Goal: Contribute content: Contribute content

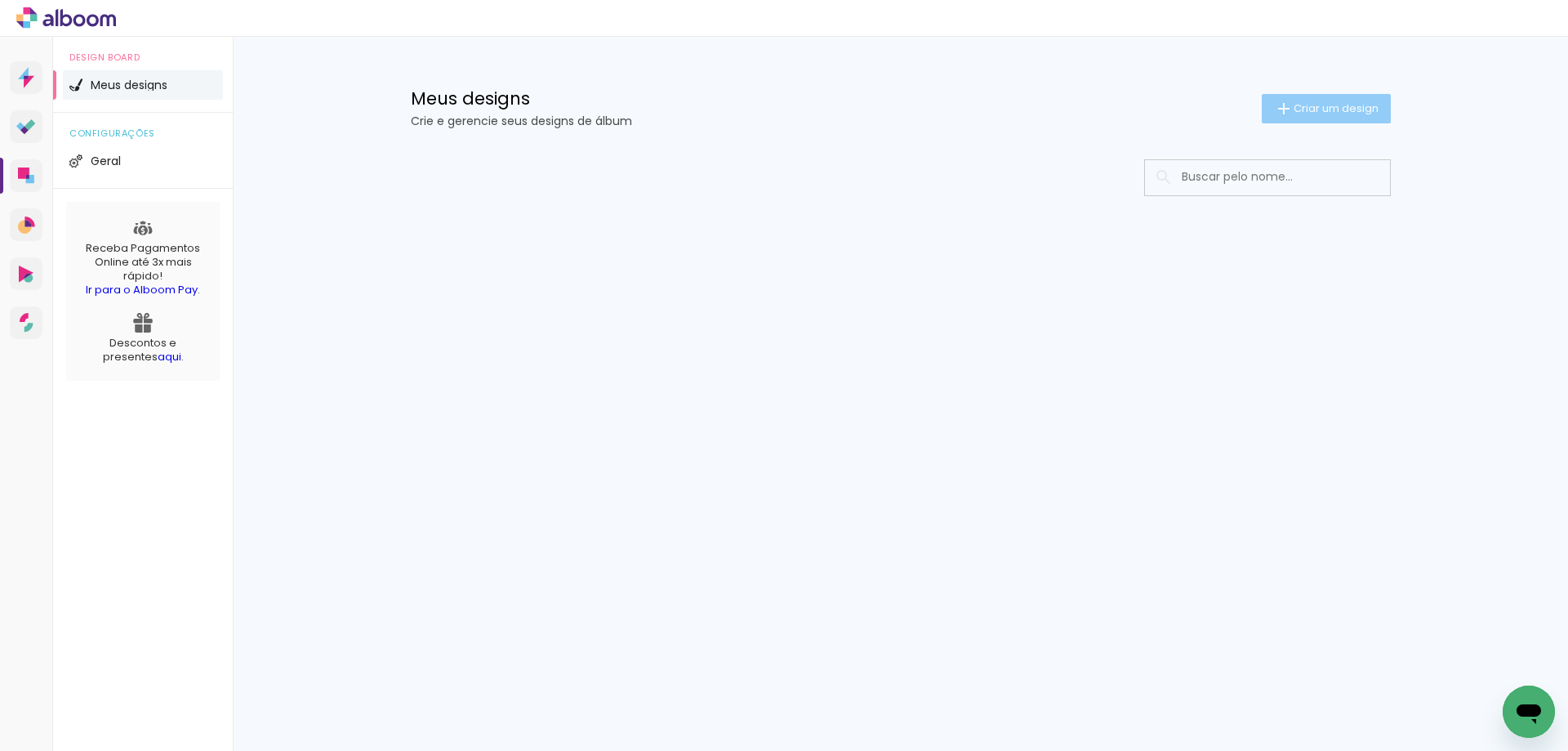
click at [1289, 109] on iron-icon at bounding box center [1283, 108] width 20 height 20
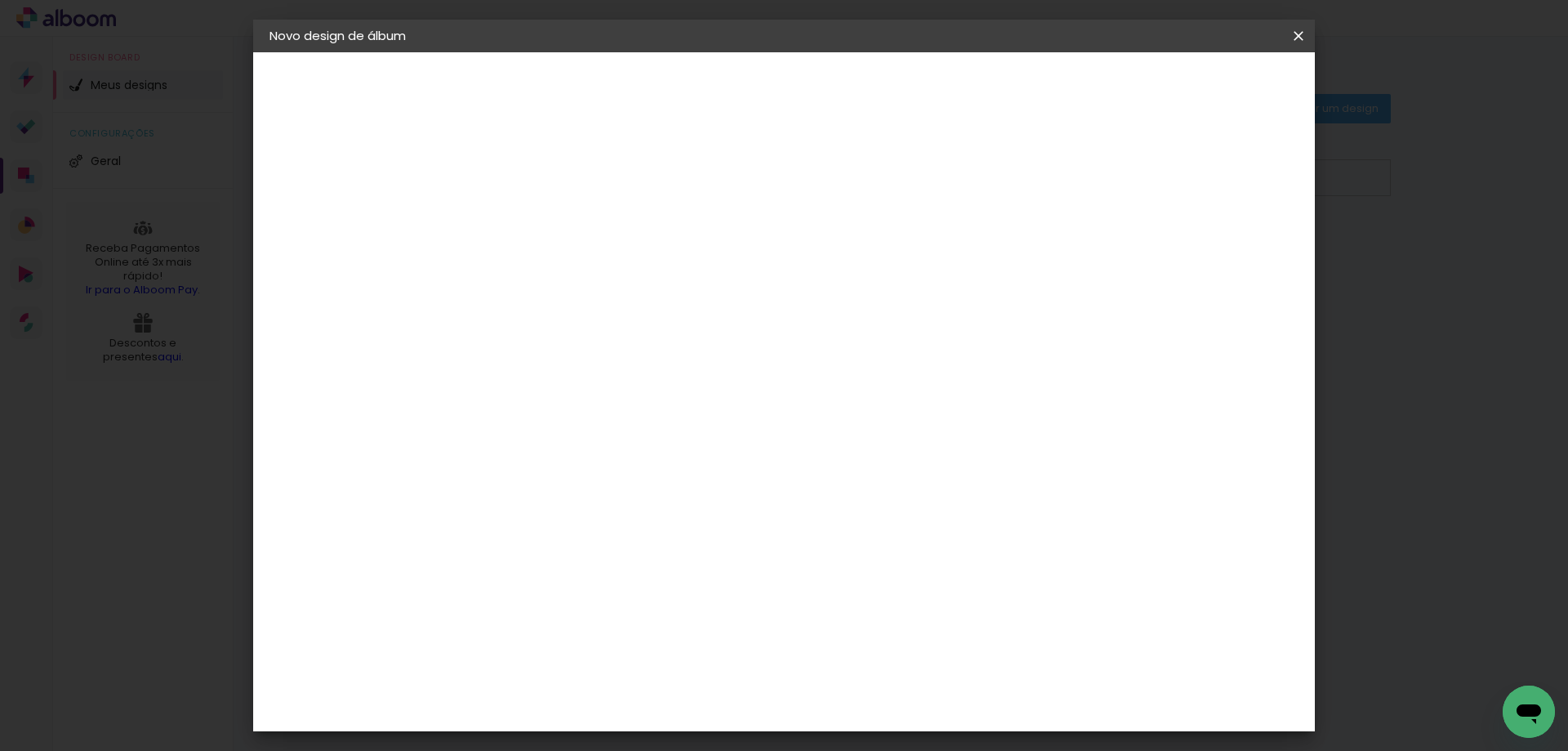
click at [537, 226] on input at bounding box center [537, 219] width 0 height 25
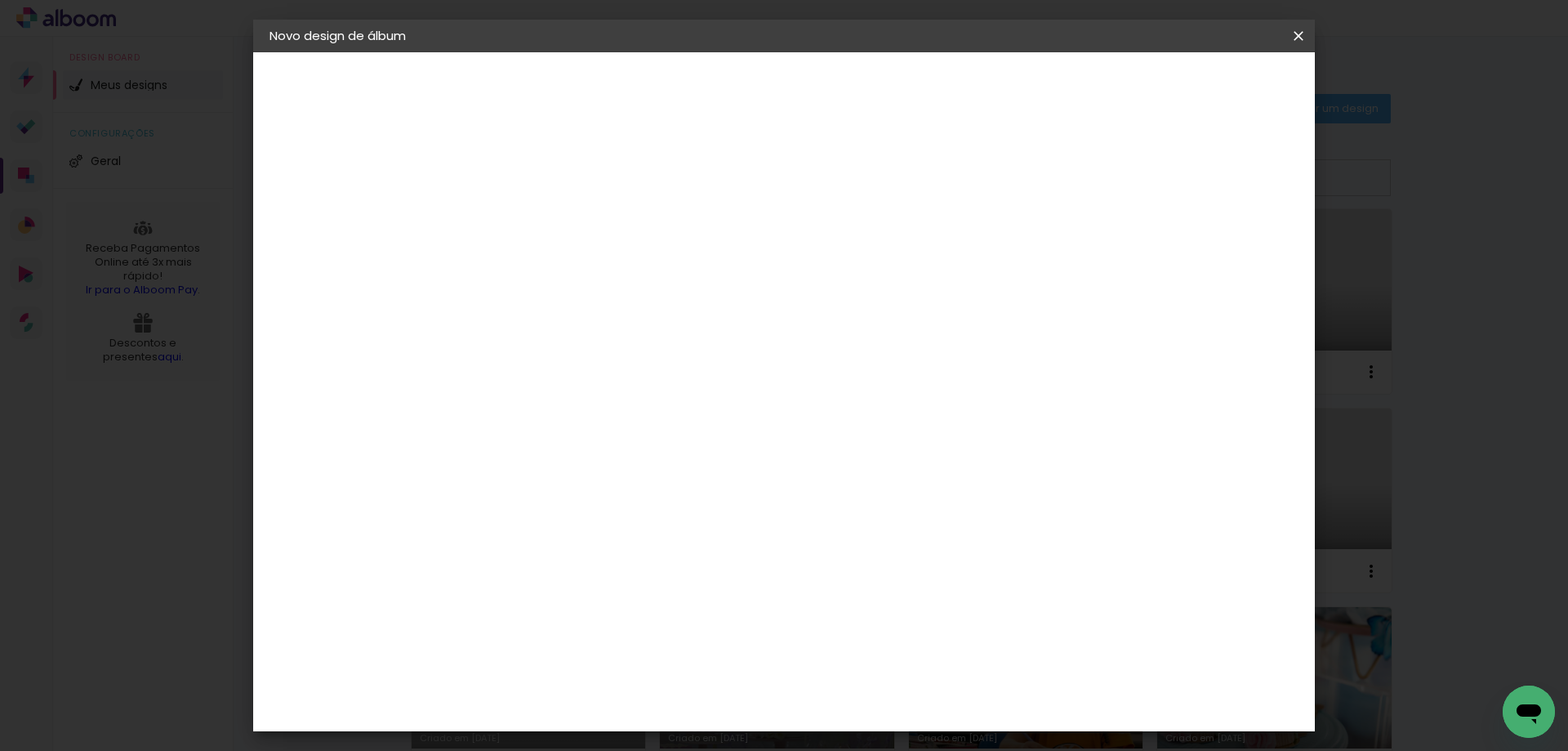
type input "Álbum Sorteio - [PERSON_NAME]"
type paper-input "Álbum Sorteio - [PERSON_NAME]"
click at [0, 0] on slot "Avançar" at bounding box center [0, 0] width 0 height 0
click at [569, 280] on paper-input-container at bounding box center [578, 261] width 176 height 37
type input "q"
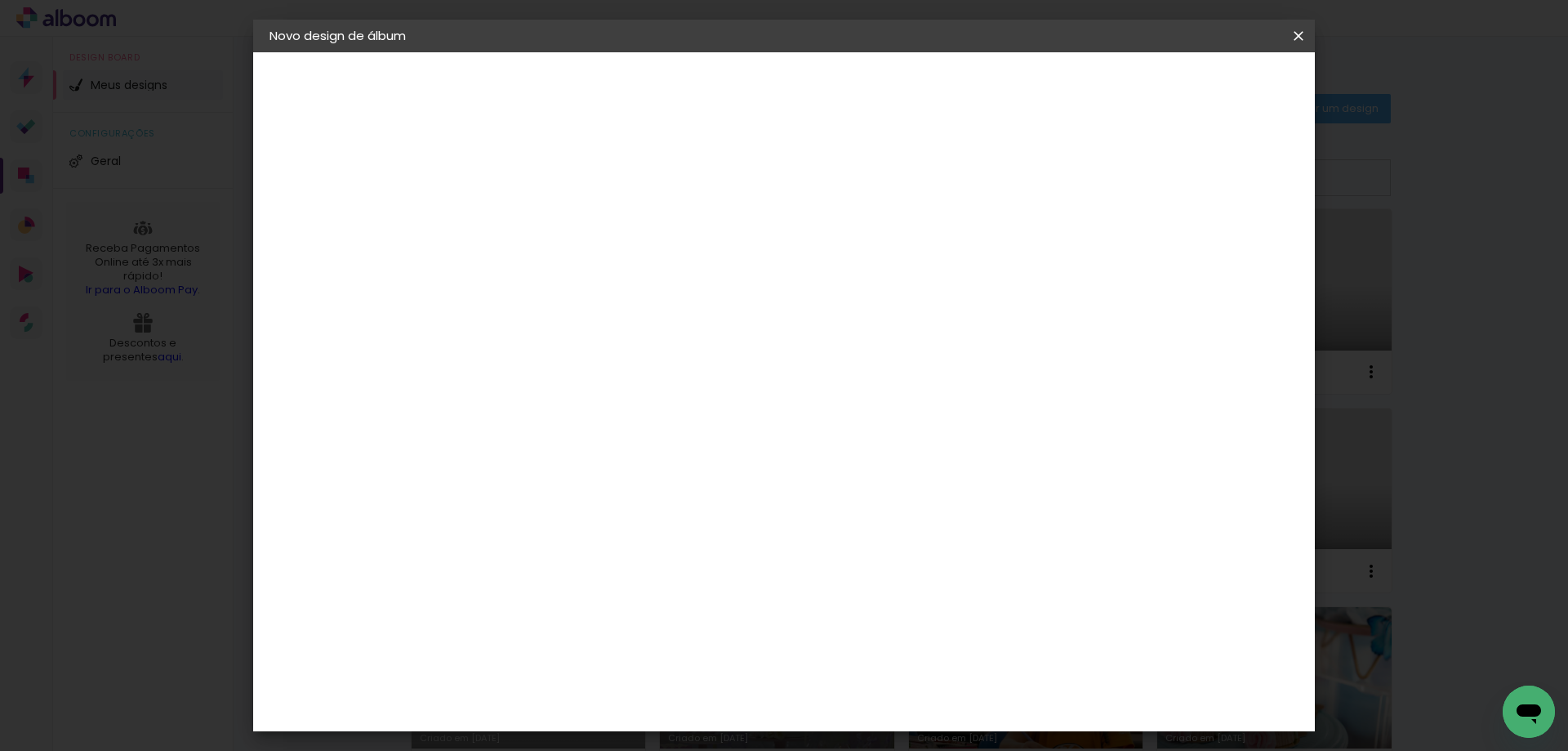
type paper-input "q"
click at [540, 359] on paper-item "Quality" at bounding box center [566, 369] width 153 height 36
click at [0, 0] on slot "Avançar" at bounding box center [0, 0] width 0 height 0
click at [625, 284] on paper-input-container "Linha" at bounding box center [578, 285] width 95 height 41
click at [0, 0] on slot "Encadernados" at bounding box center [0, 0] width 0 height 0
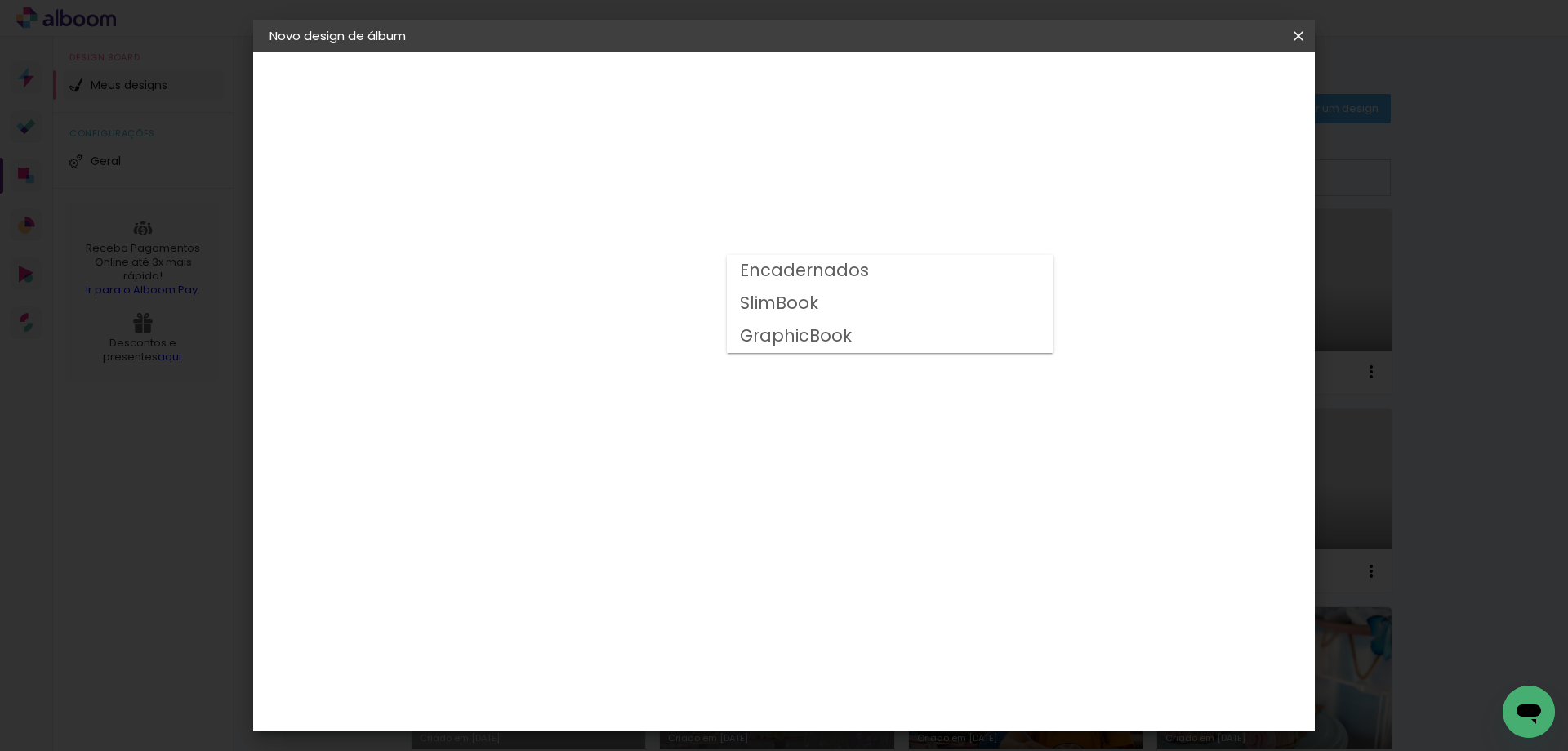
type input "Encadernados"
click at [647, 713] on span "20 × 20" at bounding box center [608, 735] width 76 height 43
click at [0, 0] on slot "Avançar" at bounding box center [0, 0] width 0 height 0
click at [1196, 81] on span "Iniciar design" at bounding box center [1158, 86] width 74 height 11
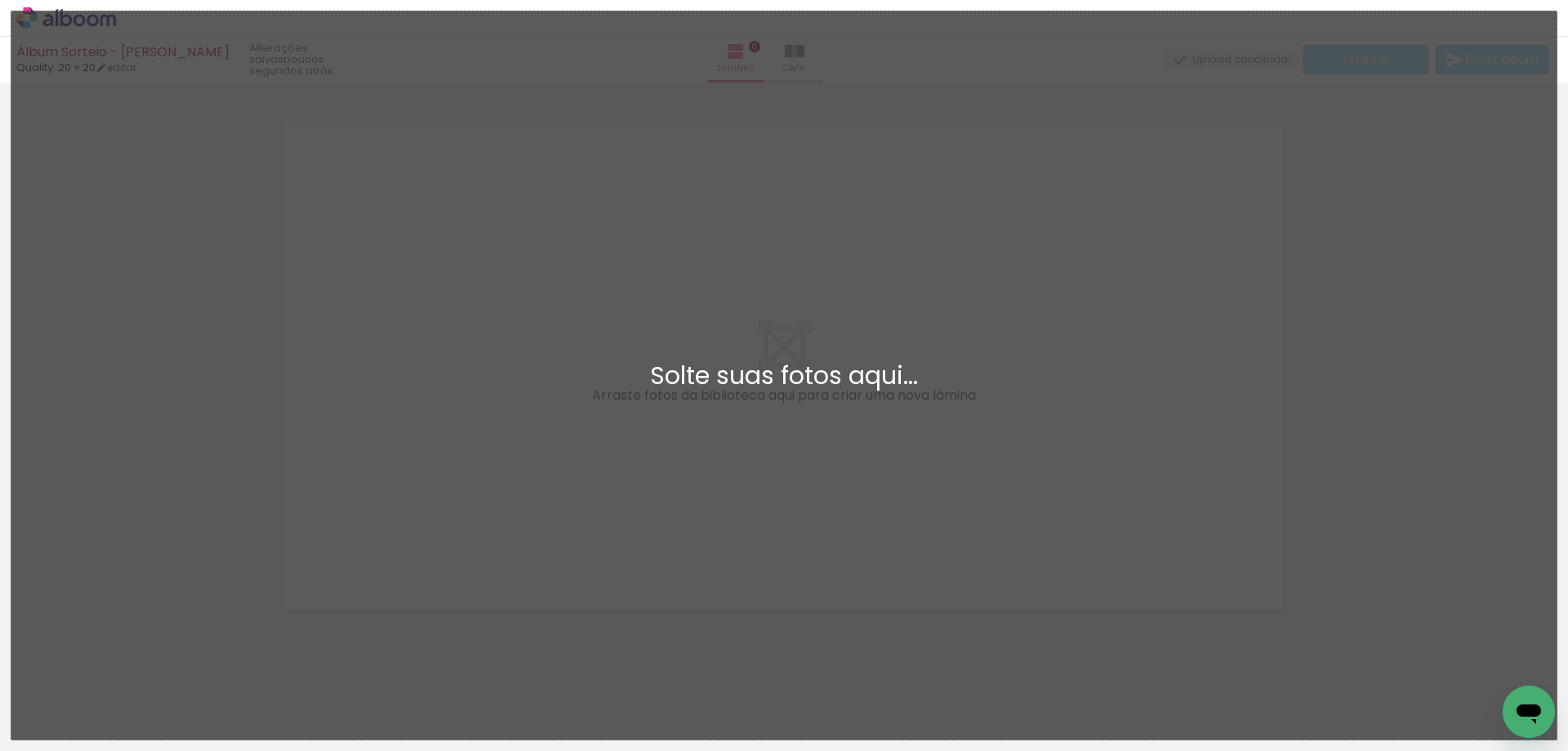
scroll to position [22, 0]
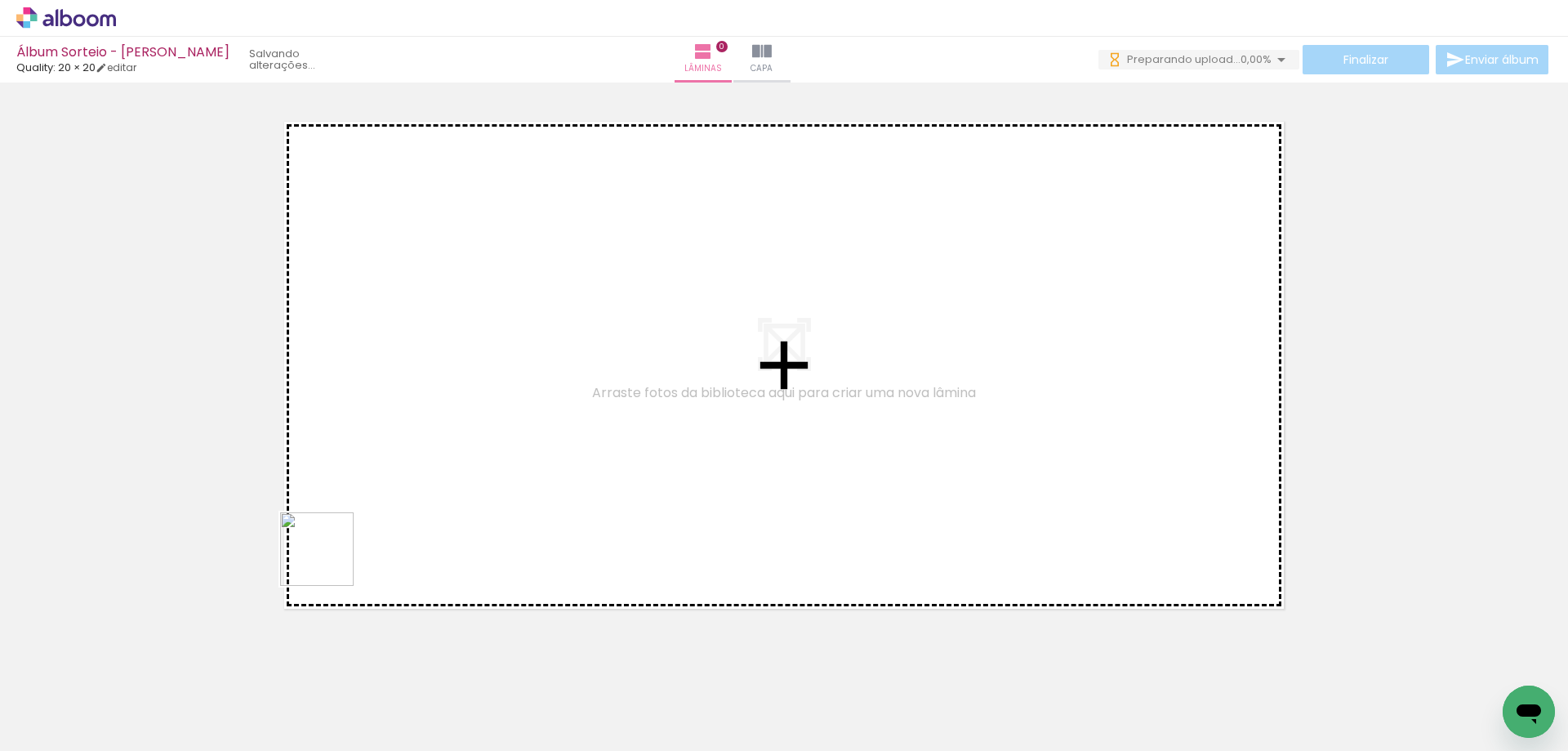
drag, startPoint x: 329, startPoint y: 561, endPoint x: 403, endPoint y: 430, distance: 150.5
click at [403, 430] on quentale-workspace at bounding box center [784, 376] width 1568 height 751
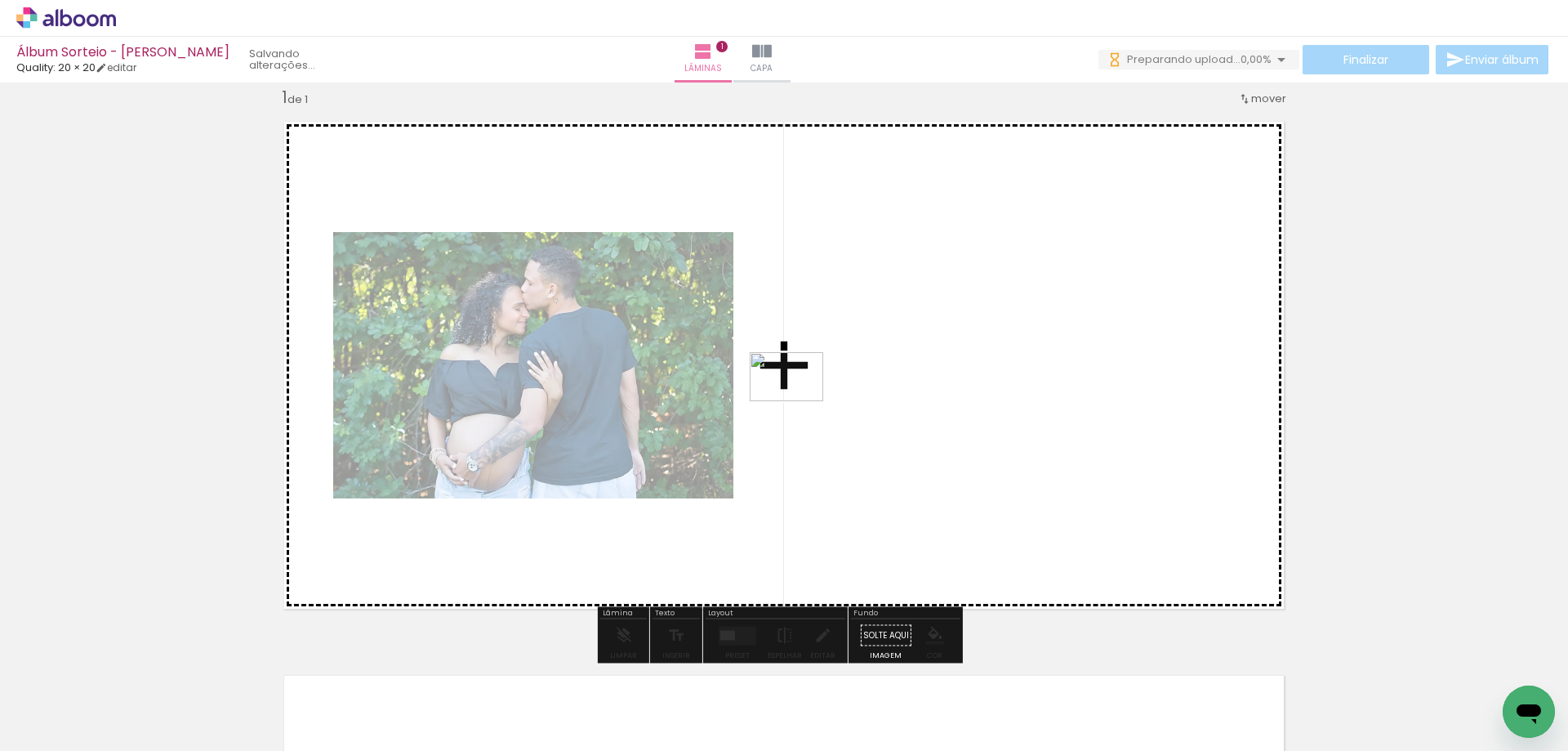
drag, startPoint x: 277, startPoint y: 683, endPoint x: 799, endPoint y: 401, distance: 593.3
click at [799, 401] on quentale-workspace at bounding box center [784, 376] width 1568 height 751
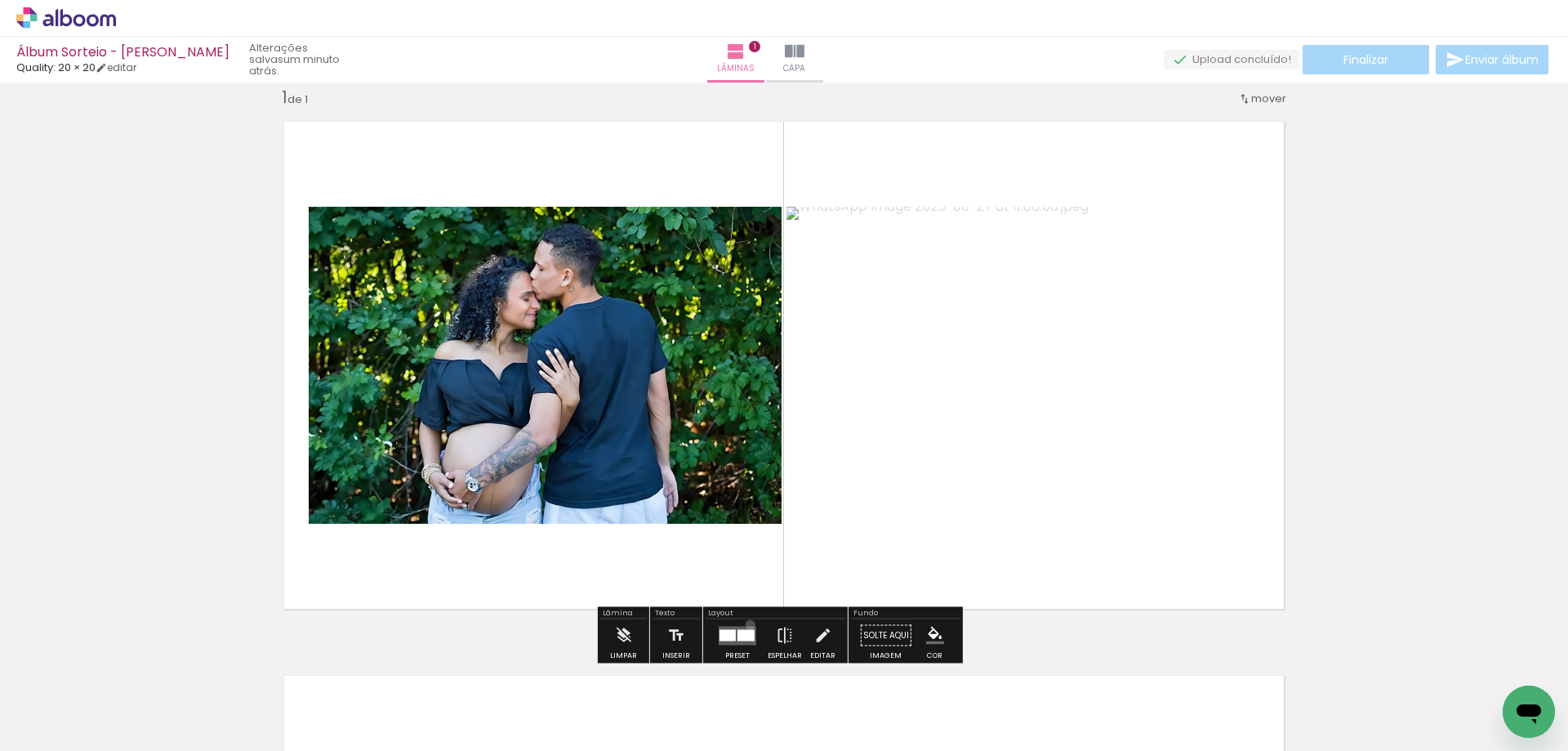
click at [746, 624] on div at bounding box center [737, 636] width 44 height 33
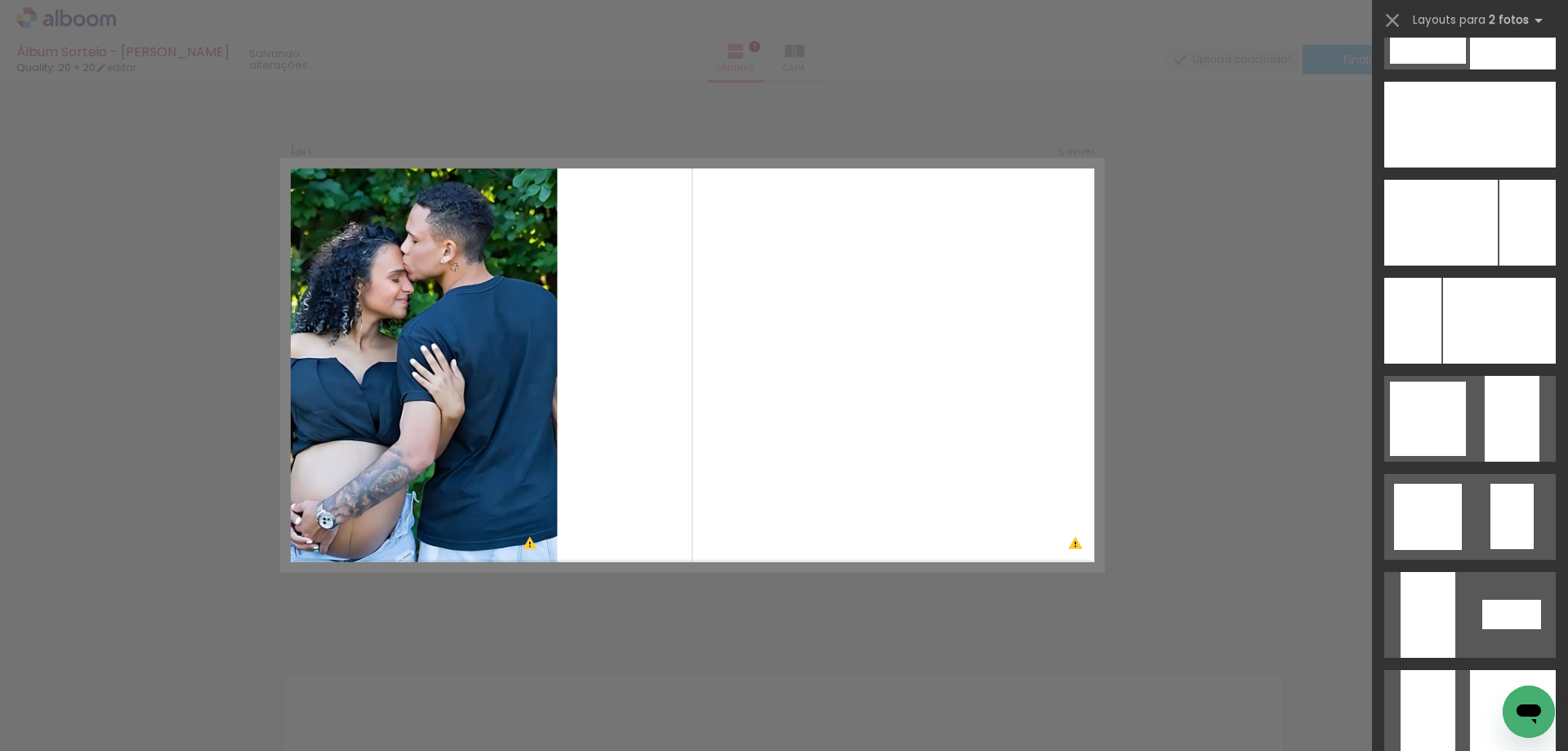
scroll to position [5440, 0]
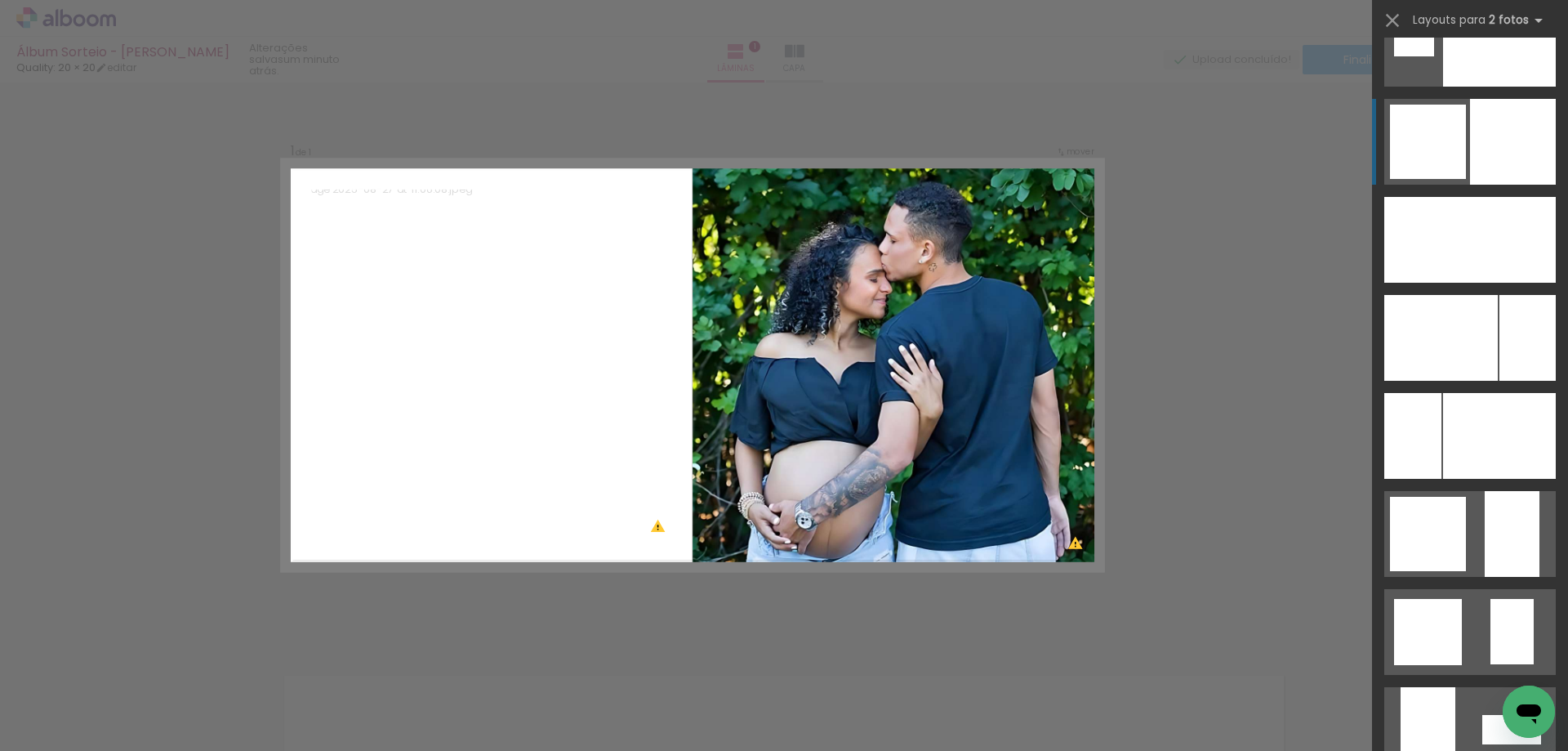
click at [1480, 86] on div at bounding box center [1499, 43] width 113 height 85
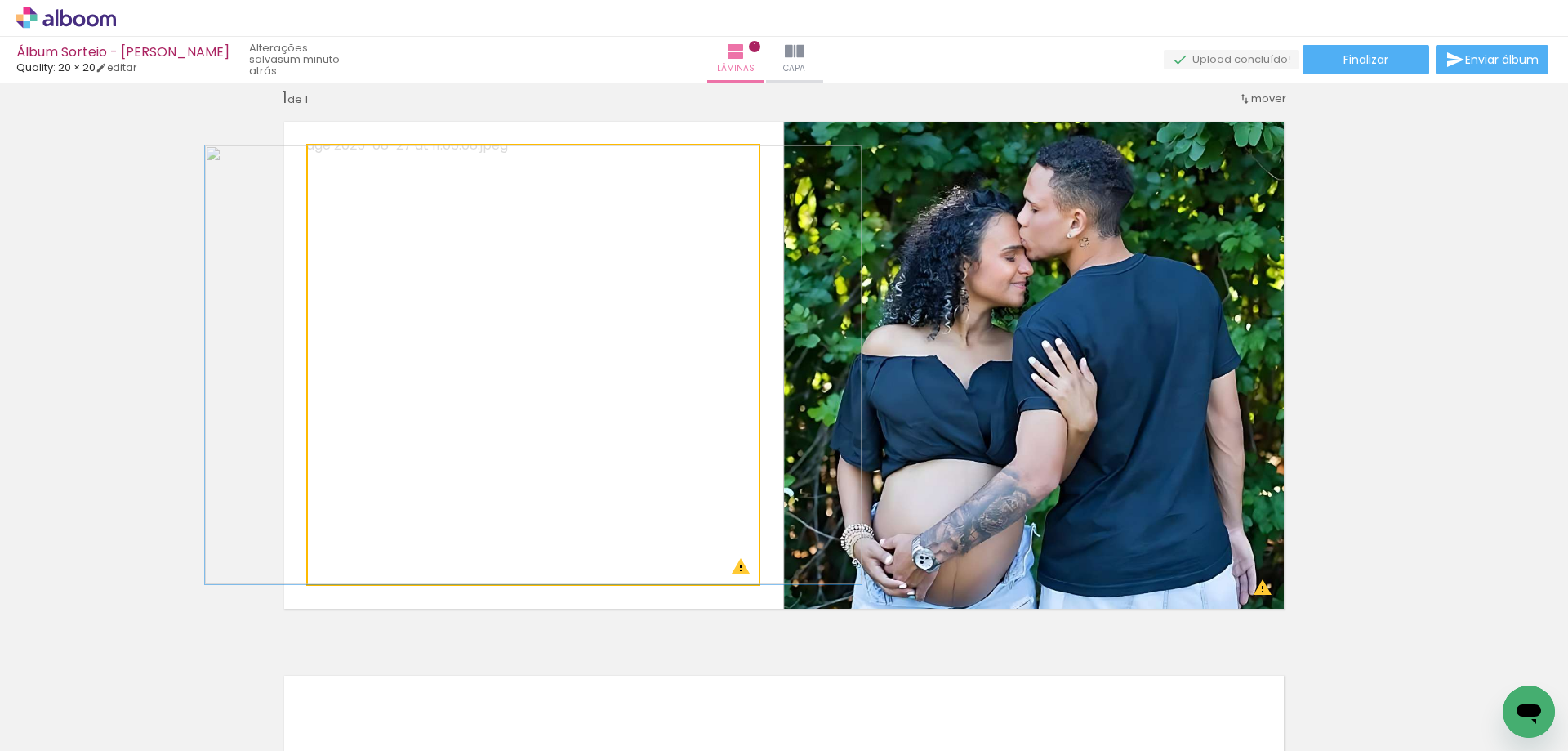
click at [681, 396] on quentale-photo at bounding box center [533, 364] width 450 height 438
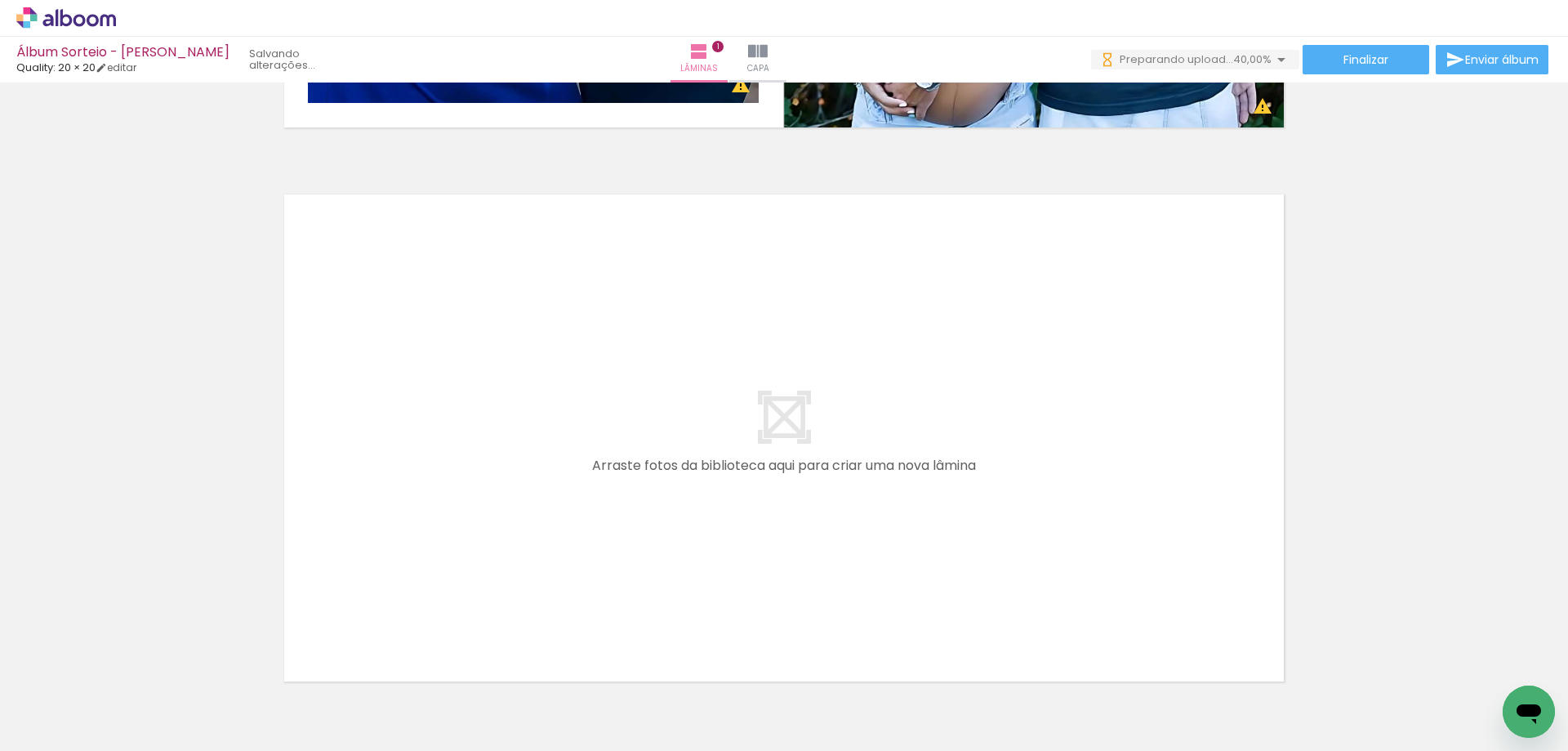
scroll to position [512, 0]
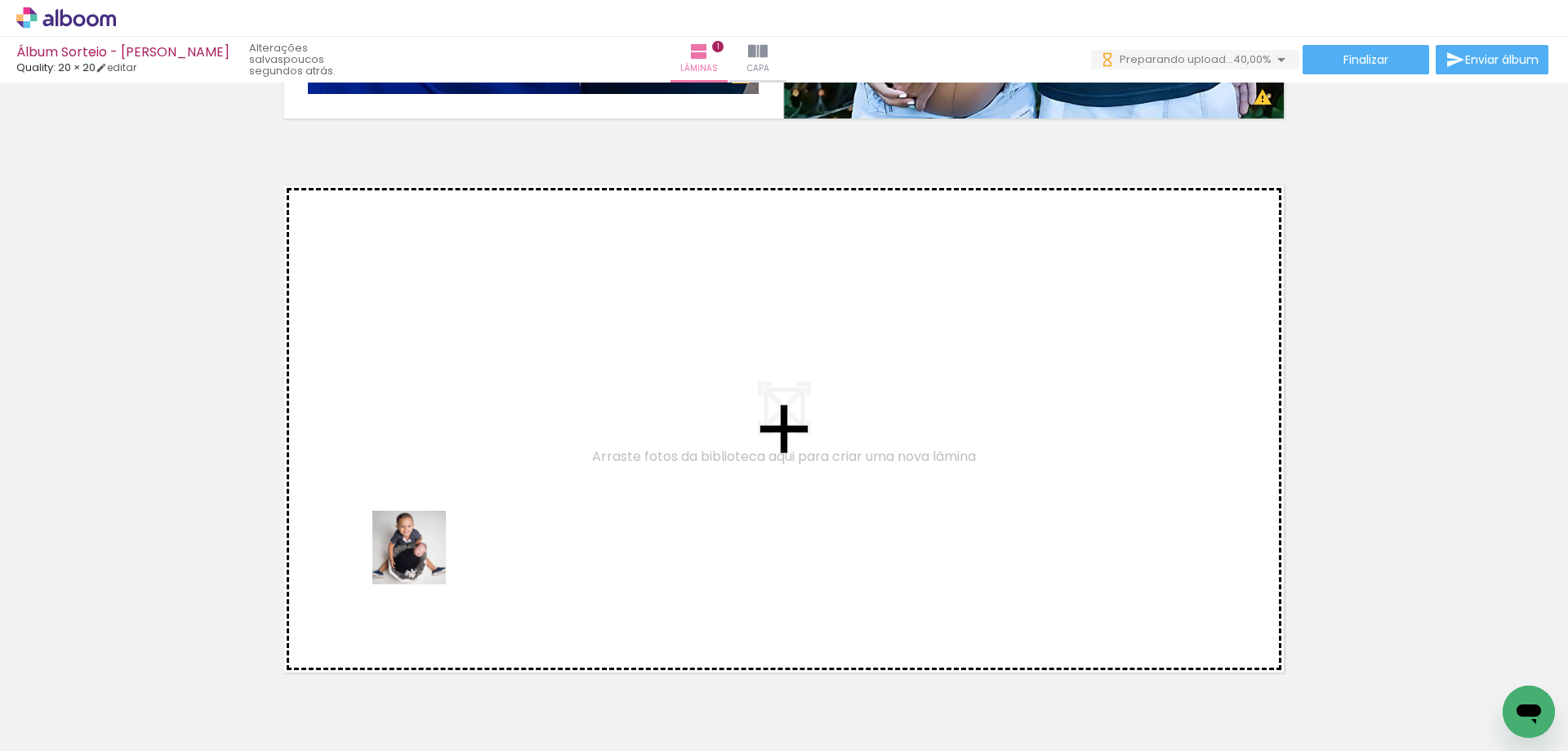
drag, startPoint x: 358, startPoint y: 695, endPoint x: 455, endPoint y: 475, distance: 240.4
click at [455, 475] on quentale-workspace at bounding box center [784, 376] width 1568 height 751
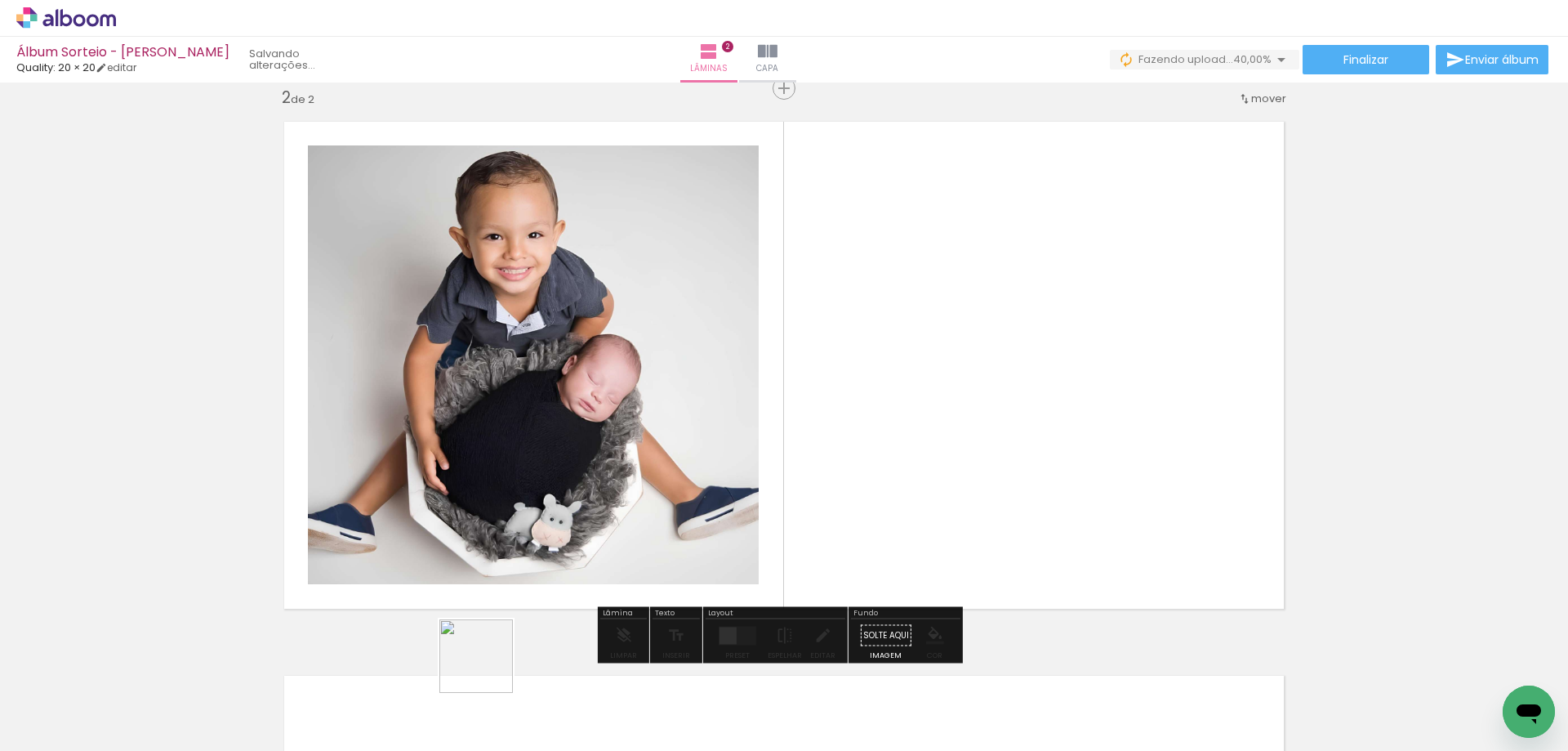
scroll to position [575, 0]
drag, startPoint x: 488, startPoint y: 668, endPoint x: 623, endPoint y: 593, distance: 154.4
click at [737, 432] on quentale-workspace at bounding box center [784, 376] width 1568 height 751
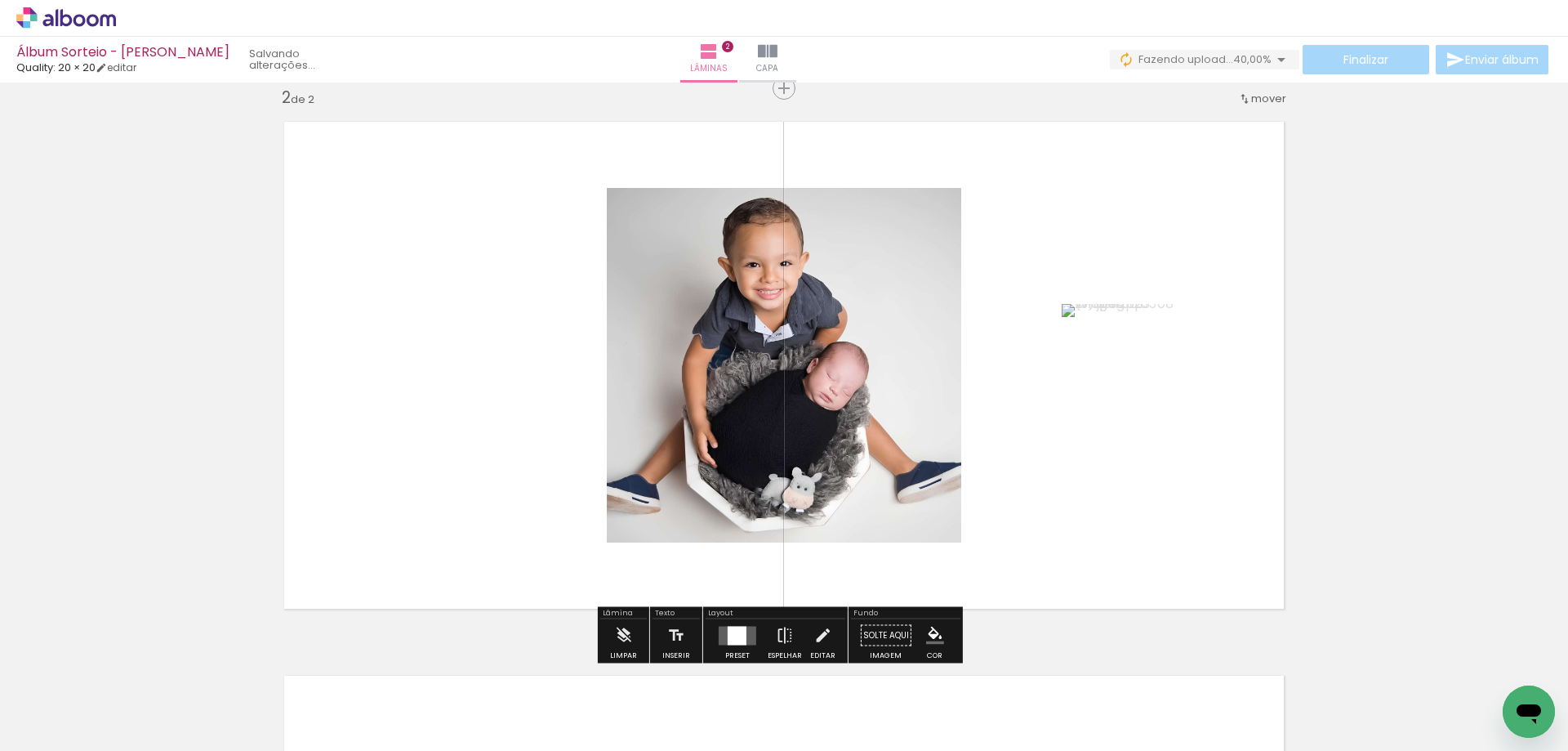
drag, startPoint x: 550, startPoint y: 690, endPoint x: 686, endPoint y: 490, distance: 241.9
click at [685, 494] on quentale-workspace at bounding box center [784, 376] width 1568 height 751
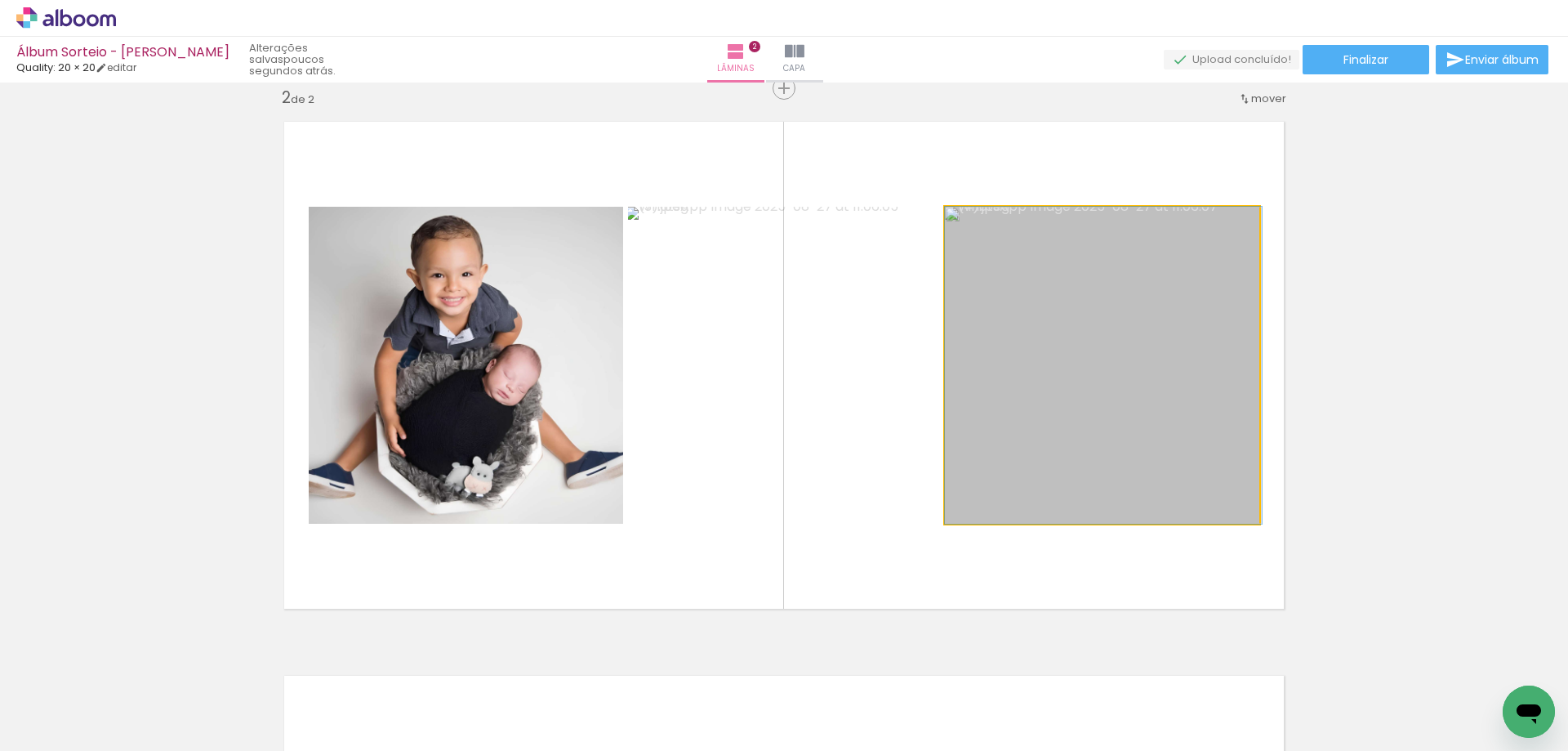
drag, startPoint x: 1131, startPoint y: 463, endPoint x: 1152, endPoint y: 466, distance: 21.2
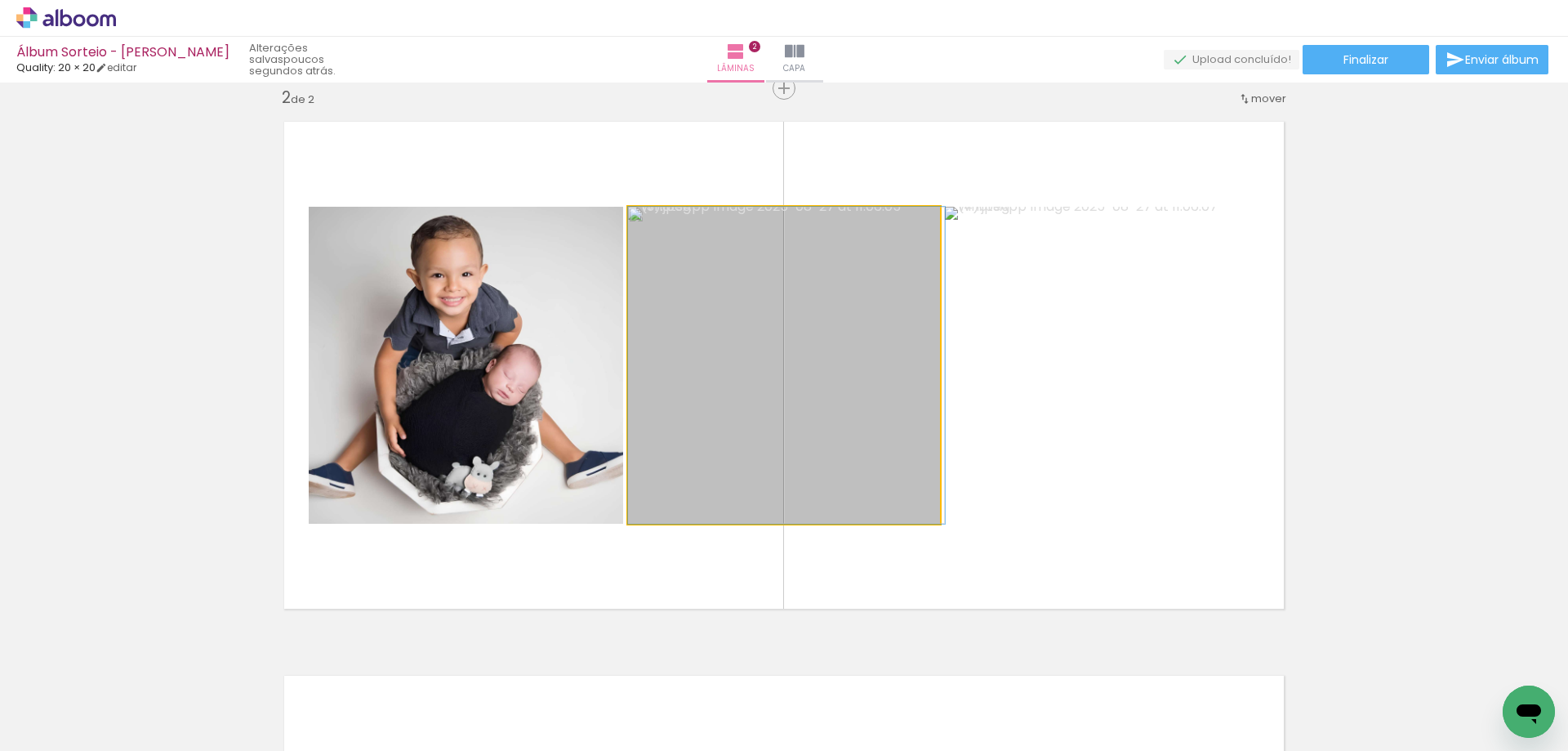
drag, startPoint x: 864, startPoint y: 426, endPoint x: 876, endPoint y: 426, distance: 12.0
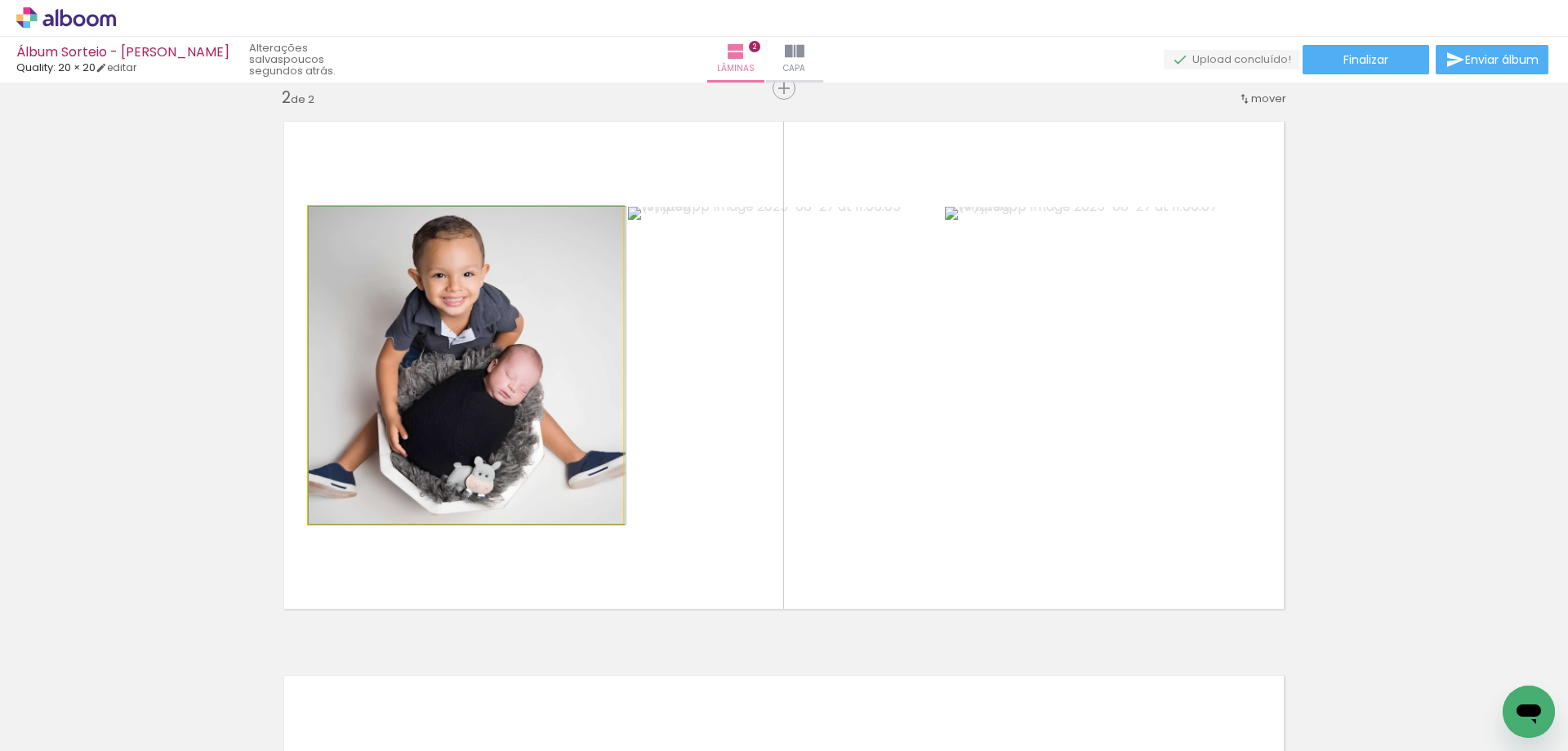
drag, startPoint x: 450, startPoint y: 429, endPoint x: 462, endPoint y: 431, distance: 12.2
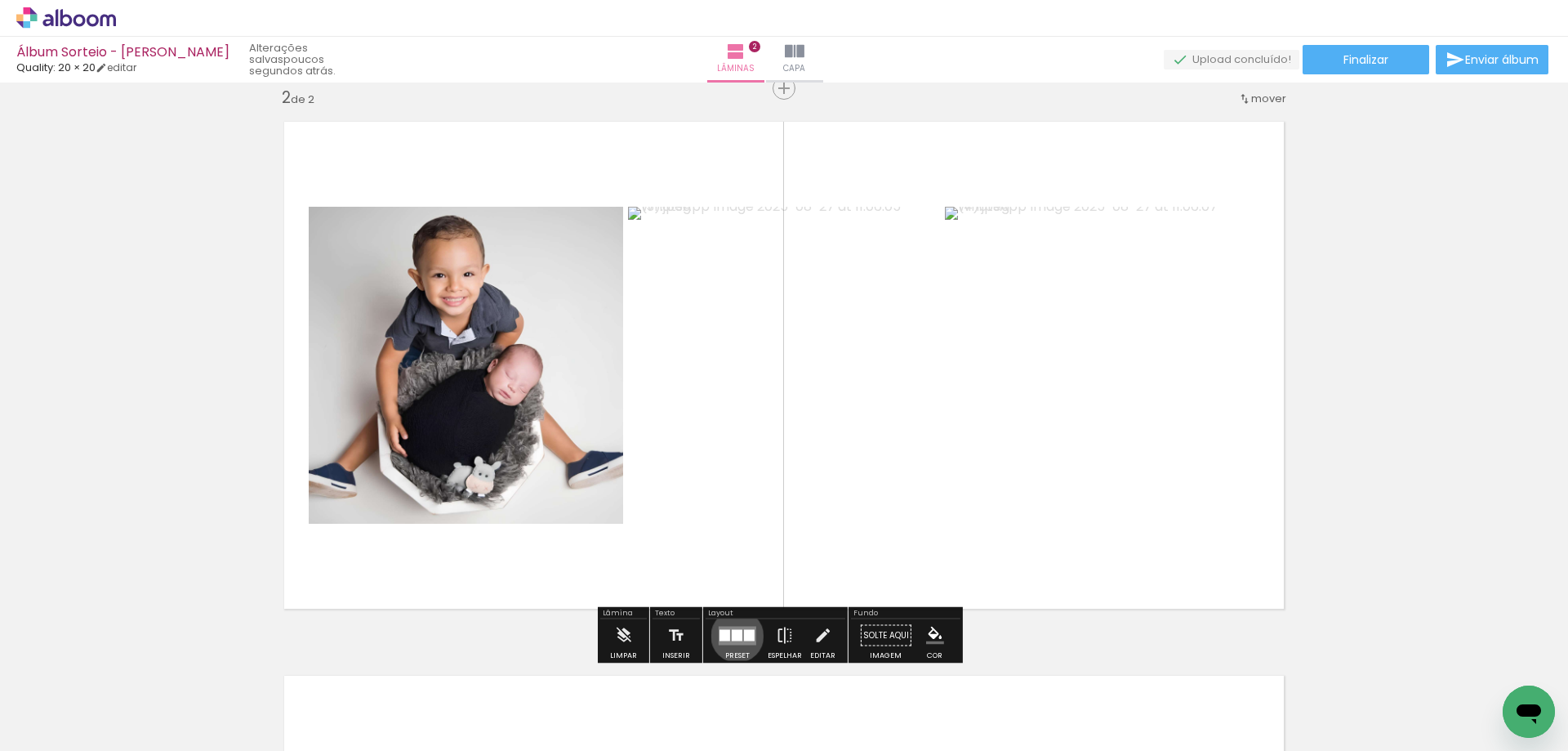
click at [733, 636] on div at bounding box center [737, 635] width 10 height 11
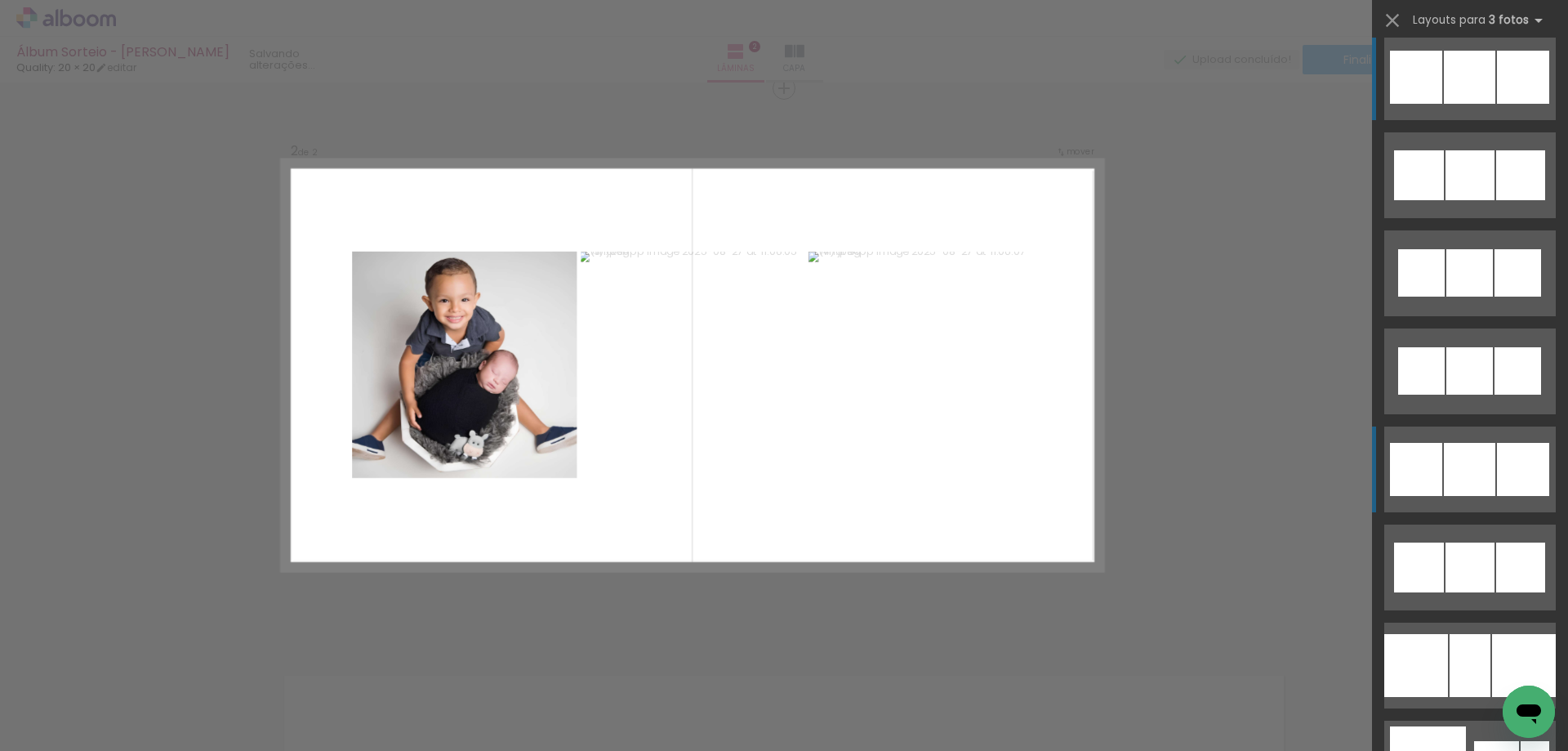
scroll to position [0, 0]
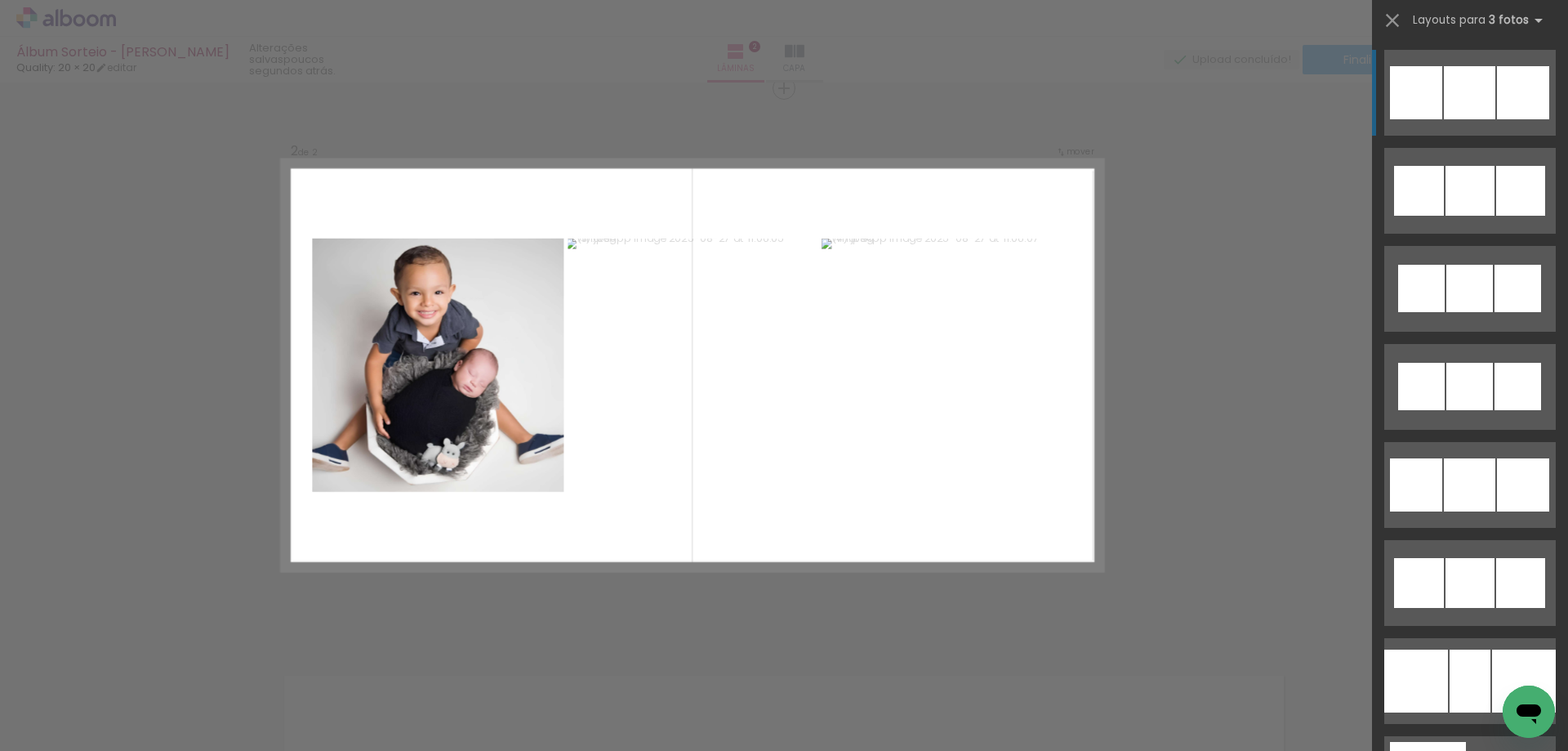
click at [1467, 166] on div at bounding box center [1469, 191] width 49 height 50
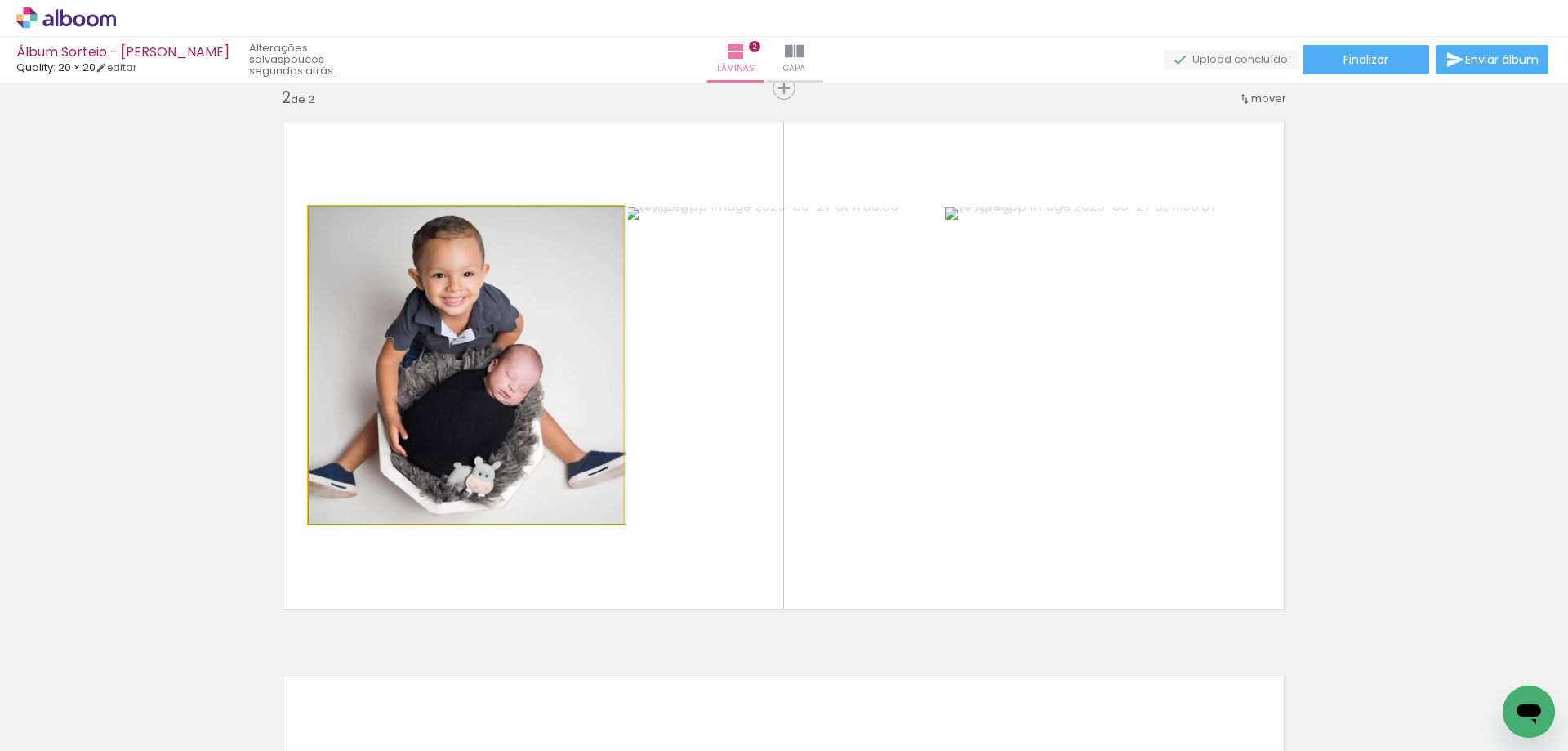
drag, startPoint x: 563, startPoint y: 398, endPoint x: 577, endPoint y: 395, distance: 14.3
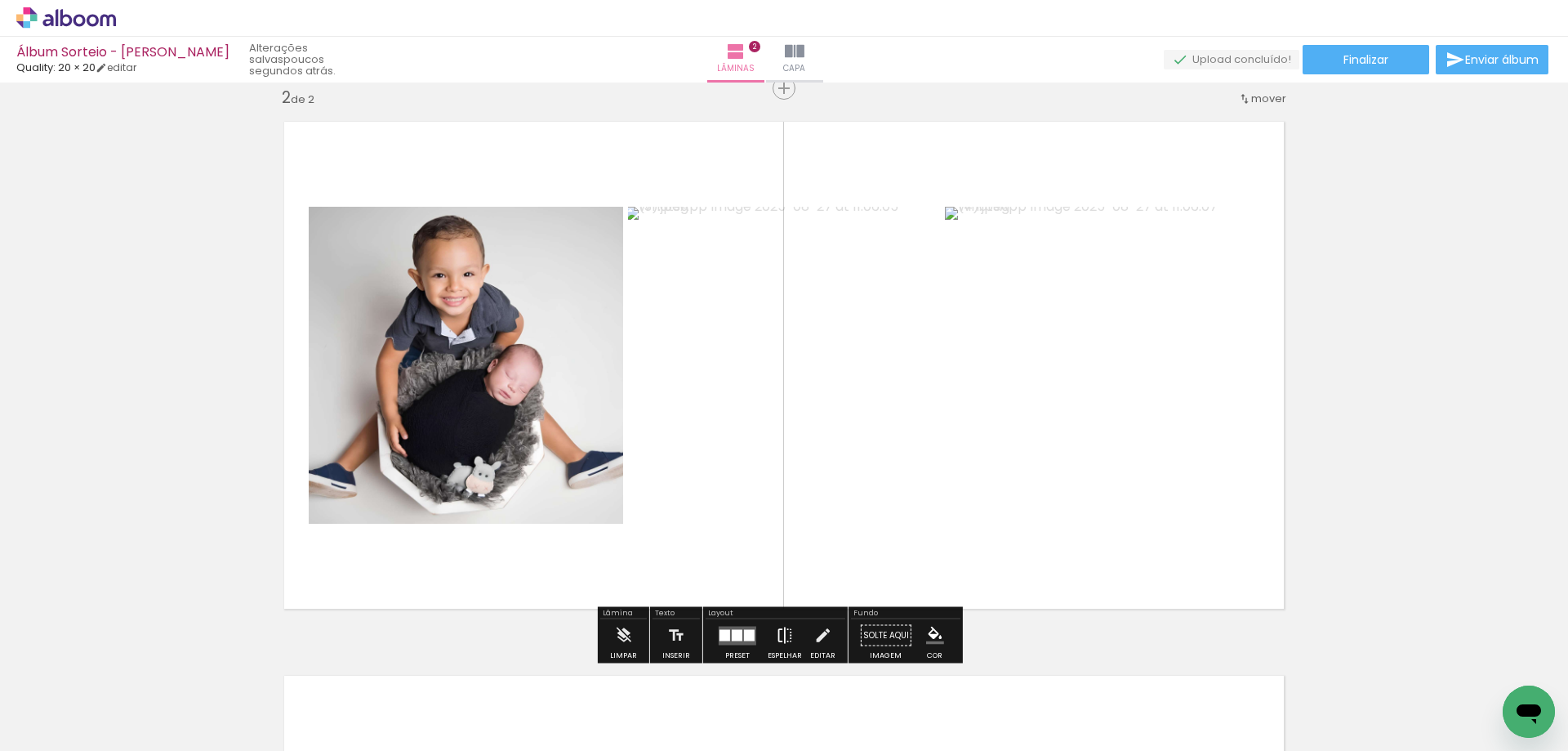
click at [776, 636] on iron-icon at bounding box center [784, 636] width 18 height 33
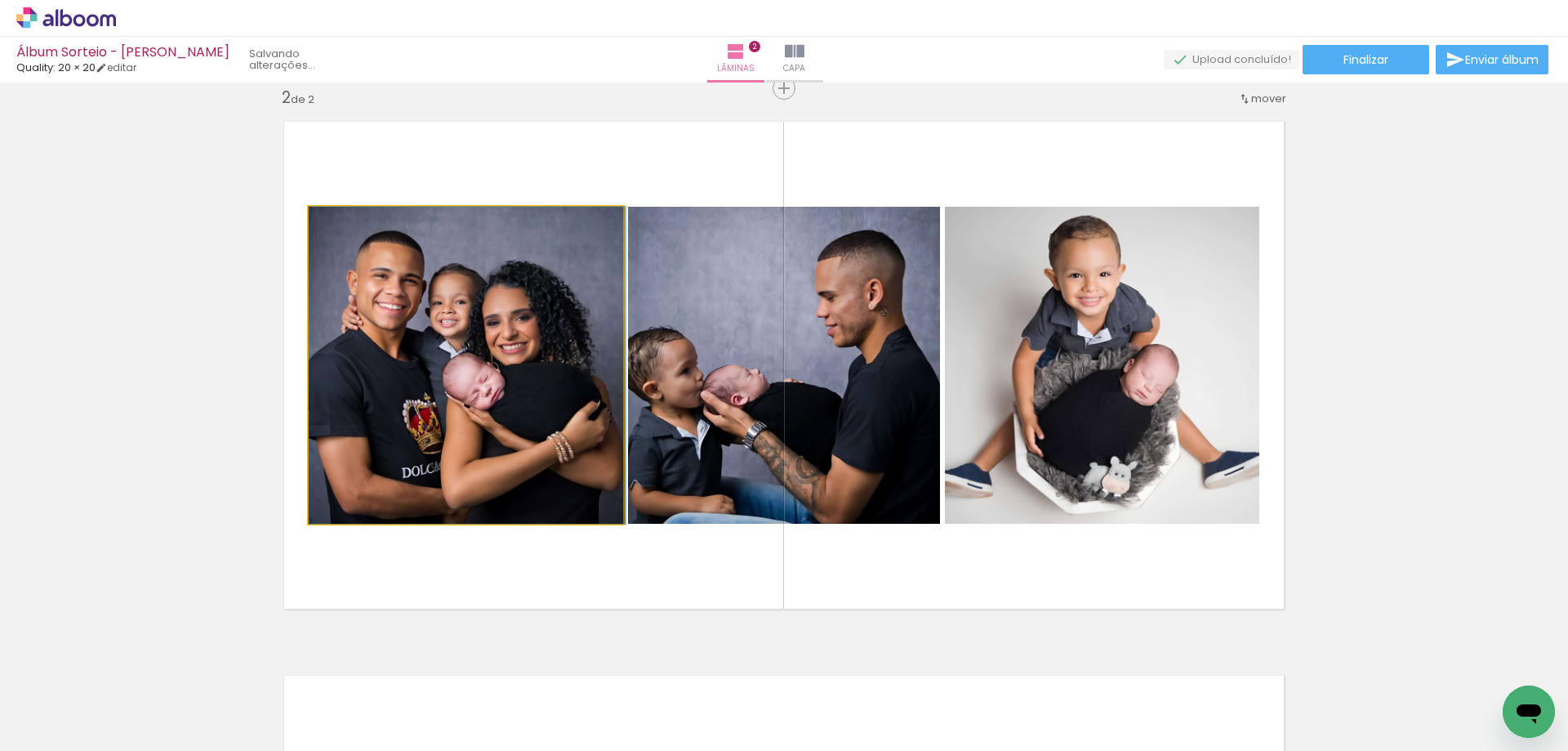
click at [522, 357] on quentale-photo at bounding box center [465, 365] width 314 height 317
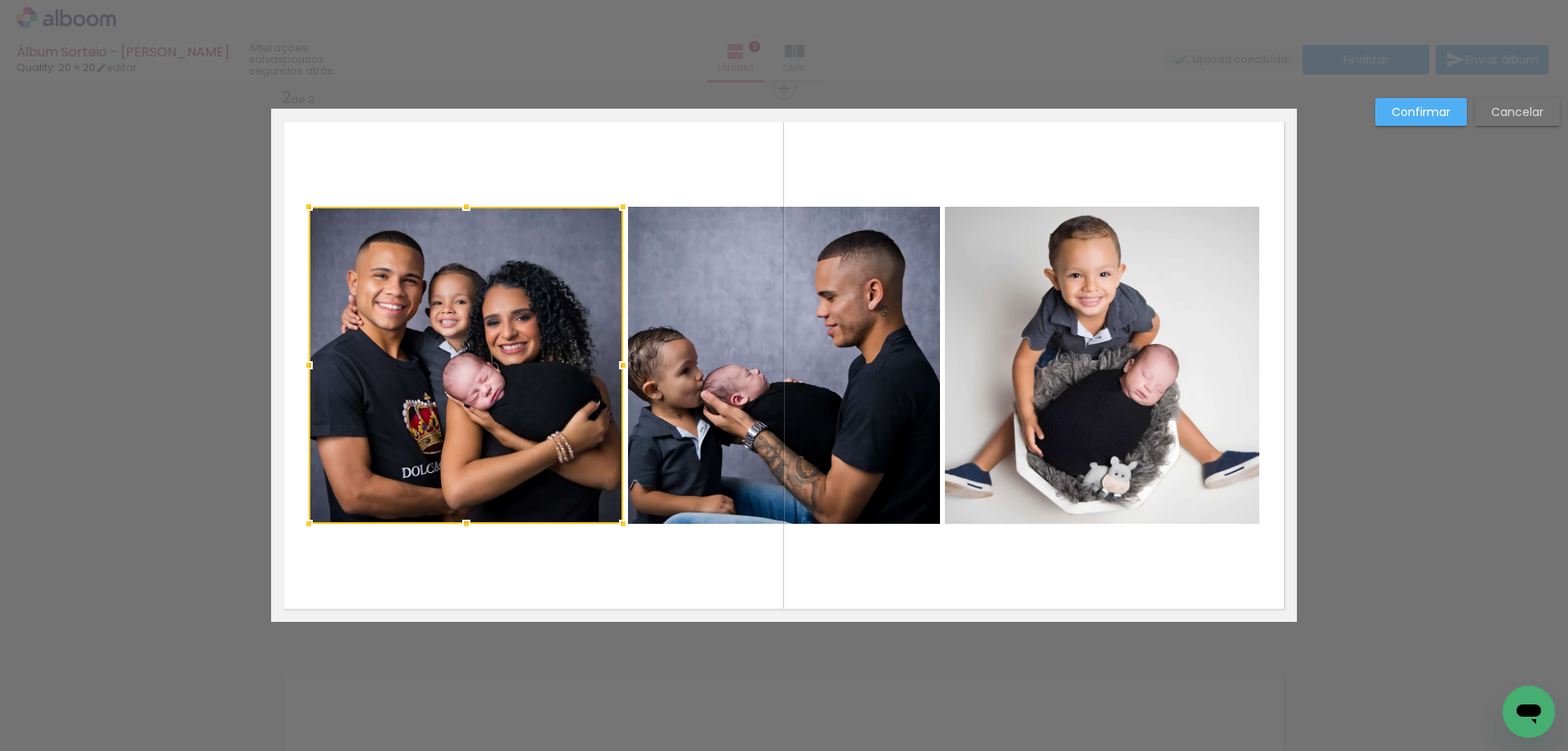
click at [688, 374] on quentale-photo at bounding box center [784, 365] width 312 height 317
click at [1088, 374] on quentale-photo at bounding box center [1102, 365] width 314 height 317
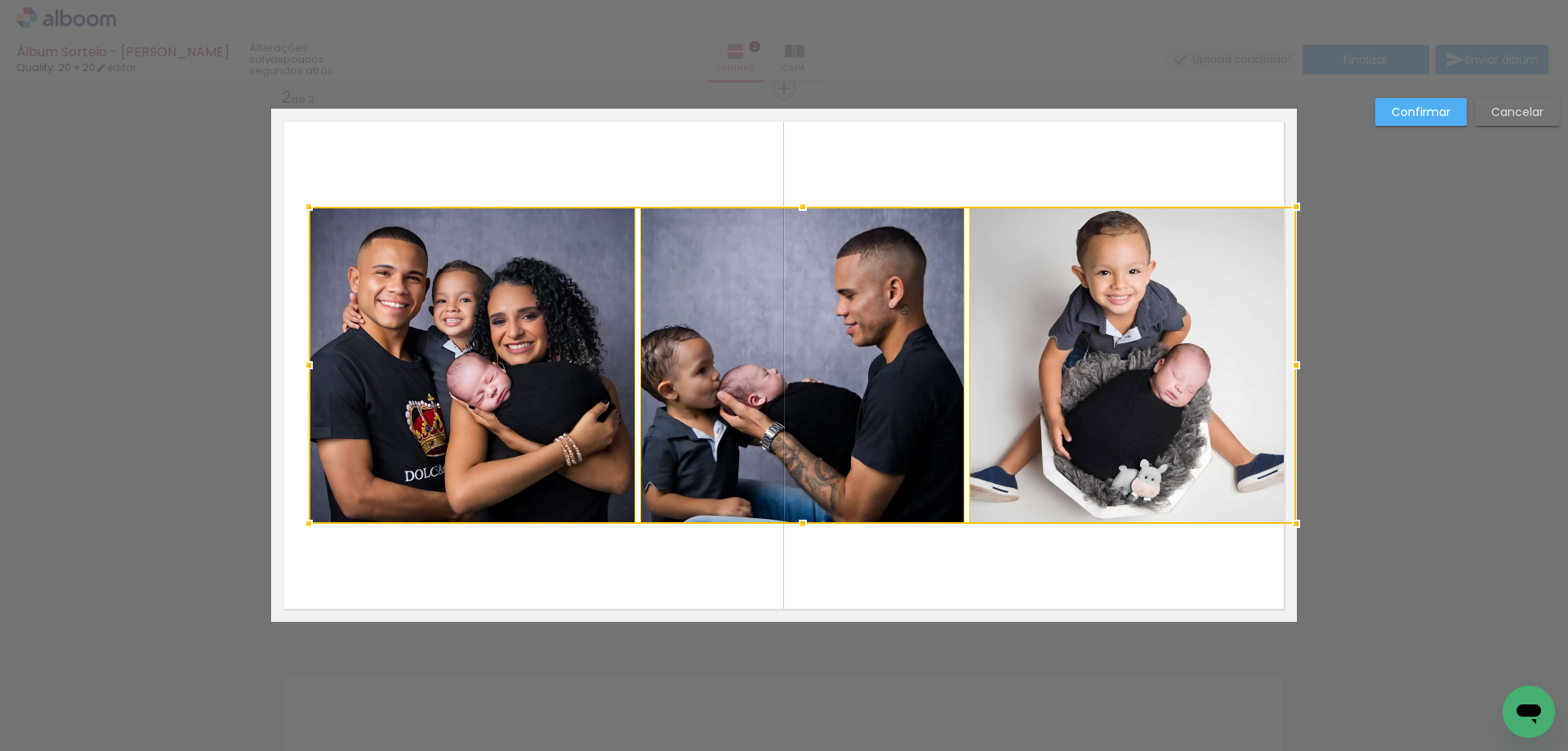
drag, startPoint x: 1254, startPoint y: 370, endPoint x: 1295, endPoint y: 370, distance: 41.0
click at [1295, 370] on div at bounding box center [1295, 365] width 33 height 33
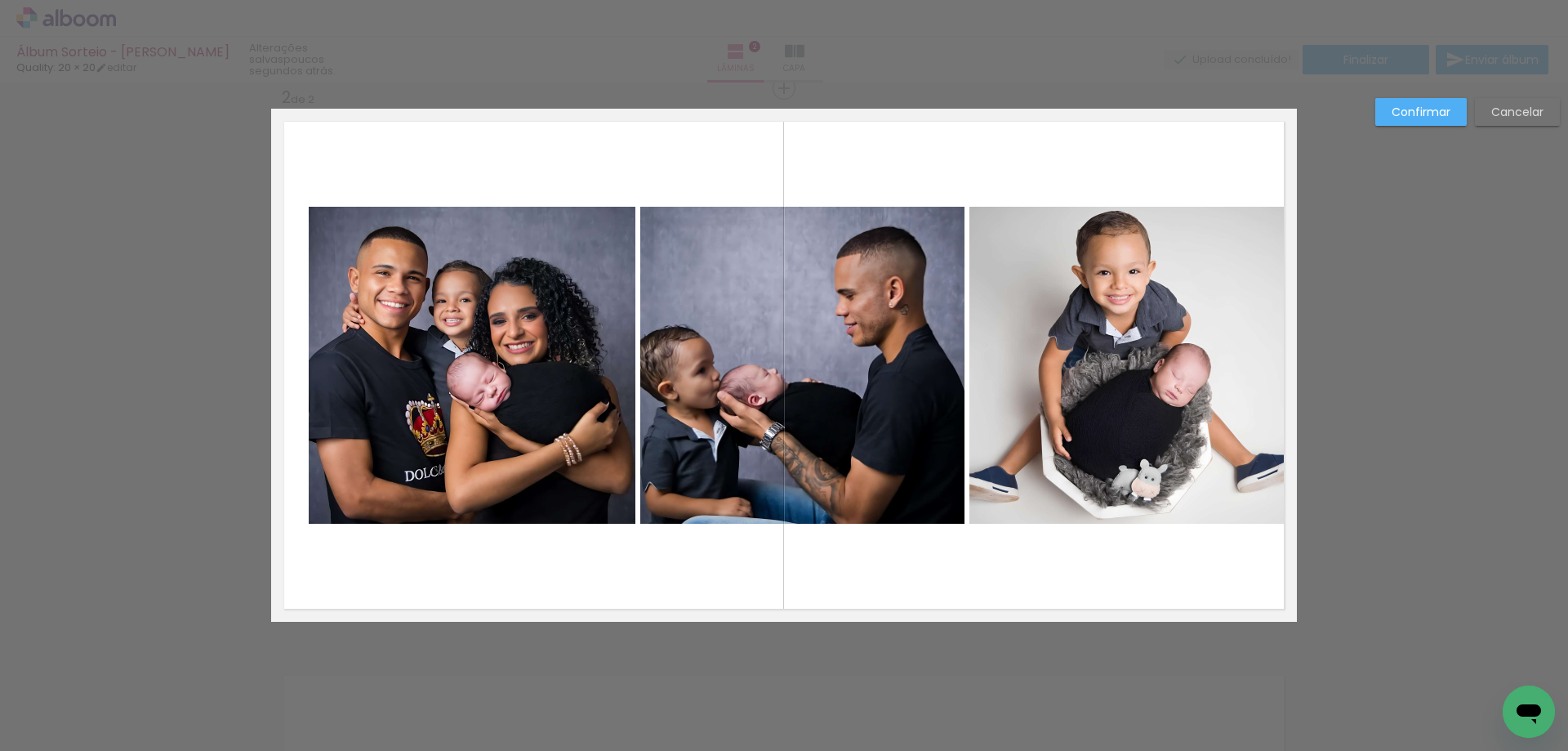
click at [1171, 378] on quentale-photo at bounding box center [1133, 365] width 327 height 317
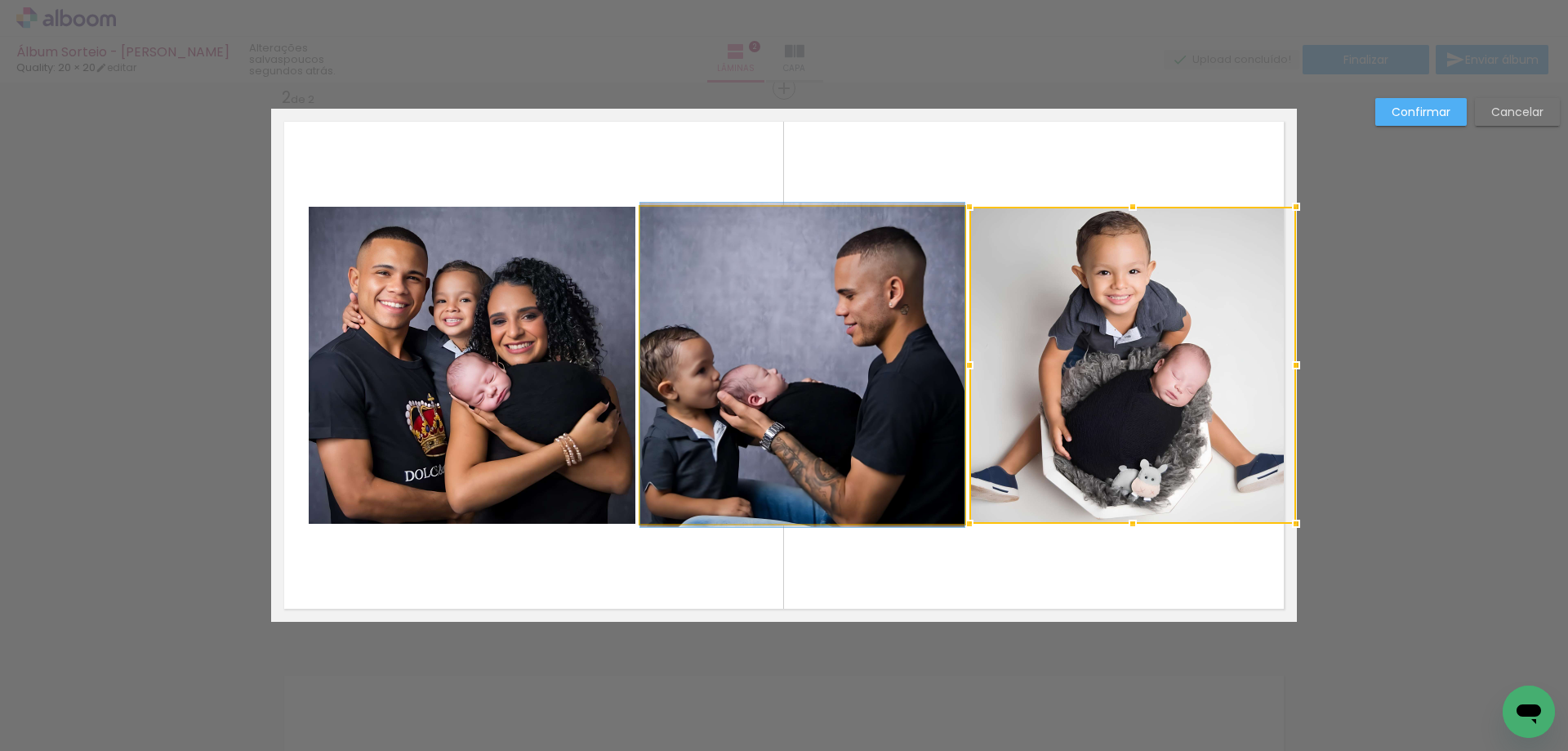
click at [830, 386] on quentale-photo at bounding box center [801, 365] width 324 height 317
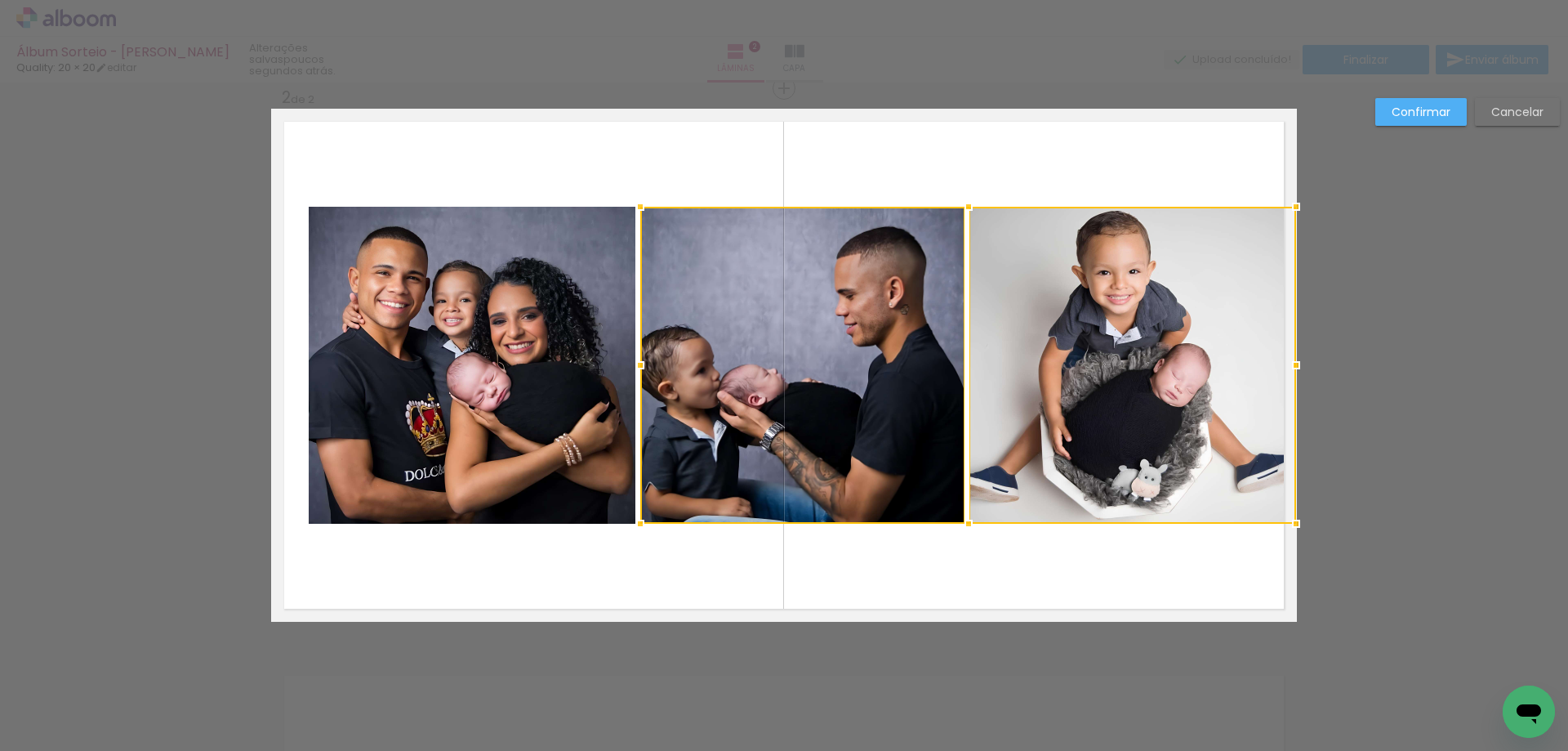
click at [539, 392] on quentale-photo at bounding box center [472, 365] width 327 height 317
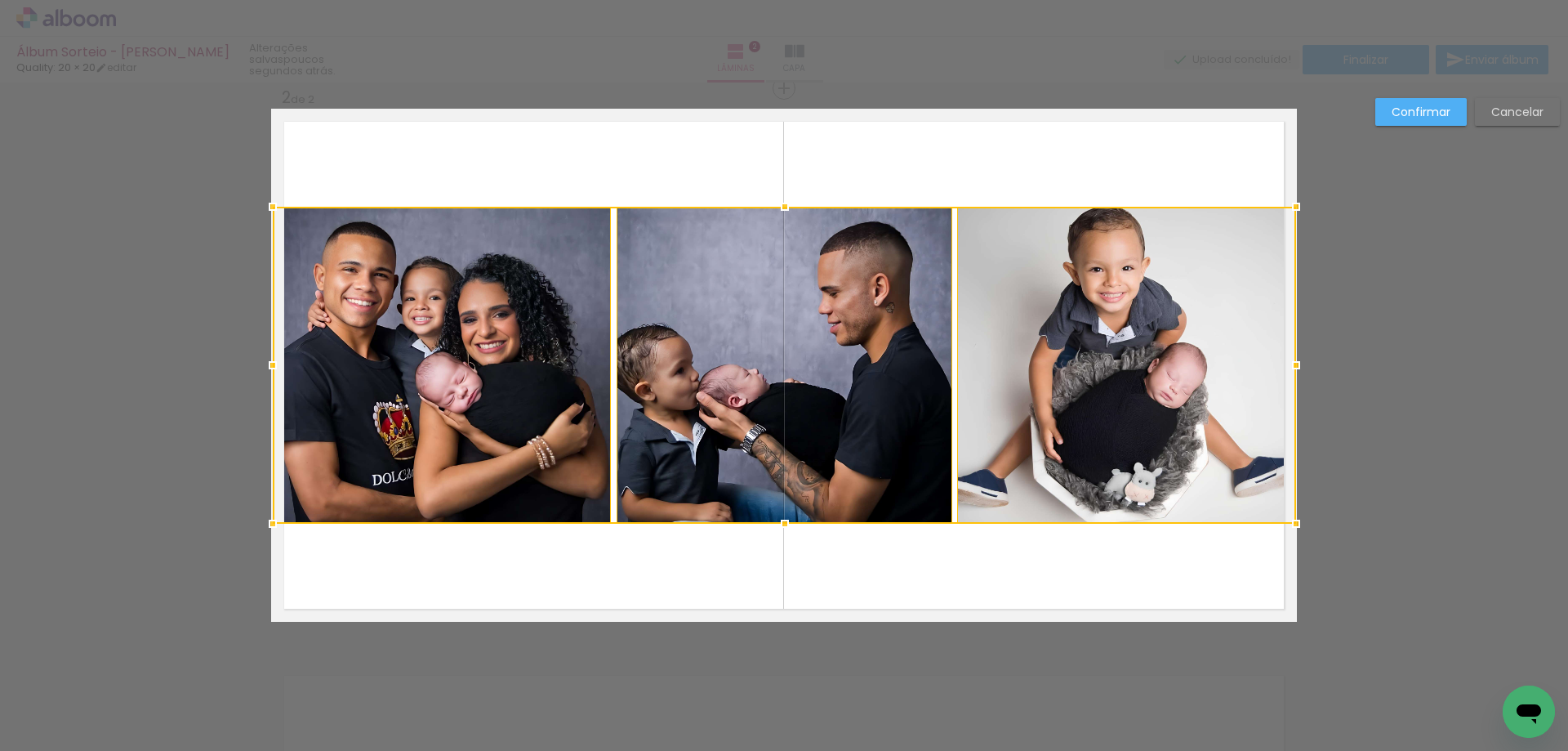
drag, startPoint x: 305, startPoint y: 366, endPoint x: 261, endPoint y: 367, distance: 44.0
click at [261, 367] on div at bounding box center [272, 365] width 33 height 33
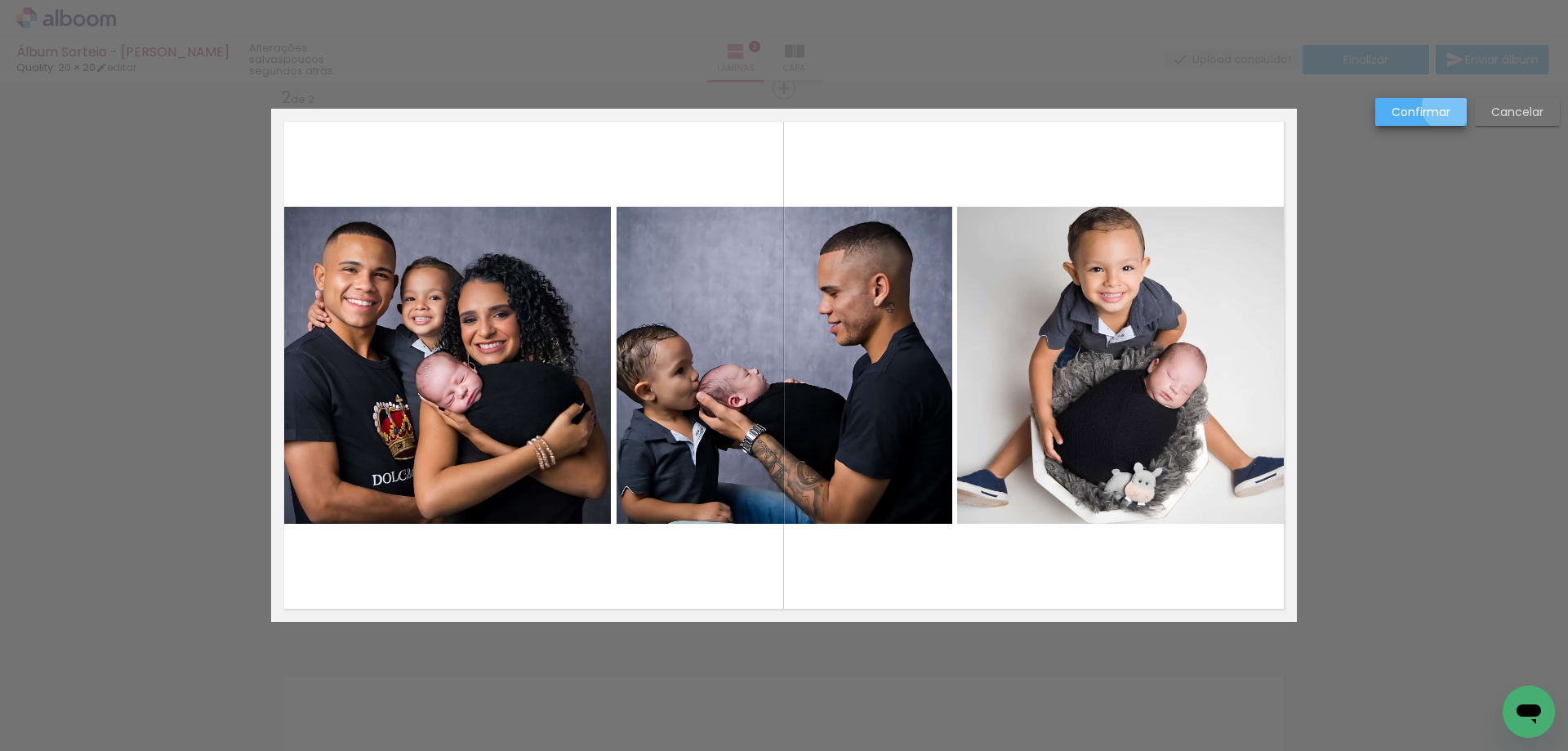
click at [0, 0] on slot "Confirmar" at bounding box center [0, 0] width 0 height 0
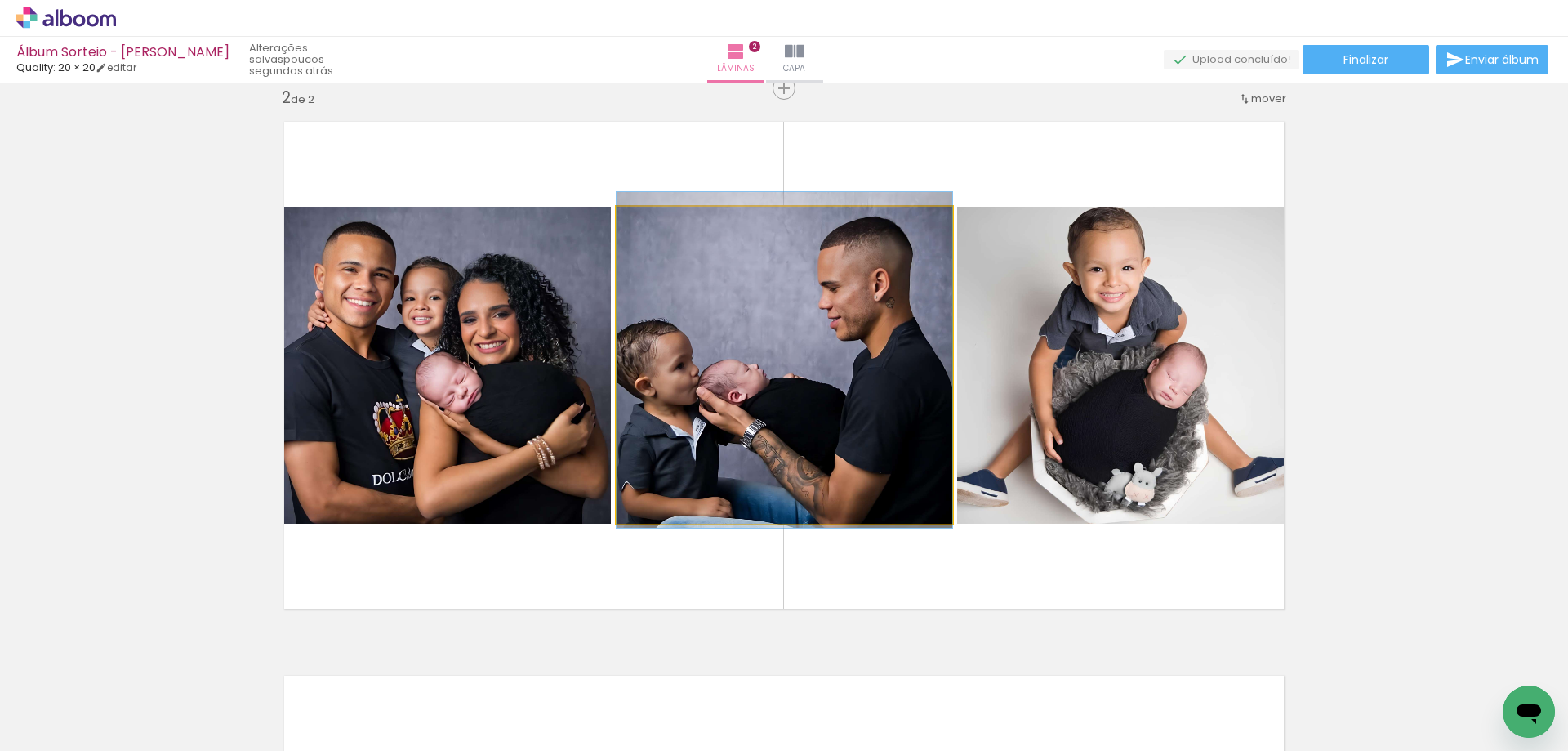
drag, startPoint x: 857, startPoint y: 399, endPoint x: 886, endPoint y: 393, distance: 29.6
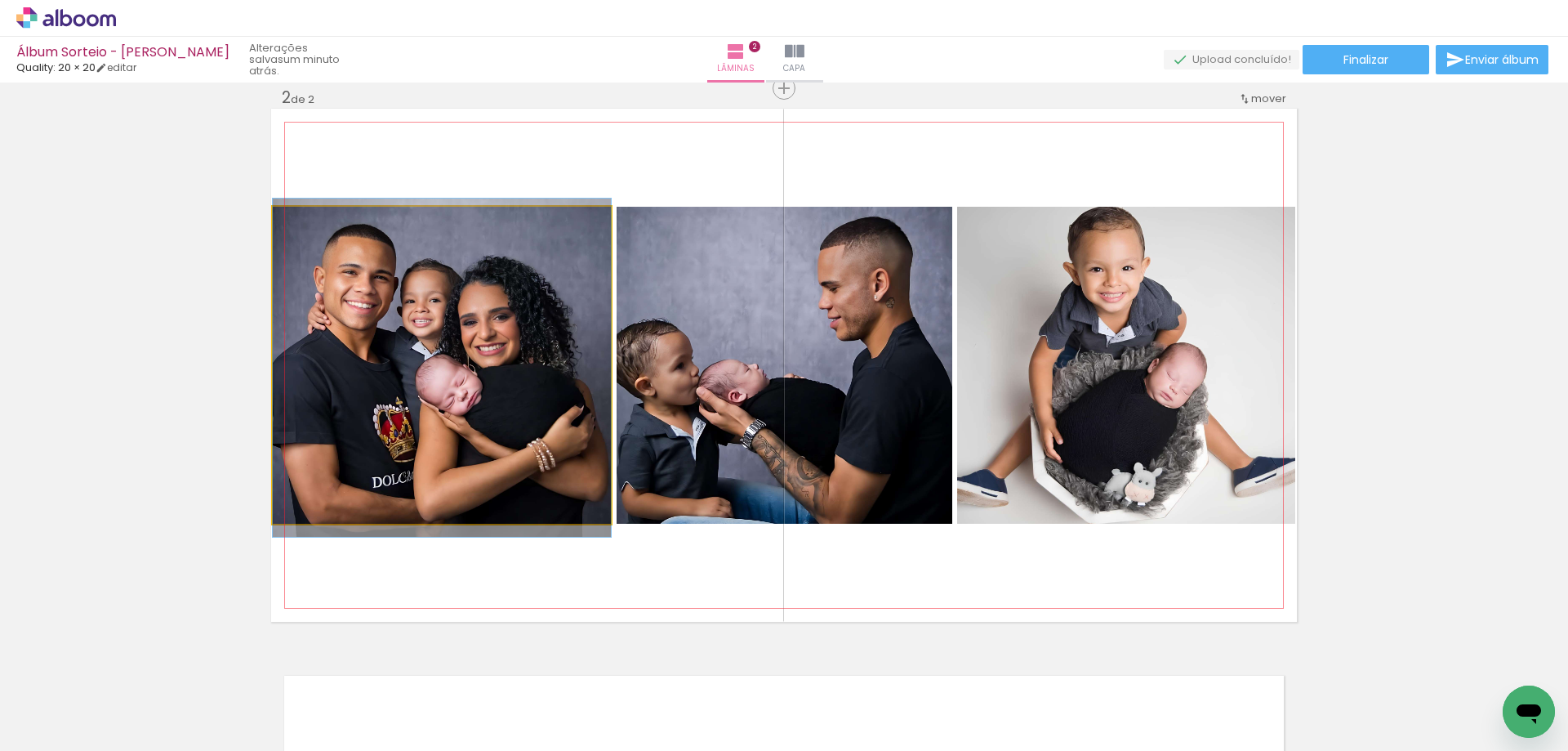
drag, startPoint x: 530, startPoint y: 410, endPoint x: 539, endPoint y: 413, distance: 9.5
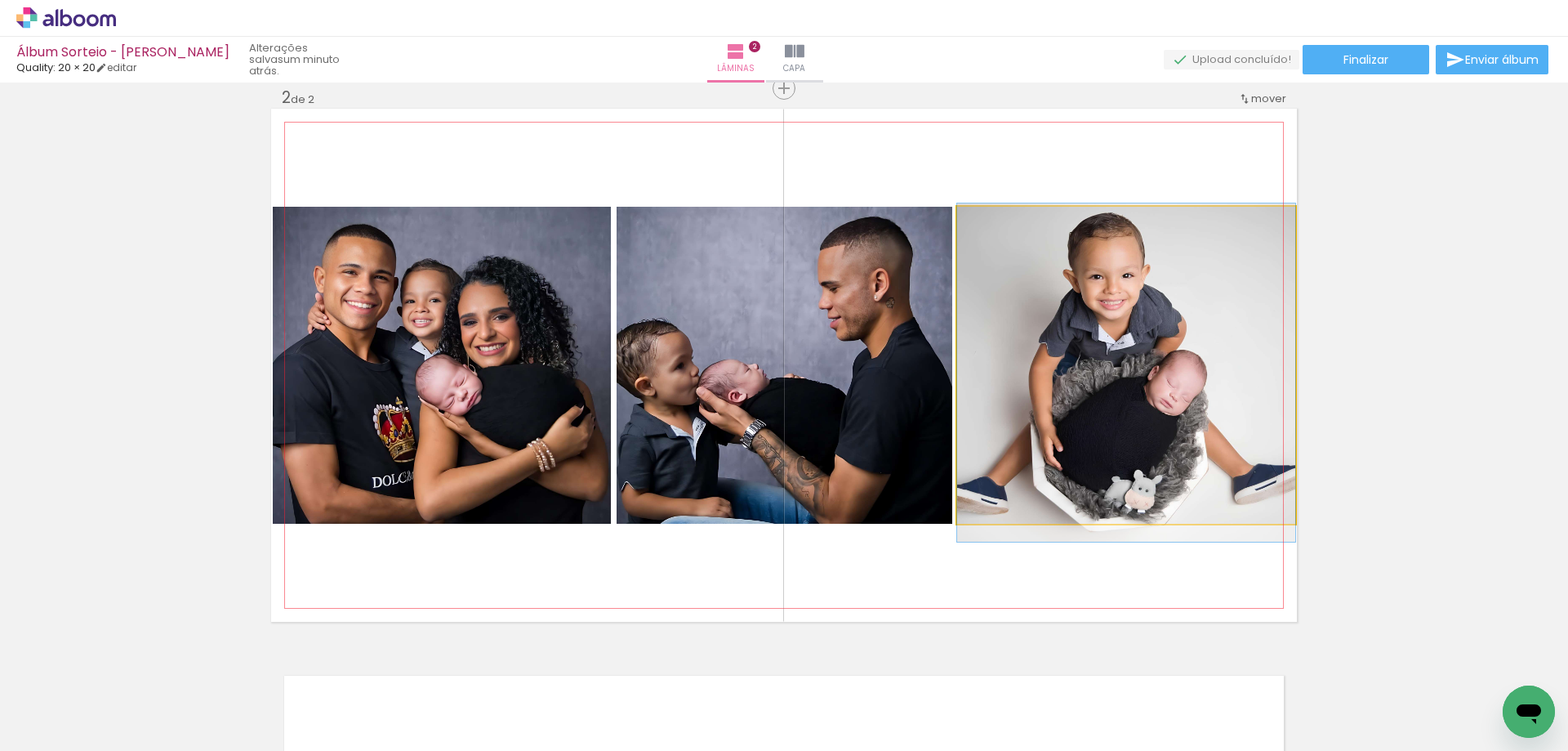
drag, startPoint x: 1190, startPoint y: 354, endPoint x: 1195, endPoint y: 361, distance: 8.6
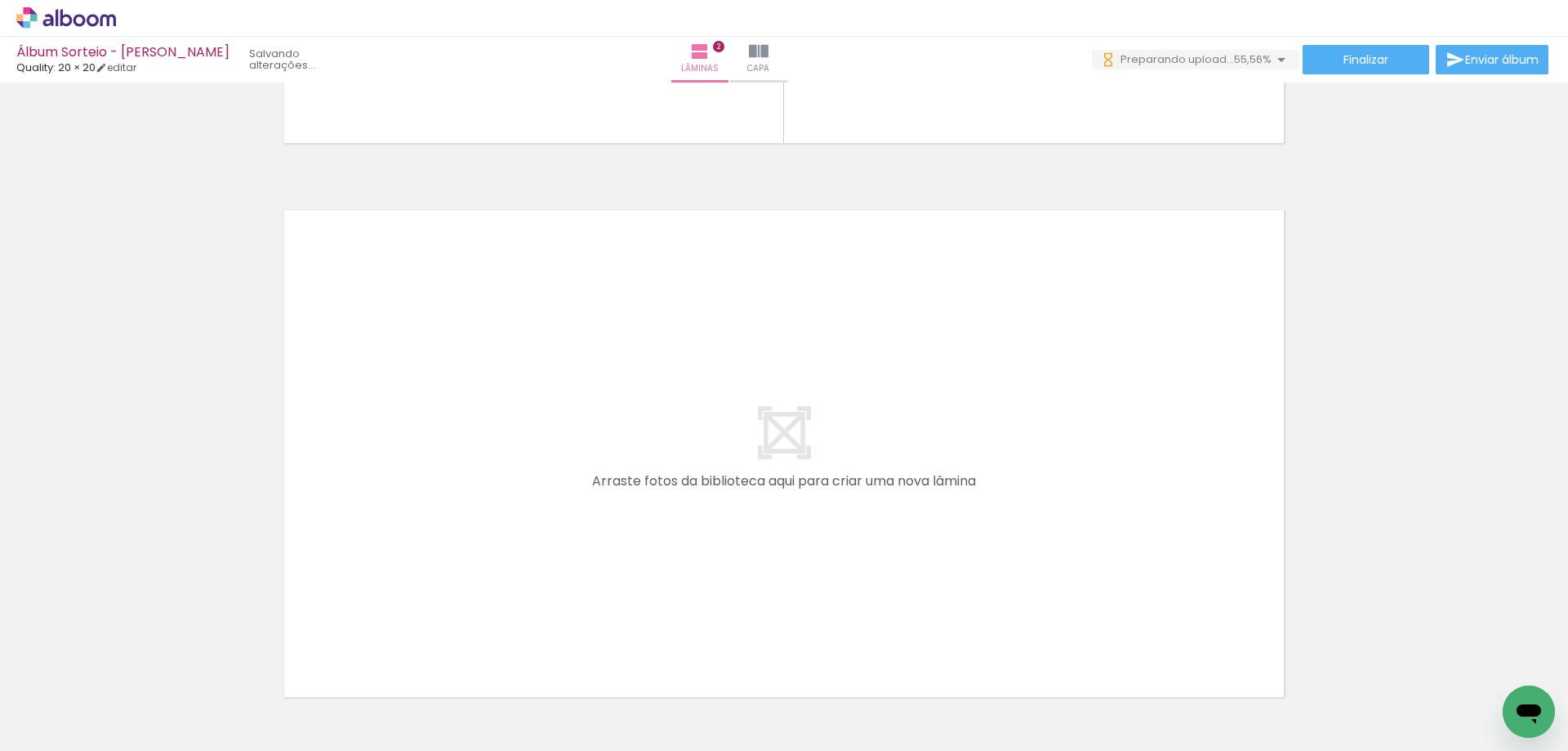
scroll to position [1065, 0]
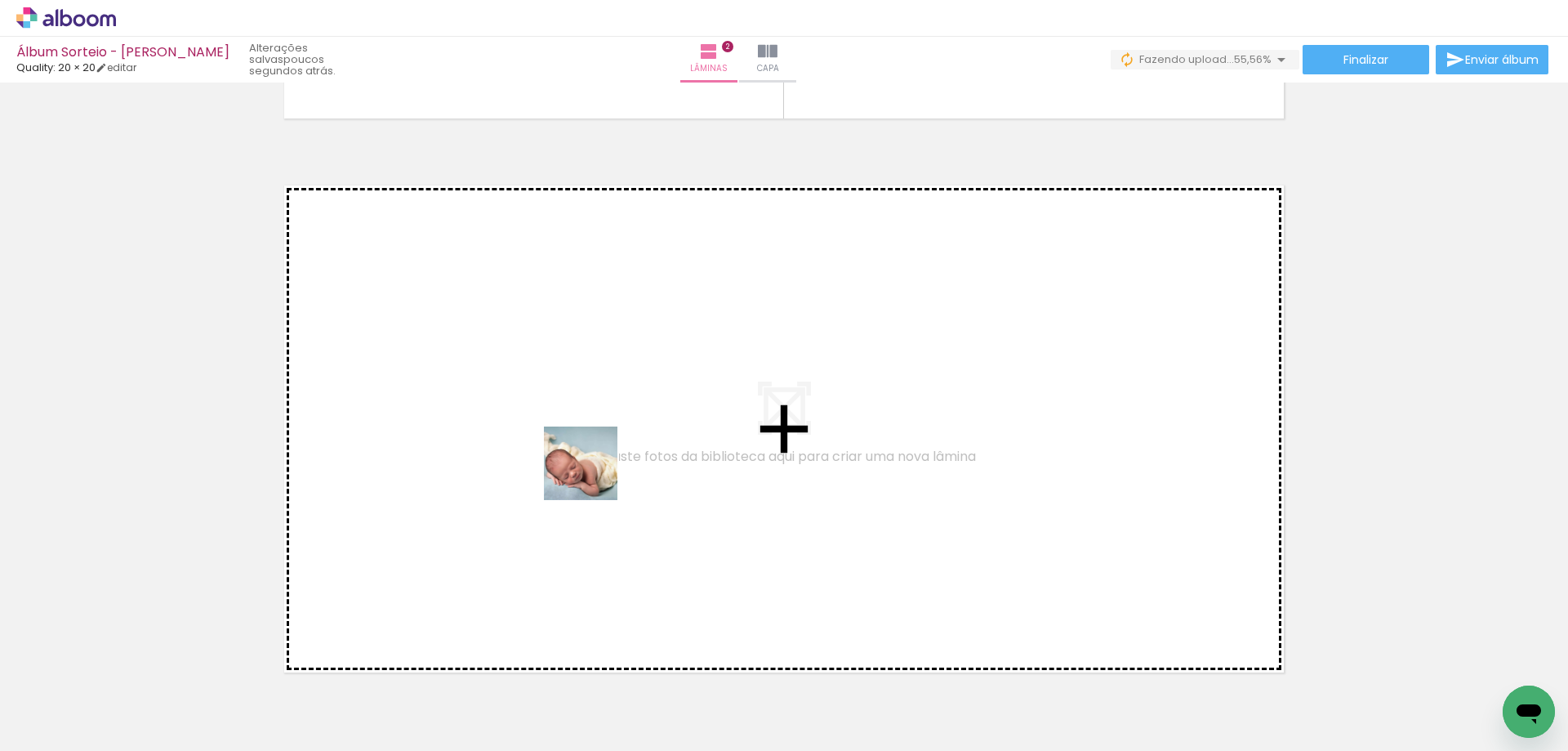
drag, startPoint x: 626, startPoint y: 682, endPoint x: 593, endPoint y: 475, distance: 209.6
click at [593, 475] on quentale-workspace at bounding box center [784, 376] width 1568 height 751
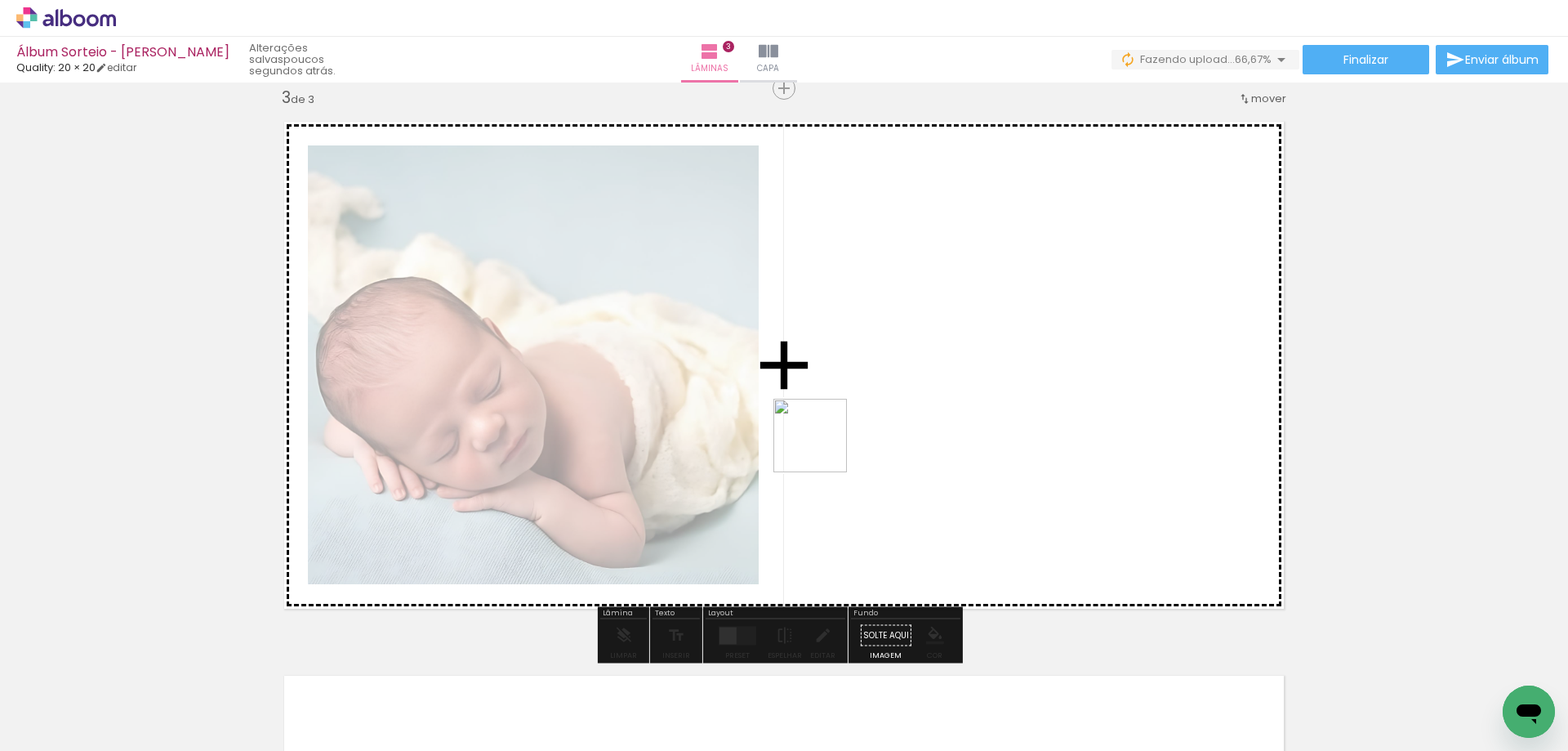
scroll to position [1128, 0]
drag, startPoint x: 717, startPoint y: 701, endPoint x: 824, endPoint y: 606, distance: 143.1
click at [829, 434] on quentale-workspace at bounding box center [784, 376] width 1568 height 751
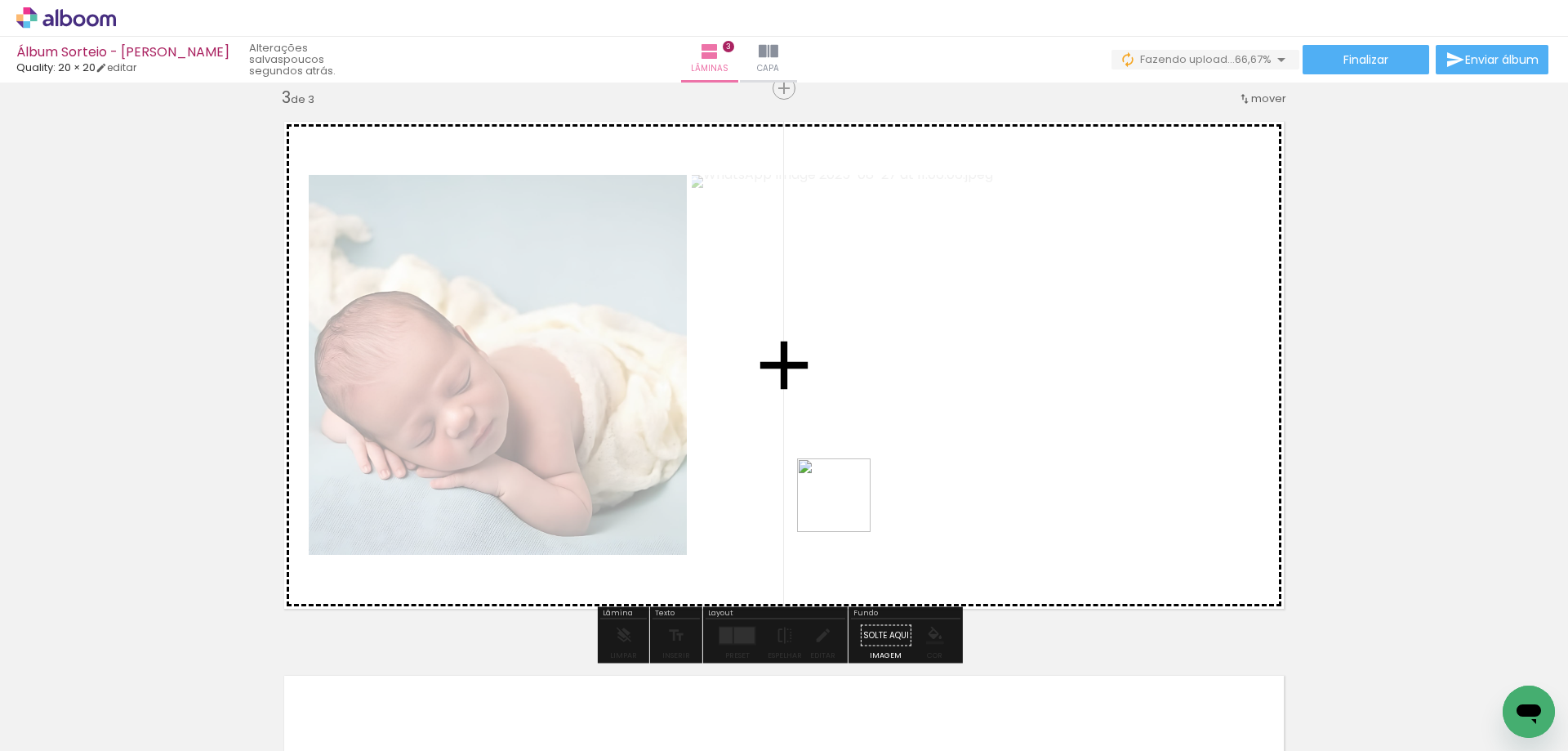
drag, startPoint x: 801, startPoint y: 668, endPoint x: 927, endPoint y: 671, distance: 126.0
click at [861, 425] on quentale-workspace at bounding box center [784, 376] width 1568 height 751
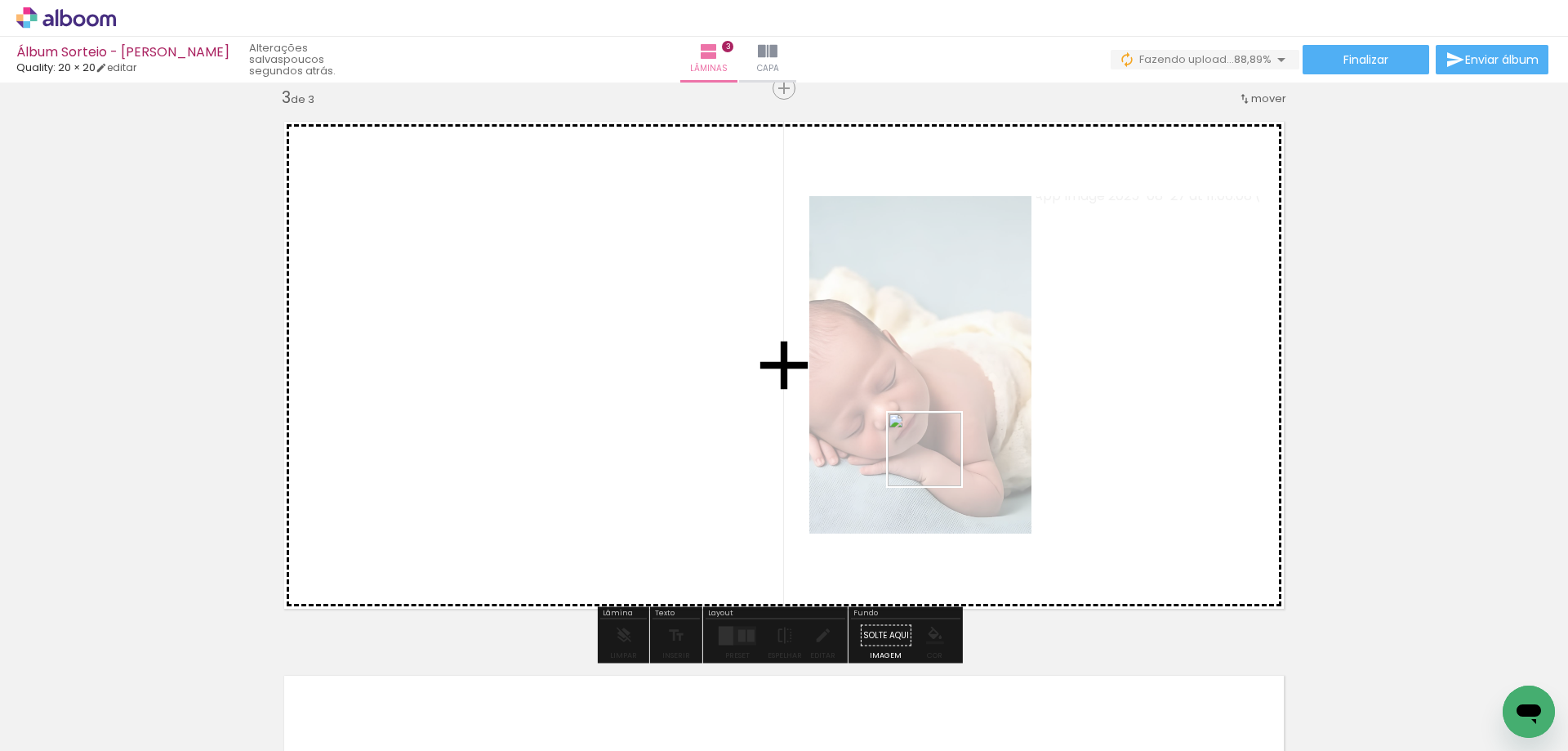
drag, startPoint x: 927, startPoint y: 602, endPoint x: 939, endPoint y: 436, distance: 166.4
click at [939, 433] on quentale-workspace at bounding box center [784, 376] width 1568 height 751
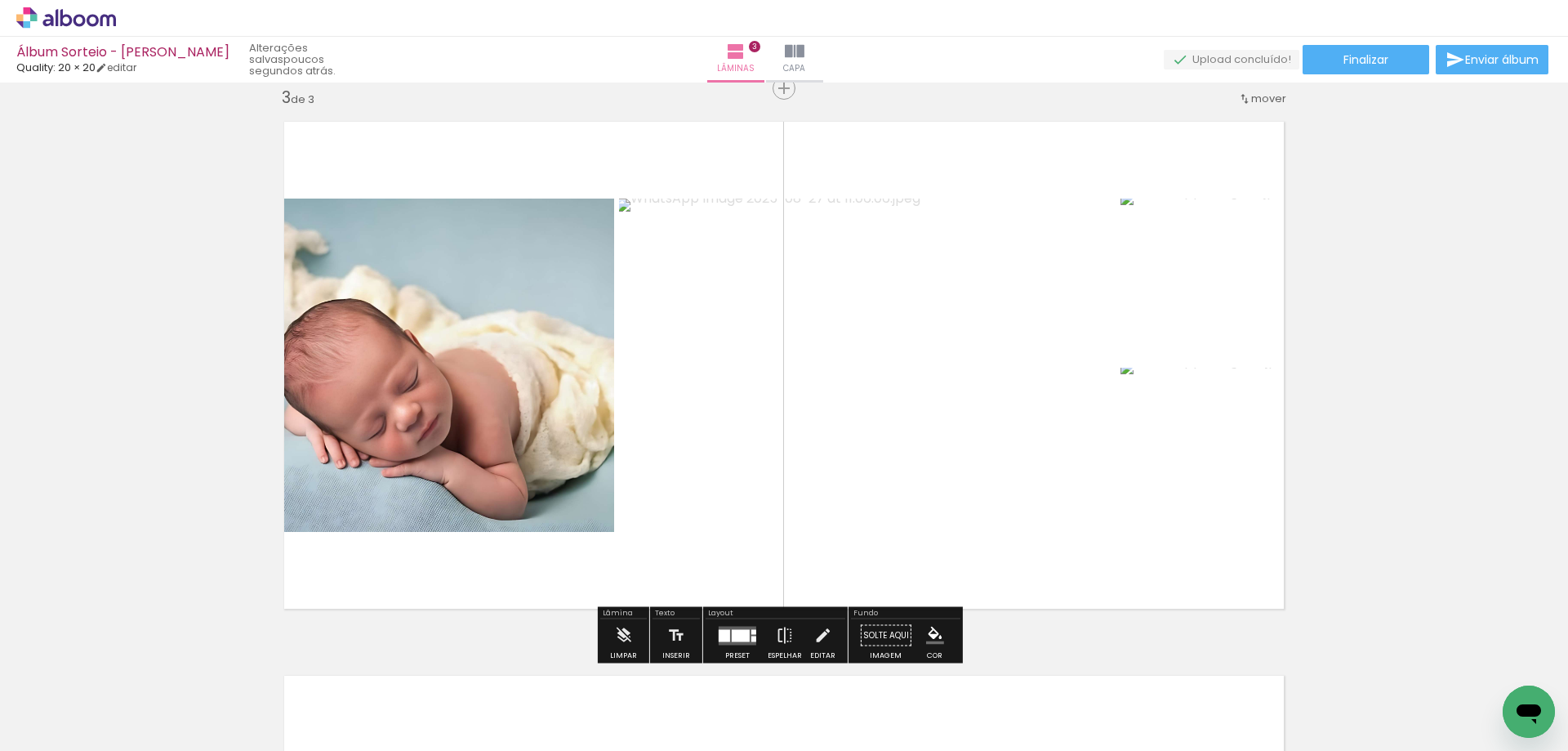
click at [732, 630] on div at bounding box center [740, 635] width 18 height 12
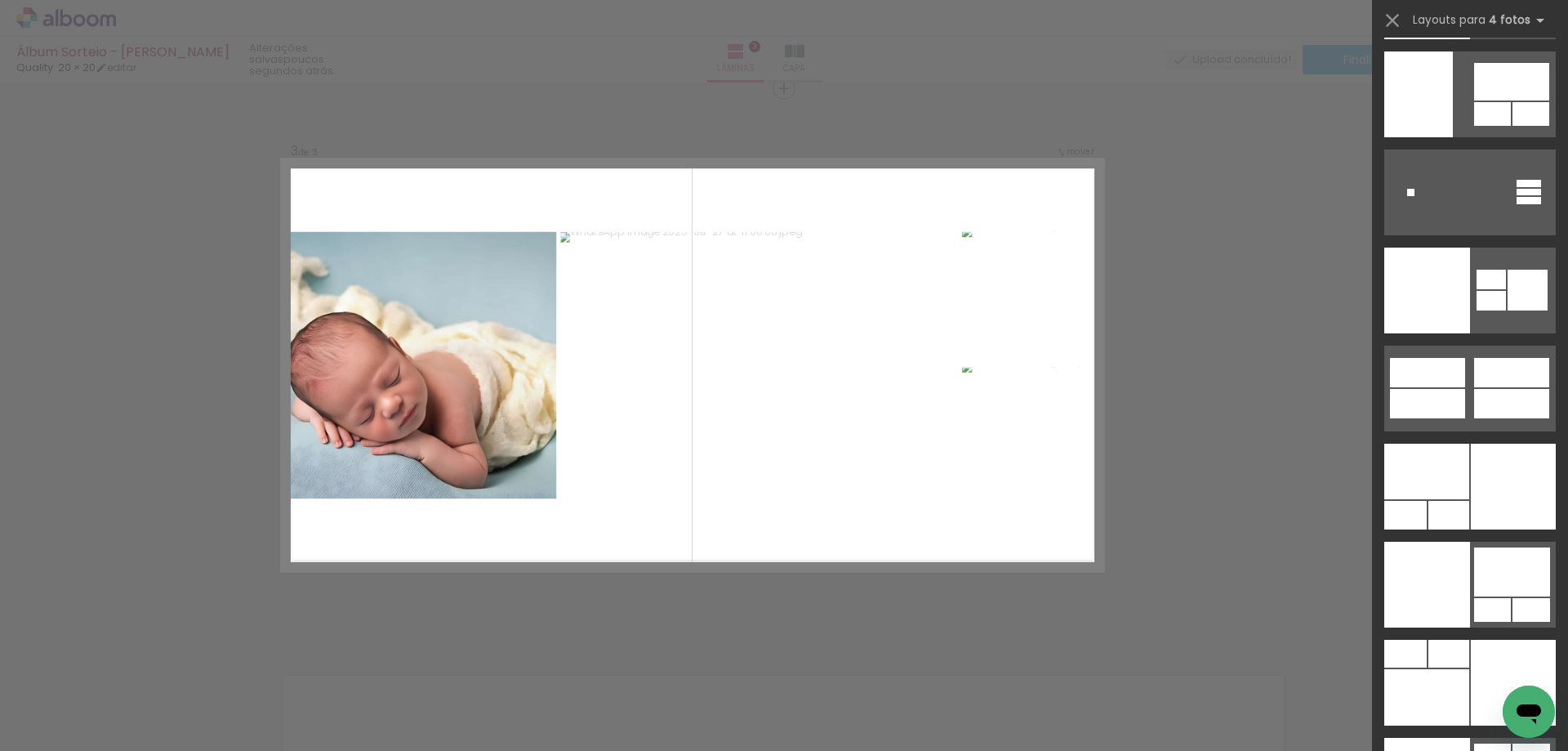
scroll to position [35845, 0]
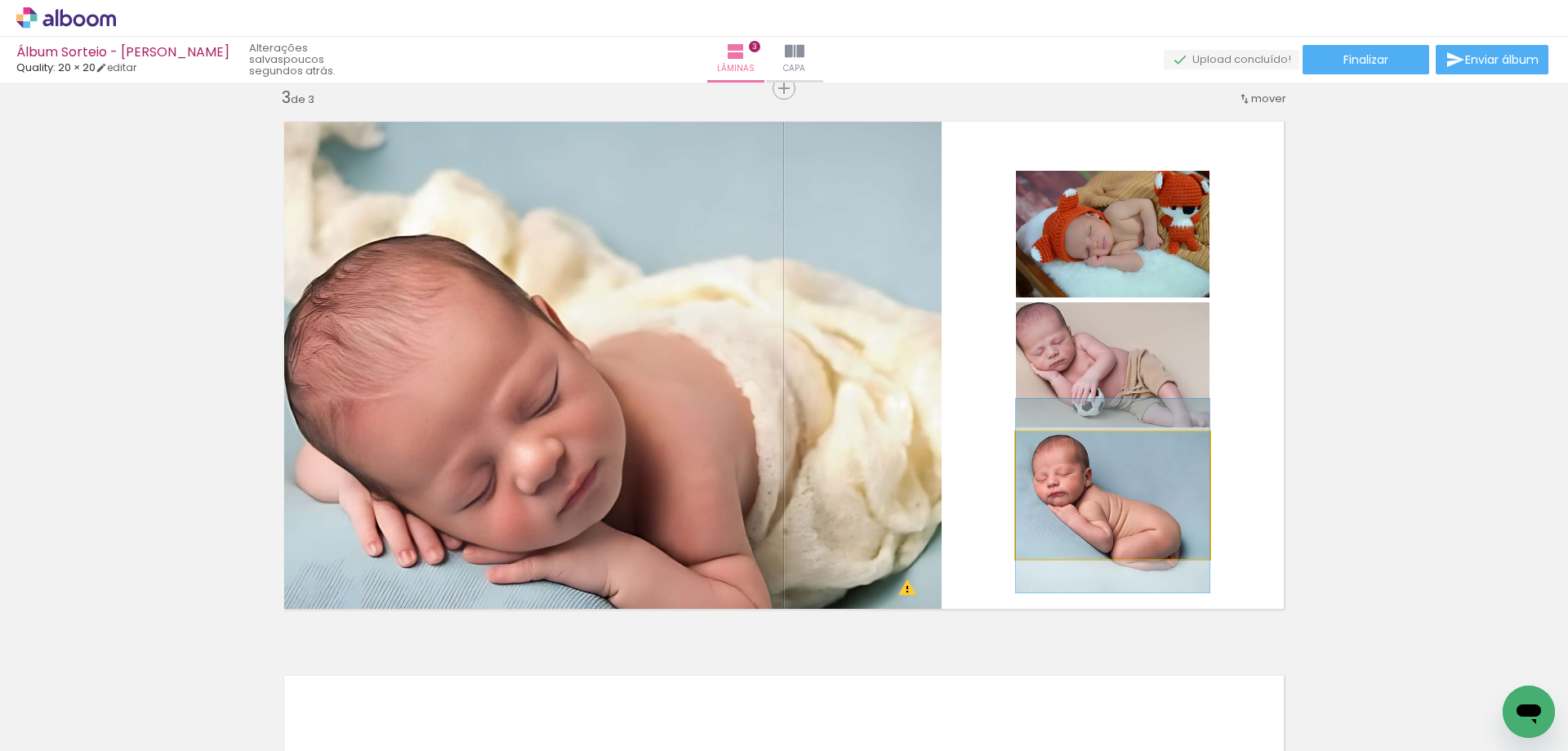
drag, startPoint x: 1119, startPoint y: 513, endPoint x: 767, endPoint y: 451, distance: 357.4
click at [0, 0] on slot at bounding box center [0, 0] width 0 height 0
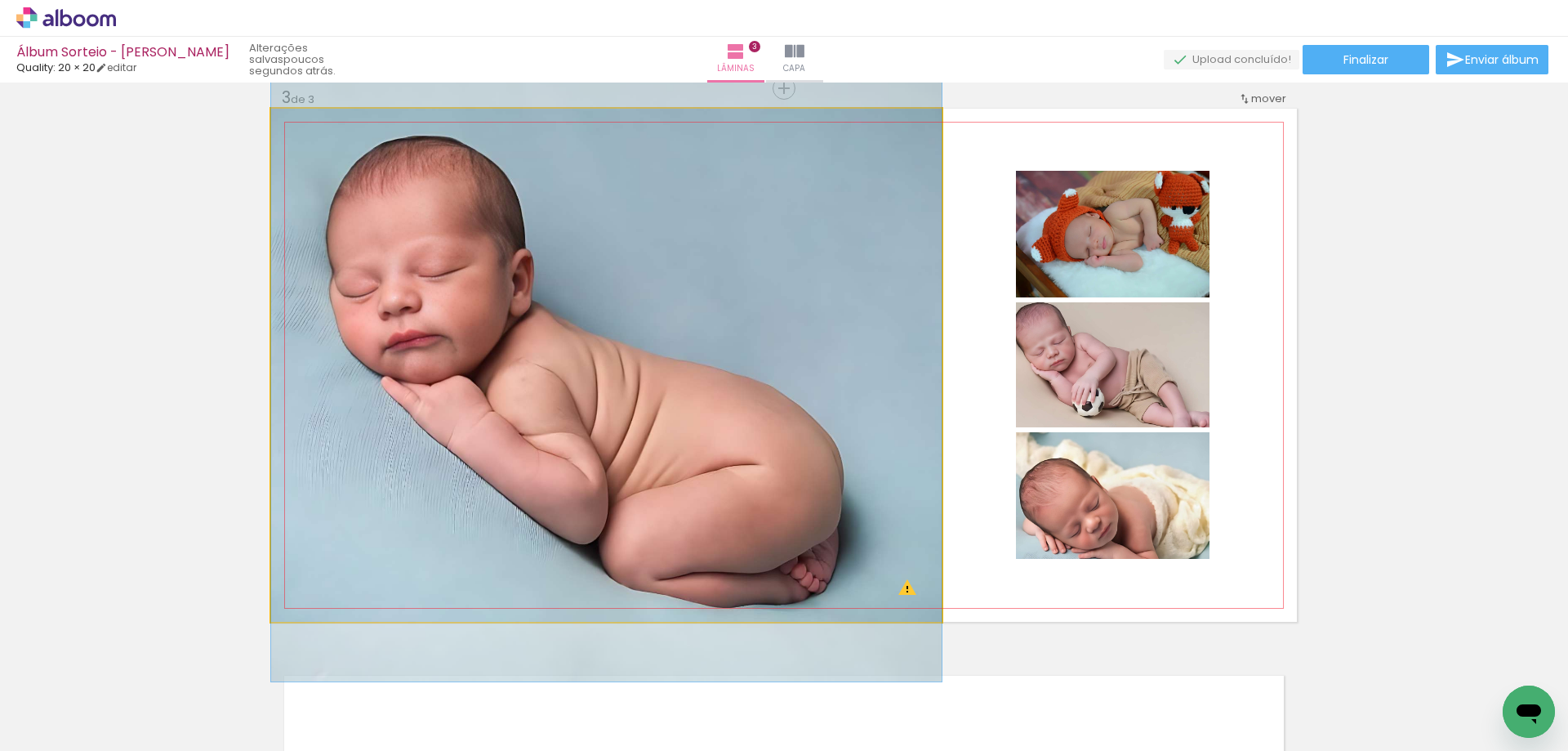
drag, startPoint x: 768, startPoint y: 475, endPoint x: 784, endPoint y: 456, distance: 24.8
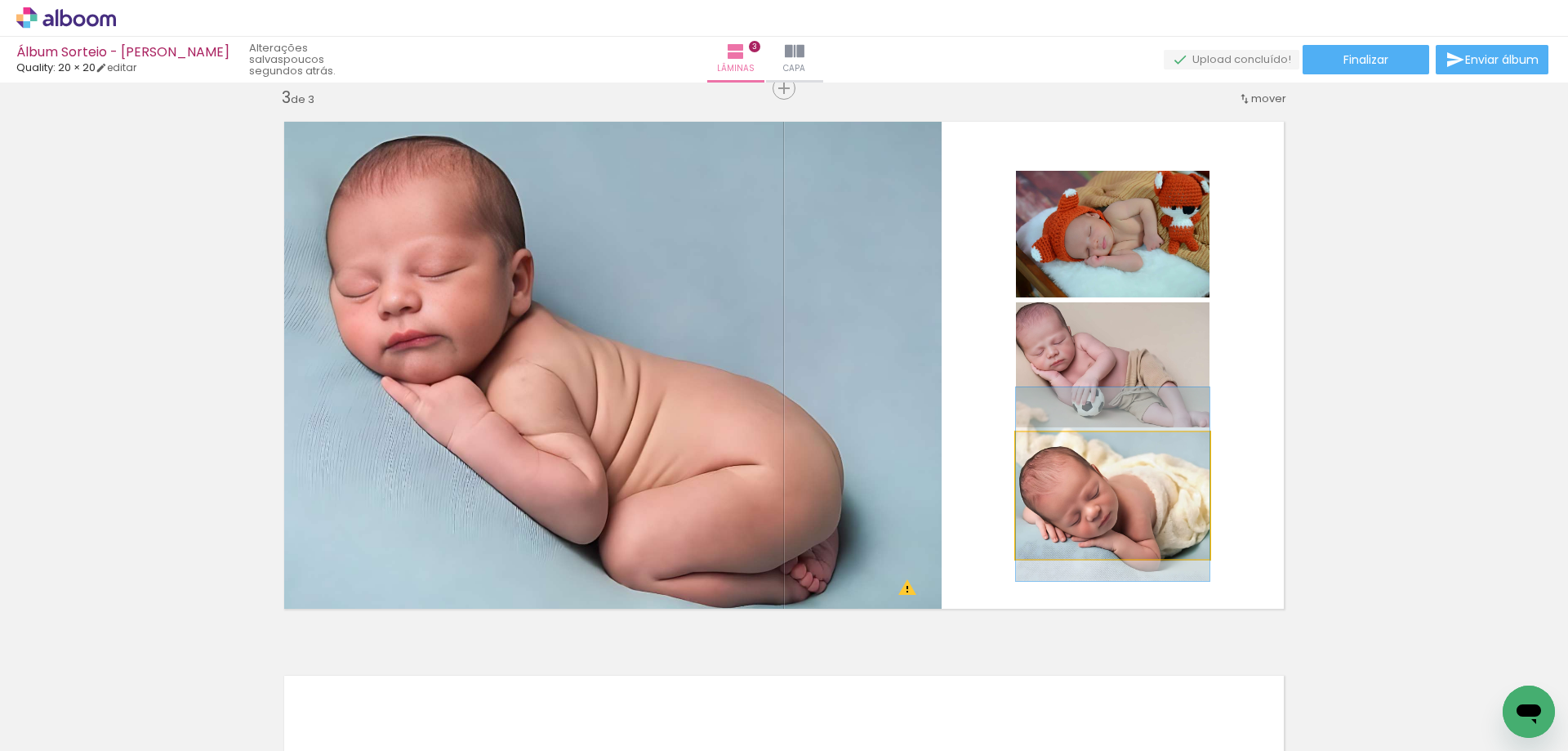
drag, startPoint x: 1153, startPoint y: 504, endPoint x: 1151, endPoint y: 493, distance: 11.2
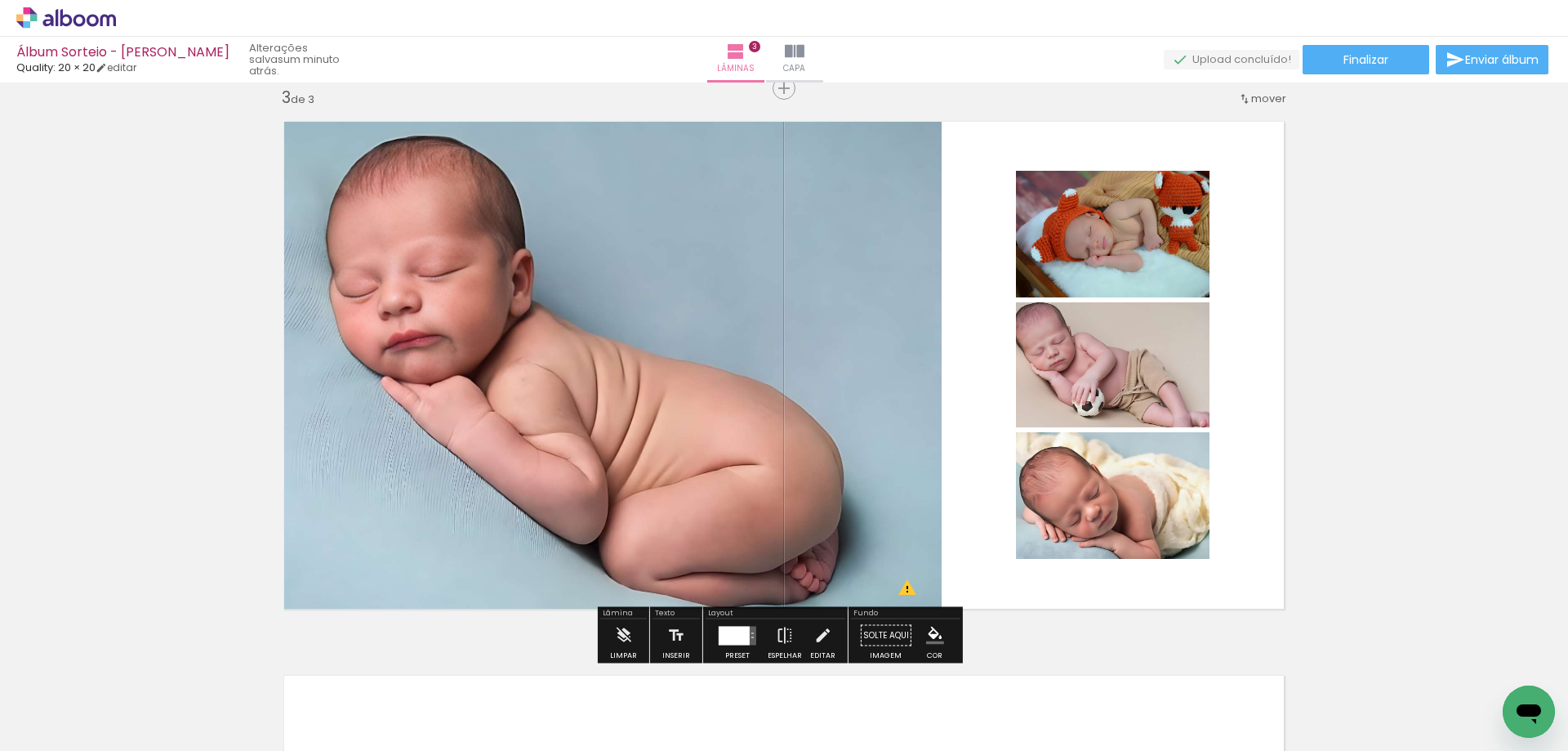
click at [736, 628] on div at bounding box center [734, 635] width 31 height 19
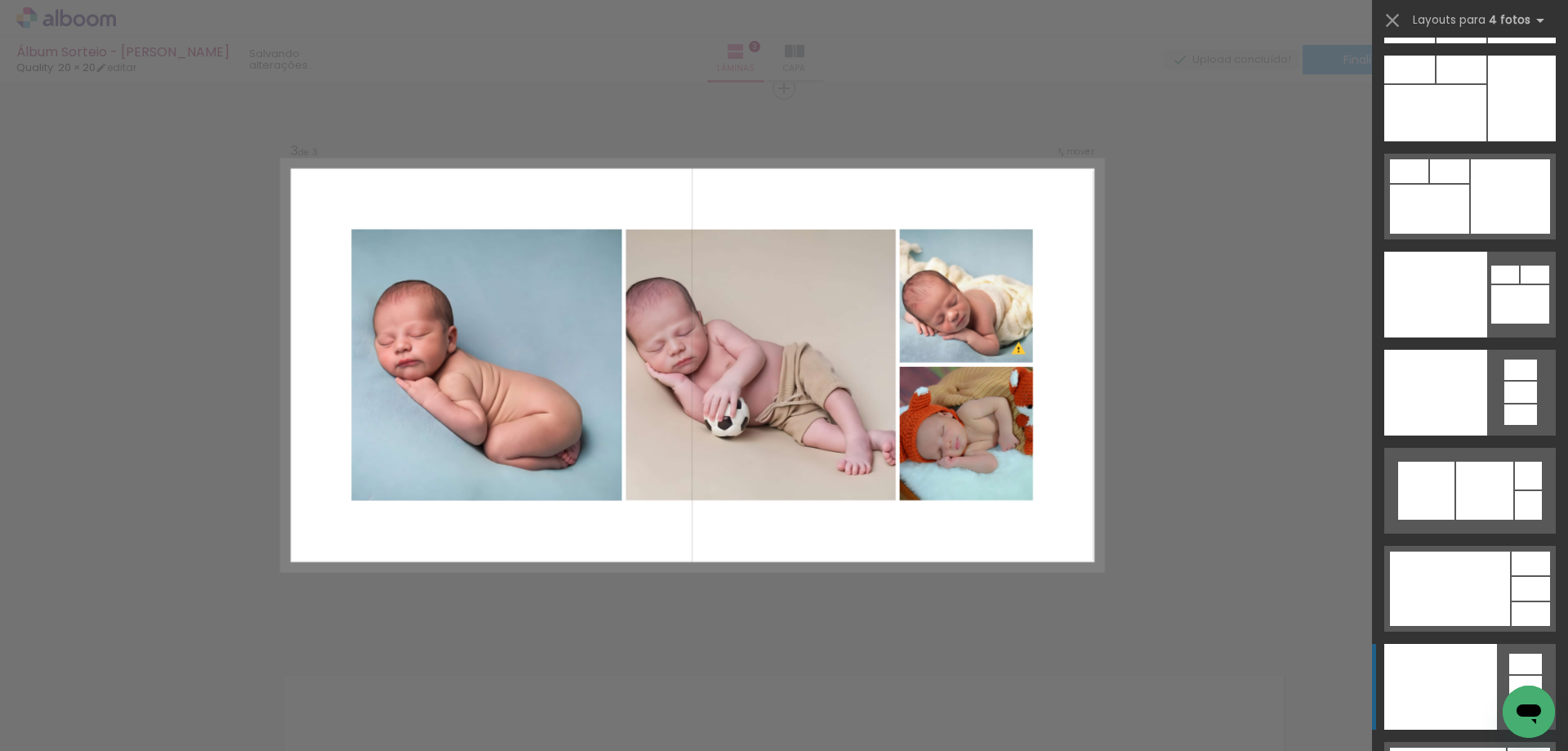
scroll to position [35410, 0]
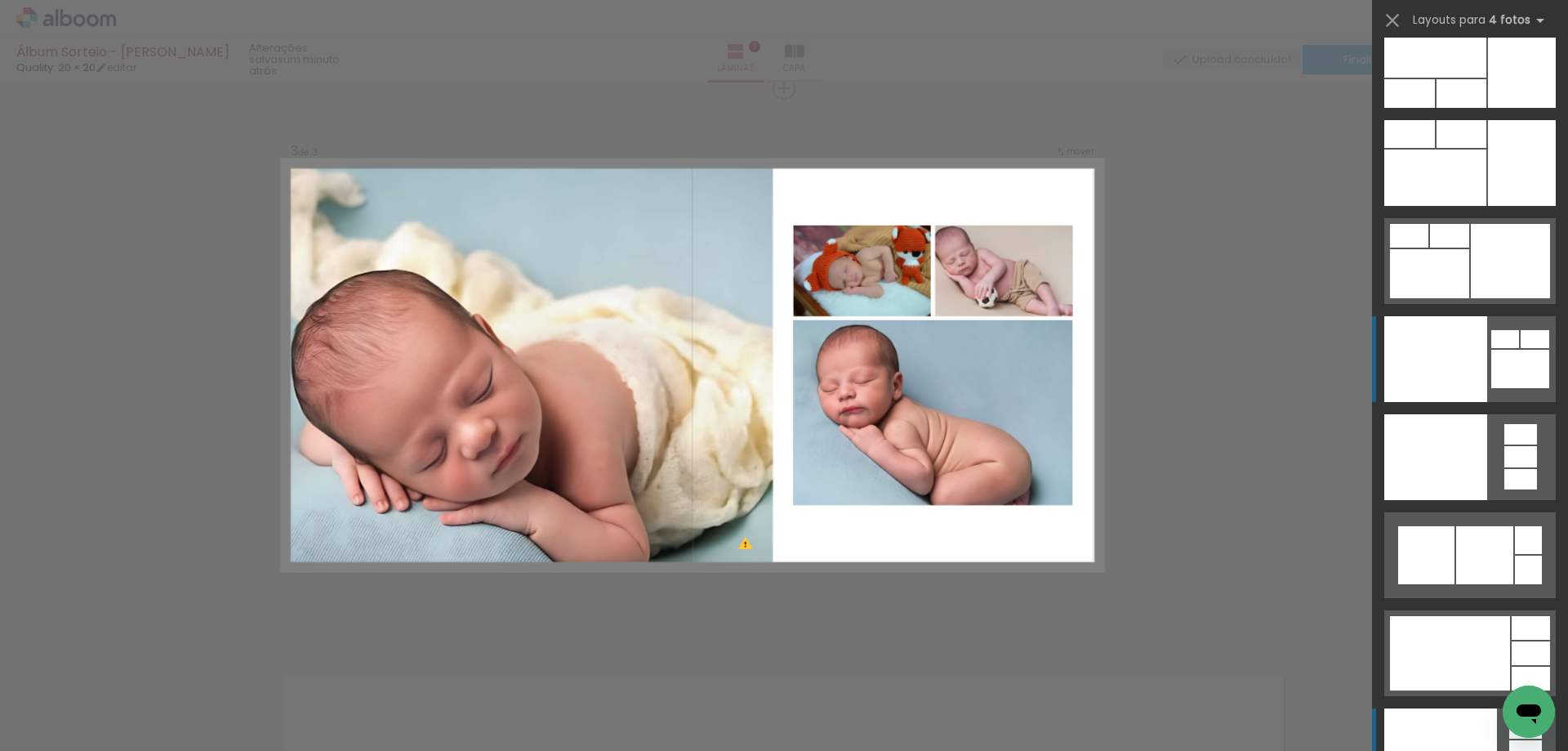
click at [1483, 108] on quentale-layouter at bounding box center [1469, 64] width 172 height 85
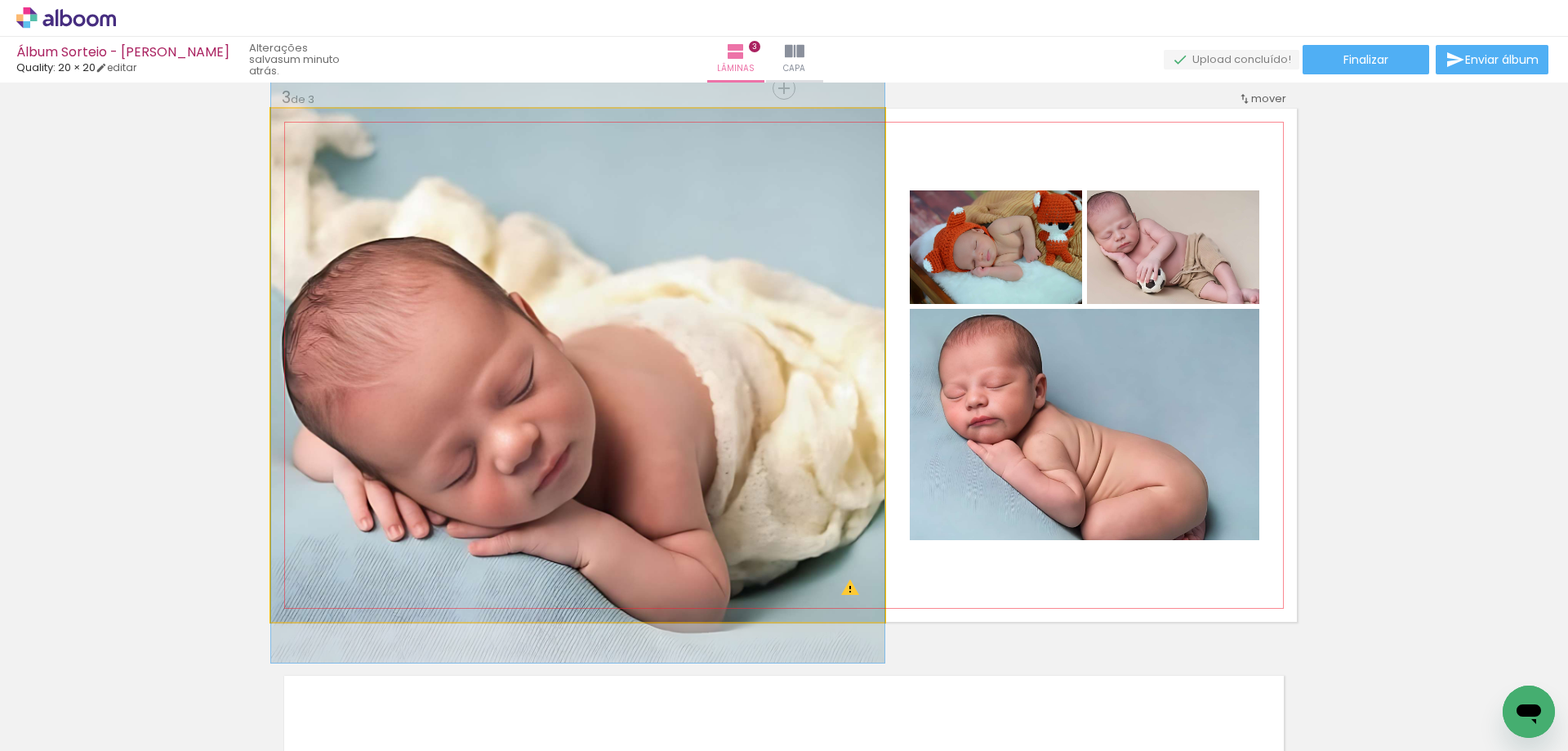
drag, startPoint x: 707, startPoint y: 481, endPoint x: 747, endPoint y: 466, distance: 42.7
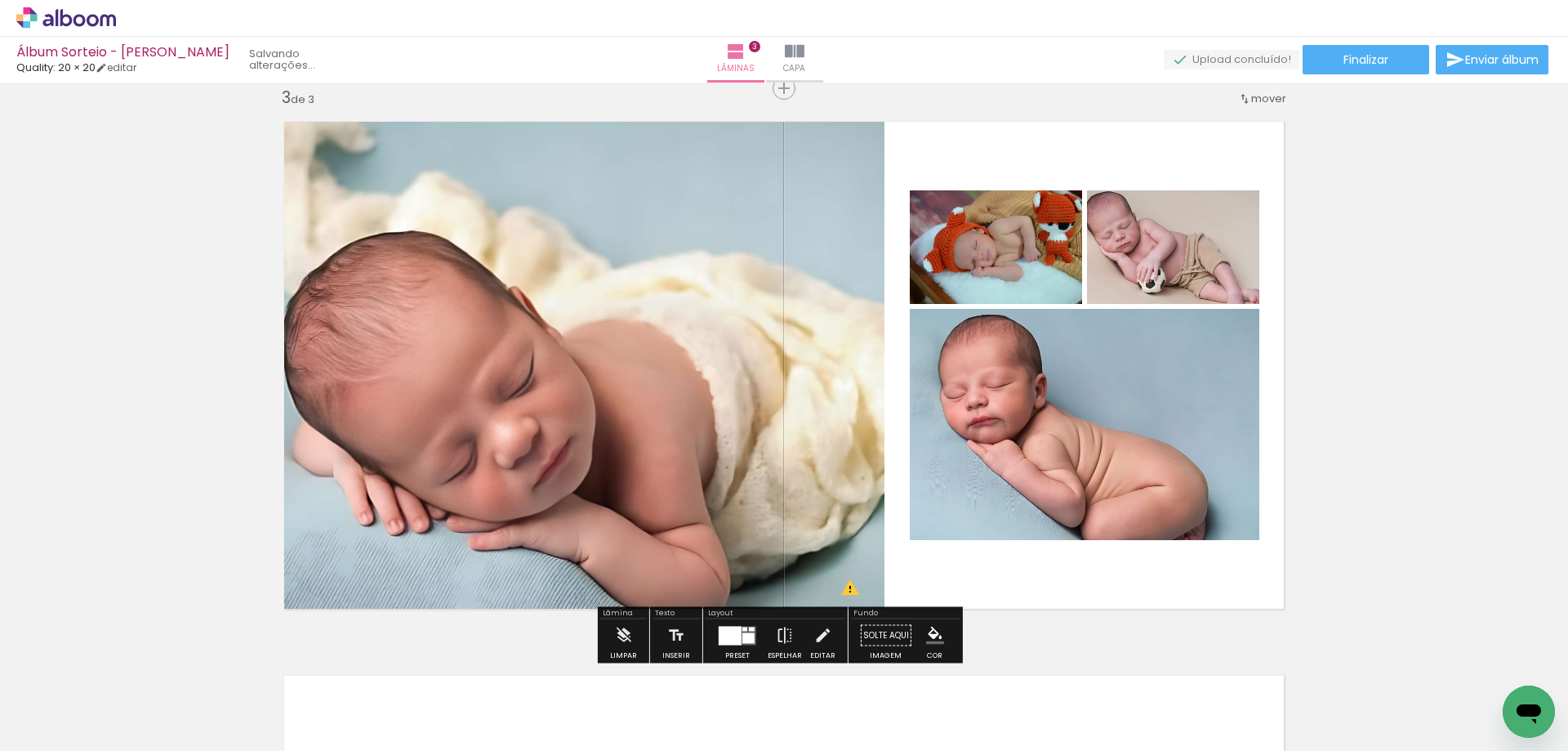
drag, startPoint x: 759, startPoint y: 434, endPoint x: 684, endPoint y: 412, distance: 78.2
click at [0, 0] on slot at bounding box center [0, 0] width 0 height 0
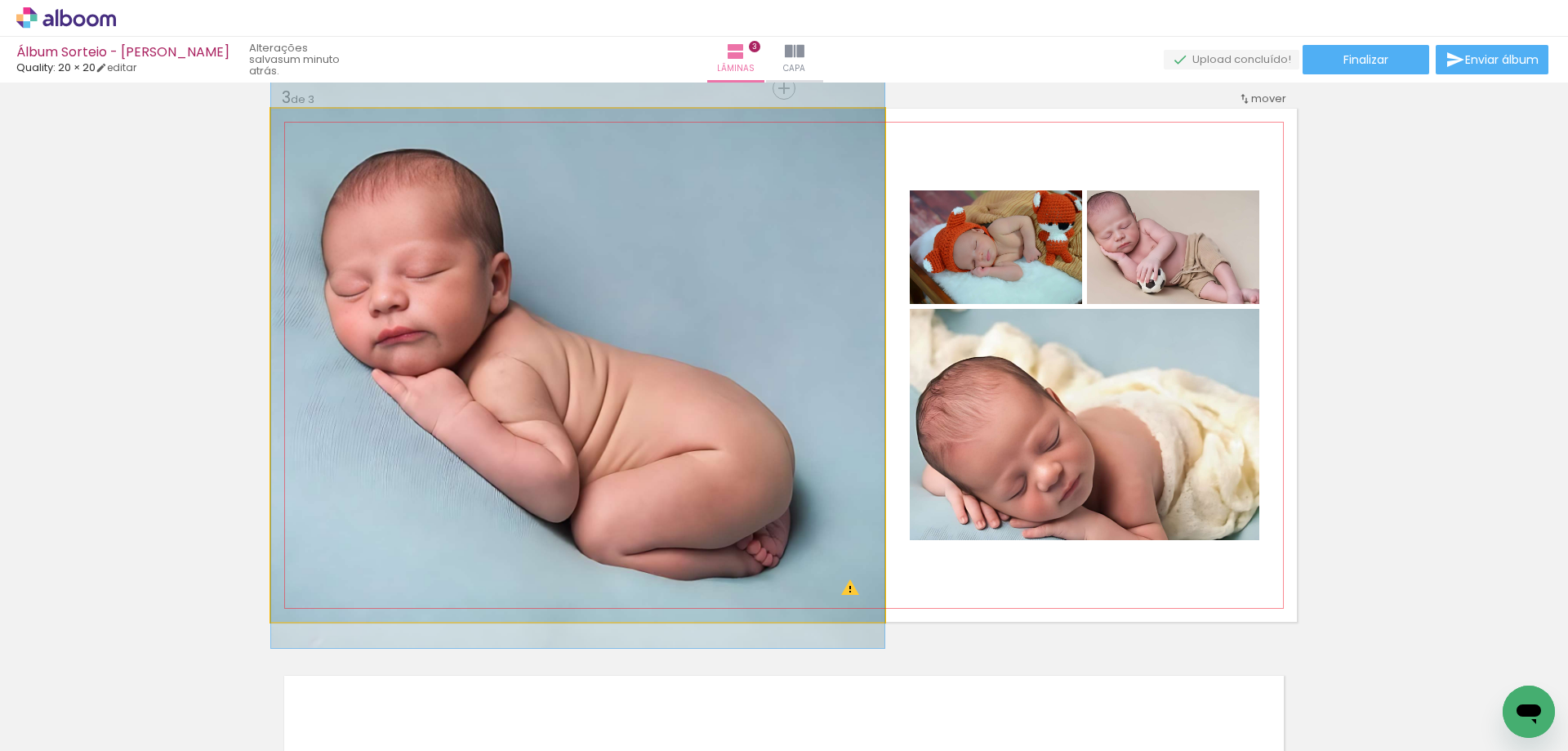
drag, startPoint x: 670, startPoint y: 406, endPoint x: 697, endPoint y: 382, distance: 36.1
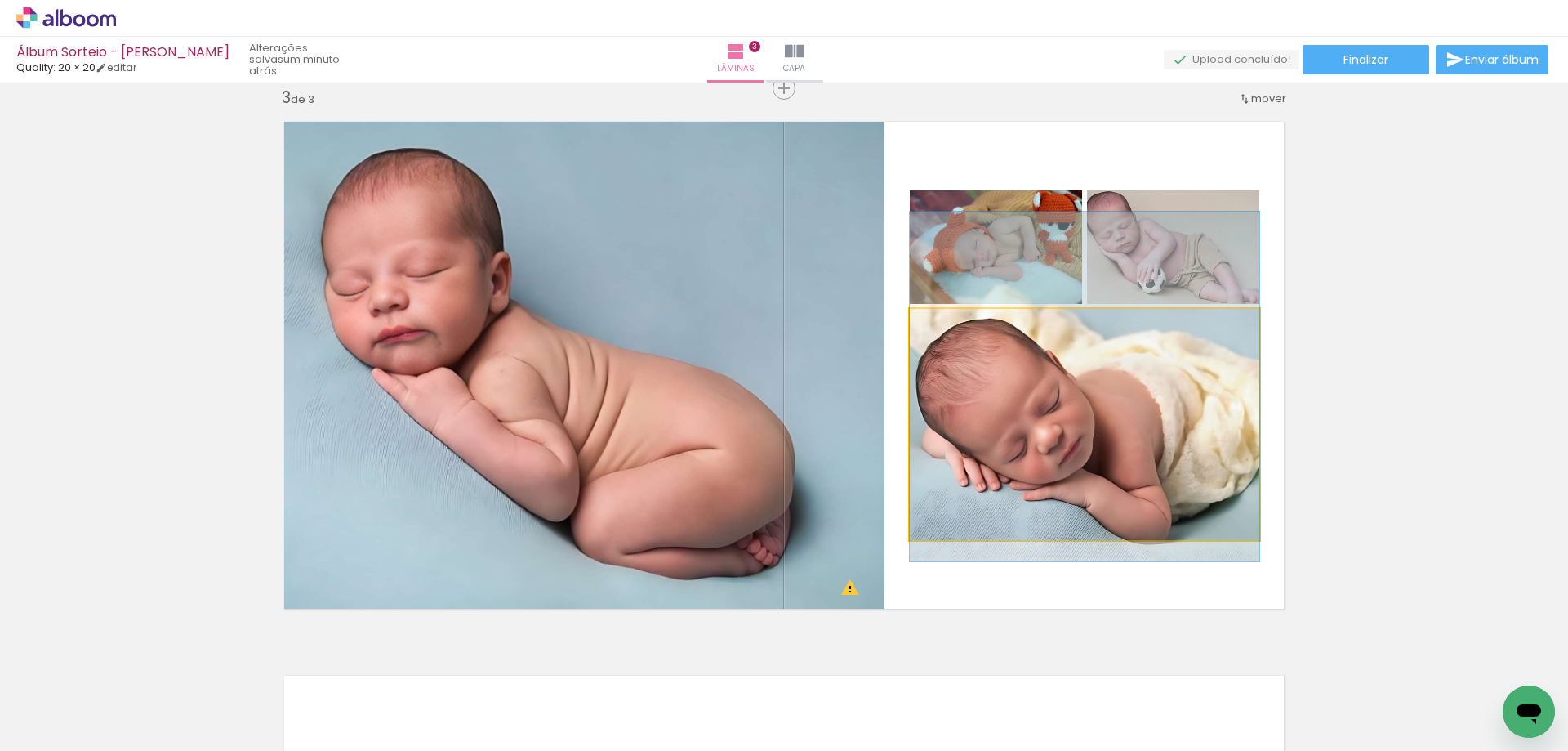
drag, startPoint x: 1159, startPoint y: 422, endPoint x: 1149, endPoint y: 385, distance: 38.3
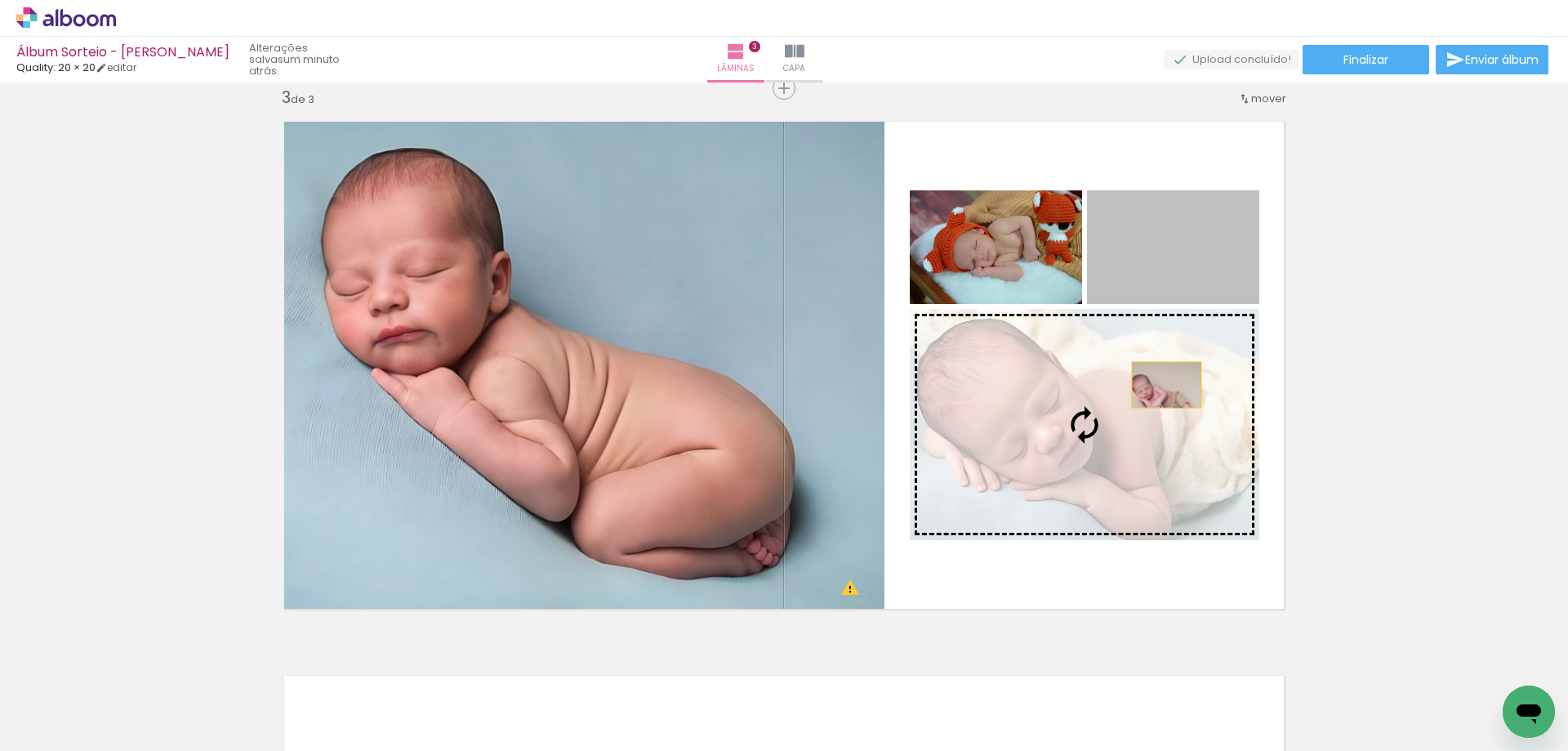
drag, startPoint x: 1149, startPoint y: 261, endPoint x: 1160, endPoint y: 390, distance: 129.5
click at [0, 0] on slot at bounding box center [0, 0] width 0 height 0
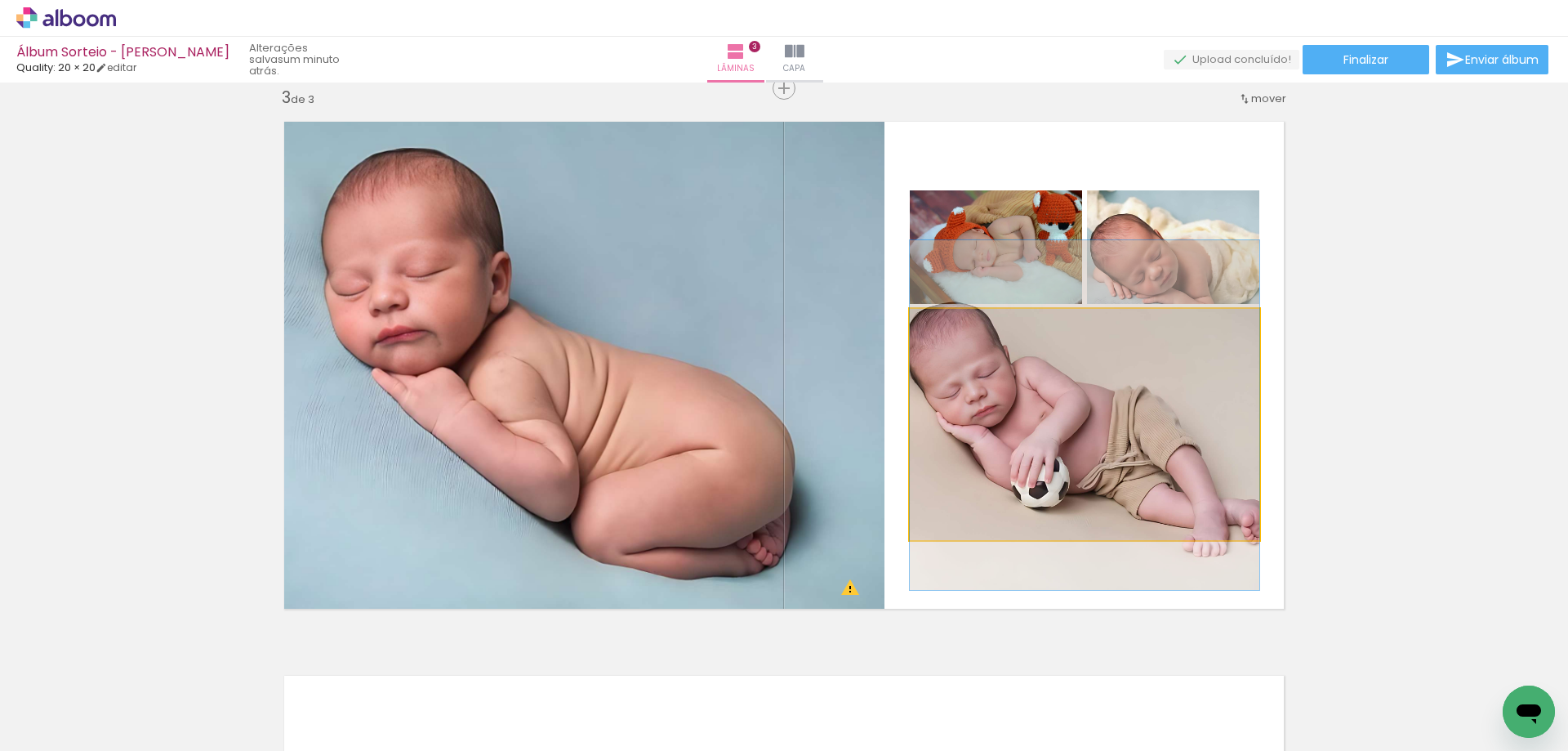
drag, startPoint x: 1159, startPoint y: 411, endPoint x: 1163, endPoint y: 397, distance: 14.6
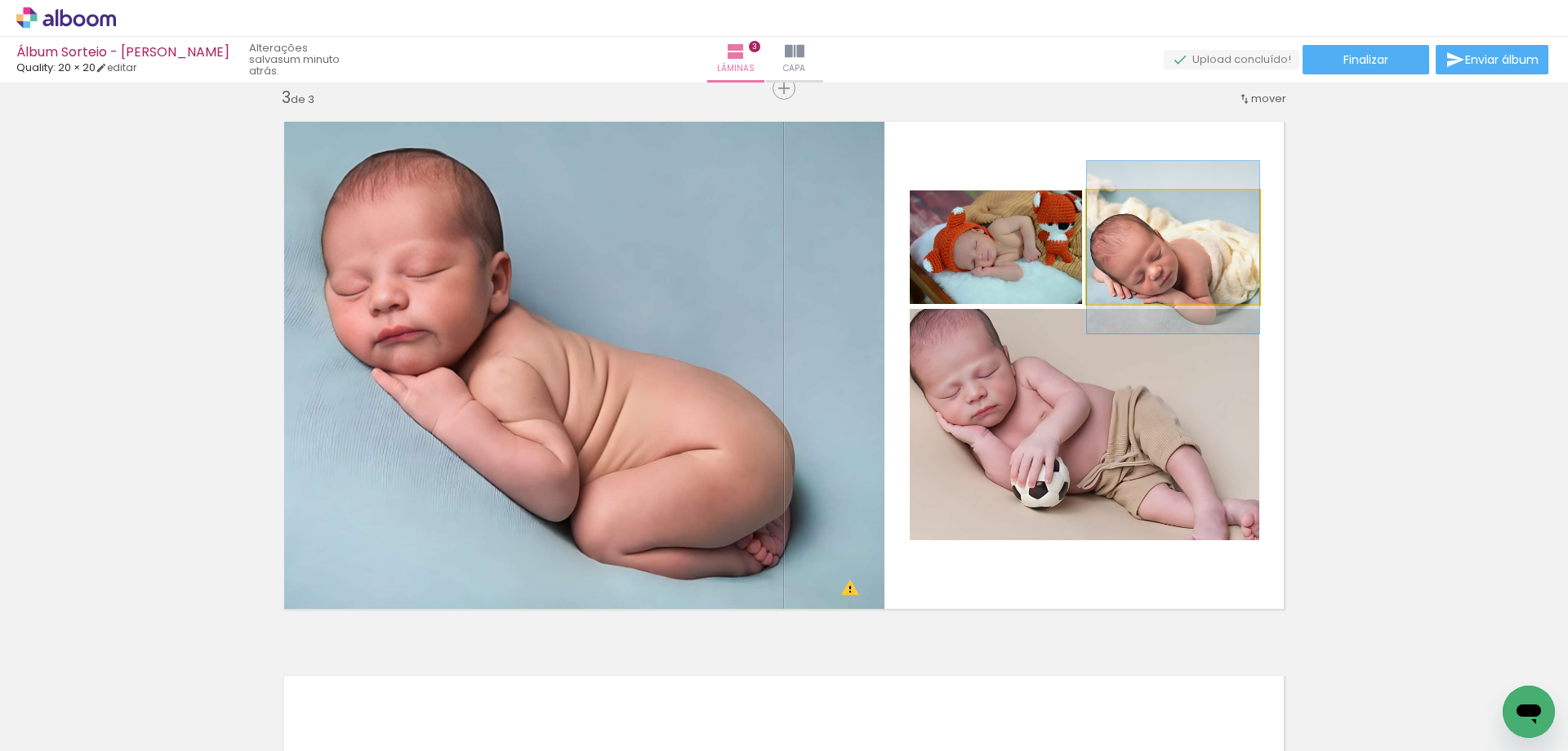
drag, startPoint x: 1169, startPoint y: 269, endPoint x: 1159, endPoint y: 396, distance: 127.4
click at [0, 0] on slot at bounding box center [0, 0] width 0 height 0
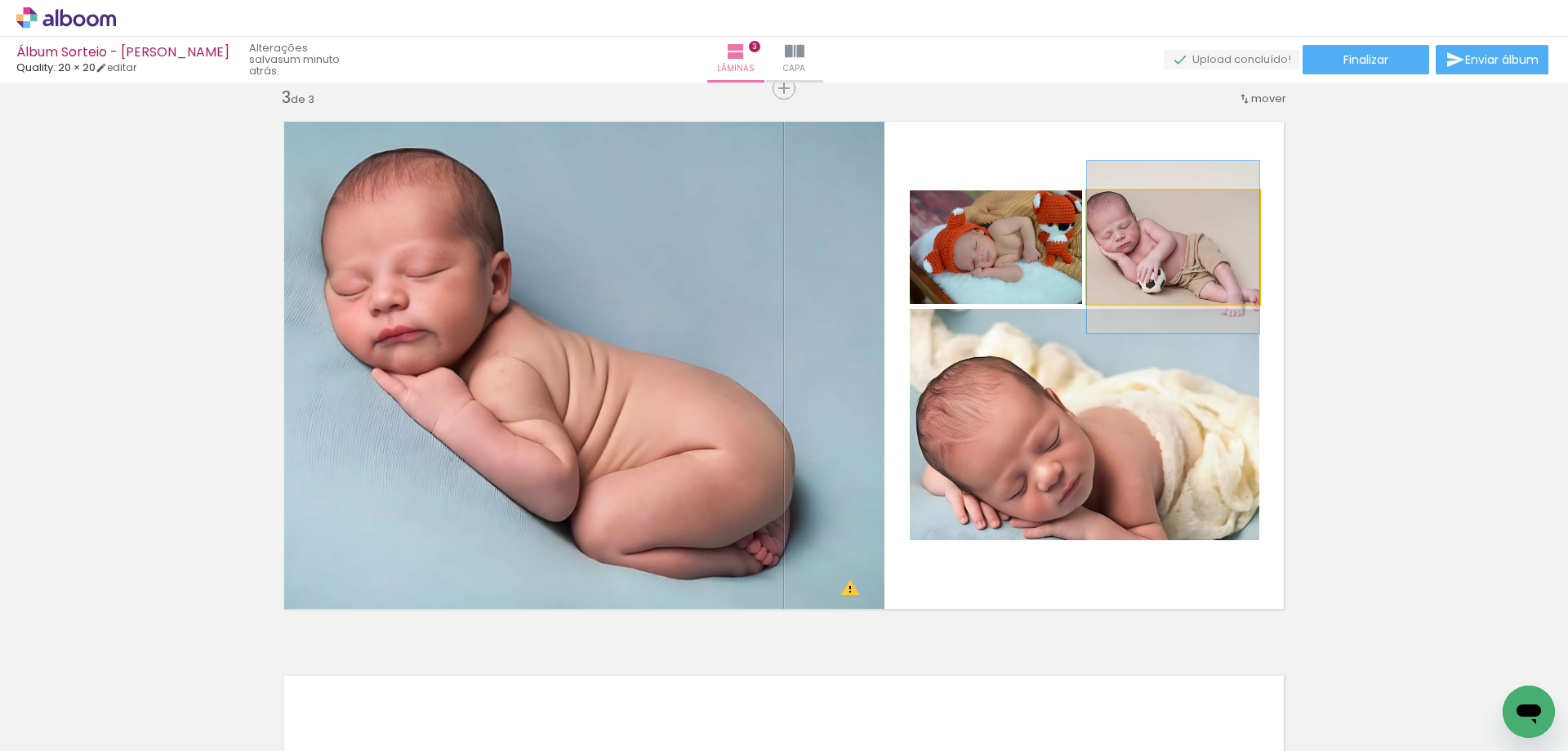
click at [1155, 266] on quentale-photo at bounding box center [1173, 247] width 173 height 114
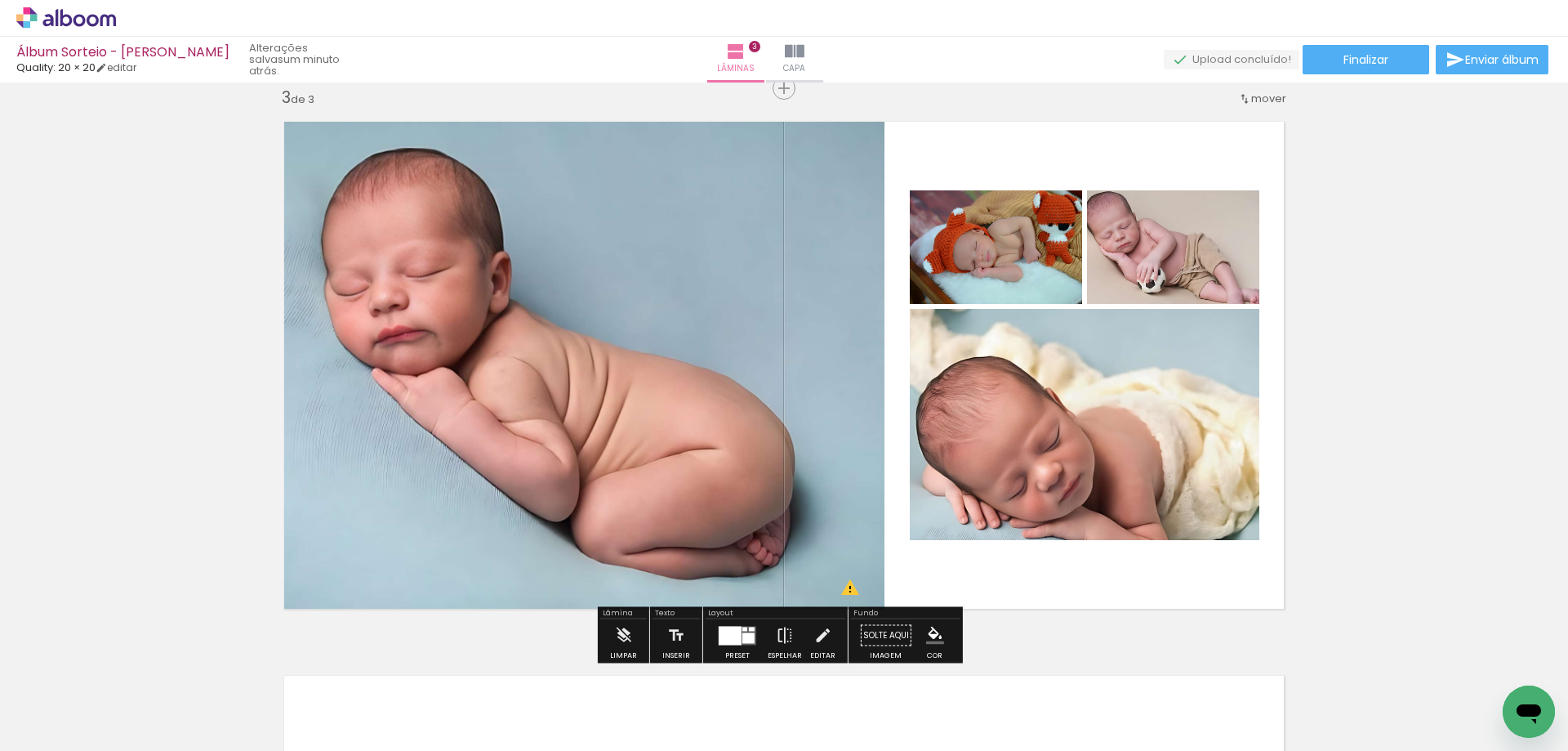
click at [1033, 254] on quentale-photo at bounding box center [996, 247] width 173 height 114
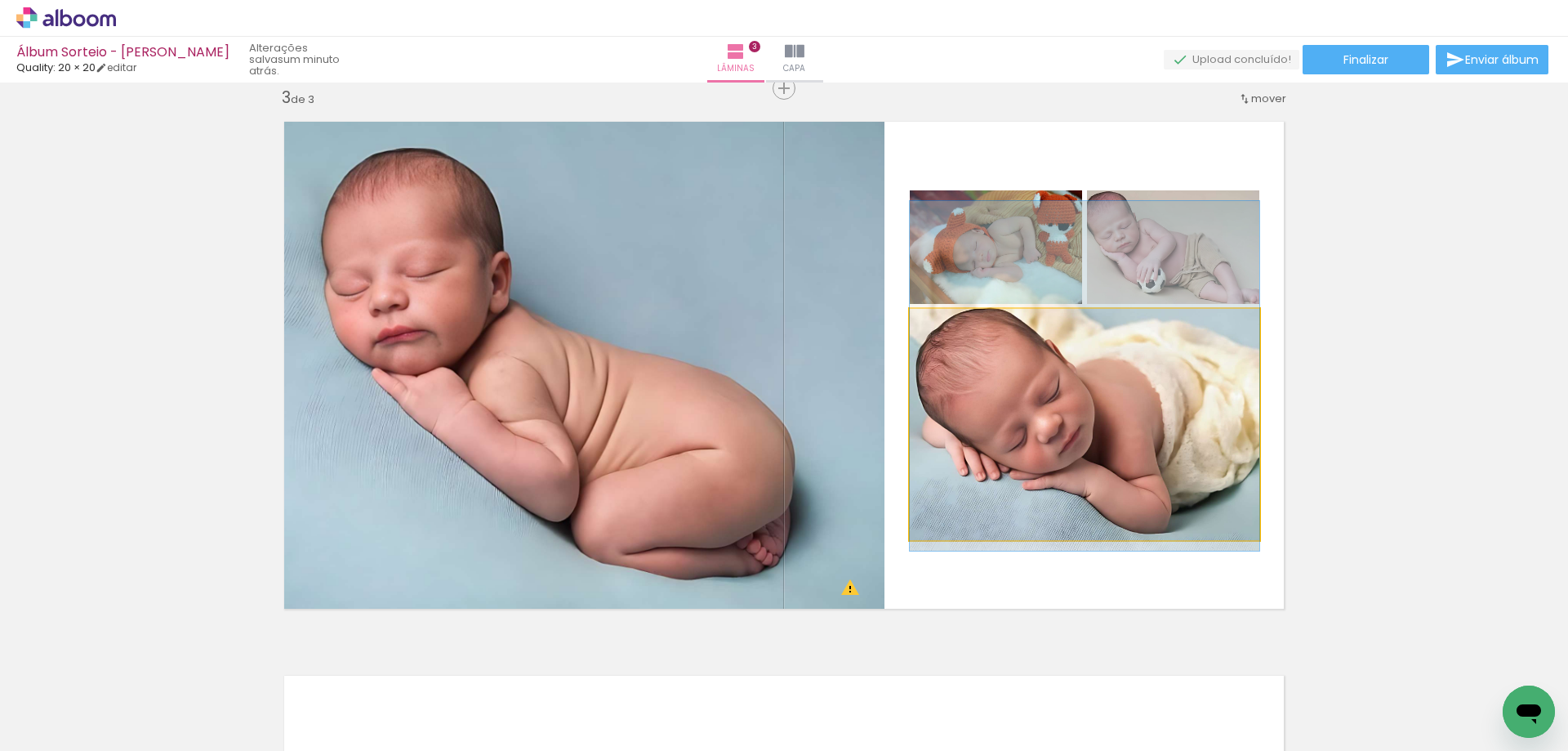
drag, startPoint x: 1055, startPoint y: 435, endPoint x: 1054, endPoint y: 387, distance: 48.0
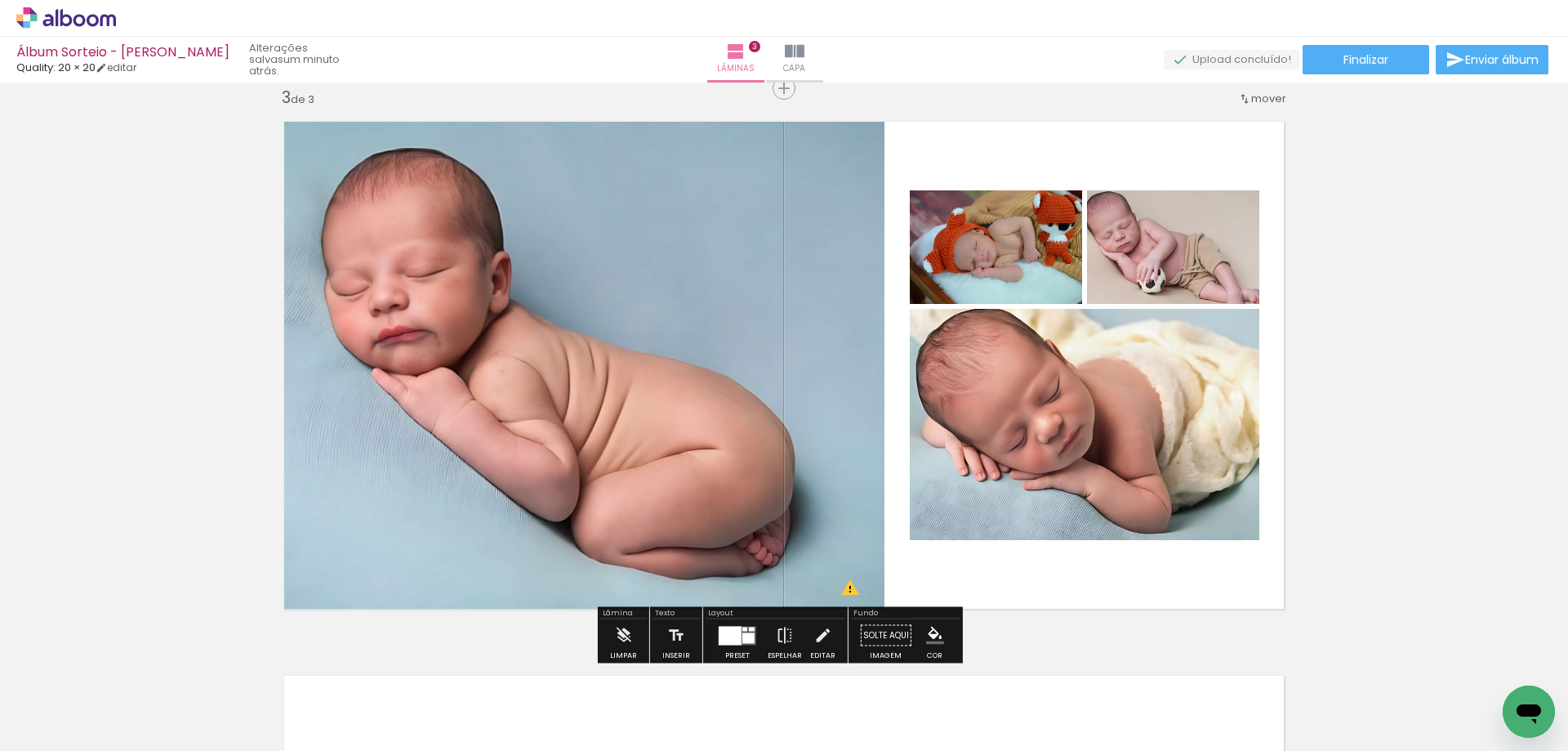
click at [1005, 250] on quentale-photo at bounding box center [996, 247] width 173 height 114
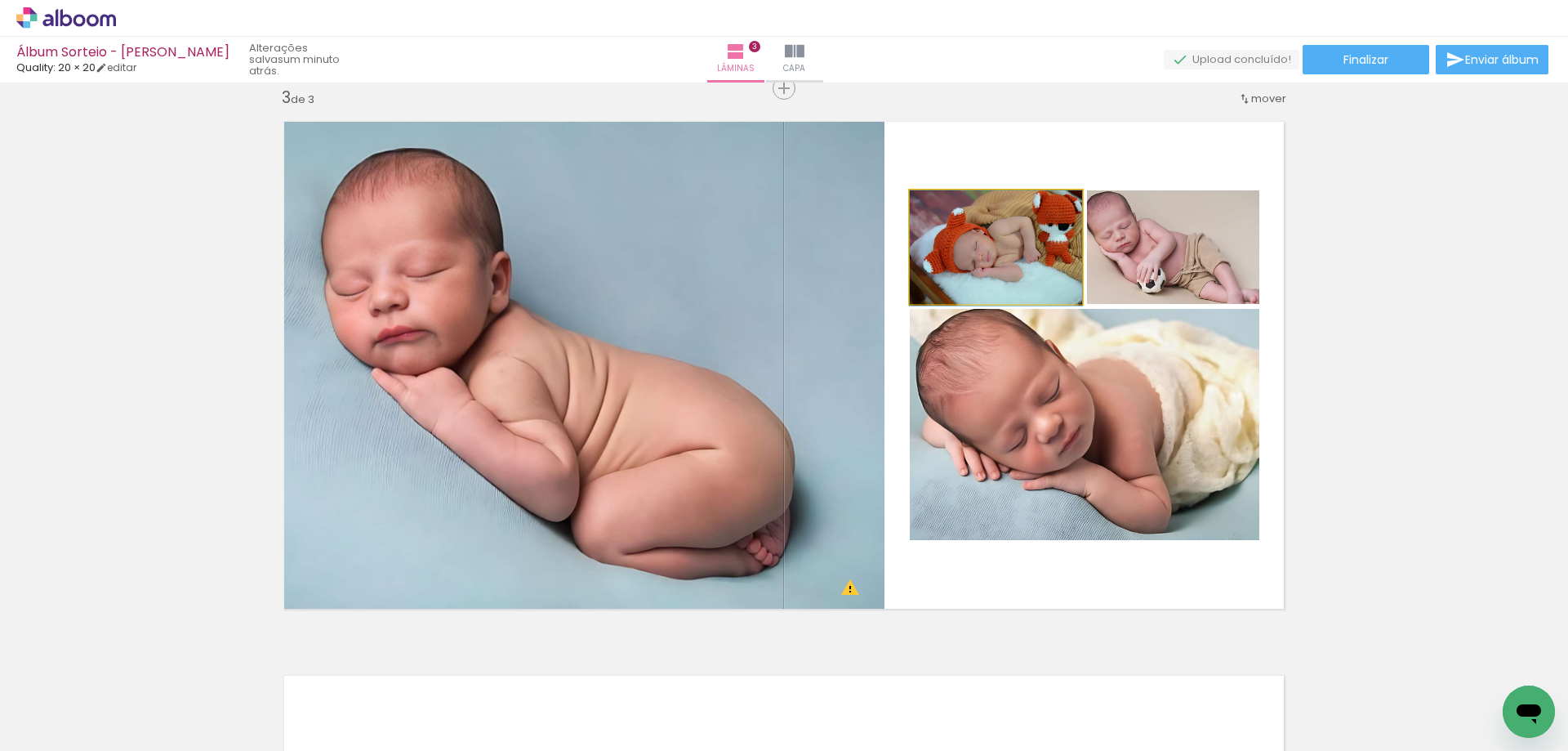
click at [1005, 250] on quentale-photo at bounding box center [996, 247] width 173 height 114
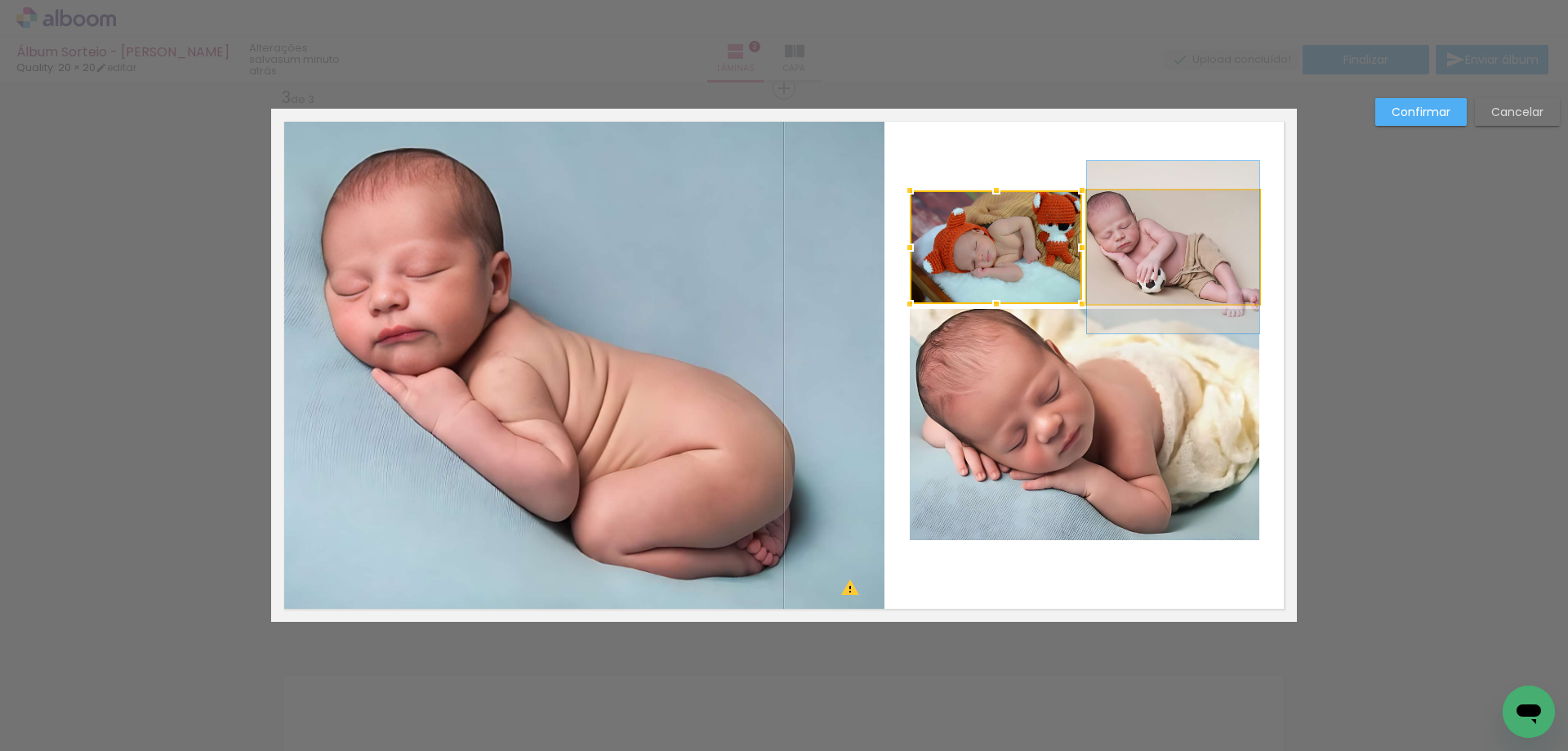
click at [1154, 256] on quentale-photo at bounding box center [1173, 247] width 173 height 114
click at [1128, 452] on quentale-photo at bounding box center [1084, 424] width 349 height 231
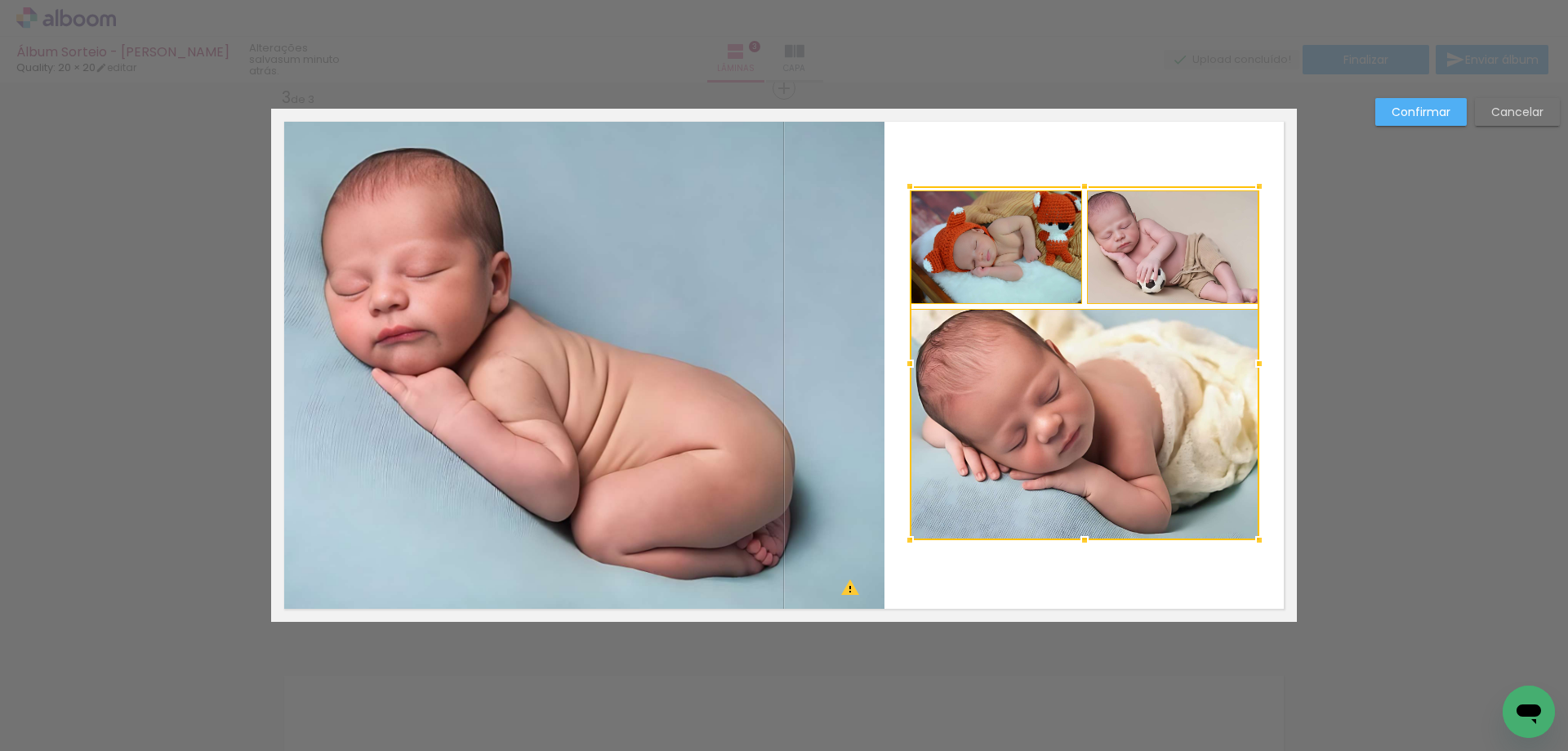
drag, startPoint x: 1076, startPoint y: 192, endPoint x: 1076, endPoint y: 155, distance: 37.0
click at [1076, 155] on album-spread "3 de 3" at bounding box center [784, 365] width 1026 height 513
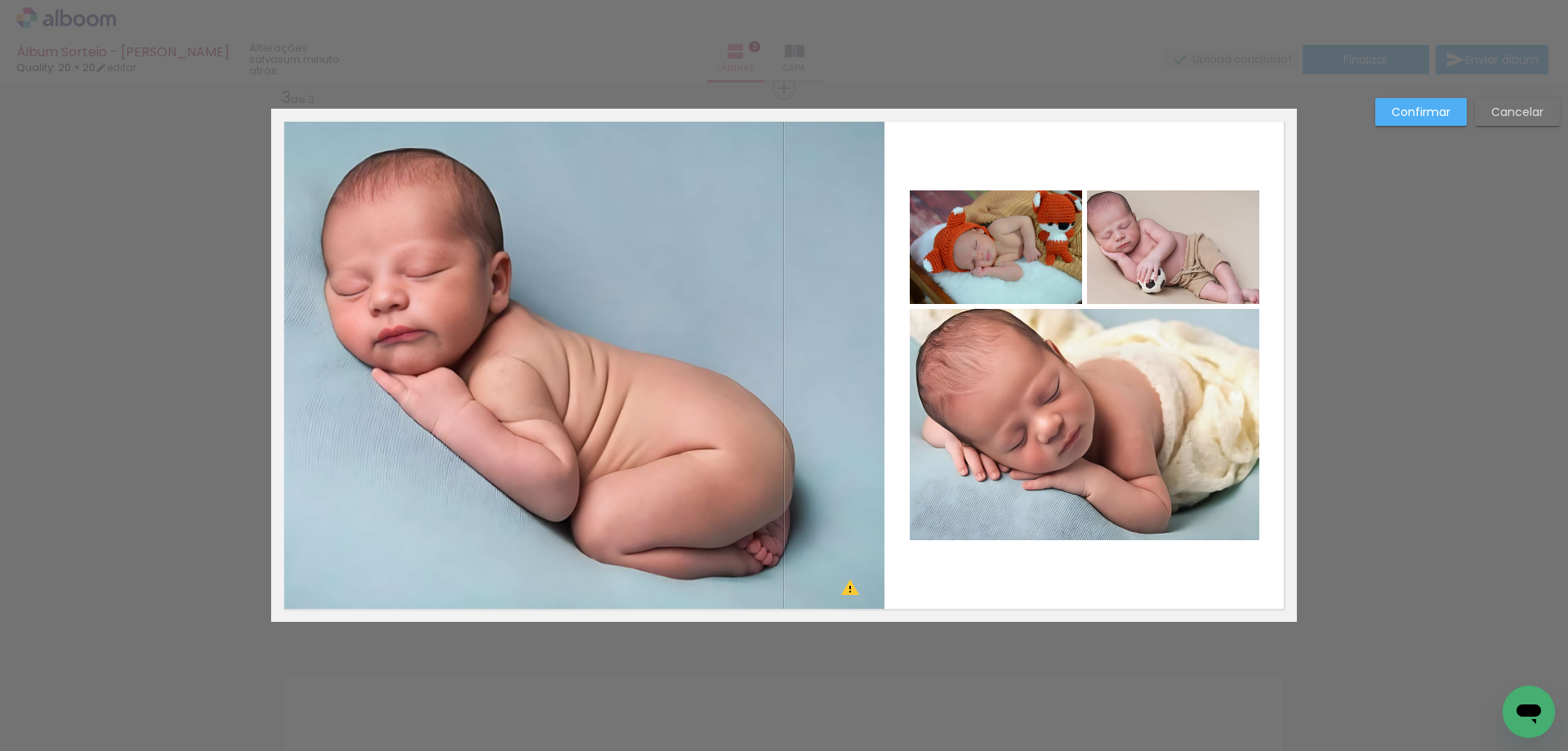
click at [1033, 252] on quentale-photo at bounding box center [996, 247] width 173 height 114
click at [1040, 392] on quentale-photo at bounding box center [1084, 424] width 349 height 231
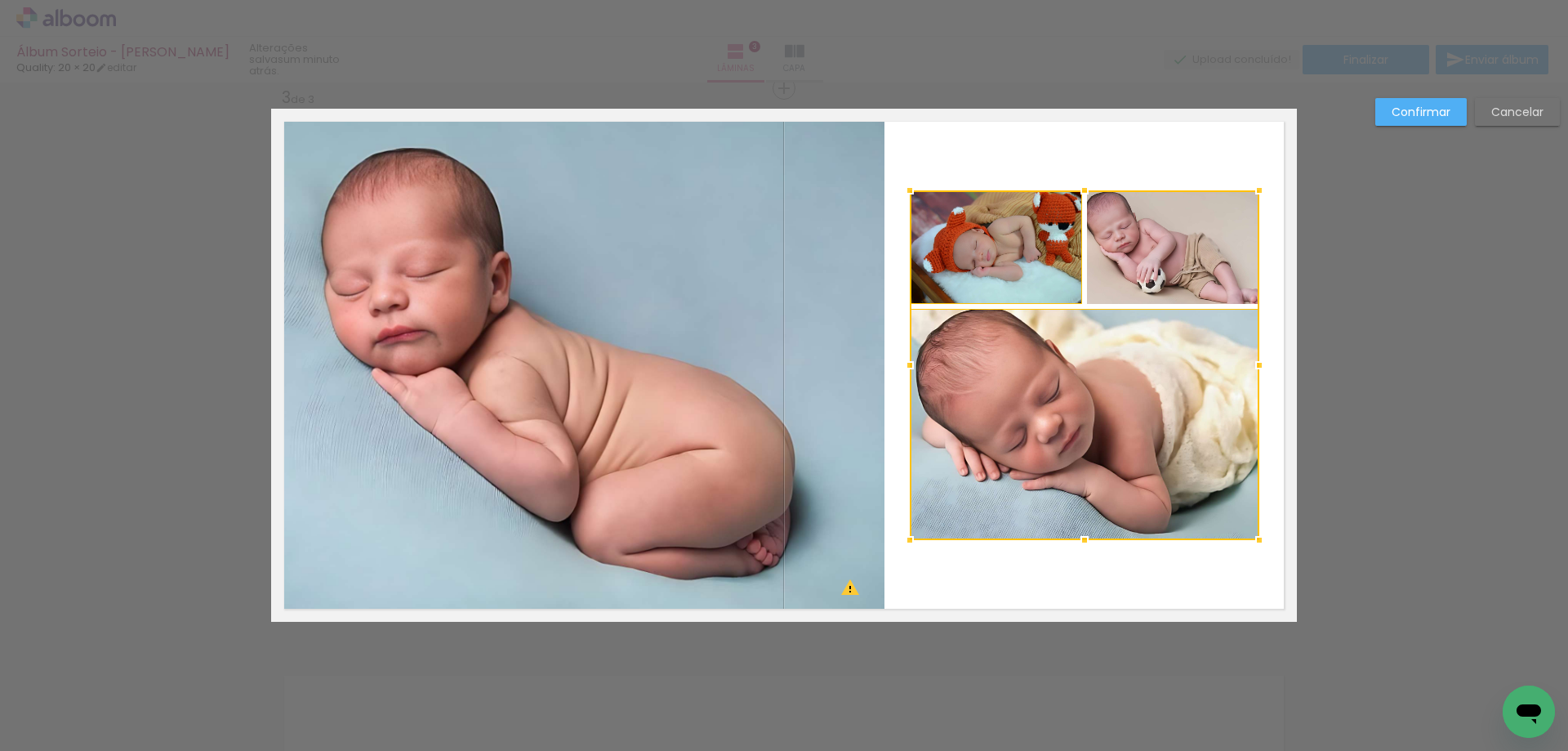
click at [1158, 251] on div at bounding box center [1084, 365] width 349 height 349
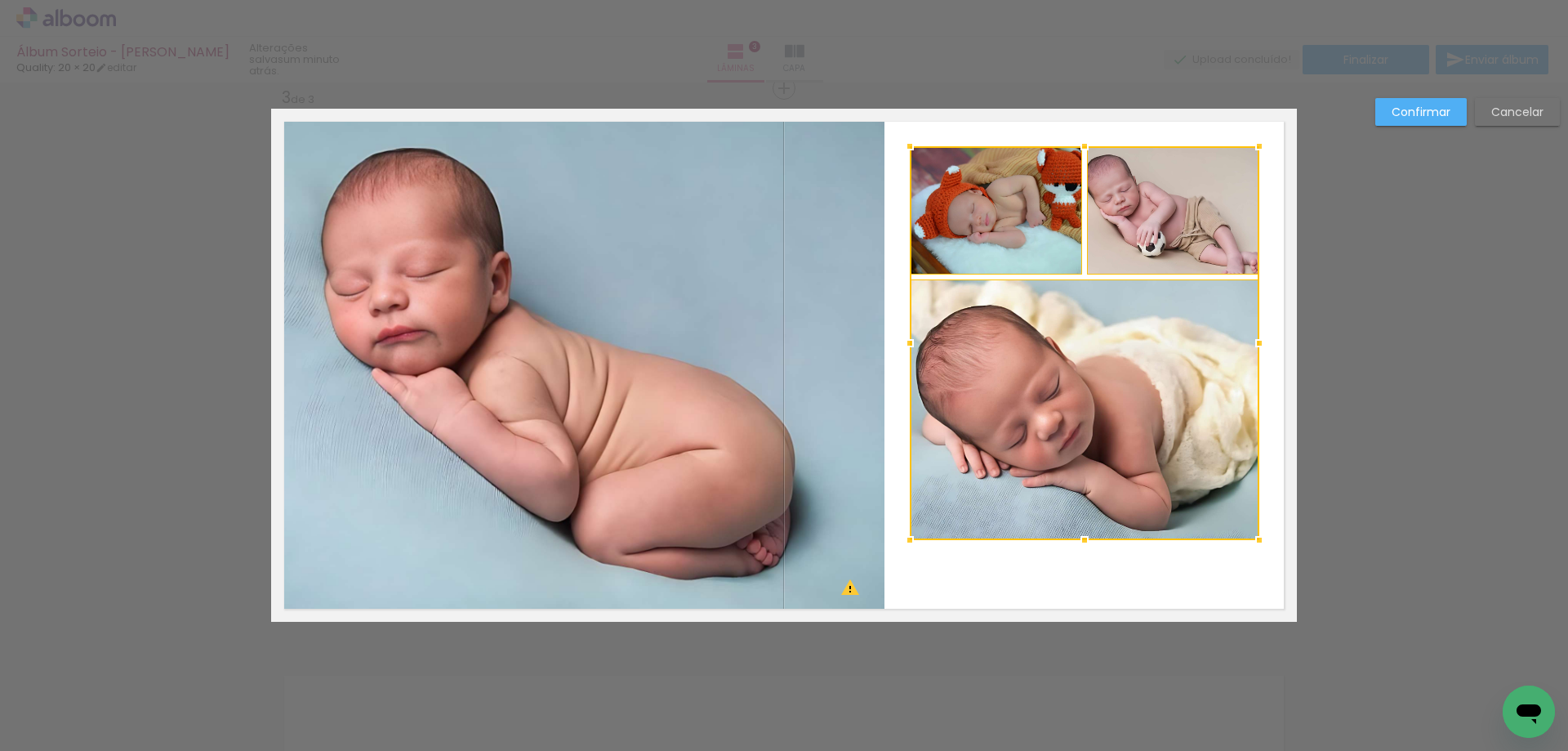
drag, startPoint x: 1077, startPoint y: 192, endPoint x: 1079, endPoint y: 147, distance: 45.0
click at [1079, 147] on div at bounding box center [1084, 146] width 33 height 33
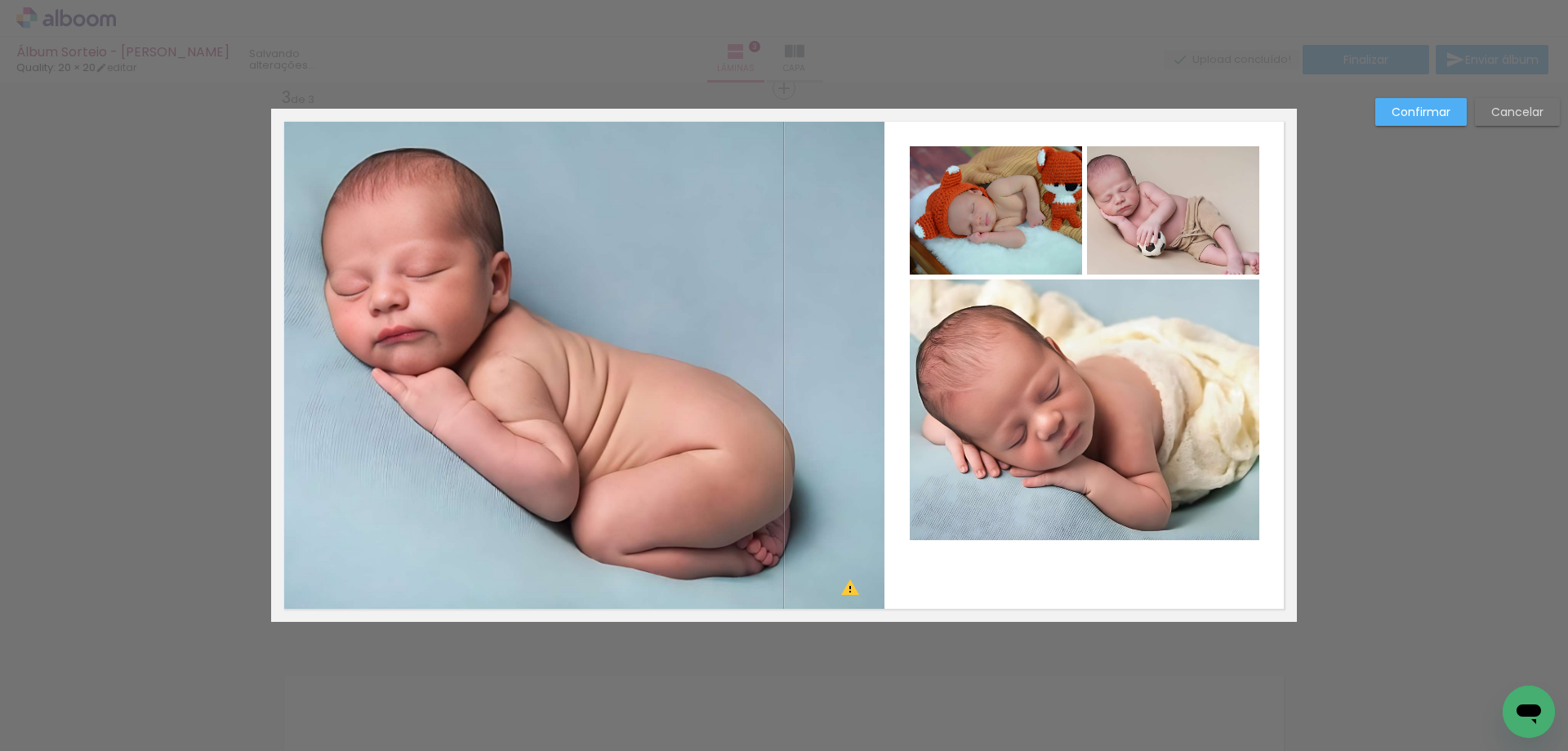
click at [1029, 196] on quentale-photo at bounding box center [996, 210] width 173 height 129
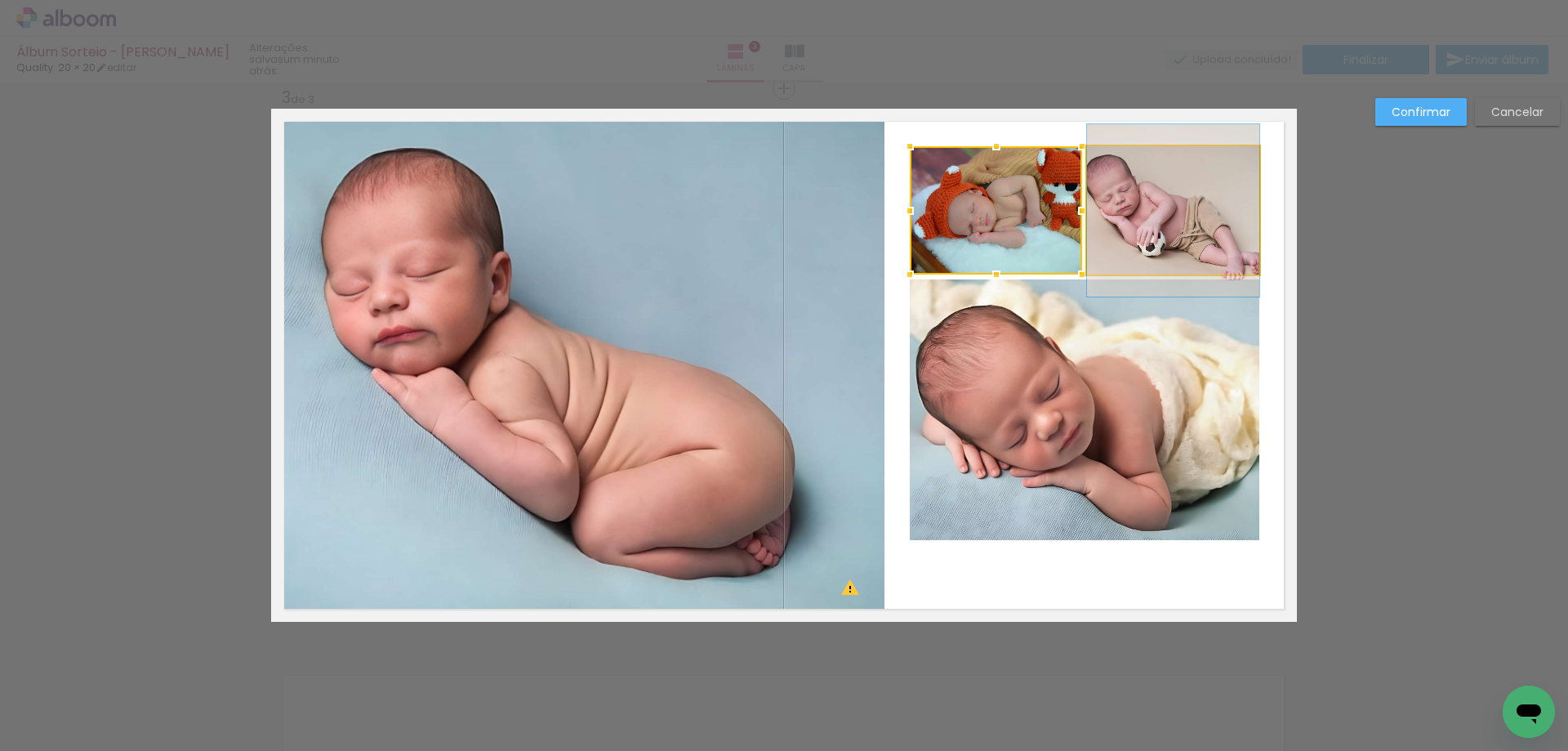
click at [1123, 223] on quentale-photo at bounding box center [1173, 210] width 173 height 129
click at [1093, 432] on quentale-photo at bounding box center [1084, 410] width 349 height 261
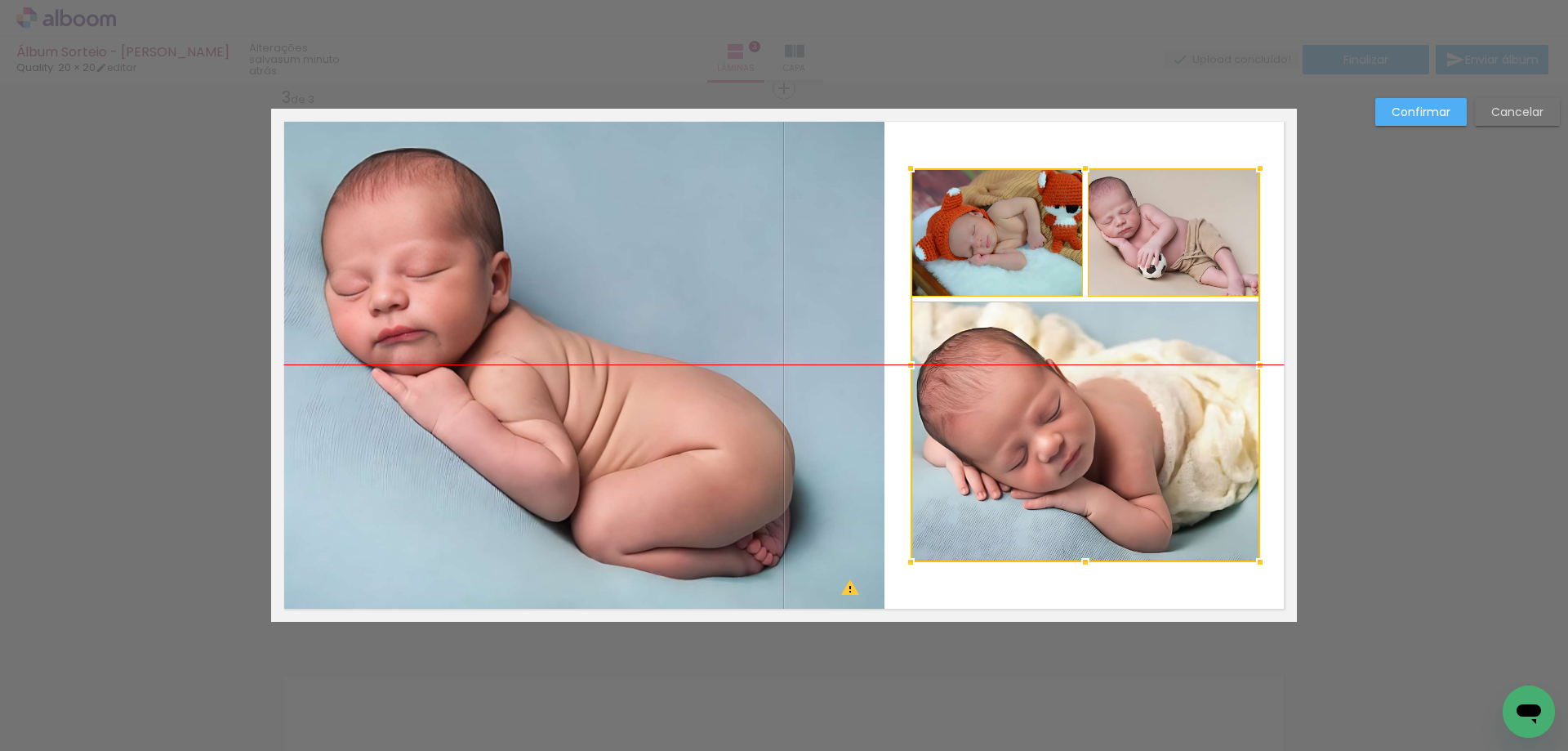
drag, startPoint x: 1099, startPoint y: 388, endPoint x: 1100, endPoint y: 412, distance: 24.0
click at [1100, 412] on div at bounding box center [1085, 364] width 349 height 393
click at [1389, 113] on paper-button "Confirmar" at bounding box center [1420, 112] width 91 height 28
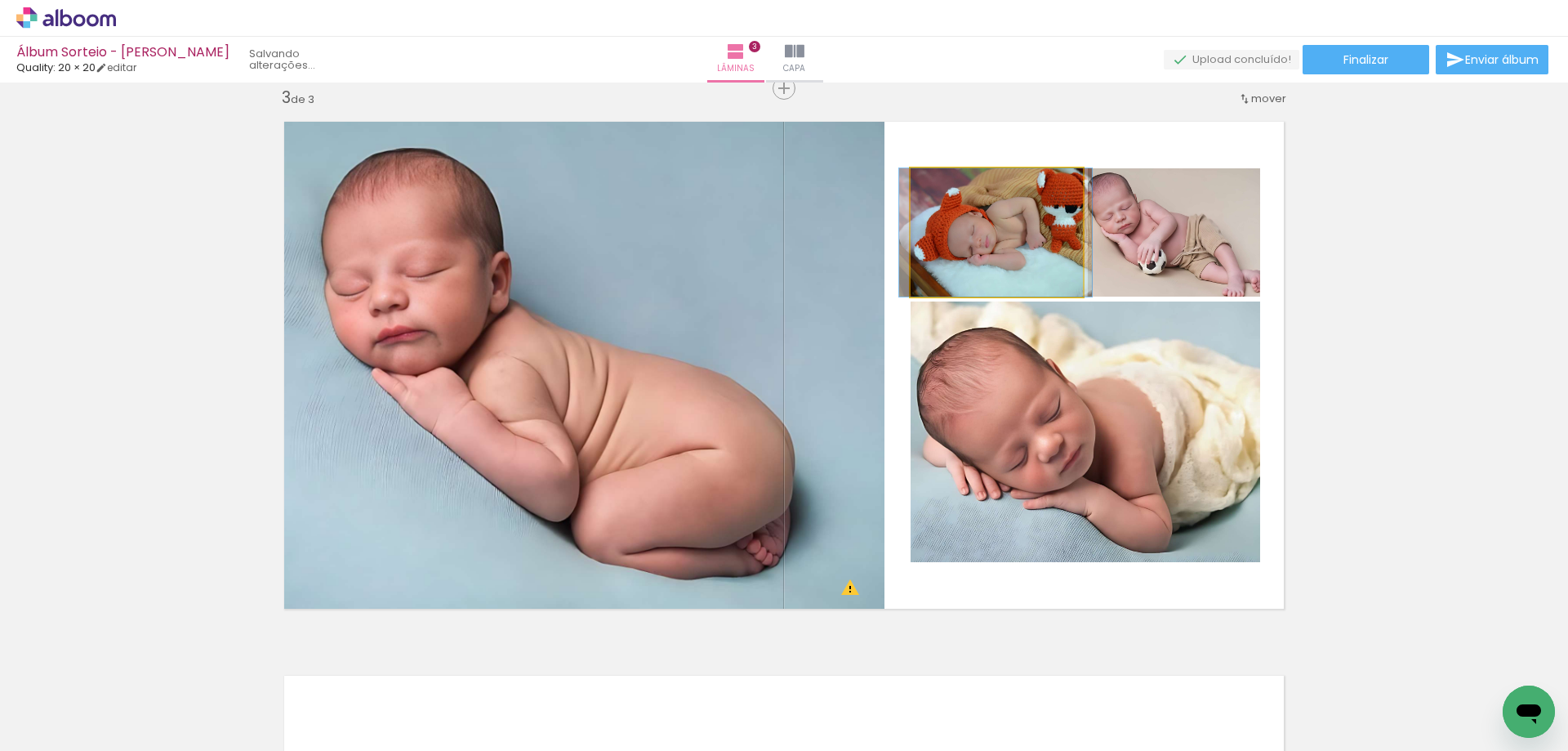
drag, startPoint x: 998, startPoint y: 261, endPoint x: 997, endPoint y: 268, distance: 7.1
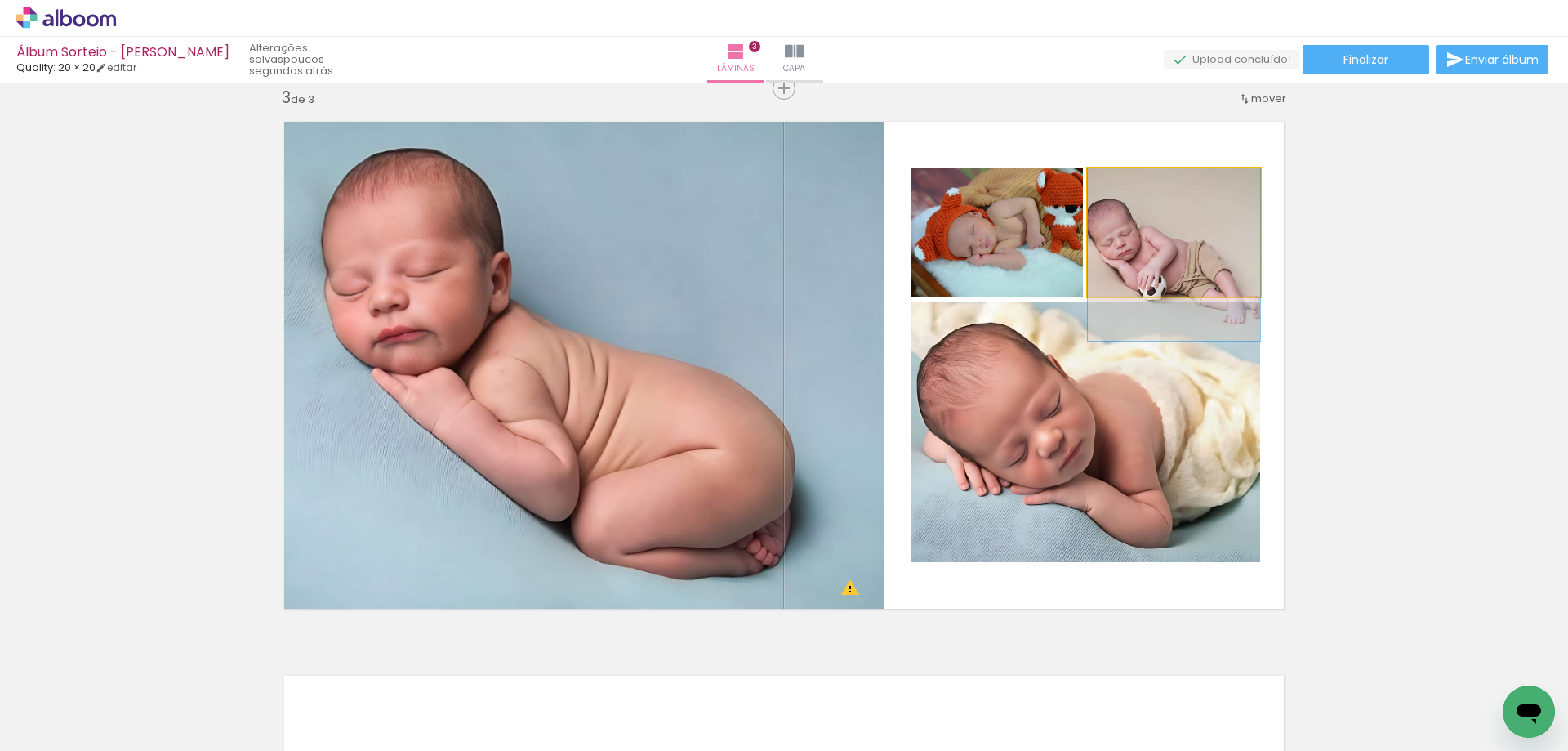
drag, startPoint x: 1145, startPoint y: 254, endPoint x: 1131, endPoint y: 376, distance: 122.8
click at [0, 0] on slot at bounding box center [0, 0] width 0 height 0
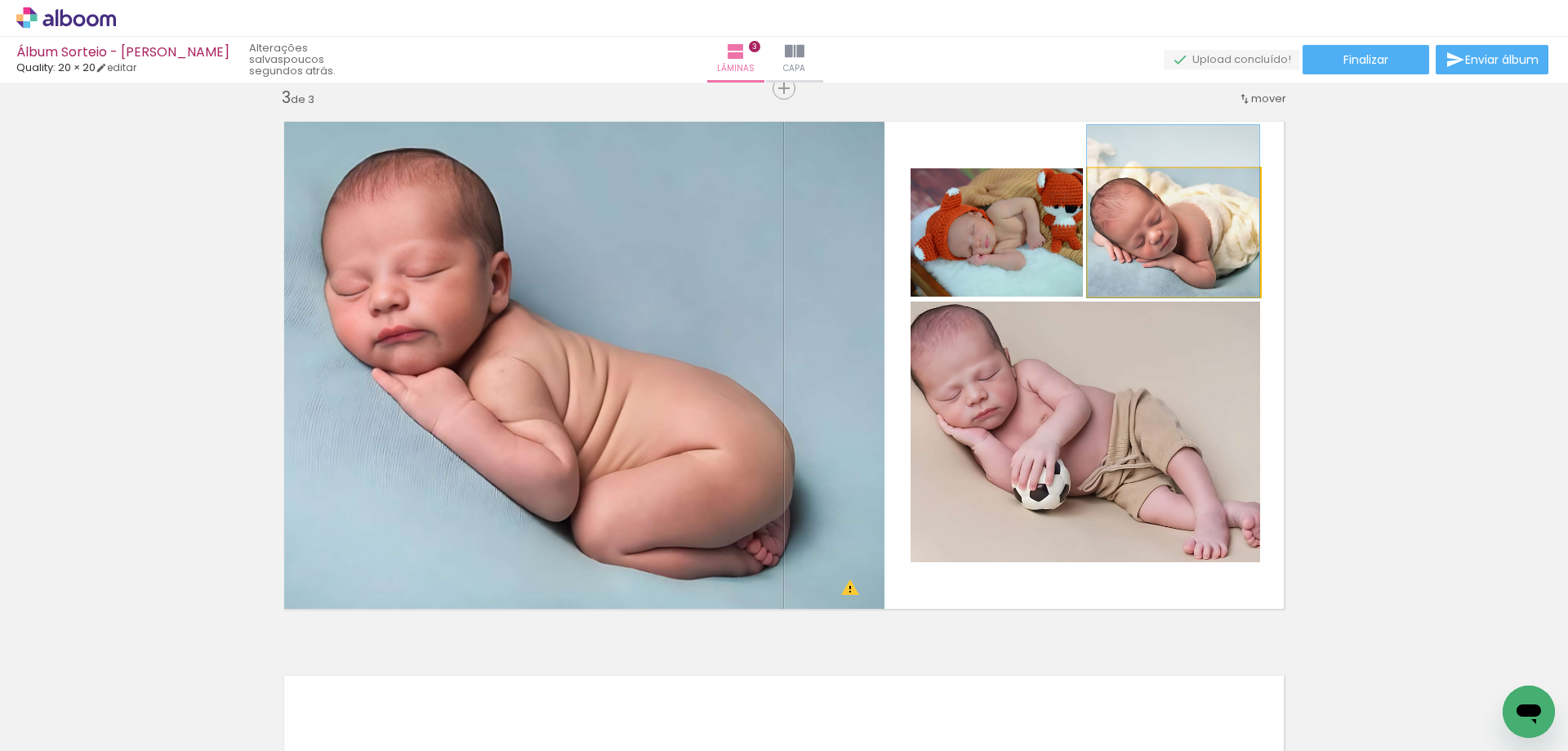
drag, startPoint x: 1177, startPoint y: 253, endPoint x: 1177, endPoint y: 234, distance: 19.0
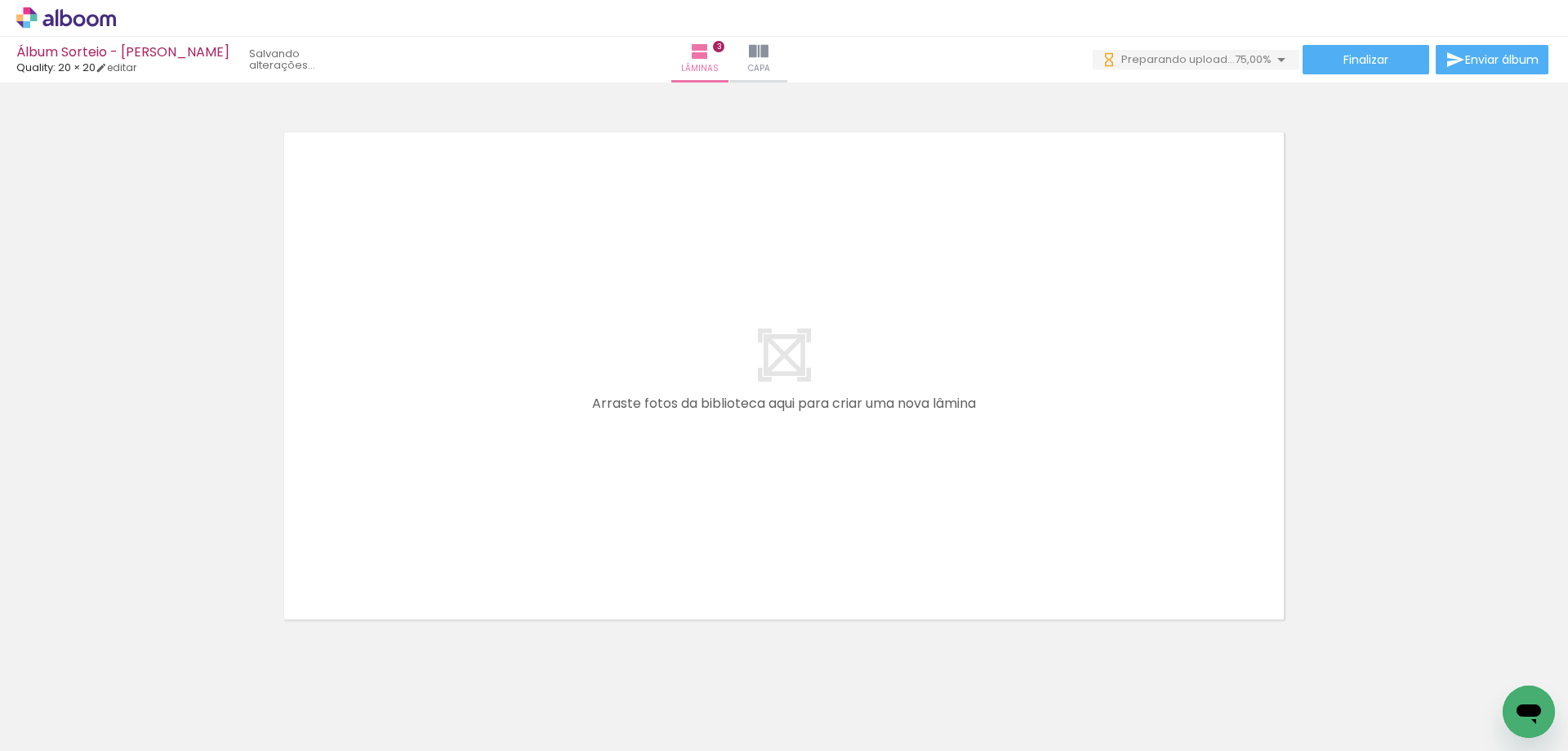
scroll to position [1674, 0]
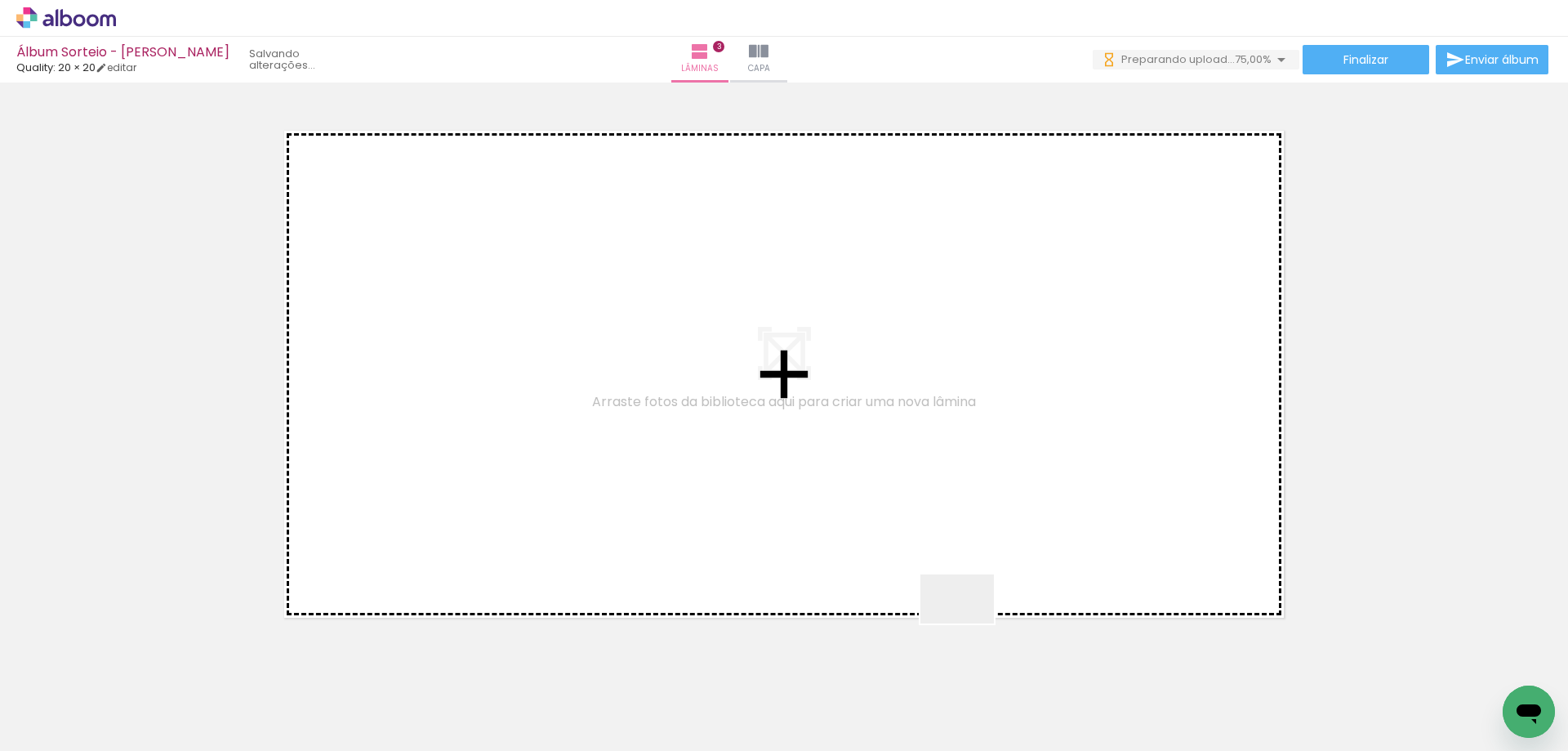
drag, startPoint x: 969, startPoint y: 623, endPoint x: 1040, endPoint y: 659, distance: 79.6
click at [879, 439] on quentale-workspace at bounding box center [784, 376] width 1568 height 751
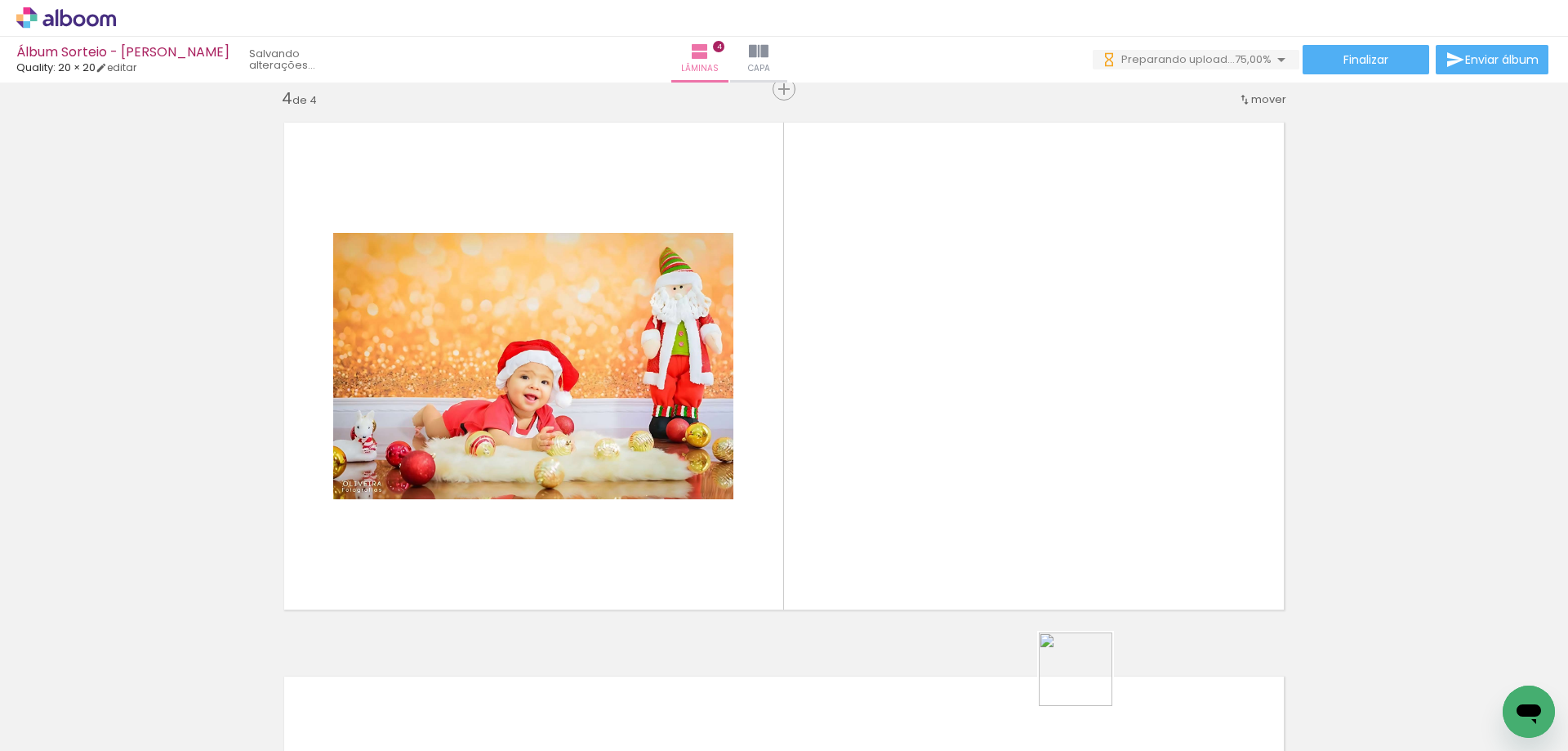
scroll to position [1682, 0]
drag, startPoint x: 1088, startPoint y: 682, endPoint x: 1109, endPoint y: 658, distance: 31.9
click at [983, 440] on quentale-workspace at bounding box center [784, 376] width 1568 height 751
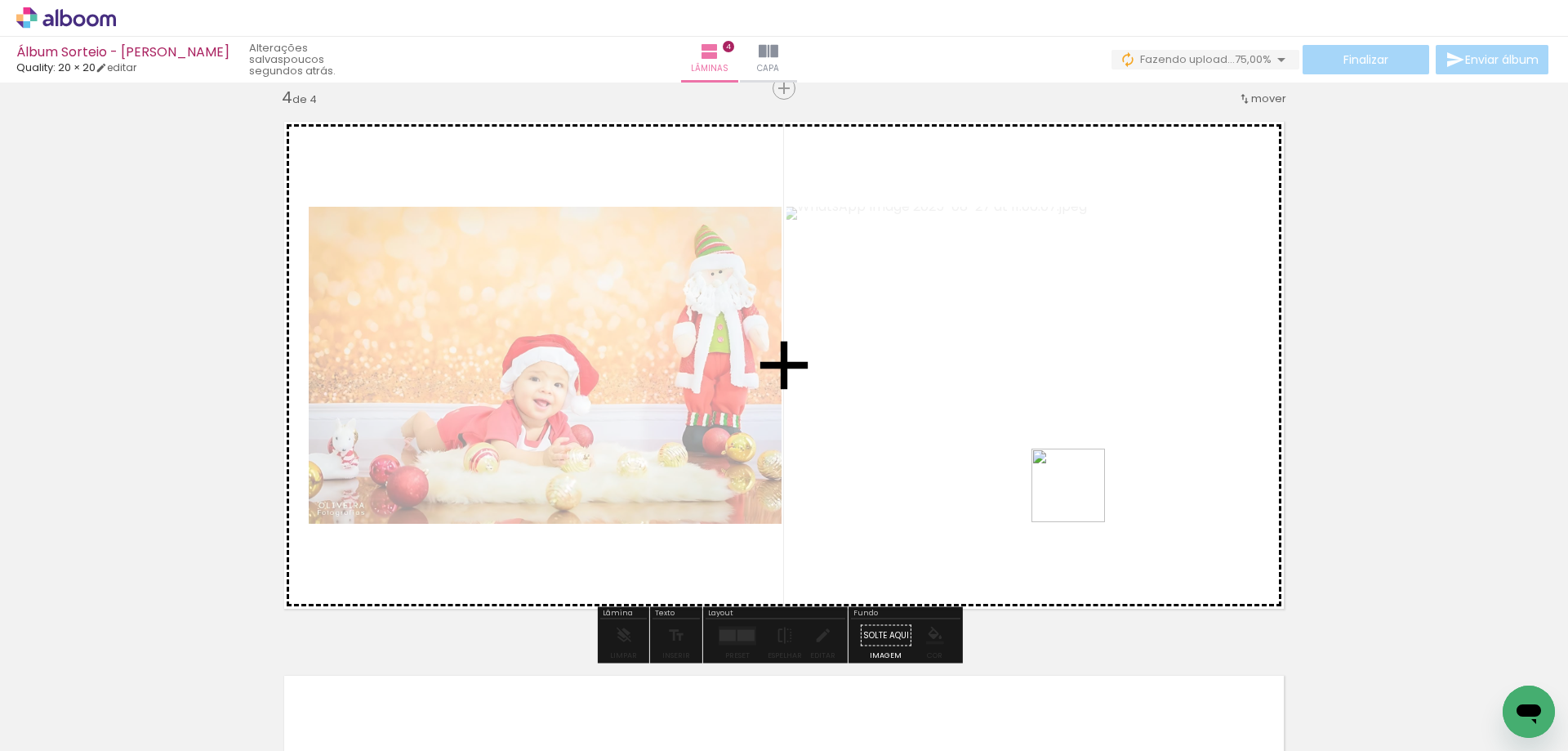
drag, startPoint x: 1176, startPoint y: 686, endPoint x: 1063, endPoint y: 416, distance: 292.7
click at [1064, 439] on quentale-workspace at bounding box center [784, 376] width 1568 height 751
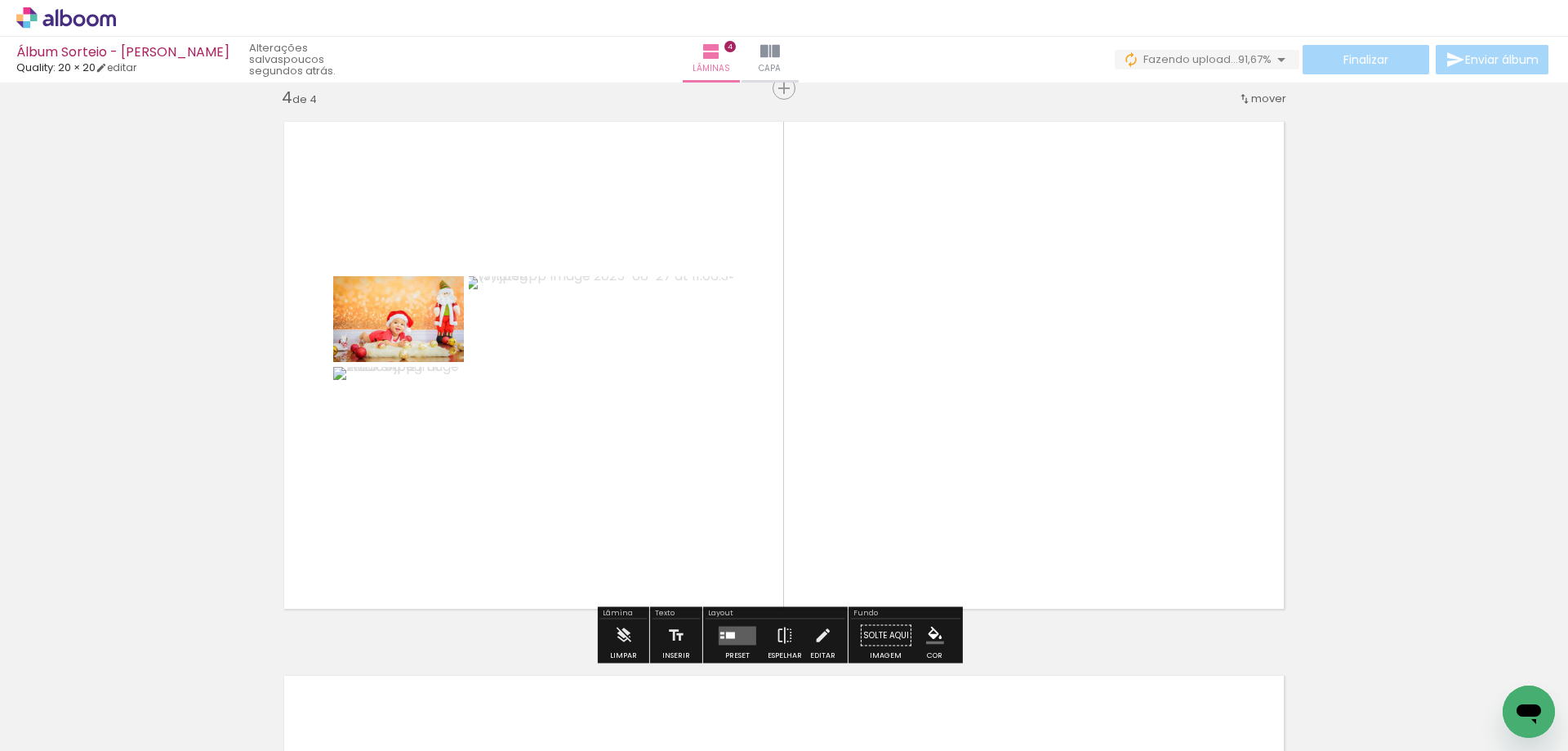
click at [732, 630] on quentale-layouter at bounding box center [738, 635] width 38 height 19
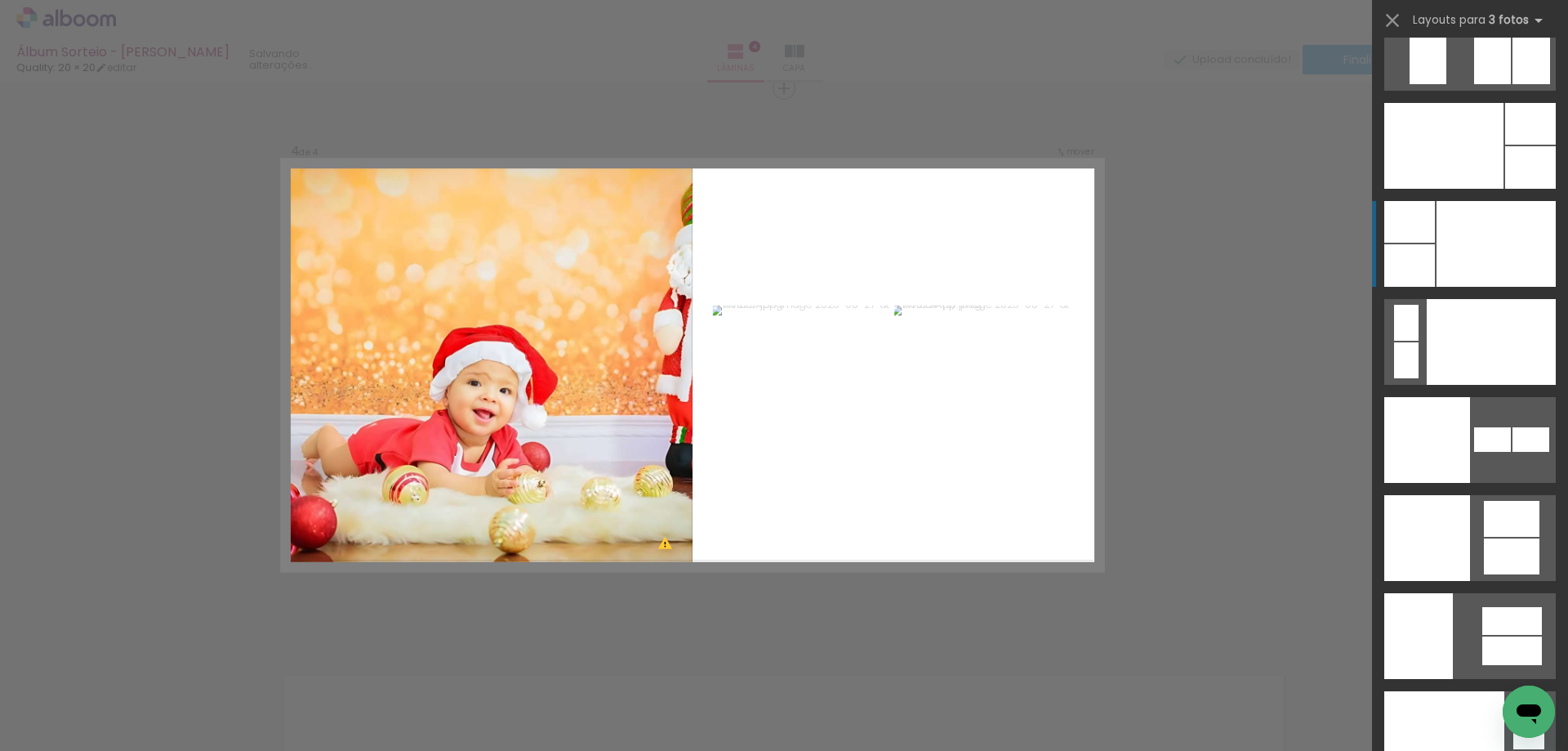
scroll to position [19946, 0]
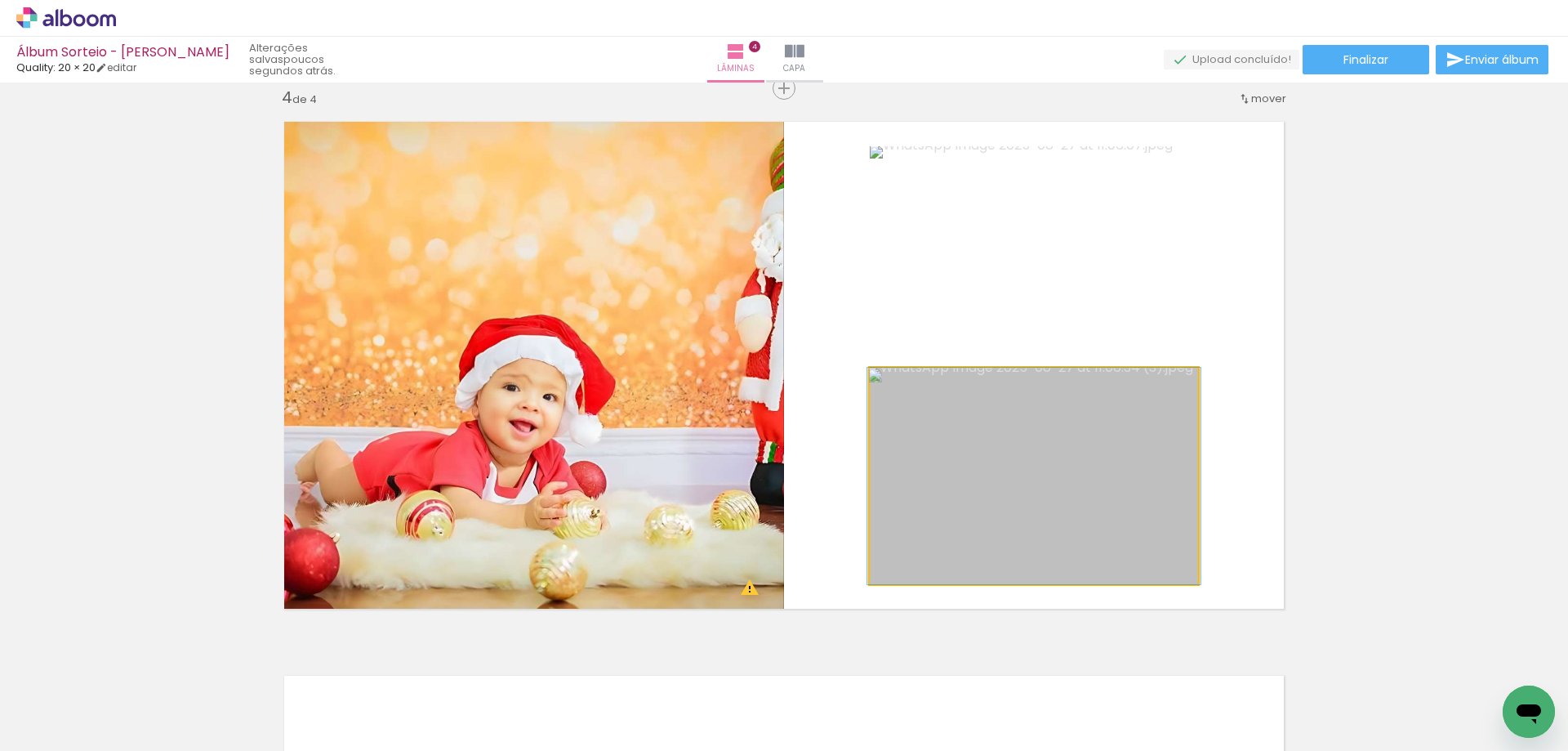
drag, startPoint x: 1072, startPoint y: 533, endPoint x: 673, endPoint y: 479, distance: 402.6
click at [0, 0] on slot at bounding box center [0, 0] width 0 height 0
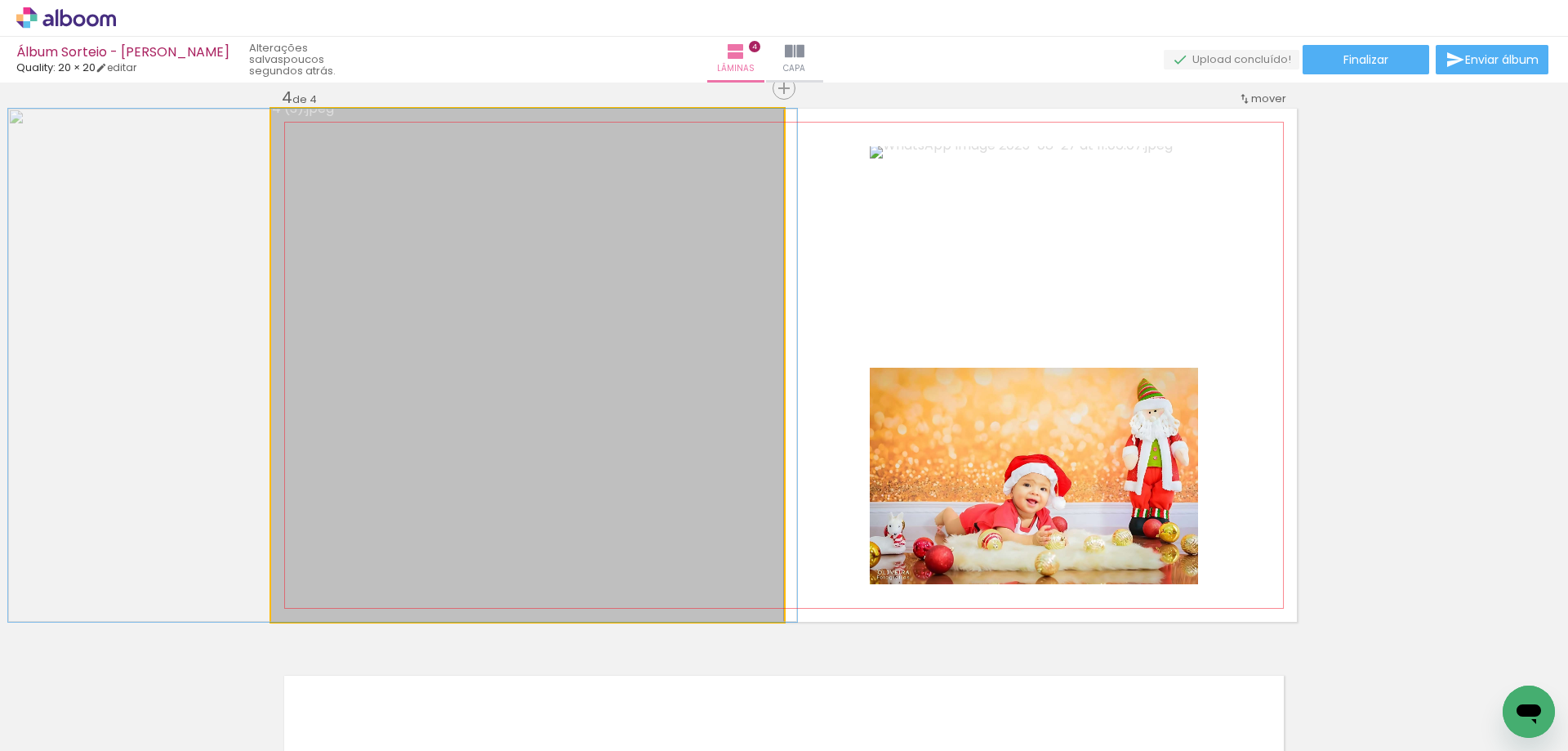
drag, startPoint x: 664, startPoint y: 479, endPoint x: 543, endPoint y: 469, distance: 121.4
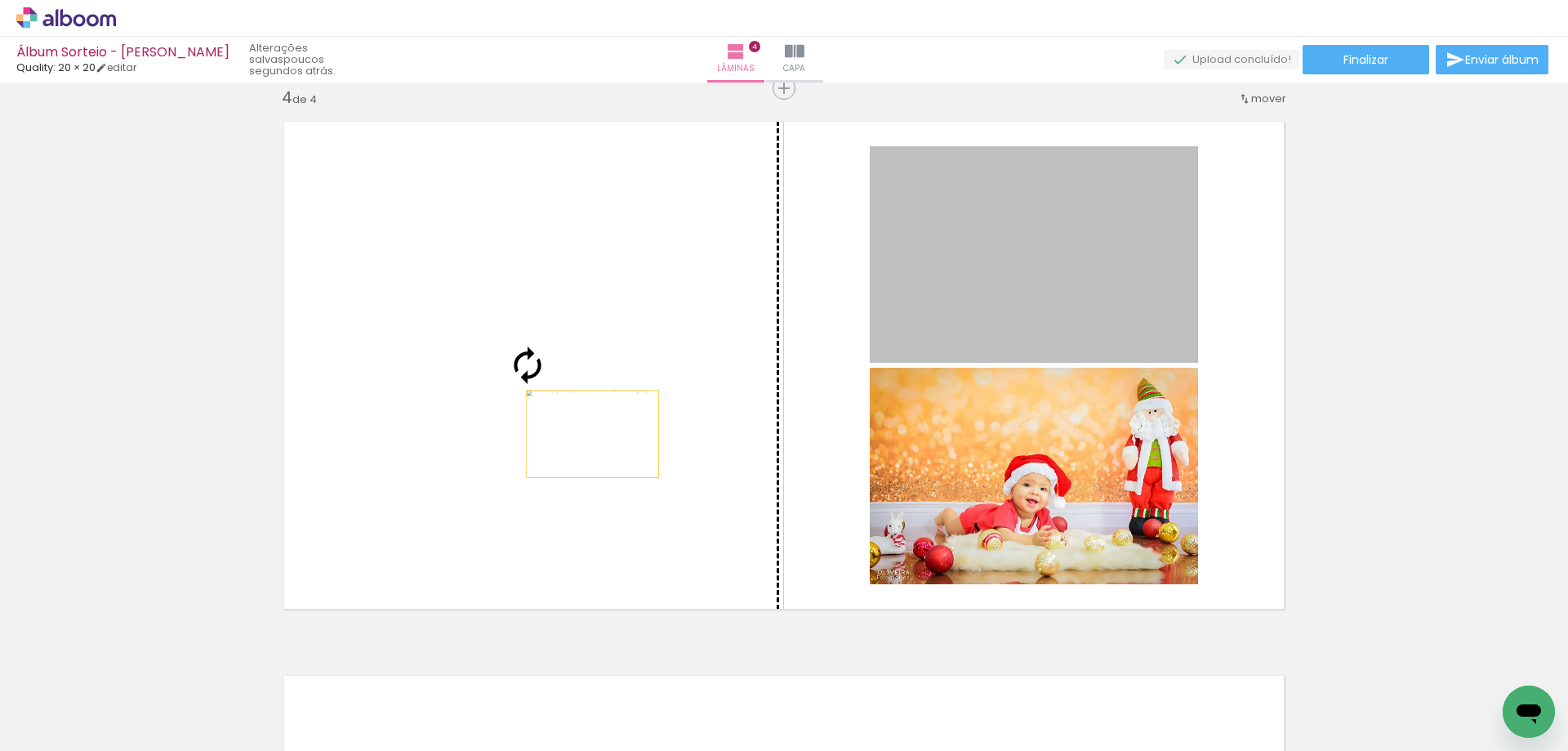
drag, startPoint x: 769, startPoint y: 404, endPoint x: 537, endPoint y: 439, distance: 234.6
click at [0, 0] on slot at bounding box center [0, 0] width 0 height 0
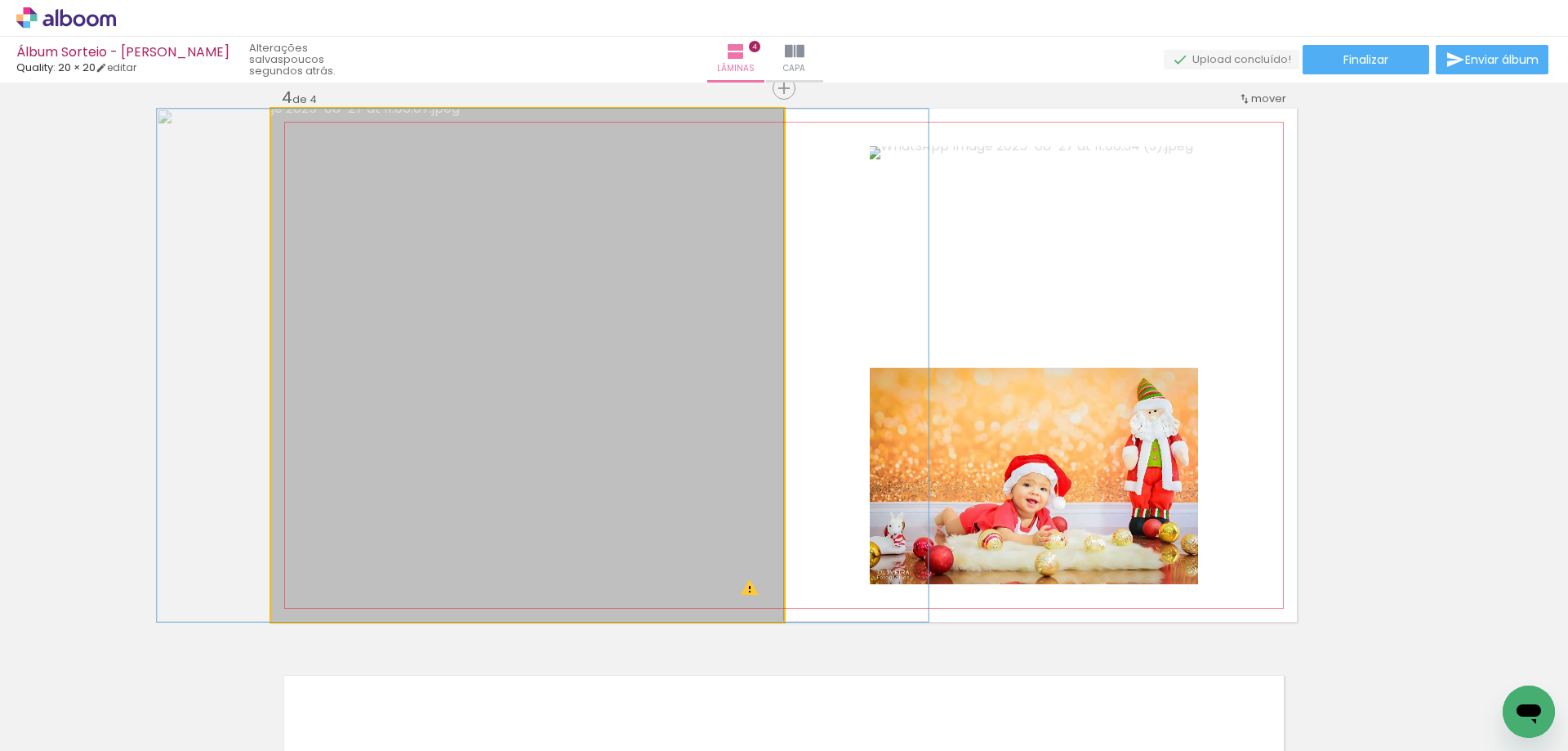
drag, startPoint x: 528, startPoint y: 473, endPoint x: 543, endPoint y: 475, distance: 15.1
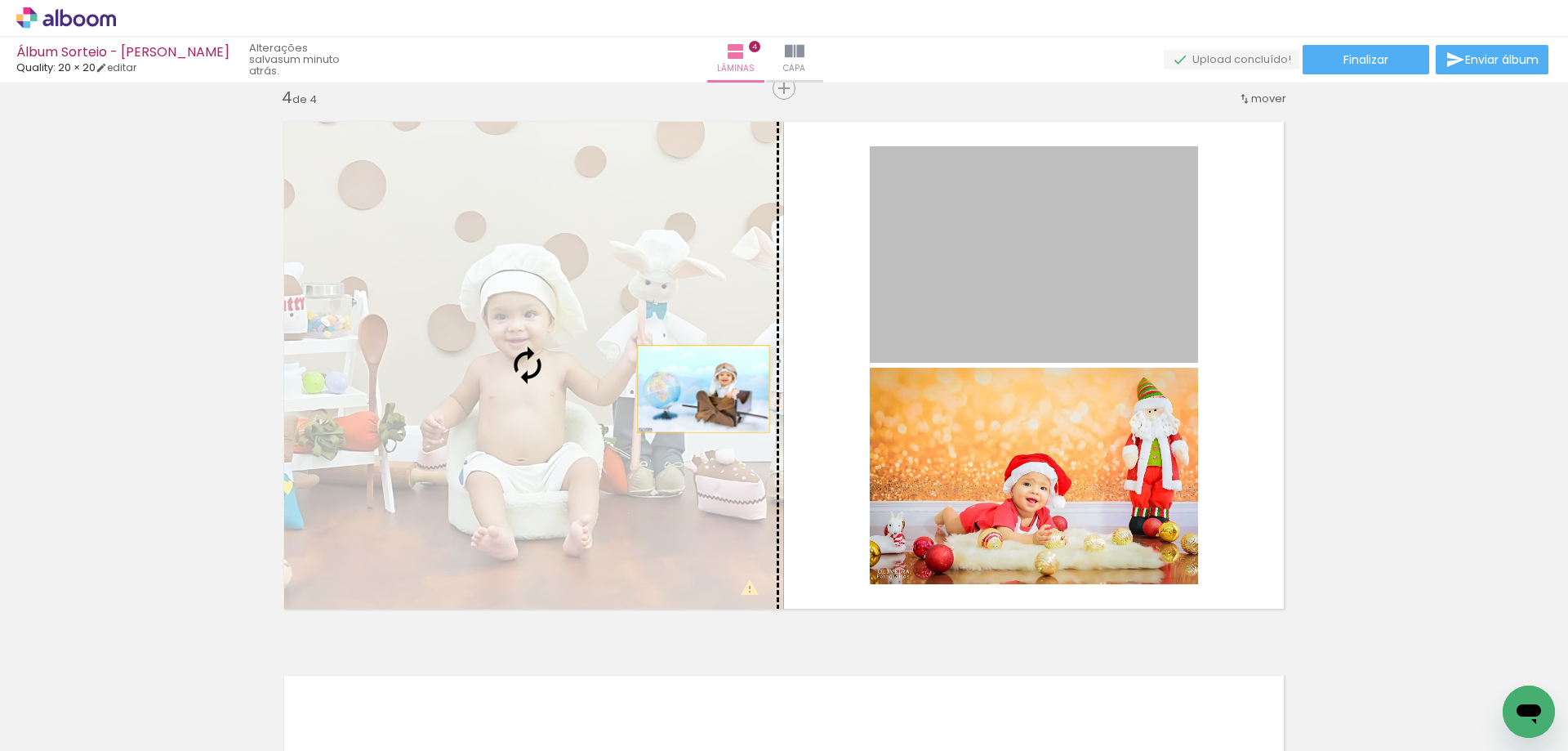
drag, startPoint x: 1016, startPoint y: 330, endPoint x: 677, endPoint y: 389, distance: 344.1
click at [0, 0] on slot at bounding box center [0, 0] width 0 height 0
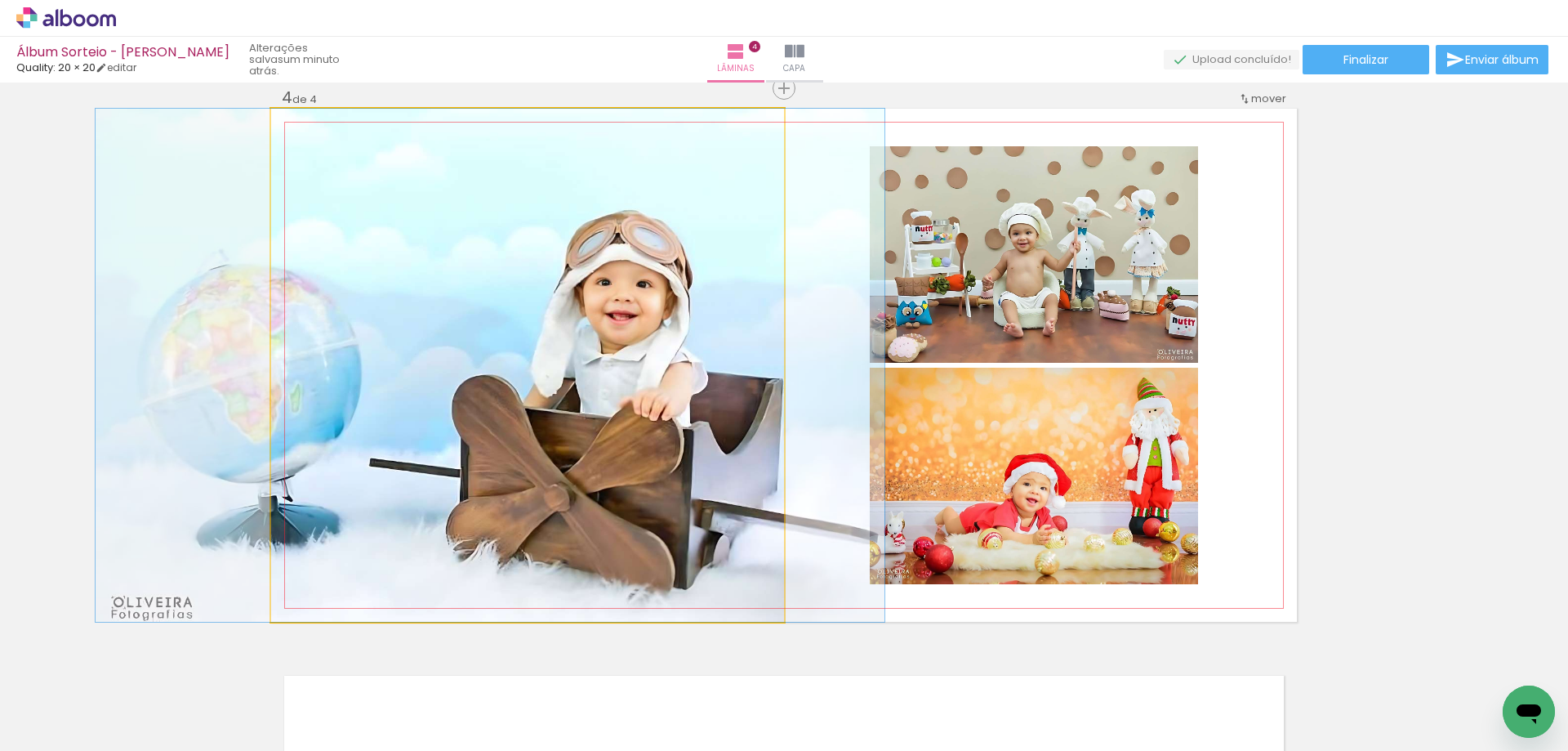
drag, startPoint x: 687, startPoint y: 400, endPoint x: 649, endPoint y: 400, distance: 38.0
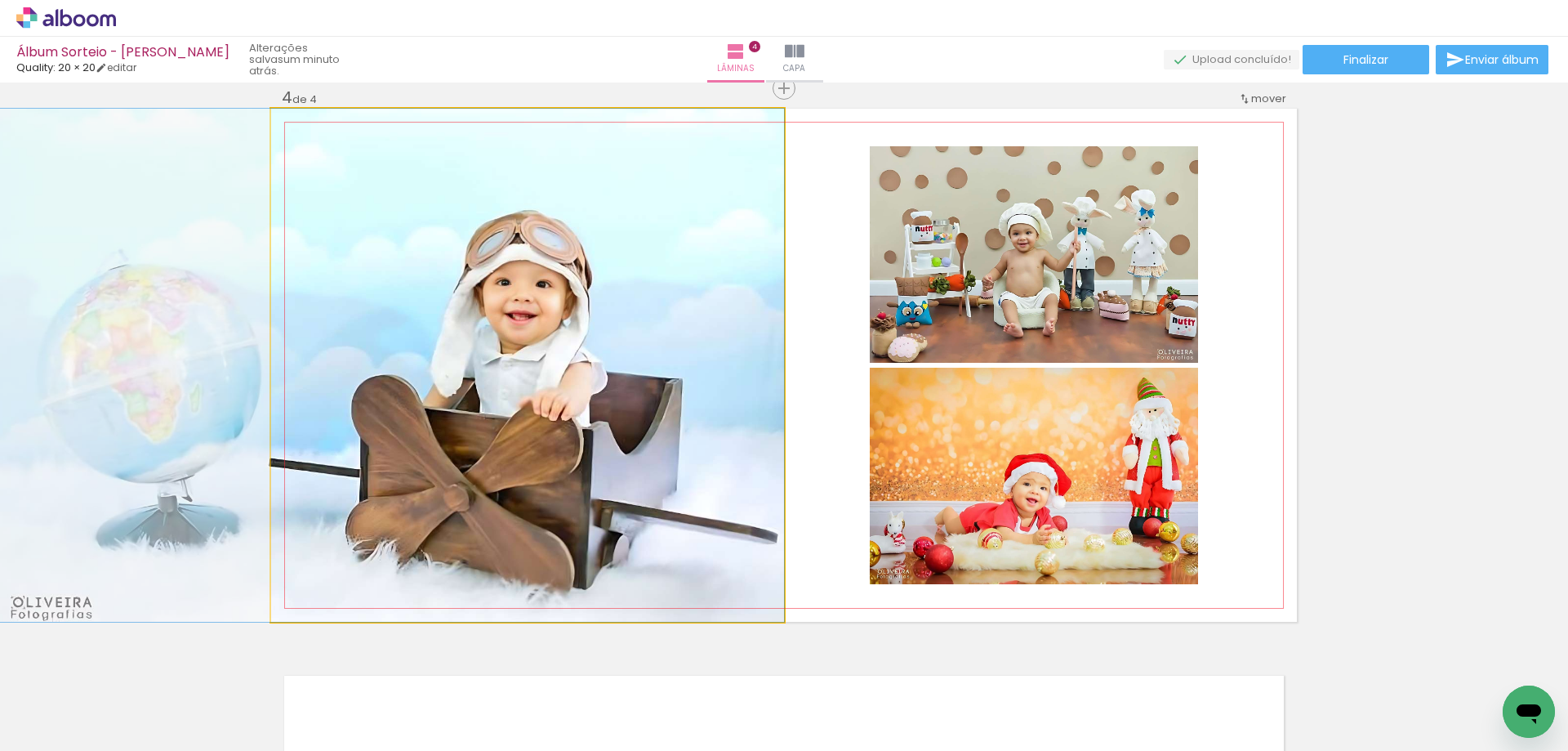
drag, startPoint x: 701, startPoint y: 424, endPoint x: 601, endPoint y: 428, distance: 100.1
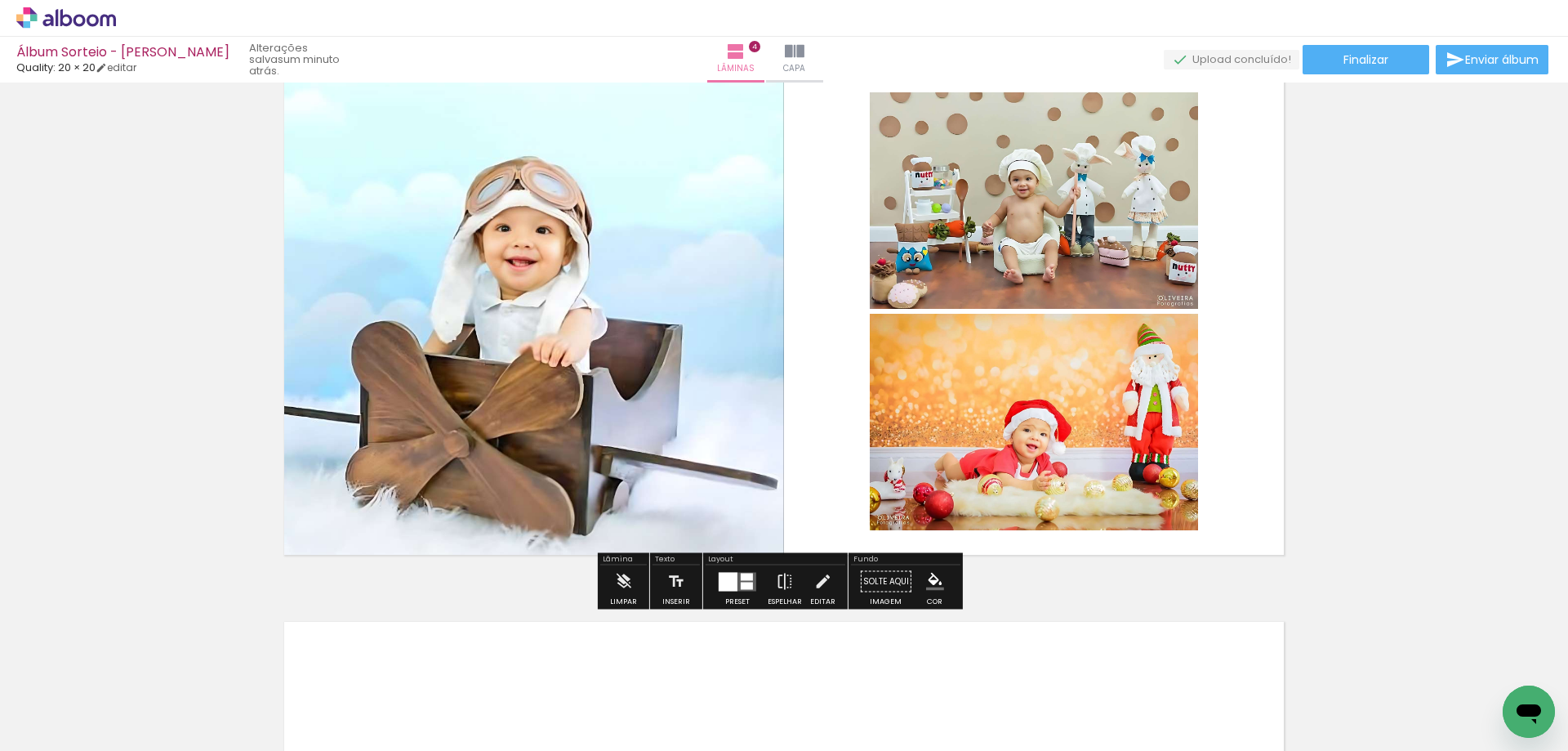
scroll to position [1791, 0]
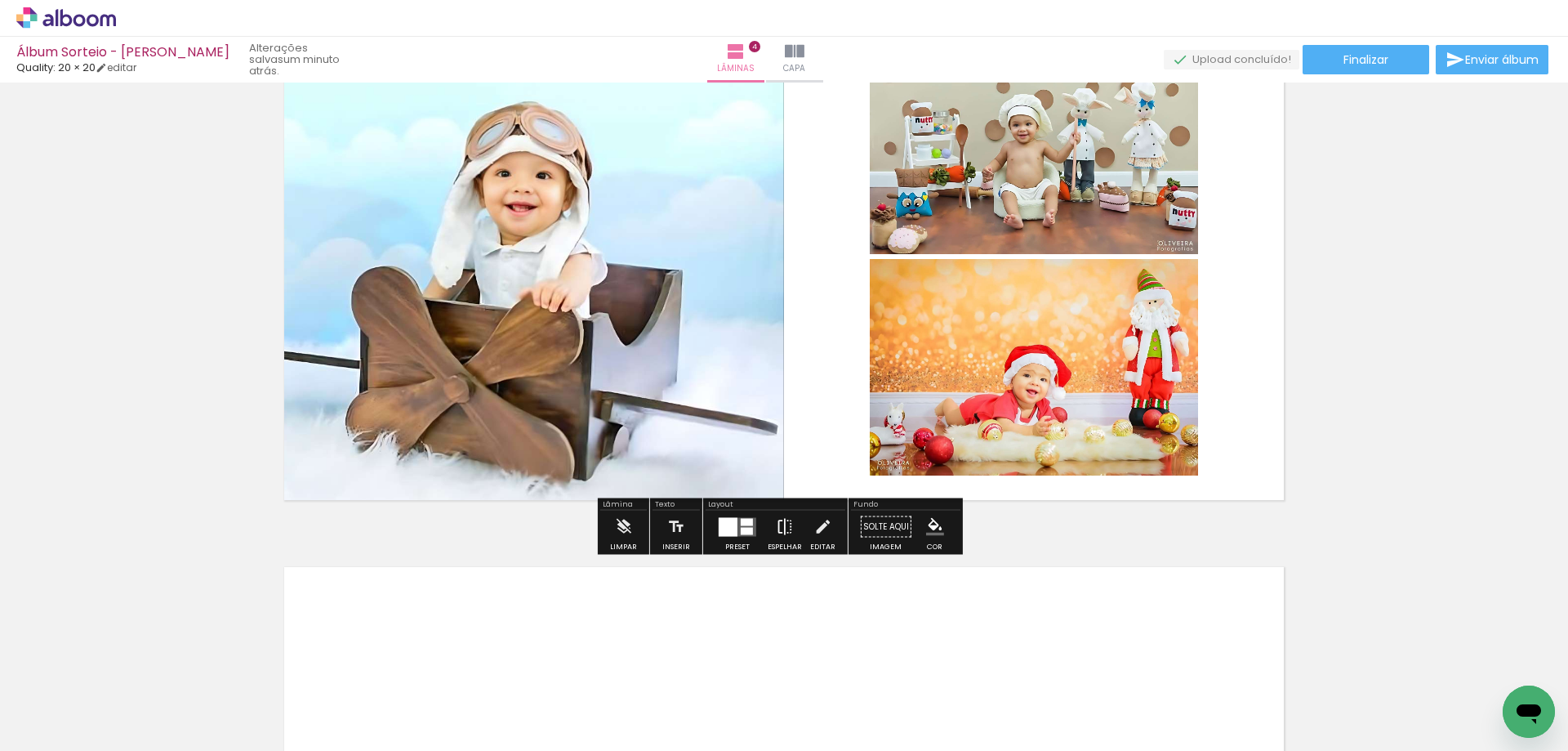
click at [782, 526] on iron-icon at bounding box center [784, 527] width 18 height 33
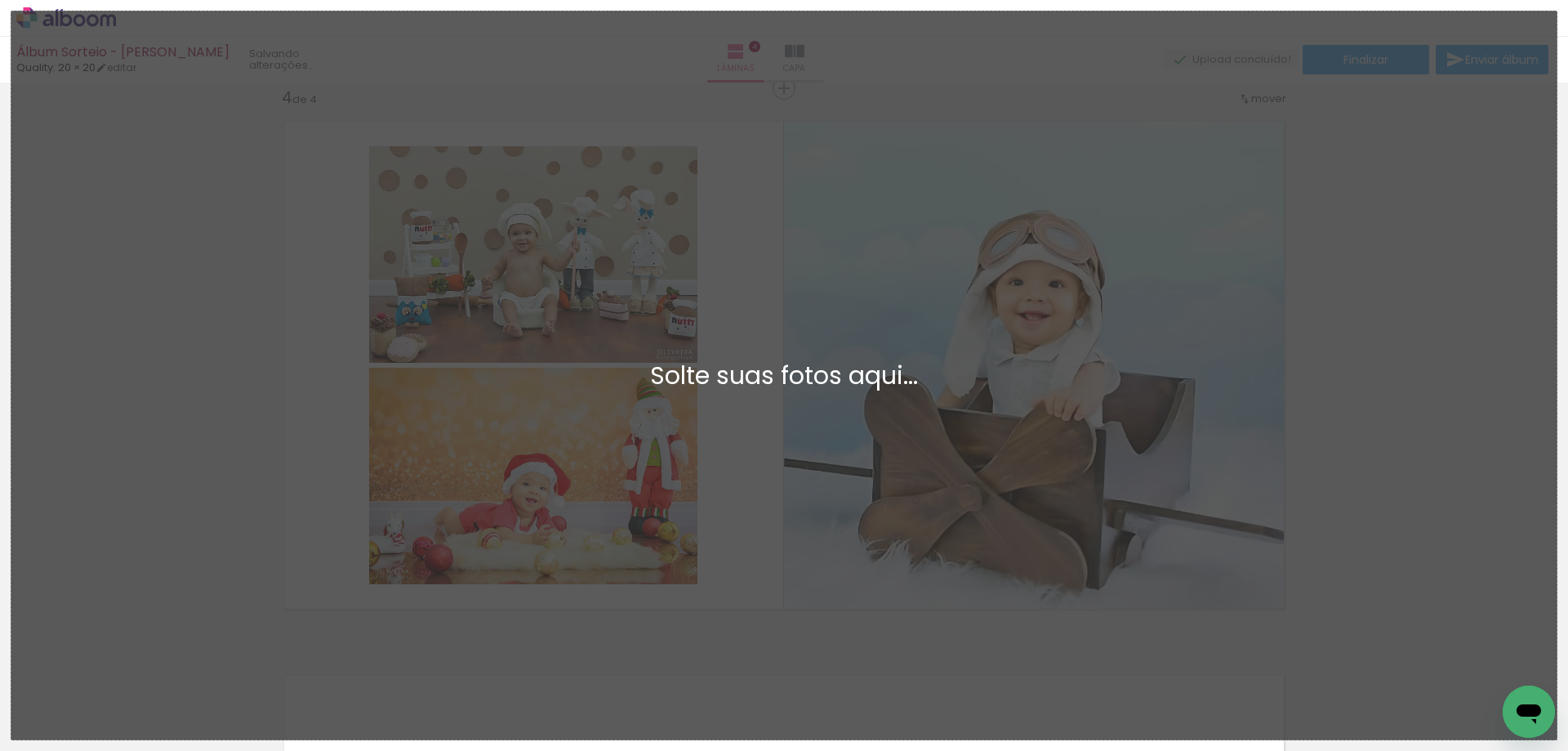
scroll to position [0, 0]
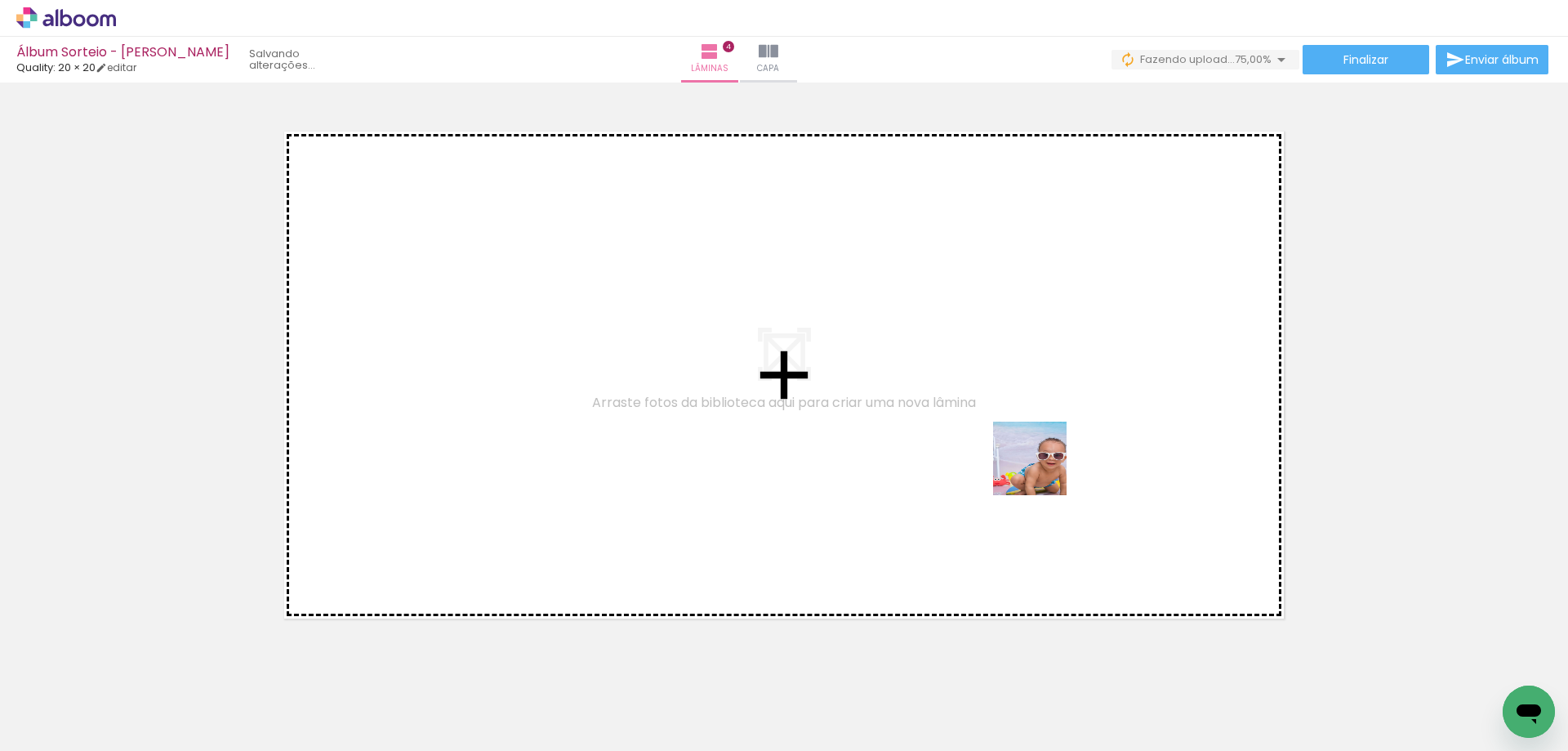
drag, startPoint x: 1254, startPoint y: 695, endPoint x: 1021, endPoint y: 436, distance: 348.4
click at [1021, 436] on quentale-workspace at bounding box center [784, 376] width 1568 height 751
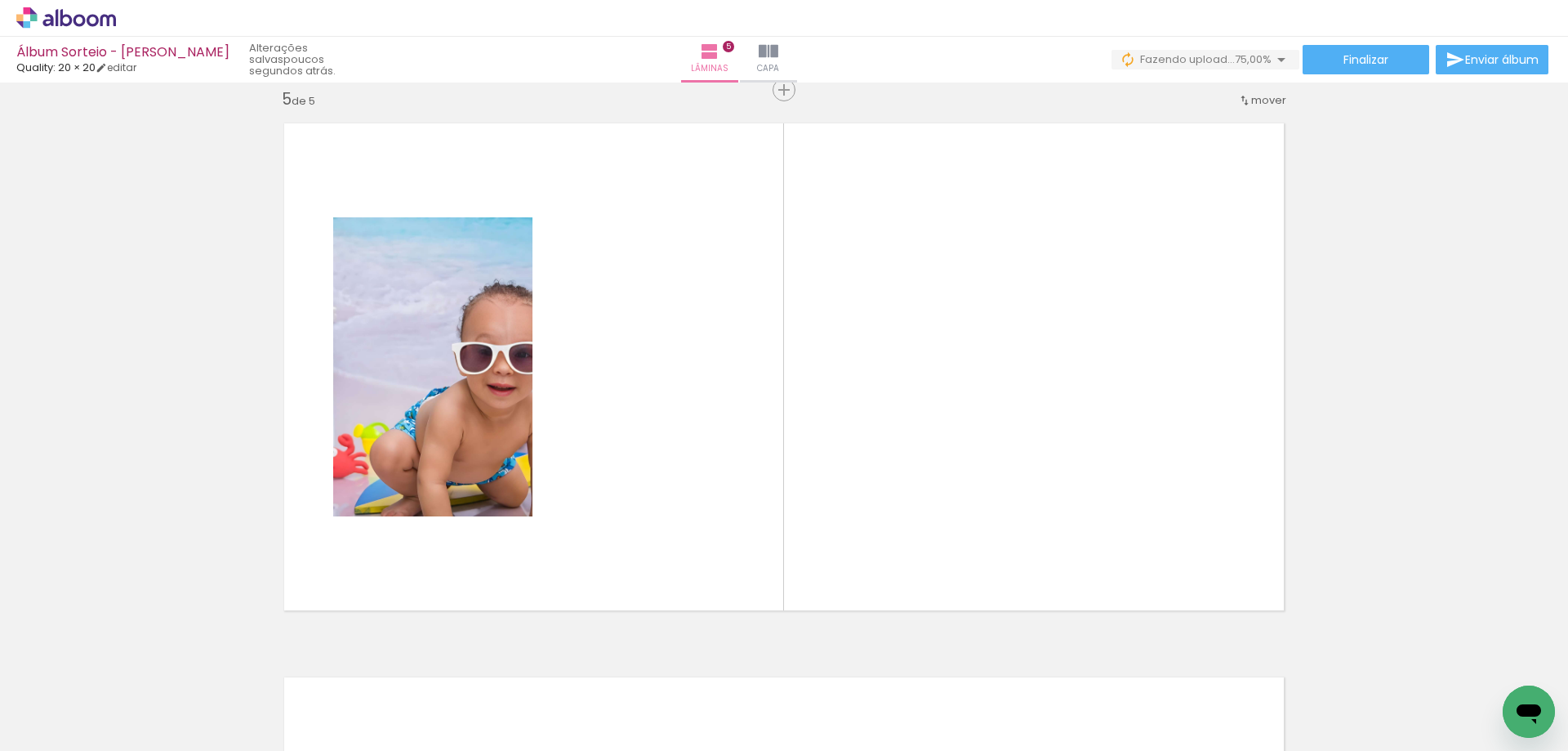
scroll to position [2236, 0]
drag, startPoint x: 1373, startPoint y: 688, endPoint x: 1378, endPoint y: 652, distance: 36.3
click at [999, 410] on quentale-workspace at bounding box center [784, 376] width 1568 height 751
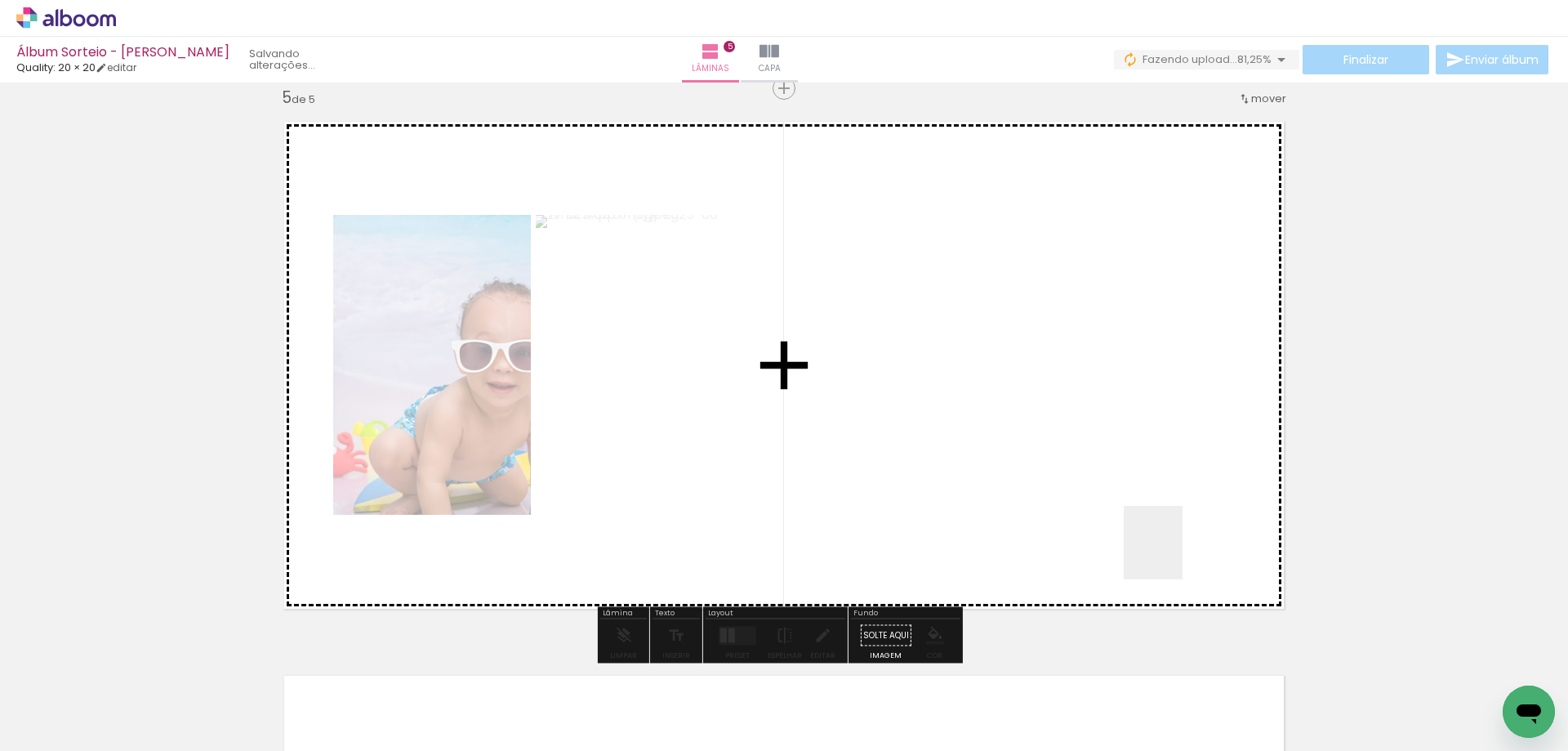
drag, startPoint x: 1172, startPoint y: 555, endPoint x: 1410, endPoint y: 714, distance: 286.2
click at [956, 406] on quentale-workspace at bounding box center [784, 376] width 1568 height 751
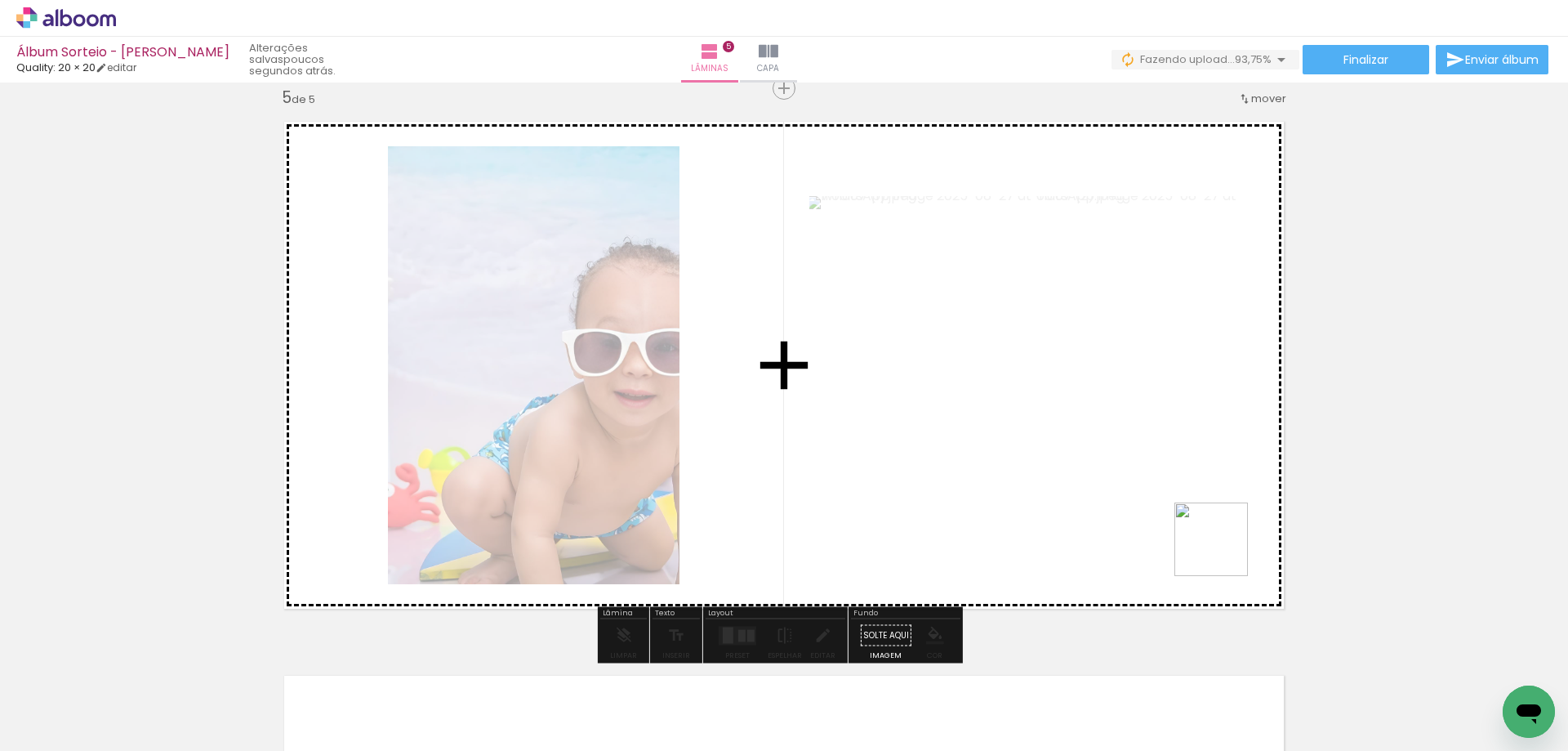
drag, startPoint x: 1467, startPoint y: 657, endPoint x: 1064, endPoint y: 448, distance: 454.0
click at [1096, 468] on quentale-workspace at bounding box center [784, 376] width 1568 height 751
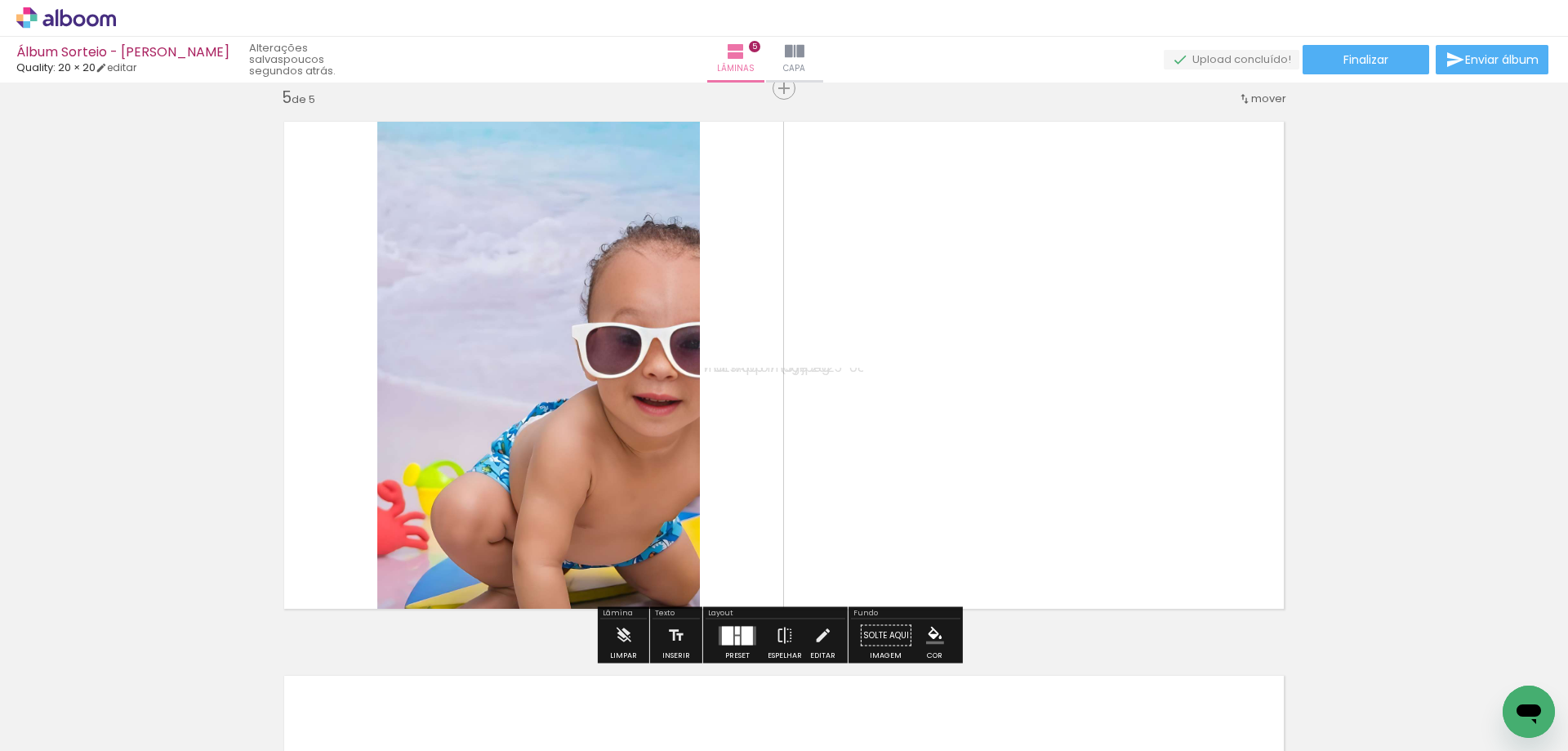
click at [737, 630] on quentale-layouter at bounding box center [738, 635] width 38 height 19
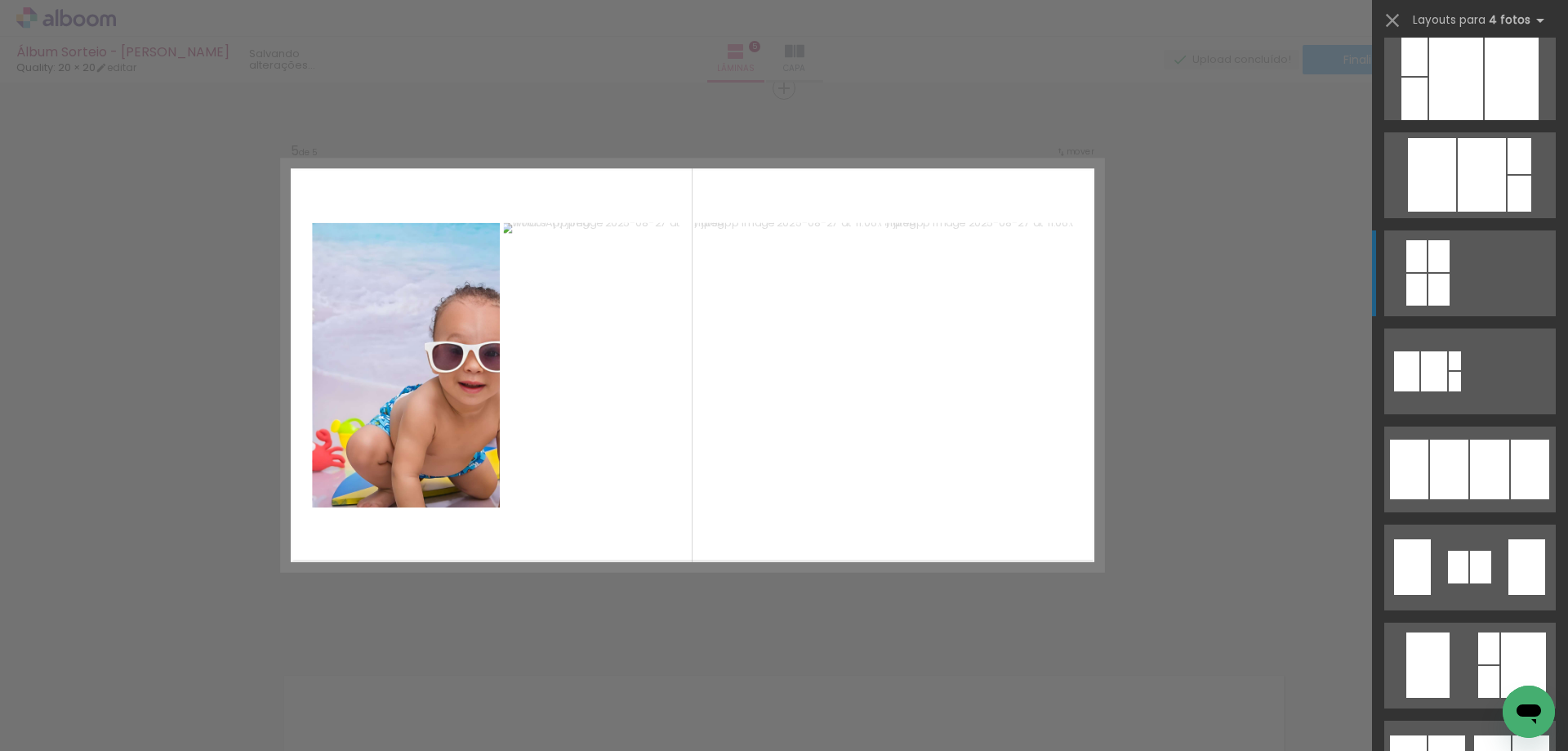
scroll to position [926, 0]
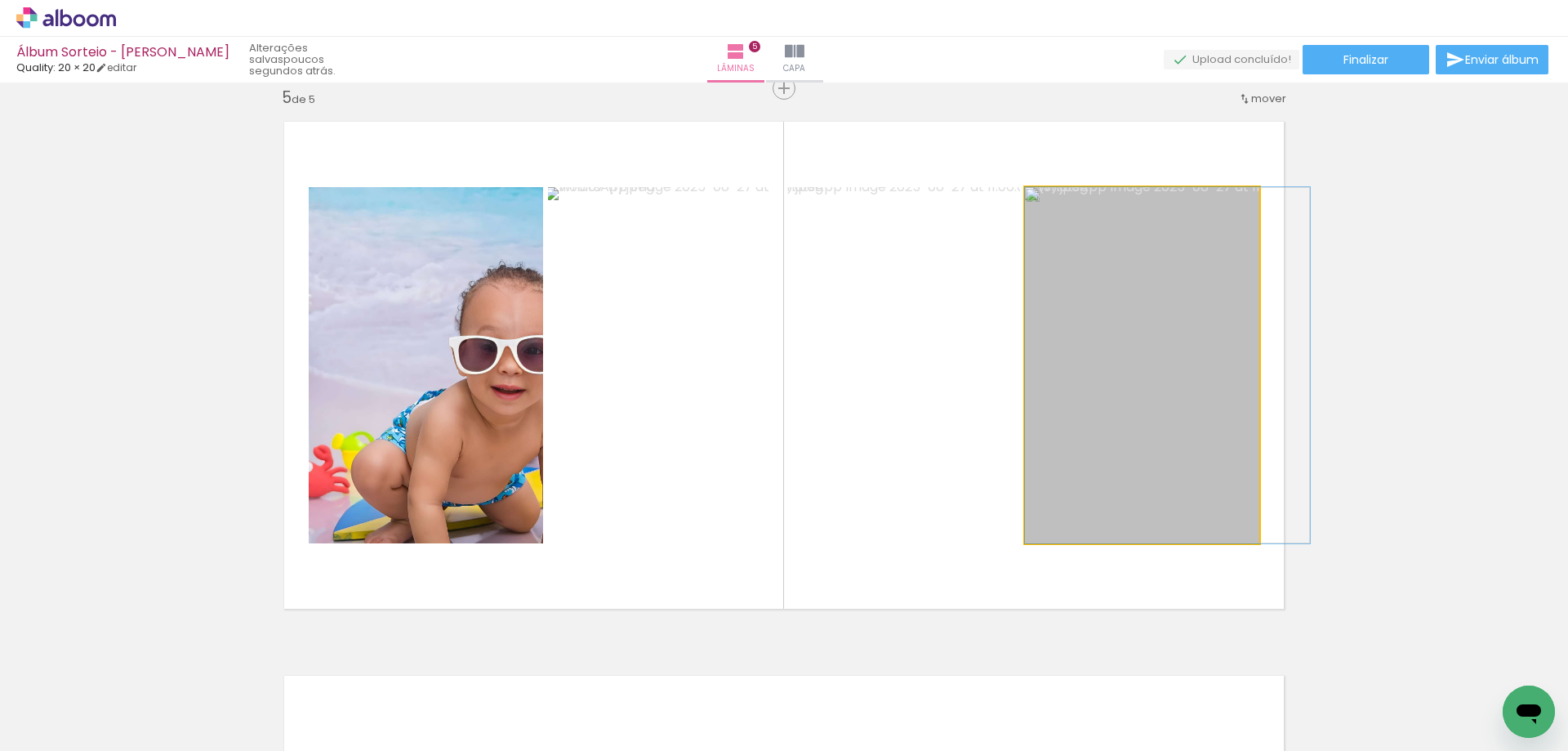
drag, startPoint x: 1127, startPoint y: 408, endPoint x: 1165, endPoint y: 410, distance: 38.1
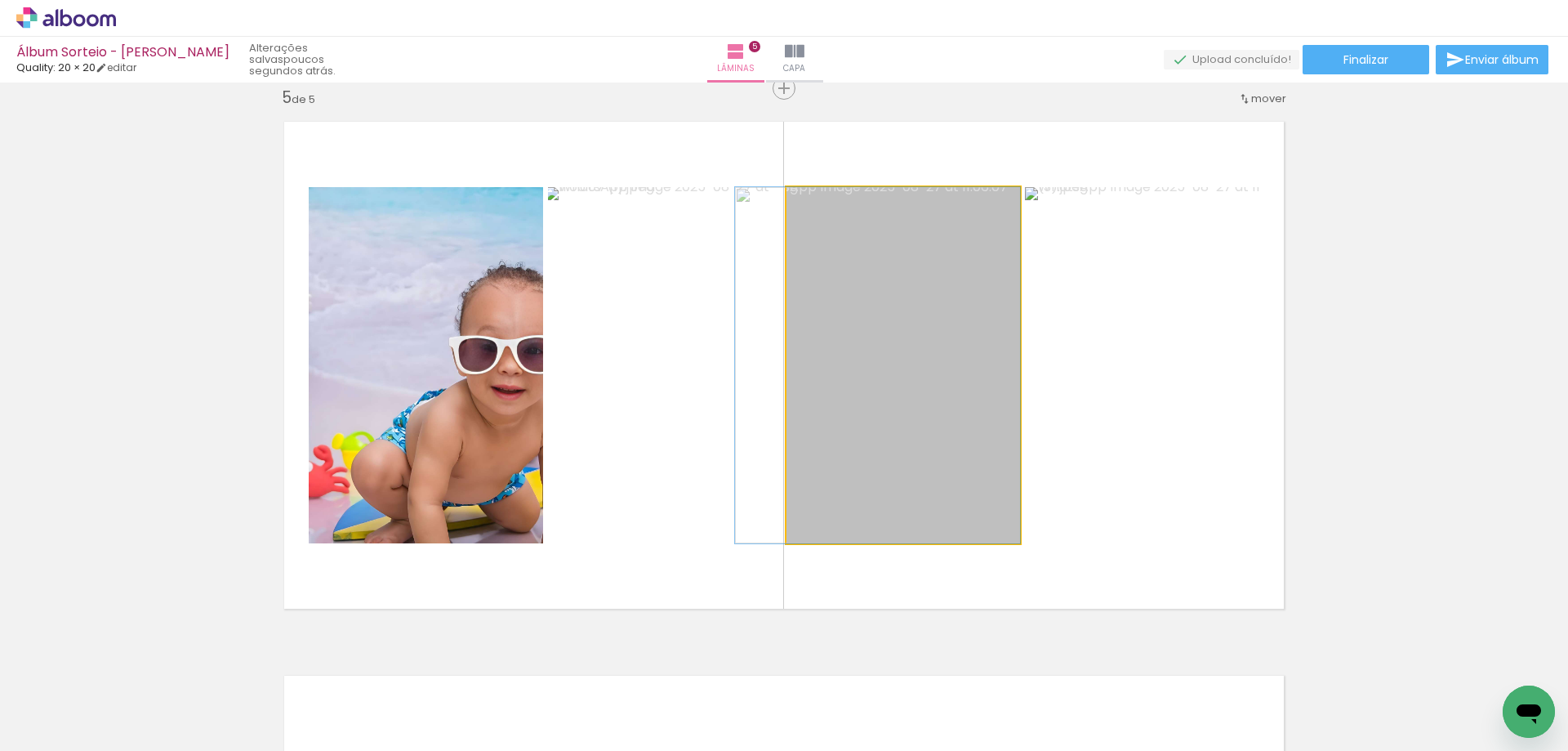
drag, startPoint x: 940, startPoint y: 378, endPoint x: 884, endPoint y: 379, distance: 56.0
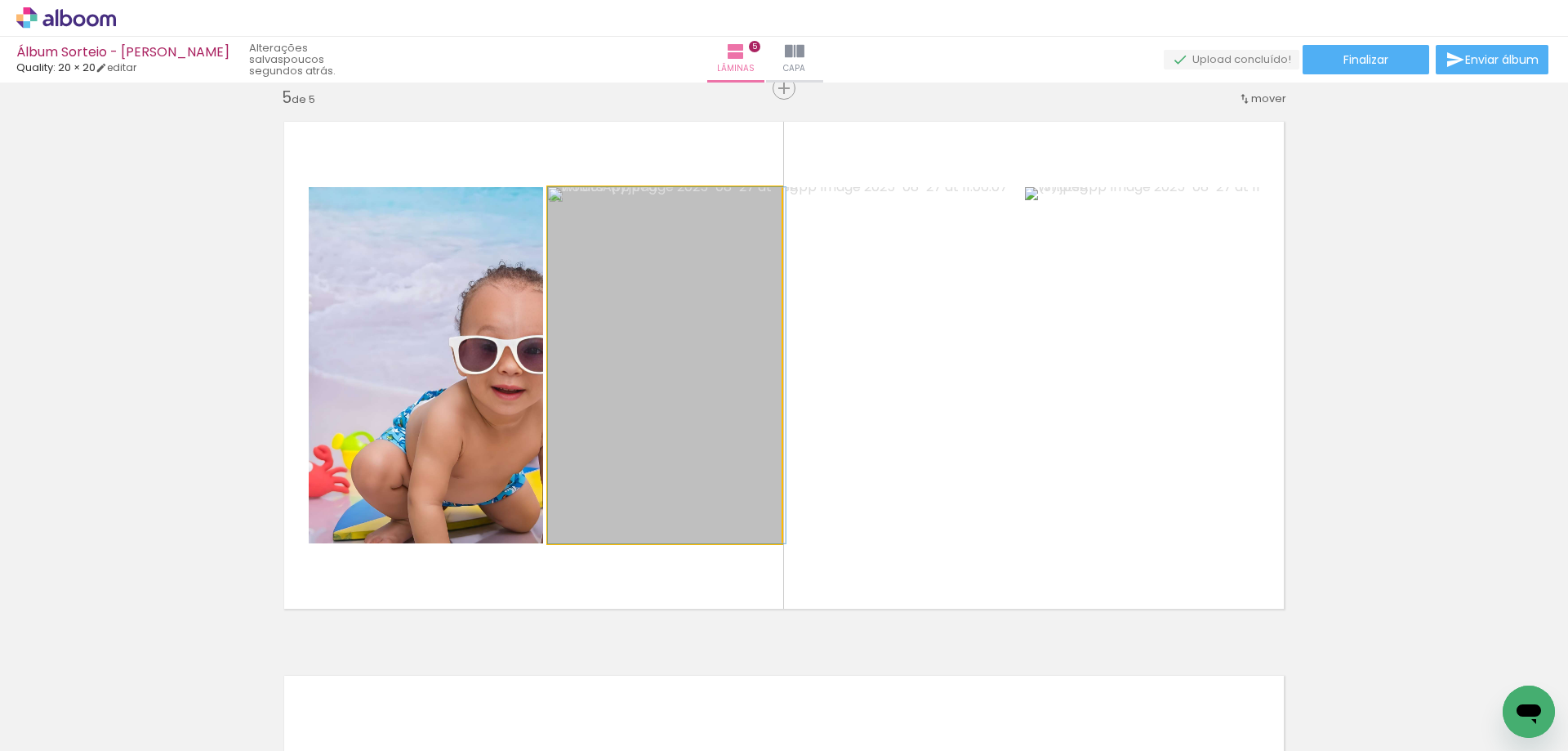
drag, startPoint x: 715, startPoint y: 383, endPoint x: 736, endPoint y: 381, distance: 21.1
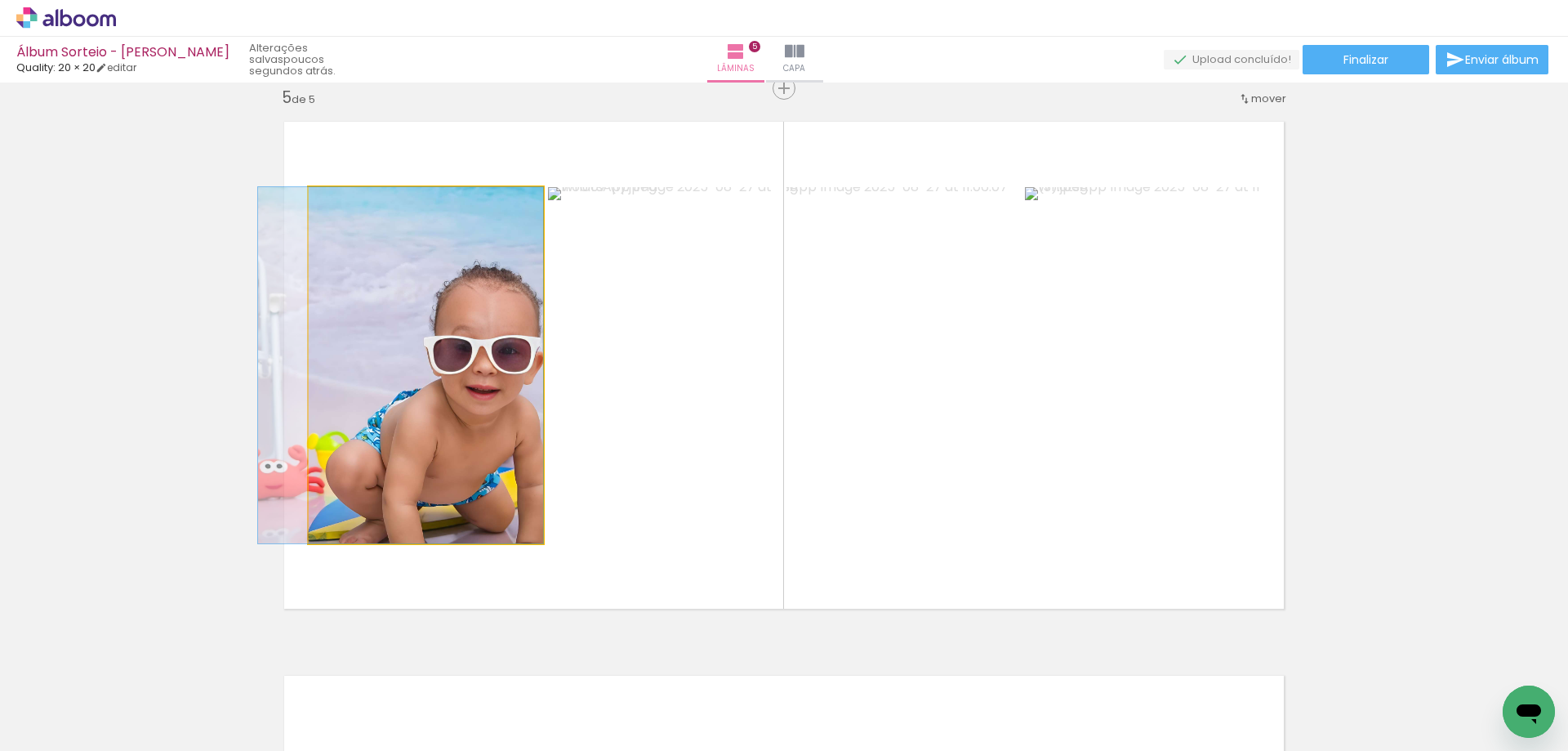
drag, startPoint x: 466, startPoint y: 408, endPoint x: 392, endPoint y: 405, distance: 74.1
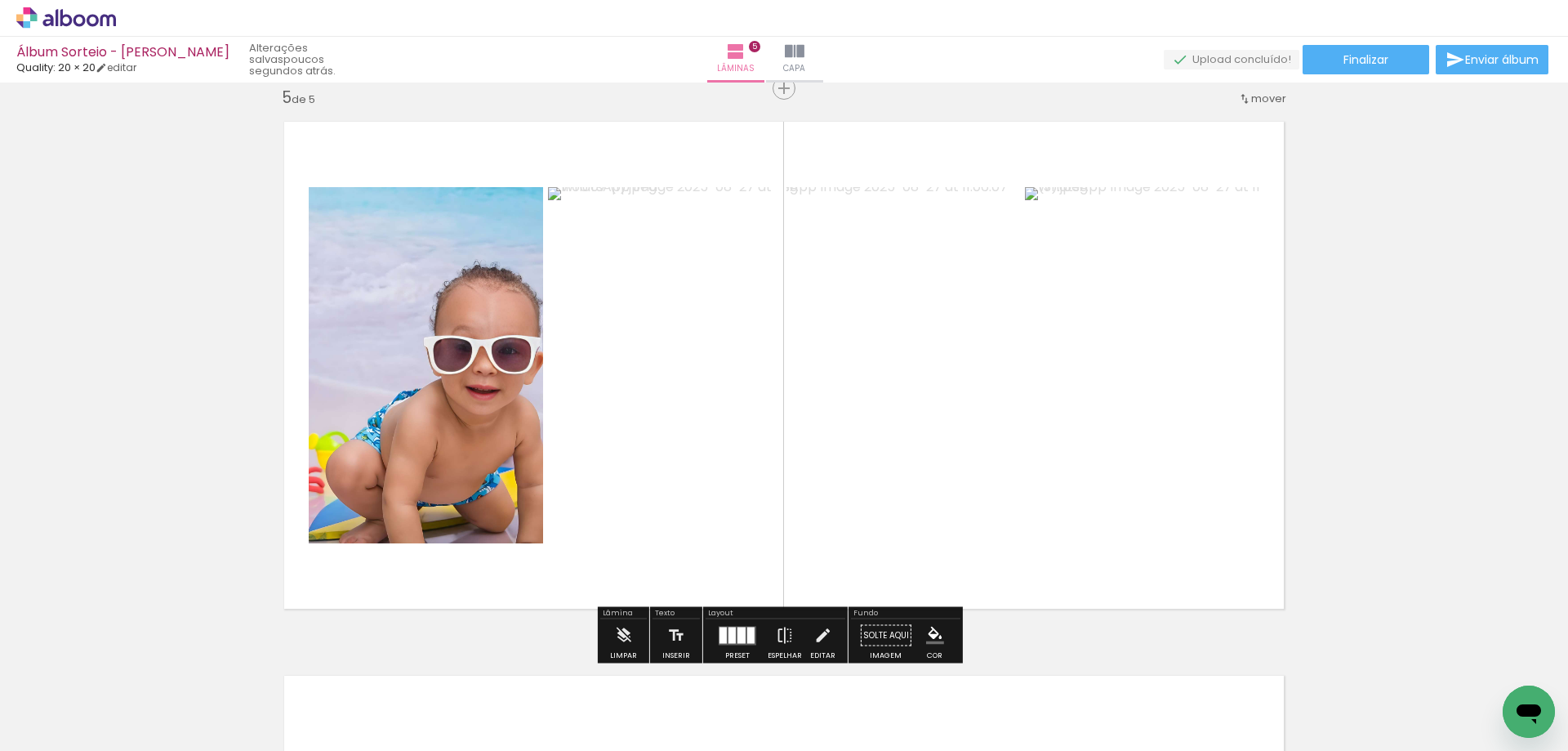
click at [413, 326] on quentale-photo at bounding box center [426, 364] width 235 height 356
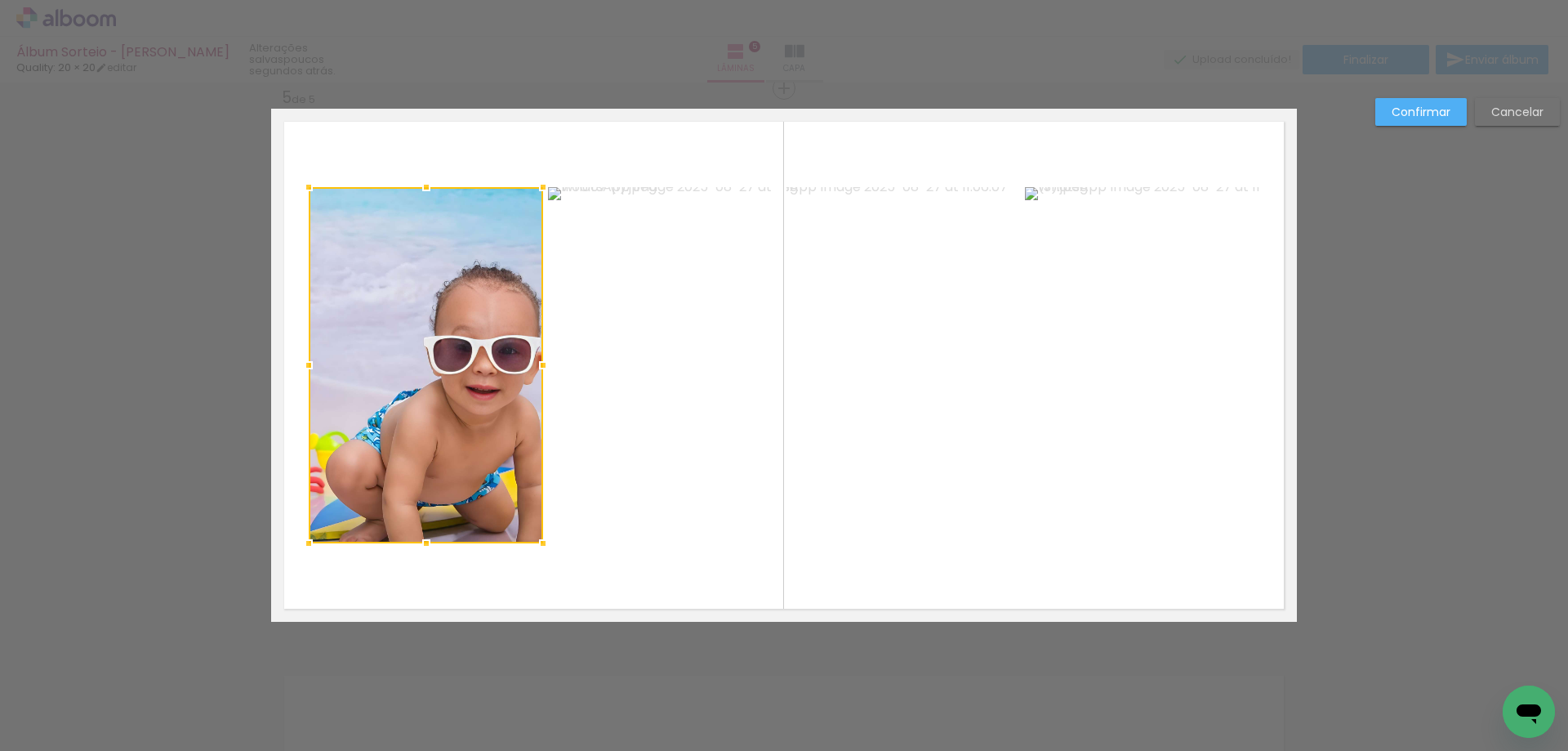
click at [638, 349] on quentale-photo at bounding box center [664, 364] width 234 height 356
click at [883, 344] on quentale-photo at bounding box center [903, 364] width 234 height 356
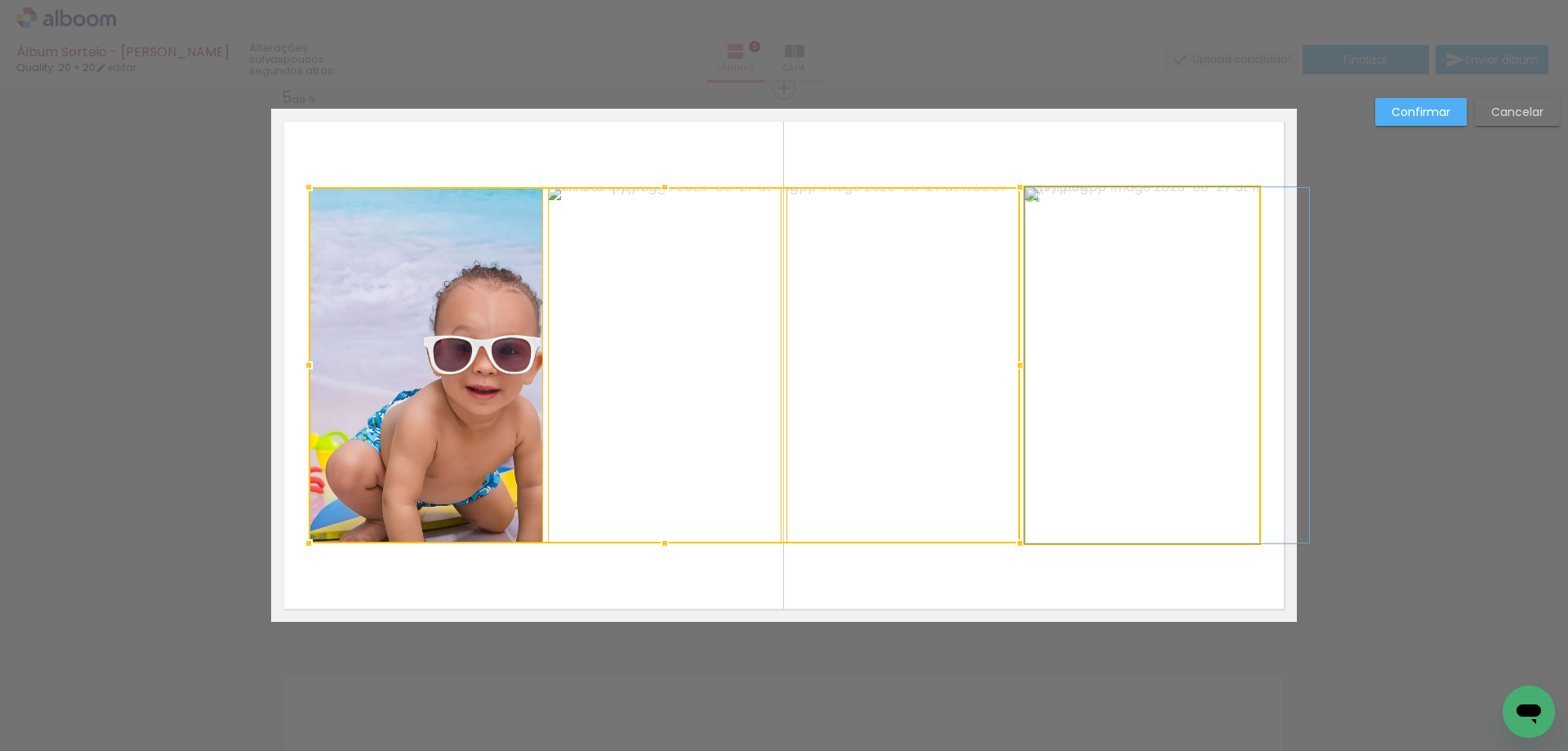
click at [1118, 358] on quentale-photo at bounding box center [1142, 364] width 235 height 356
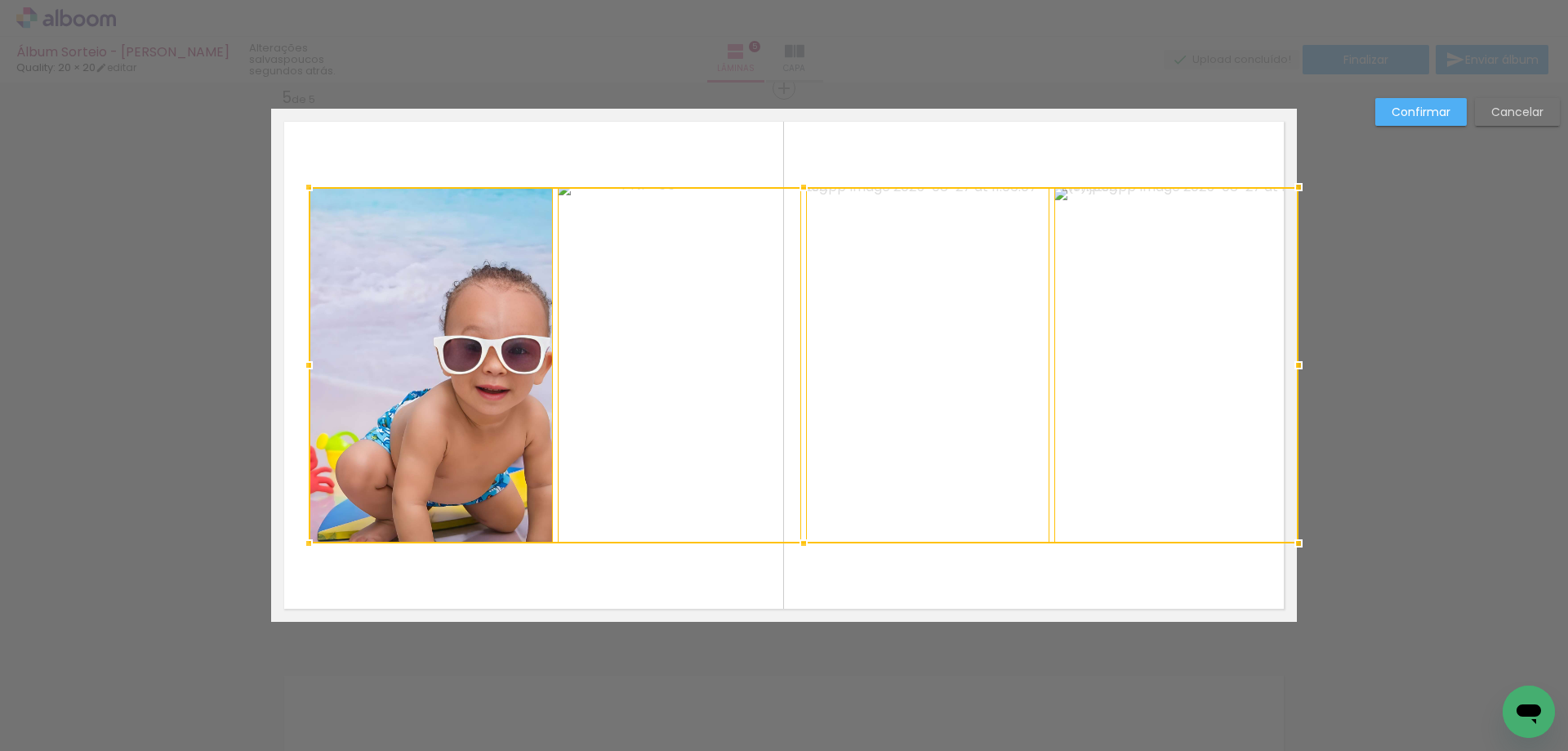
drag, startPoint x: 1252, startPoint y: 367, endPoint x: 1298, endPoint y: 366, distance: 46.0
click at [1298, 366] on div at bounding box center [1298, 365] width 33 height 33
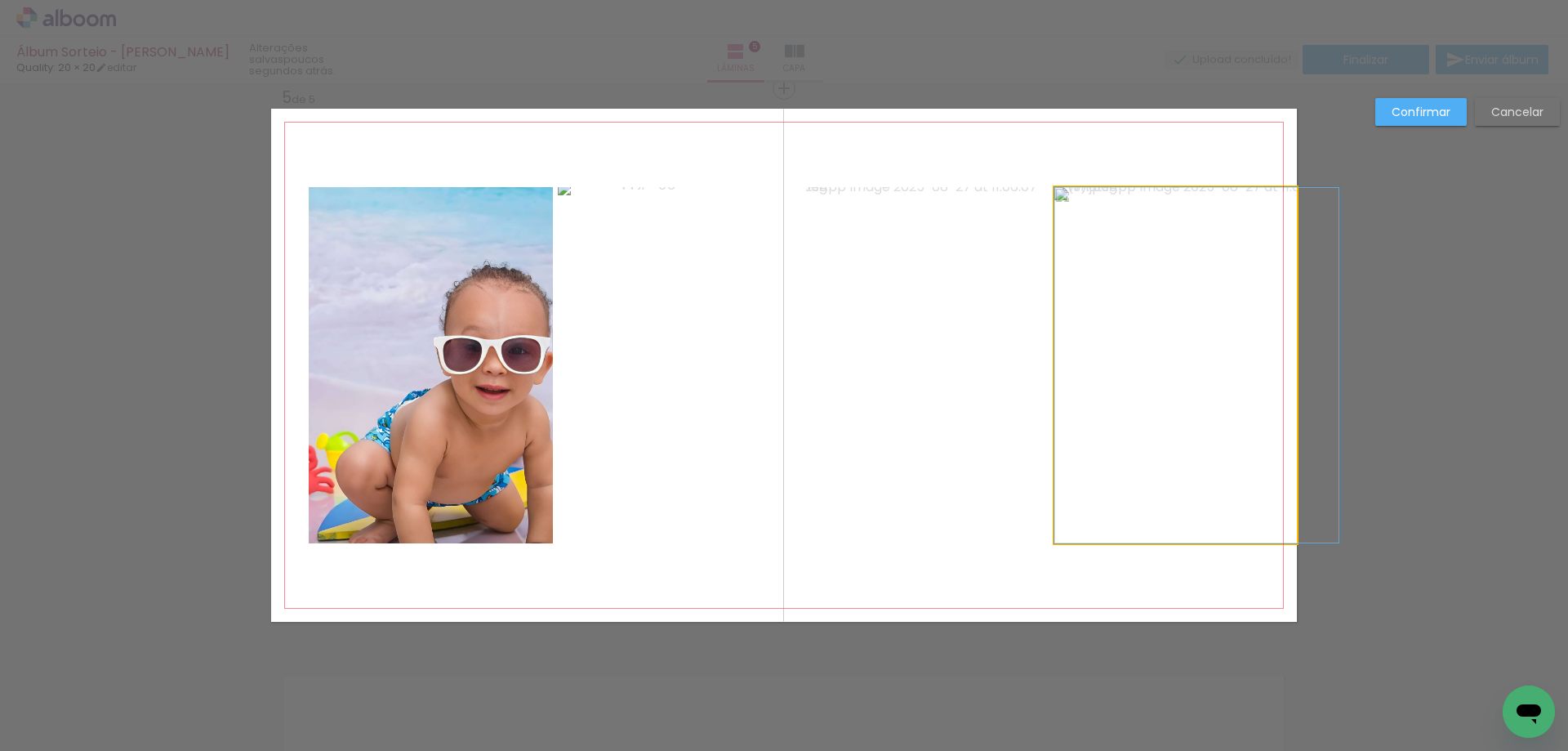
click at [1210, 370] on quentale-photo at bounding box center [1175, 364] width 242 height 356
click at [955, 372] on quentale-photo at bounding box center [927, 364] width 243 height 356
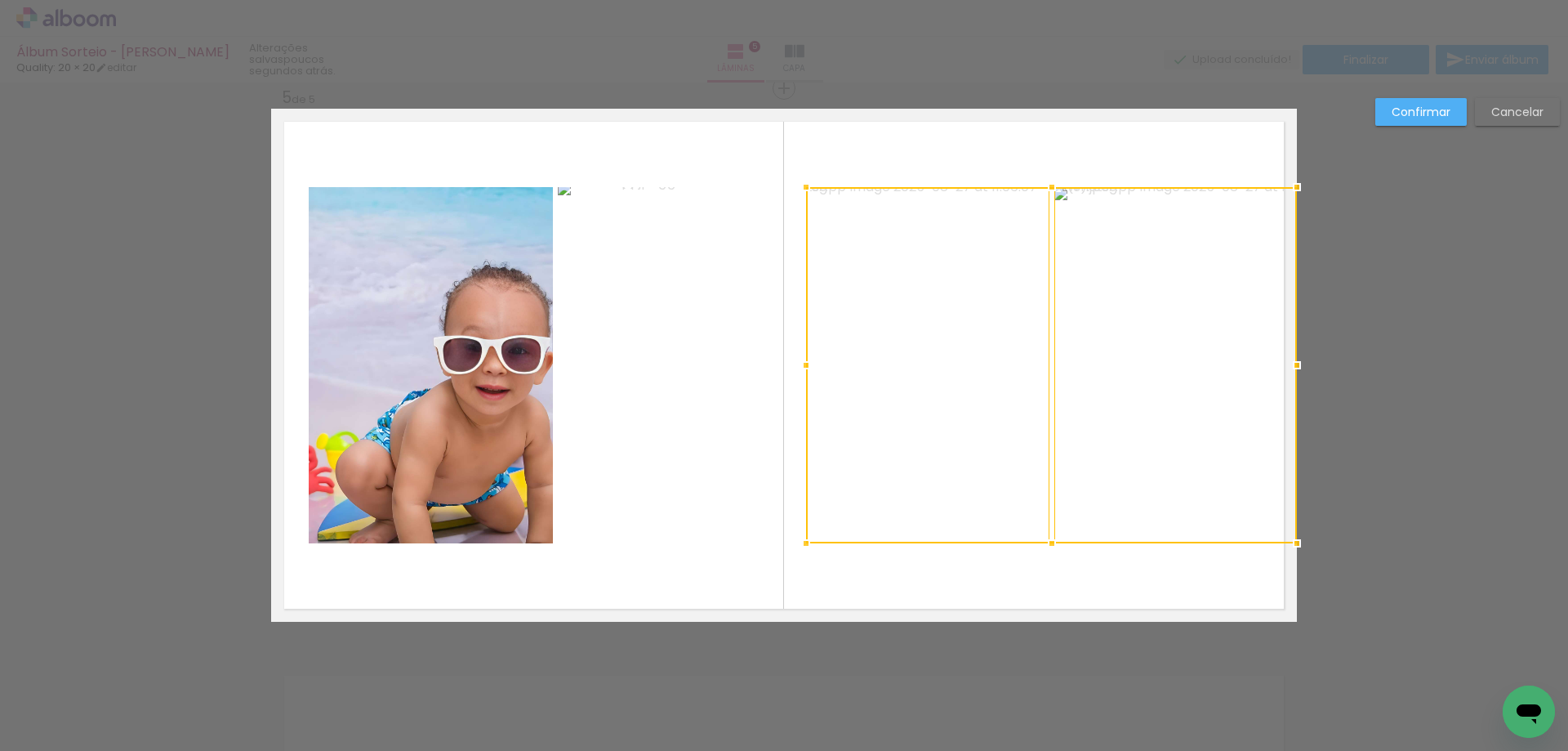
click at [679, 386] on quentale-photo at bounding box center [678, 364] width 243 height 356
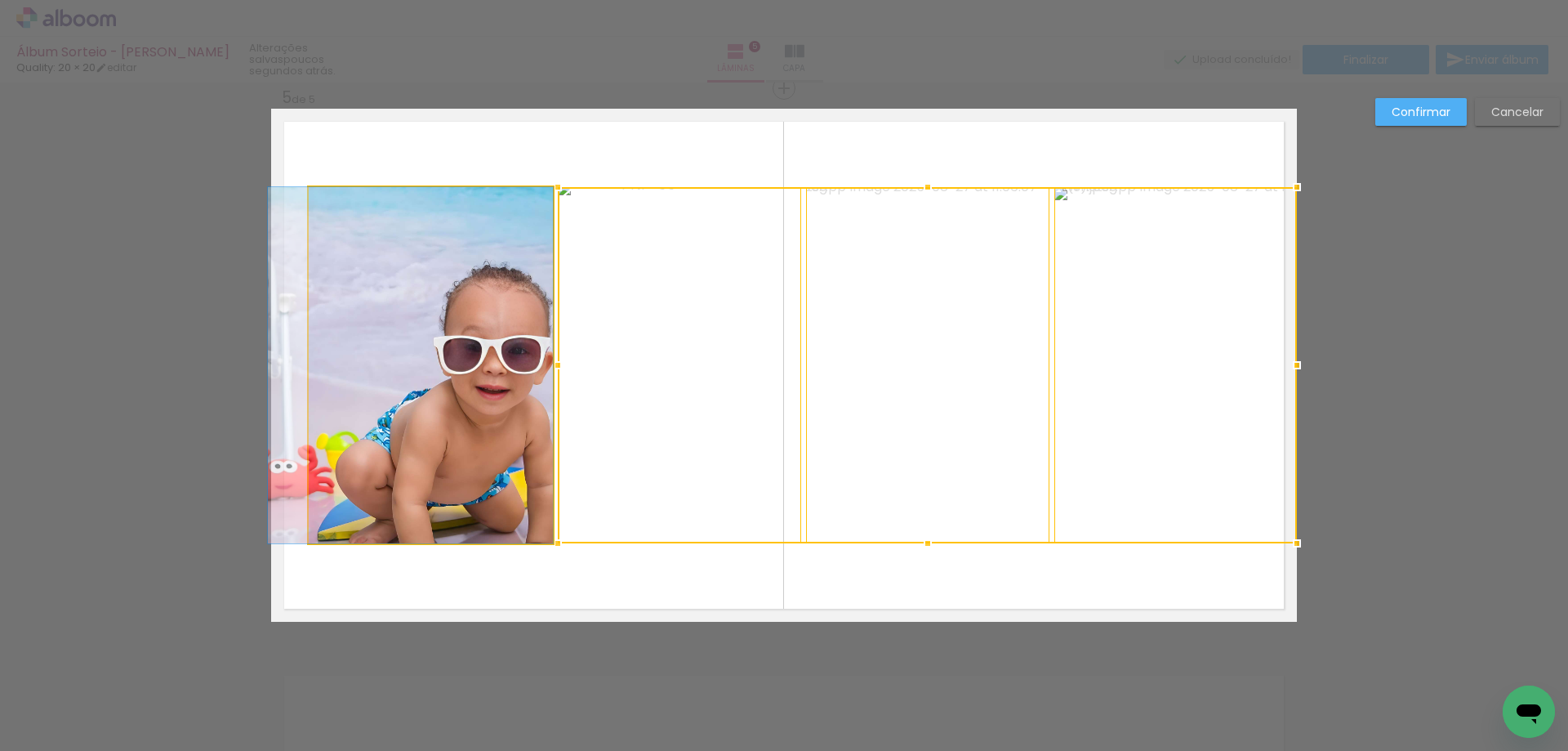
click at [452, 404] on quentale-photo at bounding box center [431, 364] width 244 height 356
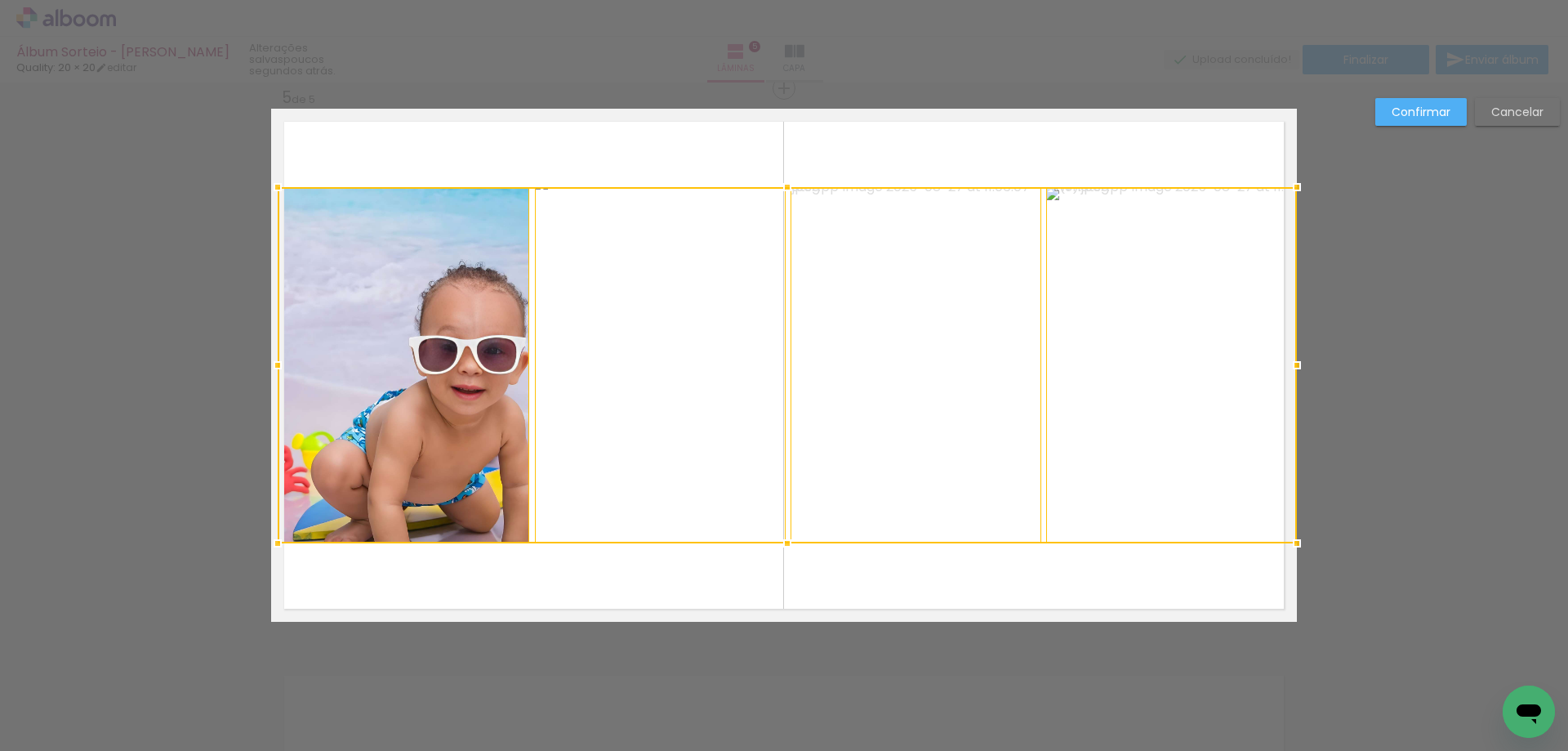
drag, startPoint x: 299, startPoint y: 368, endPoint x: 251, endPoint y: 371, distance: 48.1
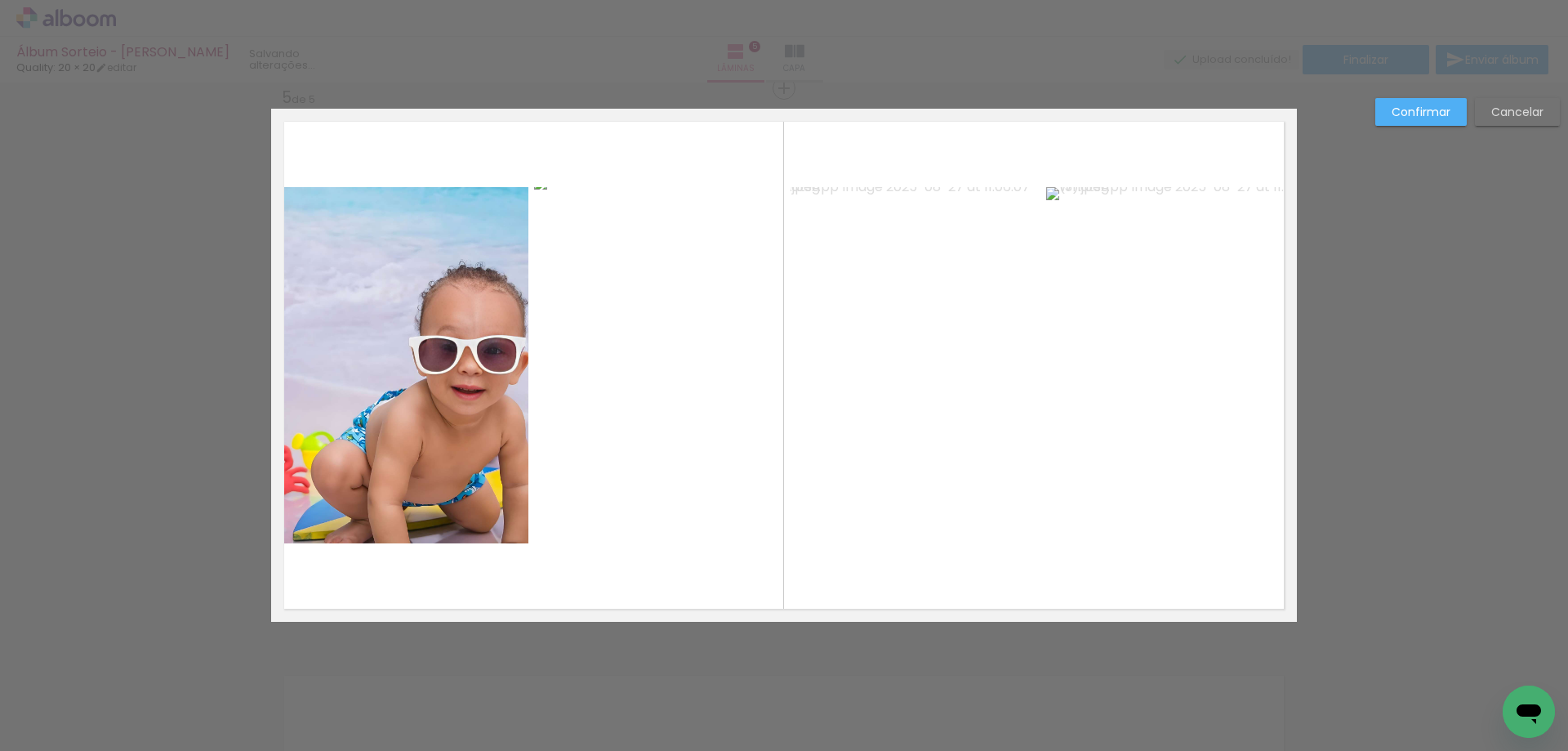
click at [1428, 123] on paper-button "Confirmar" at bounding box center [1420, 112] width 91 height 28
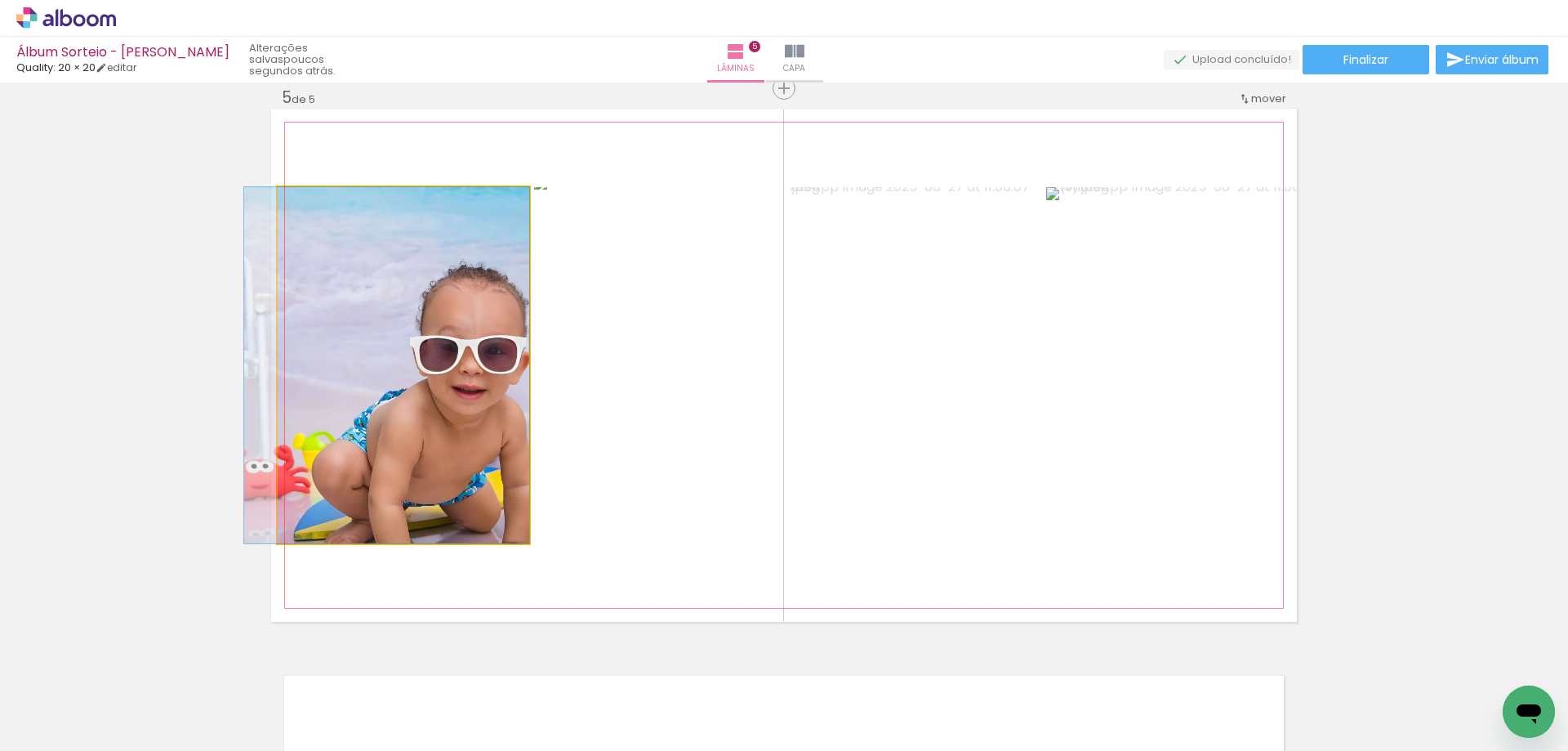
drag, startPoint x: 462, startPoint y: 405, endPoint x: 371, endPoint y: 399, distance: 91.2
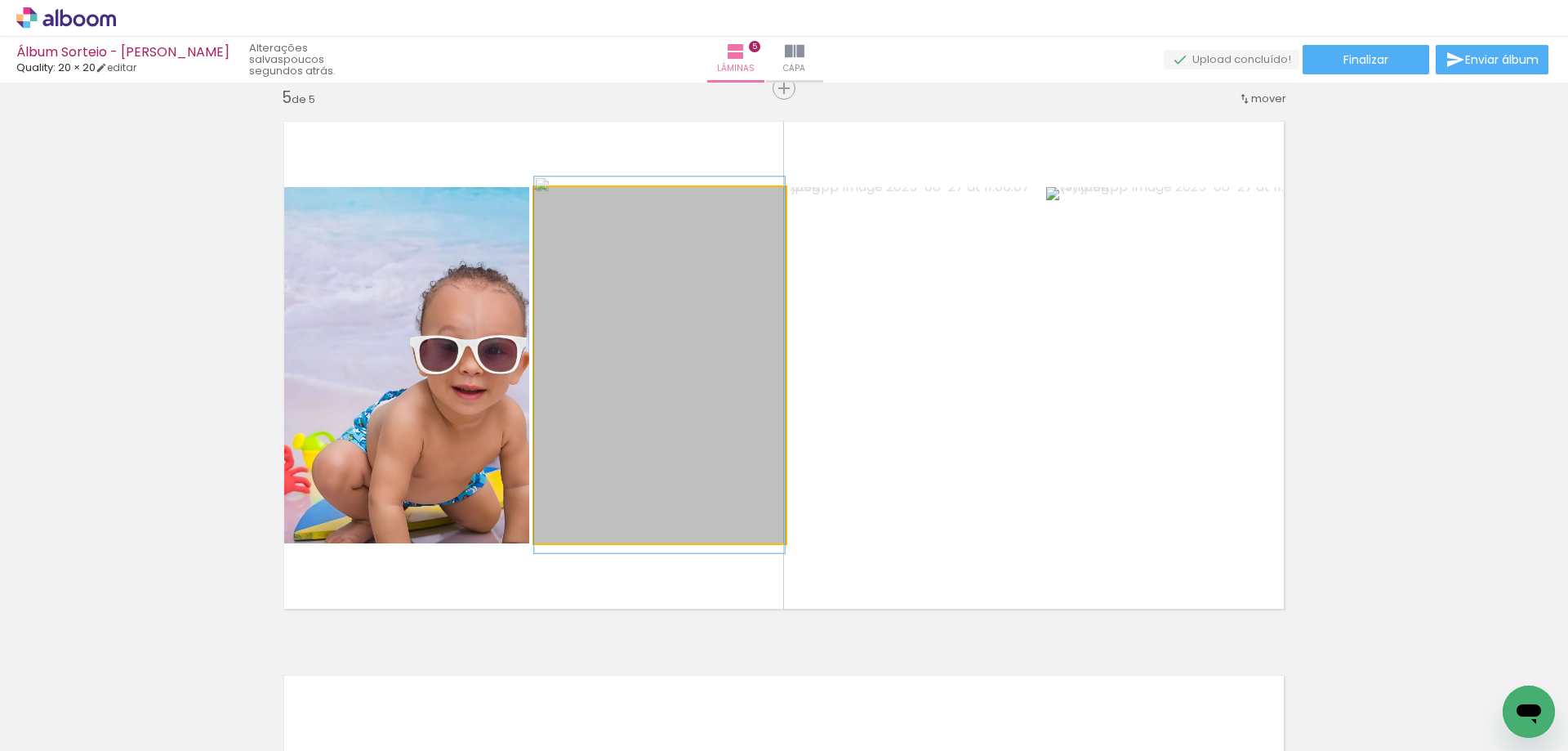
drag, startPoint x: 644, startPoint y: 444, endPoint x: 461, endPoint y: 420, distance: 184.6
click at [0, 0] on slot at bounding box center [0, 0] width 0 height 0
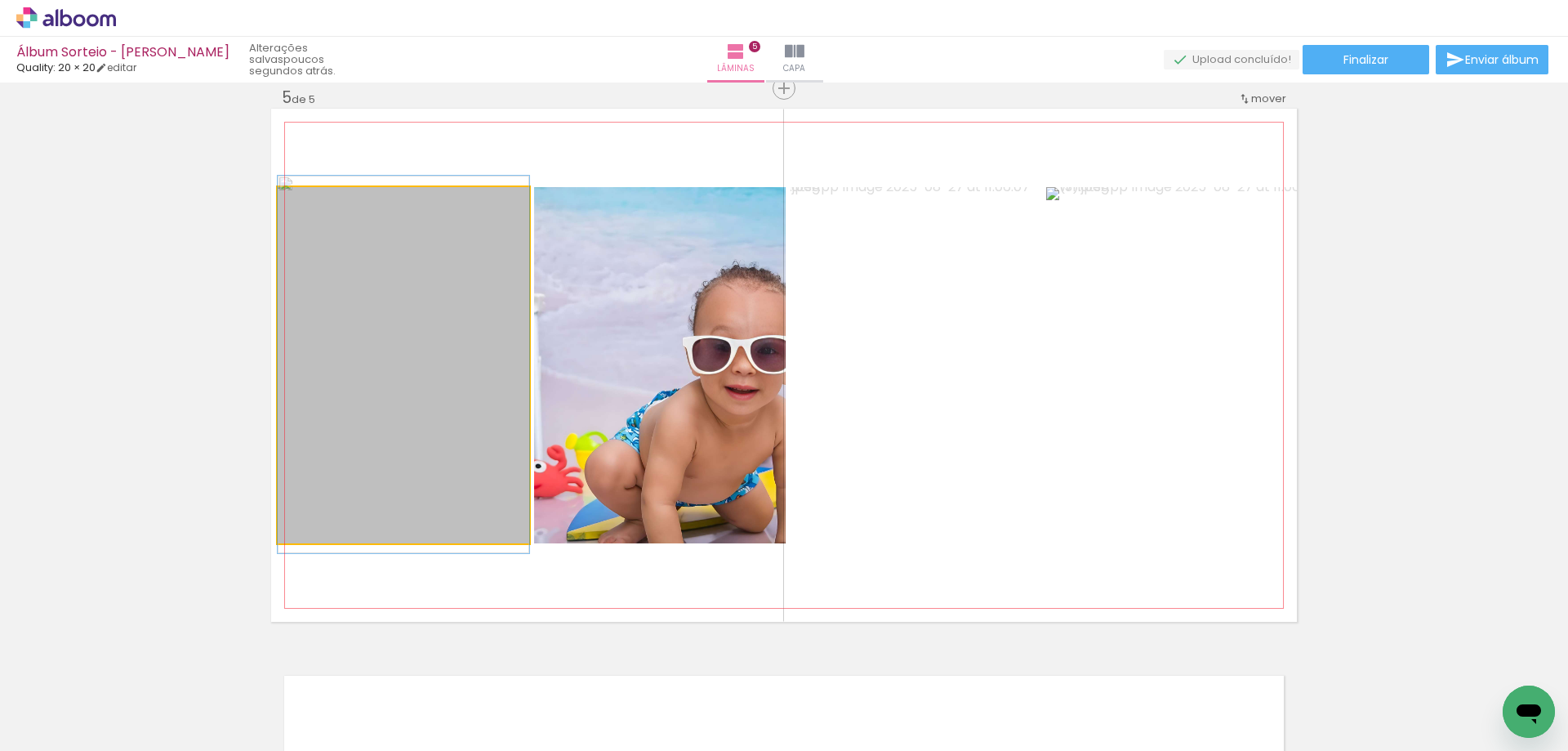
drag, startPoint x: 449, startPoint y: 420, endPoint x: 480, endPoint y: 418, distance: 31.1
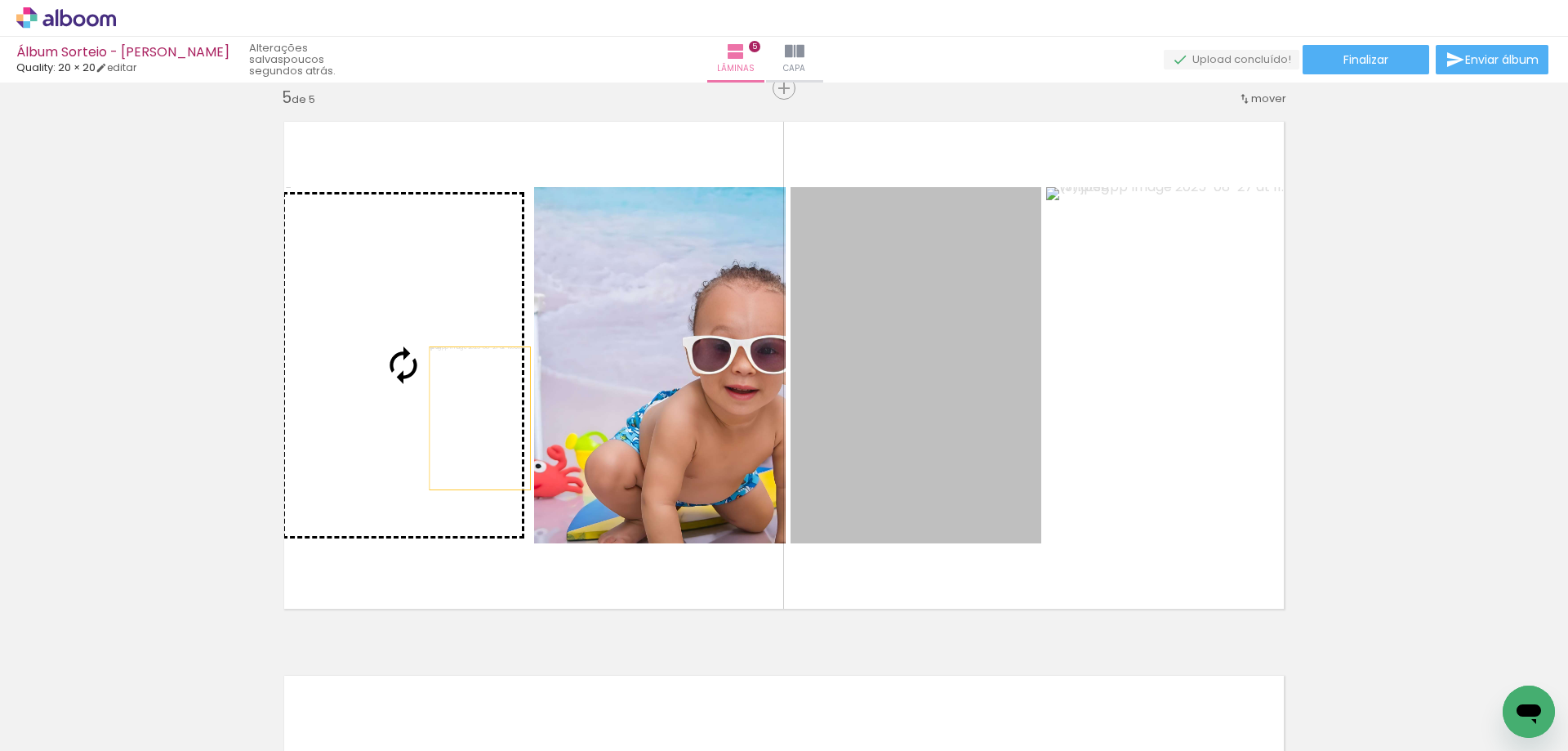
drag, startPoint x: 886, startPoint y: 436, endPoint x: 439, endPoint y: 415, distance: 447.5
click at [0, 0] on slot at bounding box center [0, 0] width 0 height 0
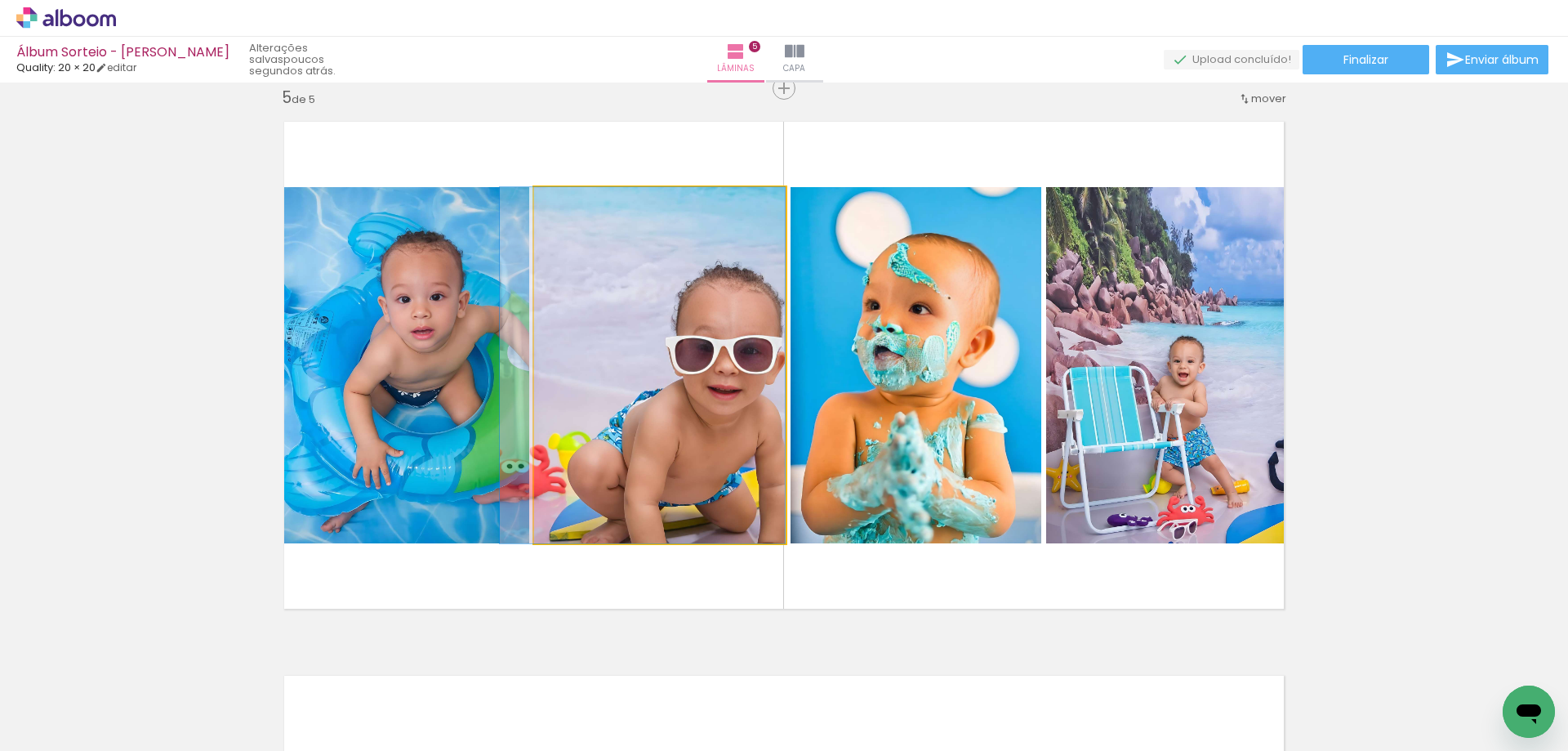
drag, startPoint x: 688, startPoint y: 422, endPoint x: 609, endPoint y: 419, distance: 79.1
drag, startPoint x: 714, startPoint y: 414, endPoint x: 914, endPoint y: 407, distance: 200.1
click at [0, 0] on slot at bounding box center [0, 0] width 0 height 0
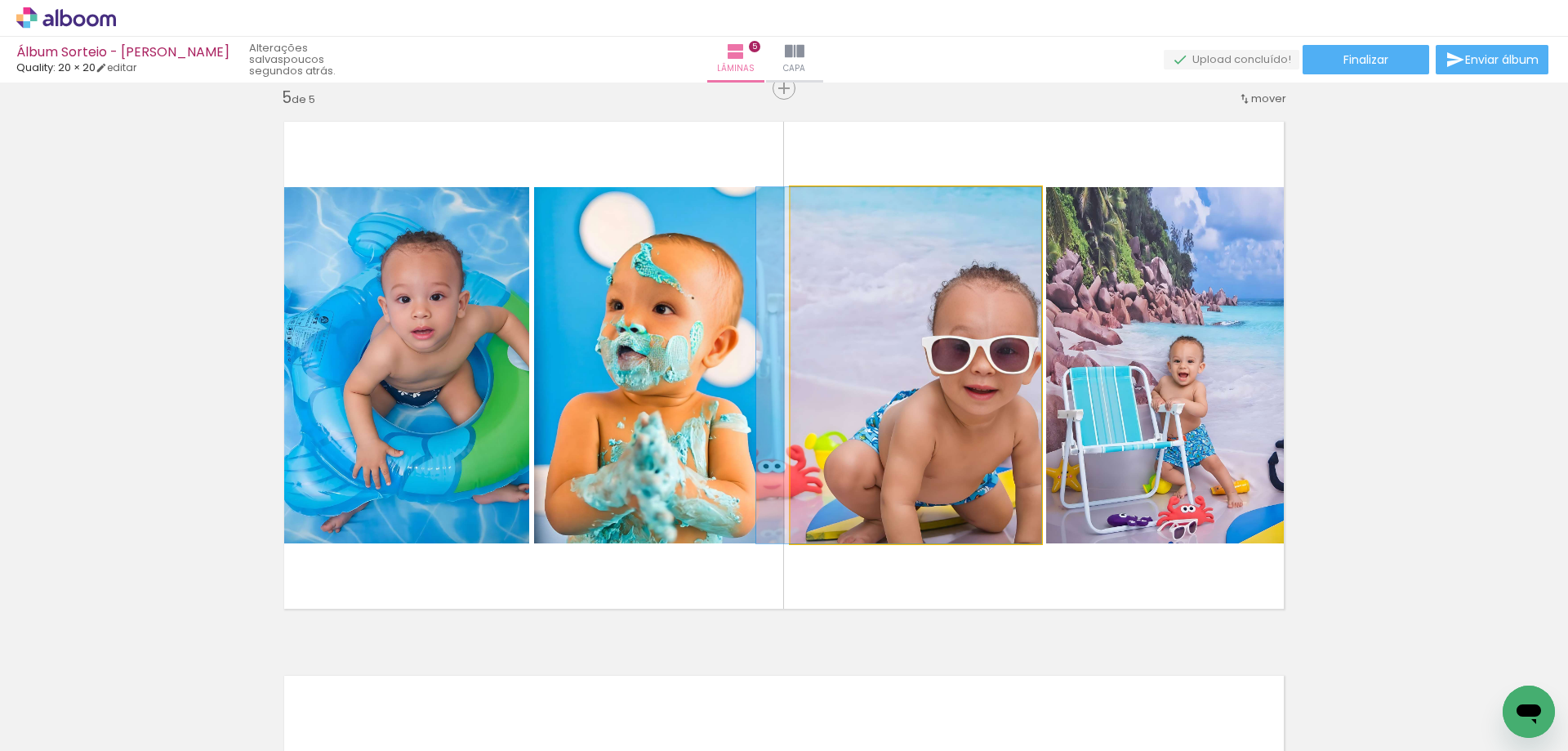
drag, startPoint x: 959, startPoint y: 433, endPoint x: 876, endPoint y: 424, distance: 83.5
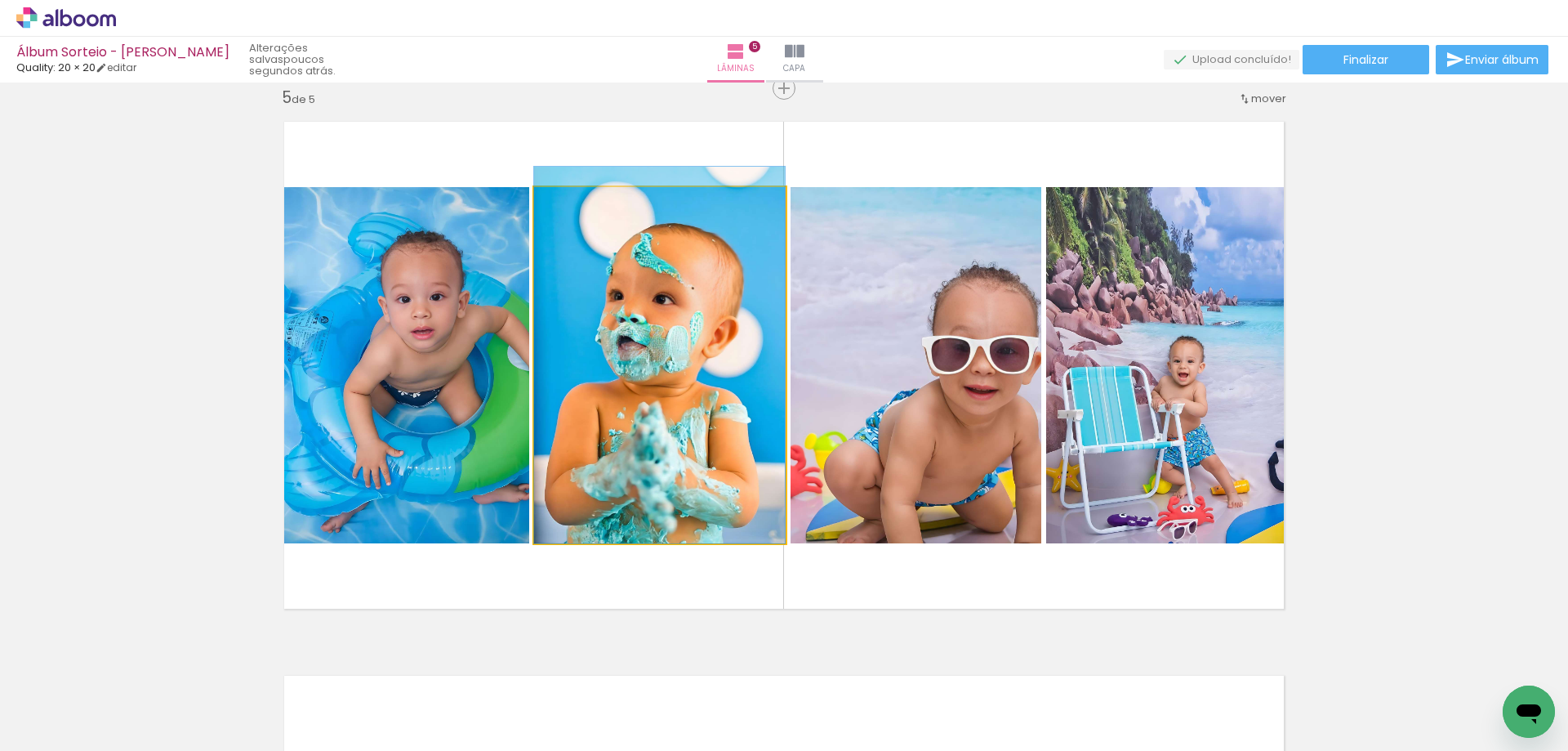
drag, startPoint x: 687, startPoint y: 421, endPoint x: 705, endPoint y: 400, distance: 27.7
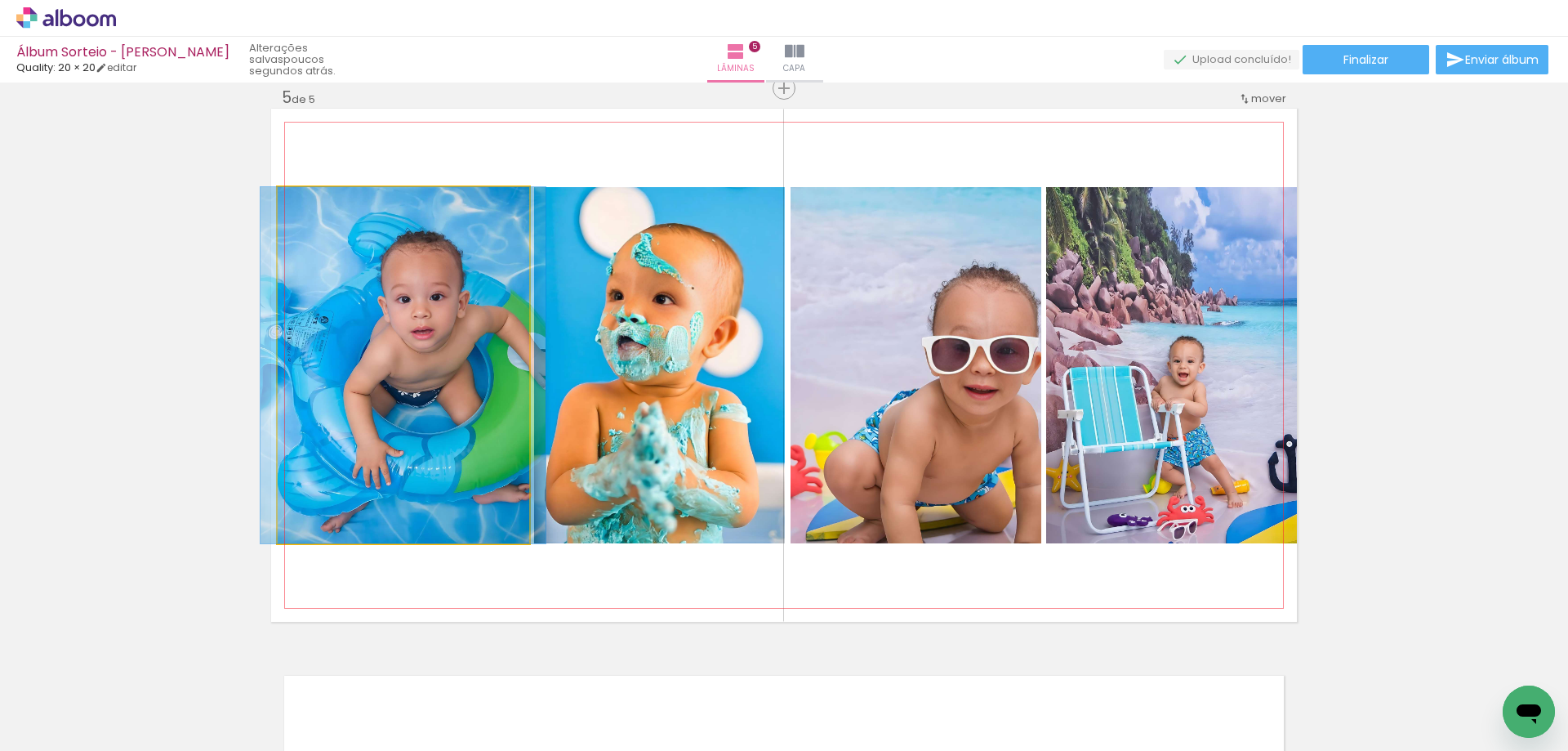
drag, startPoint x: 391, startPoint y: 377, endPoint x: 391, endPoint y: 424, distance: 47.0
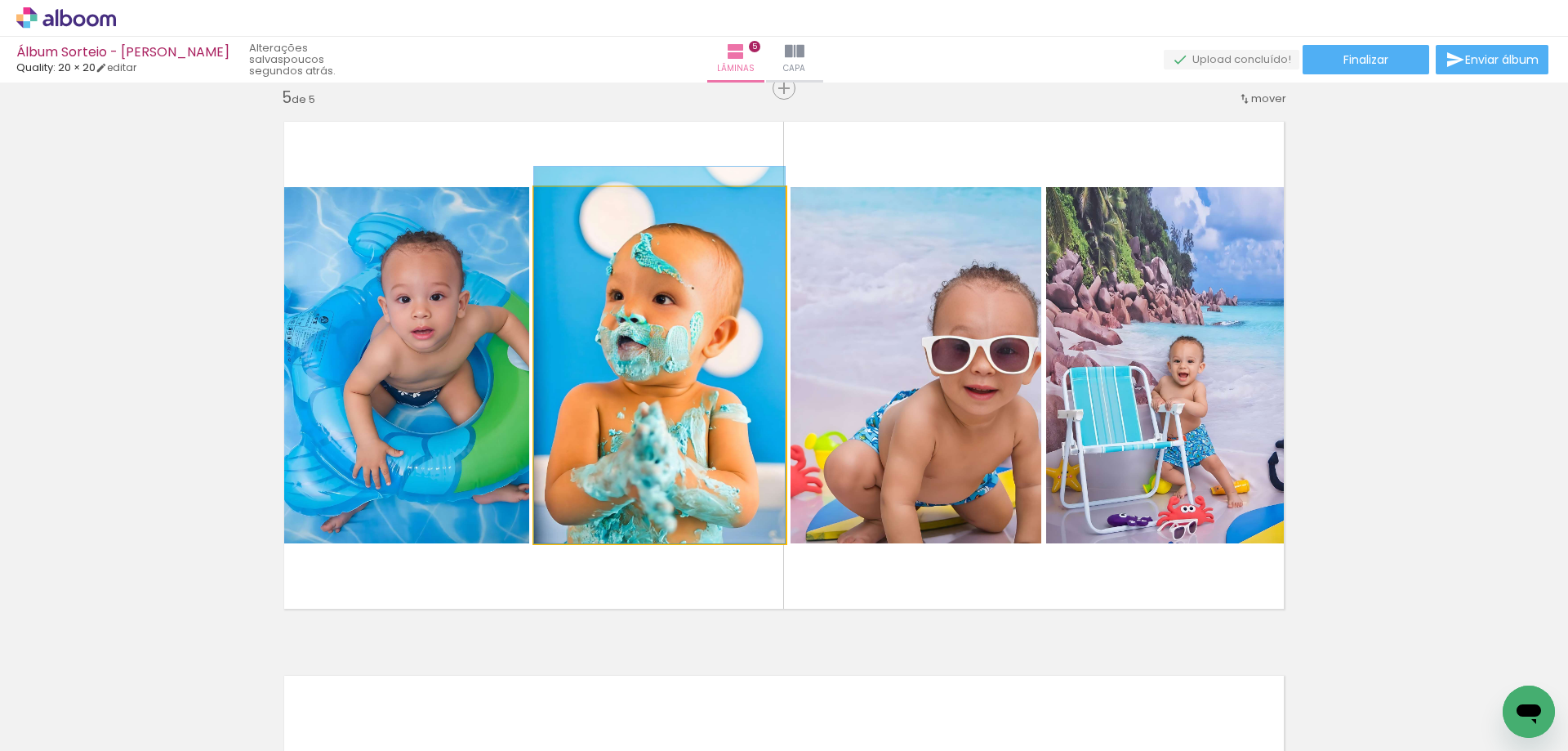
drag, startPoint x: 627, startPoint y: 436, endPoint x: 452, endPoint y: 412, distance: 176.6
click at [0, 0] on slot at bounding box center [0, 0] width 0 height 0
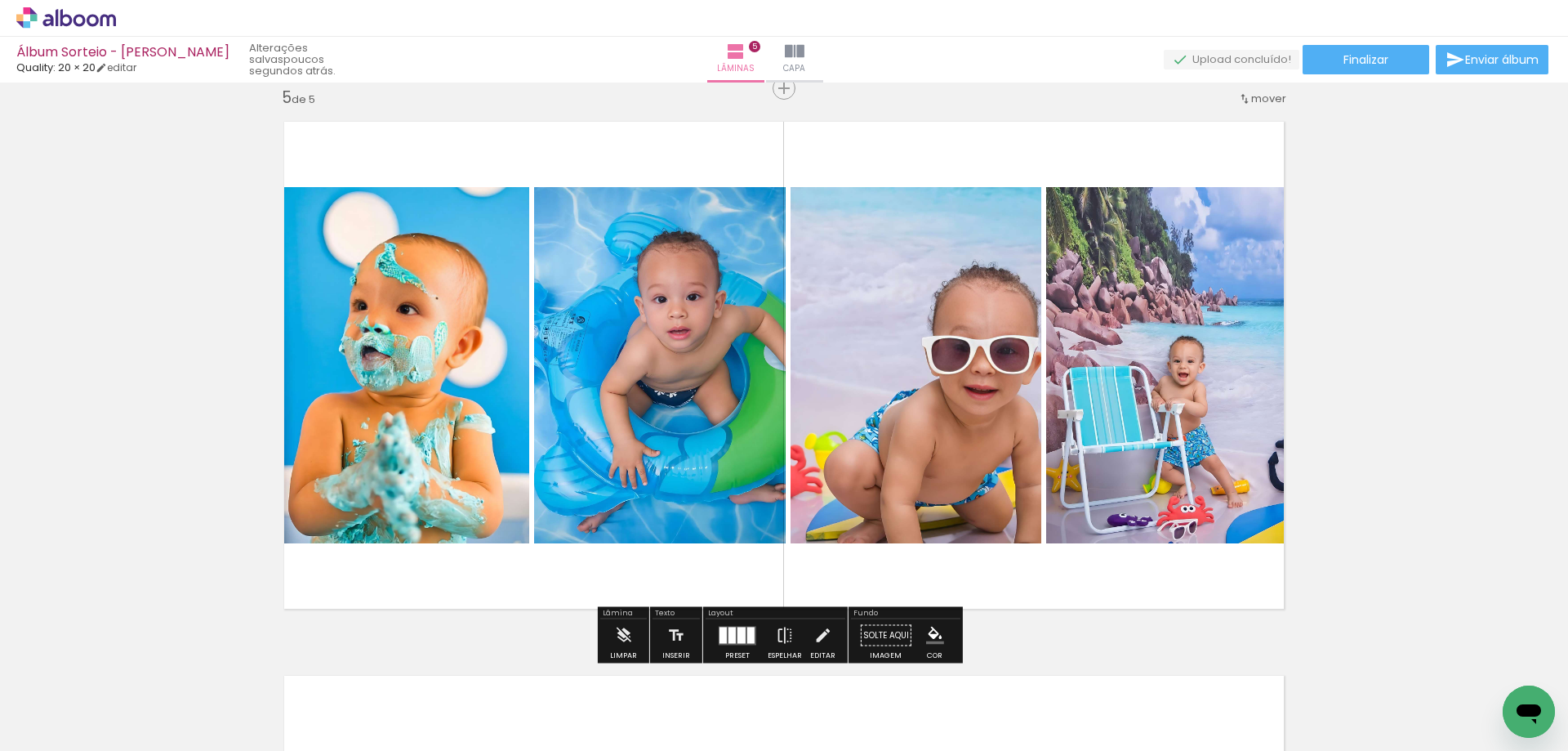
drag, startPoint x: 446, startPoint y: 407, endPoint x: 602, endPoint y: 407, distance: 156.0
click at [0, 0] on slot at bounding box center [0, 0] width 0 height 0
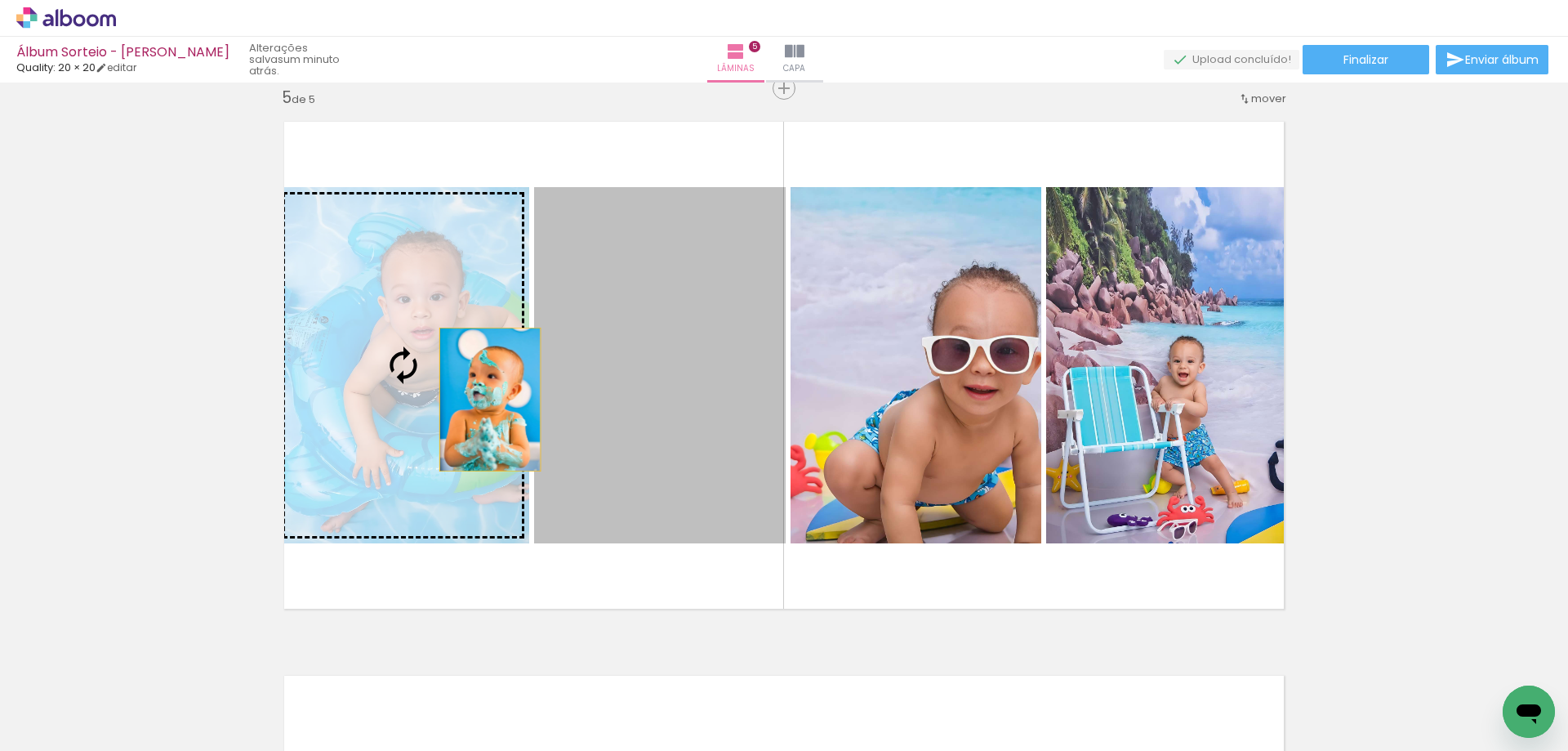
drag, startPoint x: 605, startPoint y: 406, endPoint x: 434, endPoint y: 390, distance: 171.7
click at [0, 0] on slot at bounding box center [0, 0] width 0 height 0
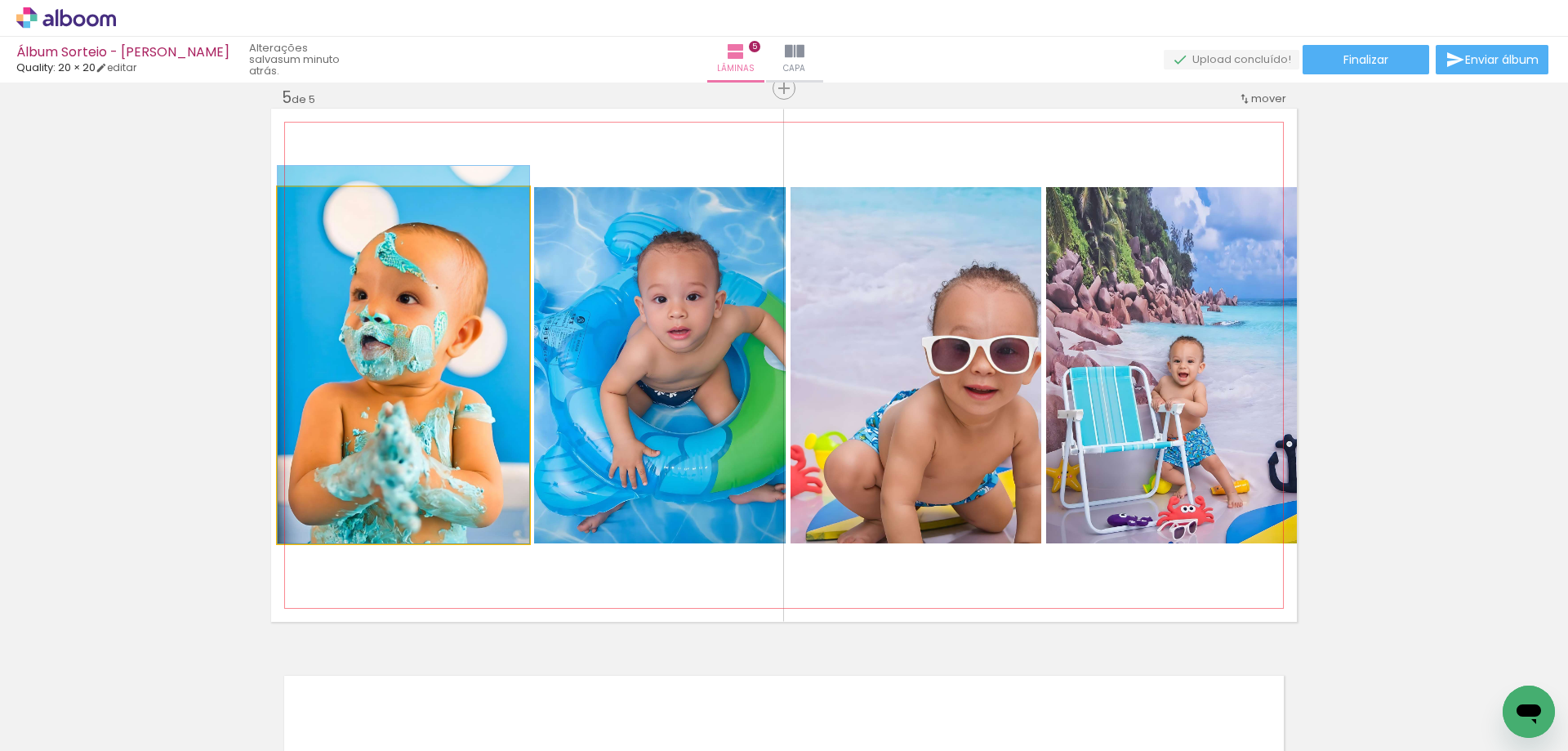
drag, startPoint x: 442, startPoint y: 392, endPoint x: 482, endPoint y: 369, distance: 46.1
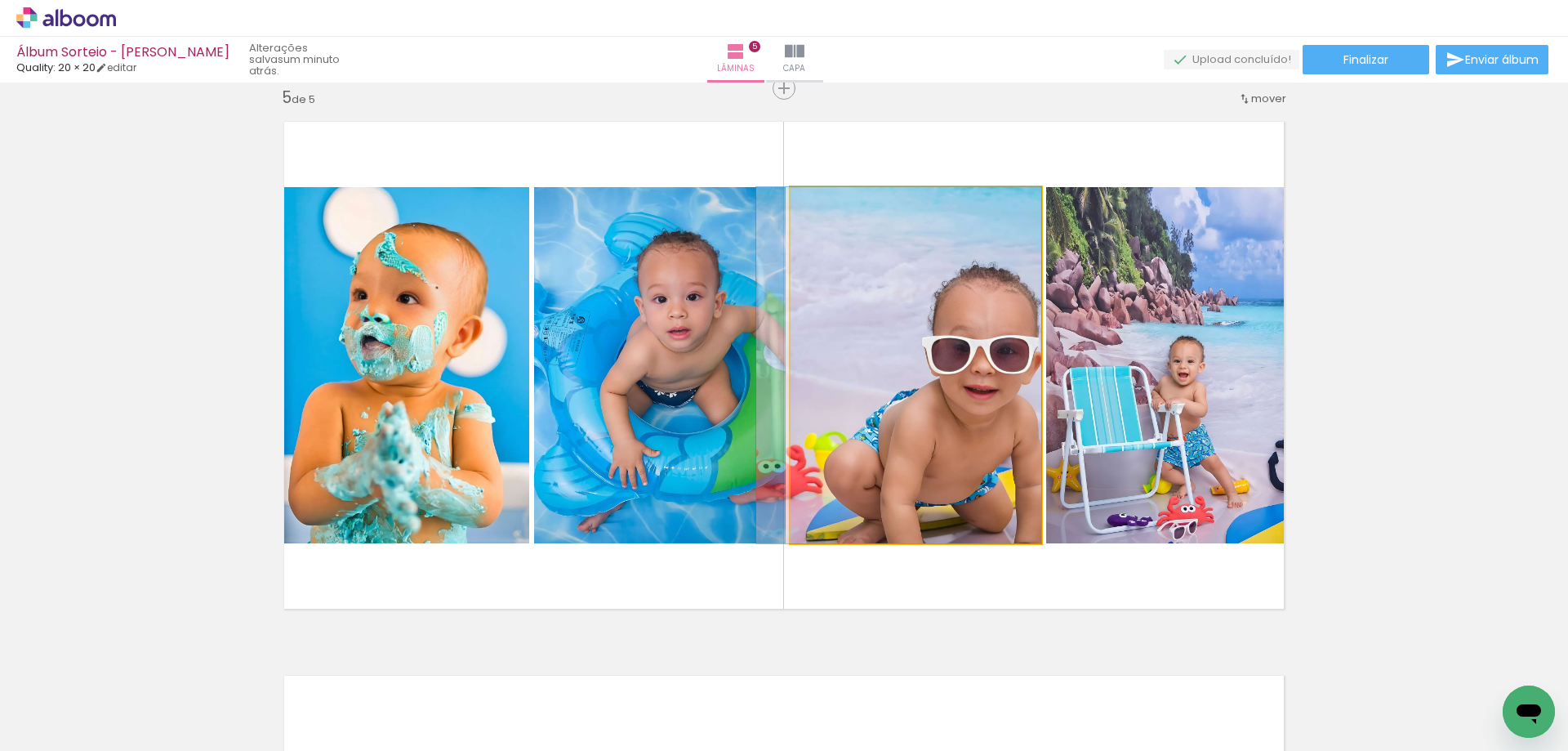
drag, startPoint x: 900, startPoint y: 376, endPoint x: 899, endPoint y: 334, distance: 42.0
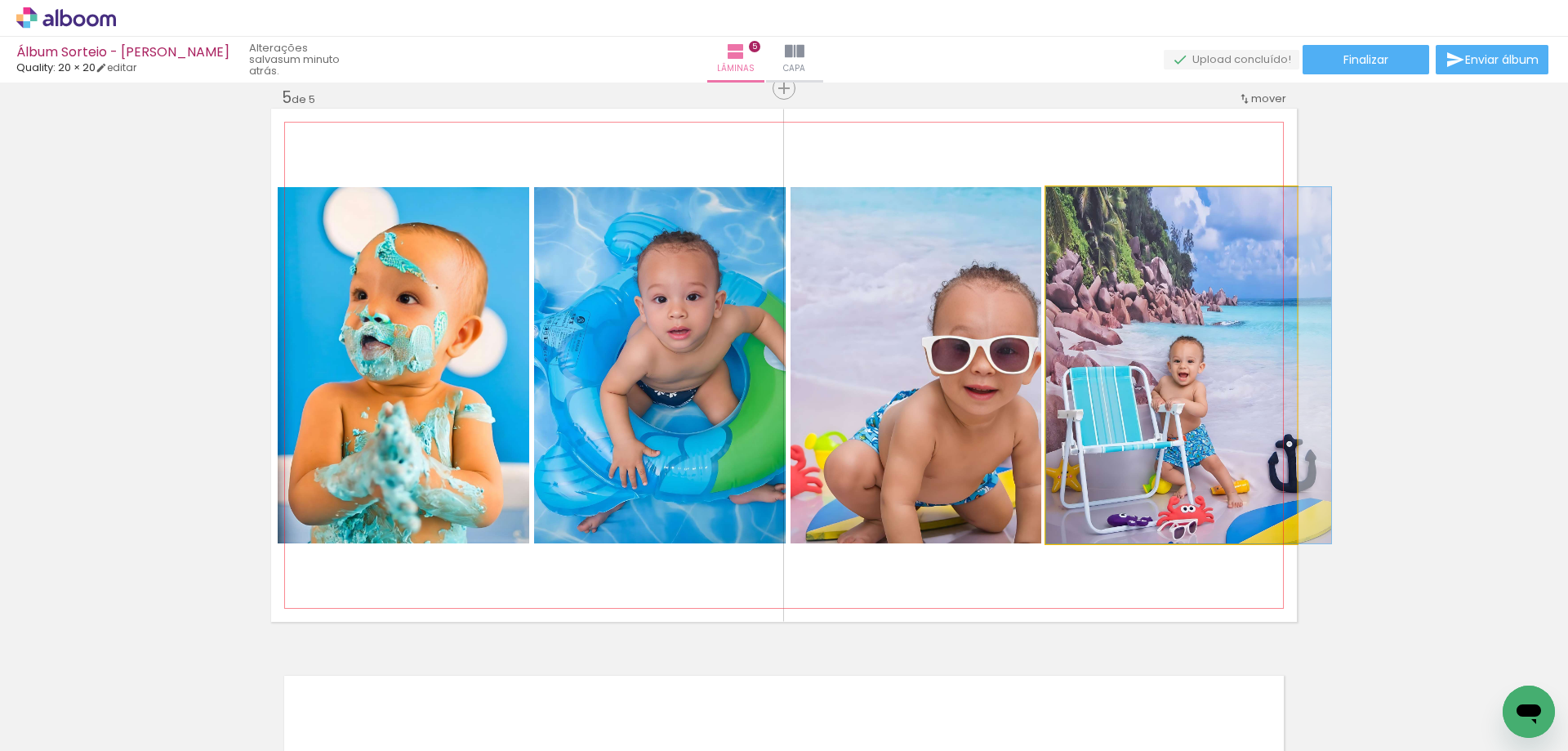
drag, startPoint x: 1256, startPoint y: 431, endPoint x: 1410, endPoint y: 406, distance: 156.0
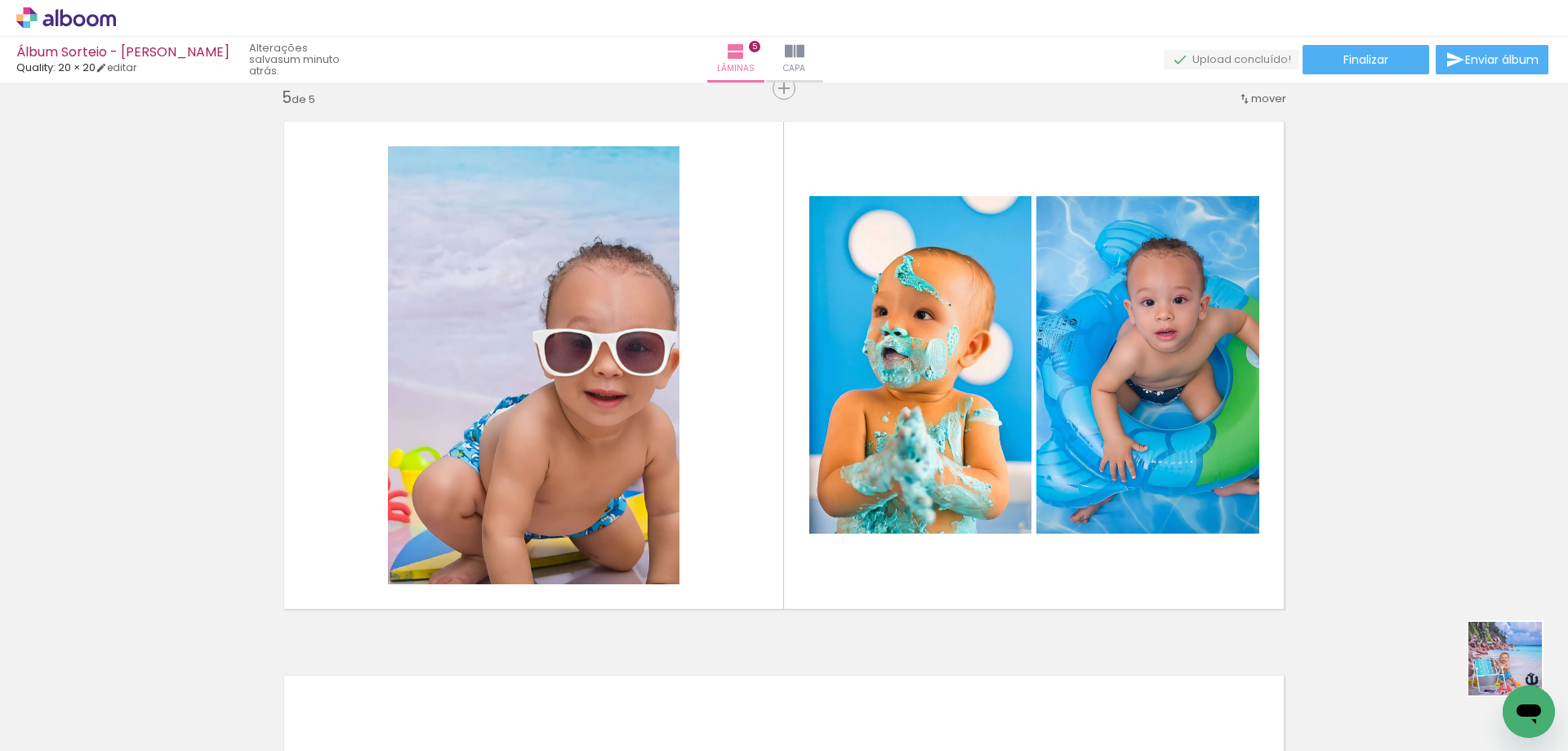
drag, startPoint x: 1555, startPoint y: 682, endPoint x: 1115, endPoint y: 441, distance: 501.7
click at [1128, 472] on quentale-workspace at bounding box center [784, 376] width 1568 height 751
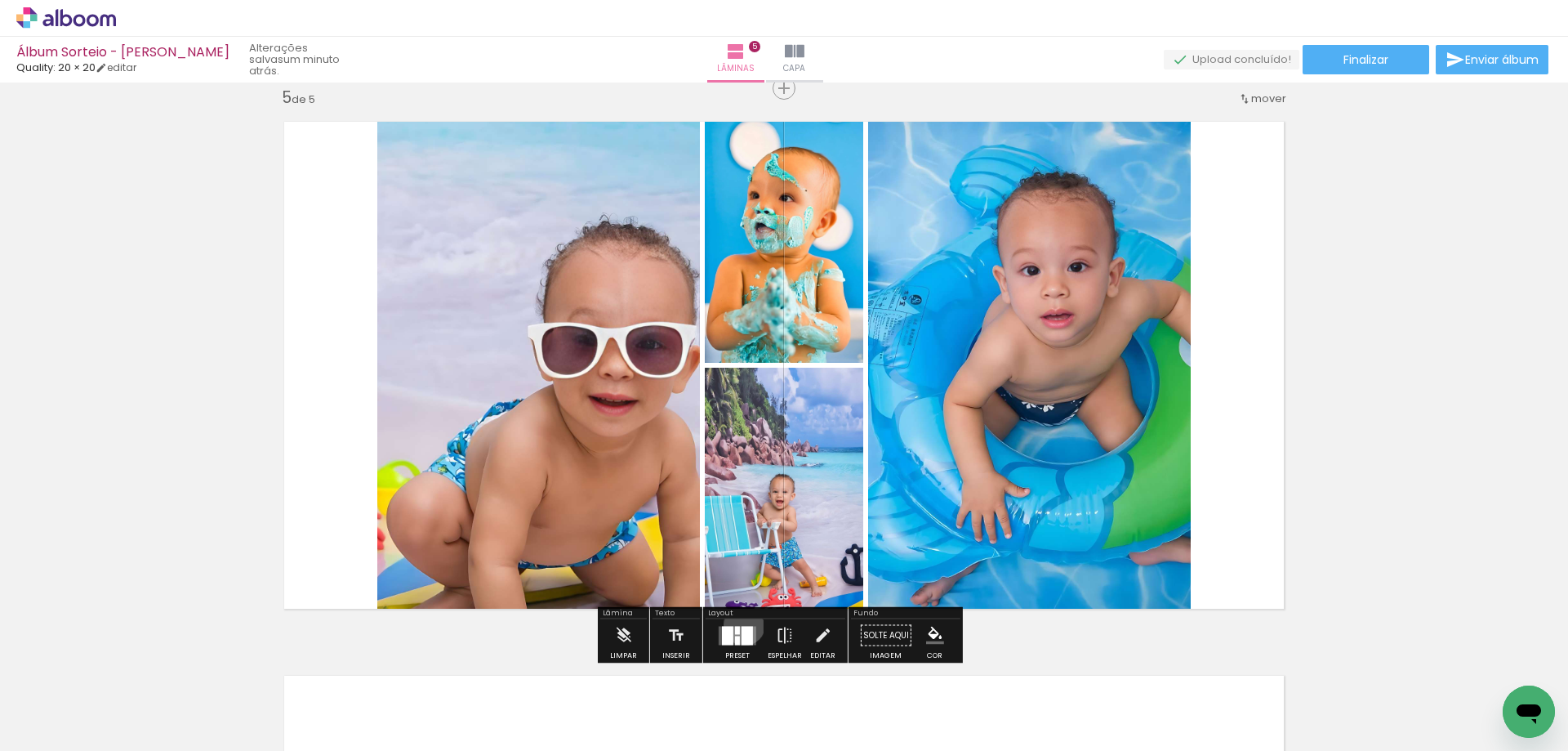
click at [740, 624] on div at bounding box center [737, 636] width 44 height 33
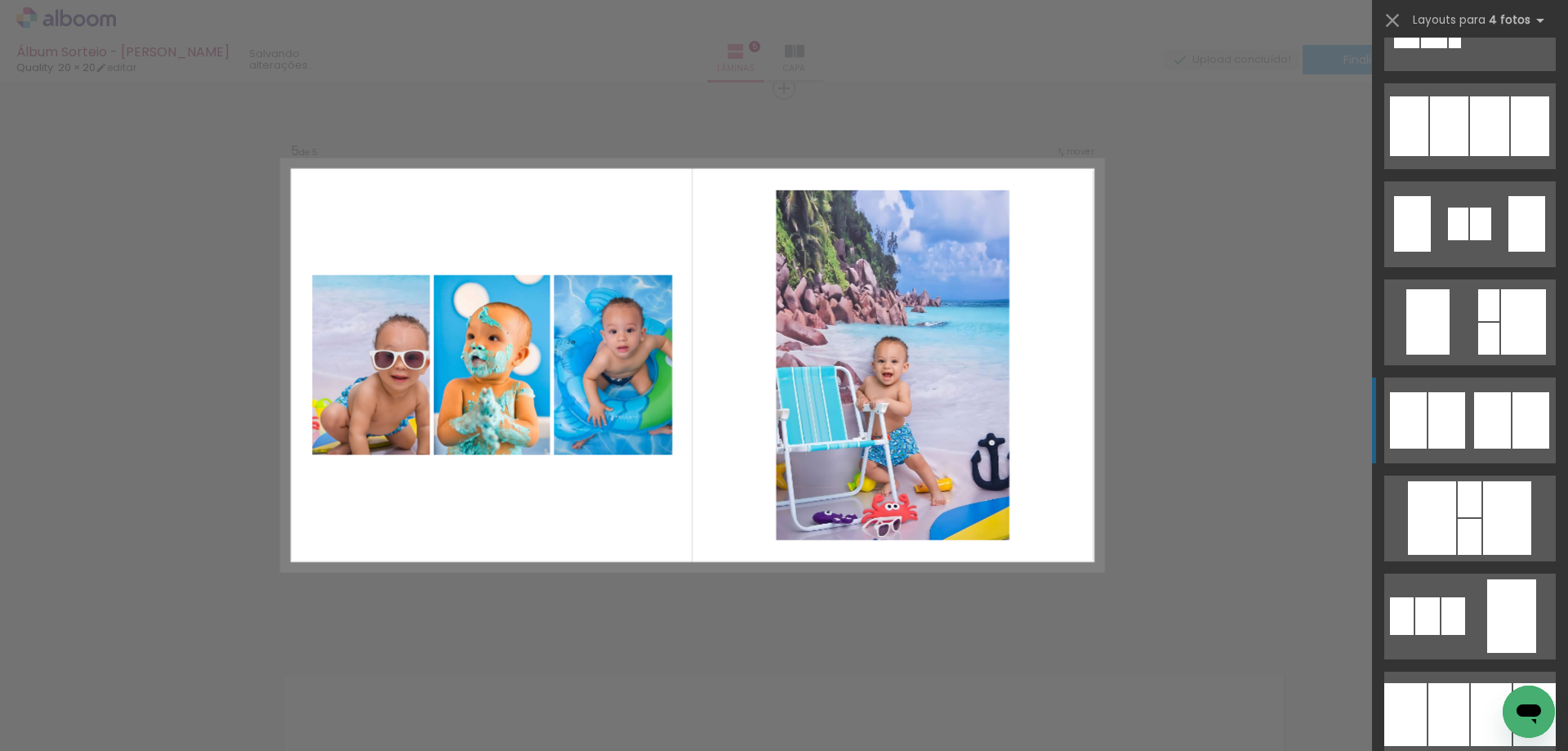
scroll to position [1198, 0]
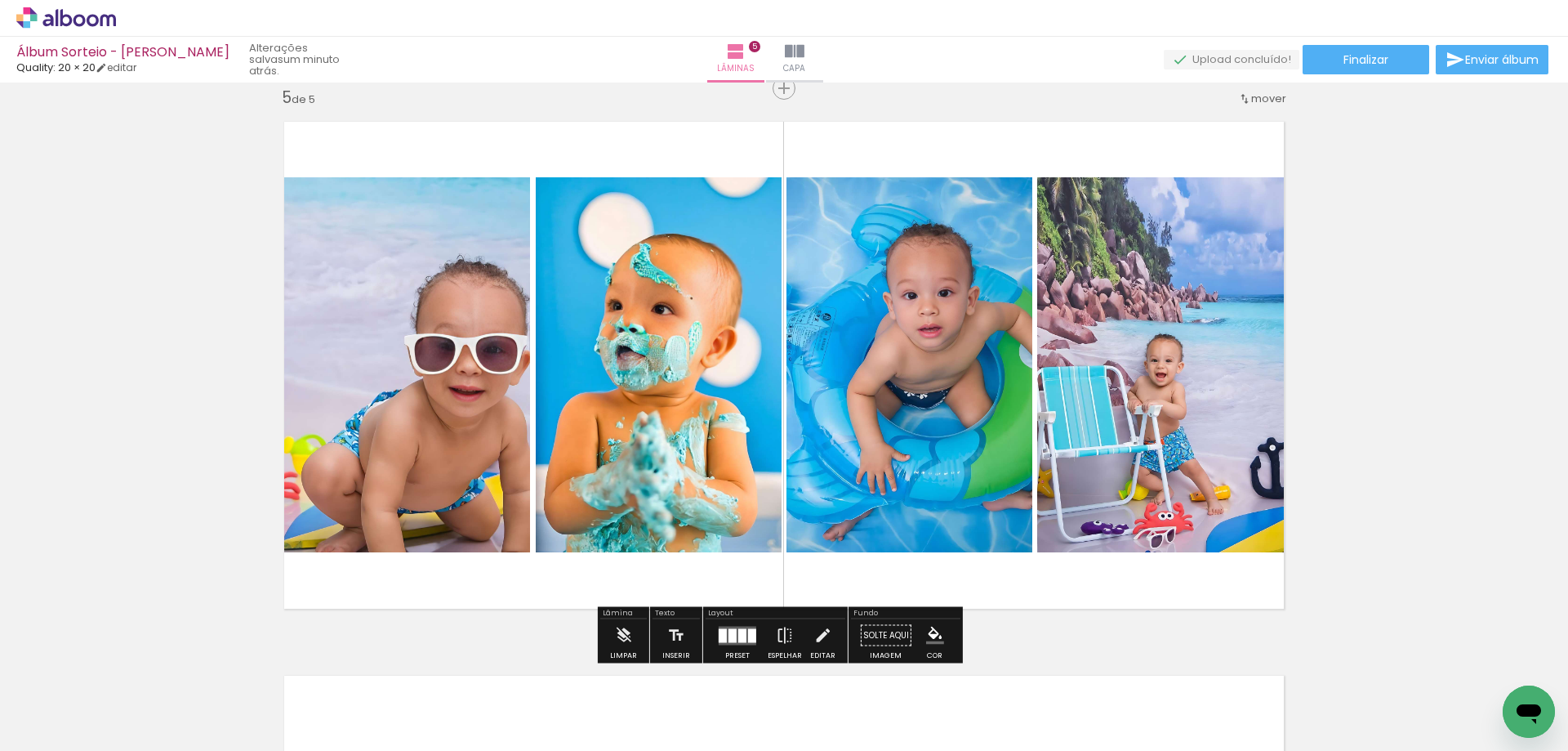
scroll to position [1198, 0]
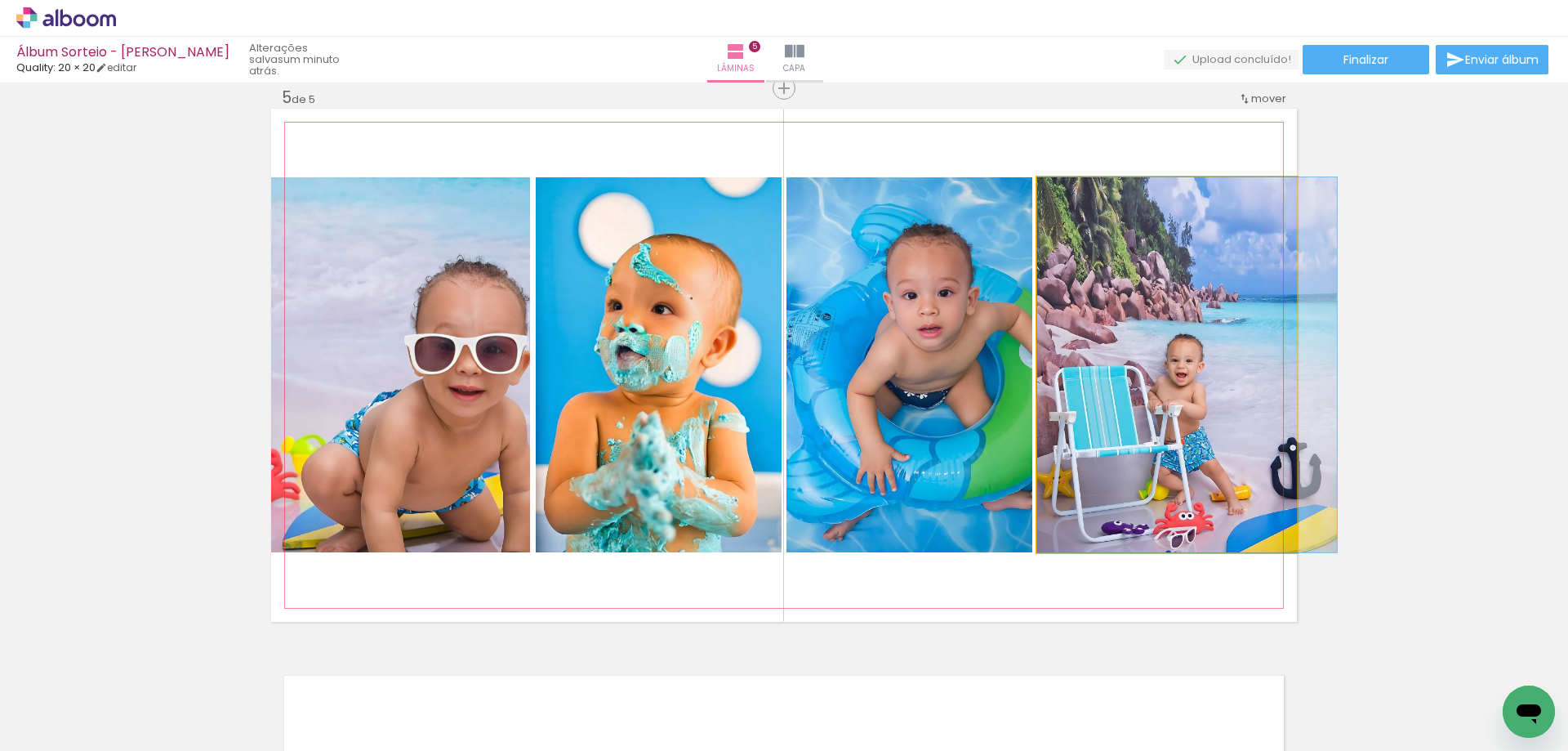
drag, startPoint x: 1106, startPoint y: 459, endPoint x: 1219, endPoint y: 379, distance: 138.5
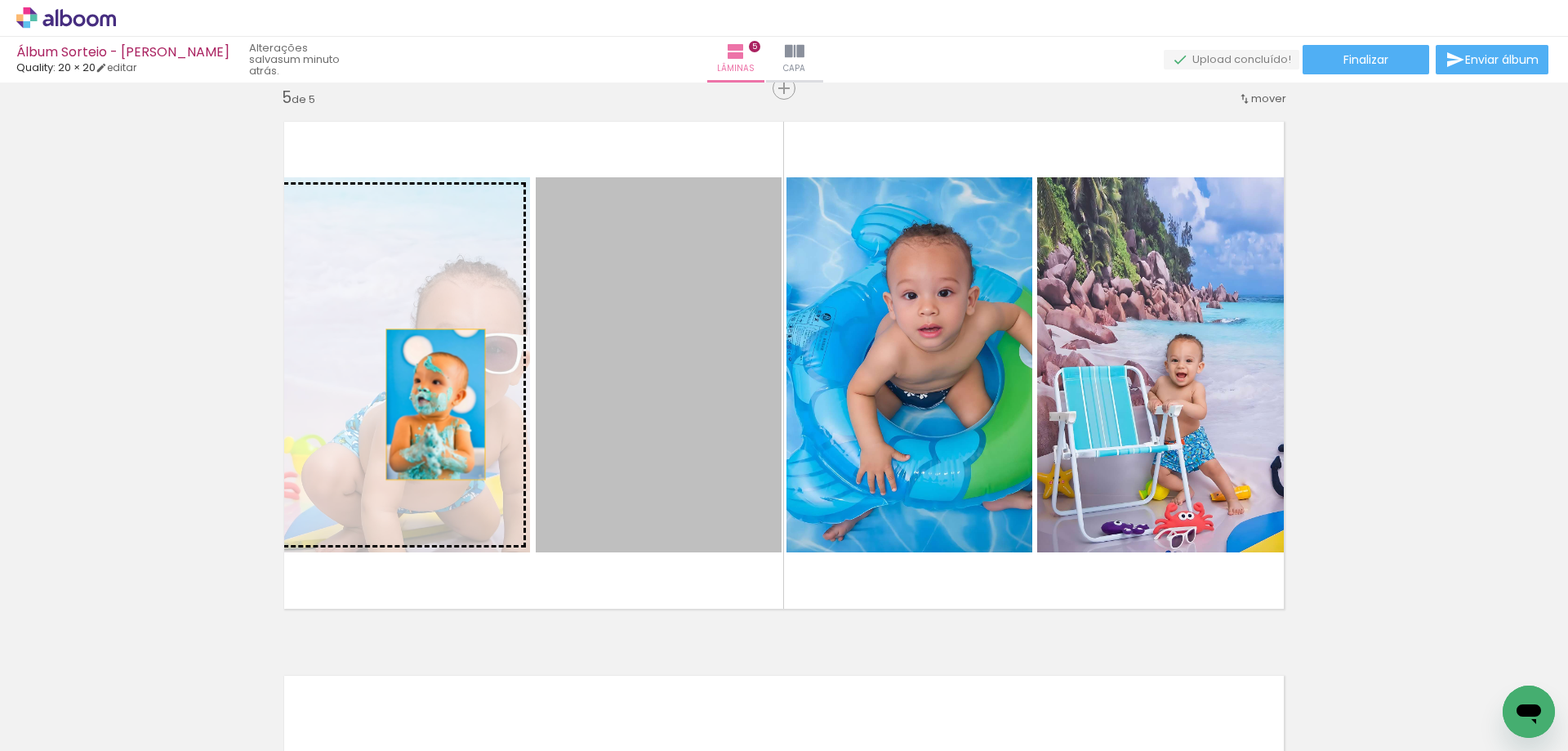
drag, startPoint x: 569, startPoint y: 419, endPoint x: 417, endPoint y: 392, distance: 154.4
click at [0, 0] on slot at bounding box center [0, 0] width 0 height 0
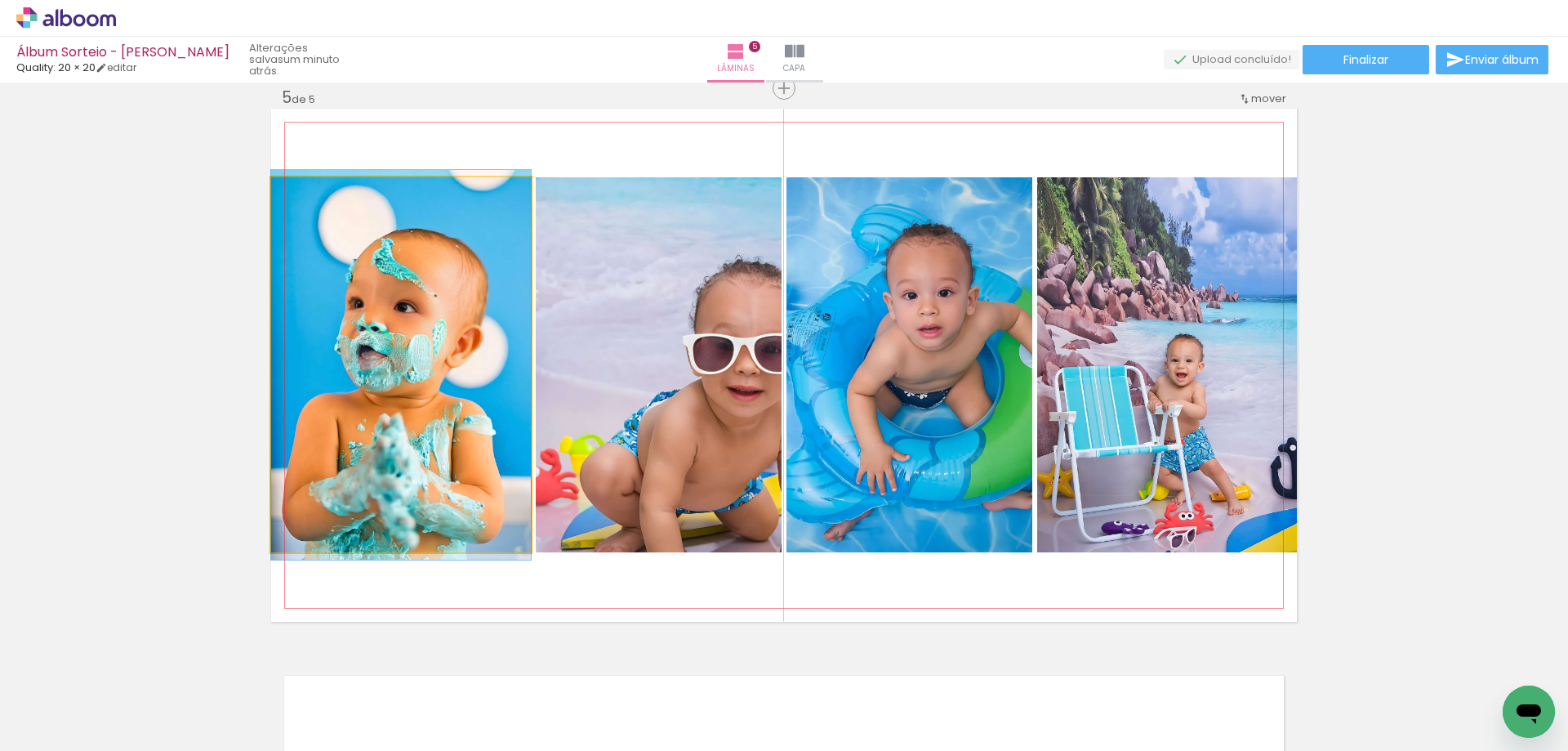
drag, startPoint x: 434, startPoint y: 406, endPoint x: 494, endPoint y: 406, distance: 60.0
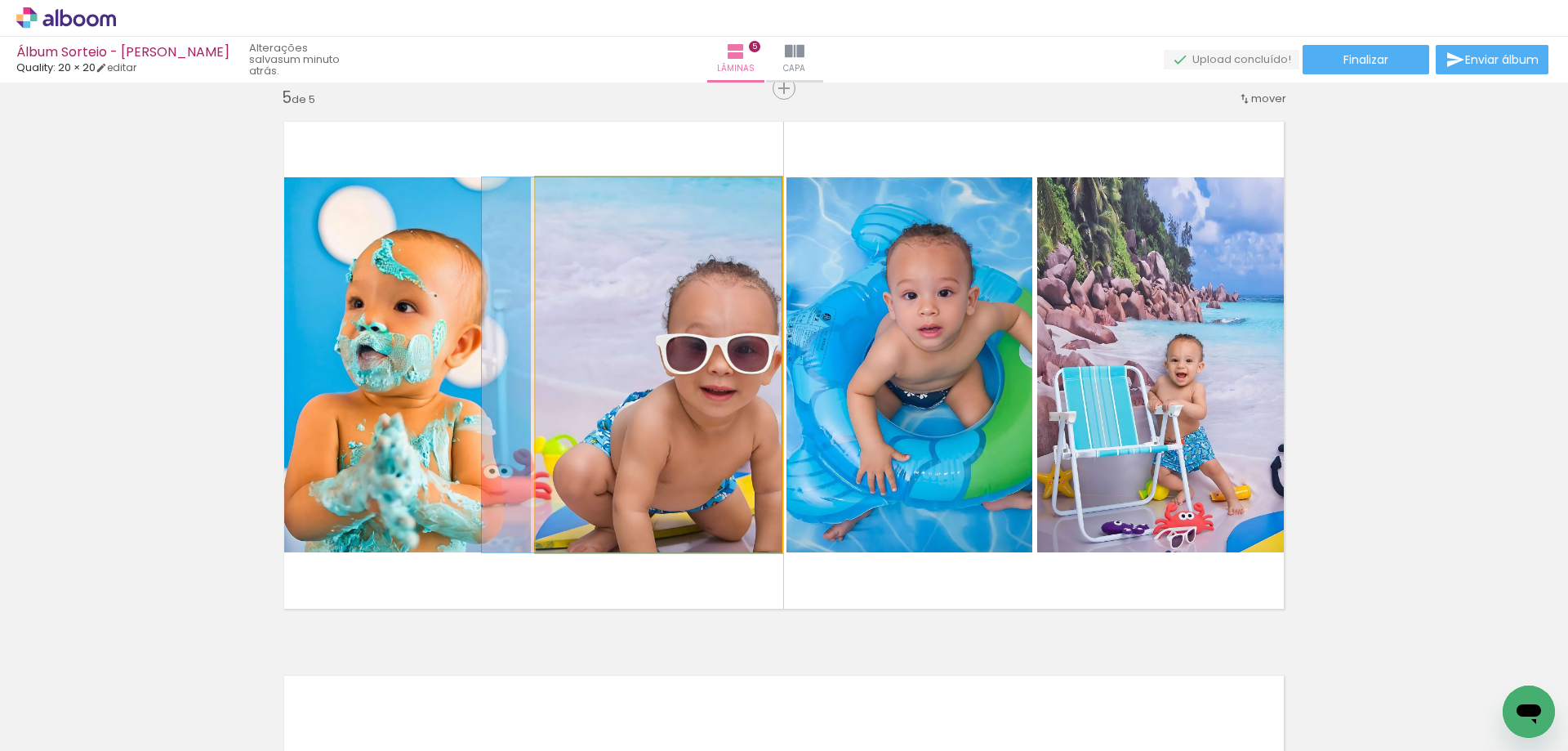
drag, startPoint x: 673, startPoint y: 405, endPoint x: 661, endPoint y: 405, distance: 12.0
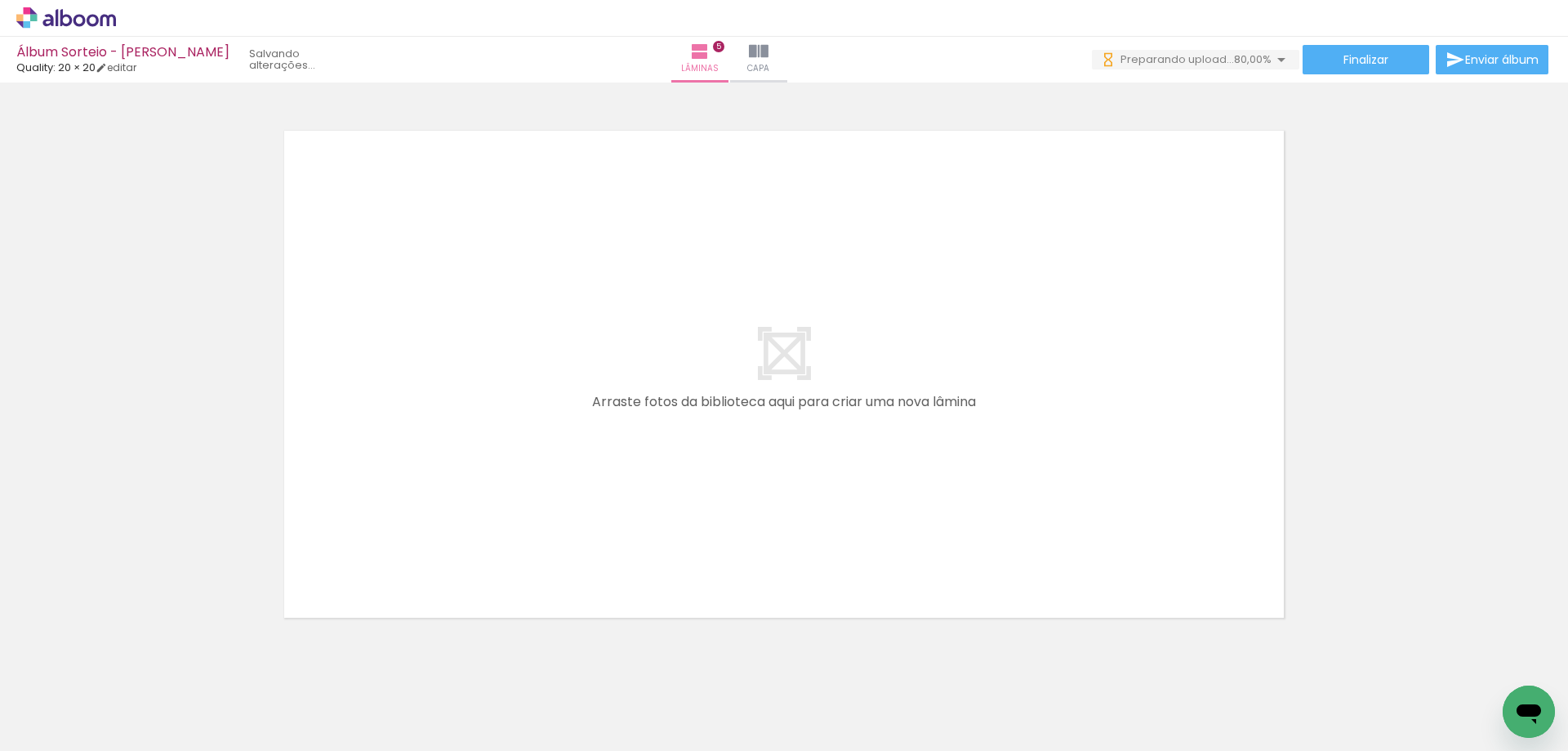
scroll to position [0, 400]
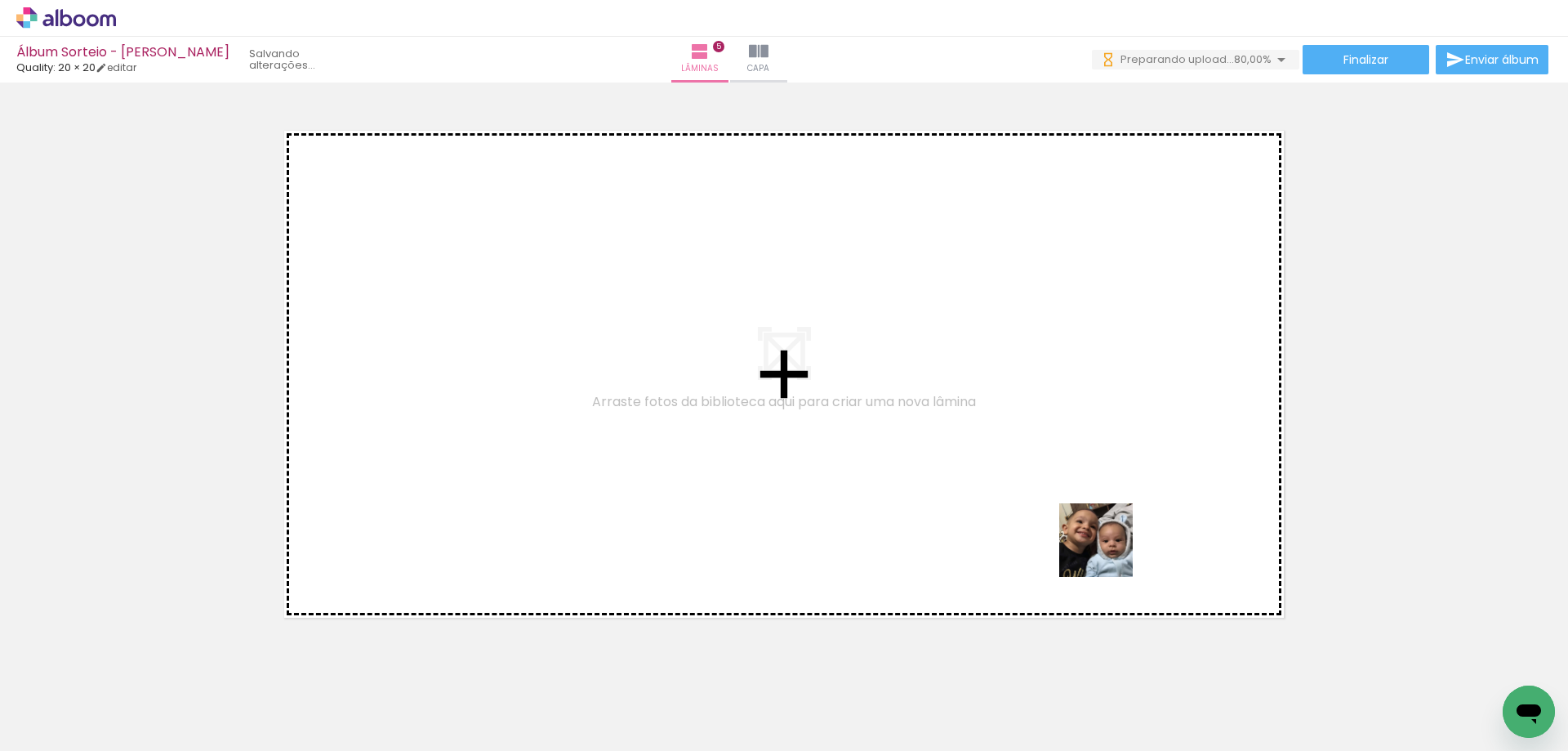
drag, startPoint x: 1108, startPoint y: 552, endPoint x: 1286, endPoint y: 636, distance: 196.8
click at [1022, 441] on quentale-workspace at bounding box center [784, 376] width 1568 height 751
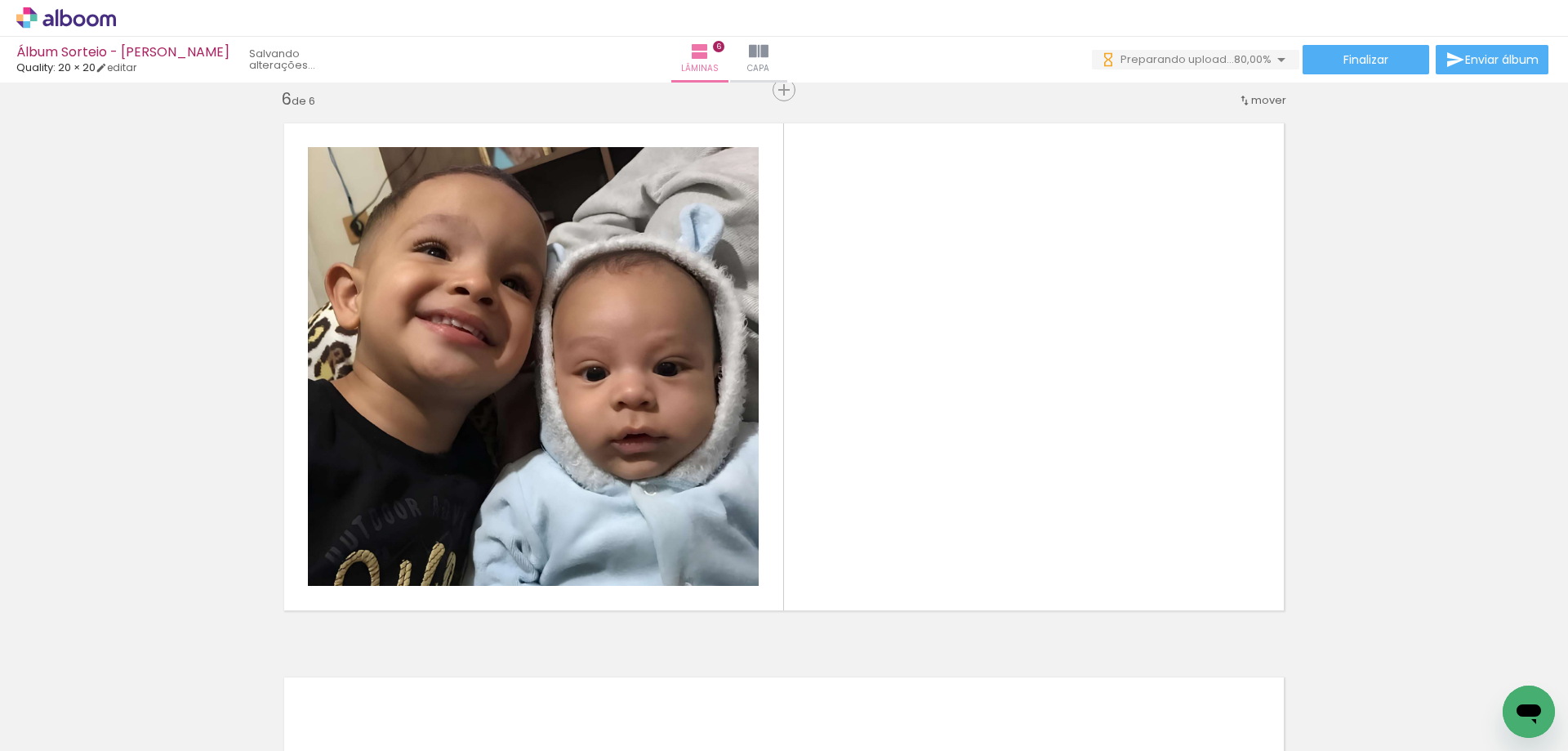
scroll to position [2790, 0]
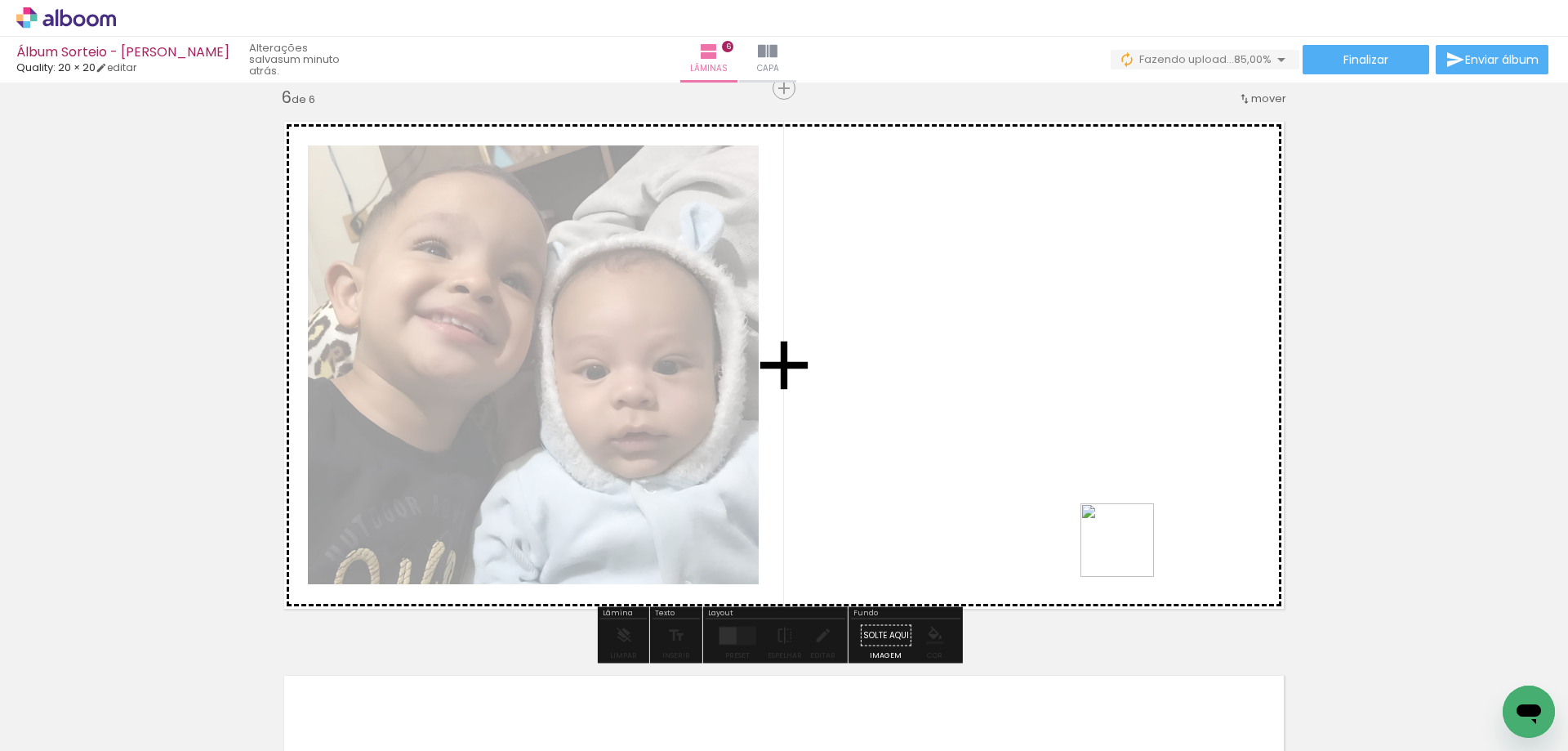
drag, startPoint x: 1304, startPoint y: 676, endPoint x: 1342, endPoint y: 638, distance: 53.7
click at [1028, 464] on quentale-workspace at bounding box center [784, 376] width 1568 height 751
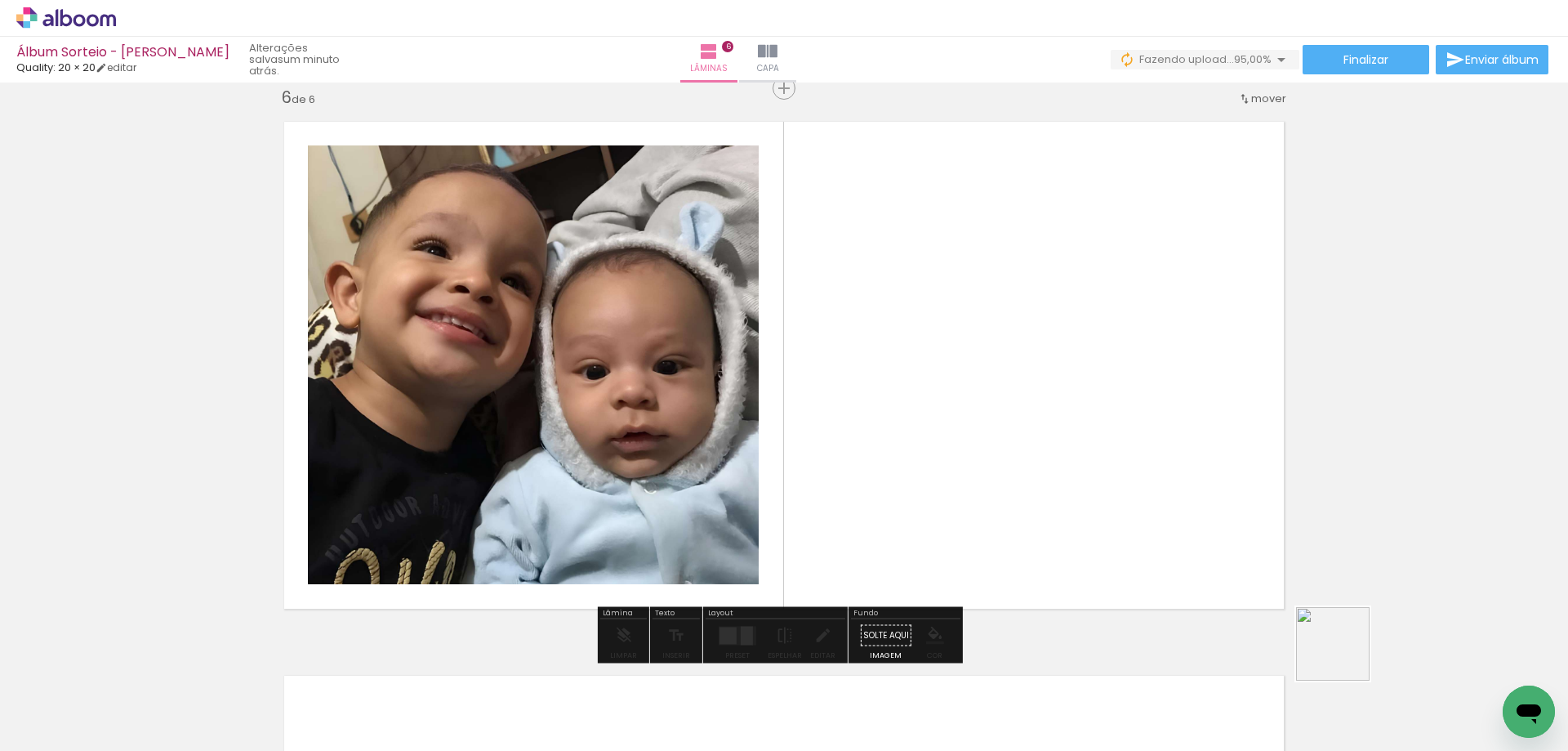
drag, startPoint x: 1345, startPoint y: 656, endPoint x: 1390, endPoint y: 618, distance: 58.9
click at [1074, 460] on quentale-workspace at bounding box center [784, 376] width 1568 height 751
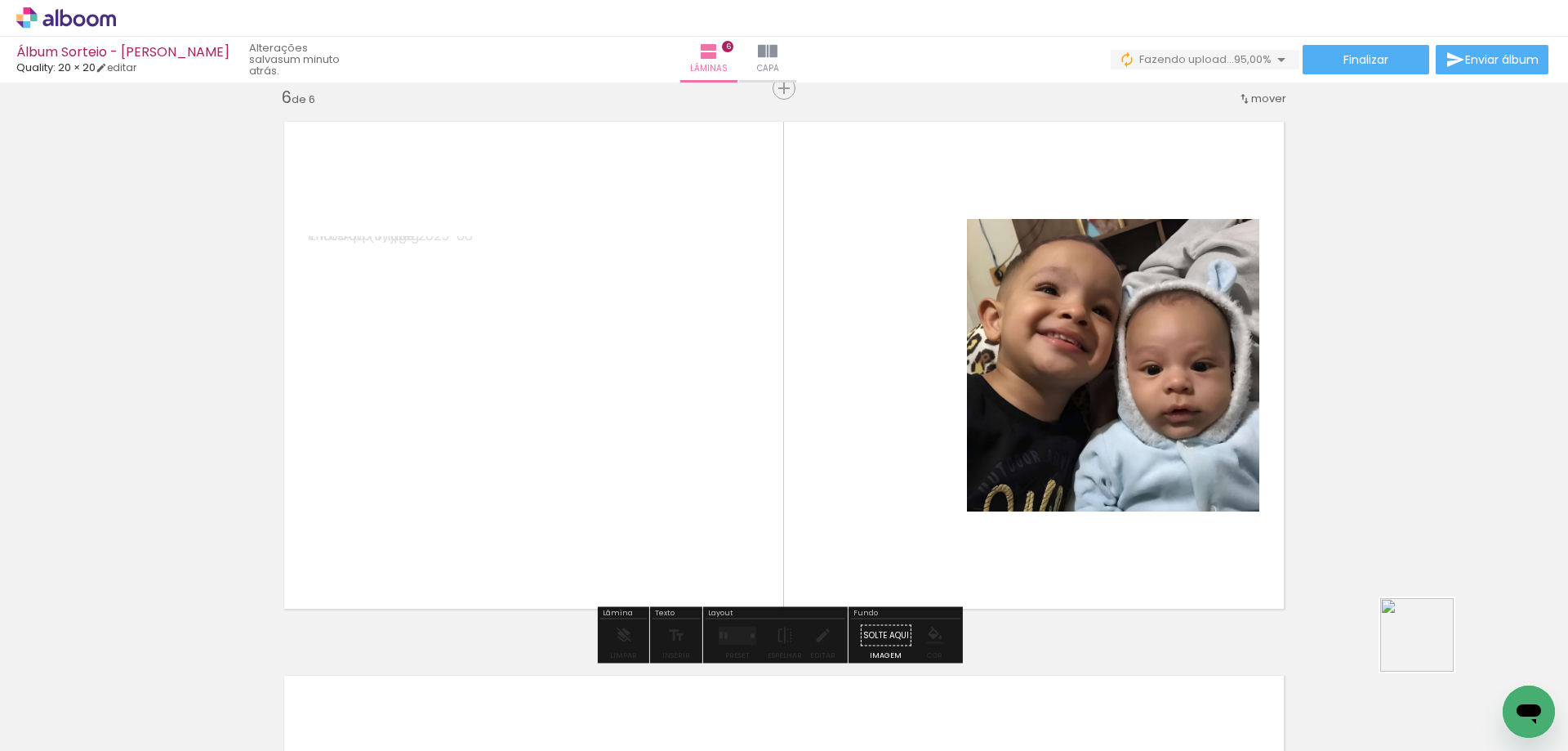
drag, startPoint x: 1500, startPoint y: 667, endPoint x: 965, endPoint y: 422, distance: 588.4
click at [965, 432] on quentale-workspace at bounding box center [784, 376] width 1568 height 751
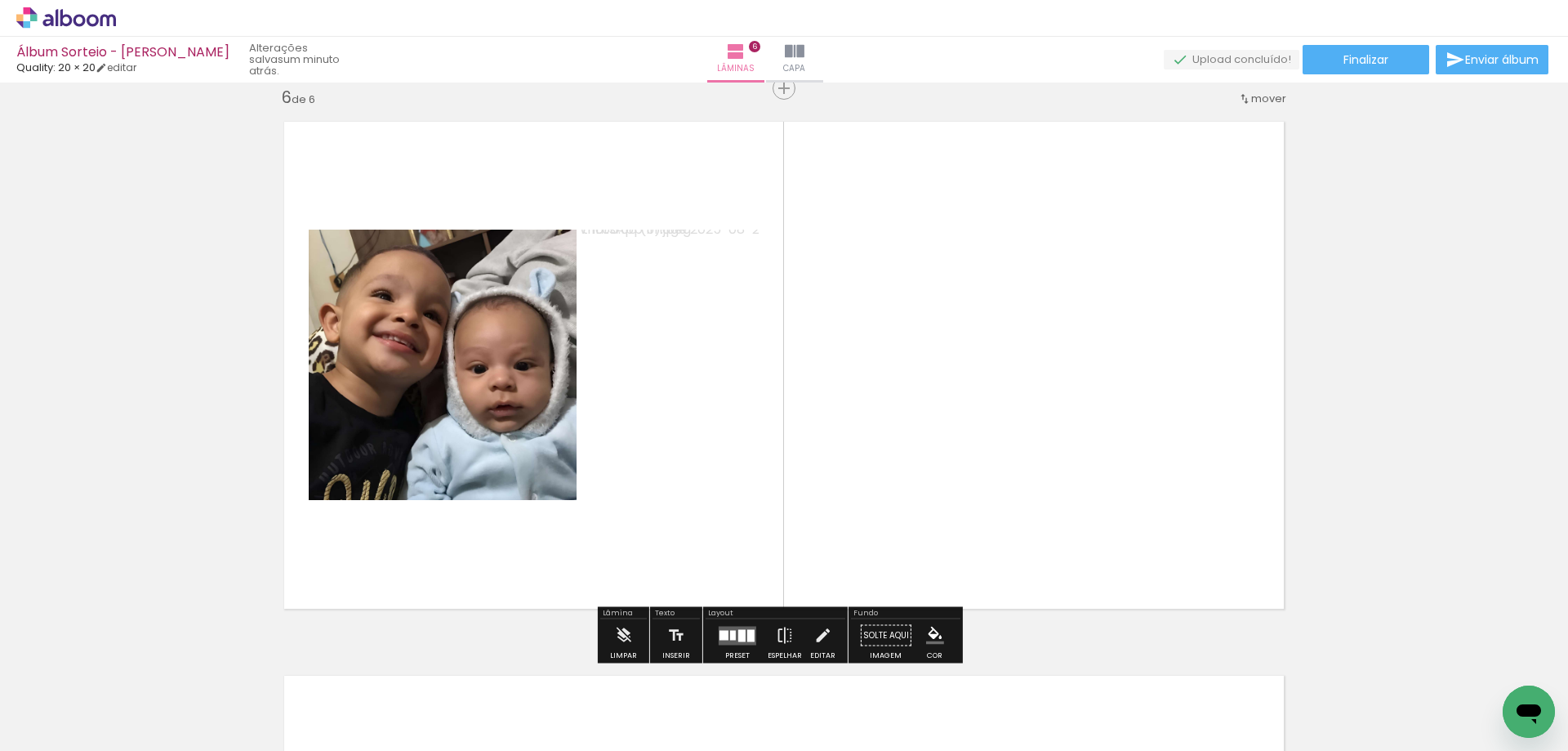
click at [738, 628] on quentale-layouter at bounding box center [738, 635] width 38 height 19
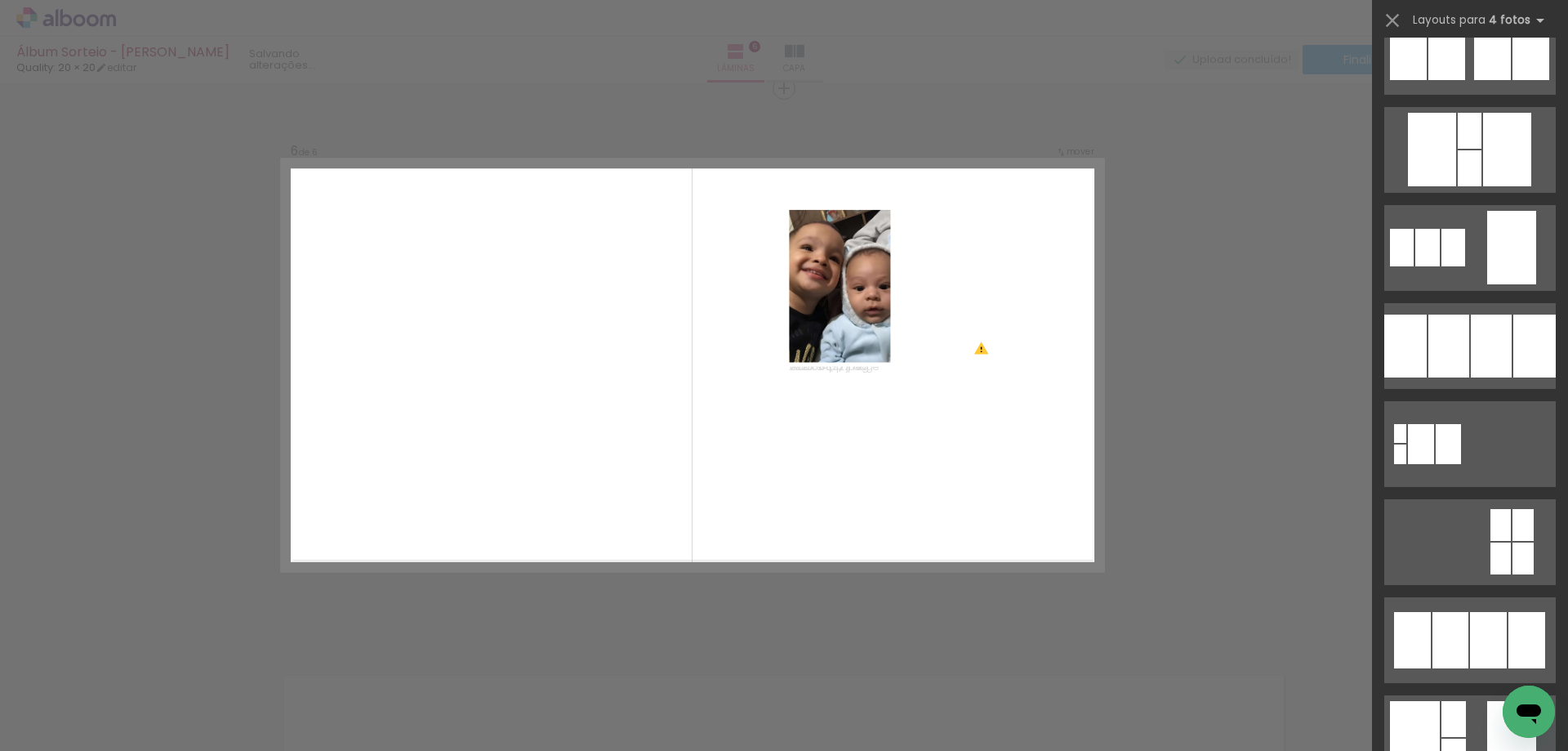
scroll to position [2178, 0]
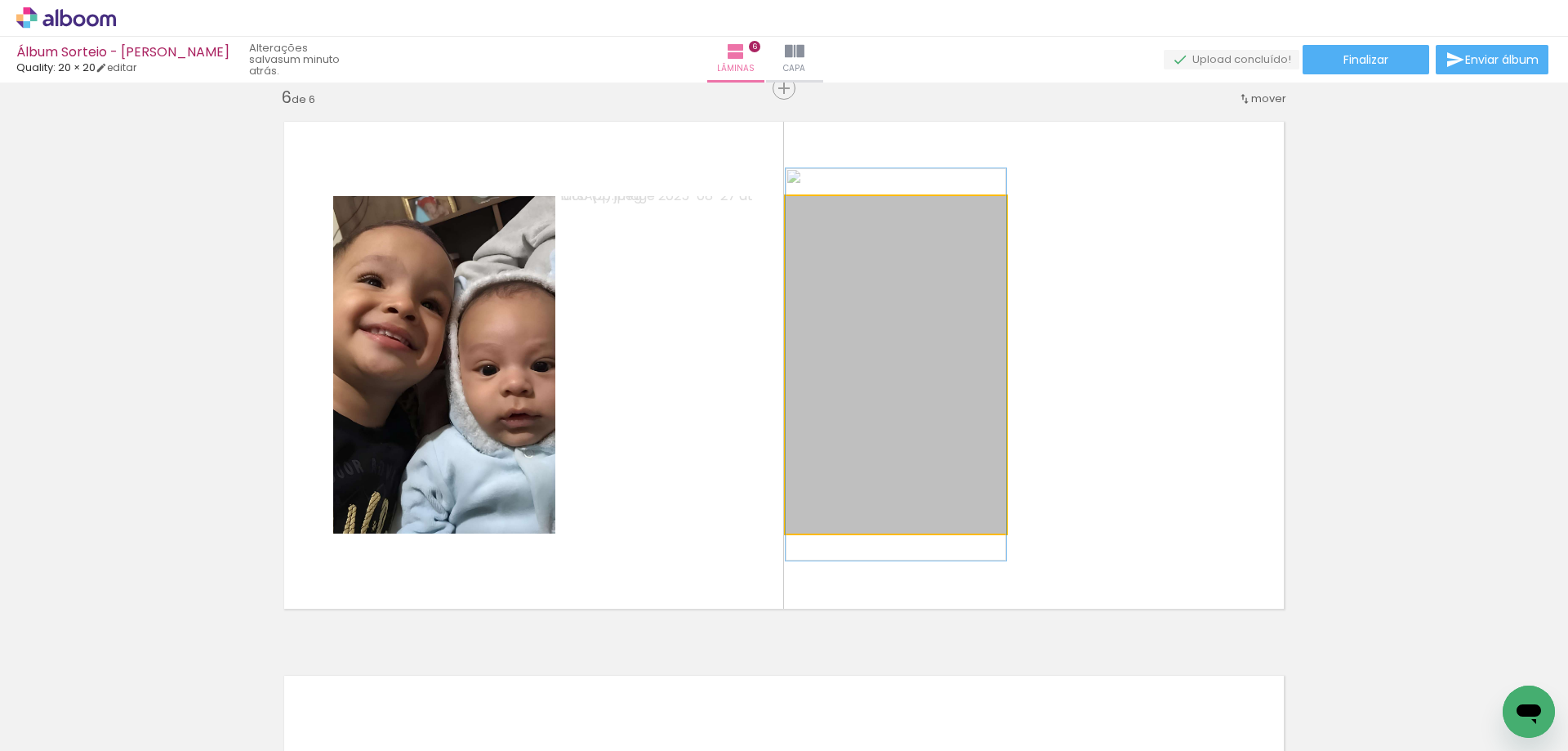
drag, startPoint x: 876, startPoint y: 364, endPoint x: 899, endPoint y: 364, distance: 23.0
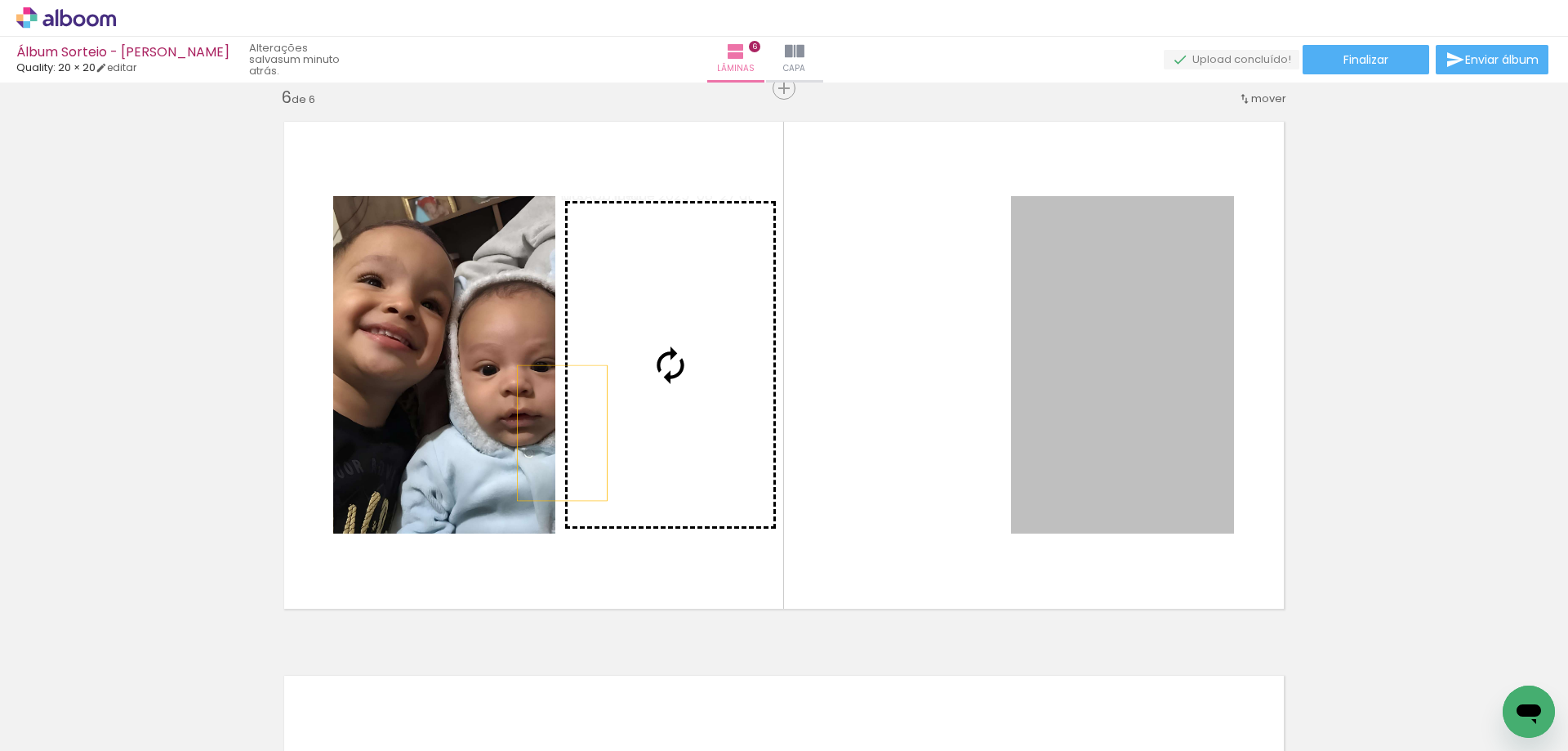
drag, startPoint x: 1159, startPoint y: 388, endPoint x: 508, endPoint y: 424, distance: 652.0
click at [0, 0] on slot at bounding box center [0, 0] width 0 height 0
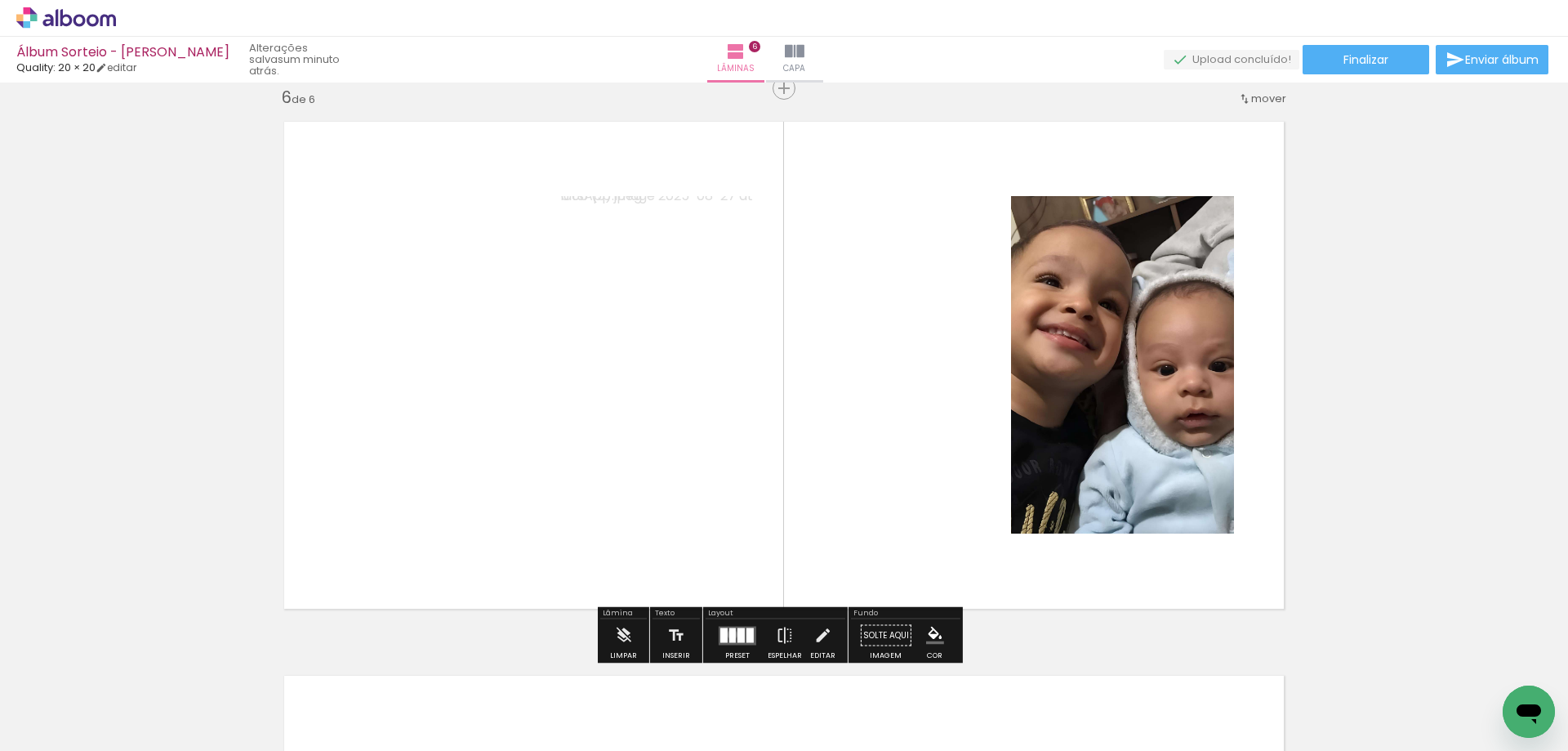
click at [729, 634] on div at bounding box center [732, 635] width 7 height 15
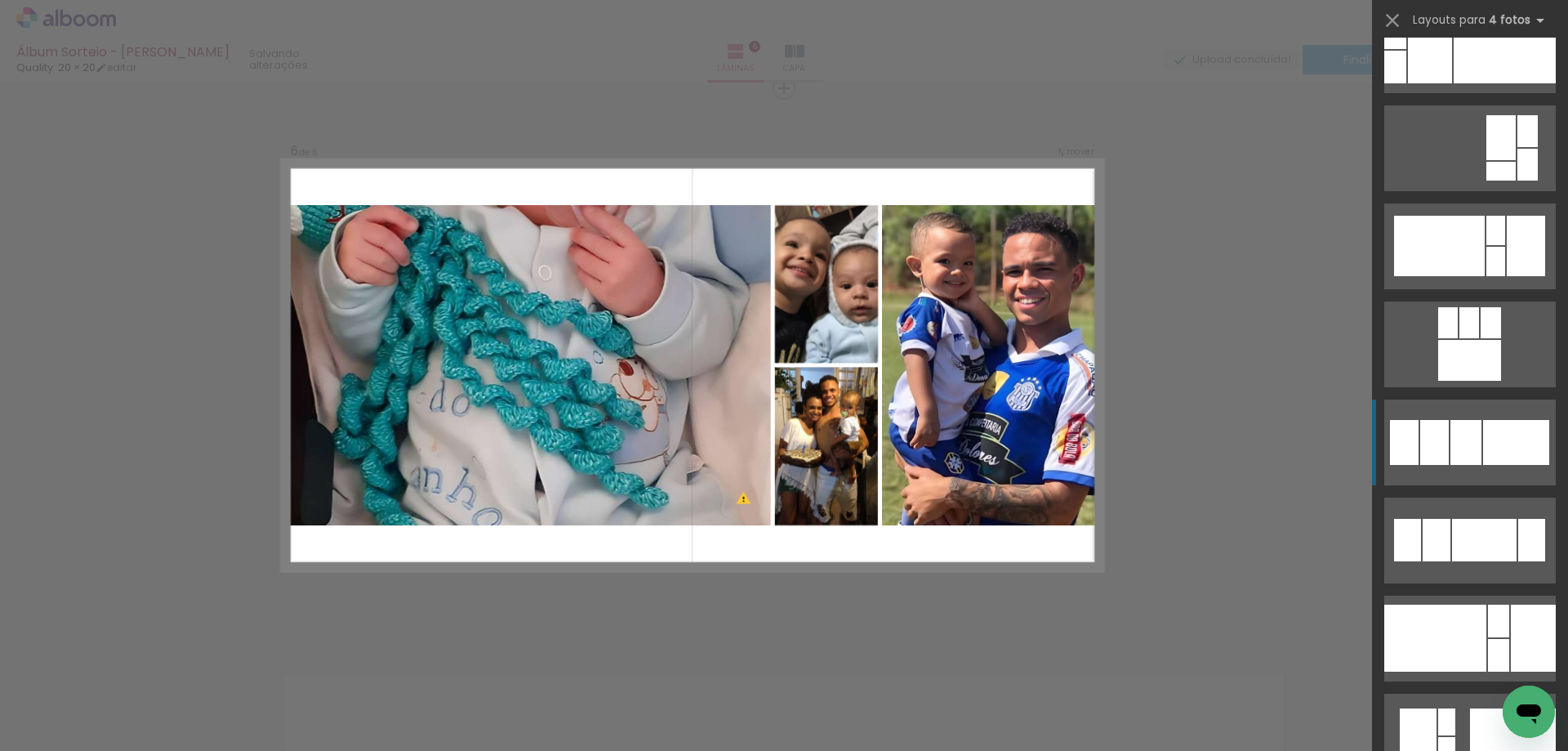
scroll to position [7263, 0]
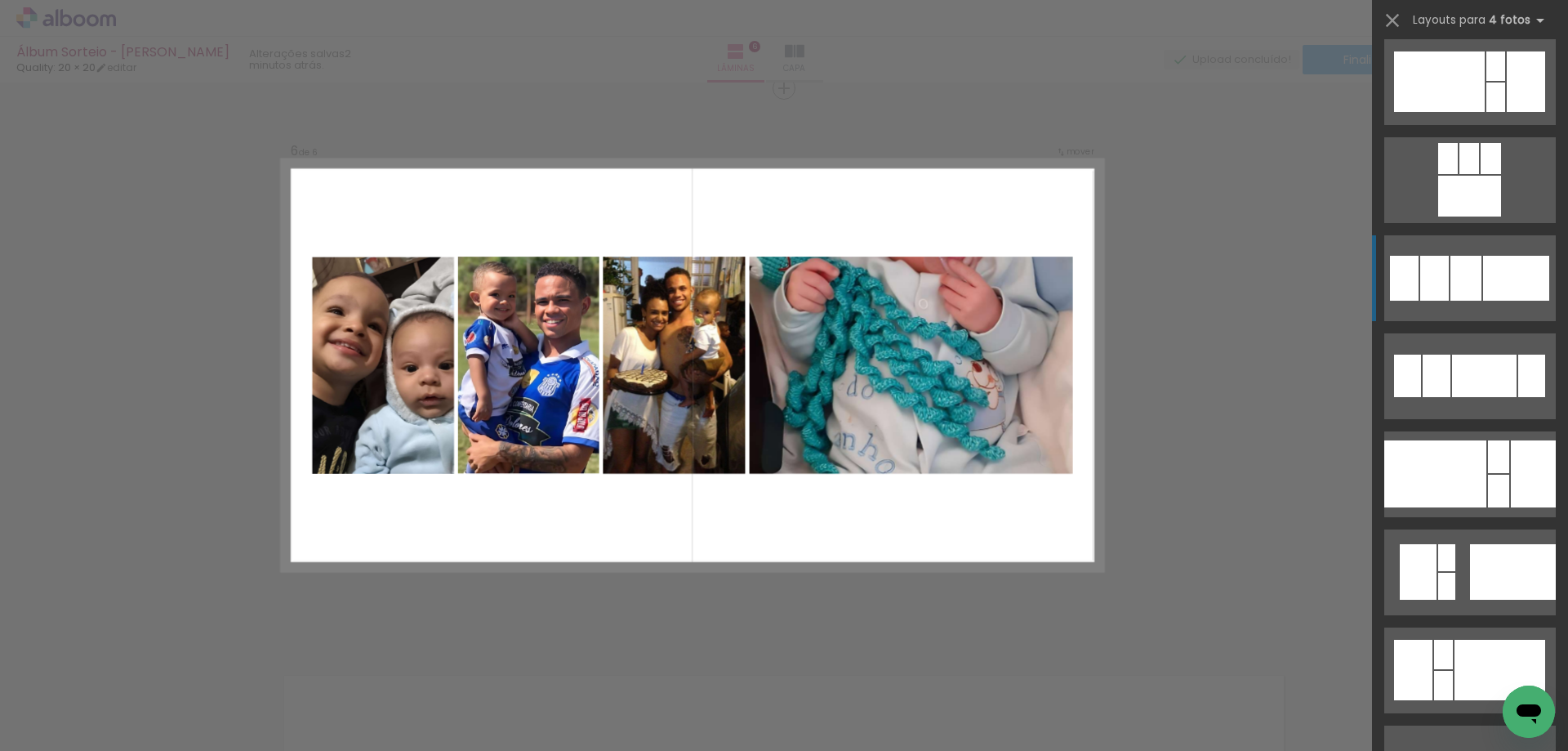
click at [1469, 355] on div at bounding box center [1484, 376] width 65 height 42
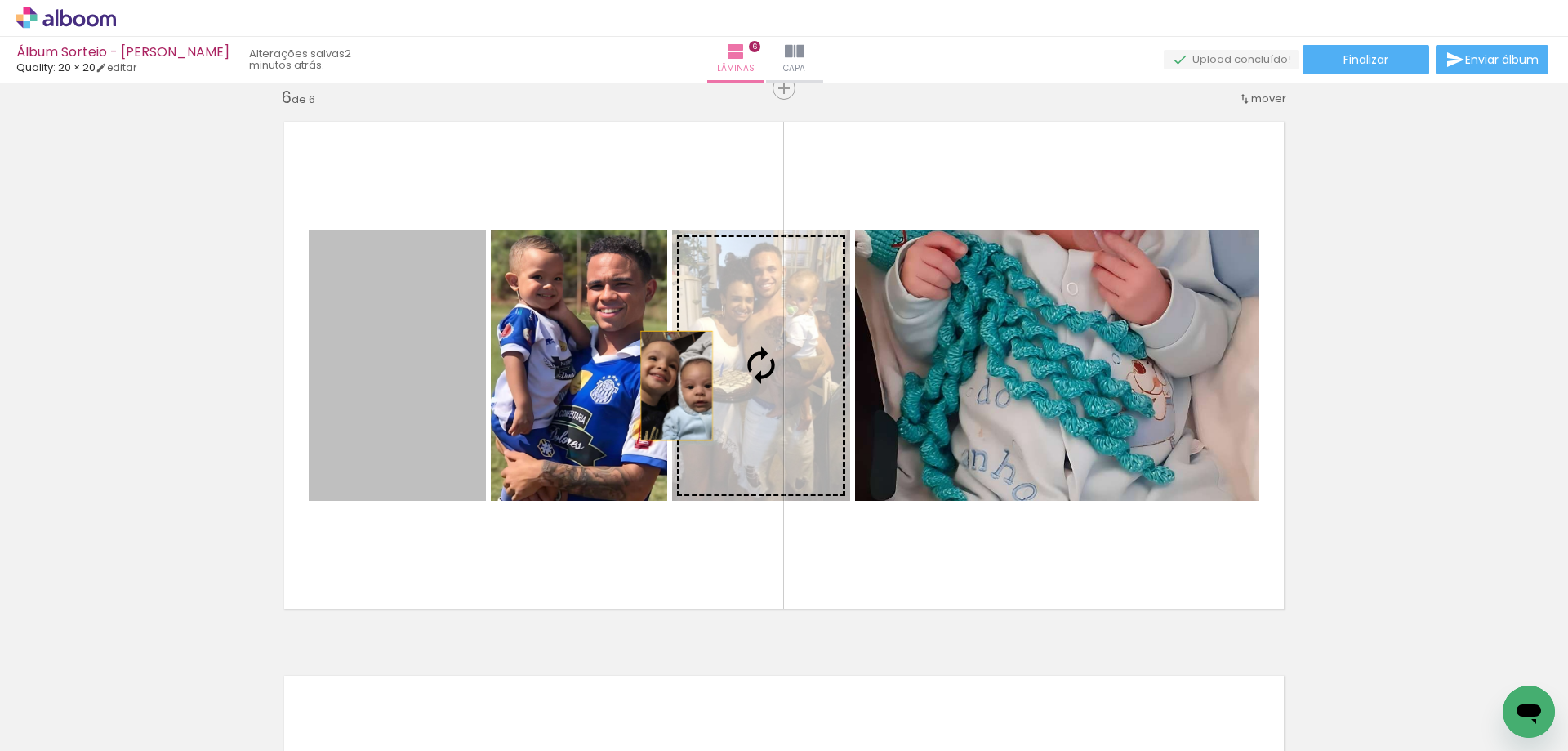
drag, startPoint x: 439, startPoint y: 382, endPoint x: 1077, endPoint y: 383, distance: 638.0
click at [0, 0] on slot at bounding box center [0, 0] width 0 height 0
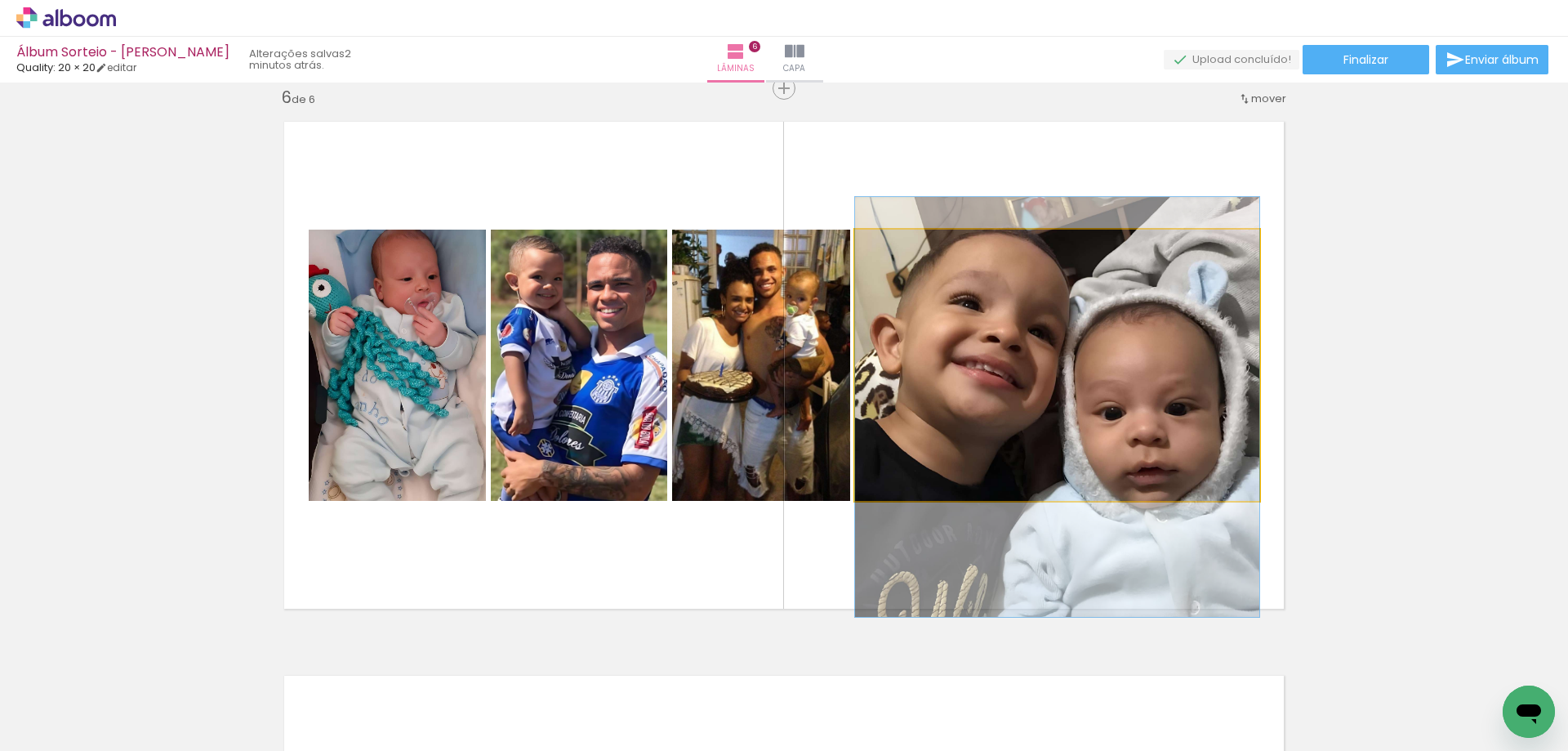
drag, startPoint x: 1147, startPoint y: 369, endPoint x: 1154, endPoint y: 406, distance: 37.7
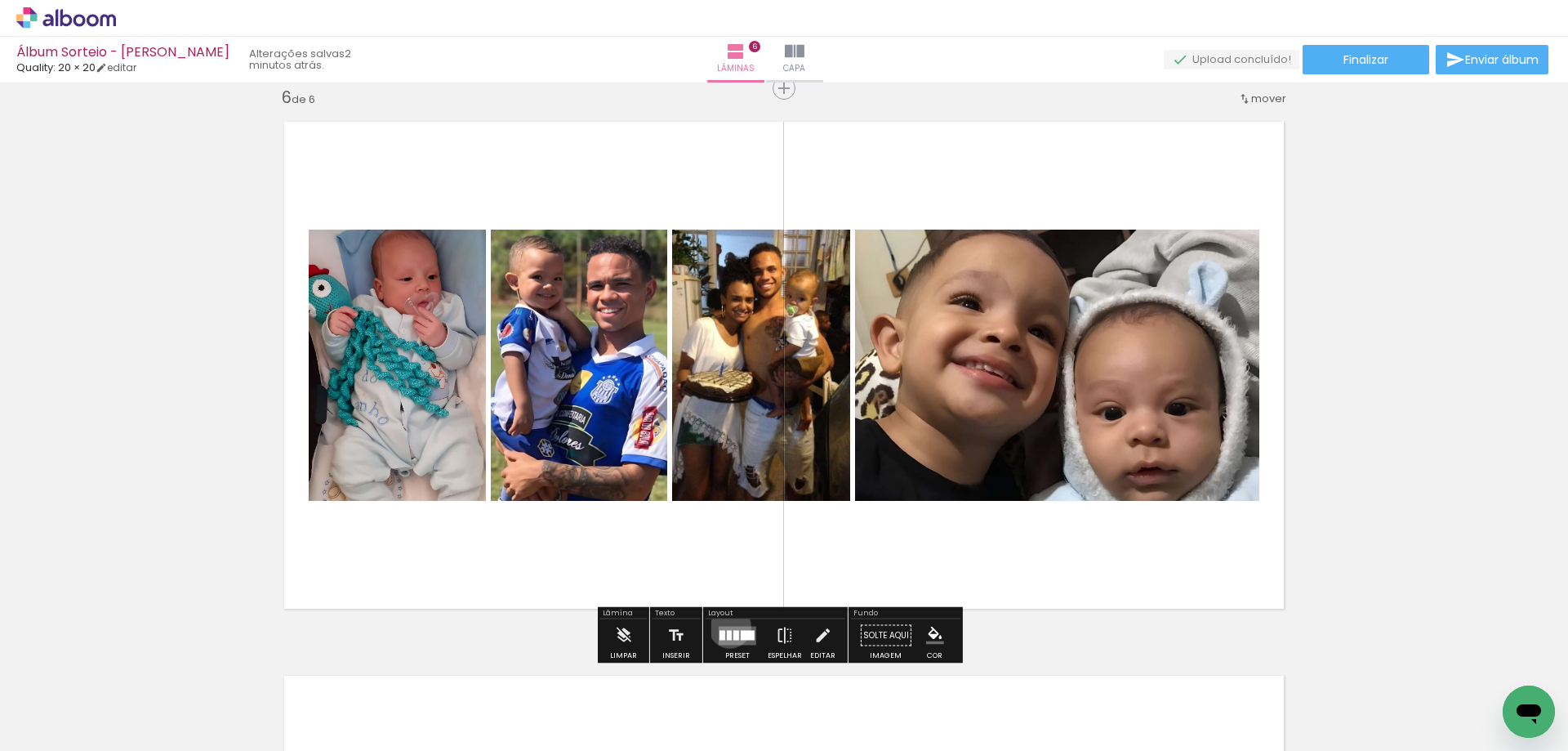
click at [725, 626] on quentale-layouter at bounding box center [738, 635] width 38 height 19
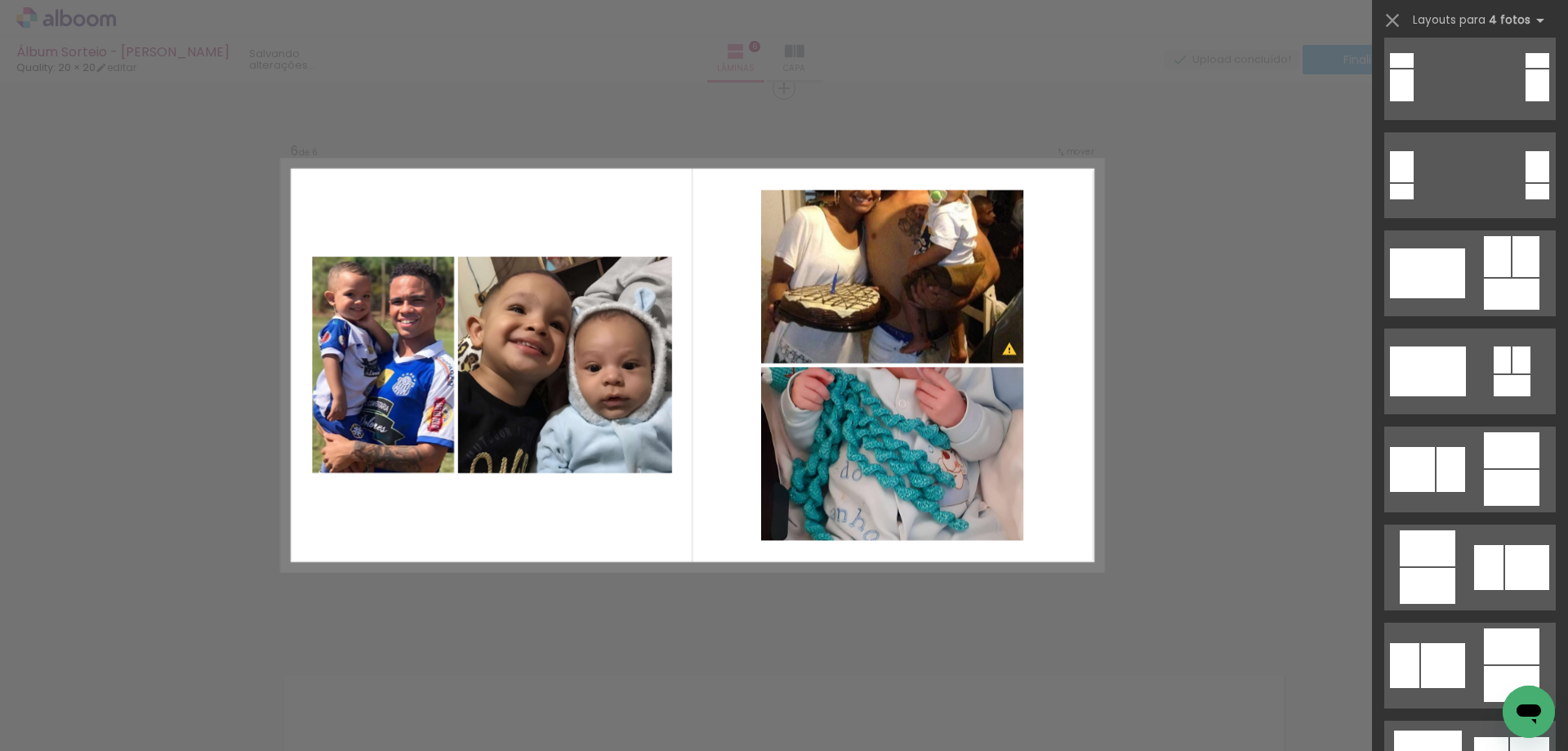
scroll to position [16978, 0]
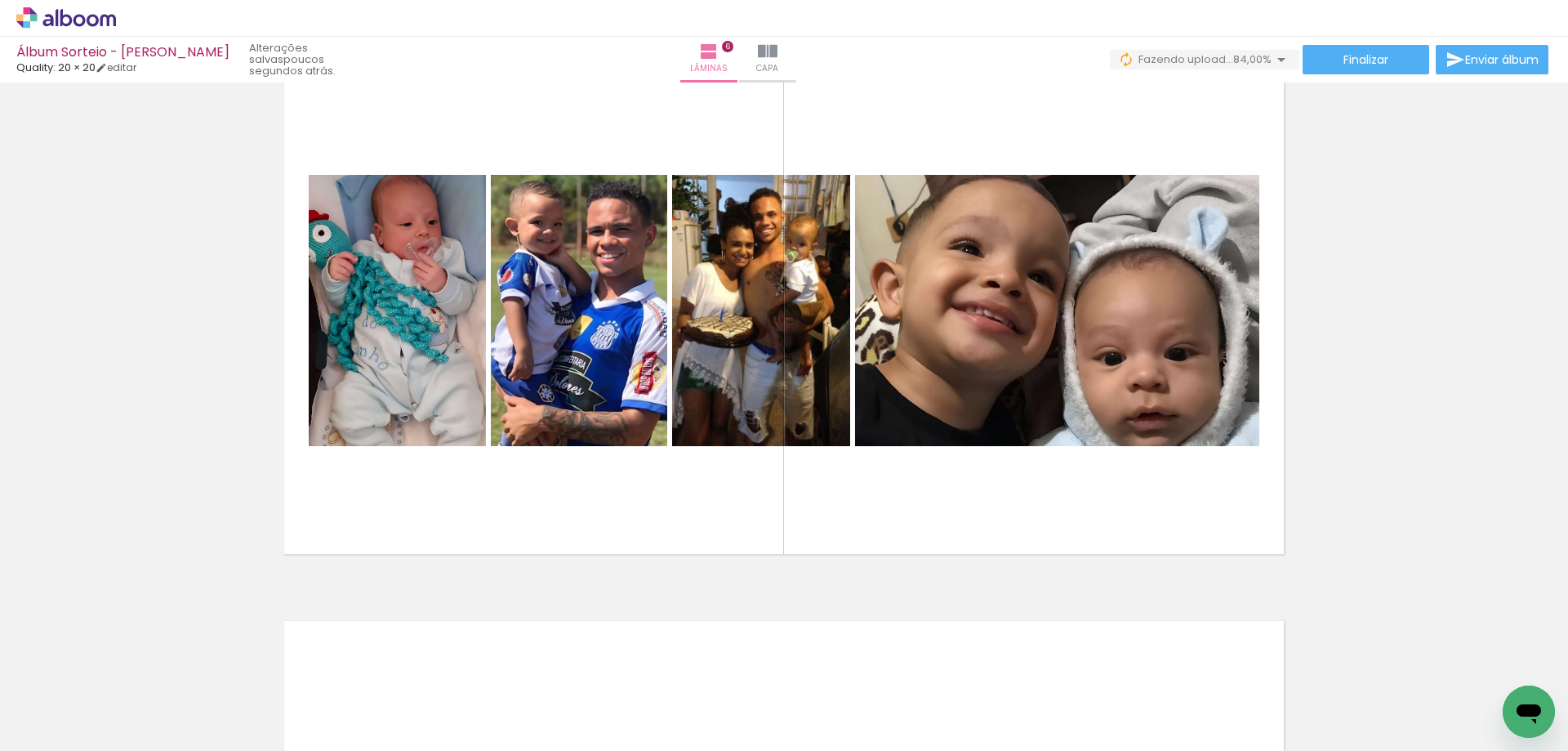
scroll to position [0, 858]
drag, startPoint x: 1424, startPoint y: 691, endPoint x: 1121, endPoint y: 475, distance: 372.1
click at [1122, 476] on quentale-workspace at bounding box center [784, 376] width 1568 height 751
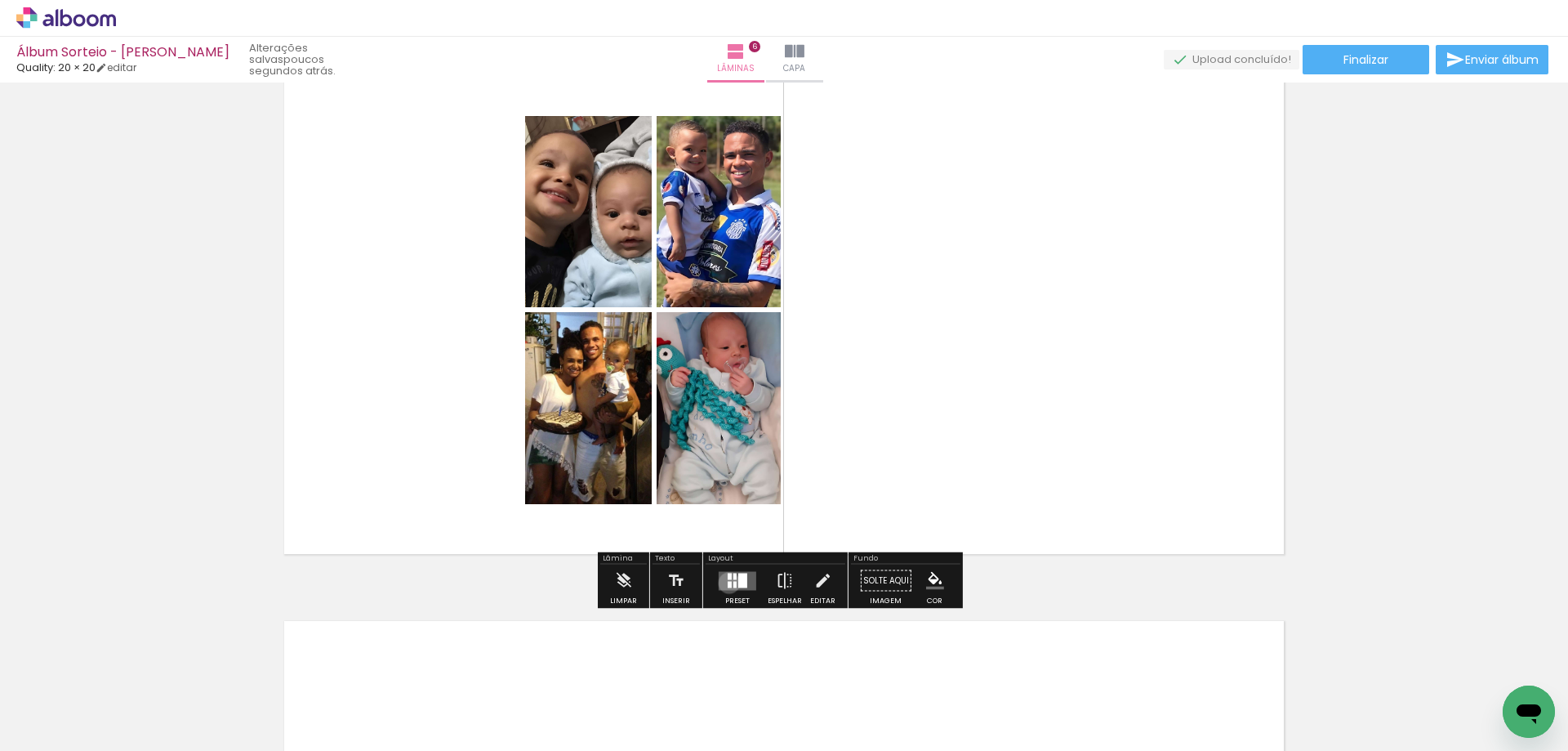
click at [727, 582] on div at bounding box center [729, 584] width 4 height 7
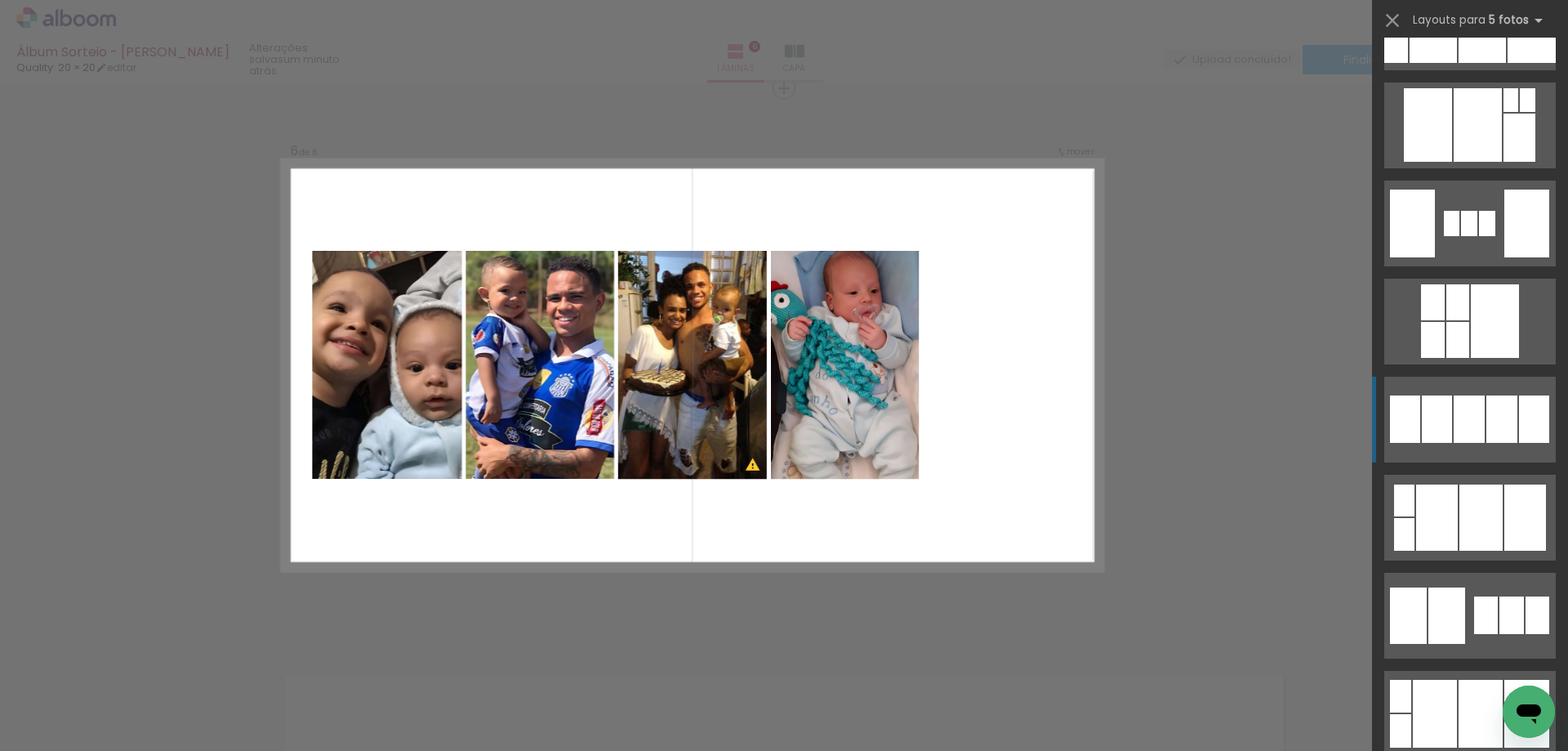
scroll to position [2229, 0]
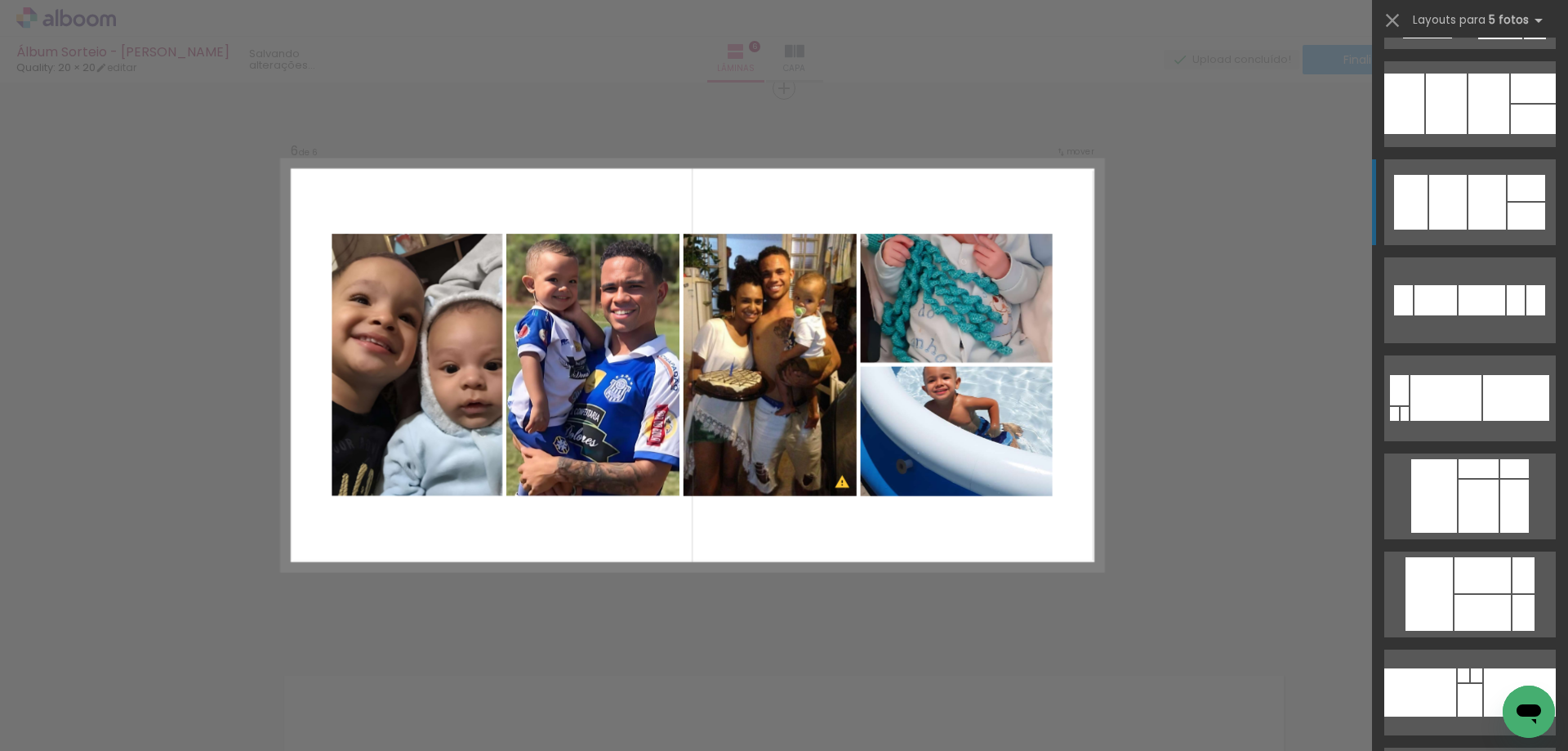
scroll to position [12468, 0]
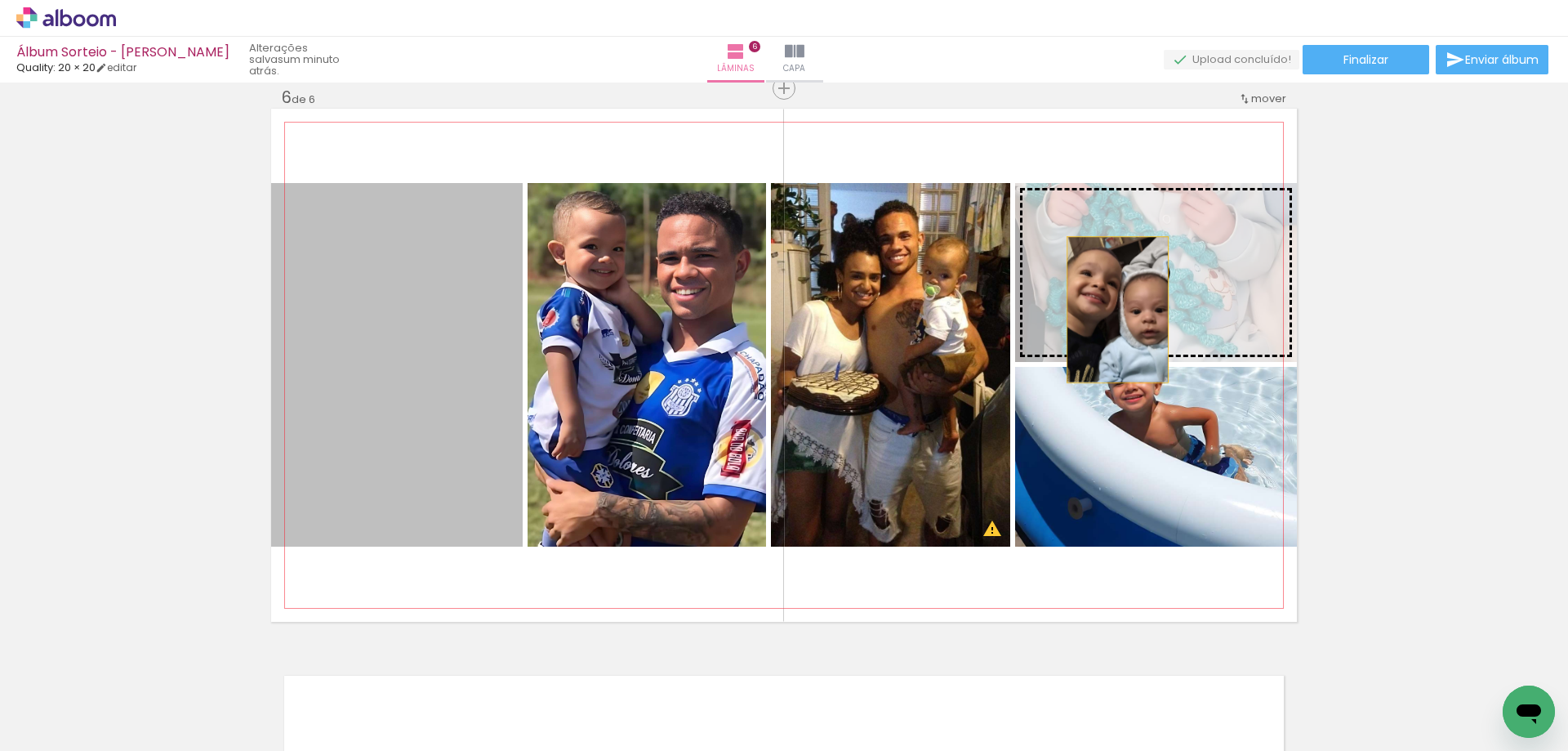
drag, startPoint x: 455, startPoint y: 391, endPoint x: 1169, endPoint y: 286, distance: 721.7
click at [0, 0] on slot at bounding box center [0, 0] width 0 height 0
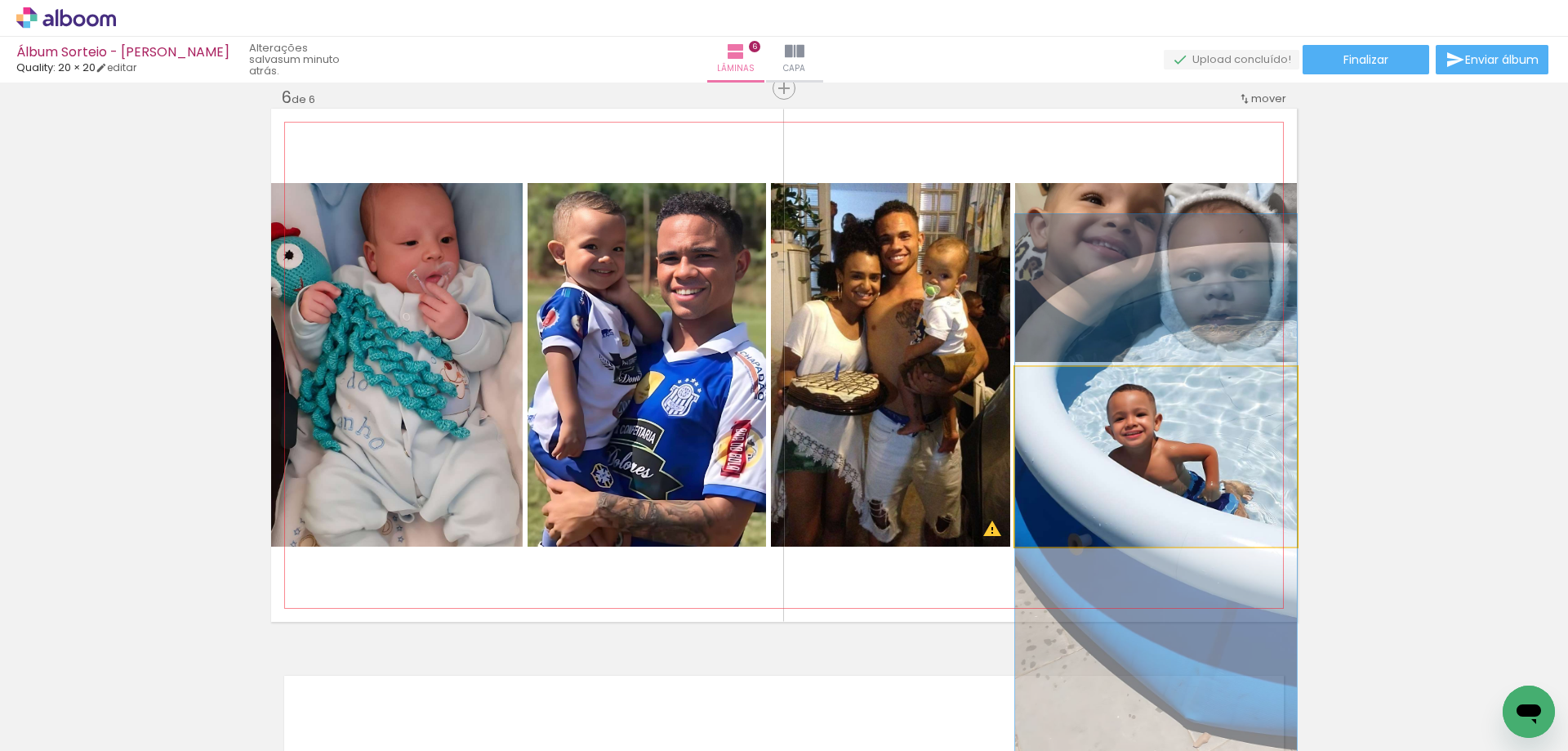
drag, startPoint x: 1154, startPoint y: 431, endPoint x: 1159, endPoint y: 467, distance: 36.3
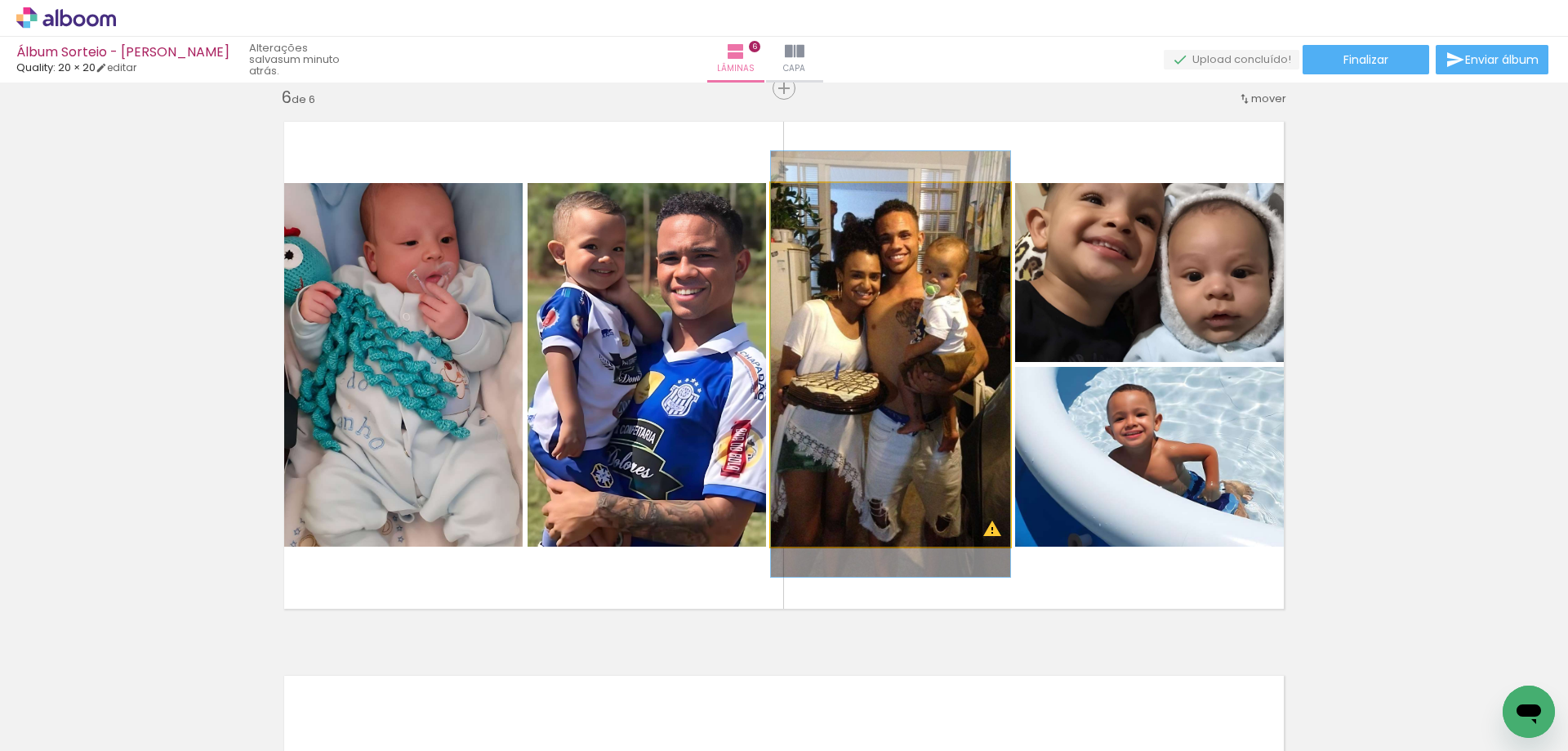
drag, startPoint x: 893, startPoint y: 412, endPoint x: 929, endPoint y: 411, distance: 36.0
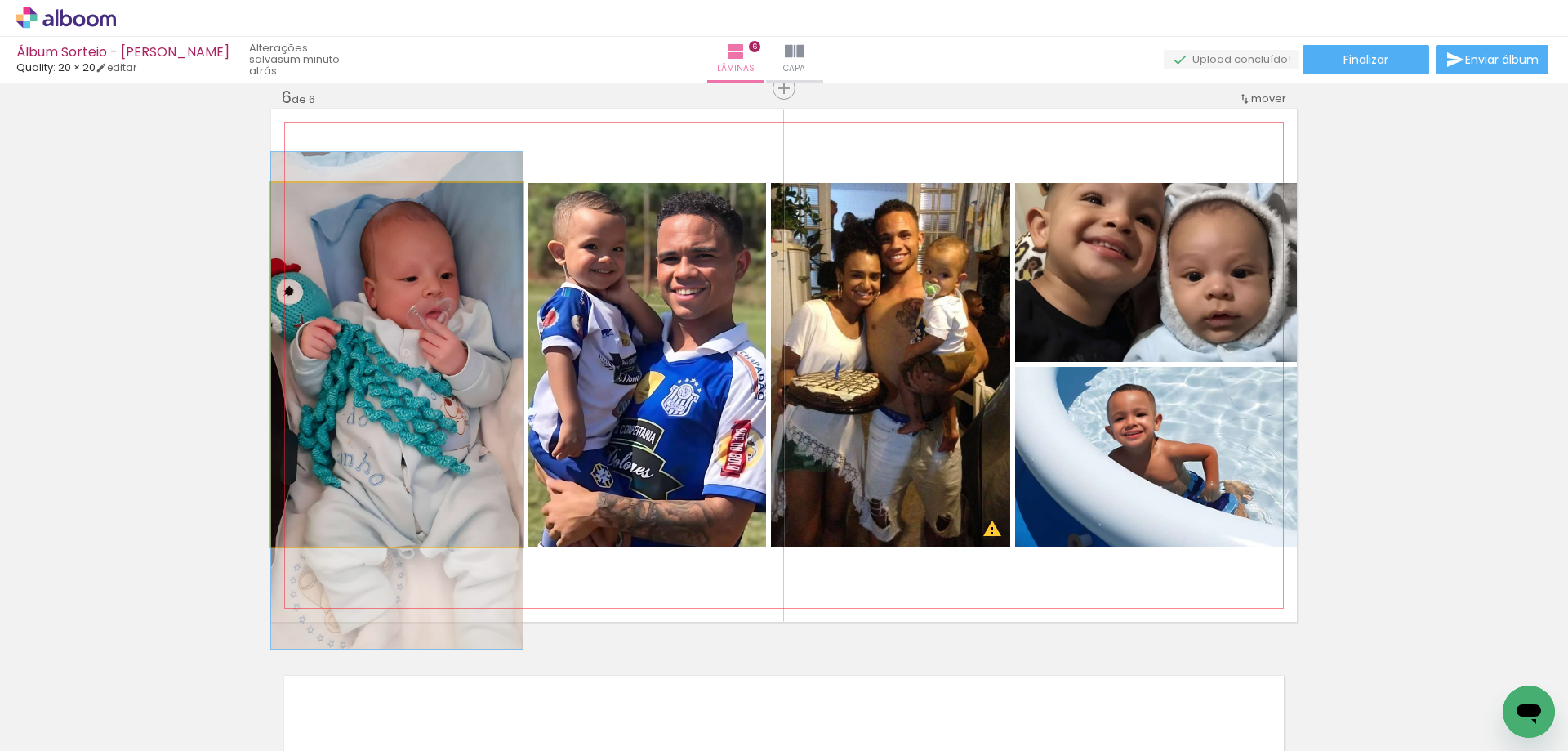
drag, startPoint x: 425, startPoint y: 362, endPoint x: 427, endPoint y: 399, distance: 37.1
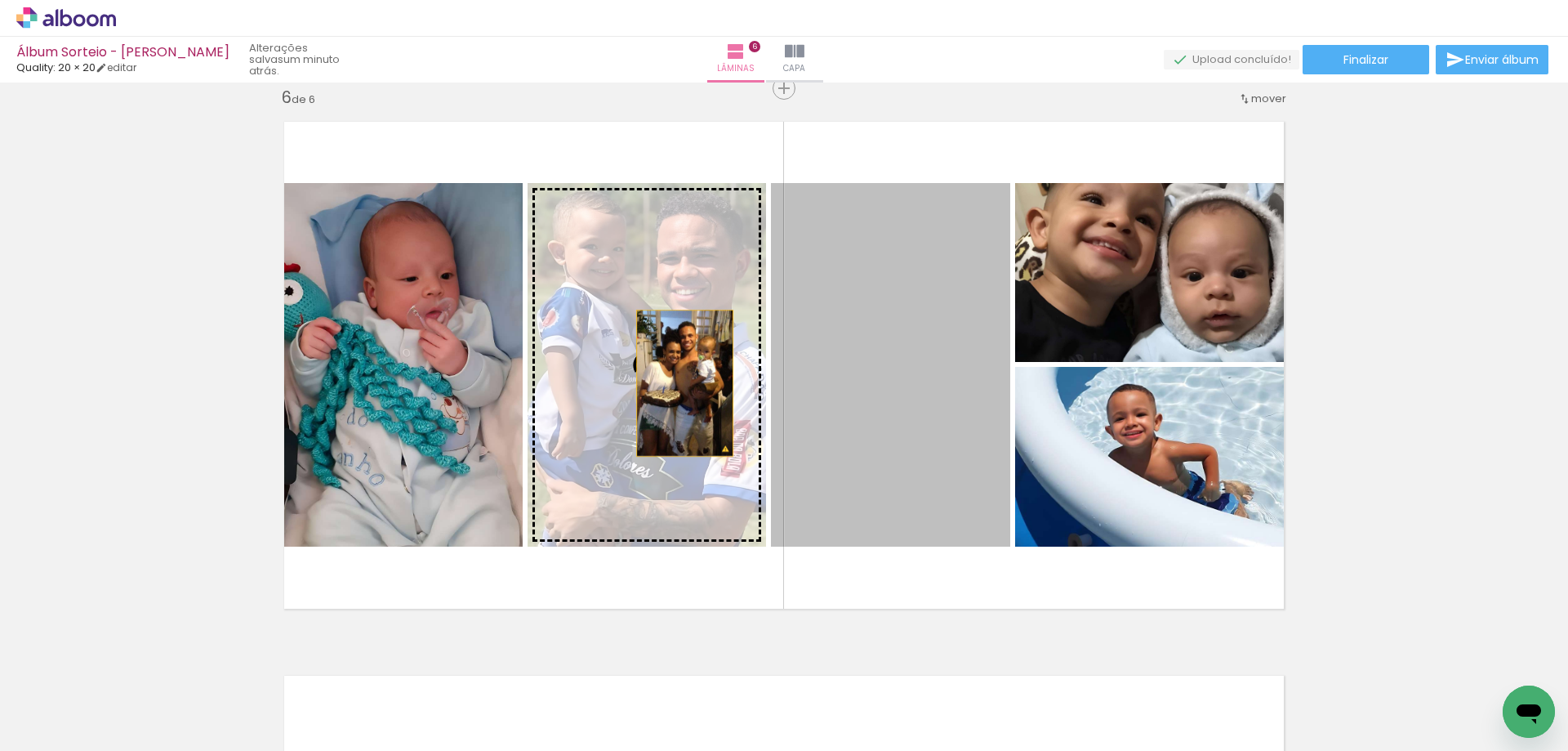
drag, startPoint x: 918, startPoint y: 387, endPoint x: 675, endPoint y: 380, distance: 243.1
click at [0, 0] on slot at bounding box center [0, 0] width 0 height 0
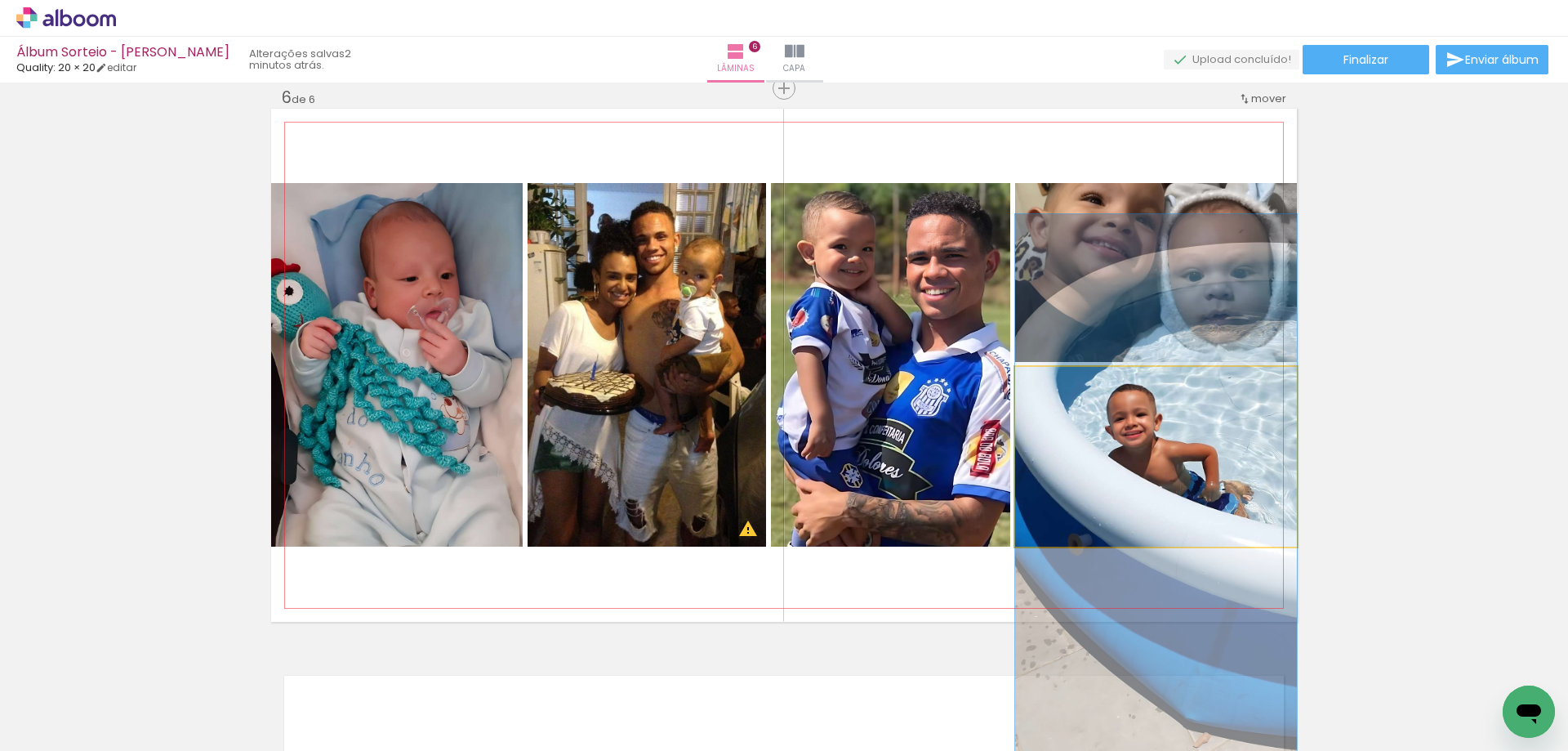
click at [1135, 442] on quentale-photo at bounding box center [1155, 456] width 282 height 179
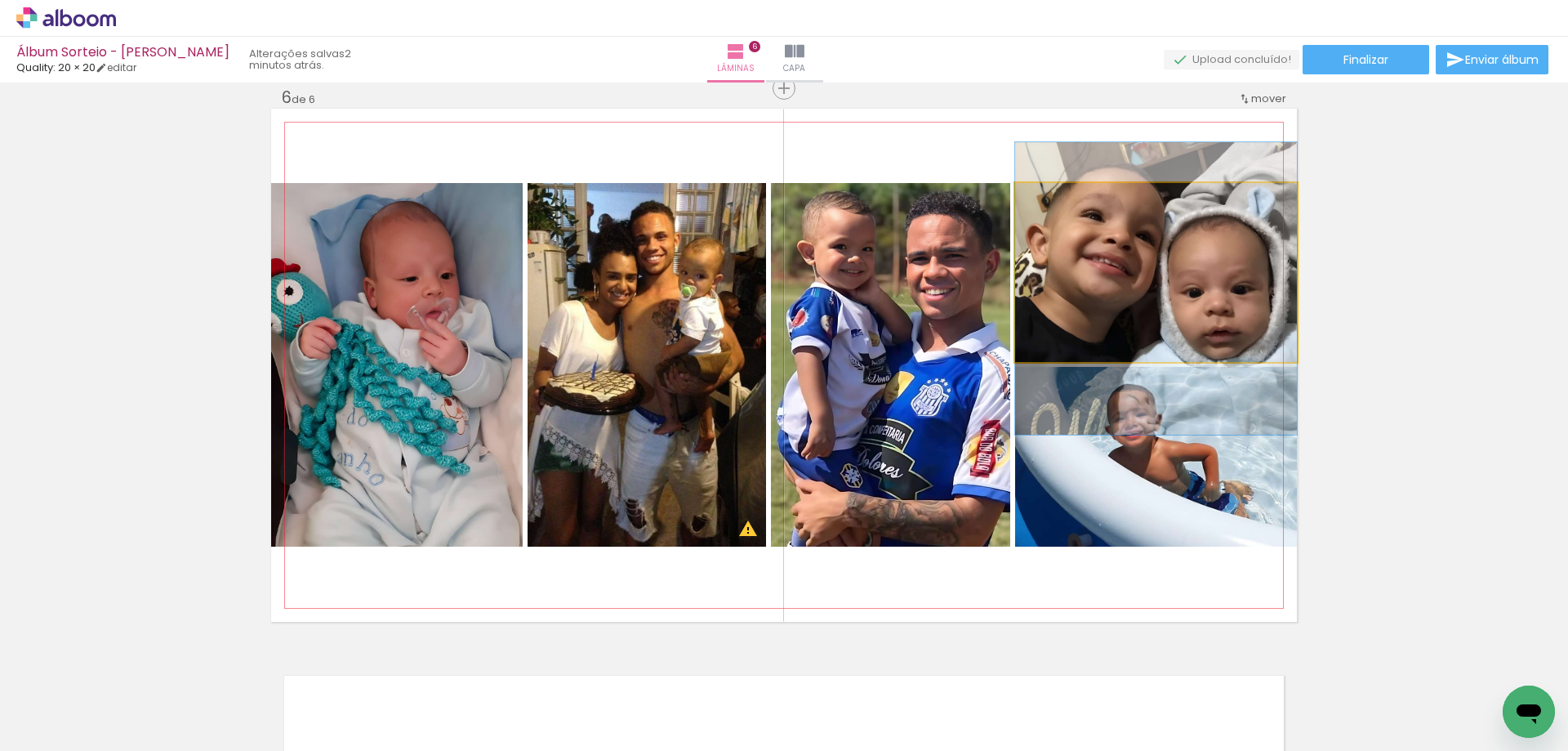
drag, startPoint x: 1200, startPoint y: 292, endPoint x: 1201, endPoint y: 308, distance: 16.0
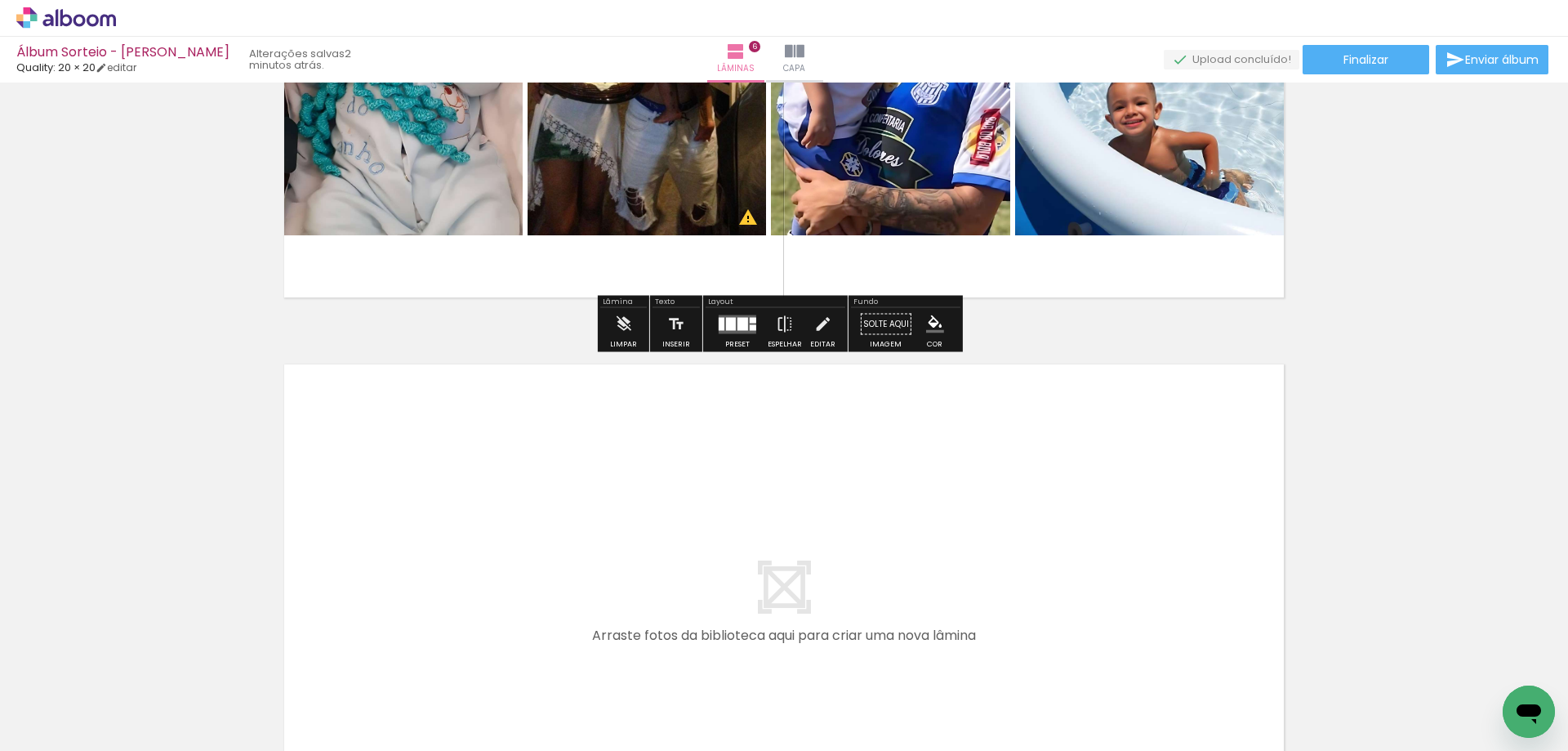
scroll to position [3117, 0]
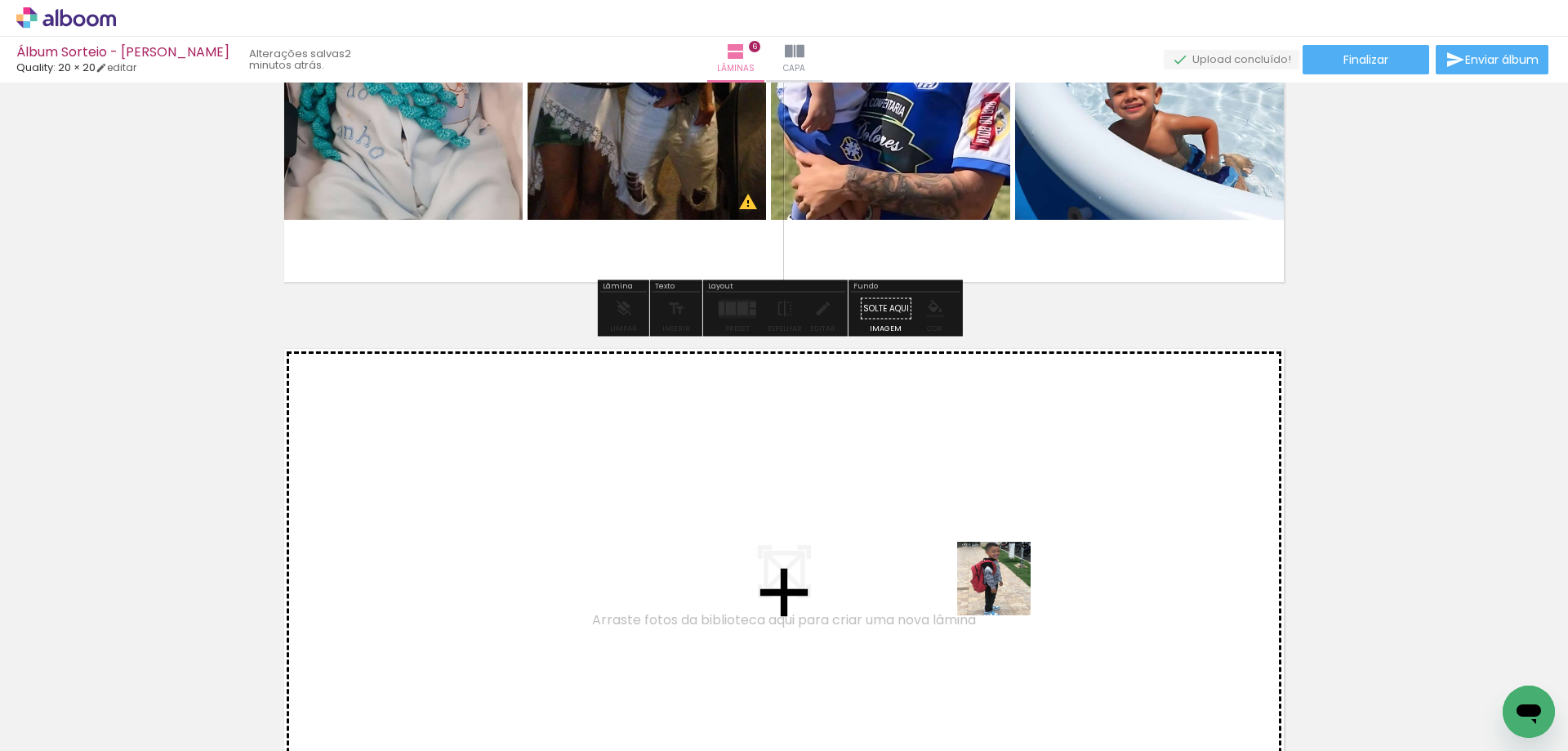
drag, startPoint x: 1006, startPoint y: 590, endPoint x: 1278, endPoint y: 700, distance: 293.4
click at [925, 517] on quentale-workspace at bounding box center [784, 376] width 1568 height 751
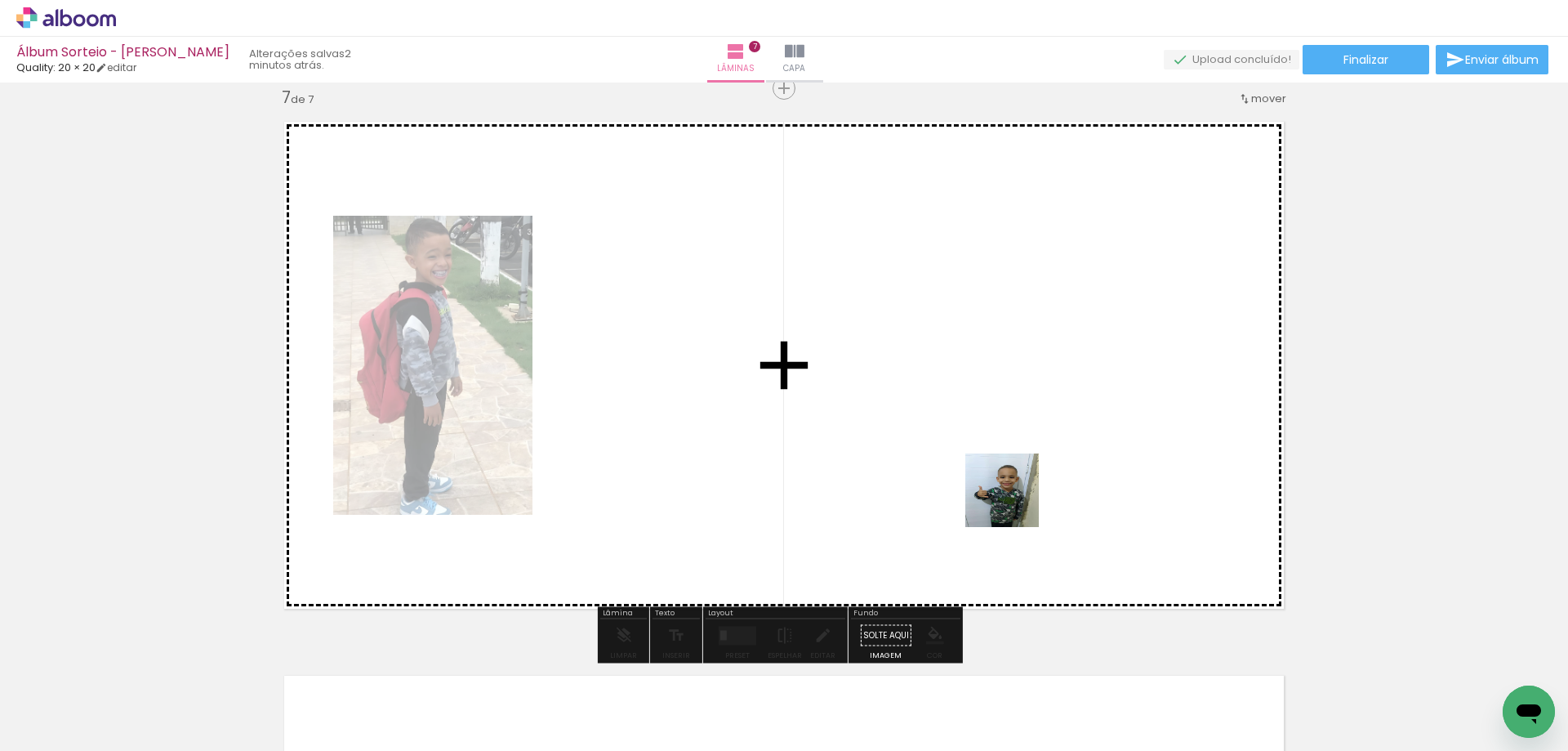
drag, startPoint x: 1111, startPoint y: 586, endPoint x: 1300, endPoint y: 657, distance: 201.9
click at [987, 476] on quentale-workspace at bounding box center [784, 376] width 1568 height 751
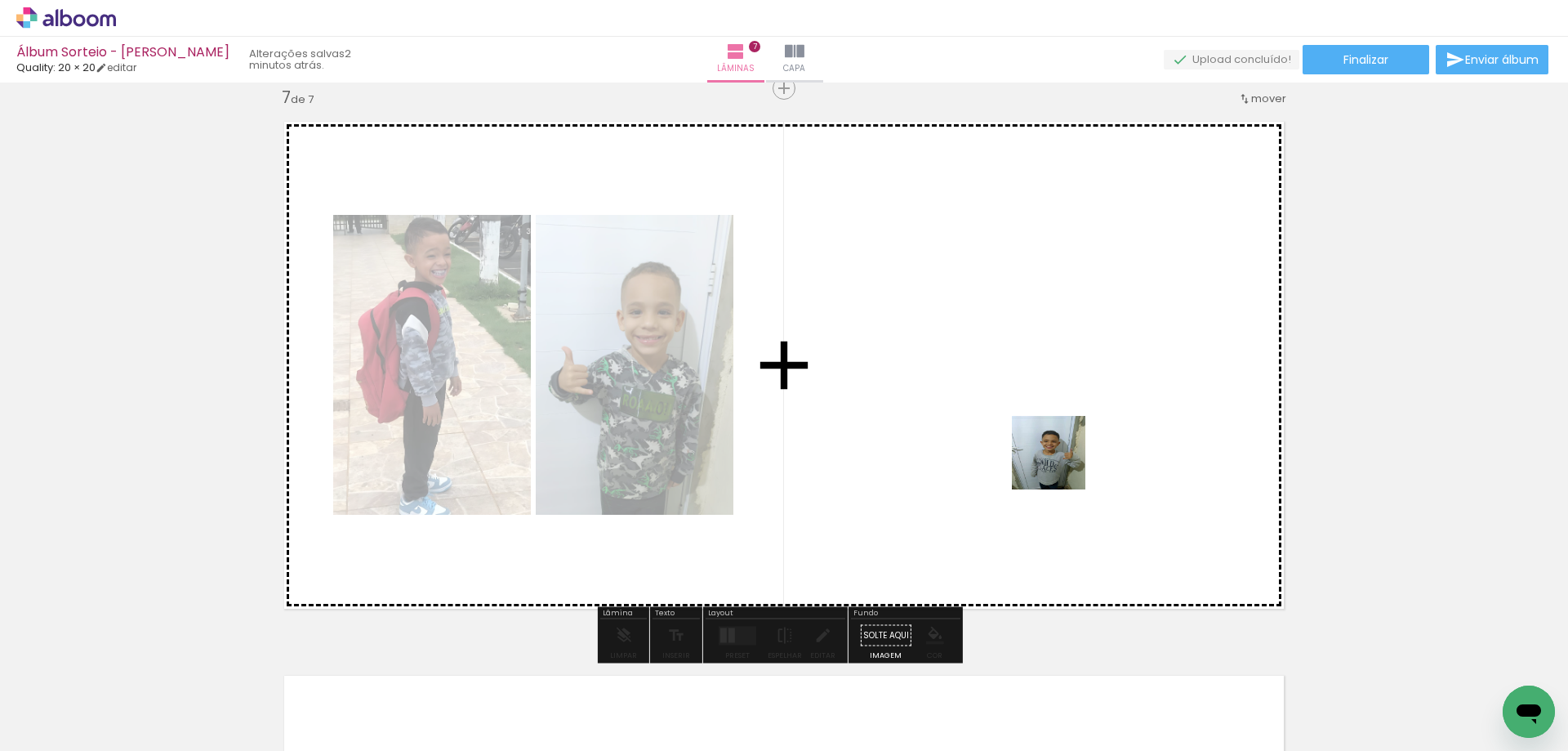
drag, startPoint x: 1322, startPoint y: 686, endPoint x: 1306, endPoint y: 597, distance: 90.4
click at [1028, 422] on quentale-workspace at bounding box center [784, 376] width 1568 height 751
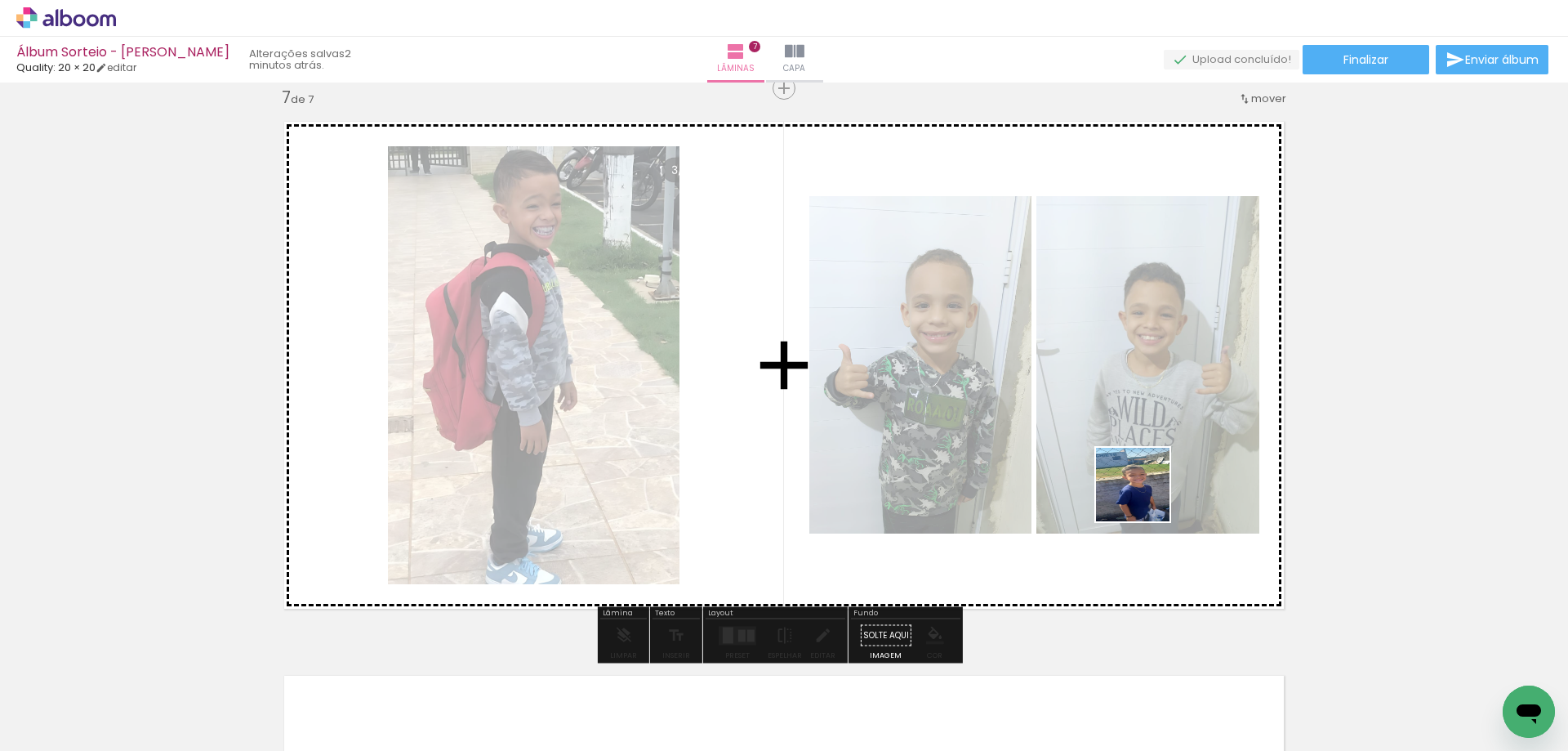
drag, startPoint x: 1495, startPoint y: 674, endPoint x: 1098, endPoint y: 454, distance: 453.9
click at [1110, 468] on quentale-workspace at bounding box center [784, 376] width 1568 height 751
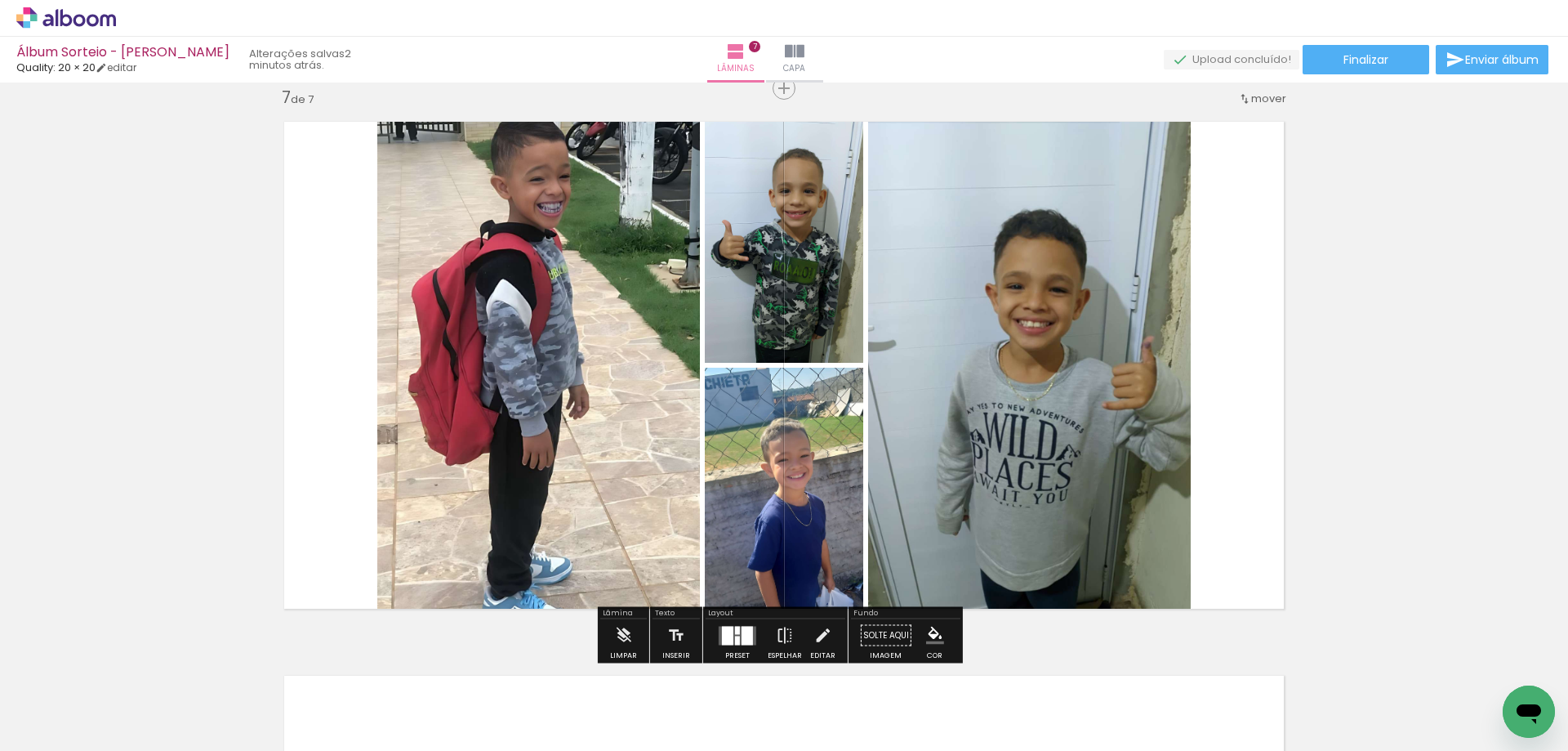
click at [741, 635] on div at bounding box center [747, 635] width 11 height 19
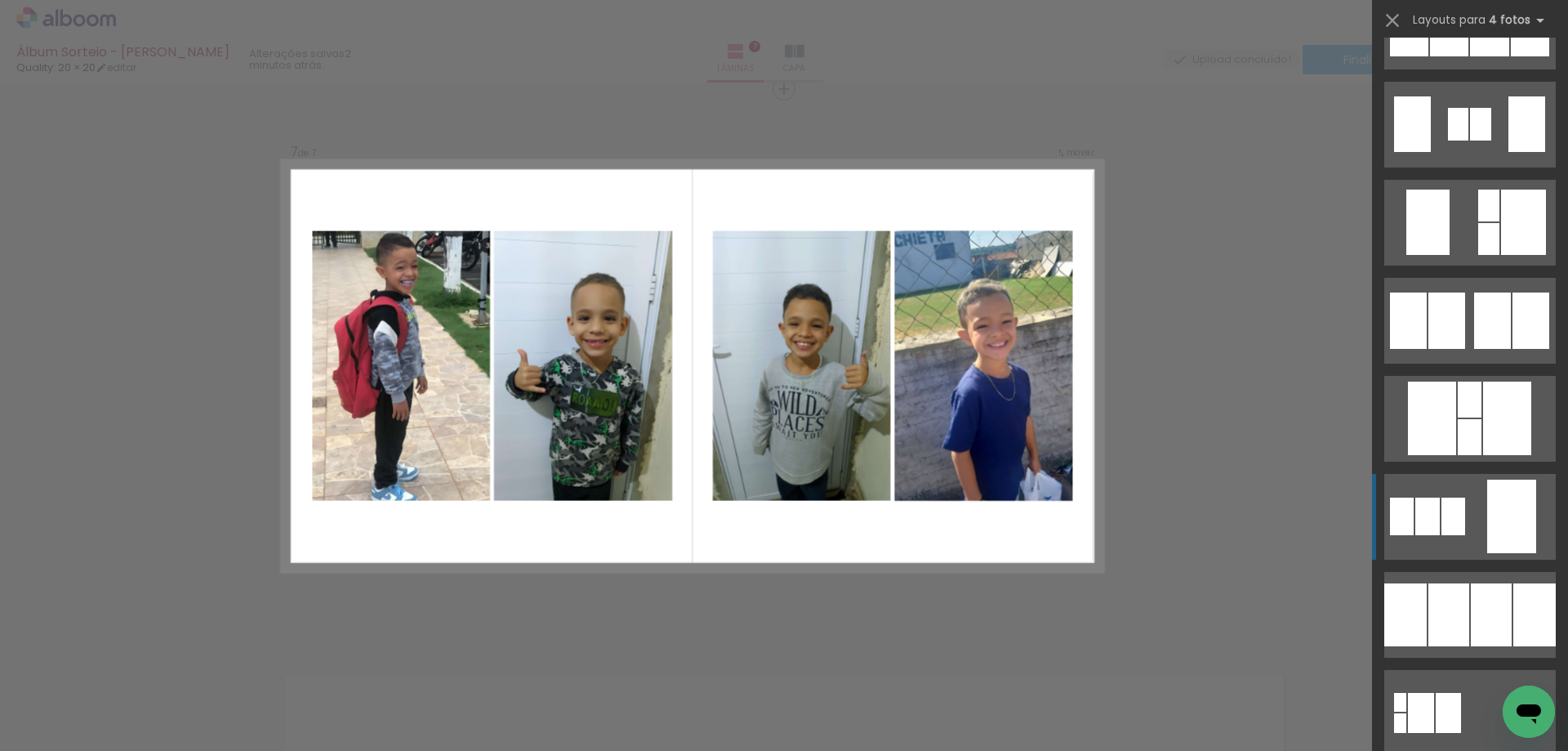
scroll to position [1307, 0]
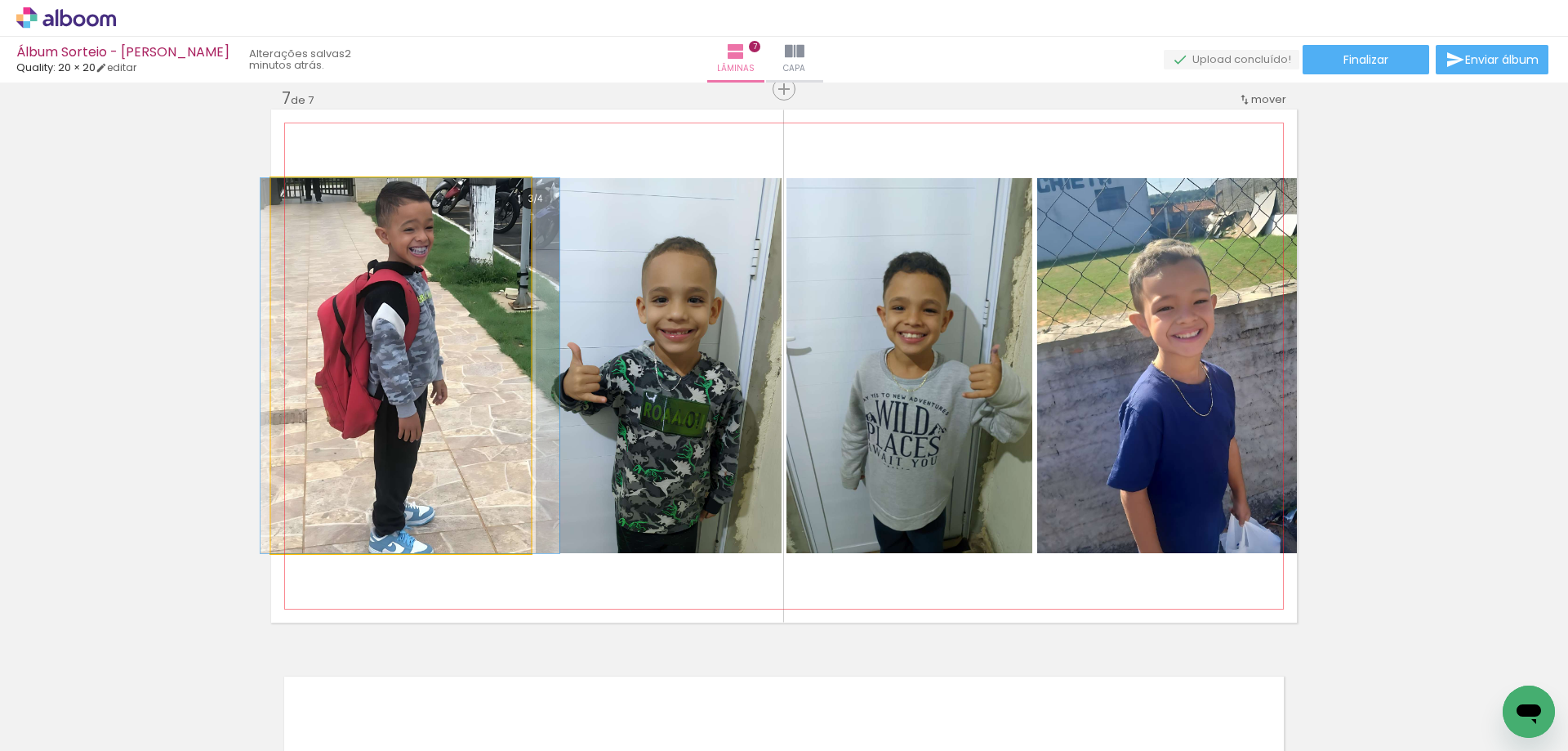
drag, startPoint x: 403, startPoint y: 384, endPoint x: 412, endPoint y: 409, distance: 26.6
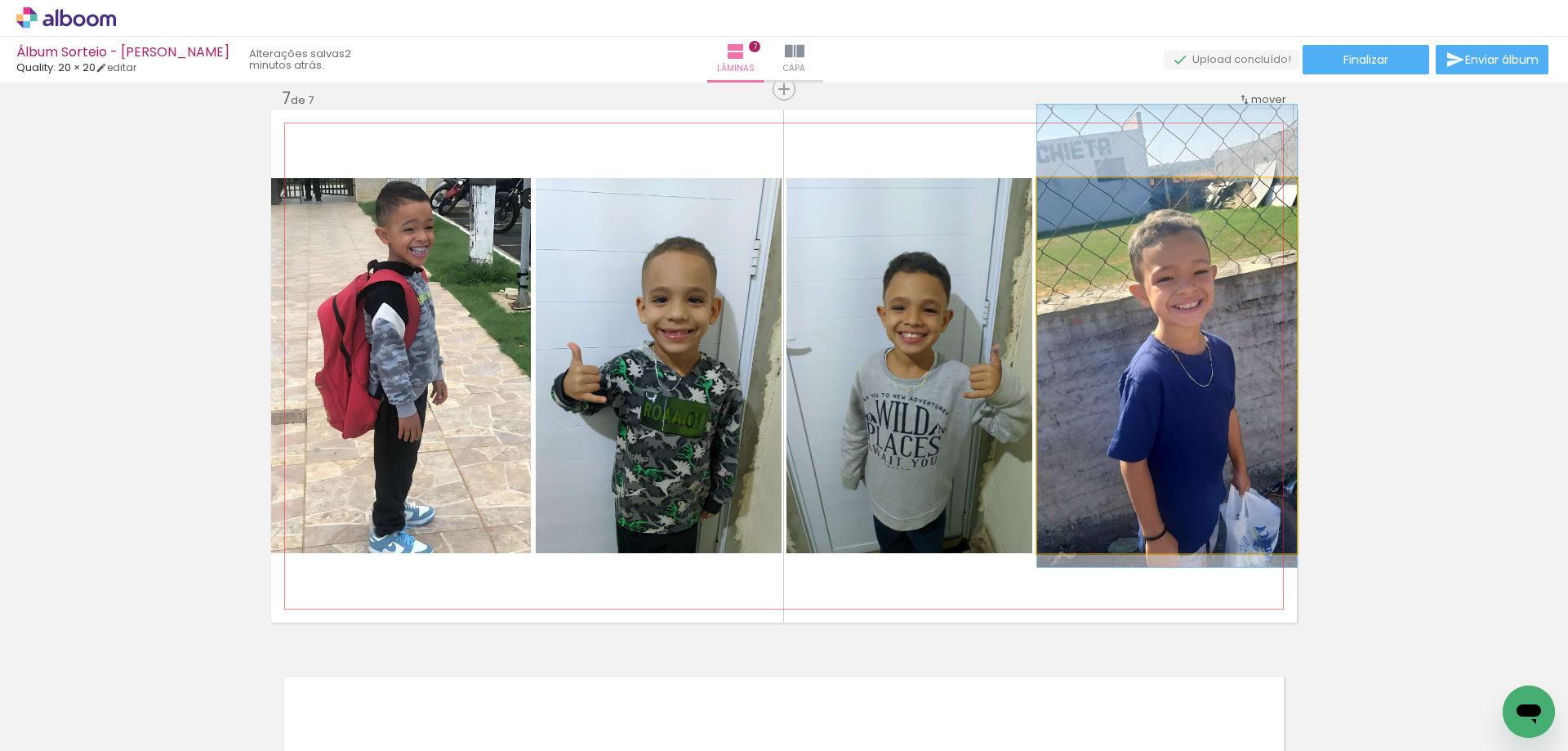
drag, startPoint x: 1159, startPoint y: 392, endPoint x: 1114, endPoint y: 362, distance: 54.1
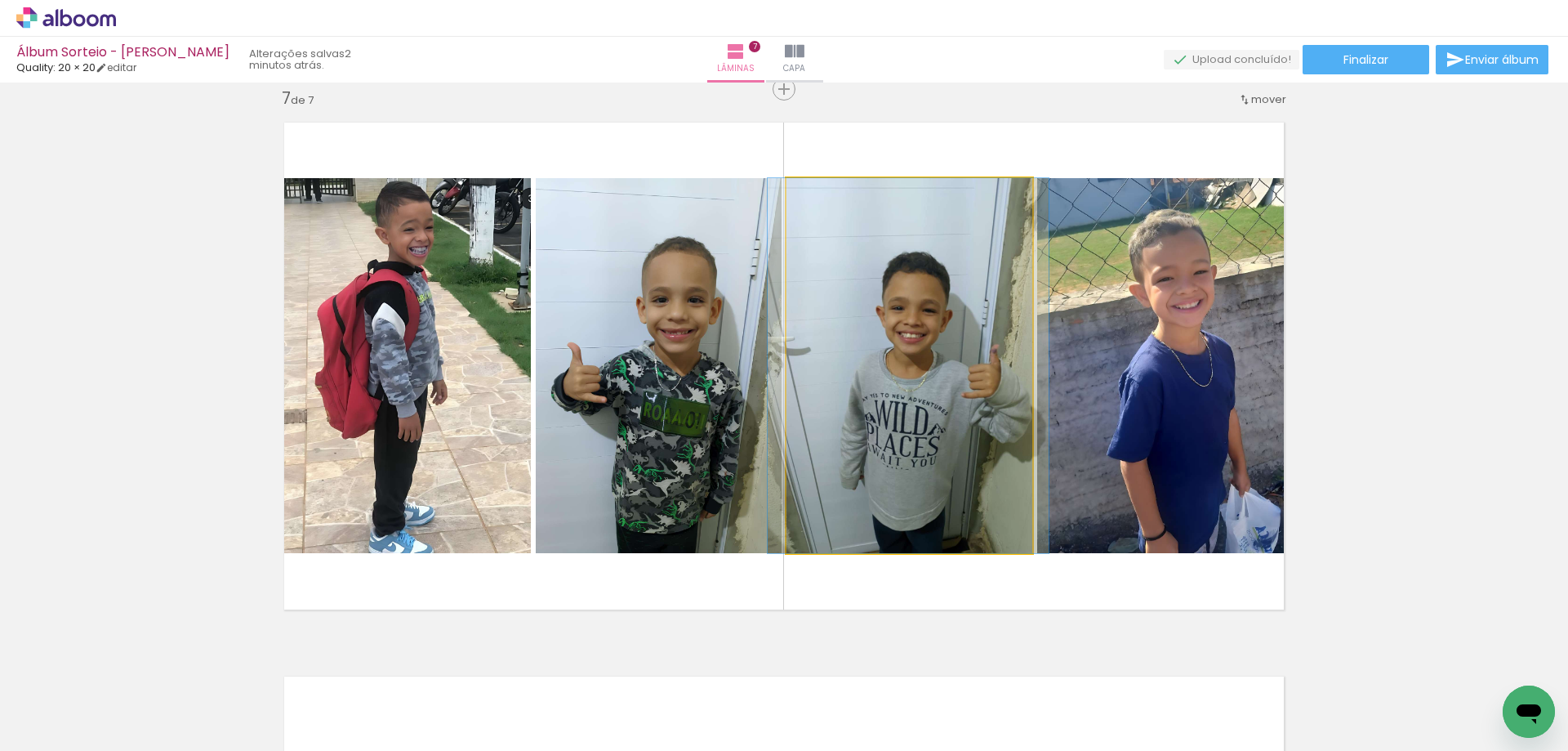
drag, startPoint x: 843, startPoint y: 390, endPoint x: 842, endPoint y: 328, distance: 62.0
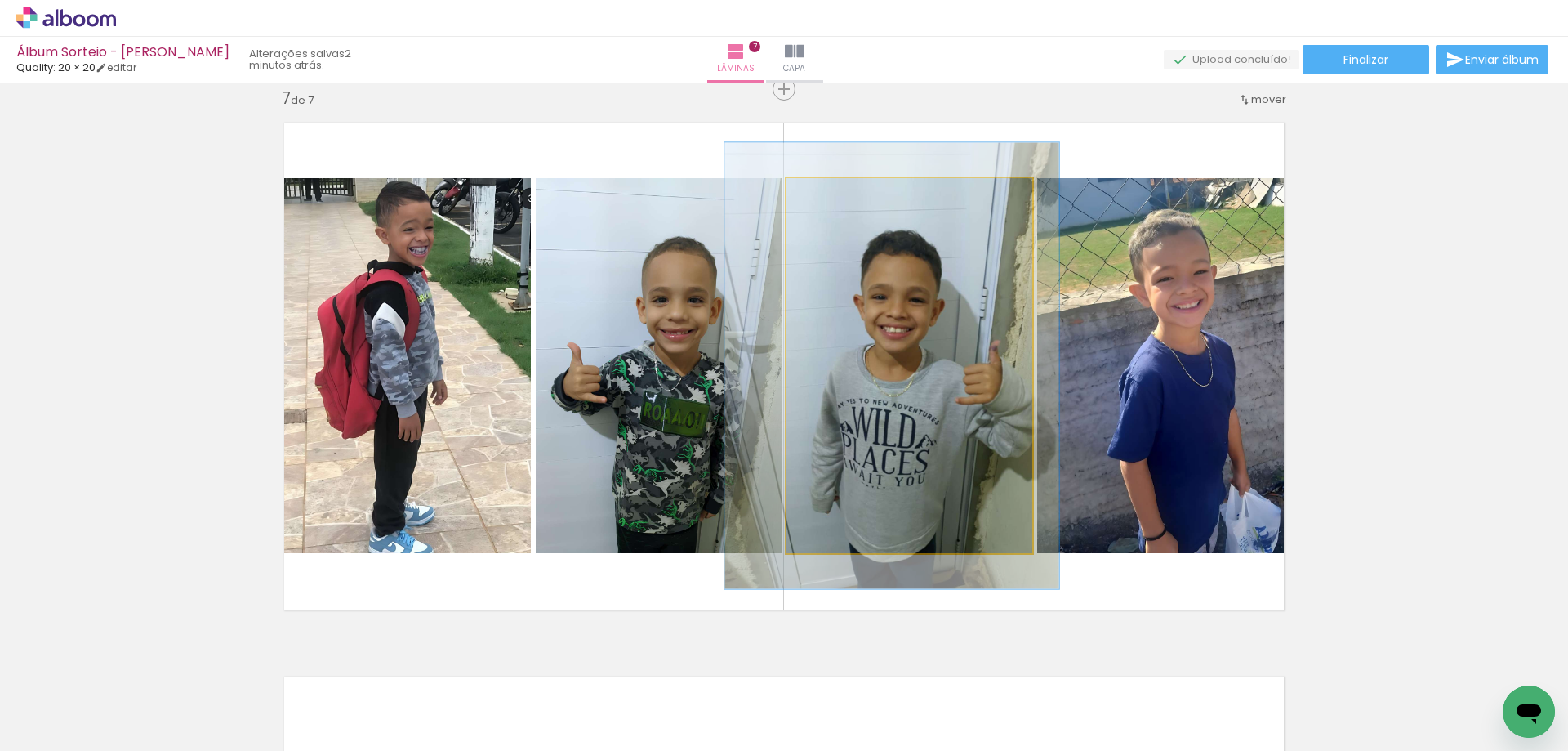
drag, startPoint x: 824, startPoint y: 196, endPoint x: 834, endPoint y: 197, distance: 10.0
type paper-slider "119"
click at [834, 197] on div at bounding box center [835, 195] width 26 height 26
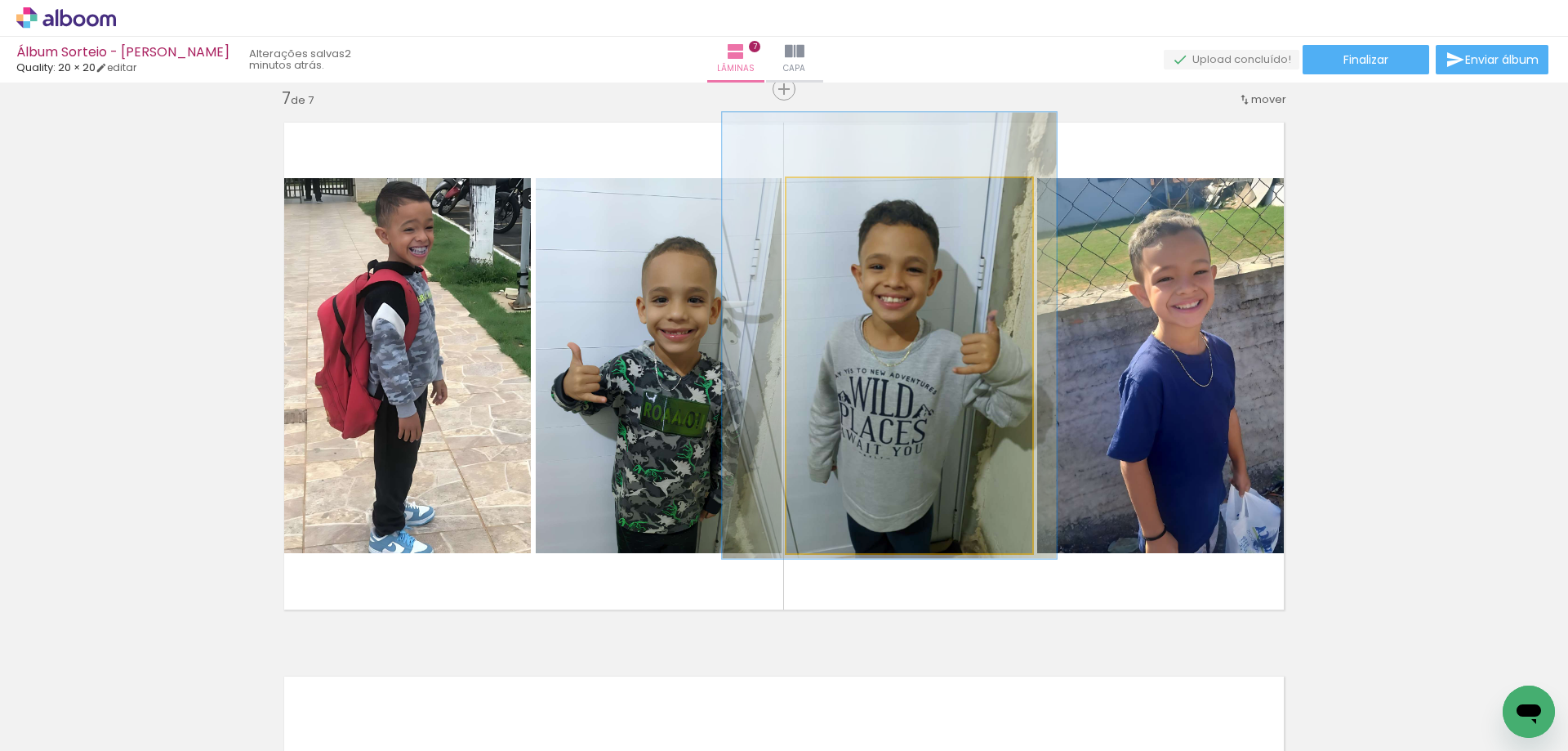
drag, startPoint x: 939, startPoint y: 418, endPoint x: 937, endPoint y: 388, distance: 30.1
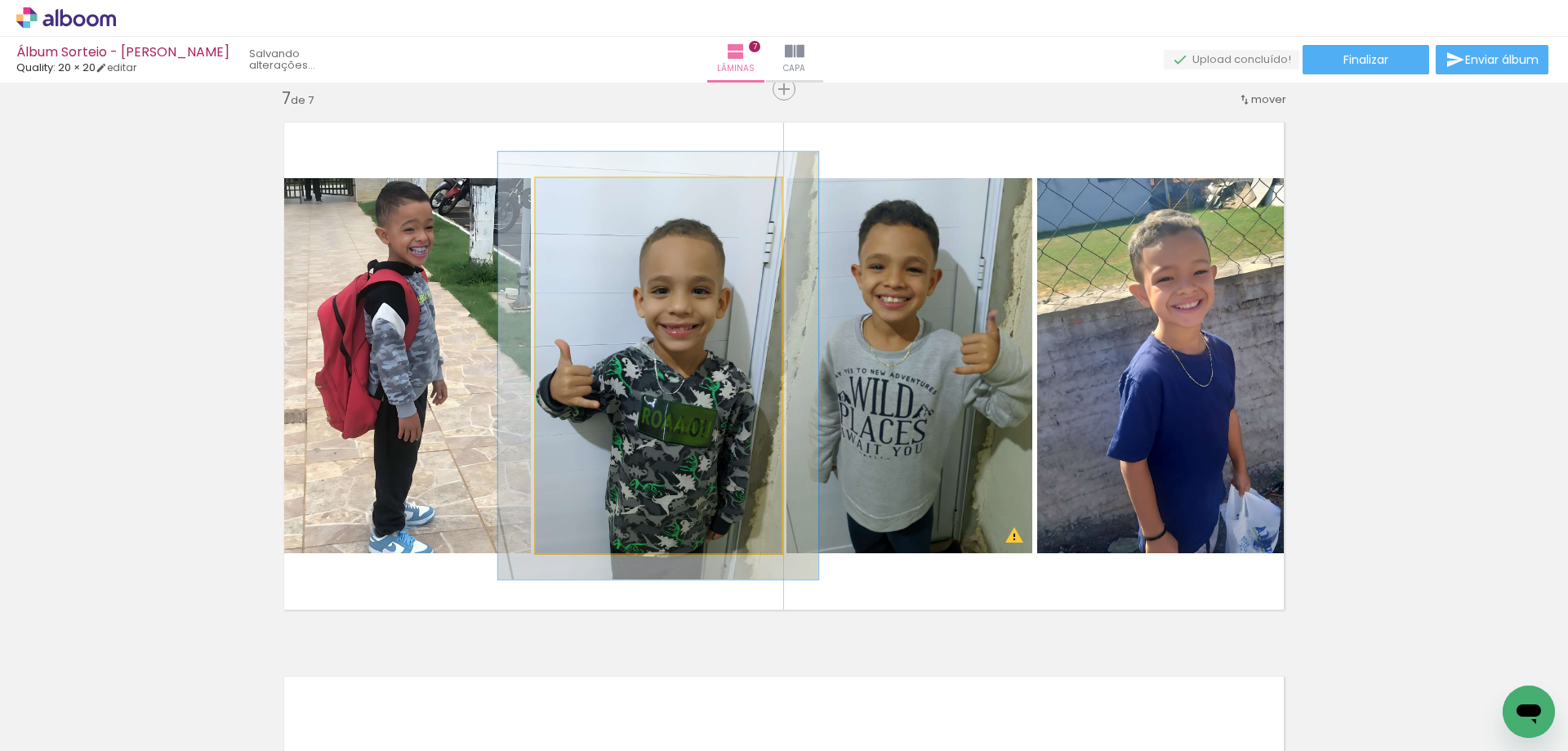
type paper-slider "114"
click at [581, 198] on div at bounding box center [582, 195] width 26 height 26
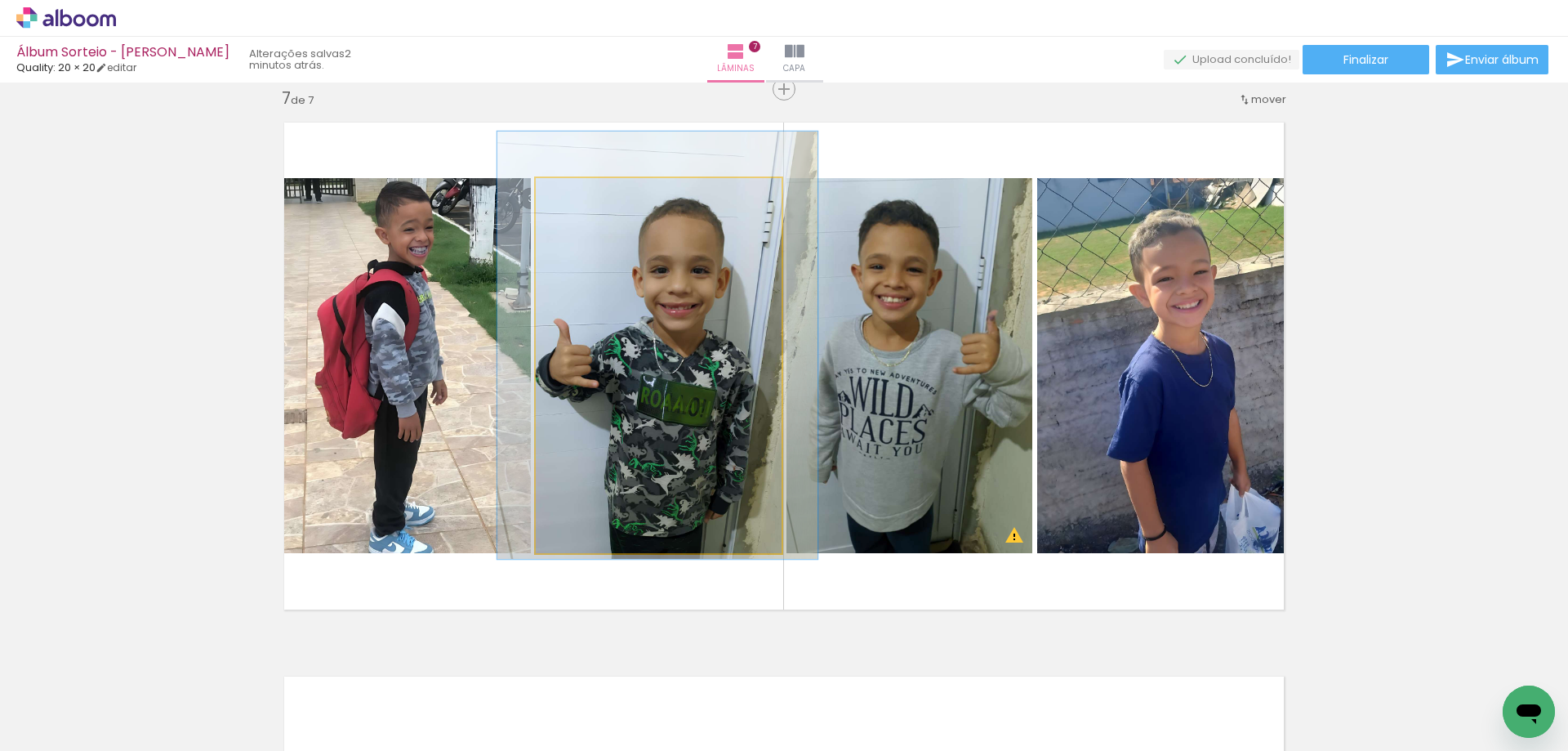
drag, startPoint x: 655, startPoint y: 391, endPoint x: 654, endPoint y: 371, distance: 20.0
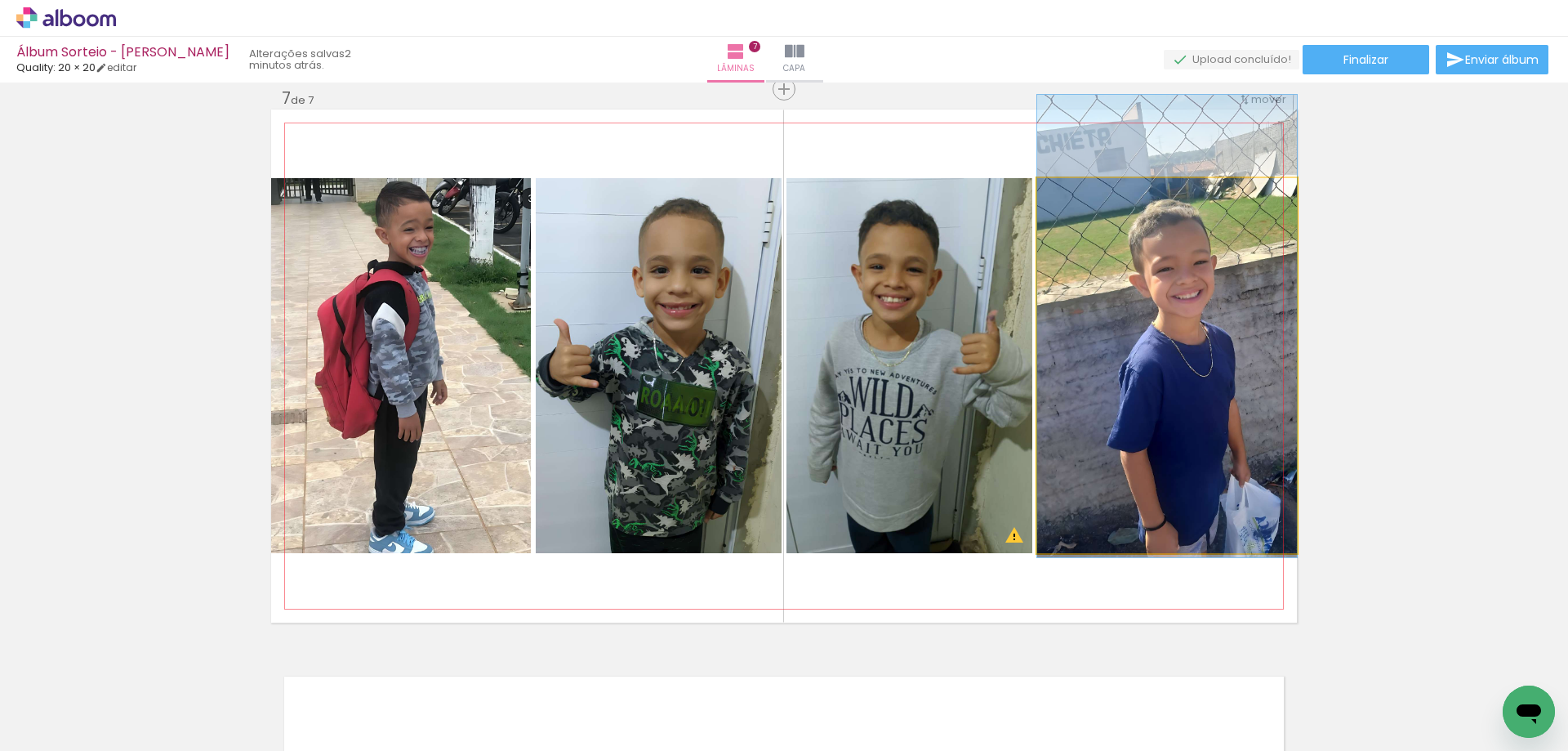
drag, startPoint x: 1157, startPoint y: 449, endPoint x: 1129, endPoint y: 438, distance: 30.1
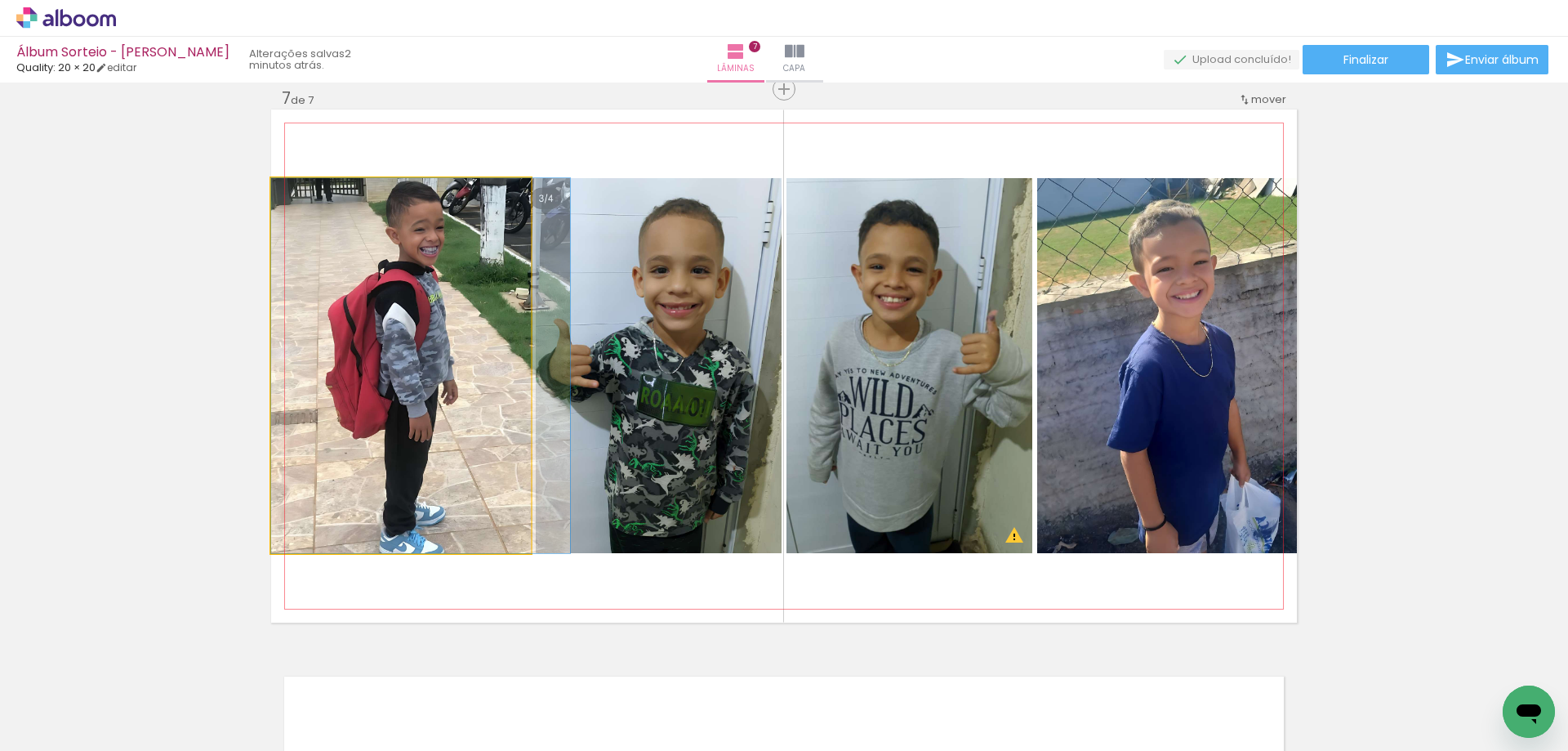
drag, startPoint x: 461, startPoint y: 420, endPoint x: 475, endPoint y: 435, distance: 20.5
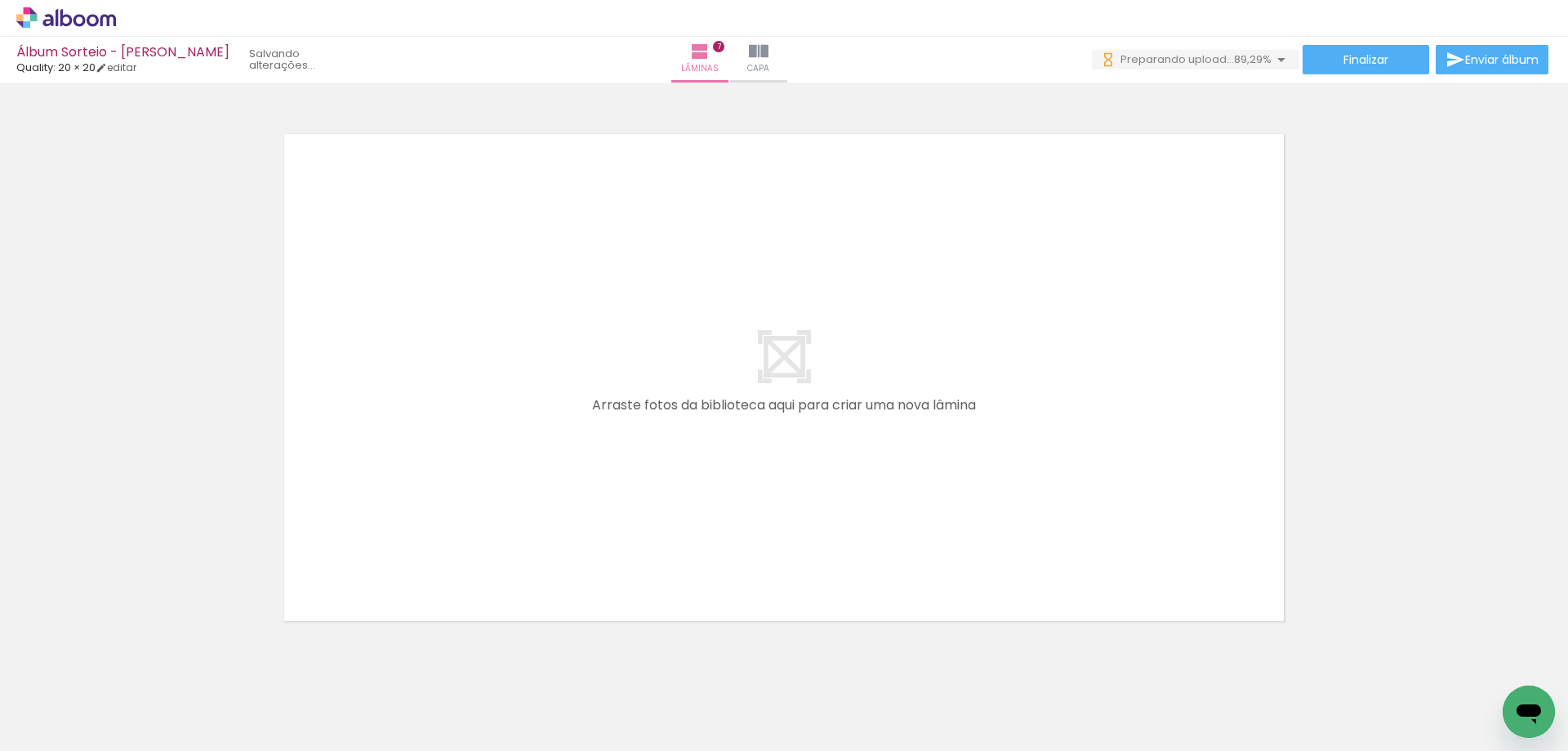
scroll to position [3940, 0]
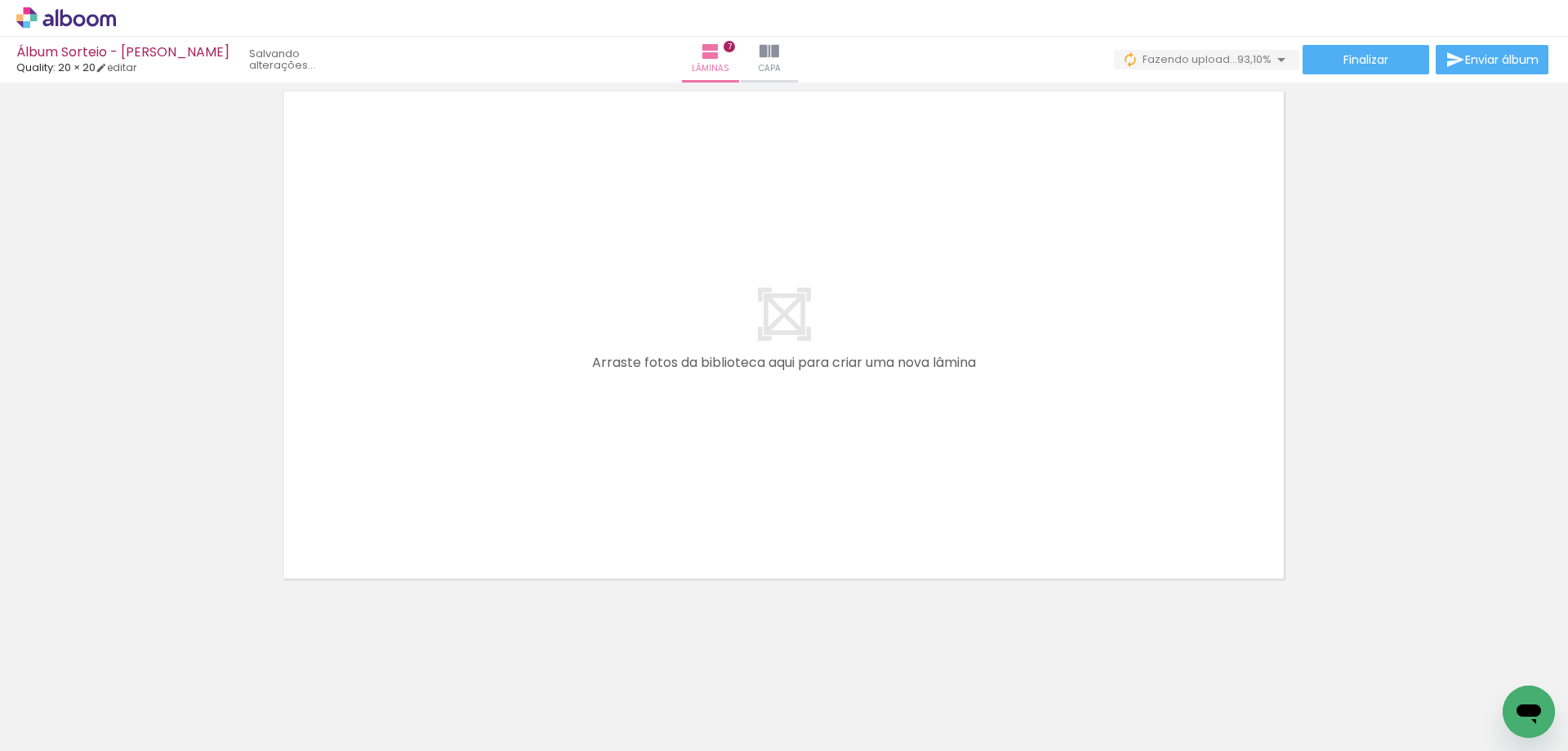
scroll to position [1307, 0]
drag, startPoint x: 1139, startPoint y: 681, endPoint x: 1089, endPoint y: 467, distance: 219.8
click at [972, 382] on quentale-workspace at bounding box center [784, 376] width 1568 height 751
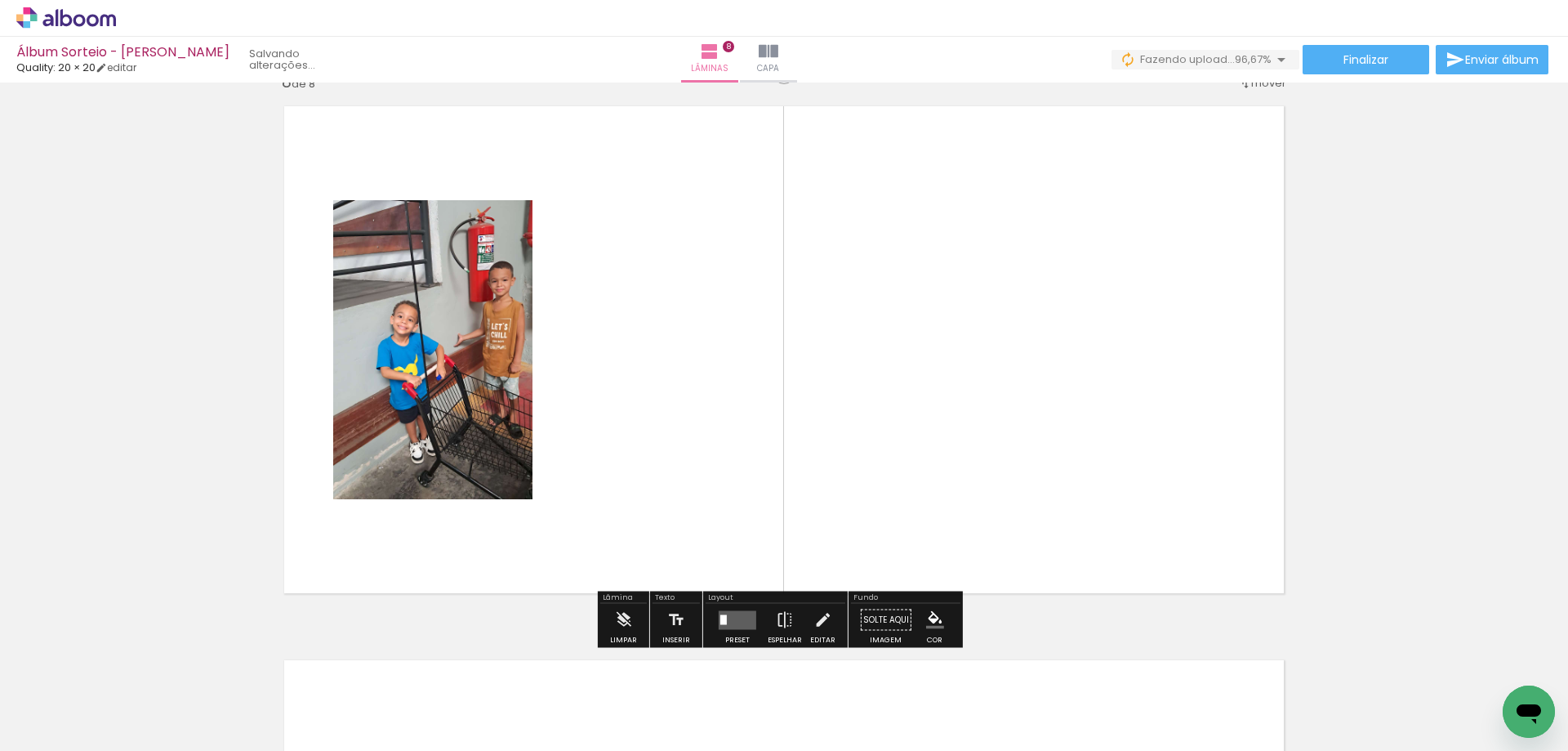
scroll to position [3898, 0]
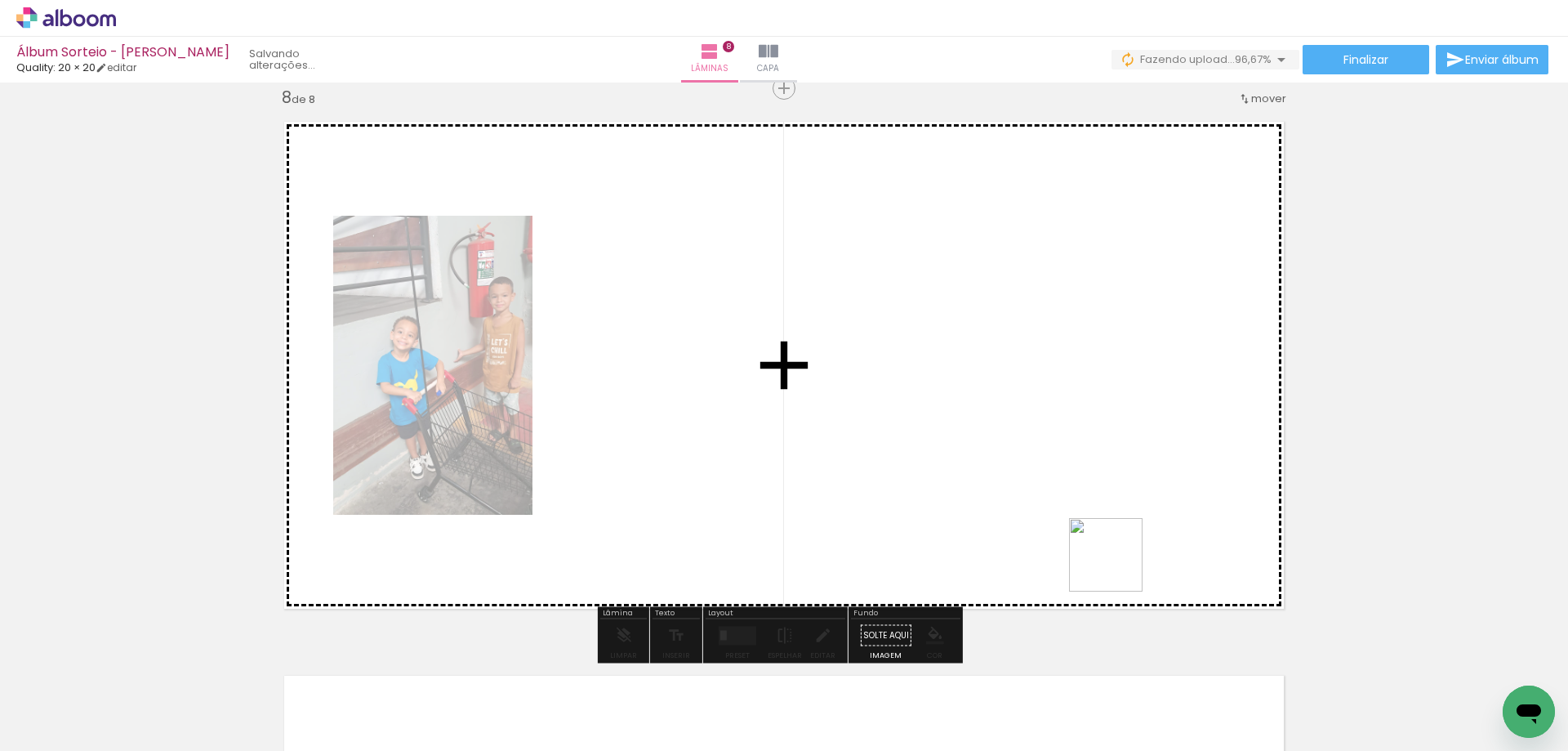
drag, startPoint x: 1221, startPoint y: 665, endPoint x: 1241, endPoint y: 593, distance: 74.7
click at [1019, 440] on quentale-workspace at bounding box center [784, 376] width 1568 height 751
drag, startPoint x: 1318, startPoint y: 677, endPoint x: 1295, endPoint y: 625, distance: 56.9
click at [982, 403] on quentale-workspace at bounding box center [784, 376] width 1568 height 751
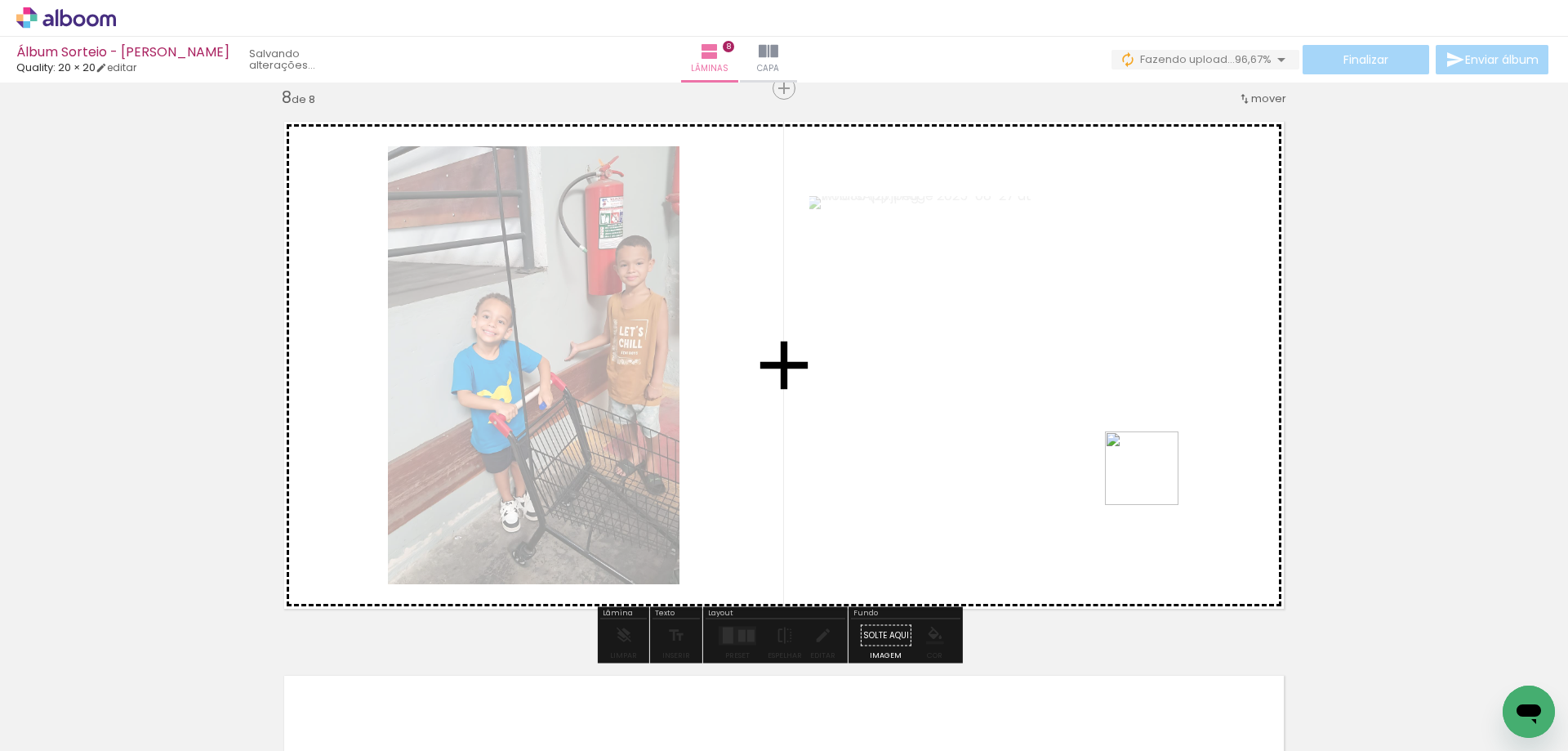
drag, startPoint x: 1395, startPoint y: 679, endPoint x: 1465, endPoint y: 638, distance: 81.1
click at [1153, 480] on quentale-workspace at bounding box center [784, 376] width 1568 height 751
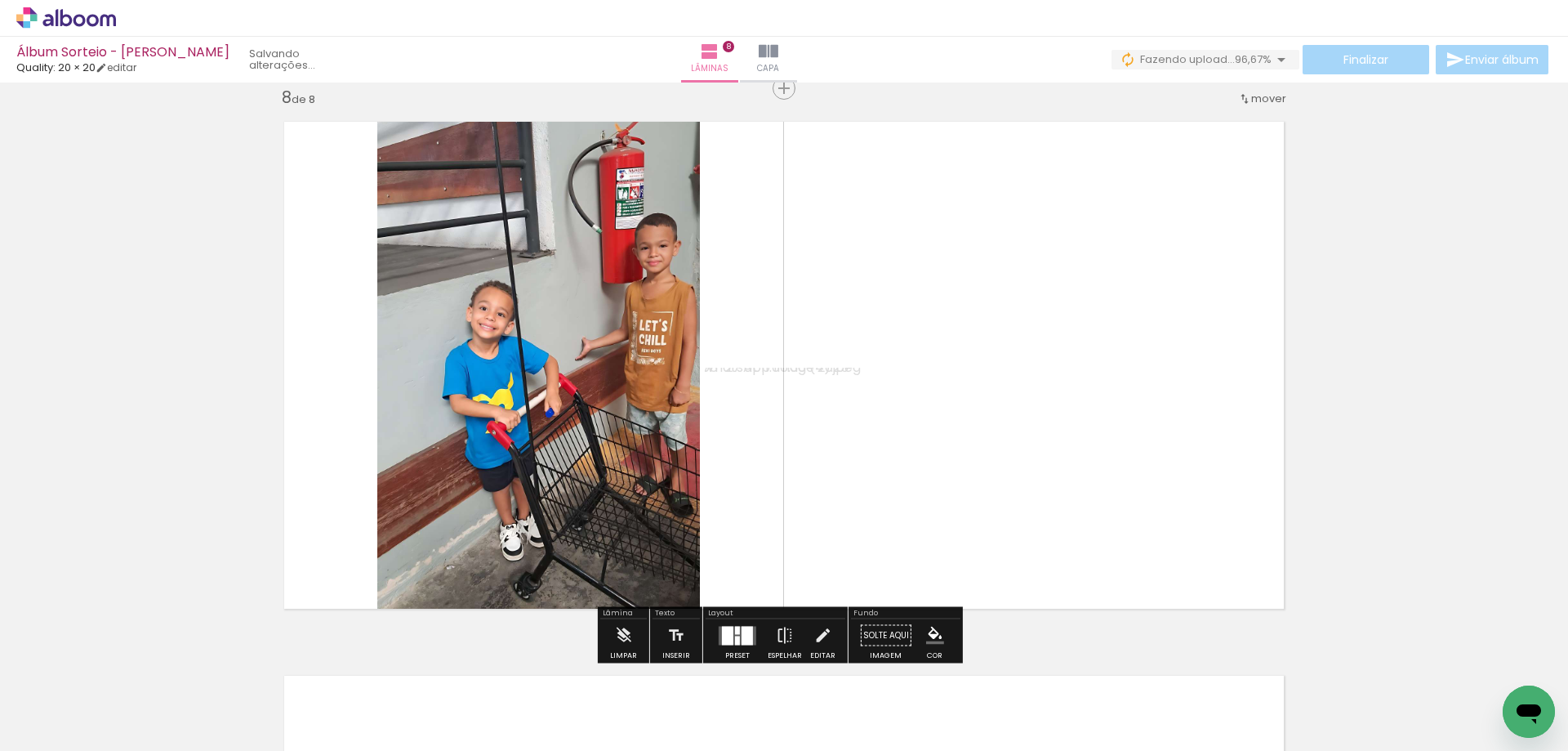
drag, startPoint x: 1490, startPoint y: 669, endPoint x: 691, endPoint y: 537, distance: 809.8
click at [1097, 497] on quentale-workspace at bounding box center [784, 376] width 1568 height 751
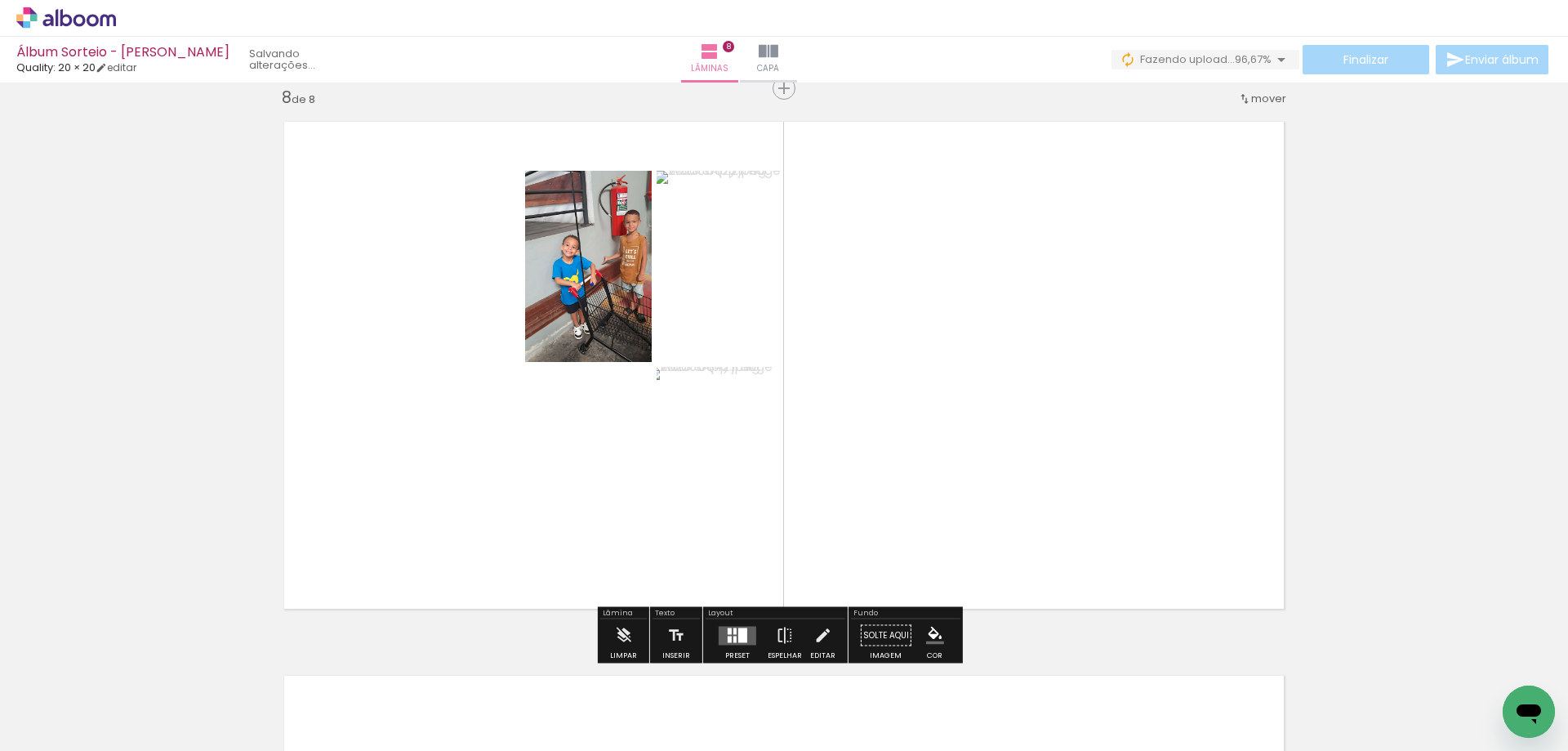
click at [719, 632] on quentale-layouter at bounding box center [738, 635] width 38 height 19
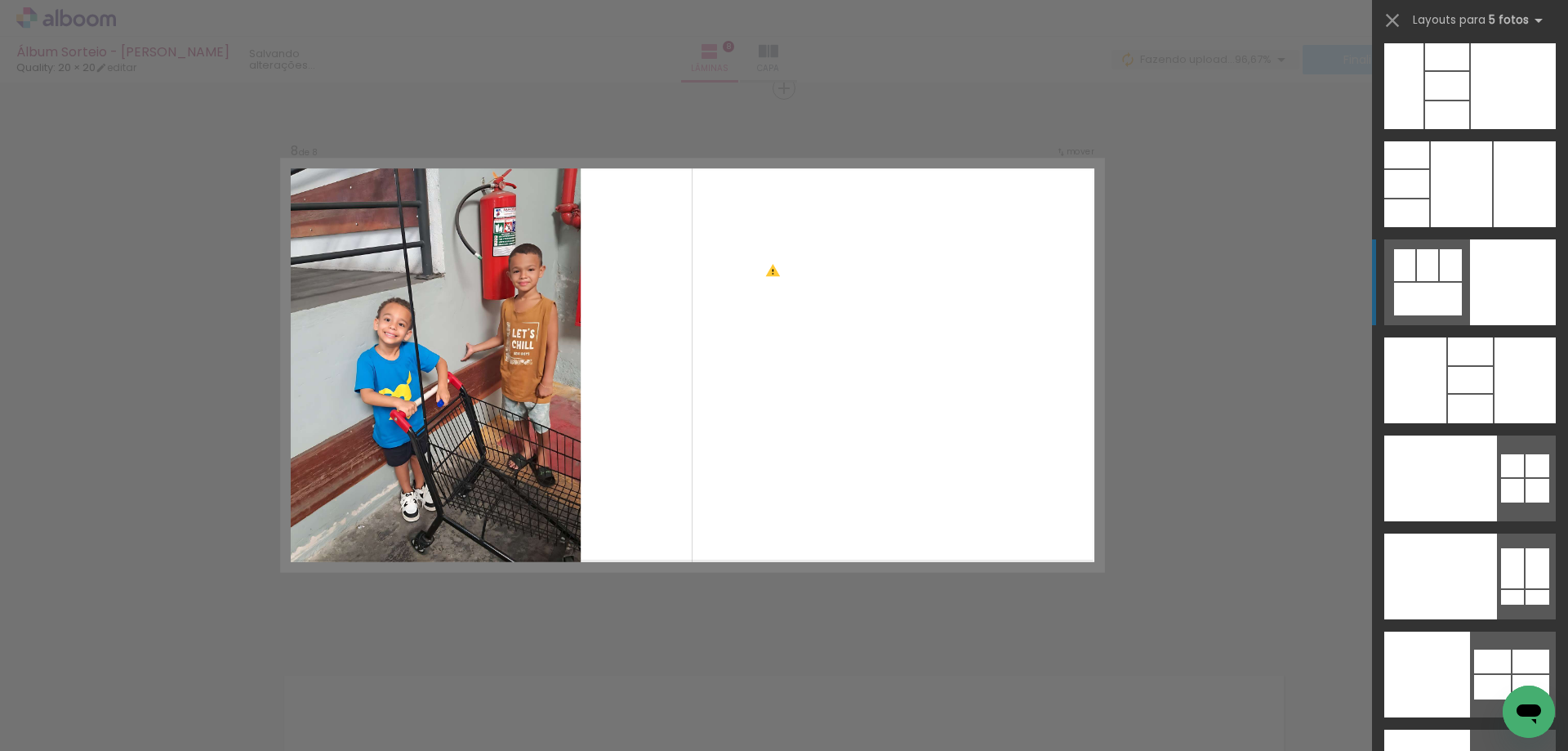
scroll to position [44307, 0]
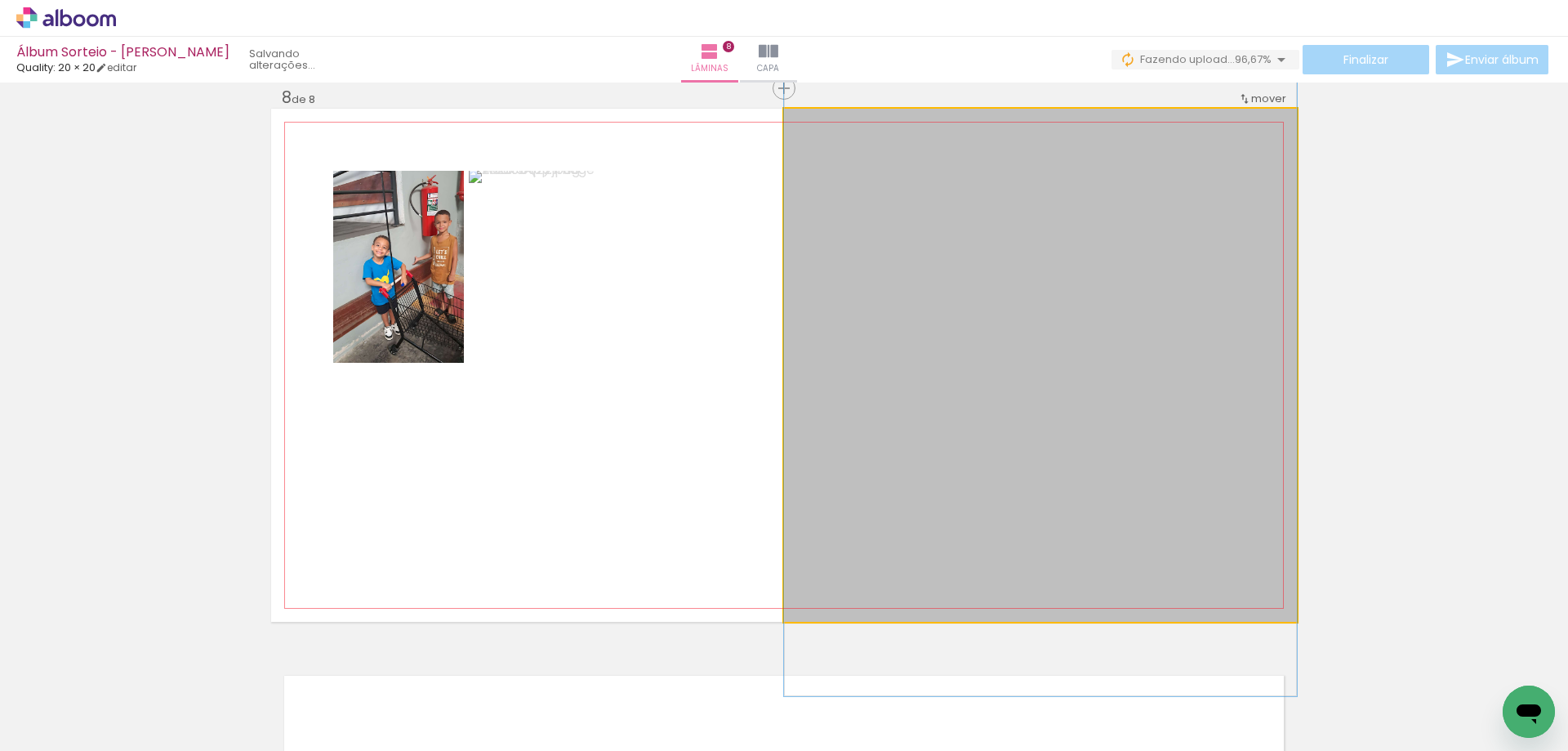
drag, startPoint x: 1055, startPoint y: 409, endPoint x: 1000, endPoint y: 399, distance: 55.9
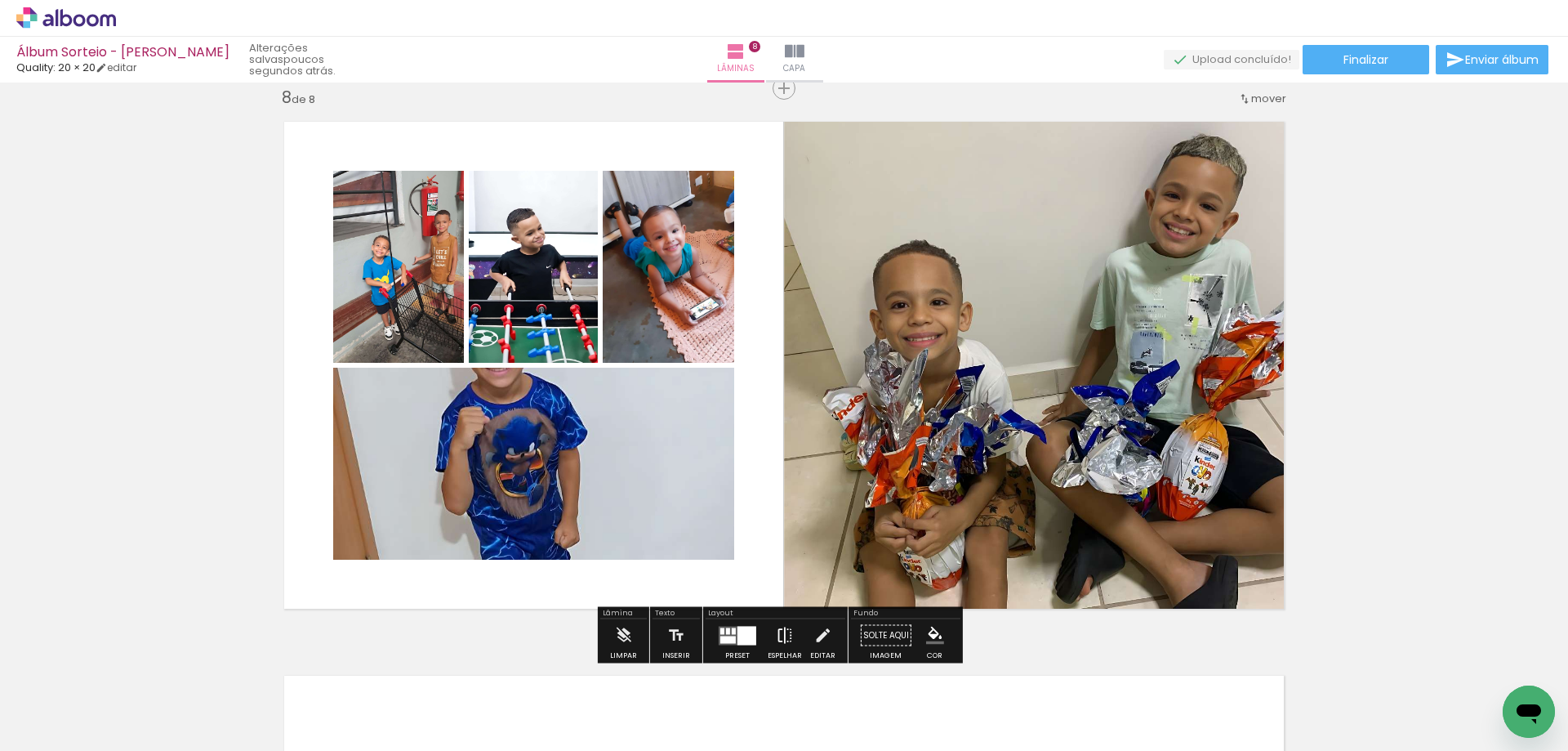
click at [777, 634] on iron-icon at bounding box center [784, 636] width 18 height 33
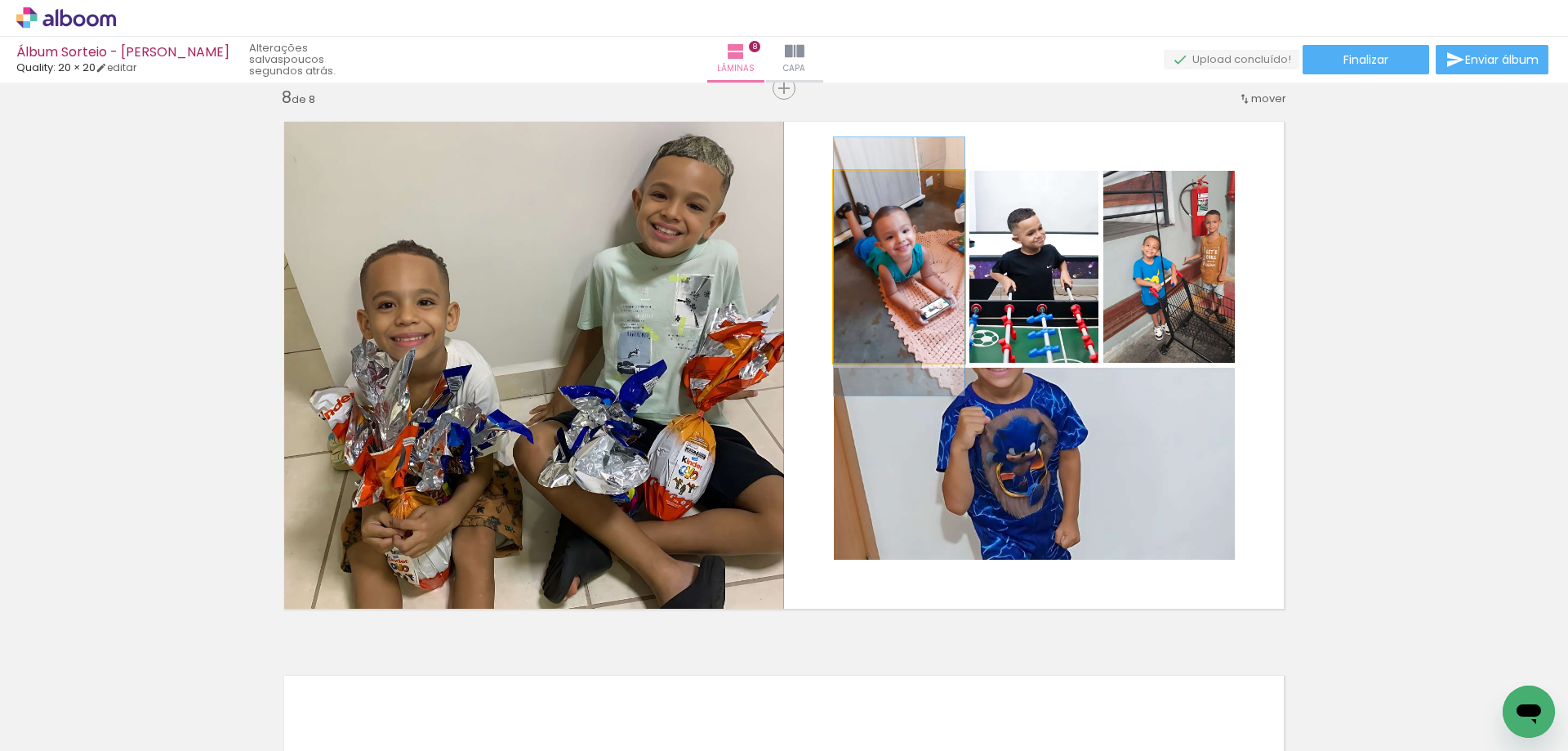
click at [936, 301] on quentale-photo at bounding box center [898, 267] width 130 height 192
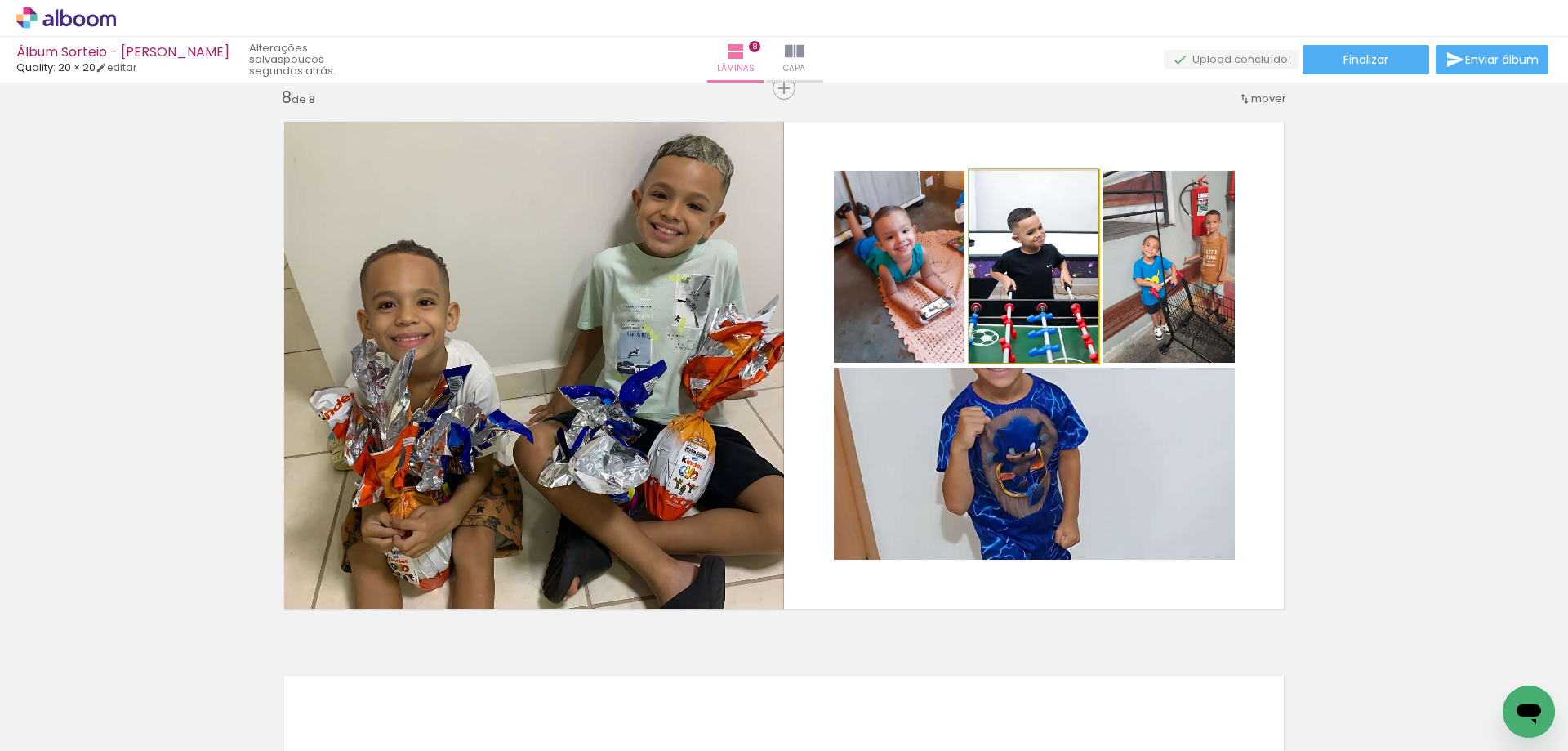
drag, startPoint x: 1057, startPoint y: 284, endPoint x: 1068, endPoint y: 270, distance: 17.8
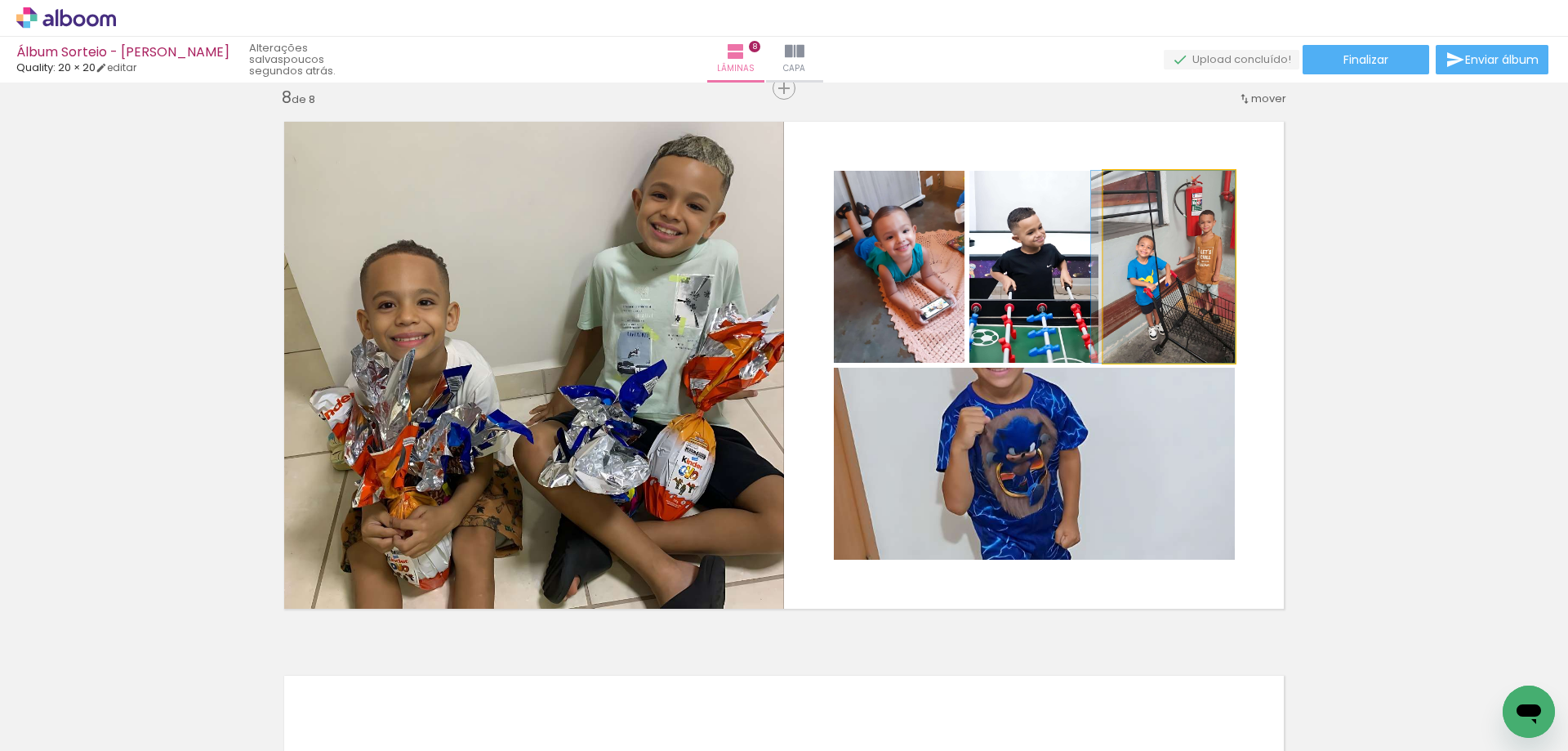
drag, startPoint x: 1150, startPoint y: 262, endPoint x: 1010, endPoint y: 262, distance: 140.0
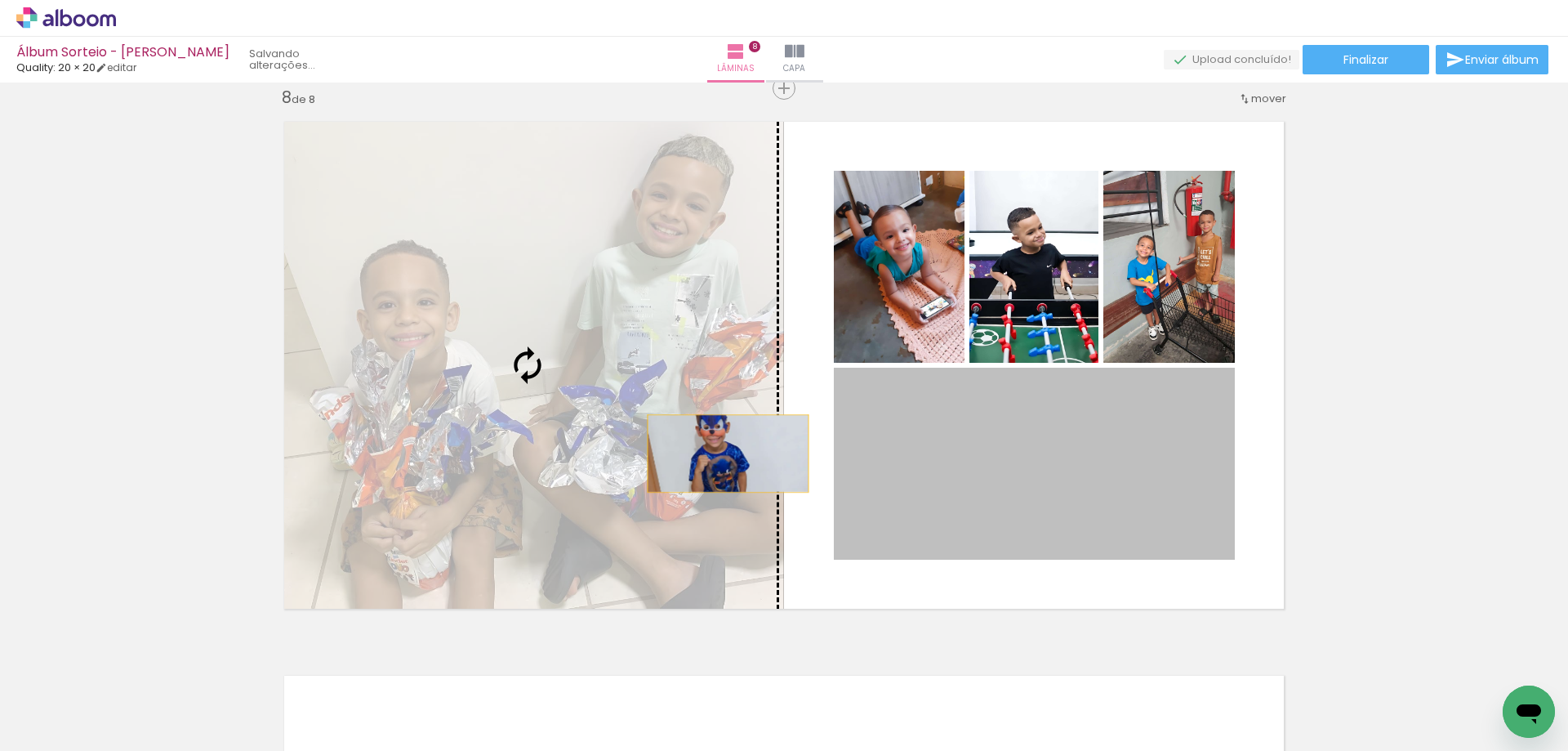
drag, startPoint x: 1066, startPoint y: 419, endPoint x: 659, endPoint y: 444, distance: 407.8
click at [0, 0] on slot at bounding box center [0, 0] width 0 height 0
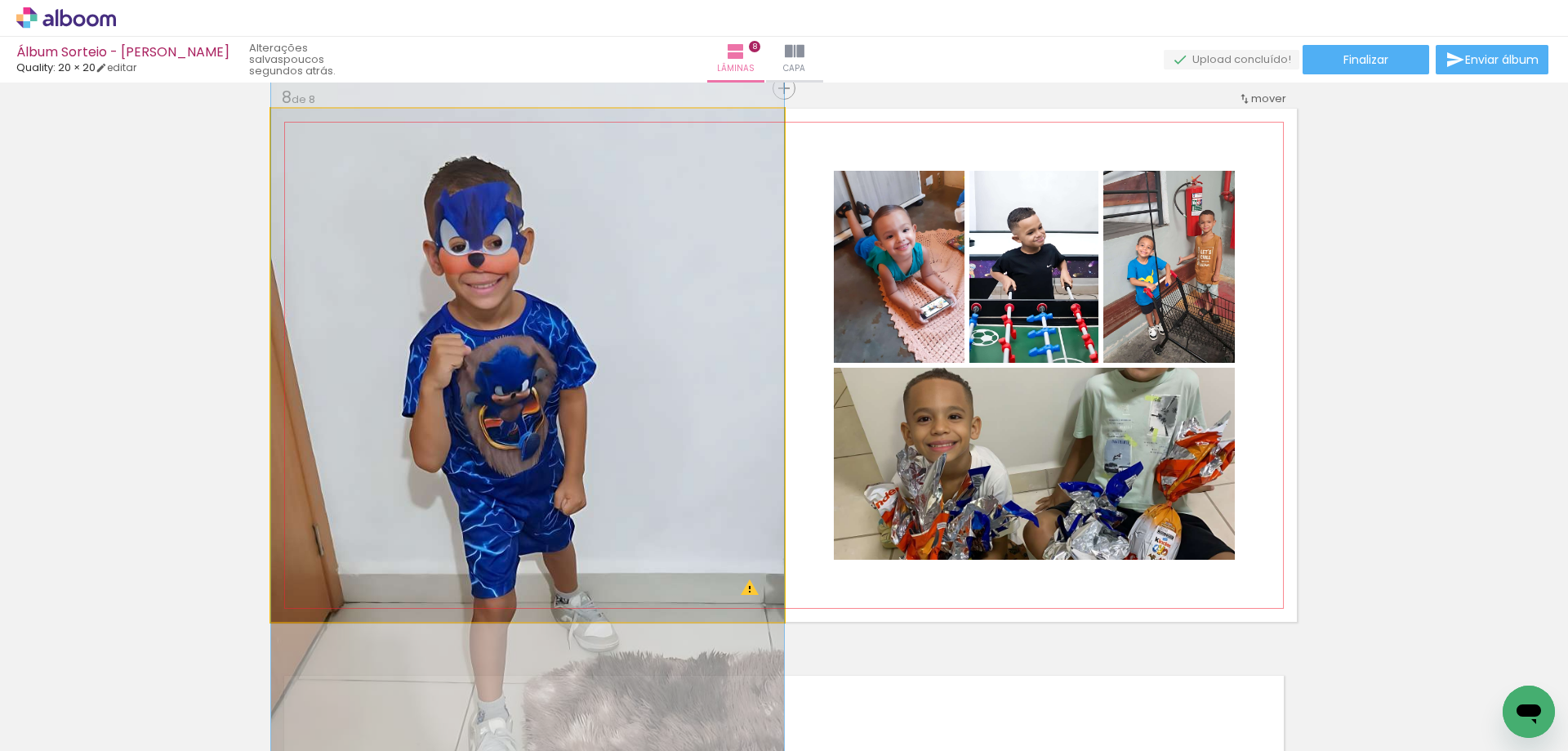
drag, startPoint x: 662, startPoint y: 299, endPoint x: 663, endPoint y: 341, distance: 42.0
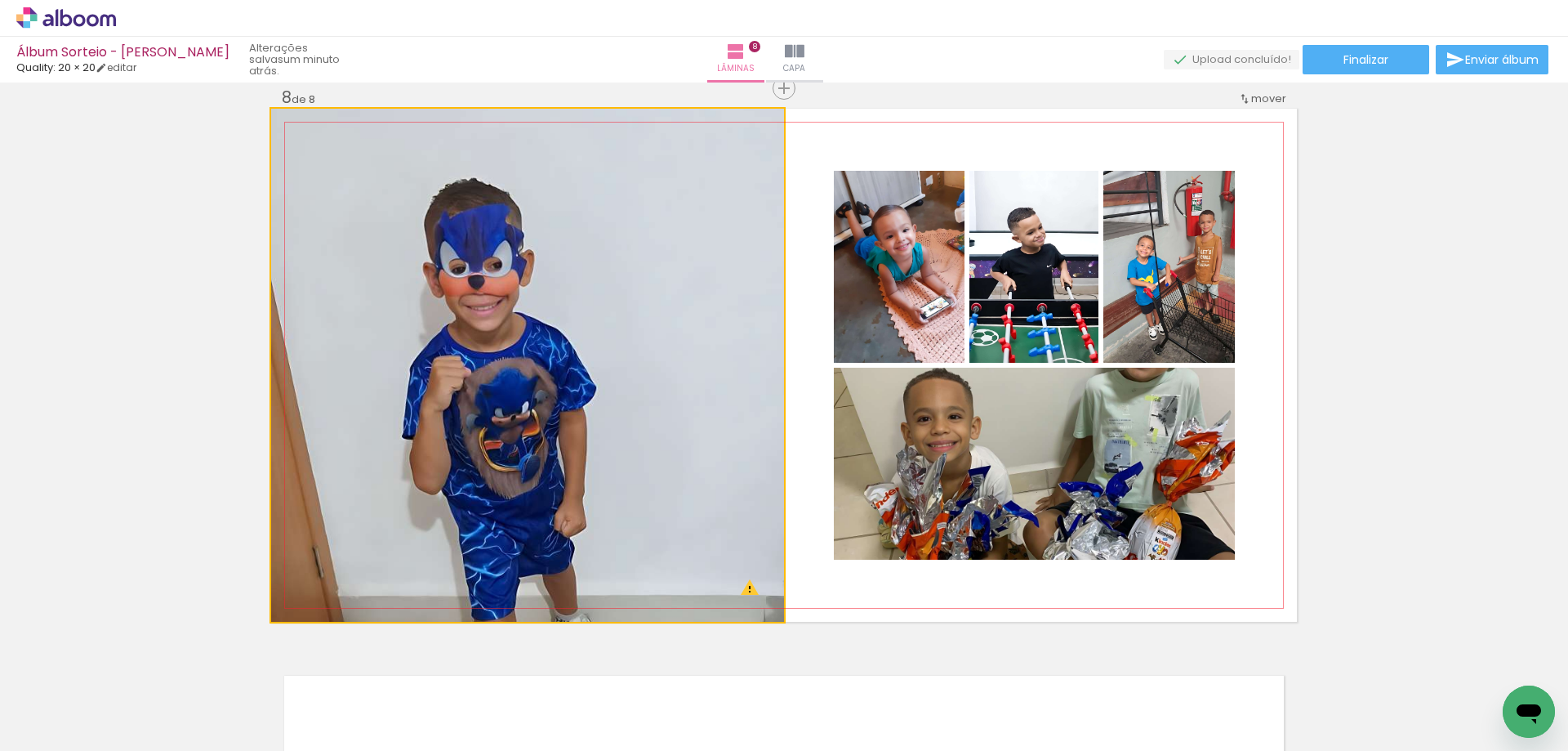
drag, startPoint x: 807, startPoint y: 425, endPoint x: 977, endPoint y: 434, distance: 170.2
click at [0, 0] on slot at bounding box center [0, 0] width 0 height 0
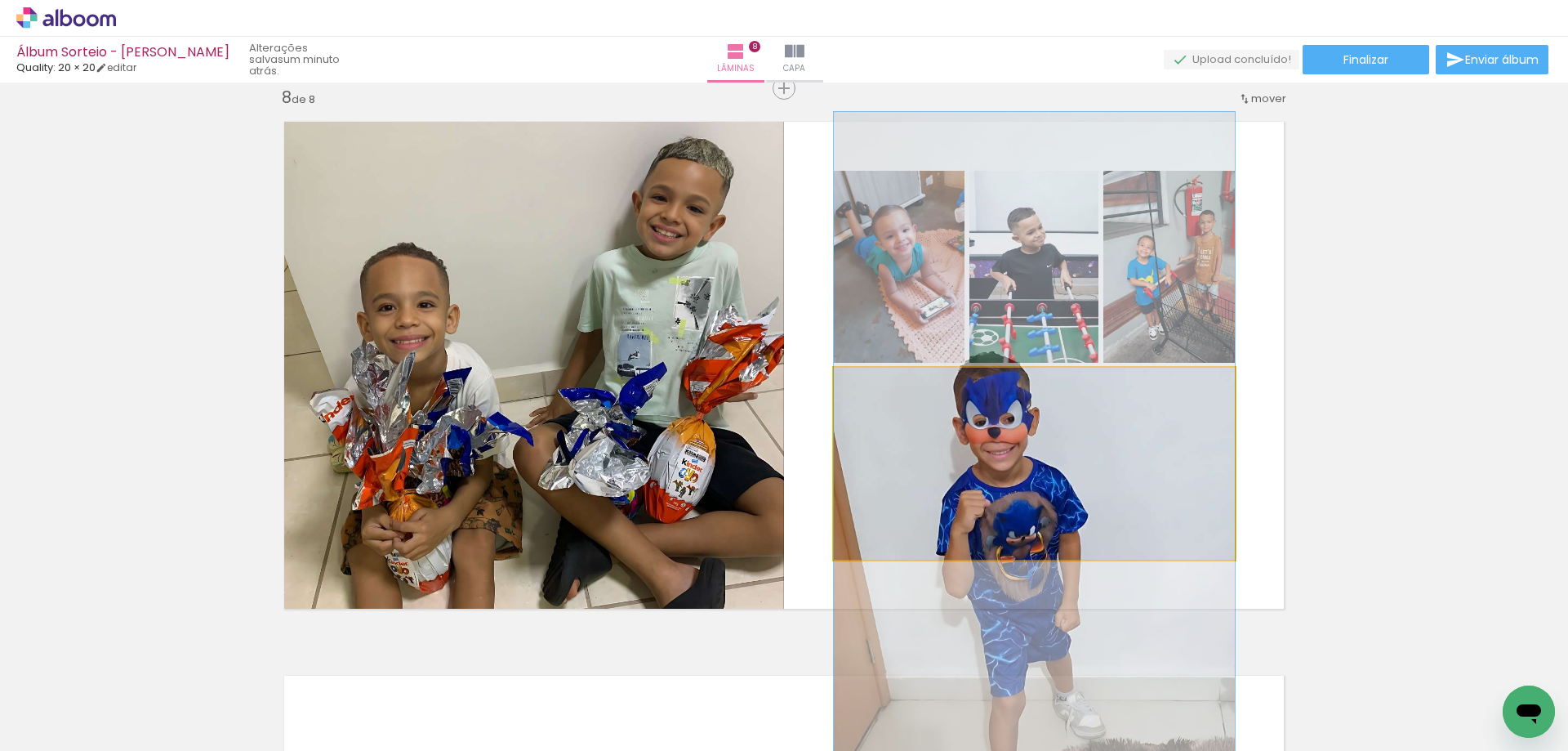
drag, startPoint x: 1049, startPoint y: 437, endPoint x: 1072, endPoint y: 513, distance: 79.4
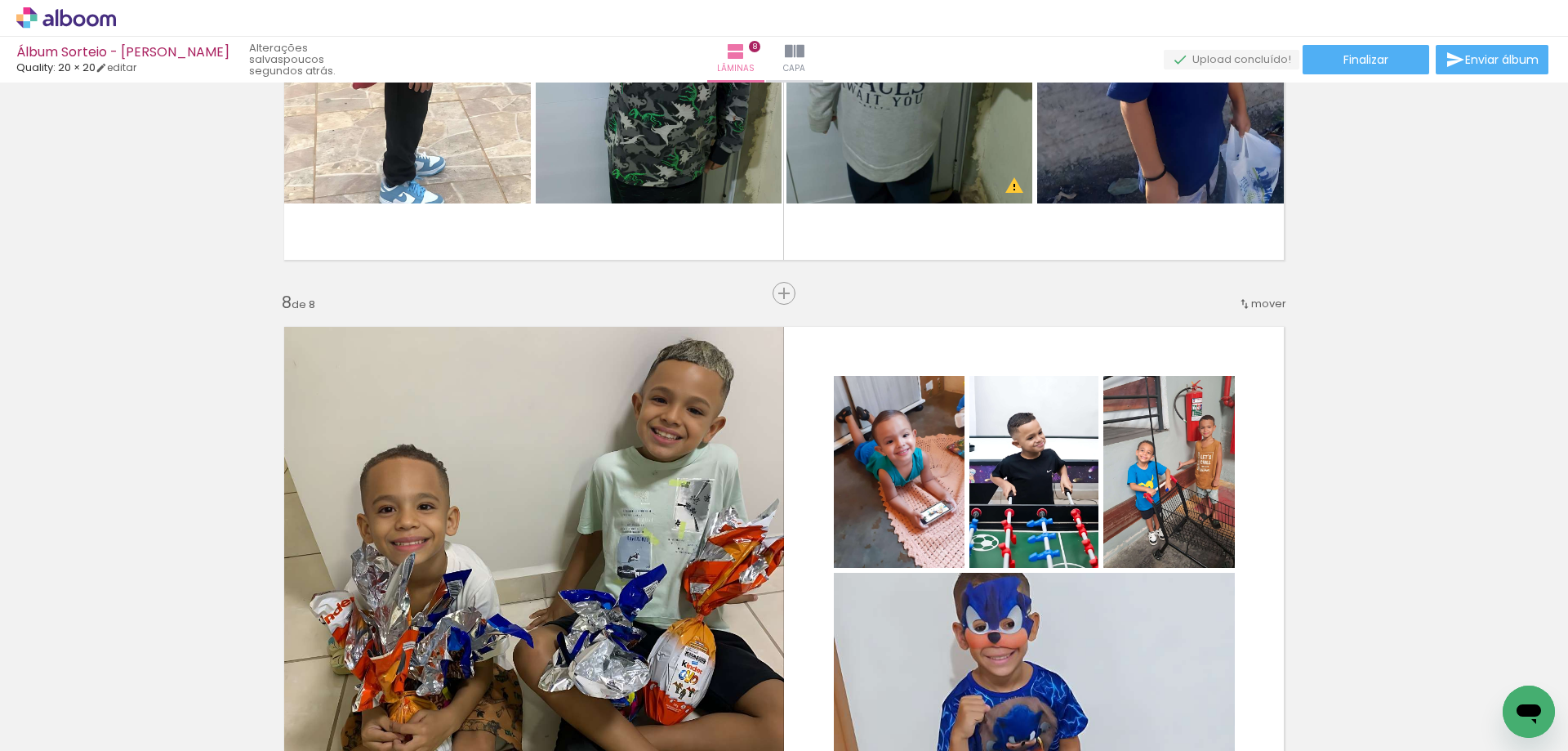
scroll to position [3734, 0]
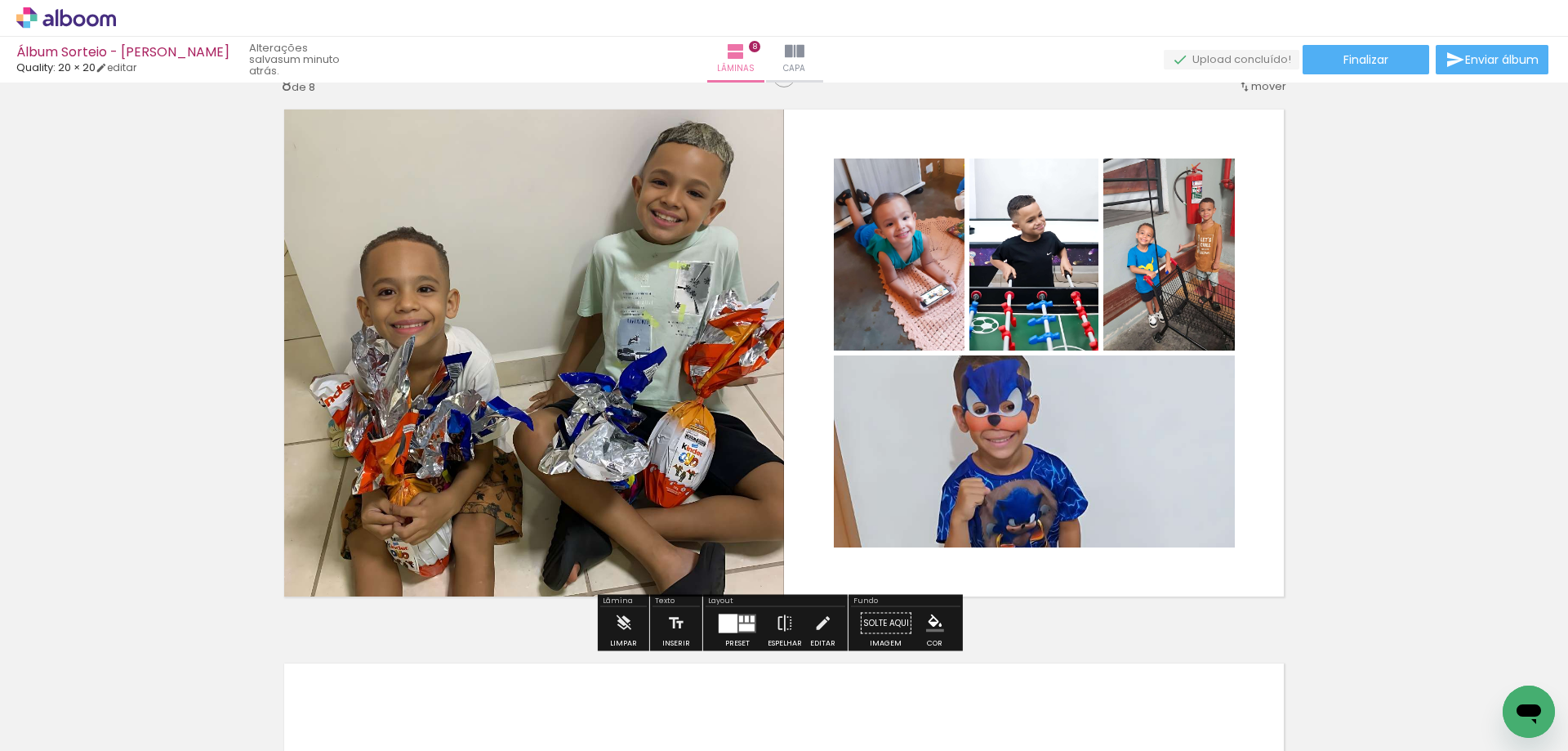
scroll to position [3843, 0]
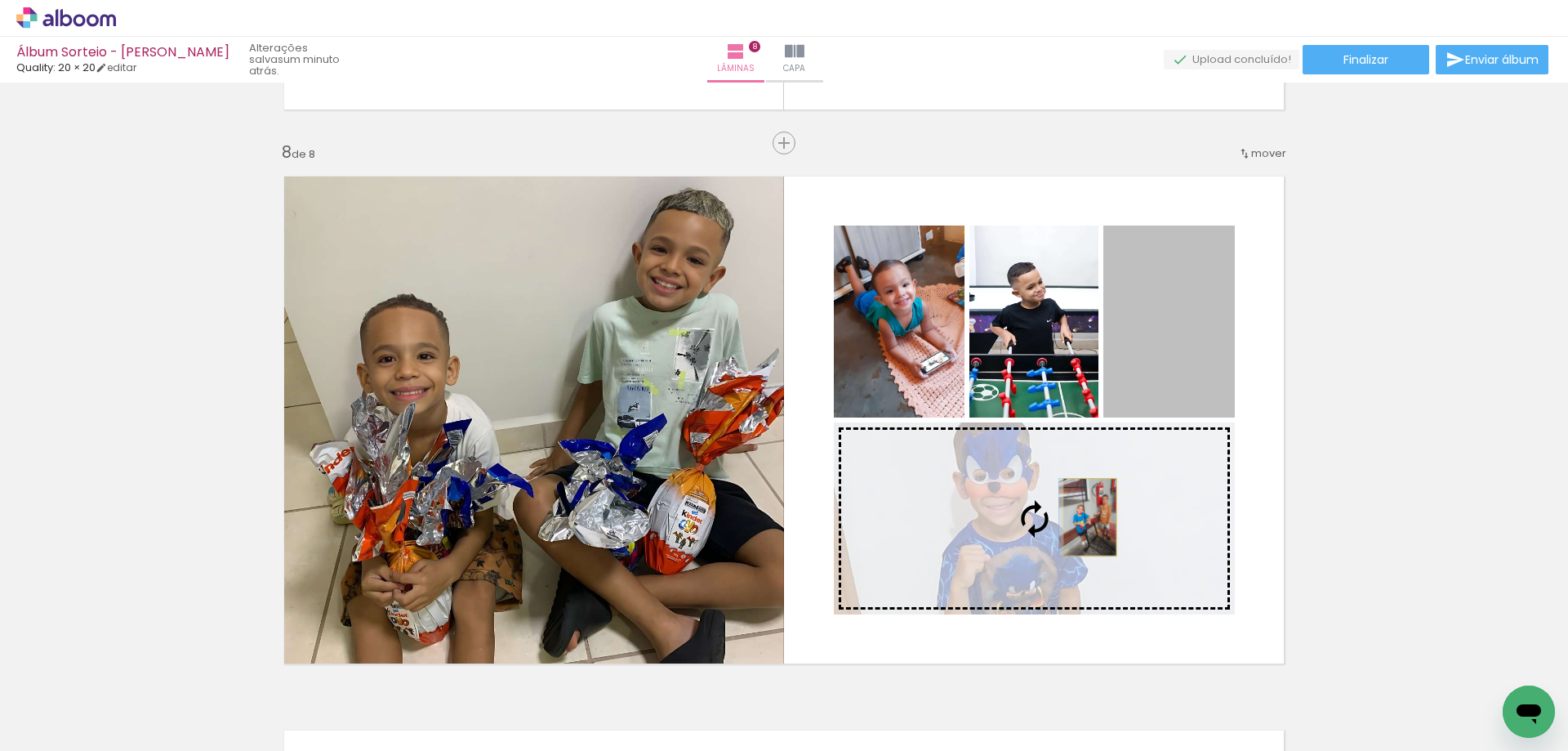
drag, startPoint x: 1182, startPoint y: 374, endPoint x: 1084, endPoint y: 517, distance: 173.4
click at [0, 0] on slot at bounding box center [0, 0] width 0 height 0
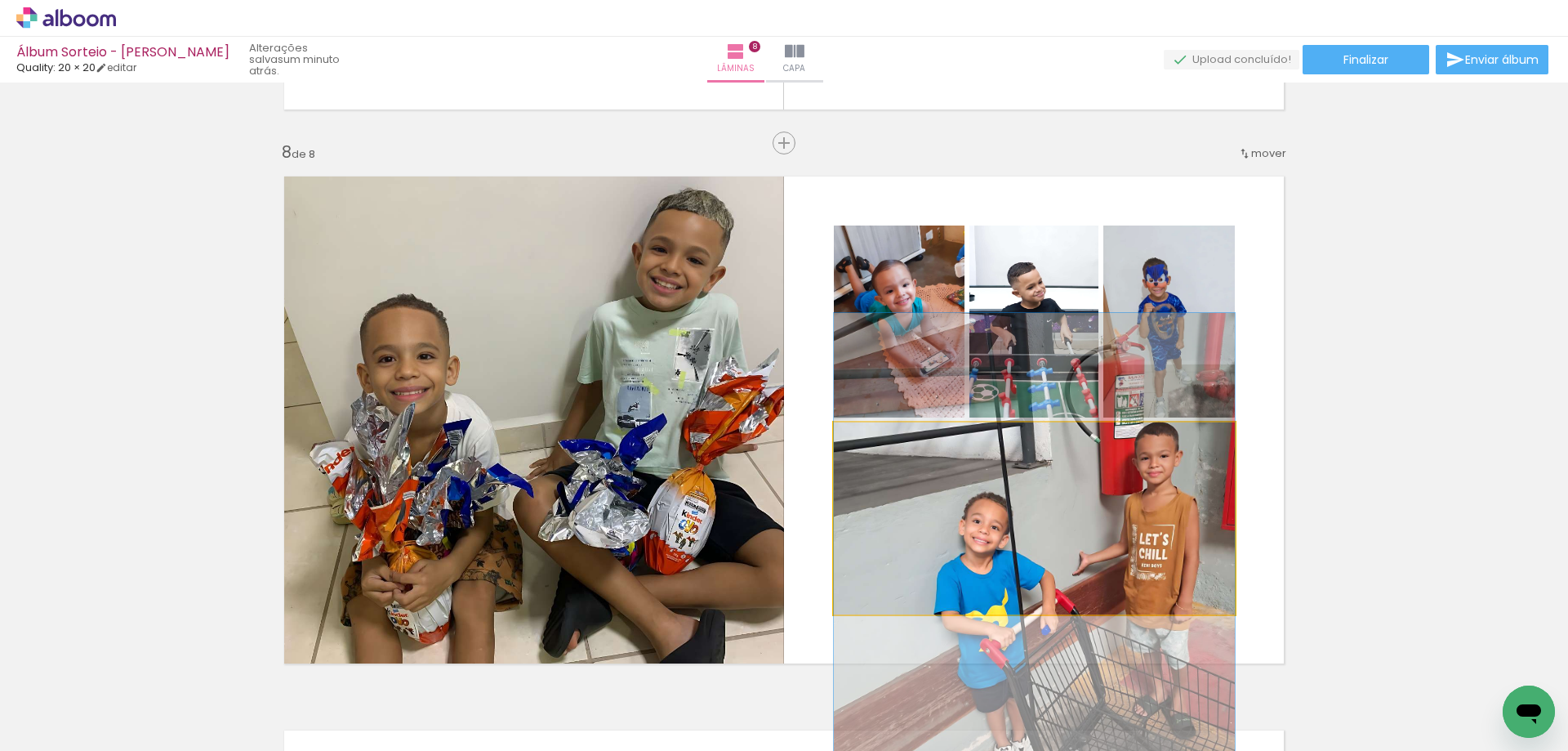
drag, startPoint x: 1175, startPoint y: 491, endPoint x: 1173, endPoint y: 552, distance: 61.0
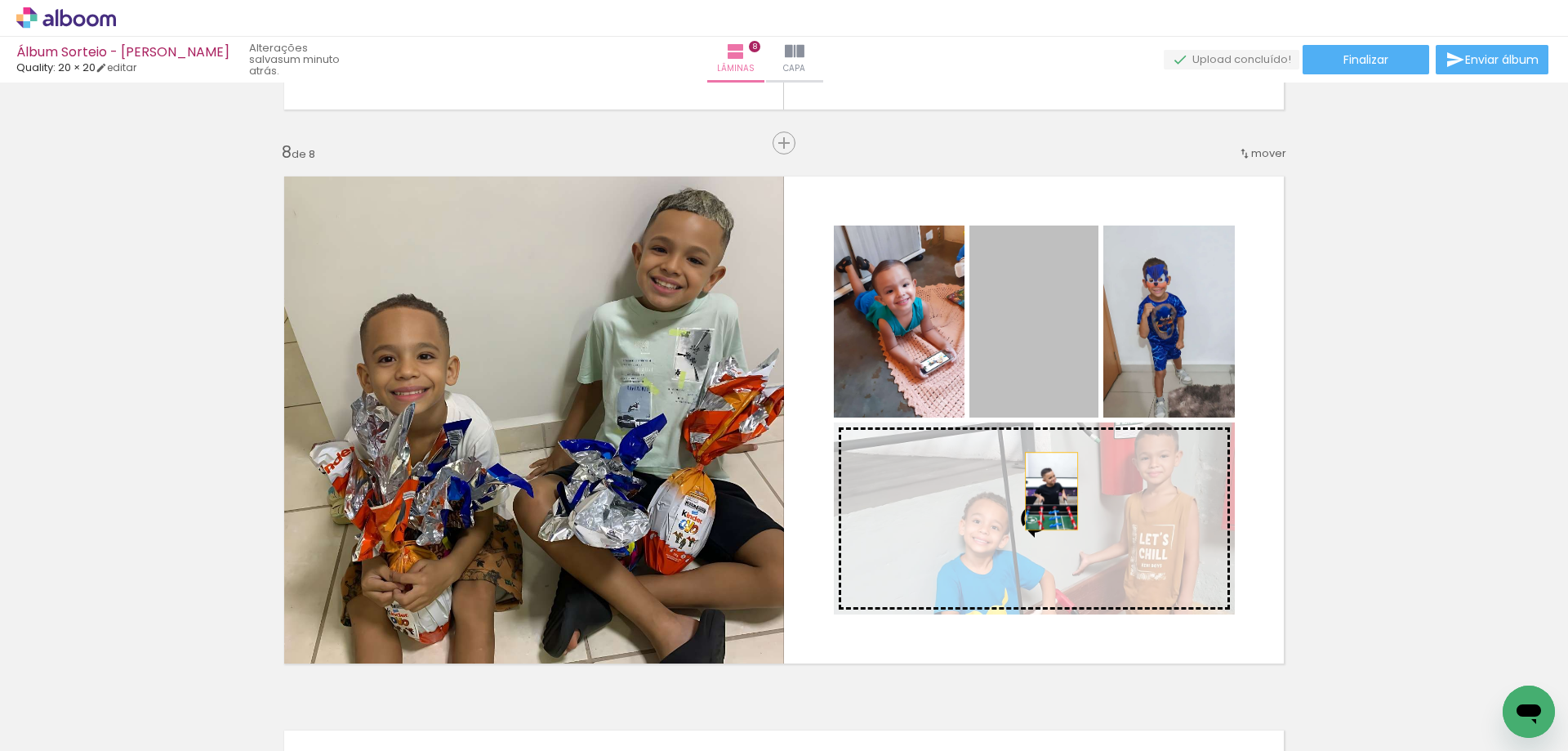
drag, startPoint x: 1065, startPoint y: 364, endPoint x: 1066, endPoint y: 534, distance: 170.0
click at [0, 0] on slot at bounding box center [0, 0] width 0 height 0
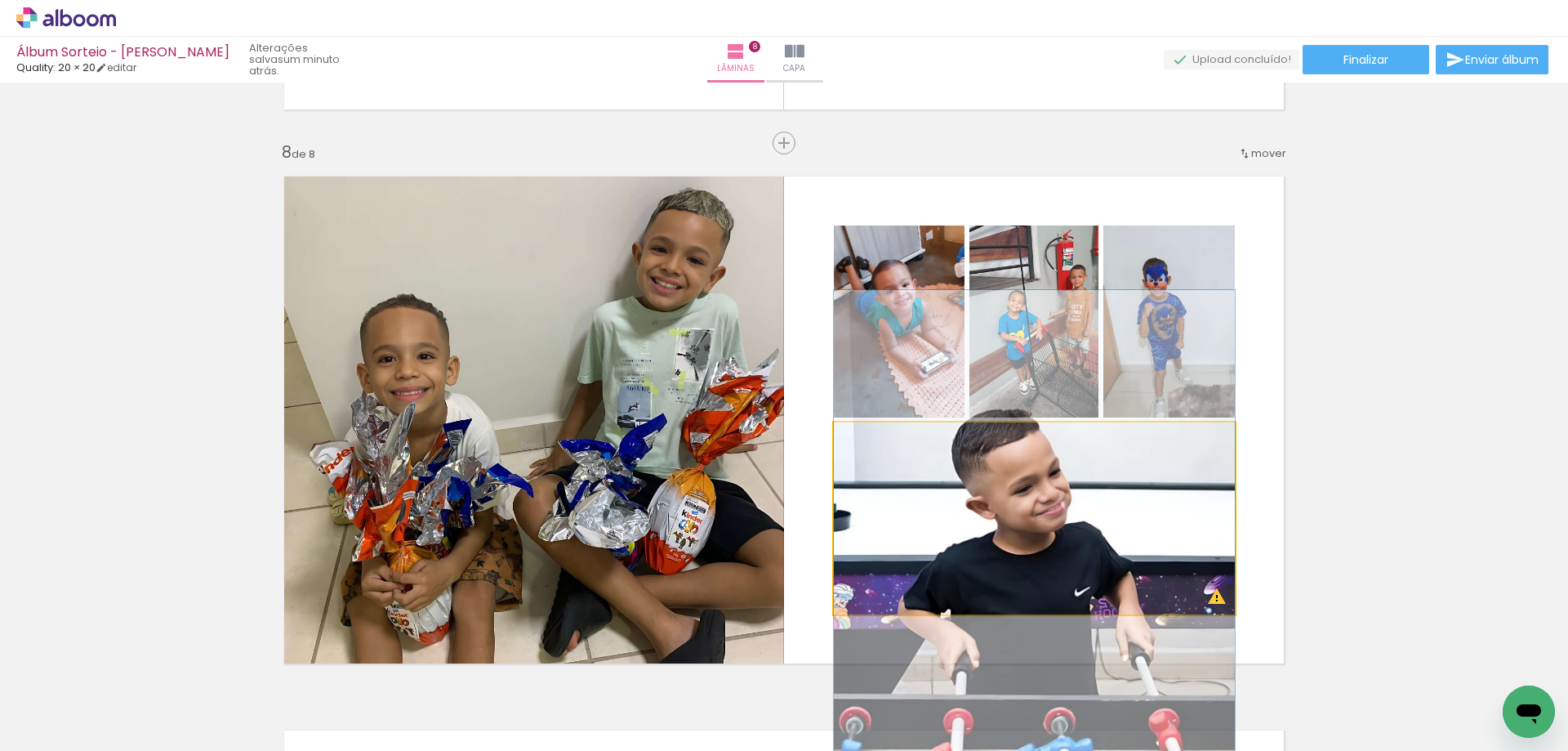
drag, startPoint x: 1132, startPoint y: 503, endPoint x: 1134, endPoint y: 576, distance: 73.0
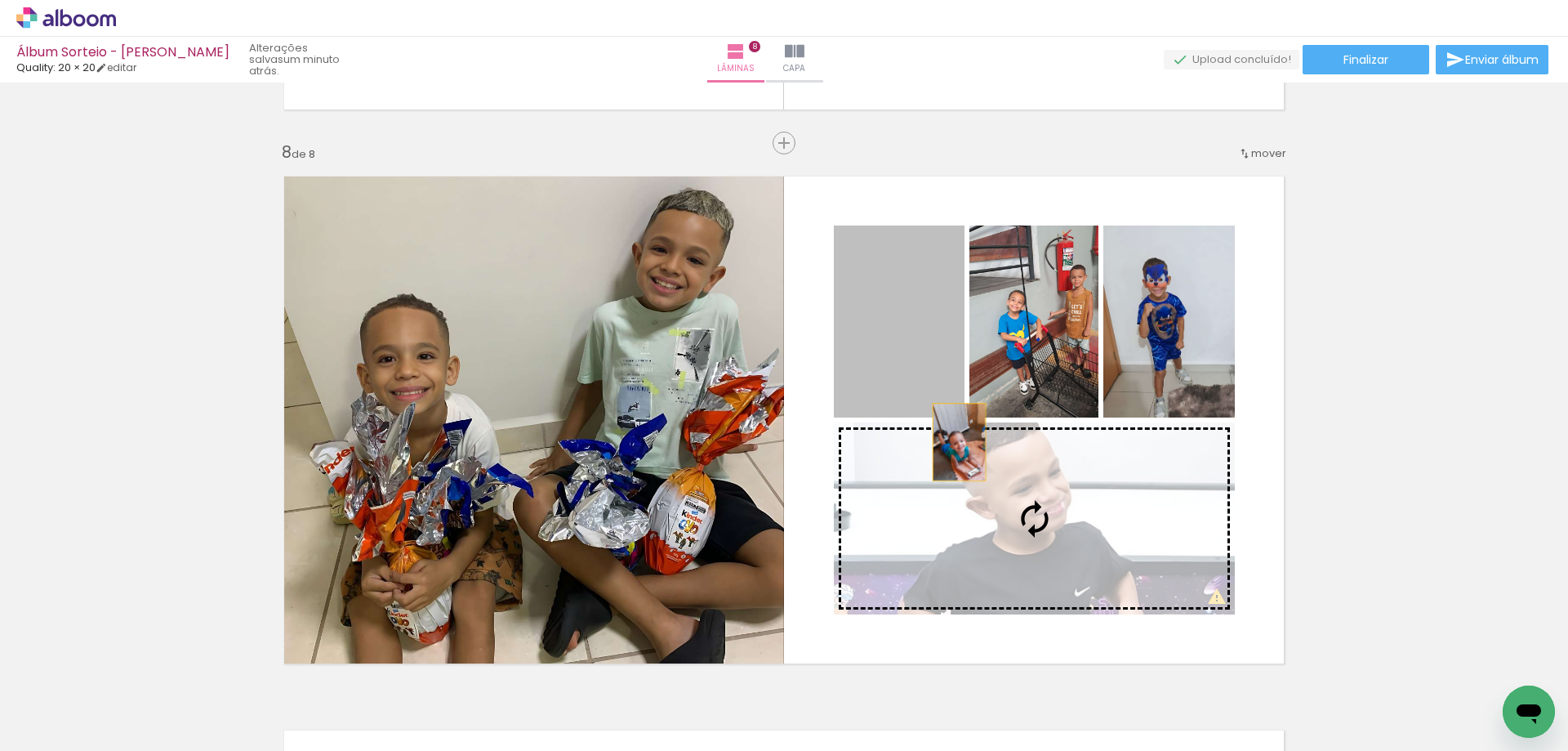
drag, startPoint x: 921, startPoint y: 370, endPoint x: 1020, endPoint y: 509, distance: 170.7
click at [0, 0] on slot at bounding box center [0, 0] width 0 height 0
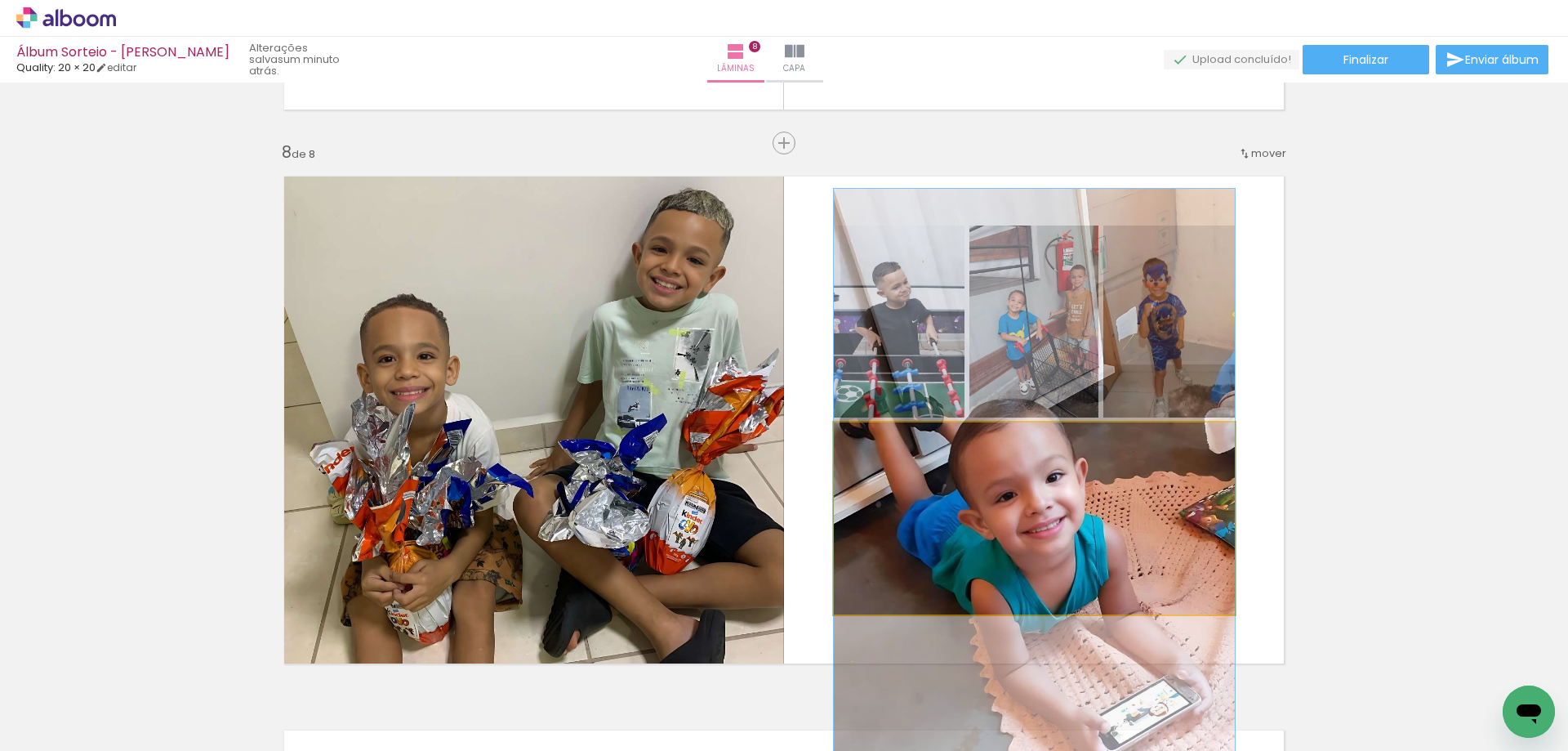
drag, startPoint x: 1156, startPoint y: 501, endPoint x: 1168, endPoint y: 569, distance: 69.1
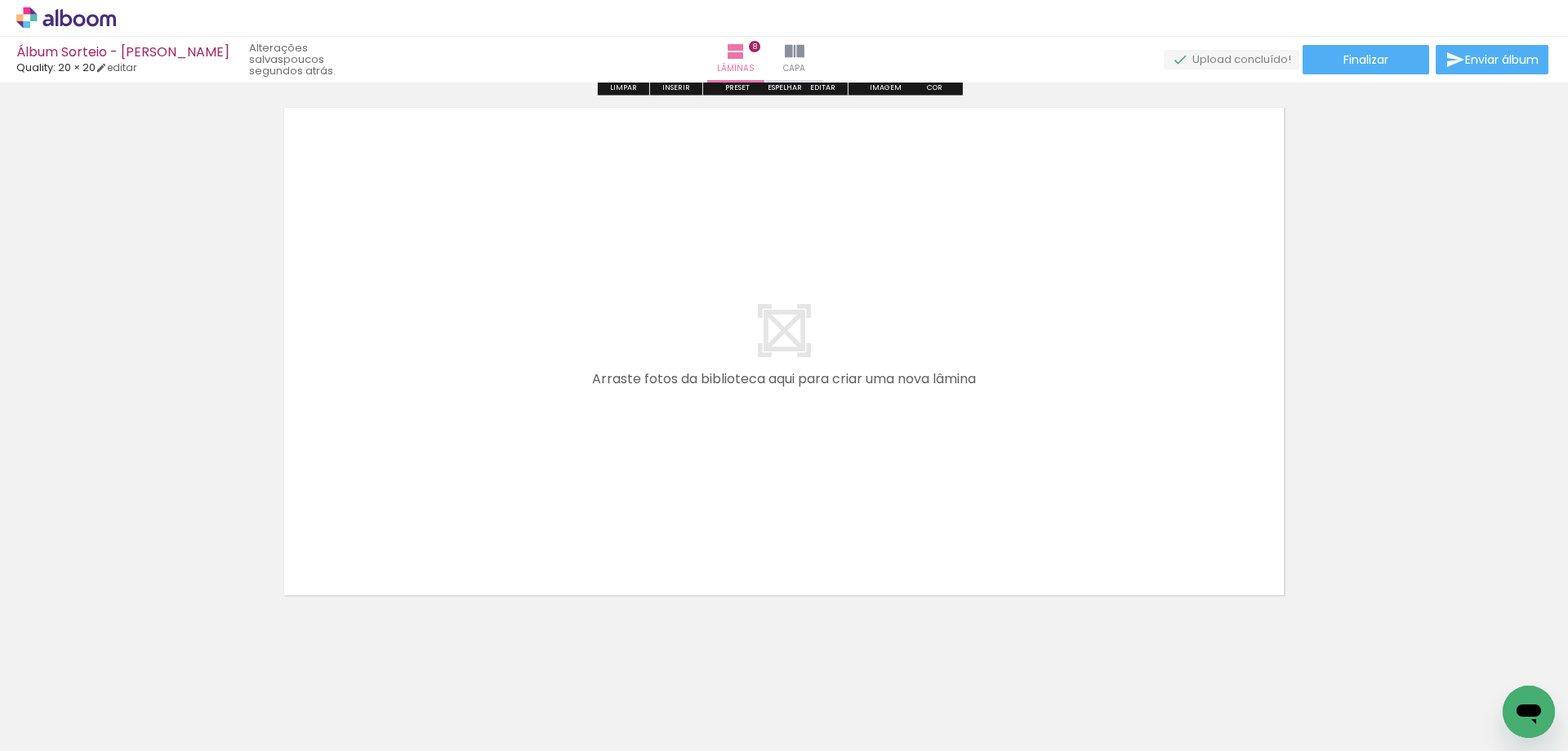
scroll to position [4494, 0]
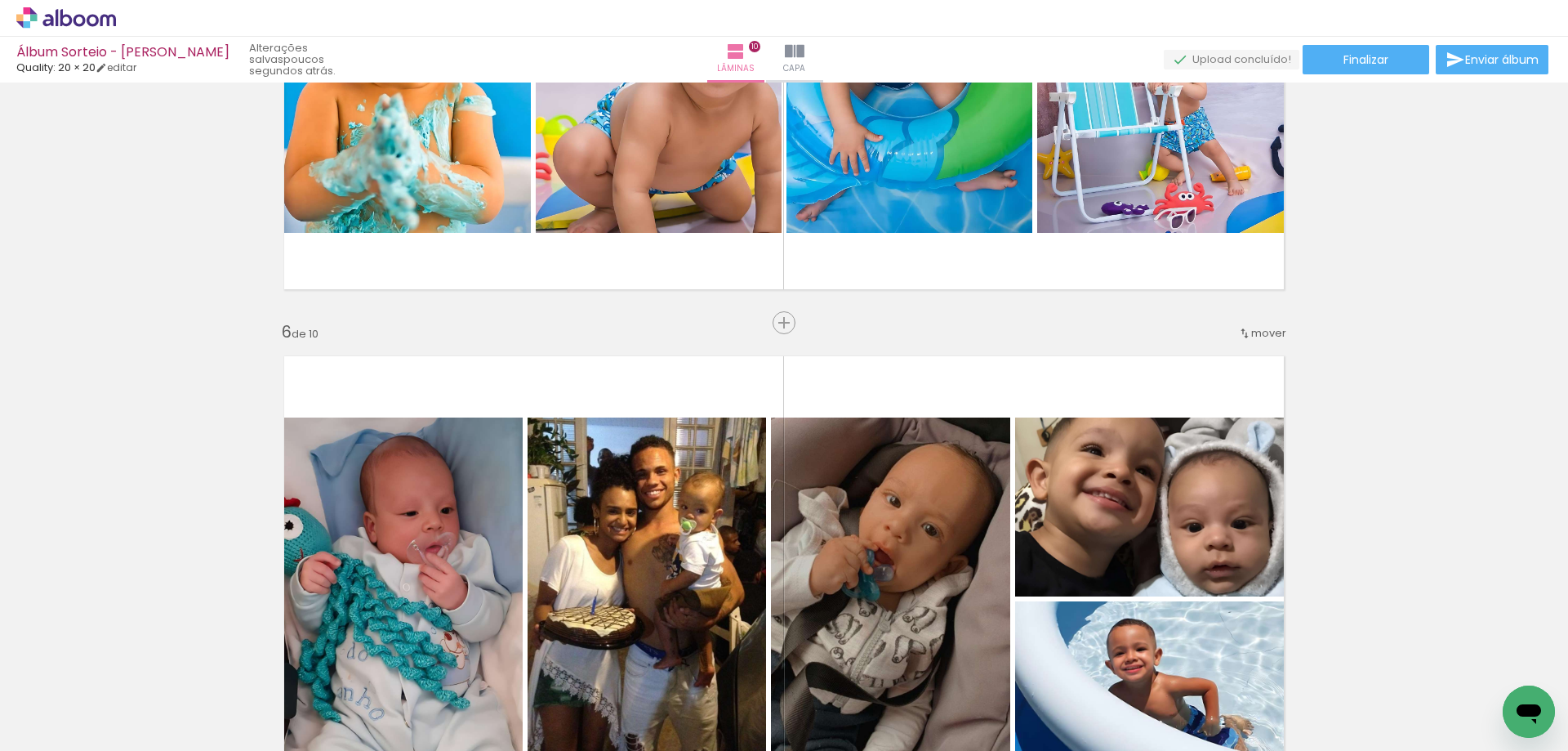
scroll to position [2555, 0]
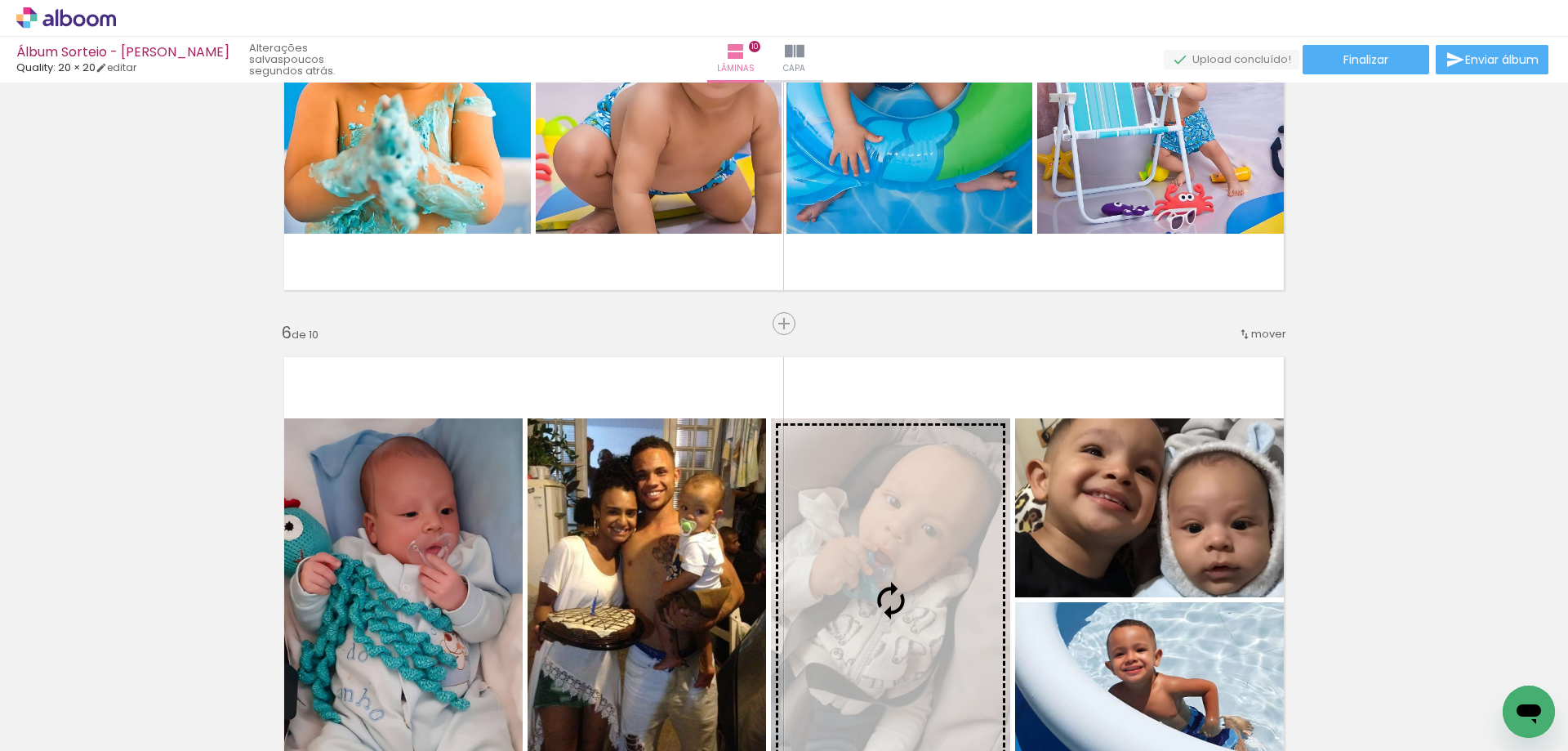
drag, startPoint x: 1184, startPoint y: 483, endPoint x: 970, endPoint y: 513, distance: 216.1
click at [970, 513] on div "Inserir lâmina 1 de 10 Inserir lâmina 2 de 10 Inserir lâmina 3 de 10 Inserir lâ…" at bounding box center [784, 579] width 1568 height 6092
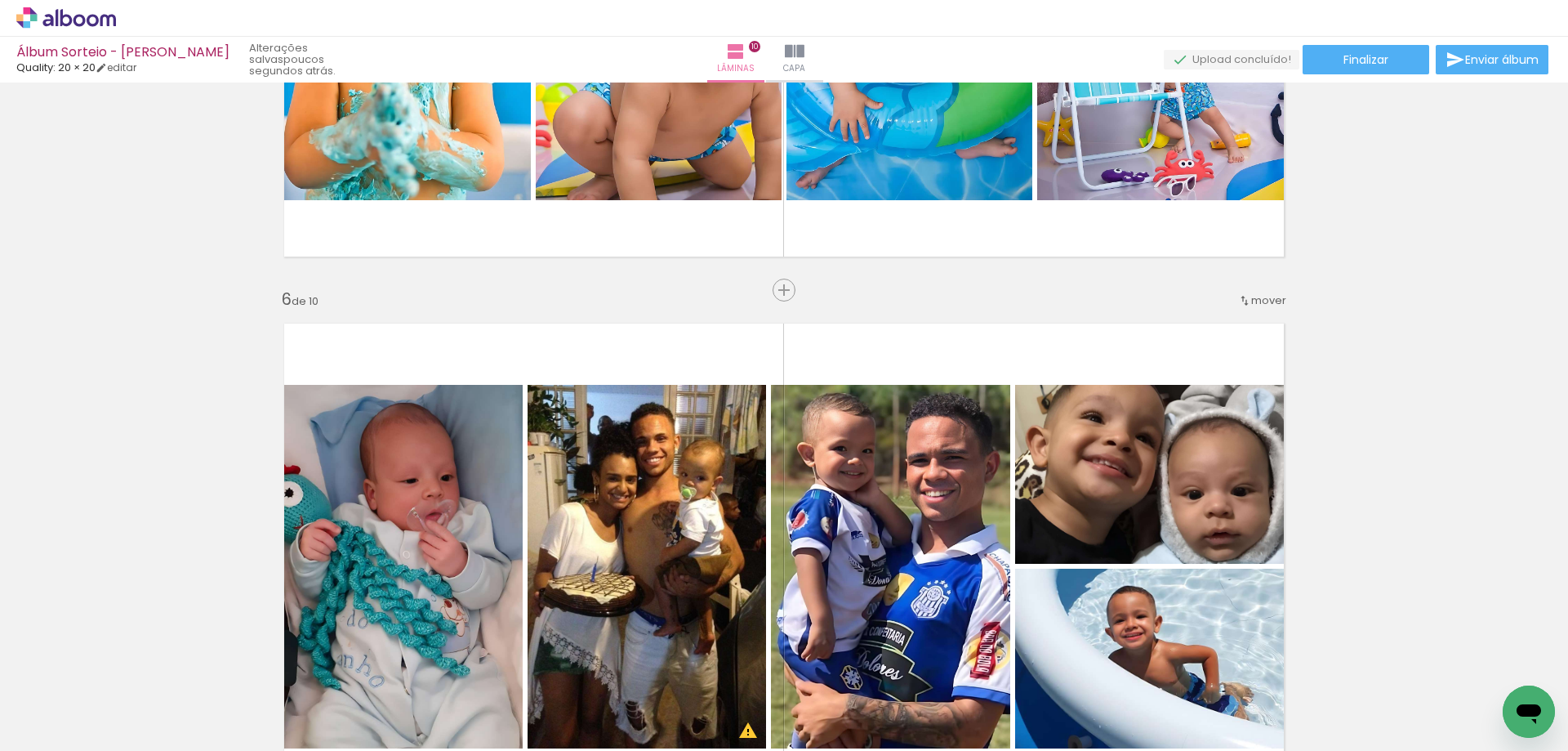
scroll to position [2719, 0]
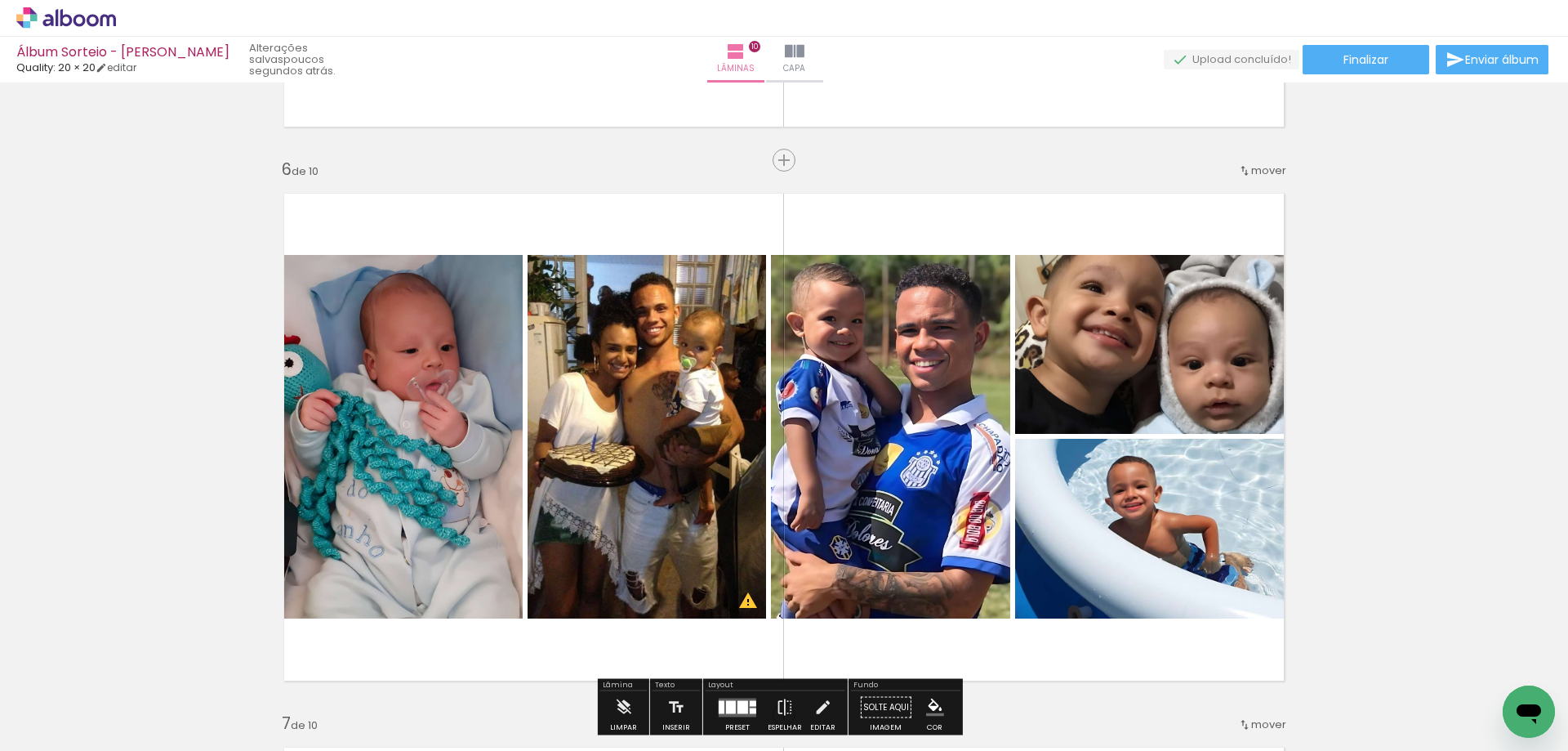
click at [1221, 508] on quentale-photo at bounding box center [1155, 528] width 282 height 179
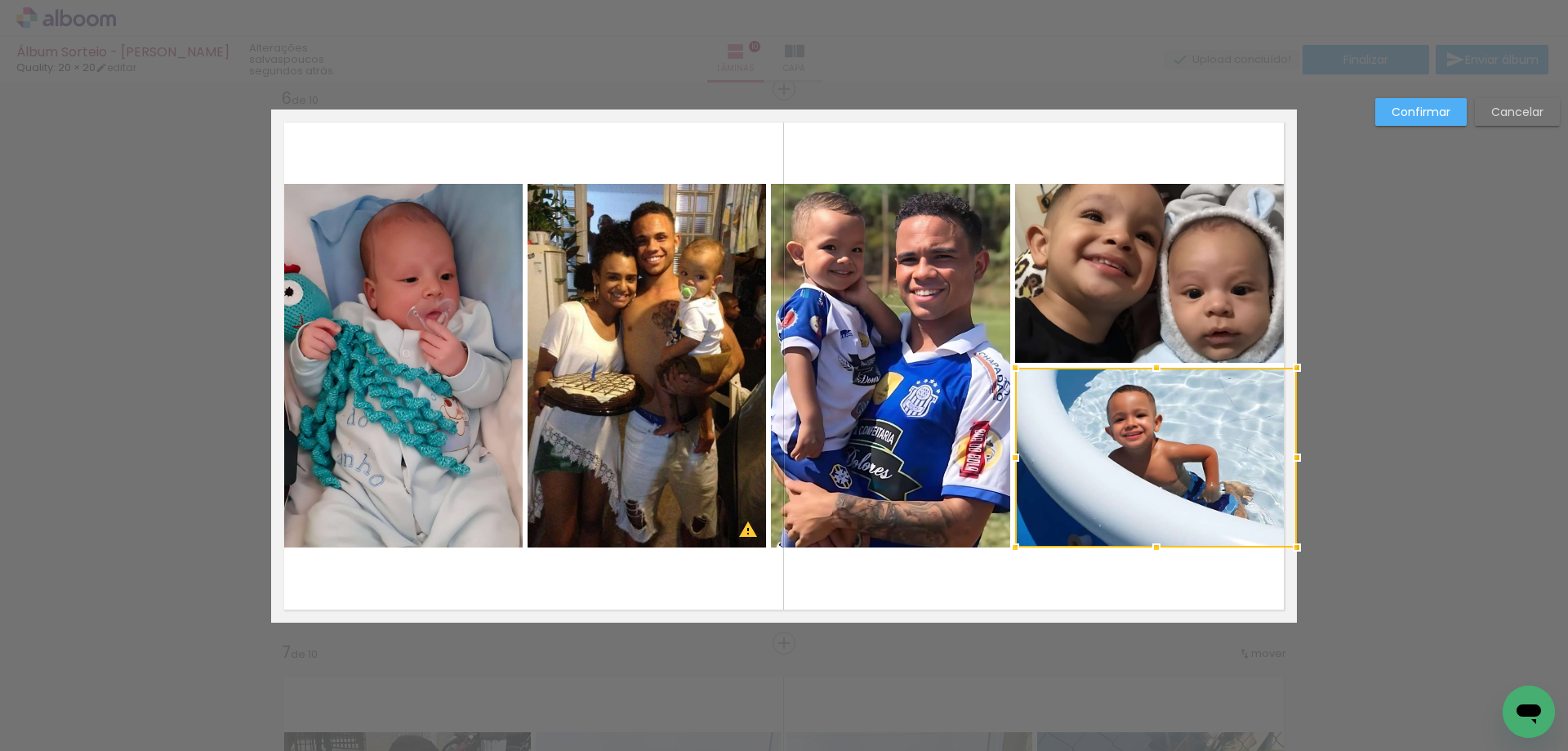
scroll to position [2790, 0]
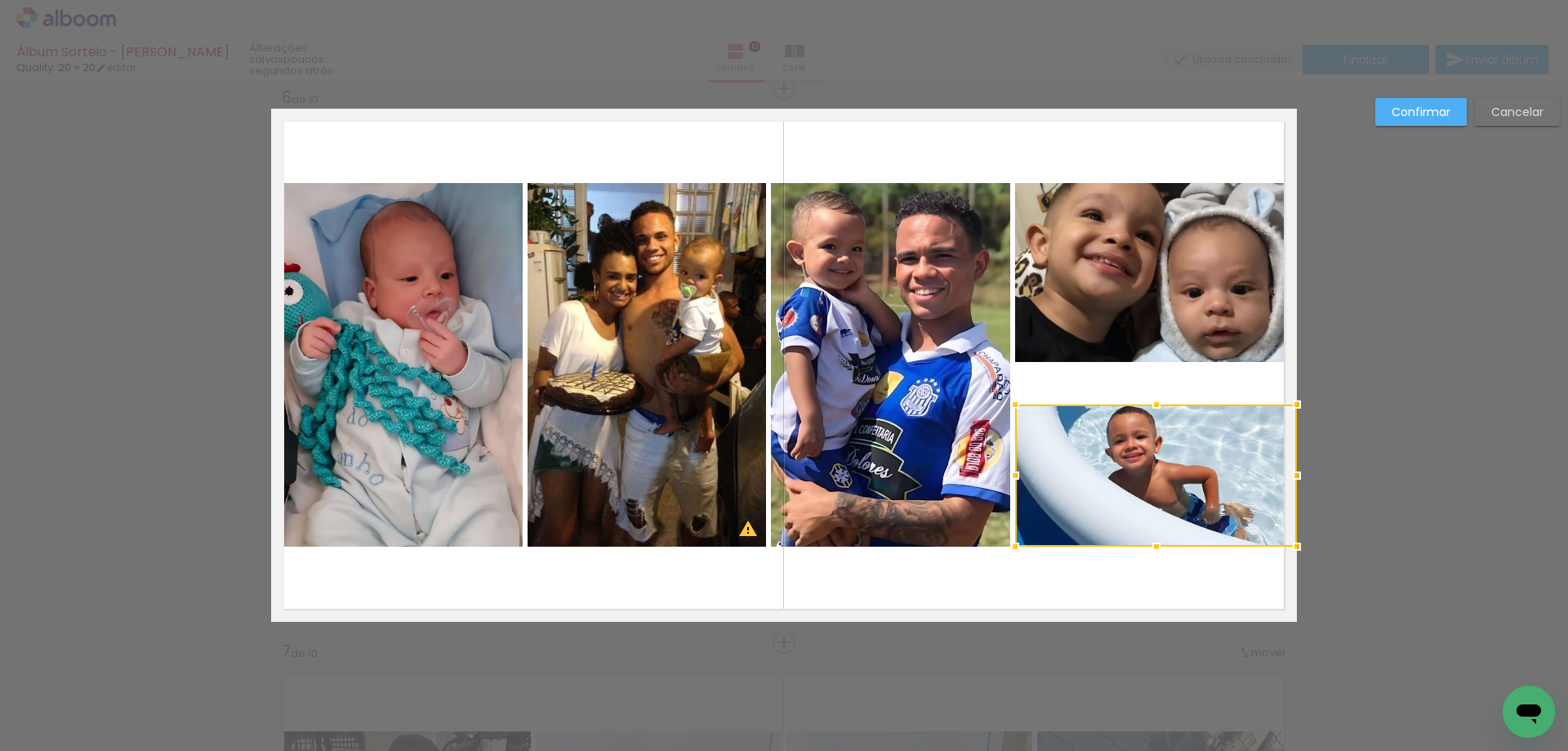
drag, startPoint x: 1149, startPoint y: 371, endPoint x: 1166, endPoint y: 408, distance: 40.7
click at [1166, 408] on div at bounding box center [1155, 475] width 282 height 142
click at [1155, 326] on quentale-photo at bounding box center [1155, 272] width 282 height 179
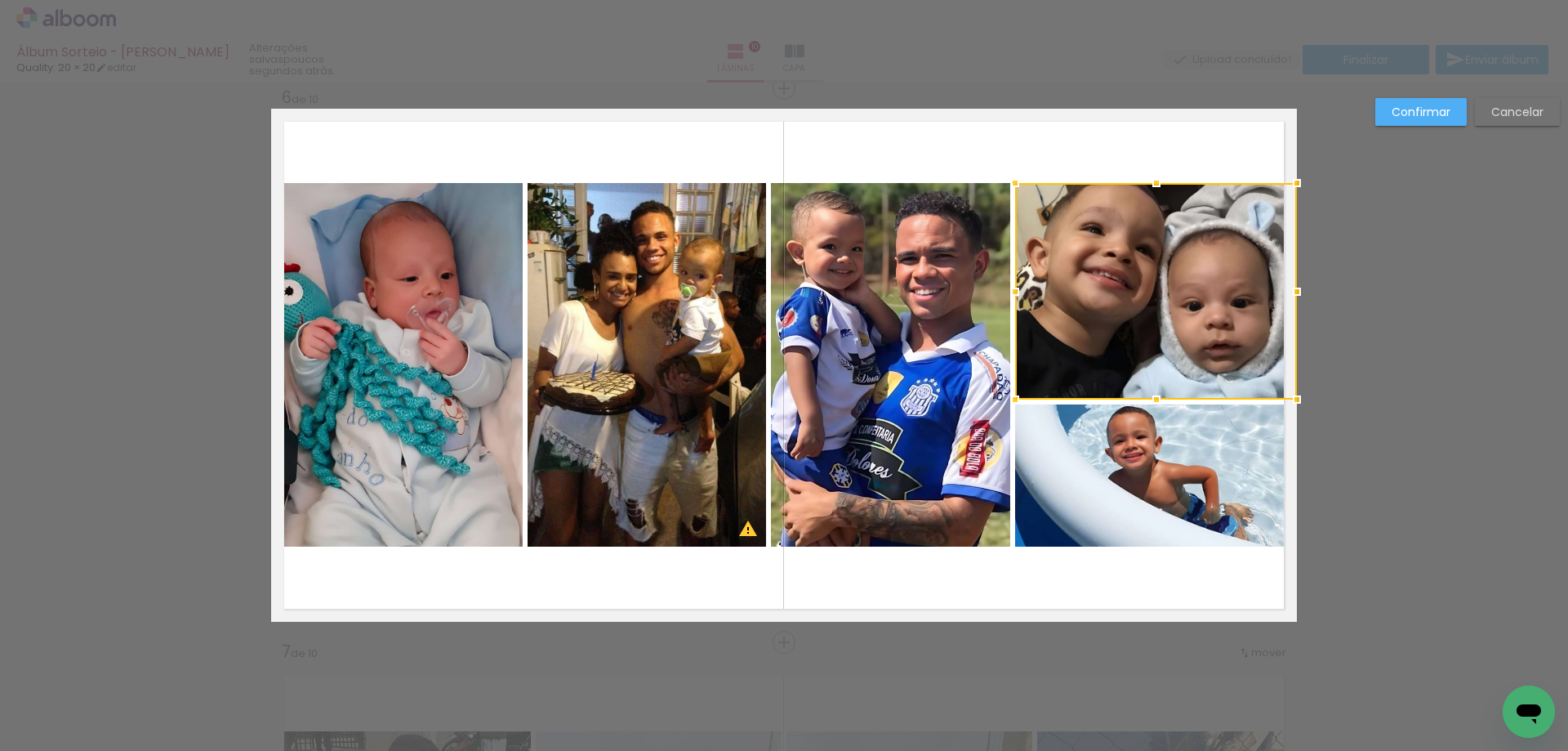
drag, startPoint x: 1155, startPoint y: 365, endPoint x: 1164, endPoint y: 403, distance: 39.1
click at [1164, 403] on div at bounding box center [1156, 399] width 33 height 33
click at [0, 0] on slot "Confirmar" at bounding box center [0, 0] width 0 height 0
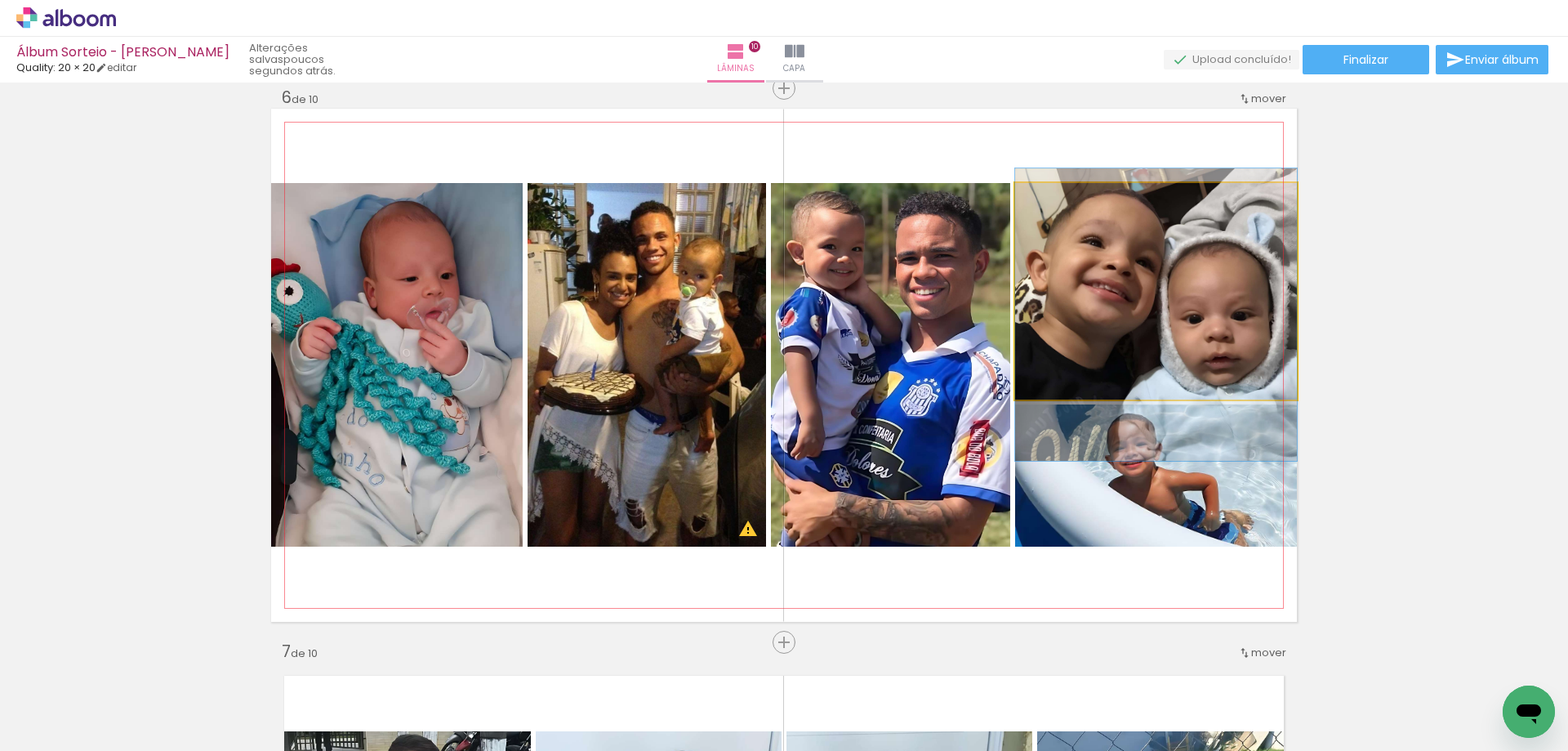
drag, startPoint x: 1203, startPoint y: 347, endPoint x: 1203, endPoint y: 360, distance: 13.0
drag, startPoint x: 1162, startPoint y: 335, endPoint x: 1146, endPoint y: 335, distance: 16.0
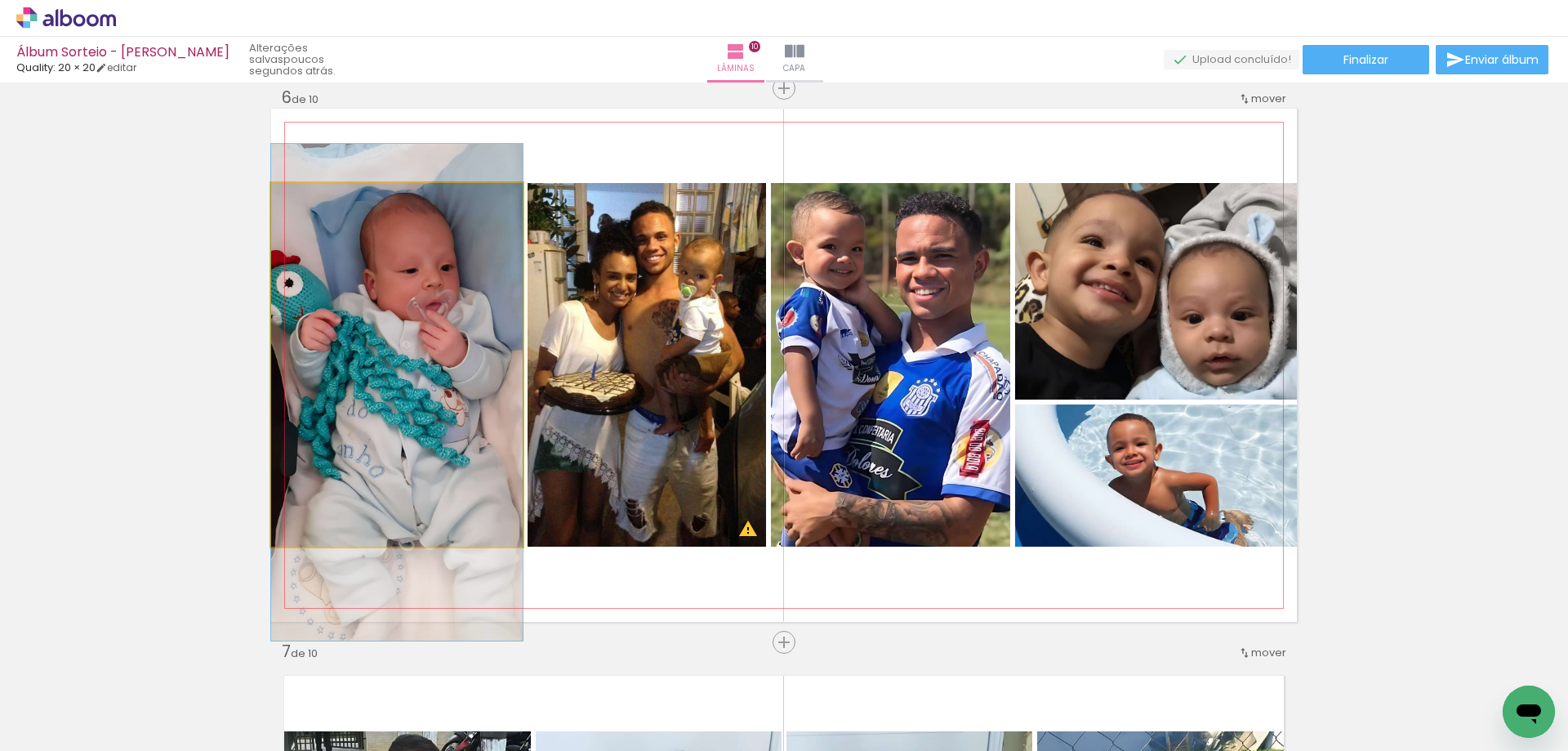
drag, startPoint x: 456, startPoint y: 431, endPoint x: 480, endPoint y: 422, distance: 25.6
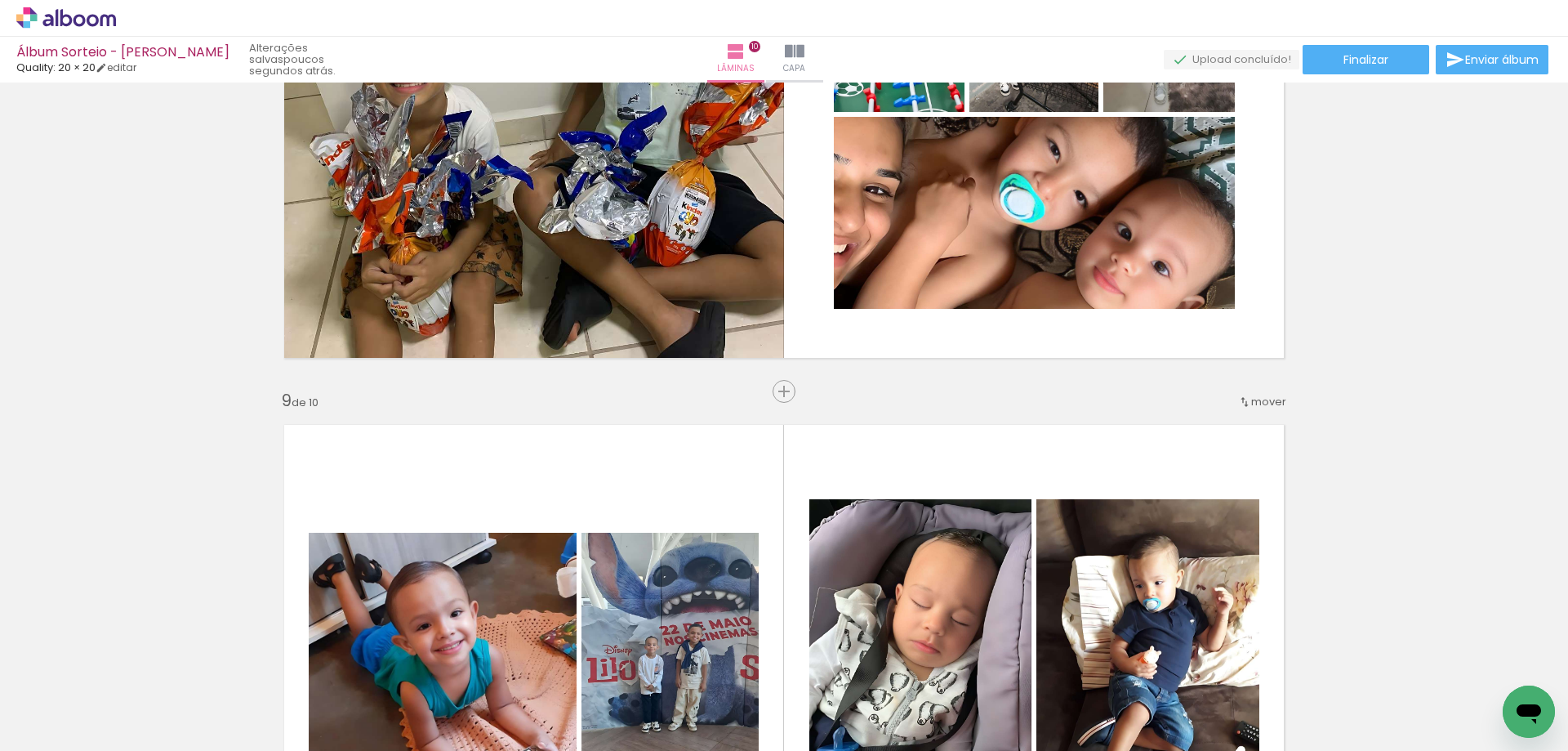
scroll to position [4206, 0]
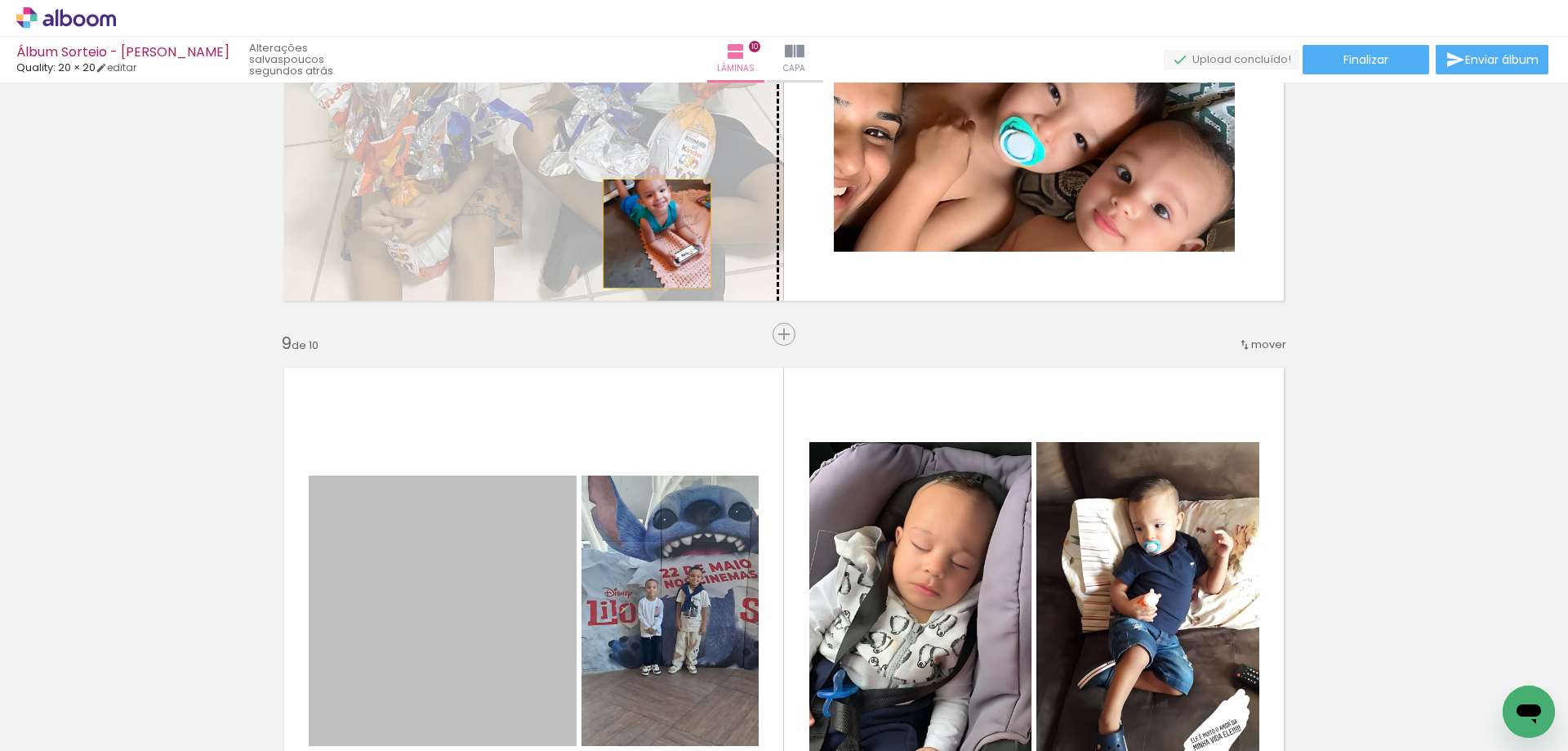
drag, startPoint x: 546, startPoint y: 554, endPoint x: 650, endPoint y: 234, distance: 336.5
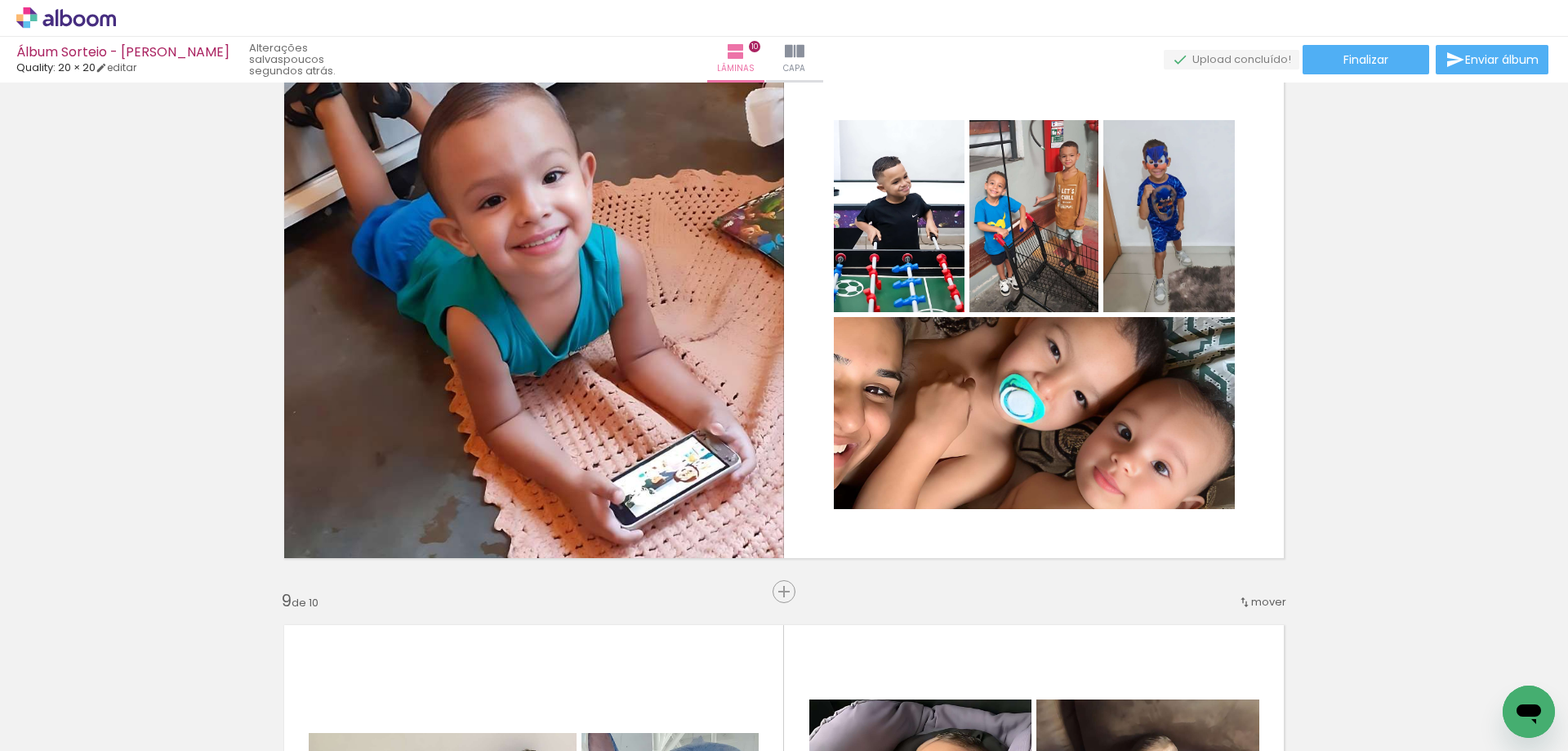
scroll to position [3933, 0]
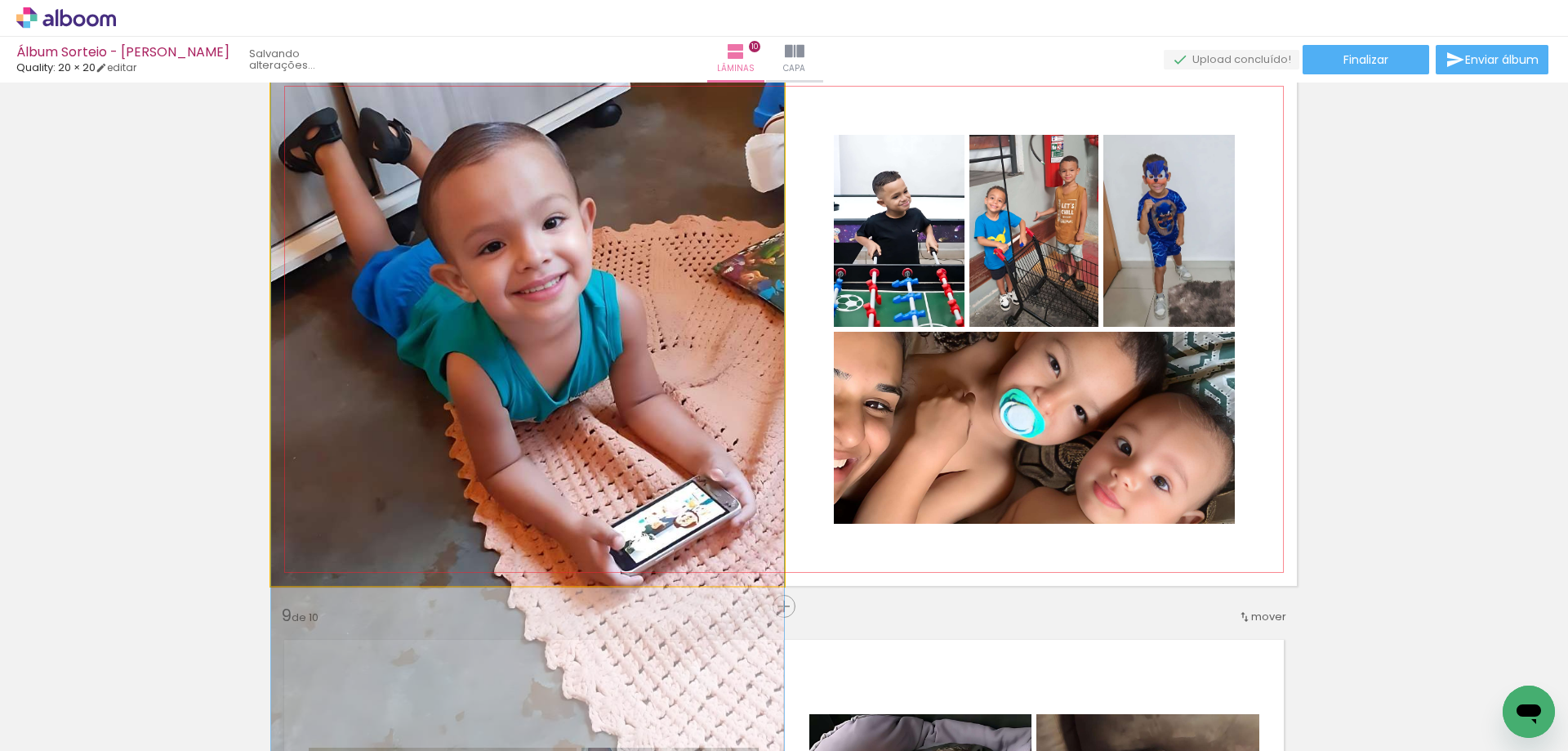
drag, startPoint x: 656, startPoint y: 401, endPoint x: 668, endPoint y: 425, distance: 26.8
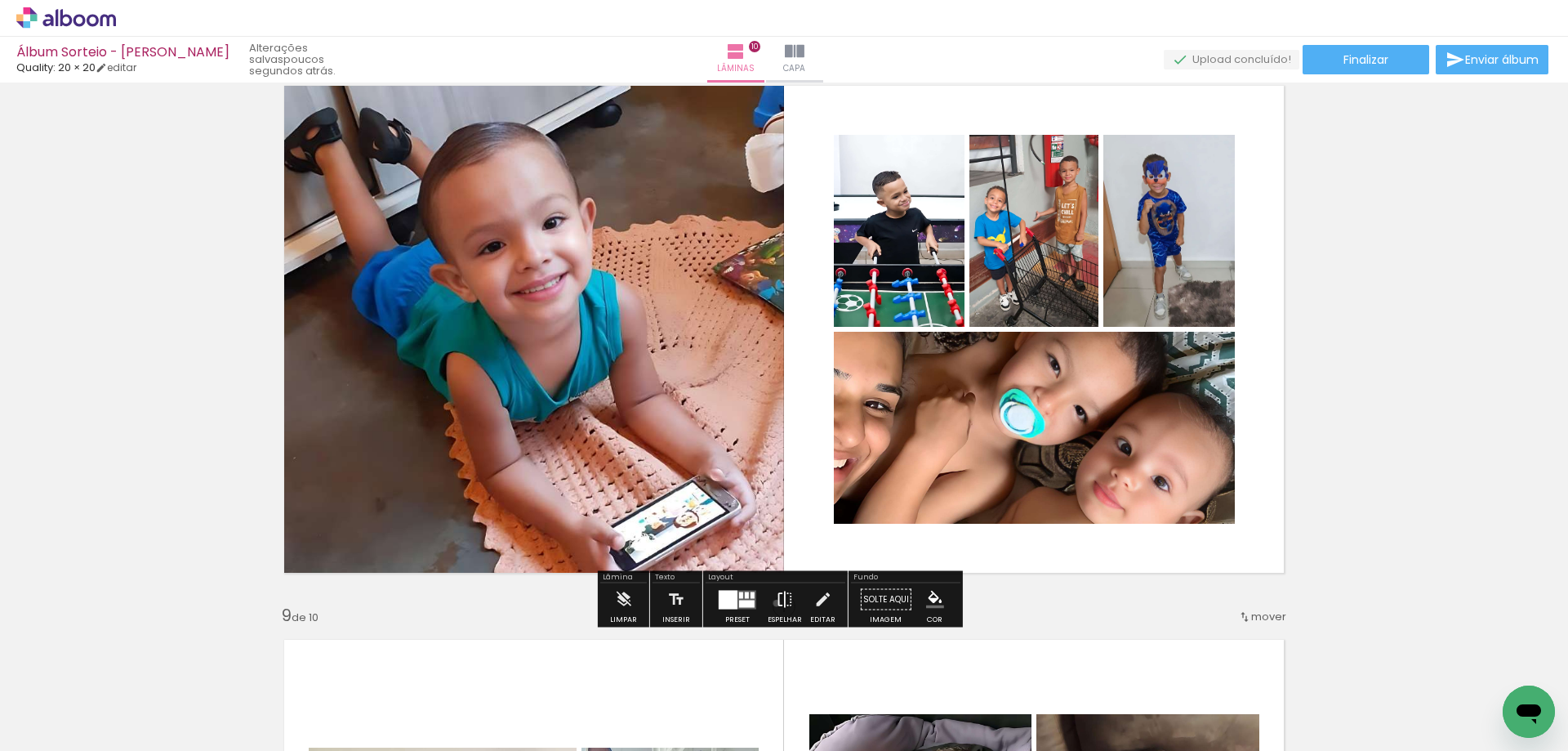
click at [776, 603] on iron-icon at bounding box center [784, 599] width 18 height 33
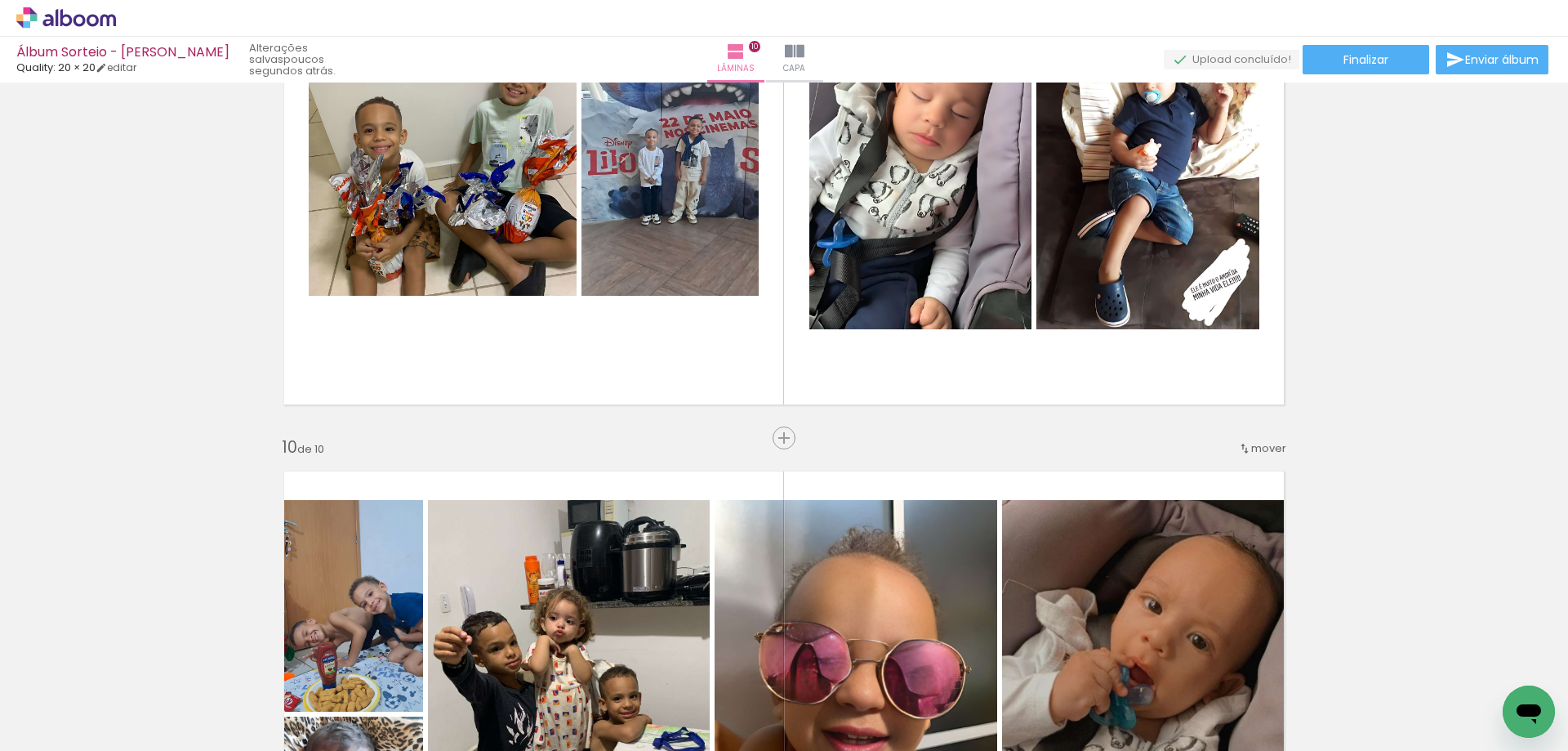
scroll to position [4641, 0]
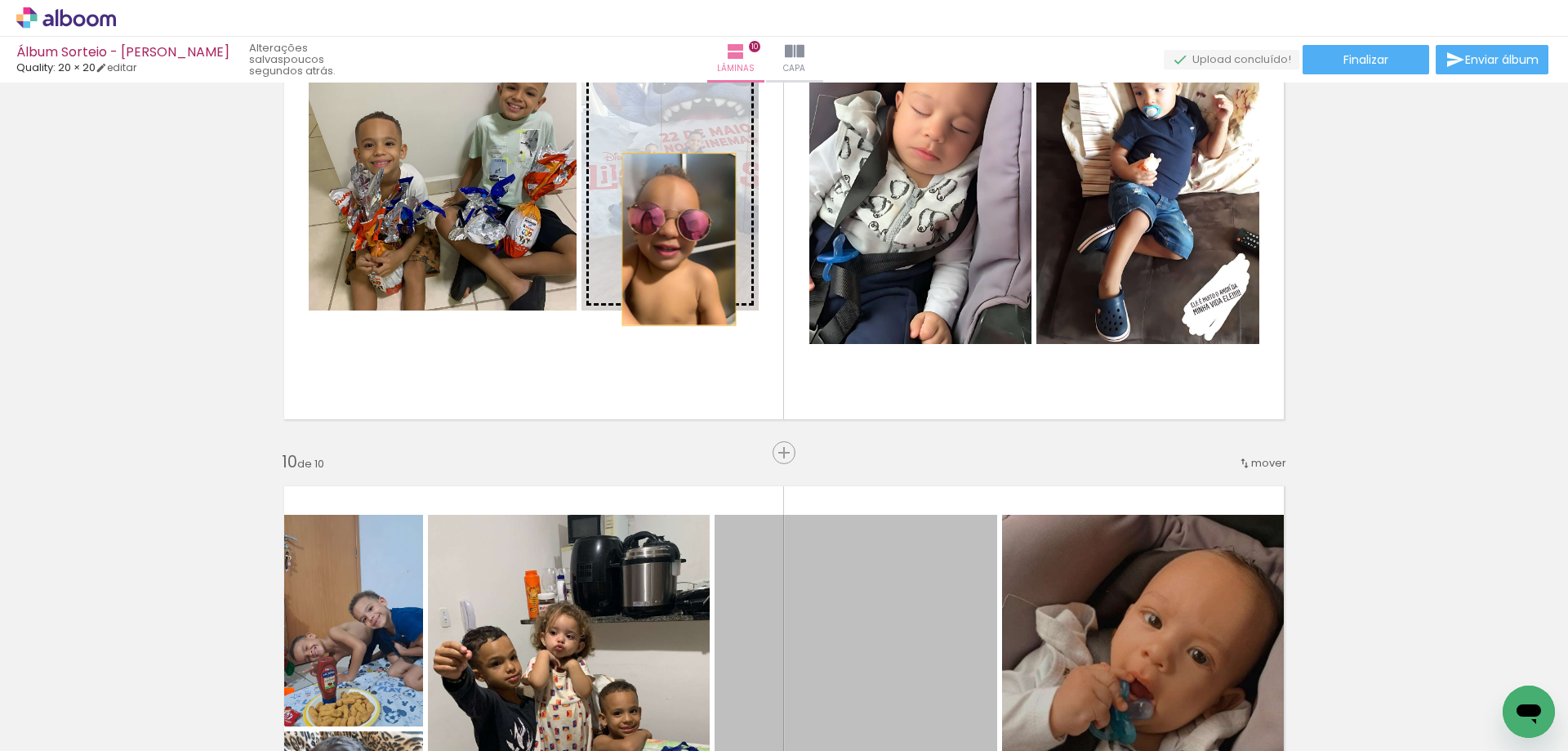
drag, startPoint x: 936, startPoint y: 601, endPoint x: 673, endPoint y: 239, distance: 447.5
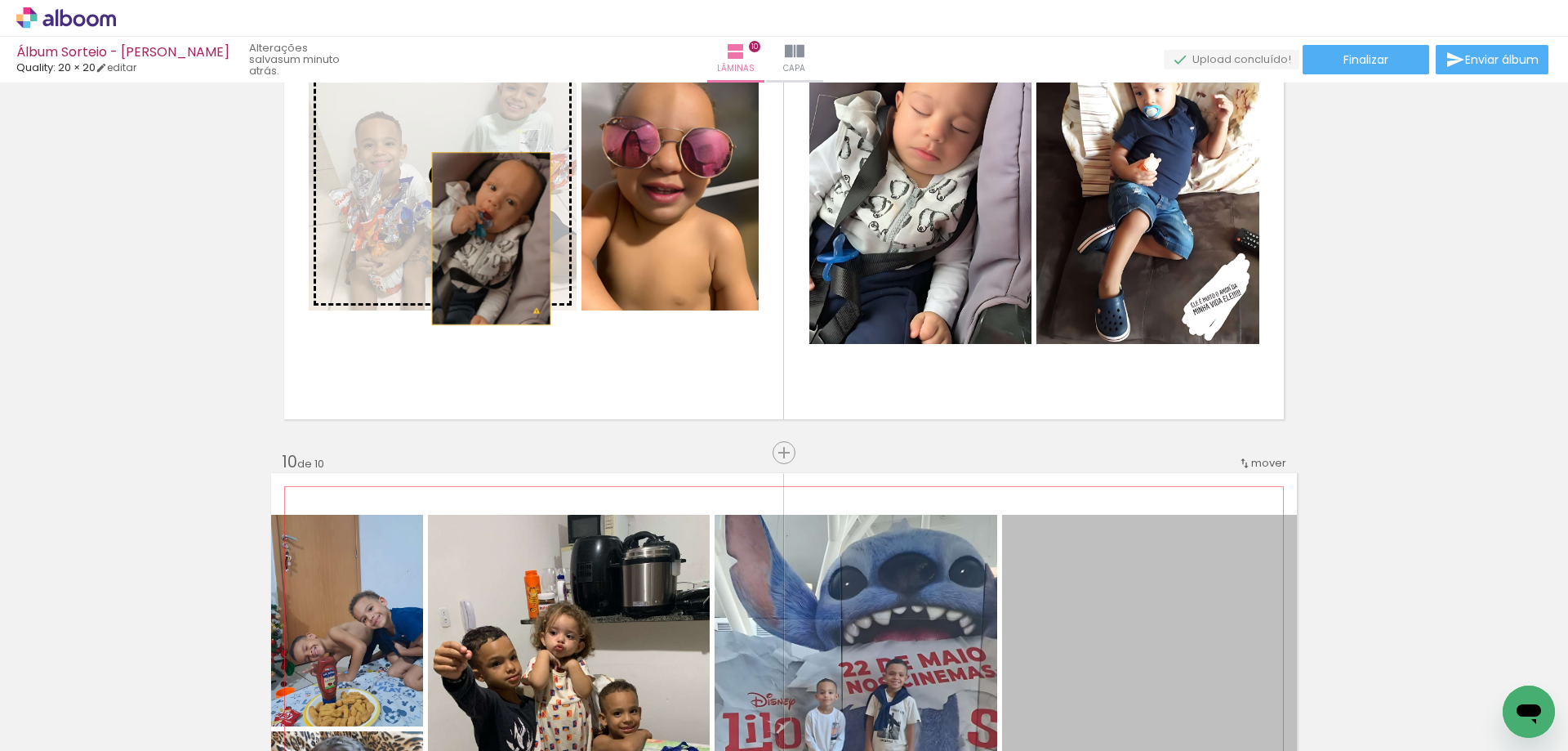
drag, startPoint x: 1170, startPoint y: 575, endPoint x: 485, endPoint y: 238, distance: 763.4
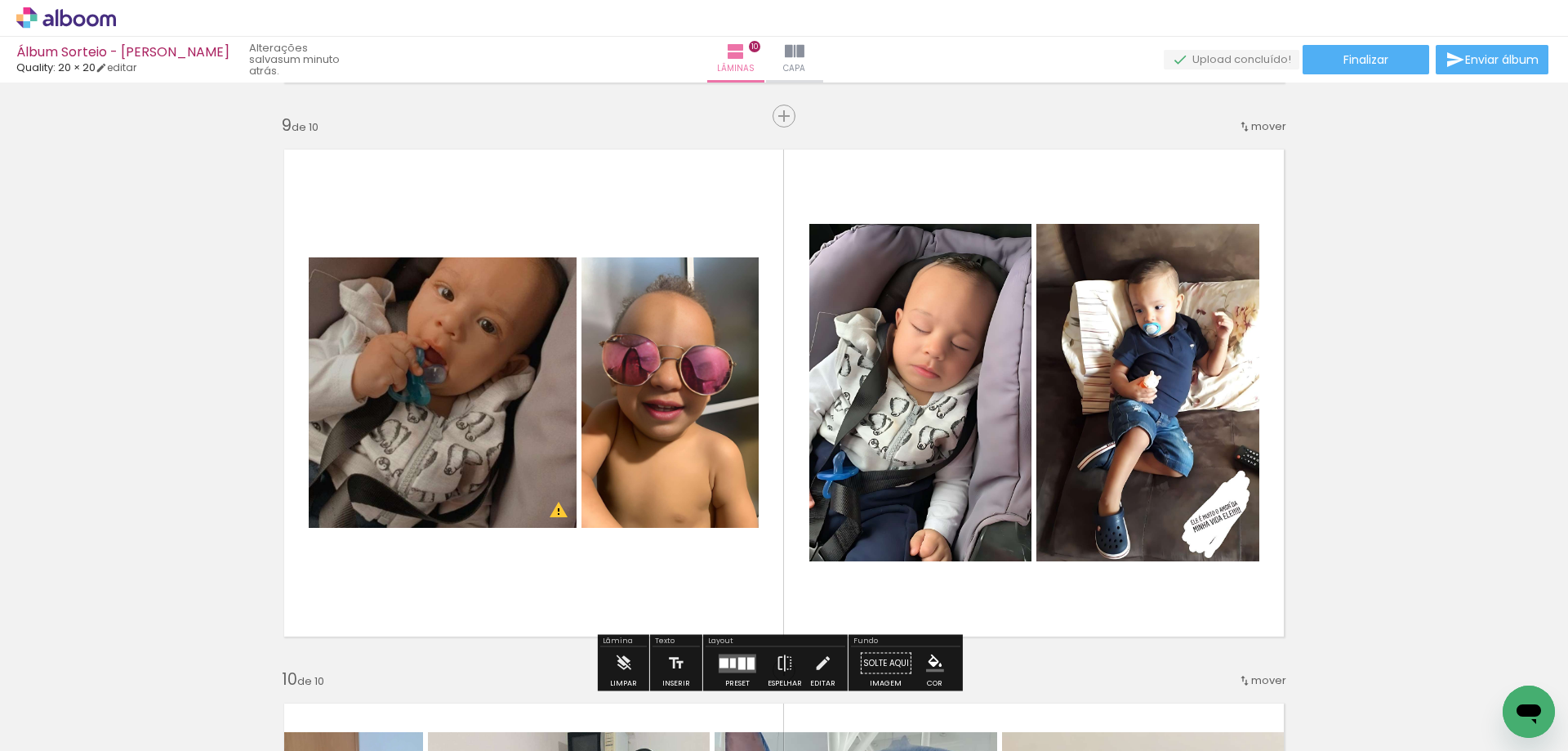
scroll to position [4478, 0]
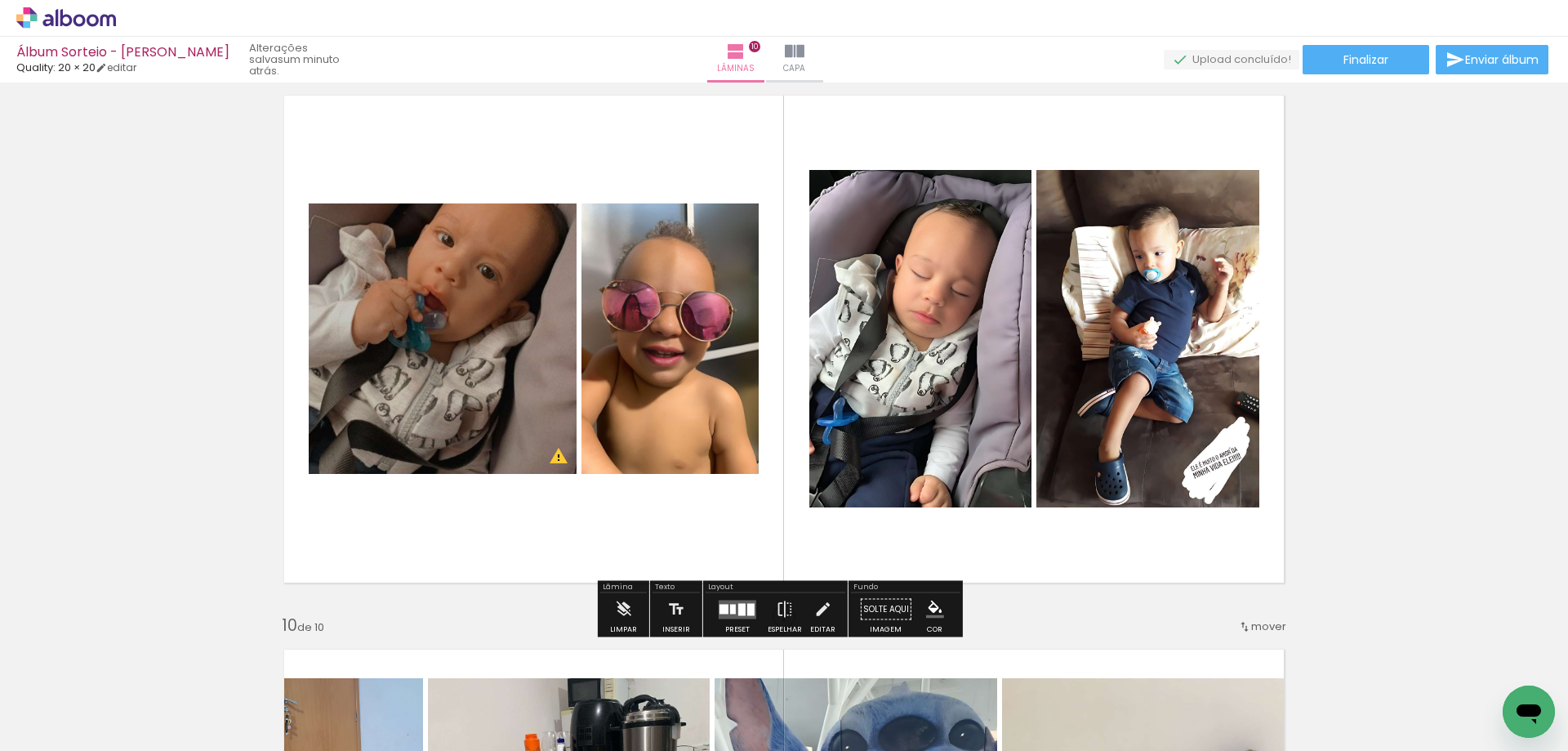
click at [724, 609] on div at bounding box center [724, 608] width 9 height 9
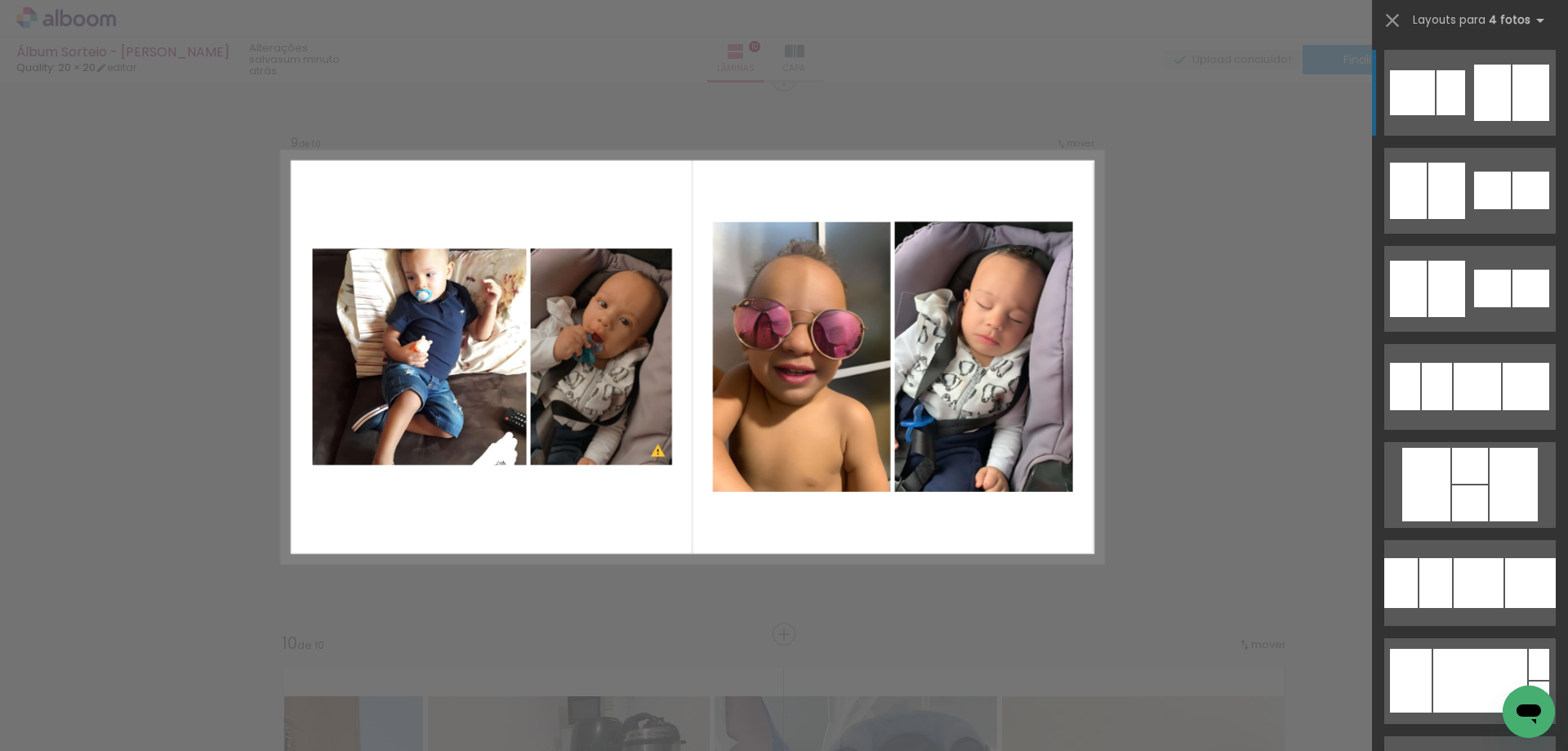
scroll to position [4452, 0]
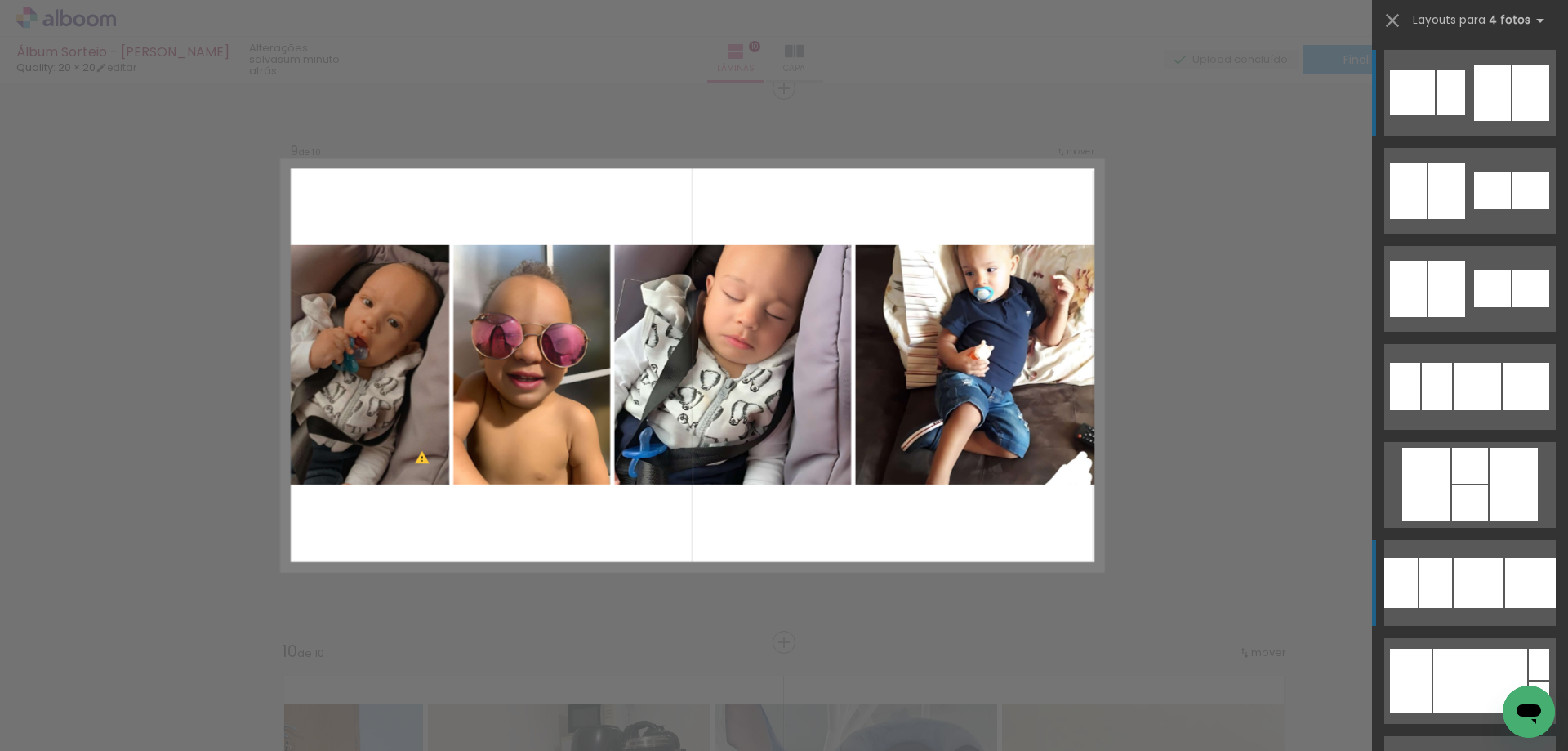
click at [1454, 566] on div at bounding box center [1478, 582] width 50 height 50
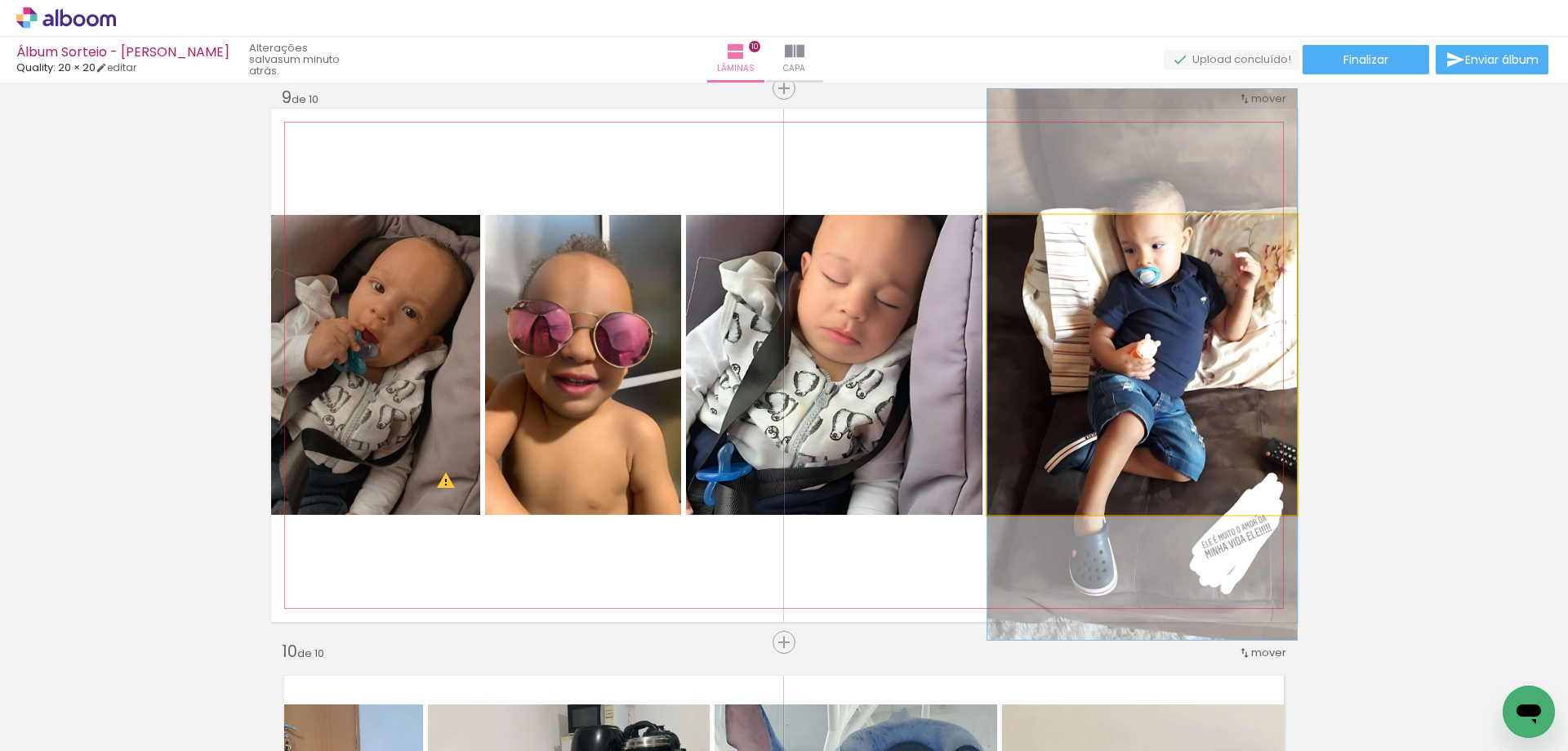
click at [1139, 388] on quentale-photo at bounding box center [1142, 364] width 310 height 299
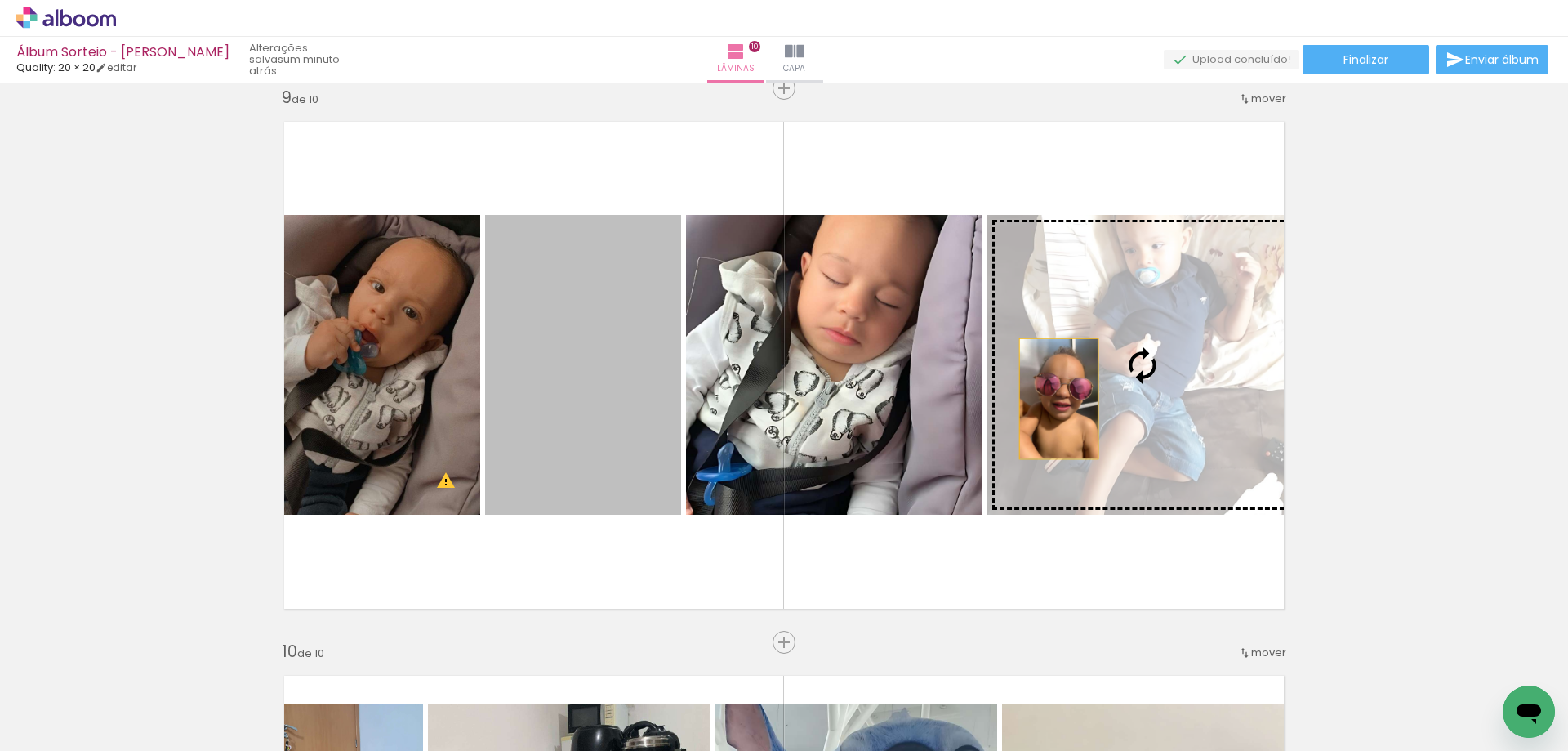
drag, startPoint x: 767, startPoint y: 408, endPoint x: 1096, endPoint y: 391, distance: 329.4
click at [0, 0] on slot at bounding box center [0, 0] width 0 height 0
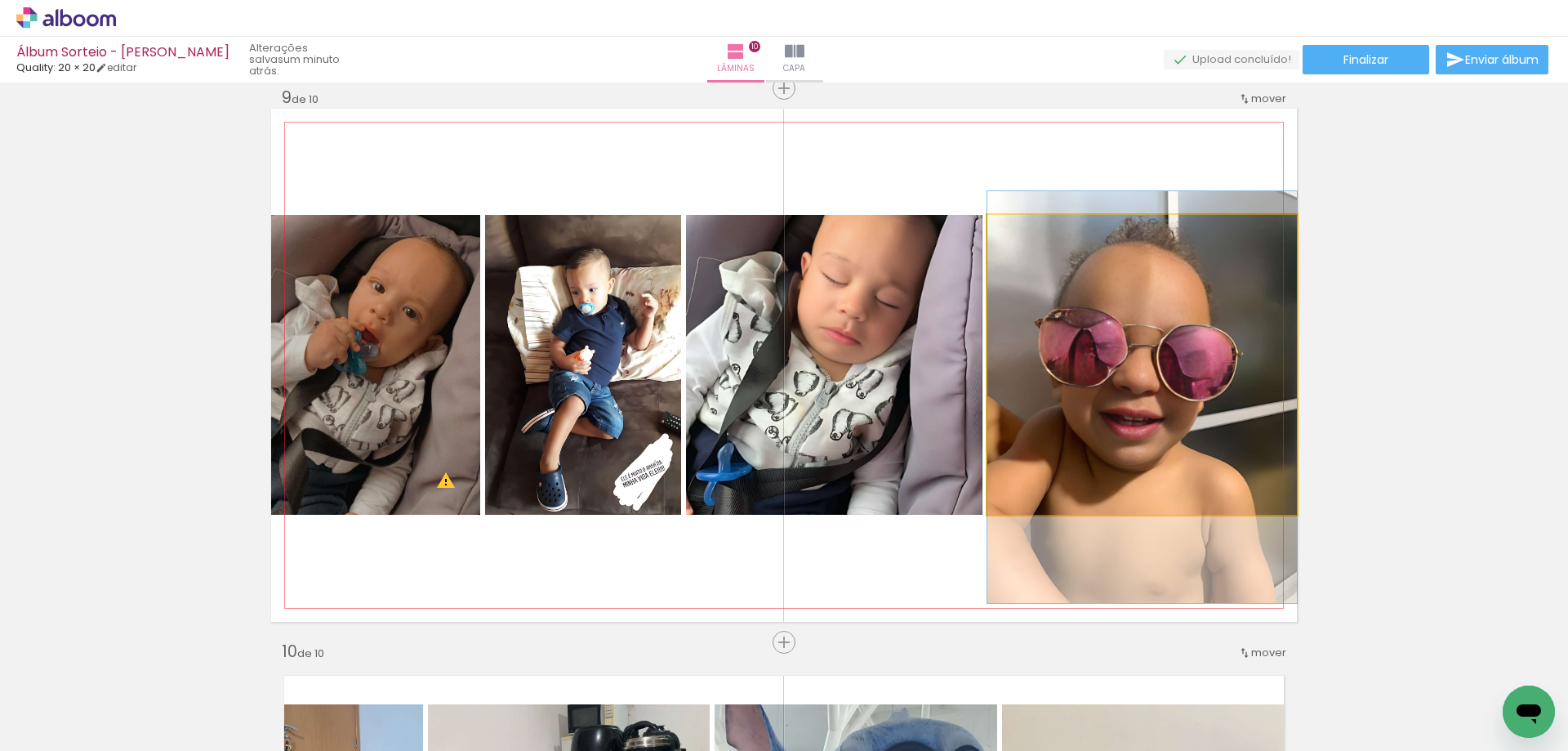
drag, startPoint x: 1188, startPoint y: 345, endPoint x: 1191, endPoint y: 377, distance: 32.1
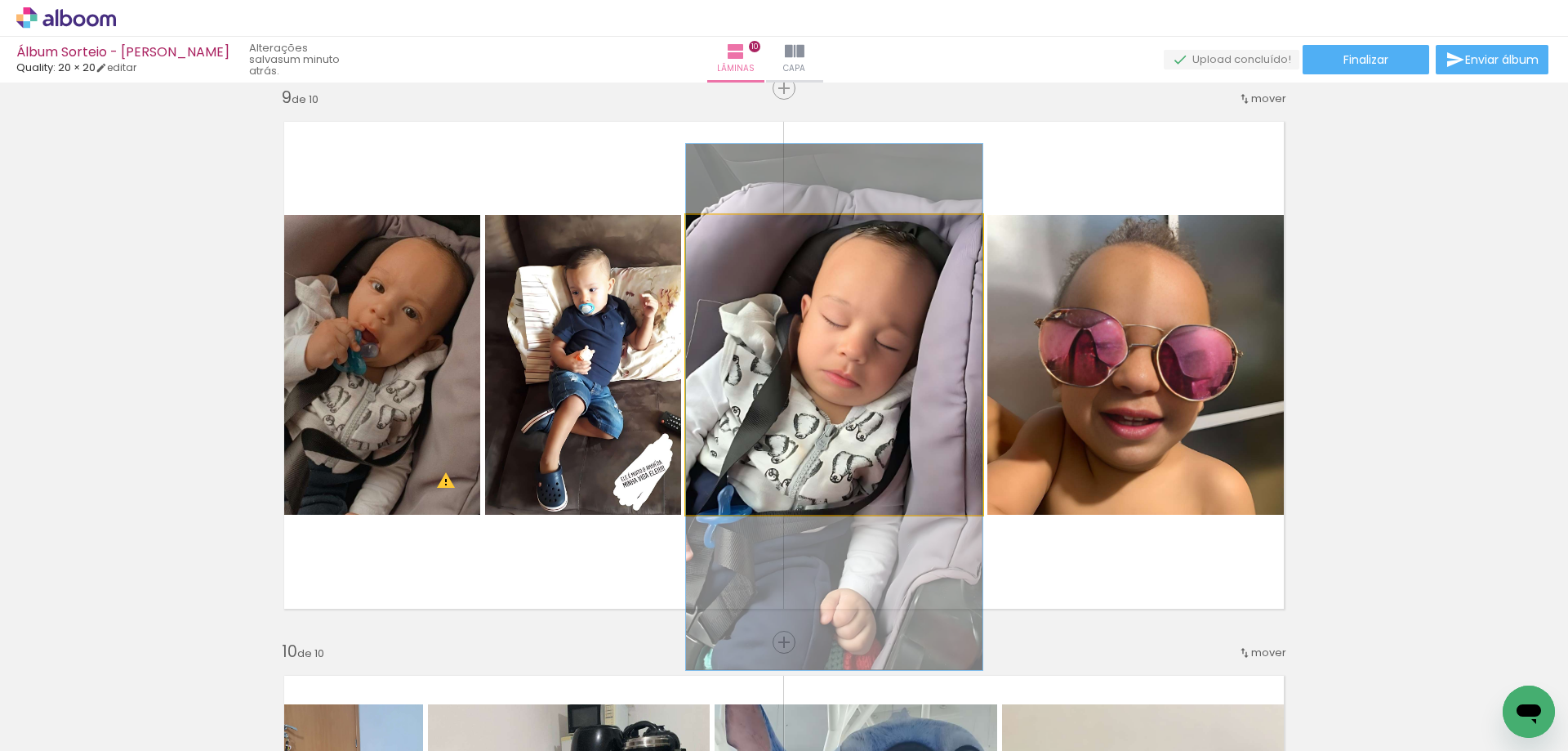
drag, startPoint x: 860, startPoint y: 313, endPoint x: 867, endPoint y: 355, distance: 42.6
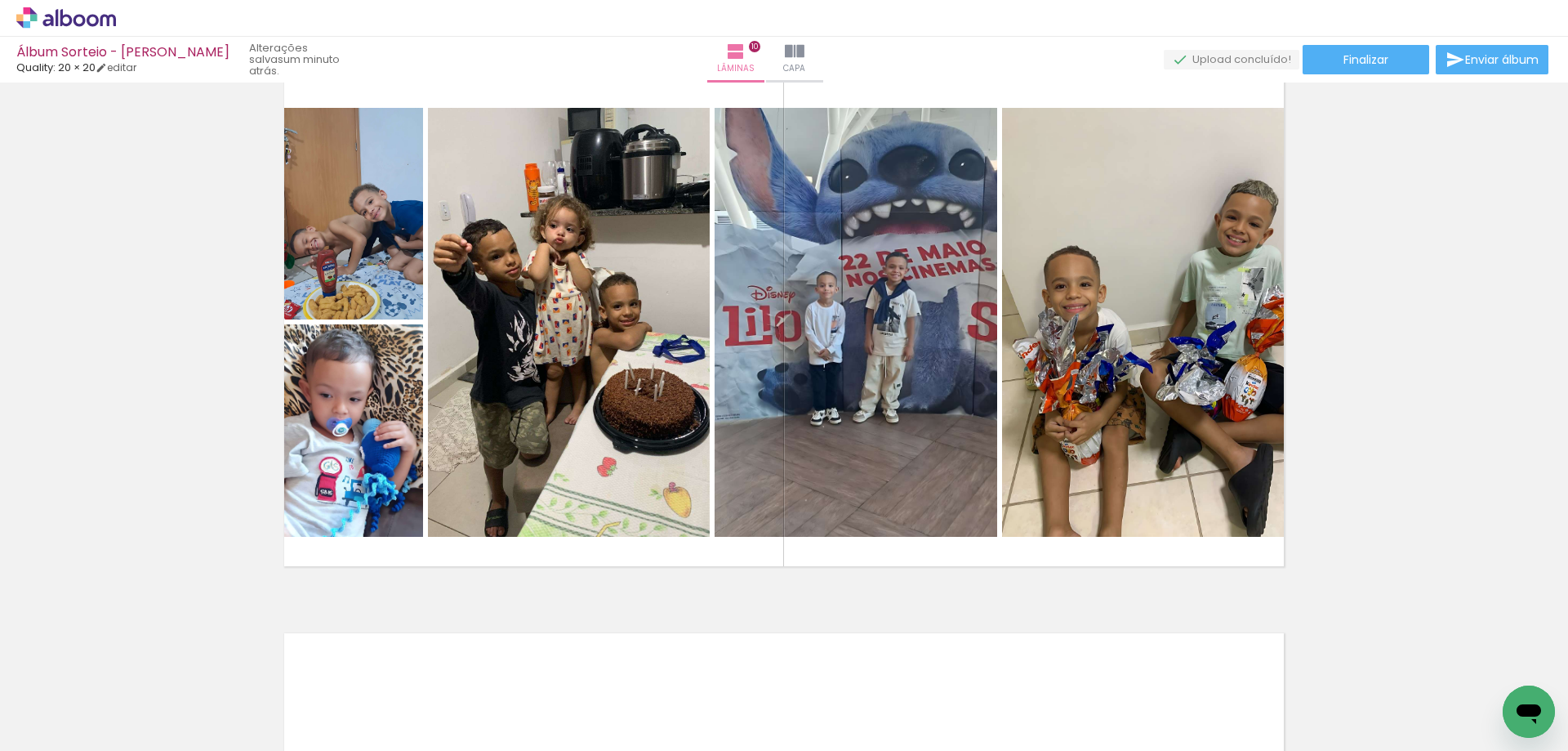
scroll to position [5105, 0]
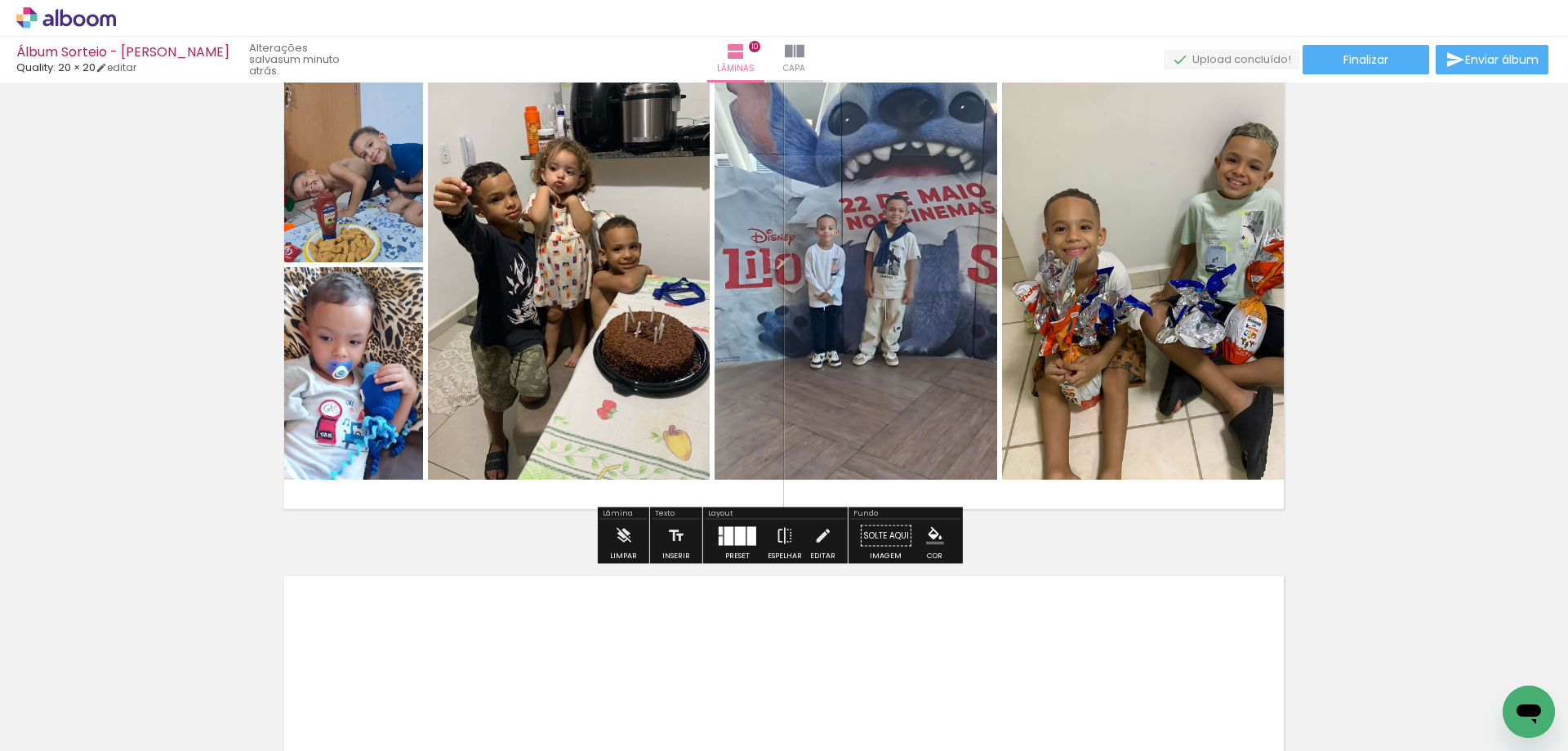
click at [724, 535] on div at bounding box center [729, 535] width 9 height 19
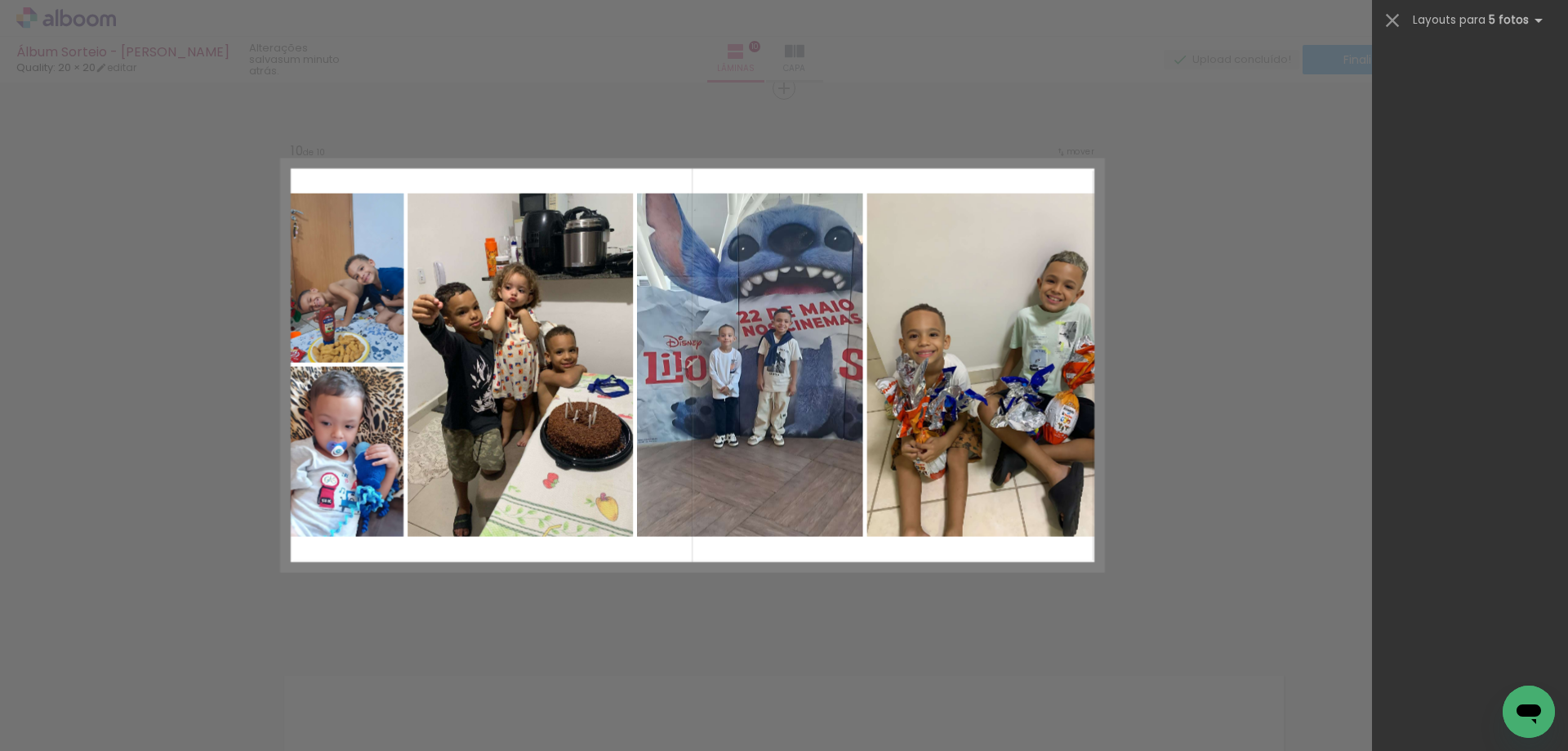
scroll to position [43949, 0]
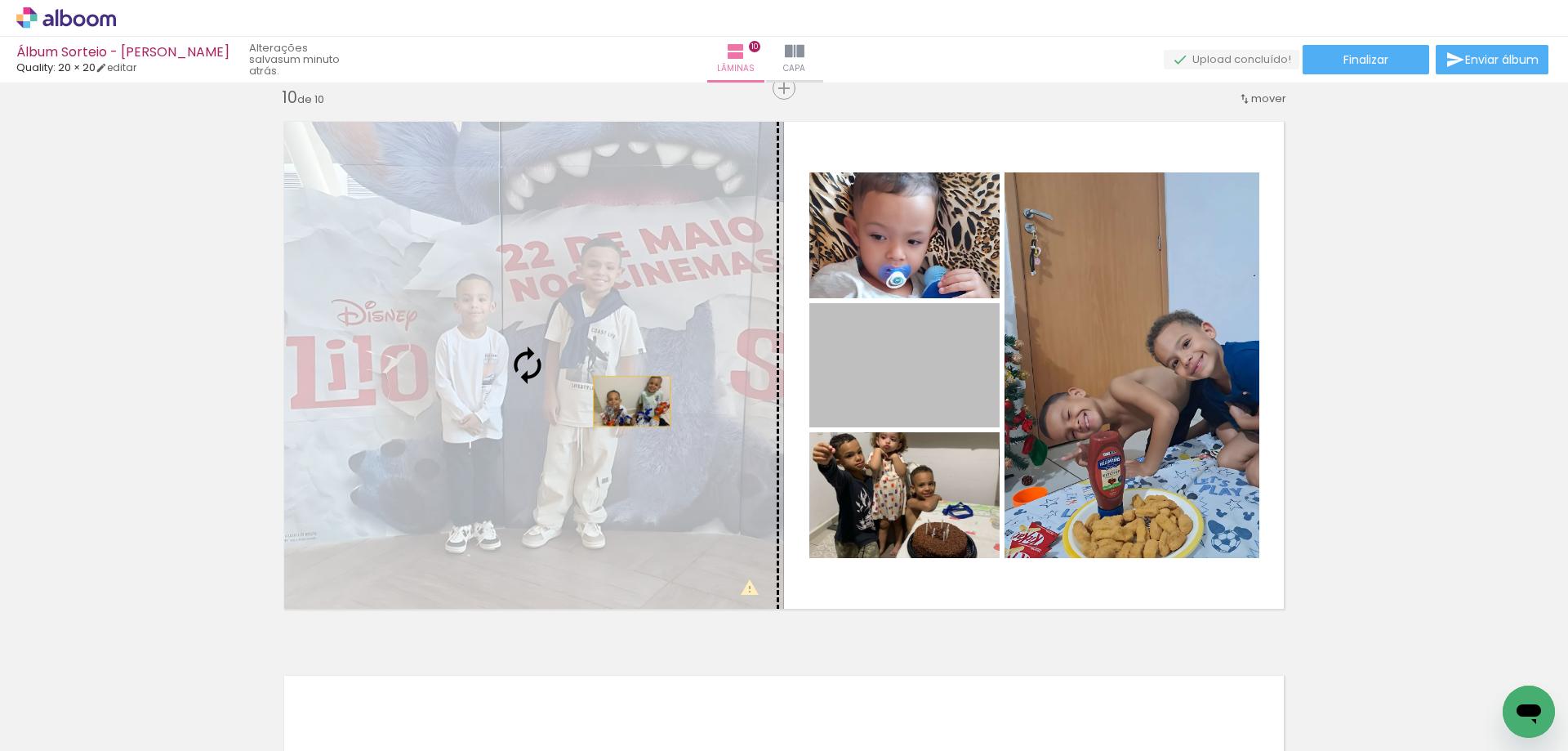
drag, startPoint x: 872, startPoint y: 379, endPoint x: 621, endPoint y: 401, distance: 252.0
click at [0, 0] on slot at bounding box center [0, 0] width 0 height 0
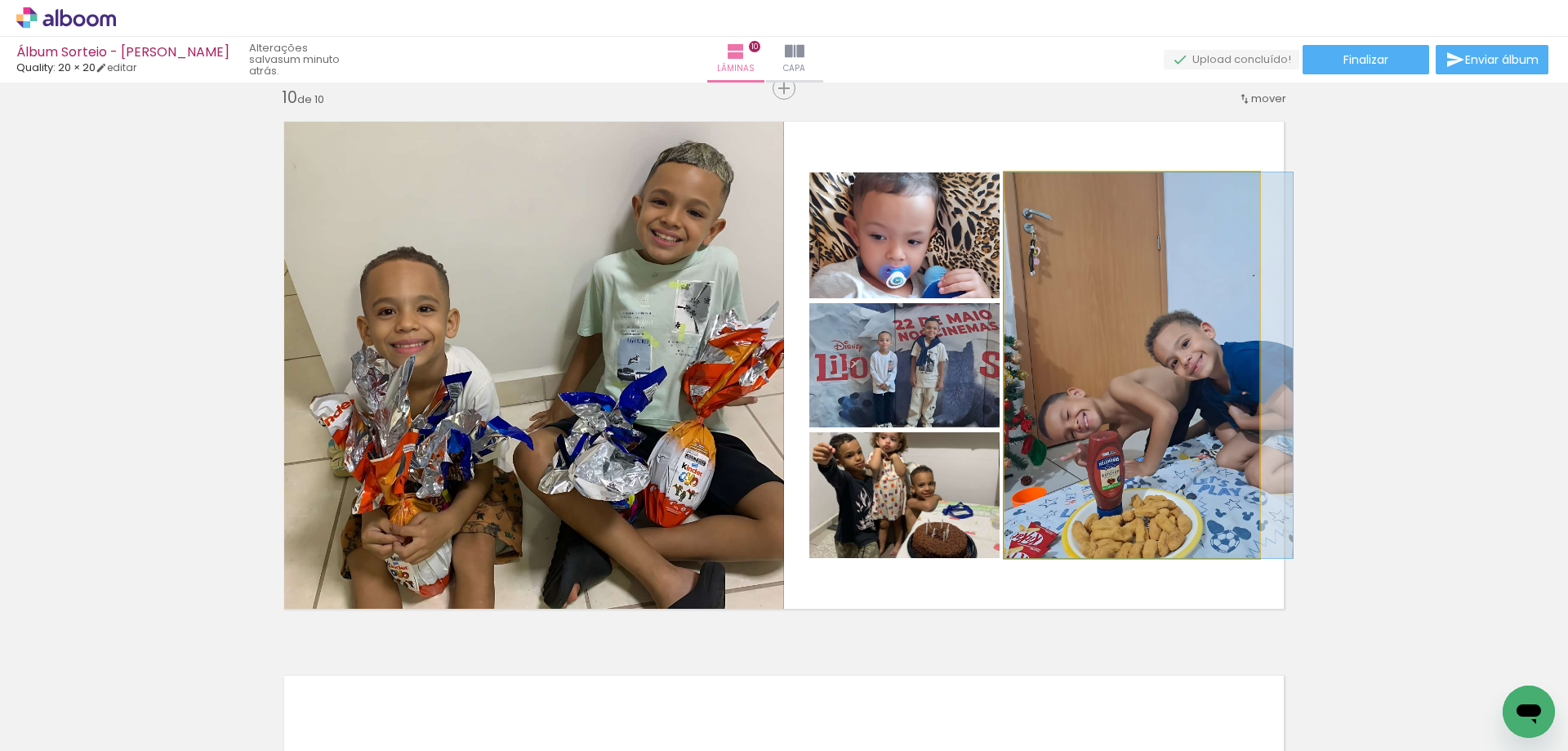
drag, startPoint x: 1152, startPoint y: 400, endPoint x: 1149, endPoint y: 375, distance: 25.2
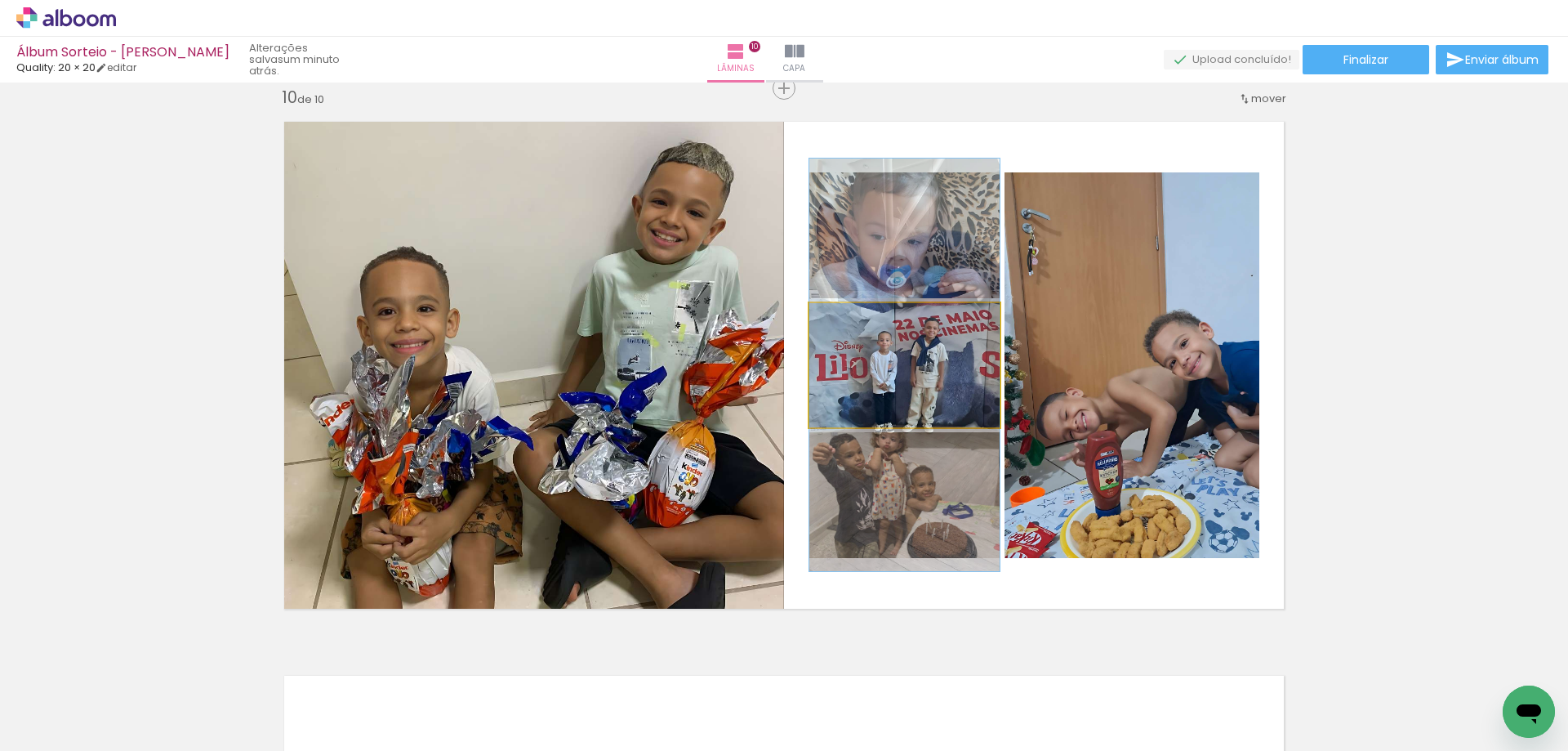
drag, startPoint x: 940, startPoint y: 369, endPoint x: 1101, endPoint y: 369, distance: 161.0
click at [0, 0] on slot at bounding box center [0, 0] width 0 height 0
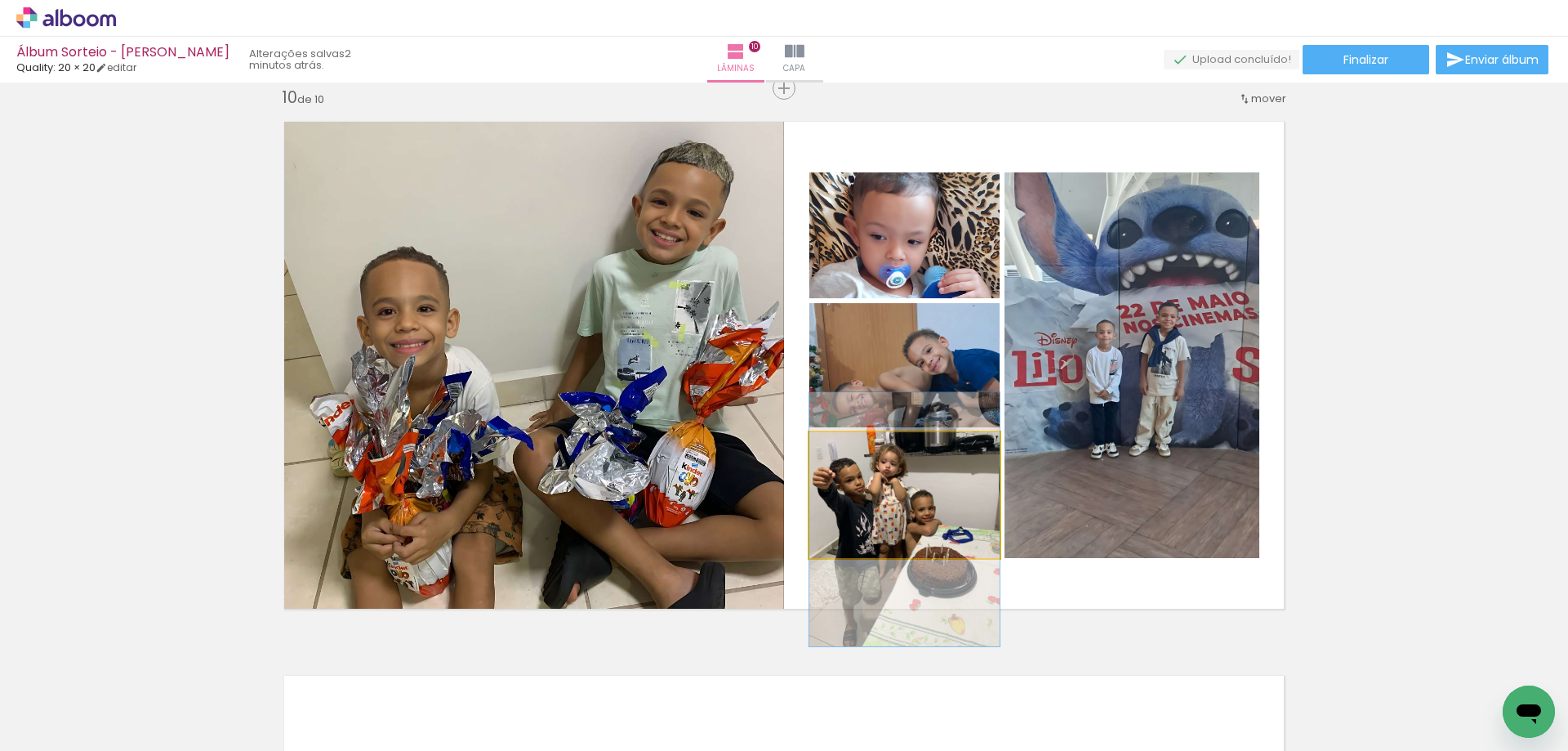
drag, startPoint x: 953, startPoint y: 496, endPoint x: 955, endPoint y: 520, distance: 24.1
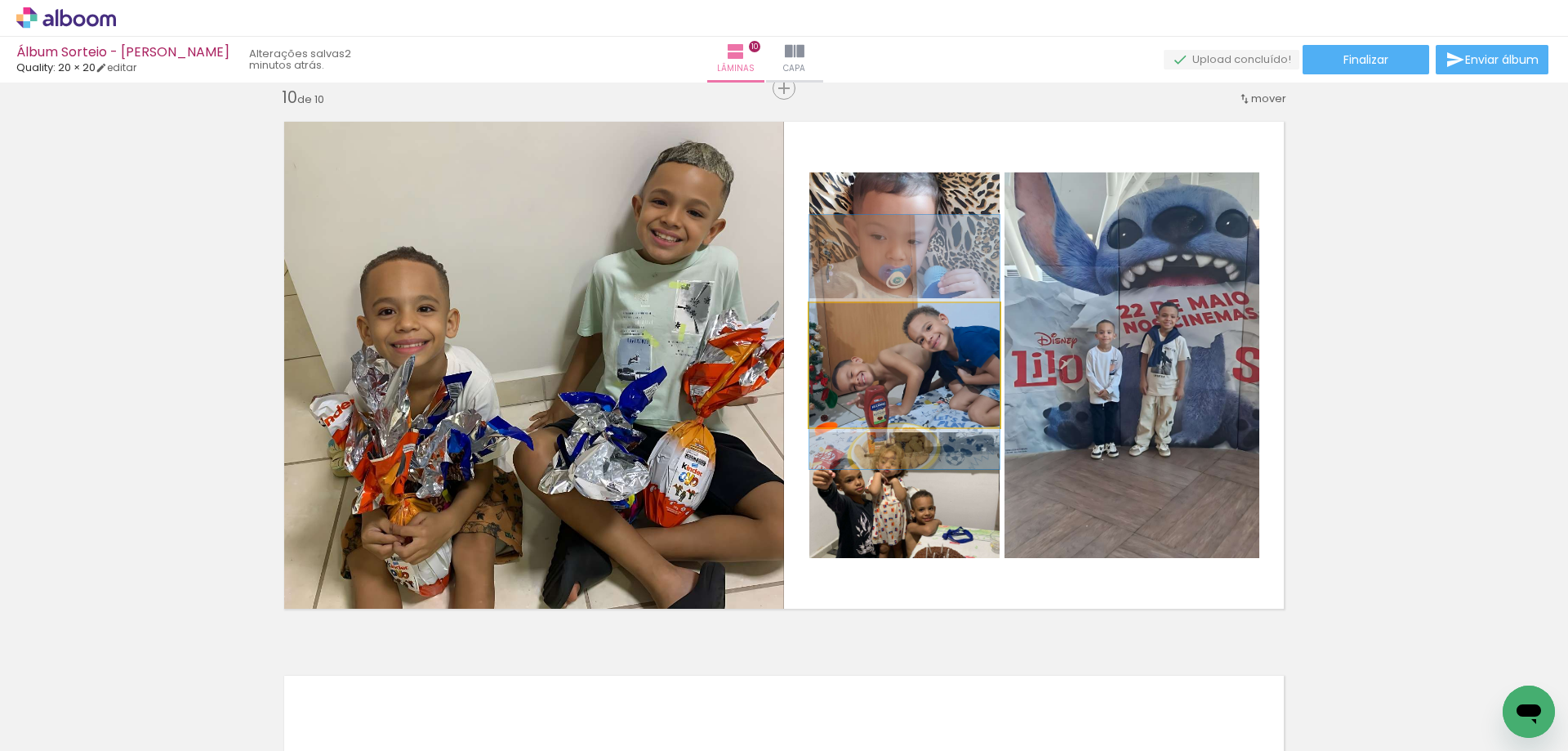
drag, startPoint x: 937, startPoint y: 395, endPoint x: 936, endPoint y: 373, distance: 22.0
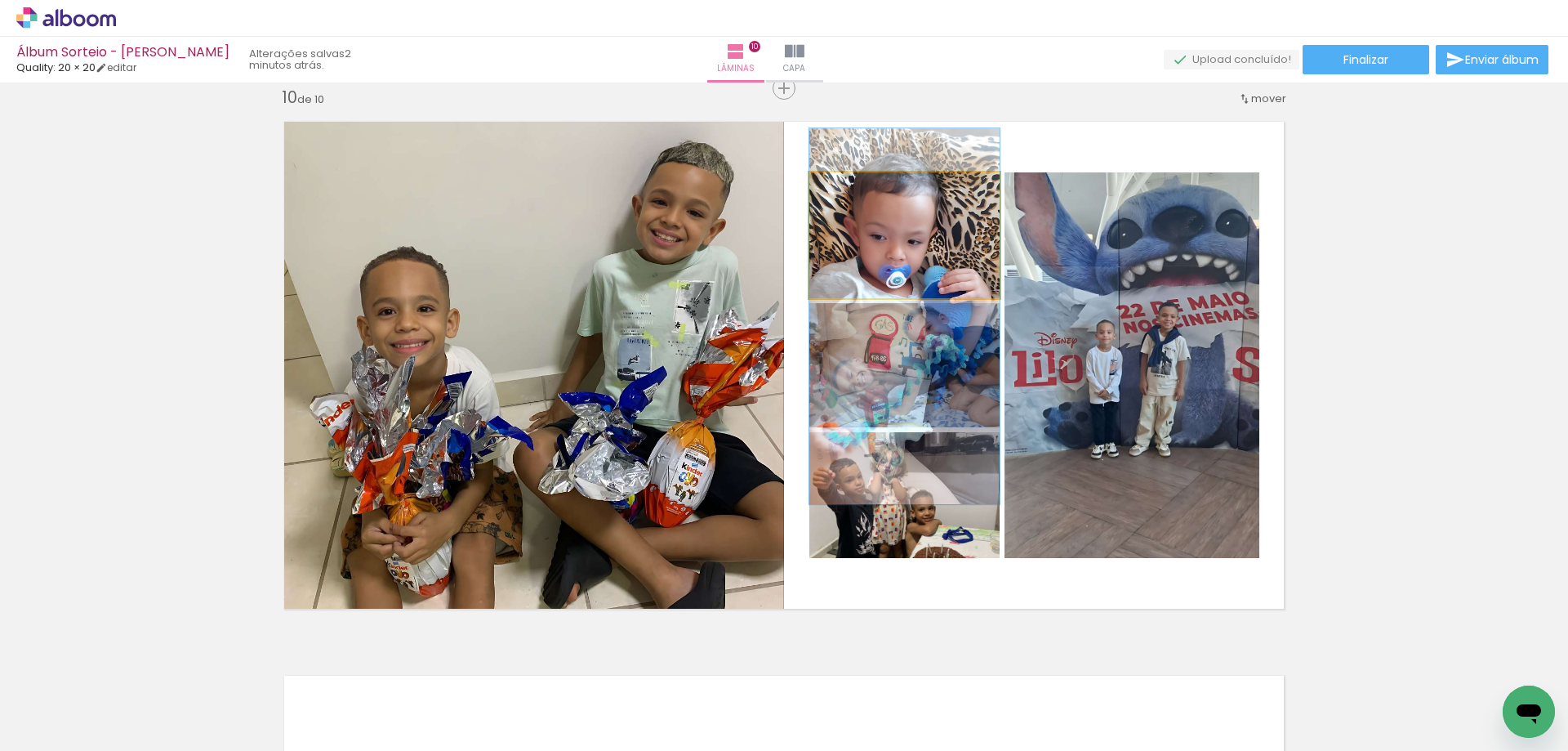
click at [921, 268] on quentale-photo at bounding box center [904, 236] width 190 height 126
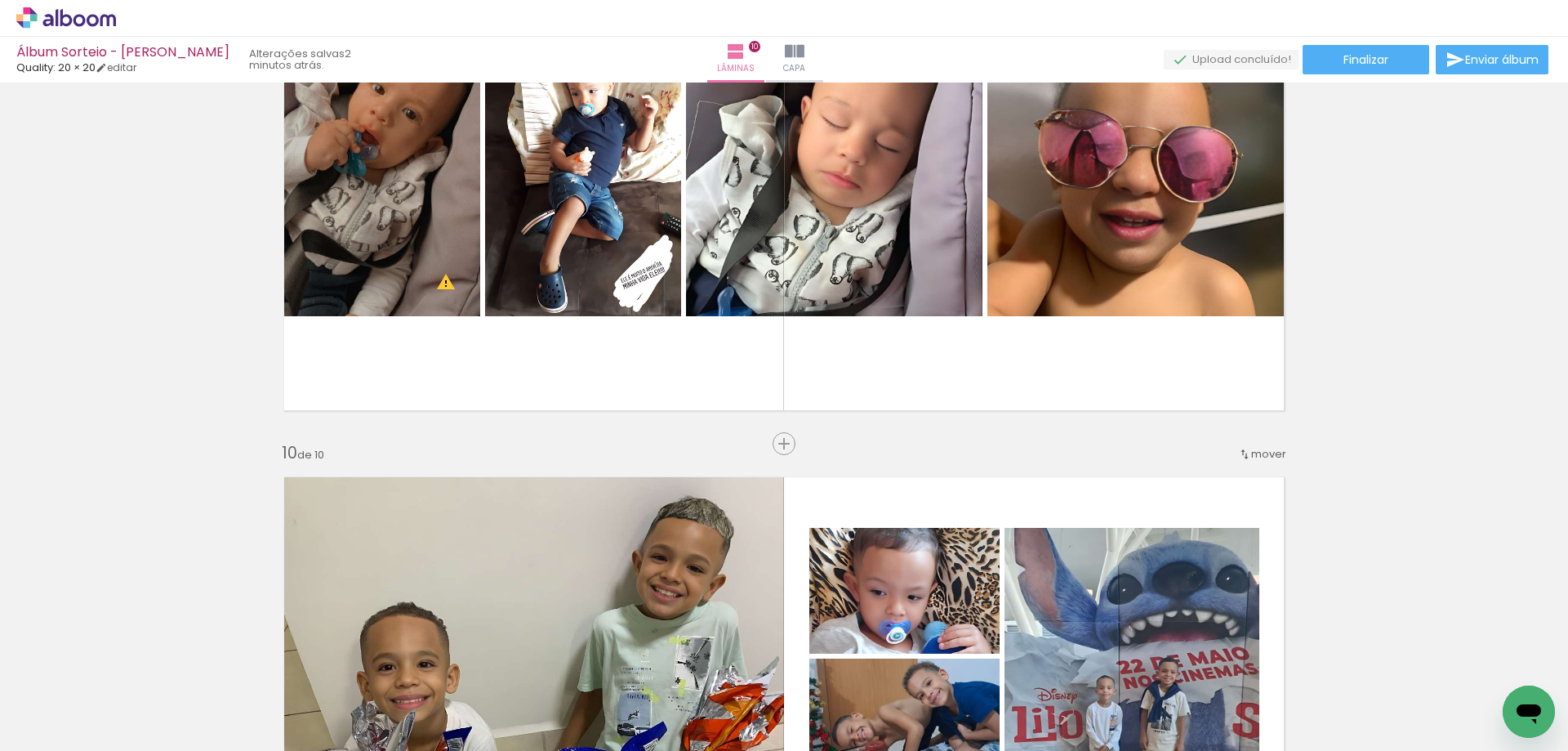
scroll to position [4624, 0]
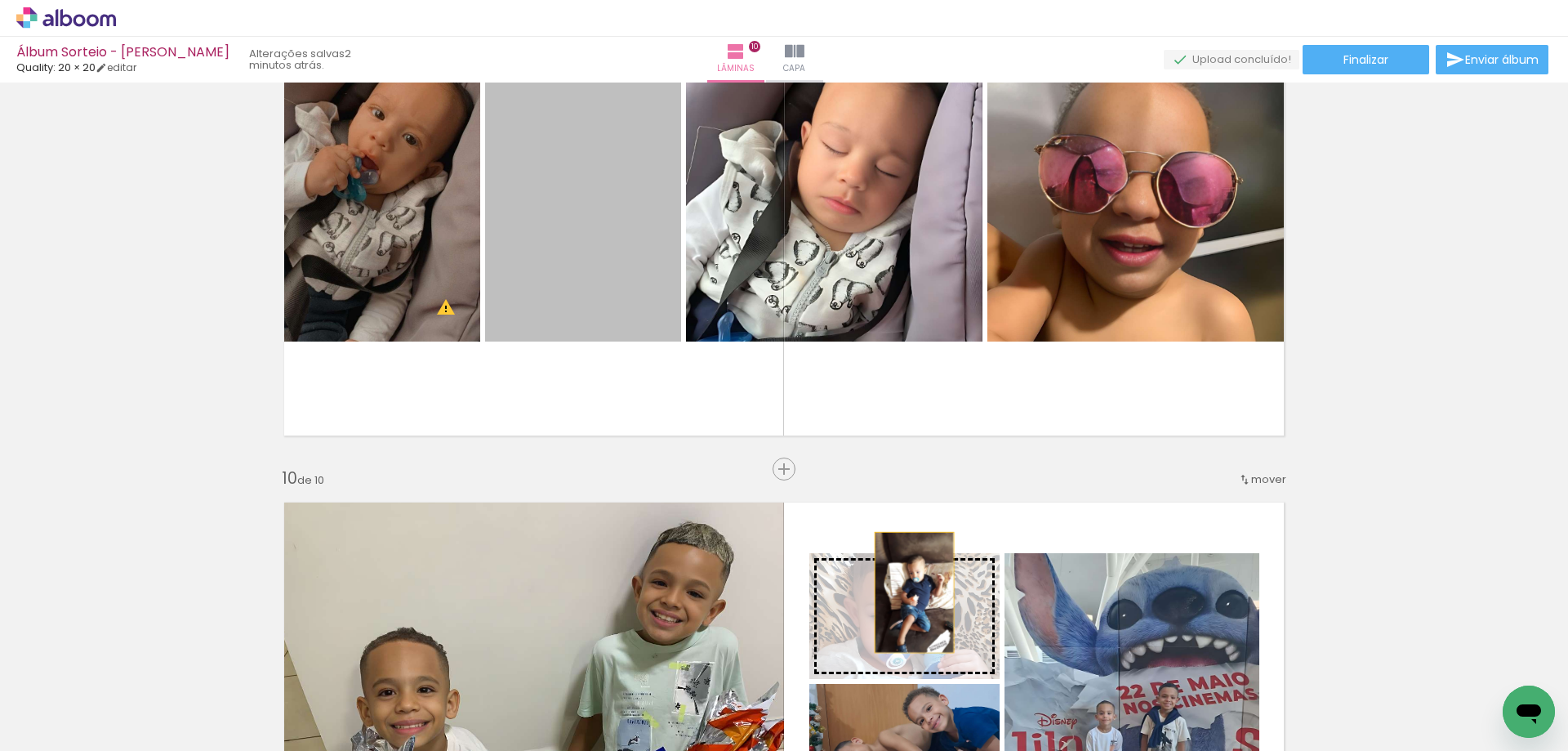
drag, startPoint x: 628, startPoint y: 242, endPoint x: 908, endPoint y: 592, distance: 448.2
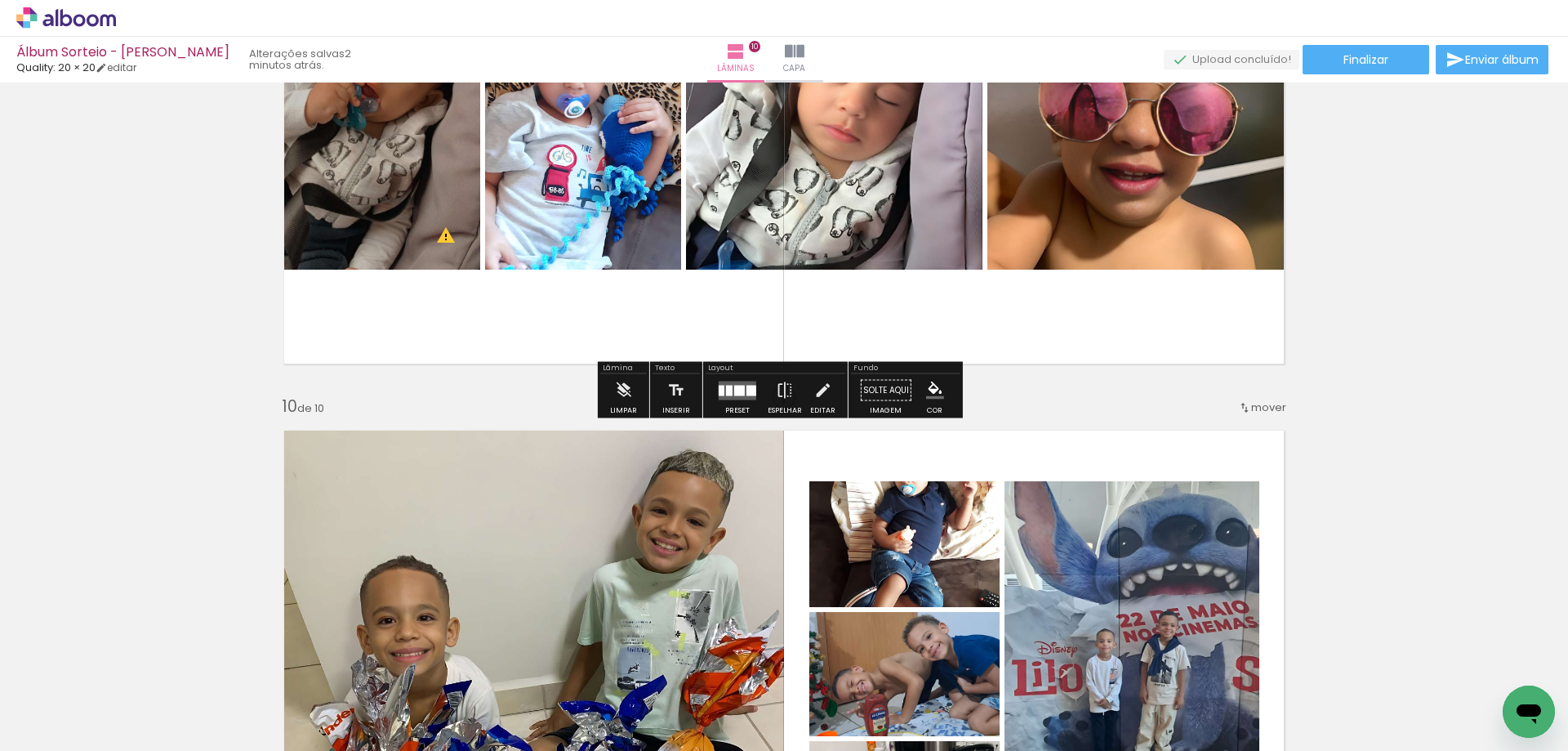
scroll to position [4788, 0]
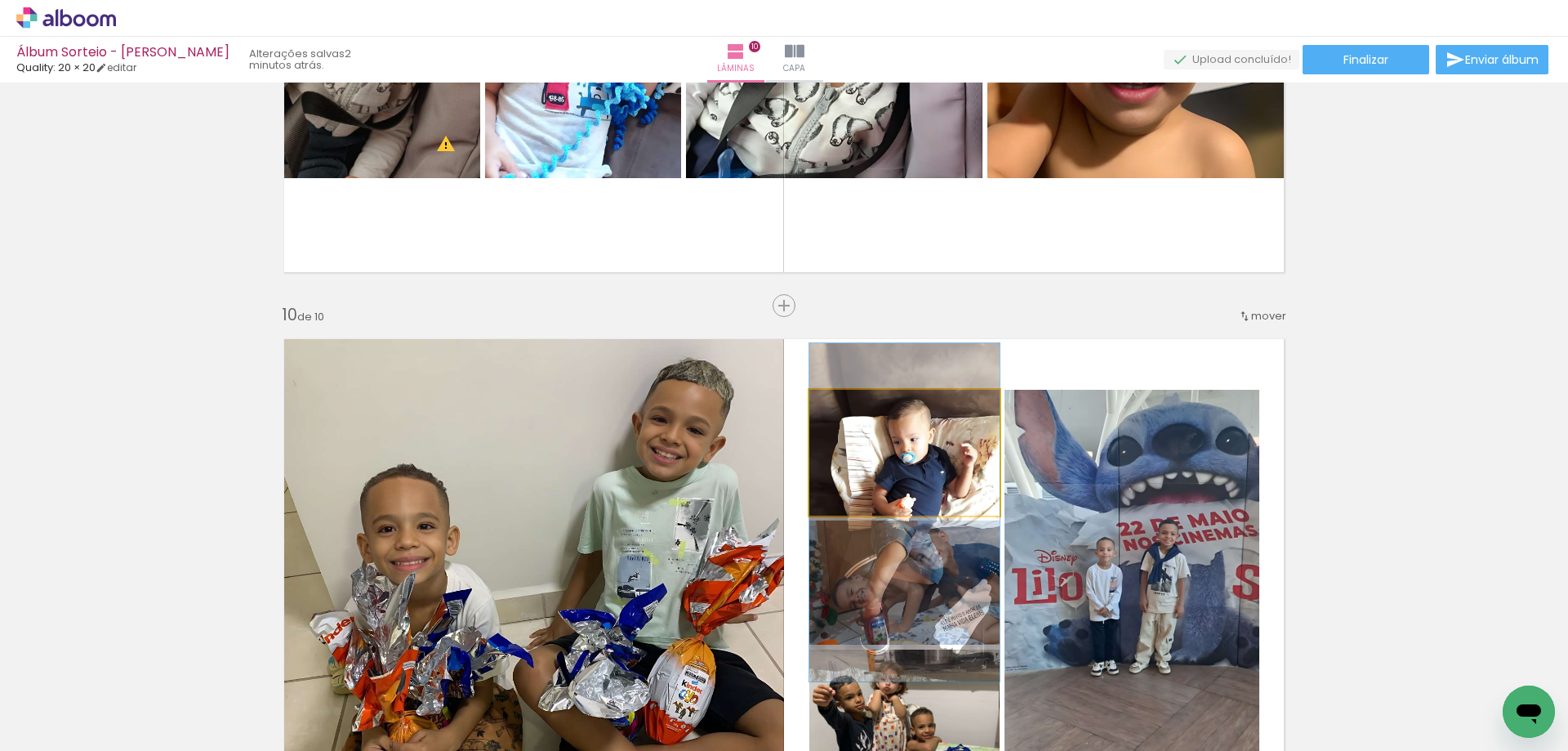
drag, startPoint x: 934, startPoint y: 460, endPoint x: 936, endPoint y: 475, distance: 15.1
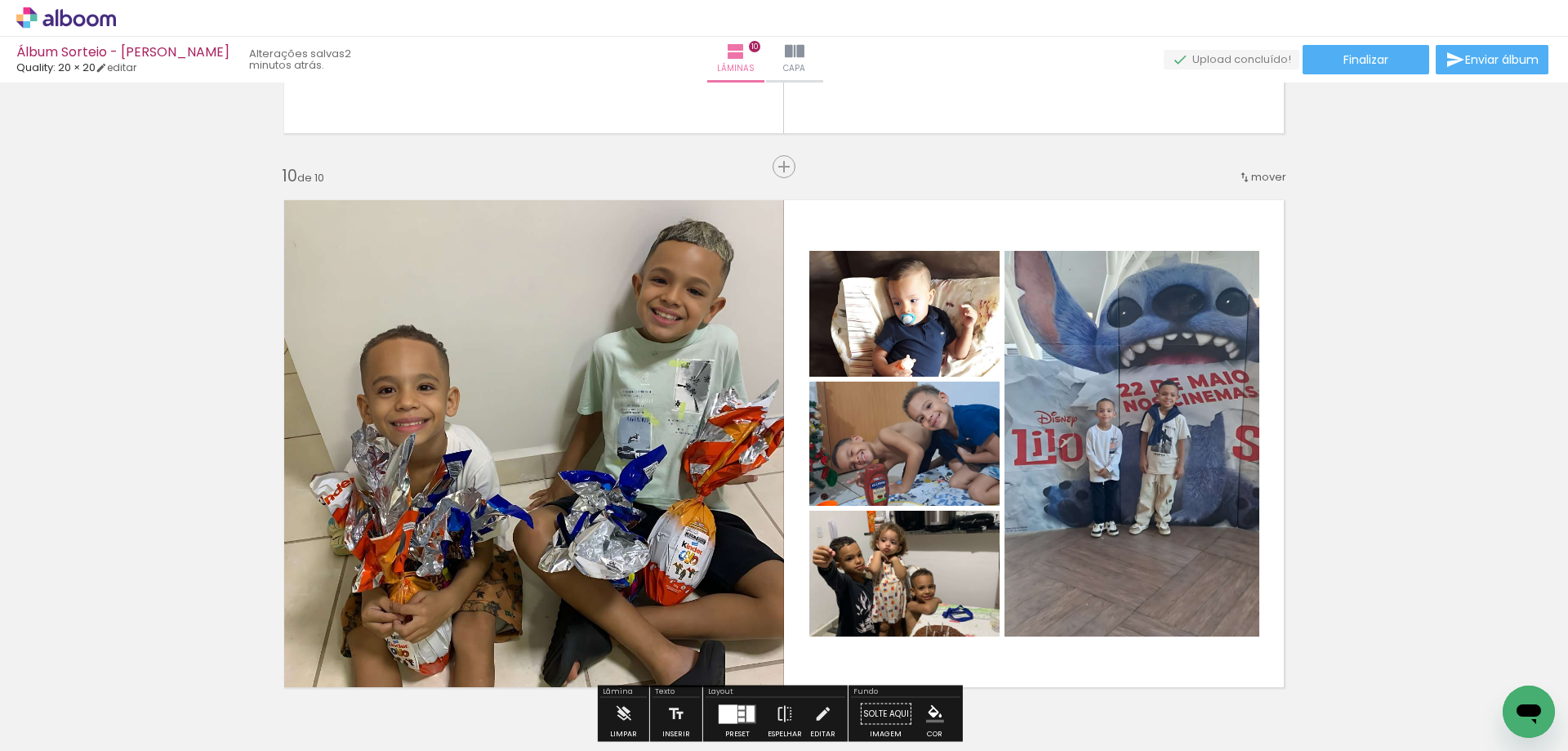
scroll to position [4951, 0]
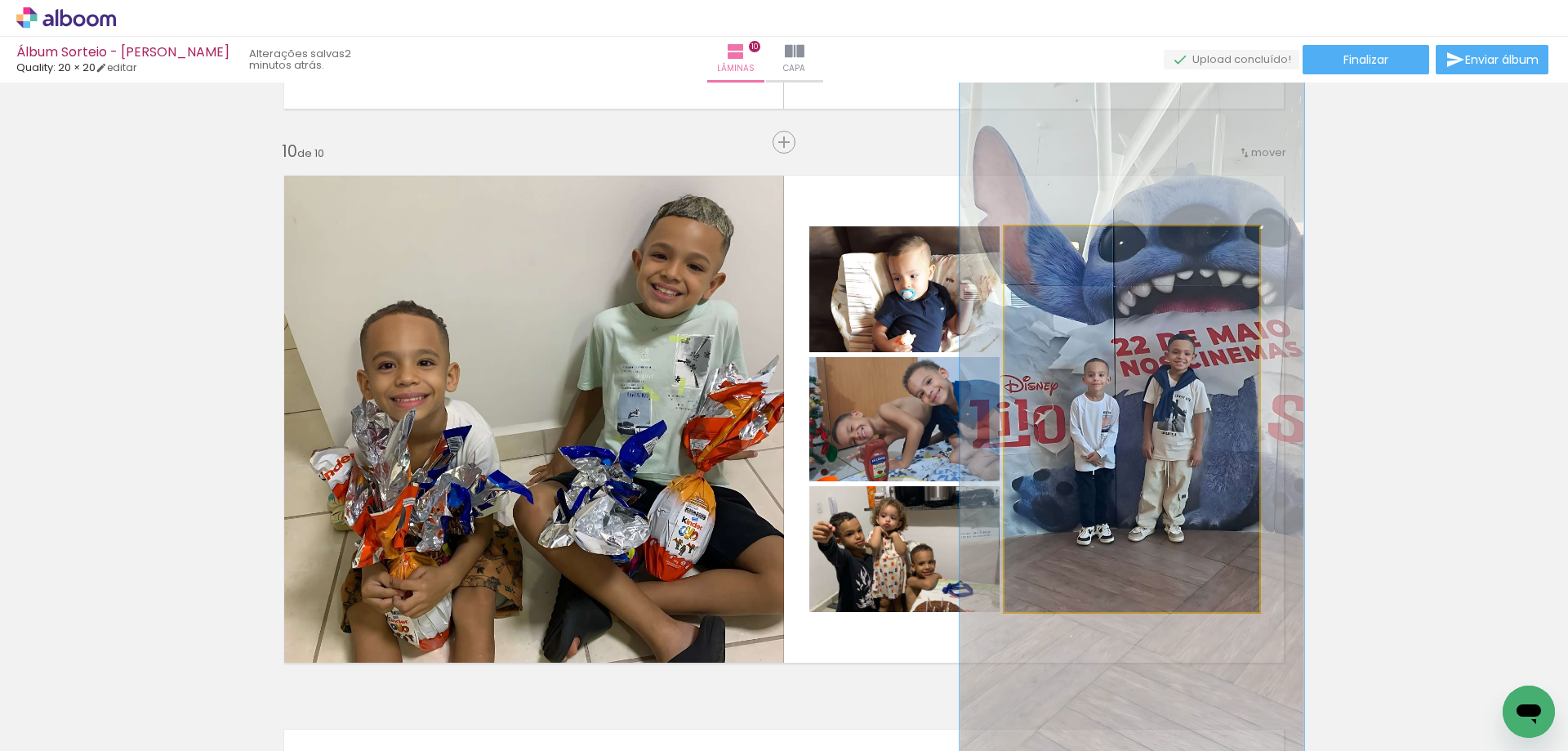
drag, startPoint x: 1047, startPoint y: 246, endPoint x: 1067, endPoint y: 251, distance: 20.6
type paper-slider "135"
click at [1067, 251] on div at bounding box center [1062, 243] width 26 height 26
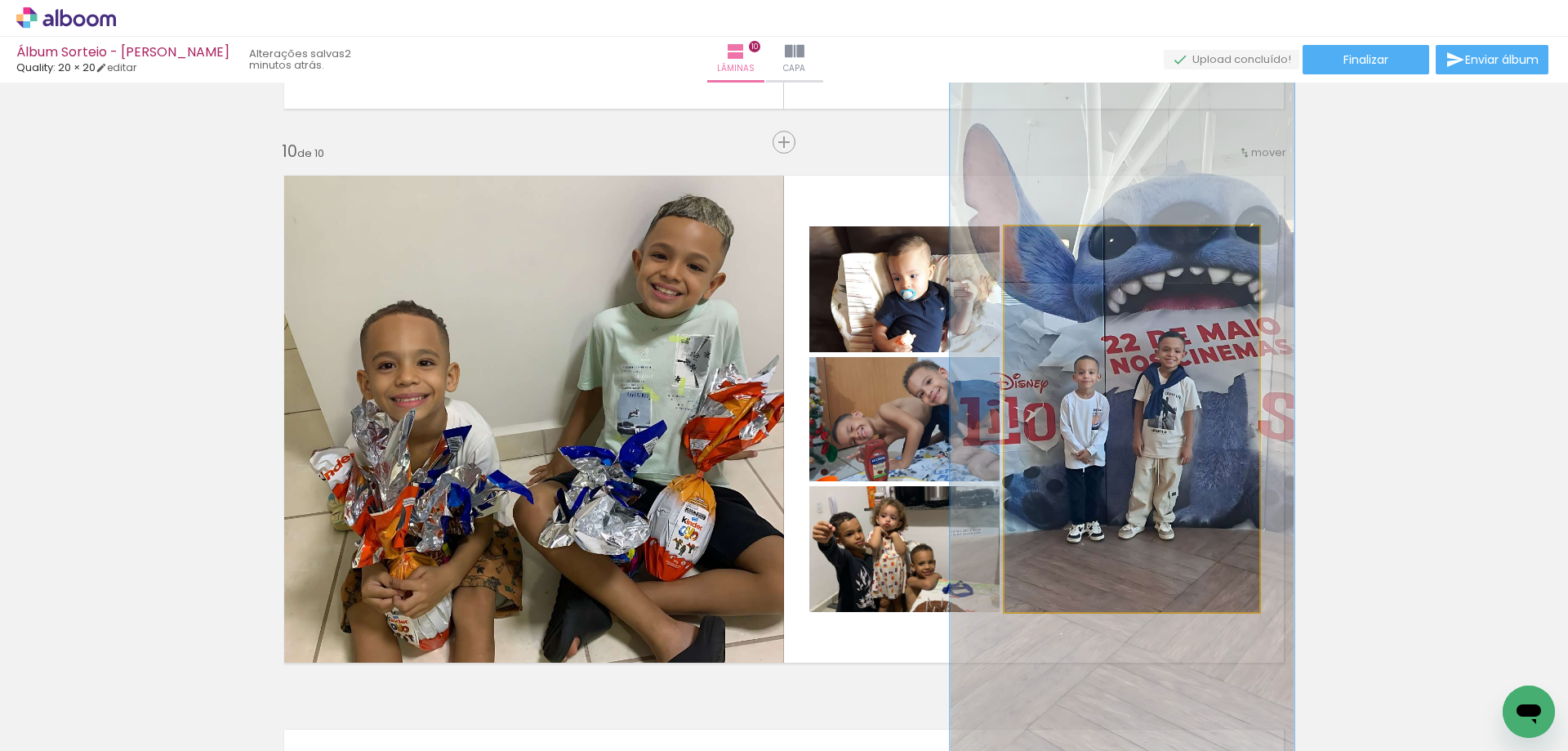
drag, startPoint x: 1150, startPoint y: 375, endPoint x: 1140, endPoint y: 373, distance: 10.2
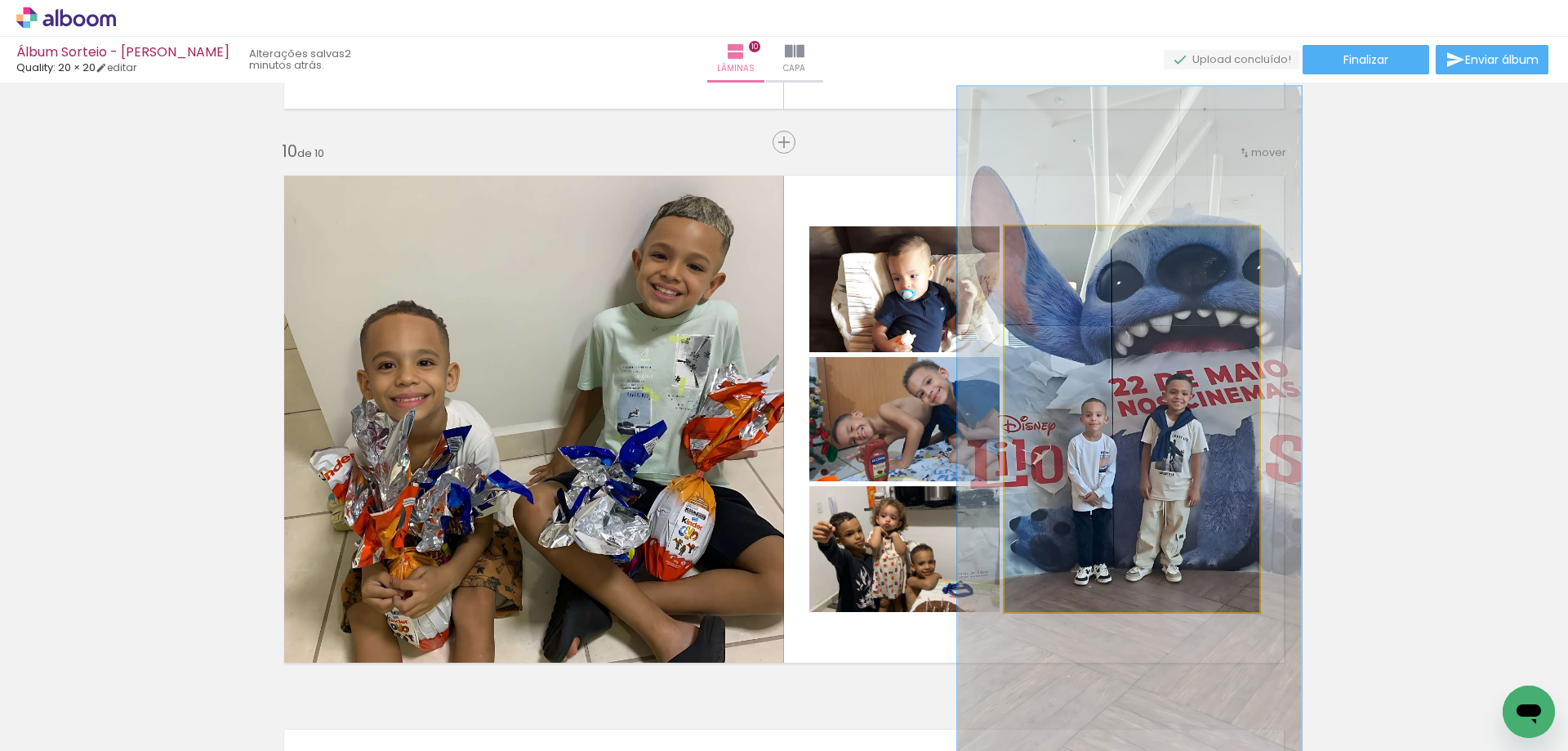
drag, startPoint x: 1180, startPoint y: 400, endPoint x: 1187, endPoint y: 442, distance: 42.6
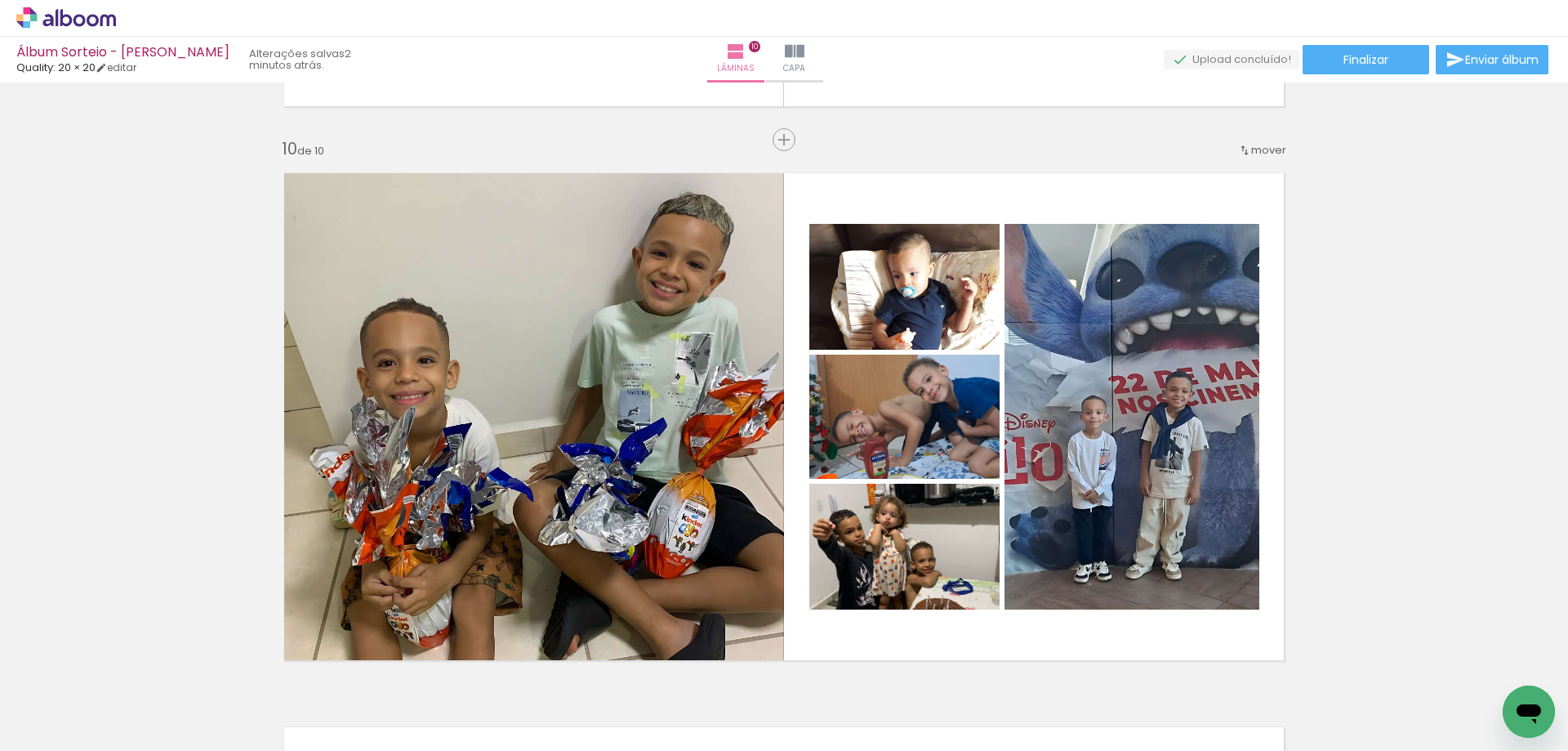
scroll to position [5114, 0]
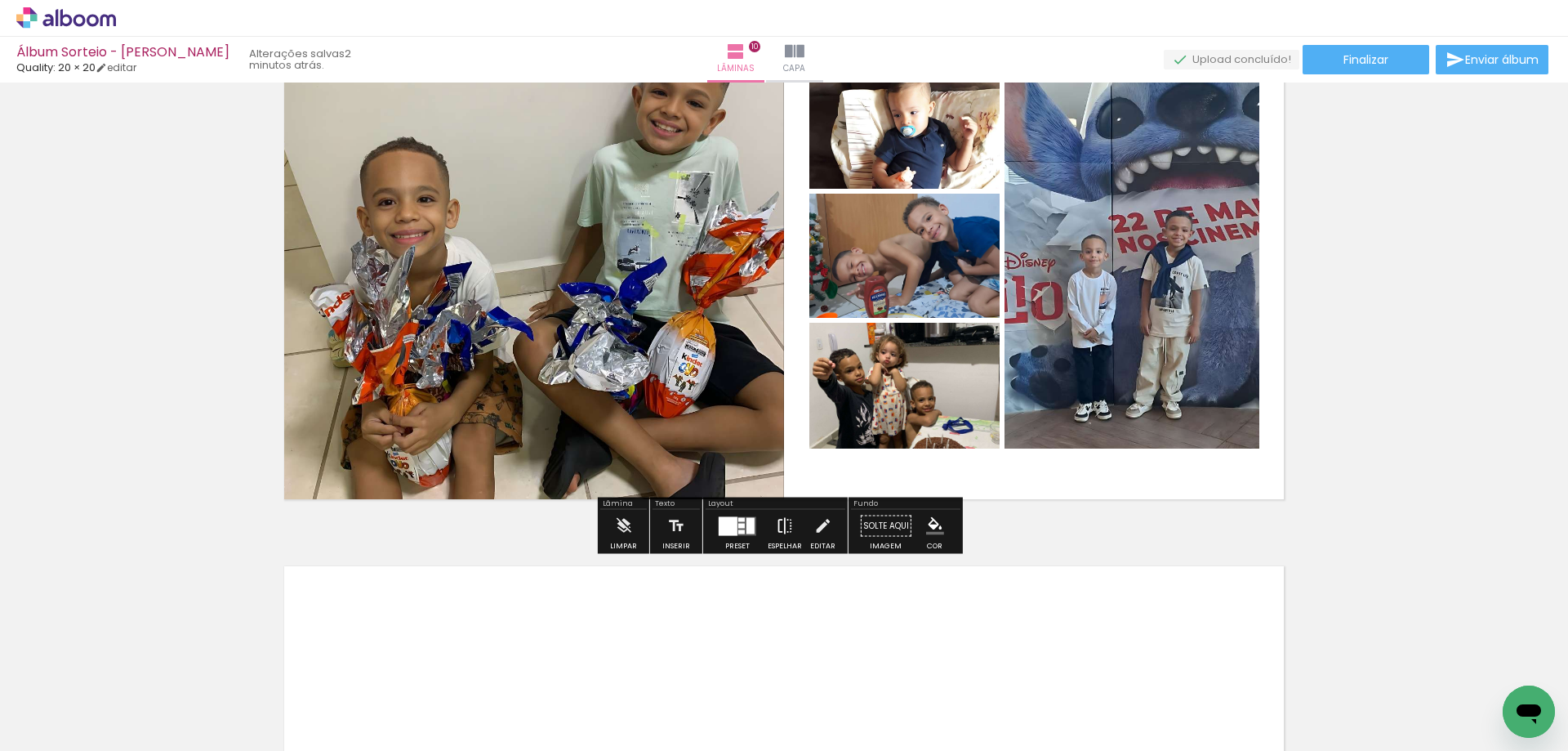
click at [783, 522] on iron-icon at bounding box center [784, 526] width 18 height 33
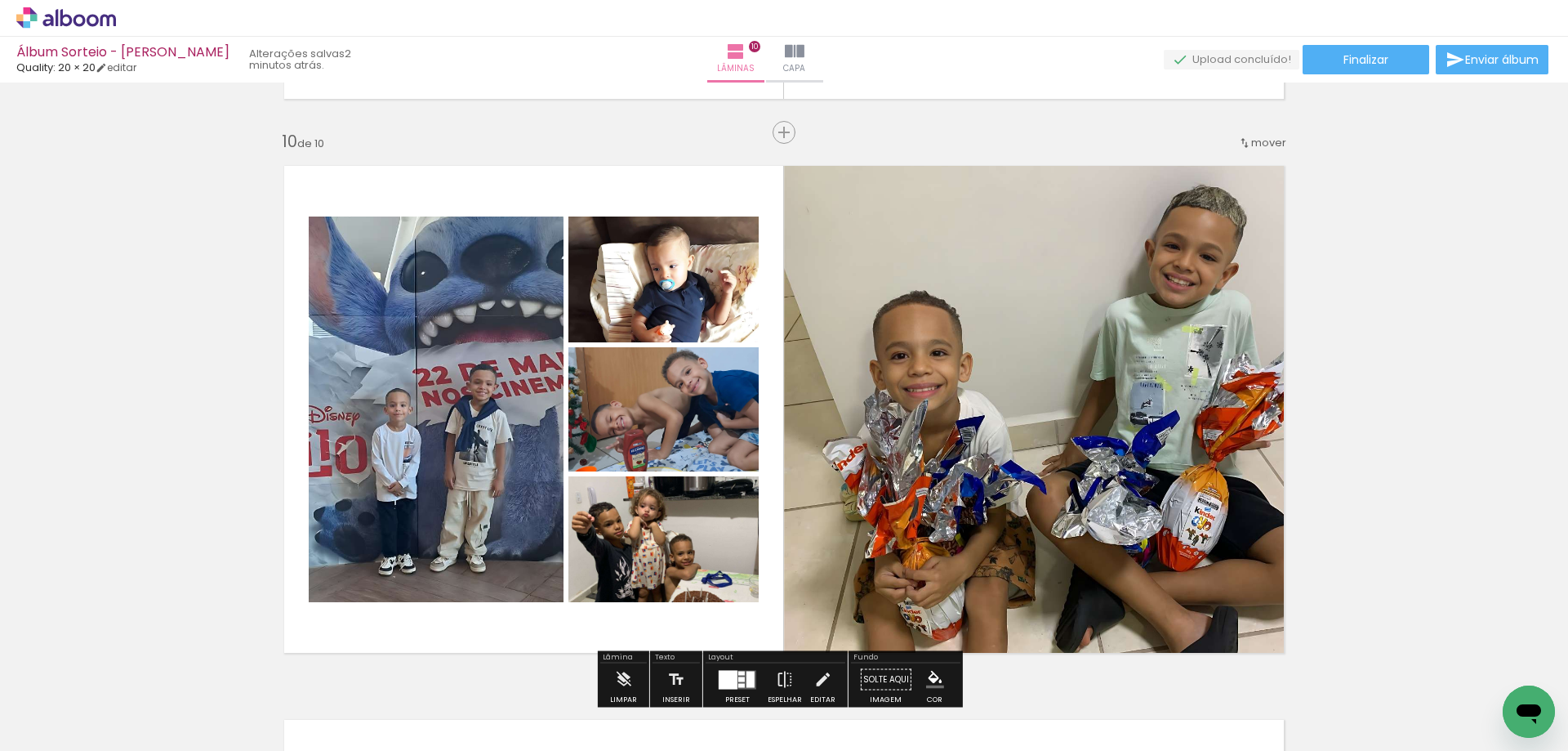
scroll to position [4951, 0]
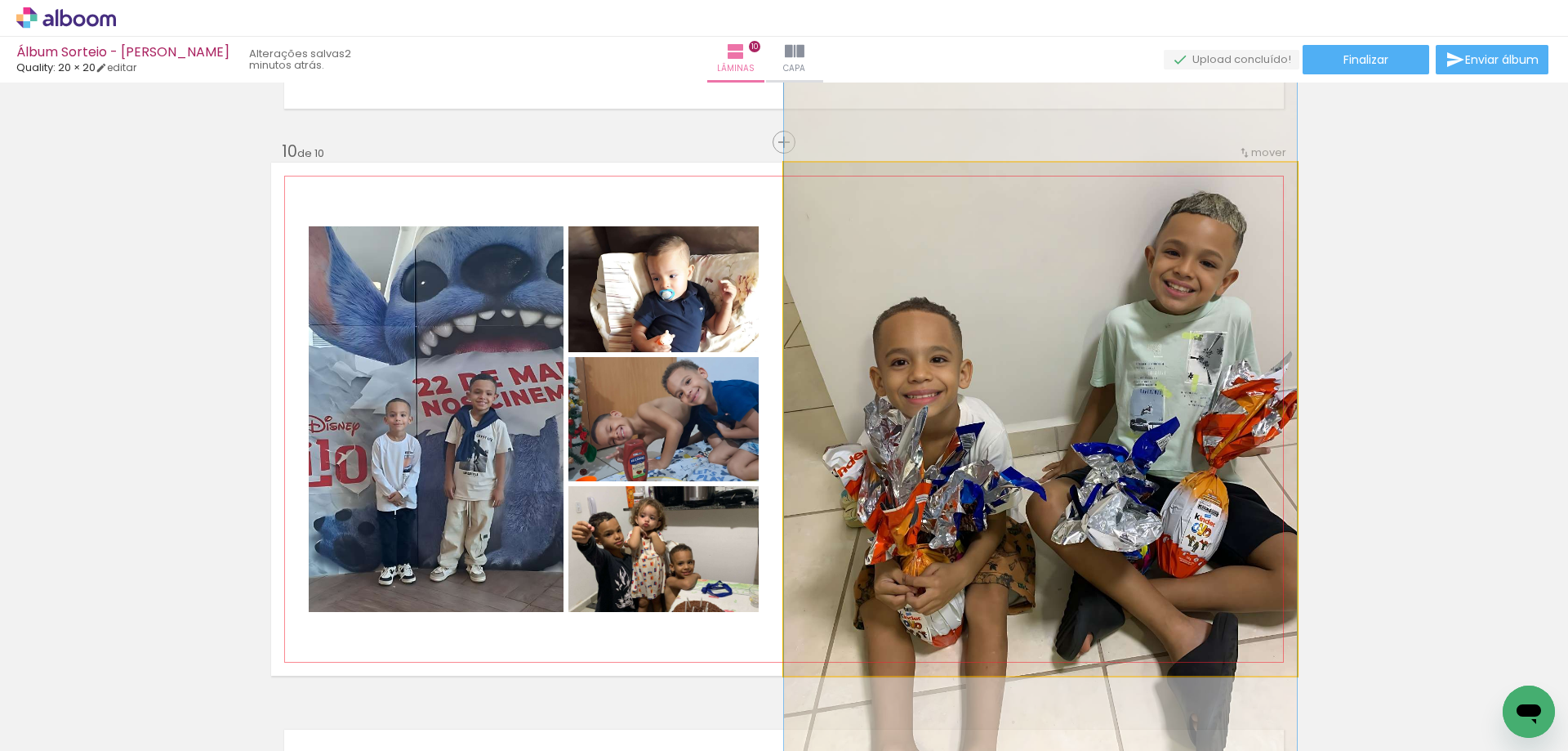
drag, startPoint x: 1034, startPoint y: 483, endPoint x: 983, endPoint y: 480, distance: 51.1
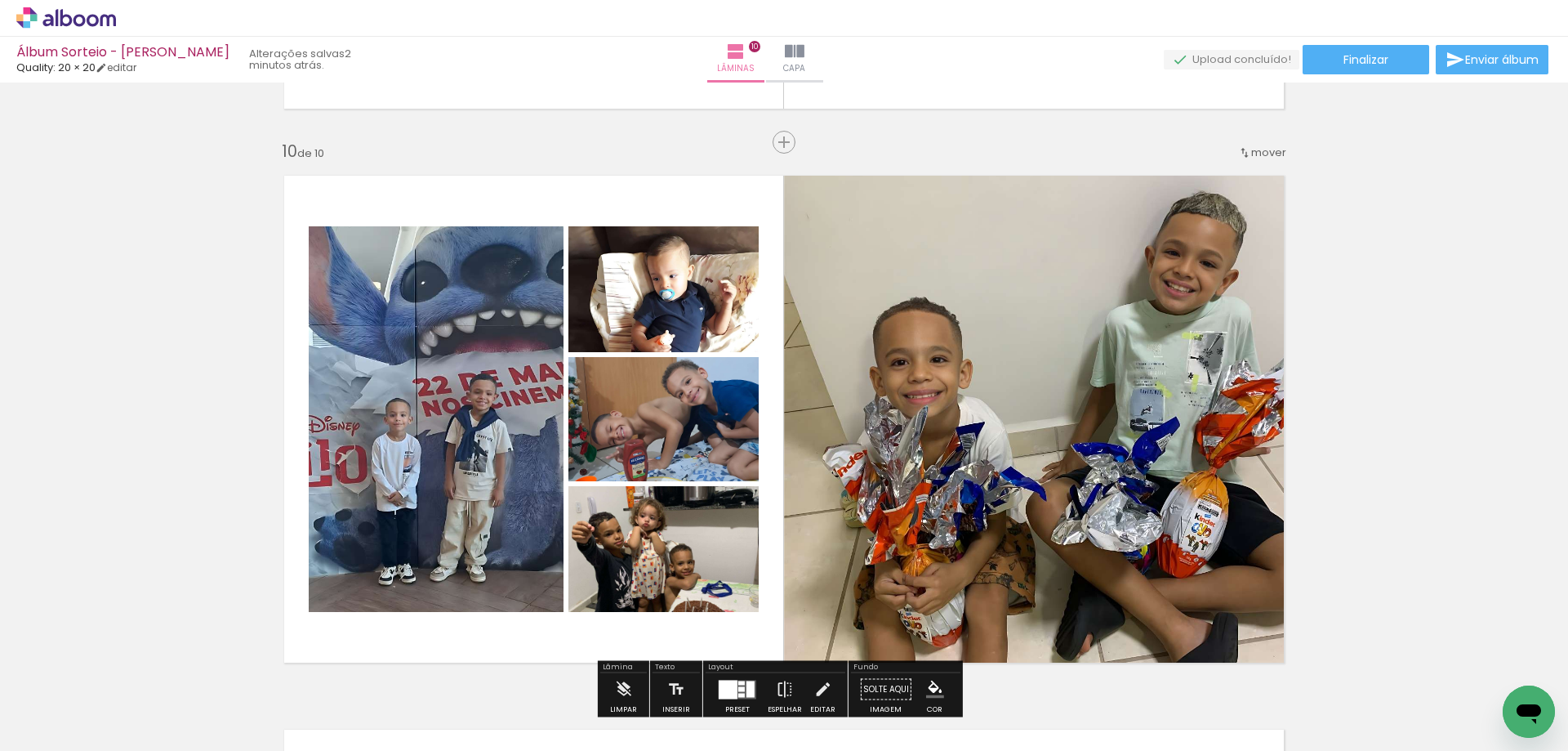
scroll to position [5005, 0]
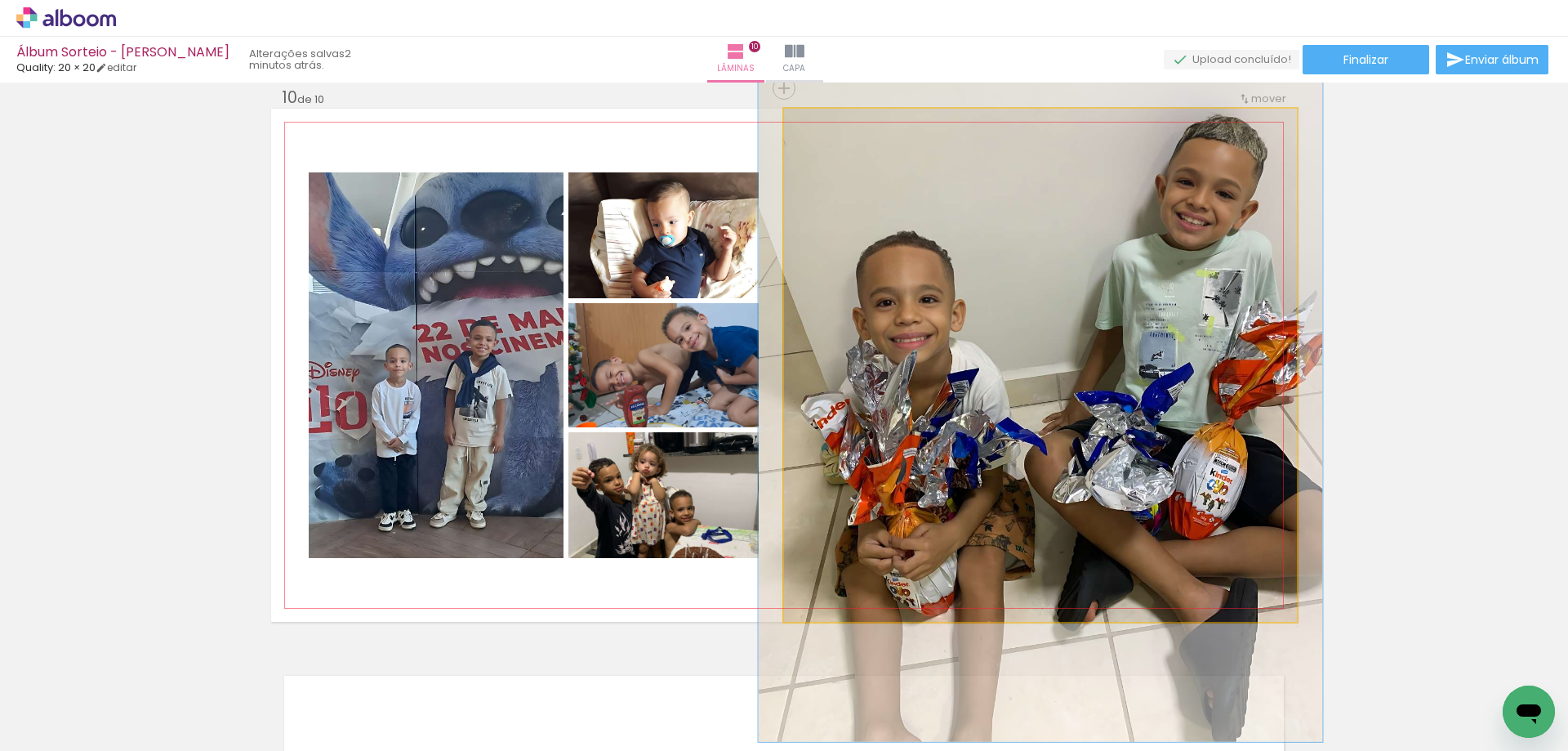
type paper-slider "110"
click at [823, 130] on div at bounding box center [828, 126] width 15 height 15
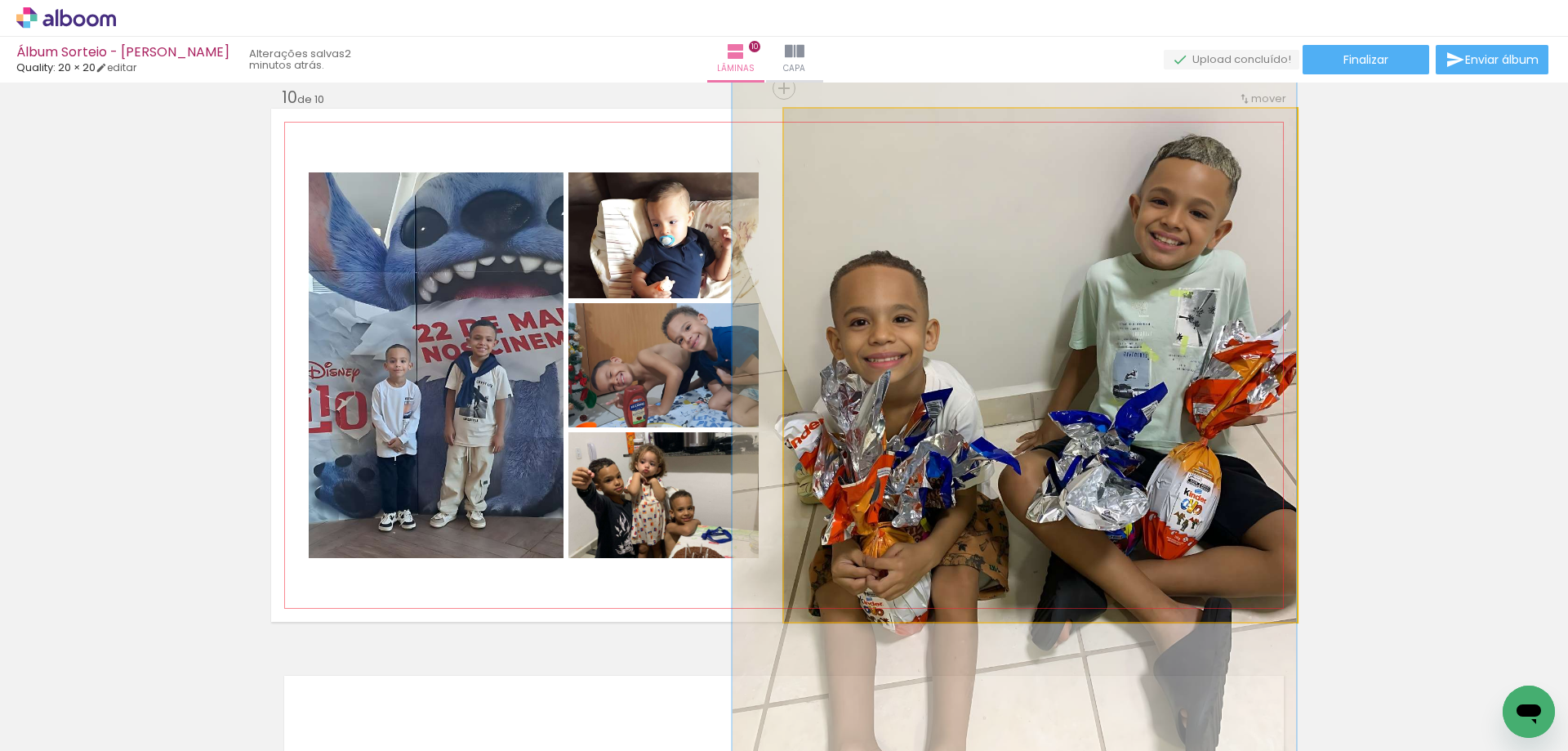
drag, startPoint x: 1094, startPoint y: 330, endPoint x: 1046, endPoint y: 346, distance: 50.6
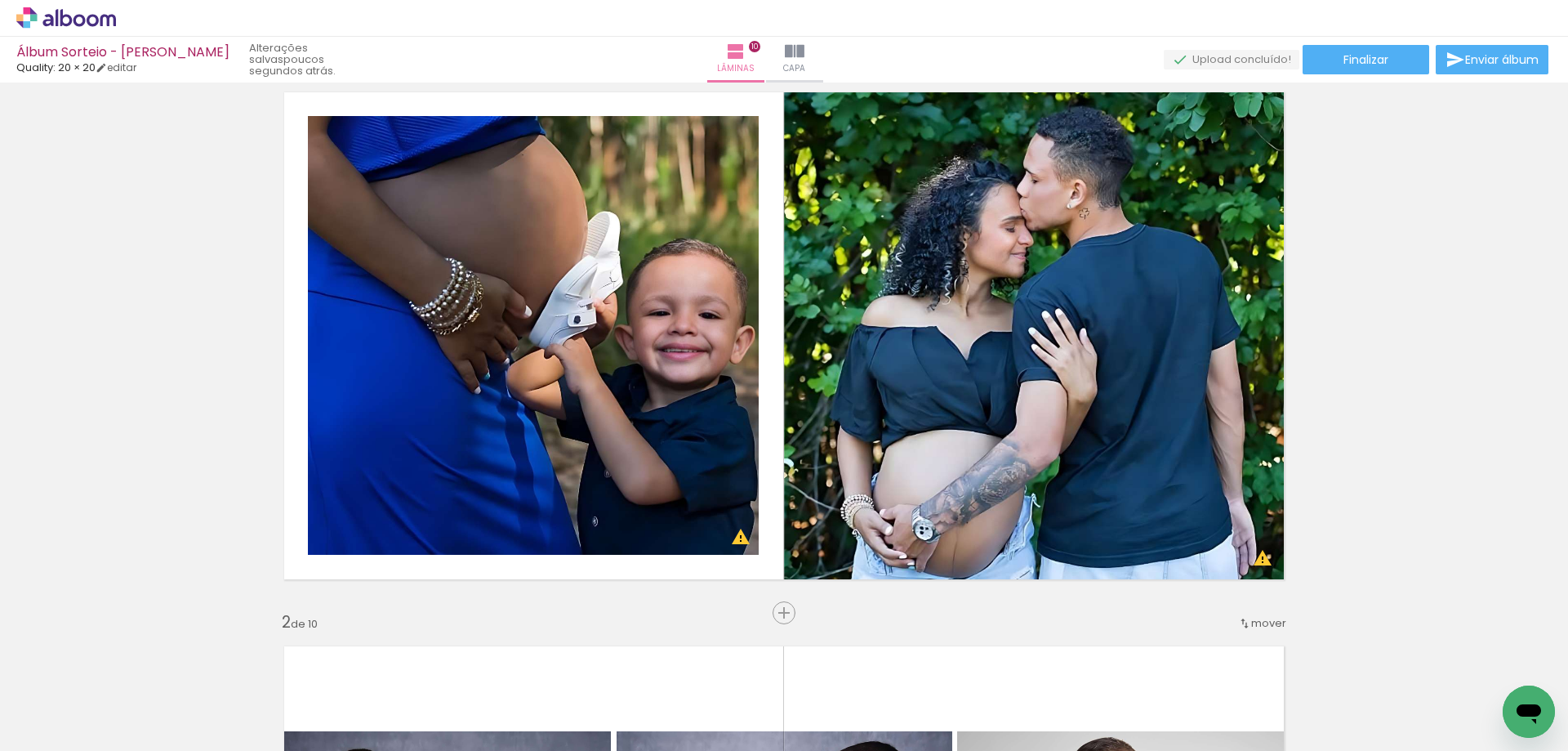
scroll to position [0, 0]
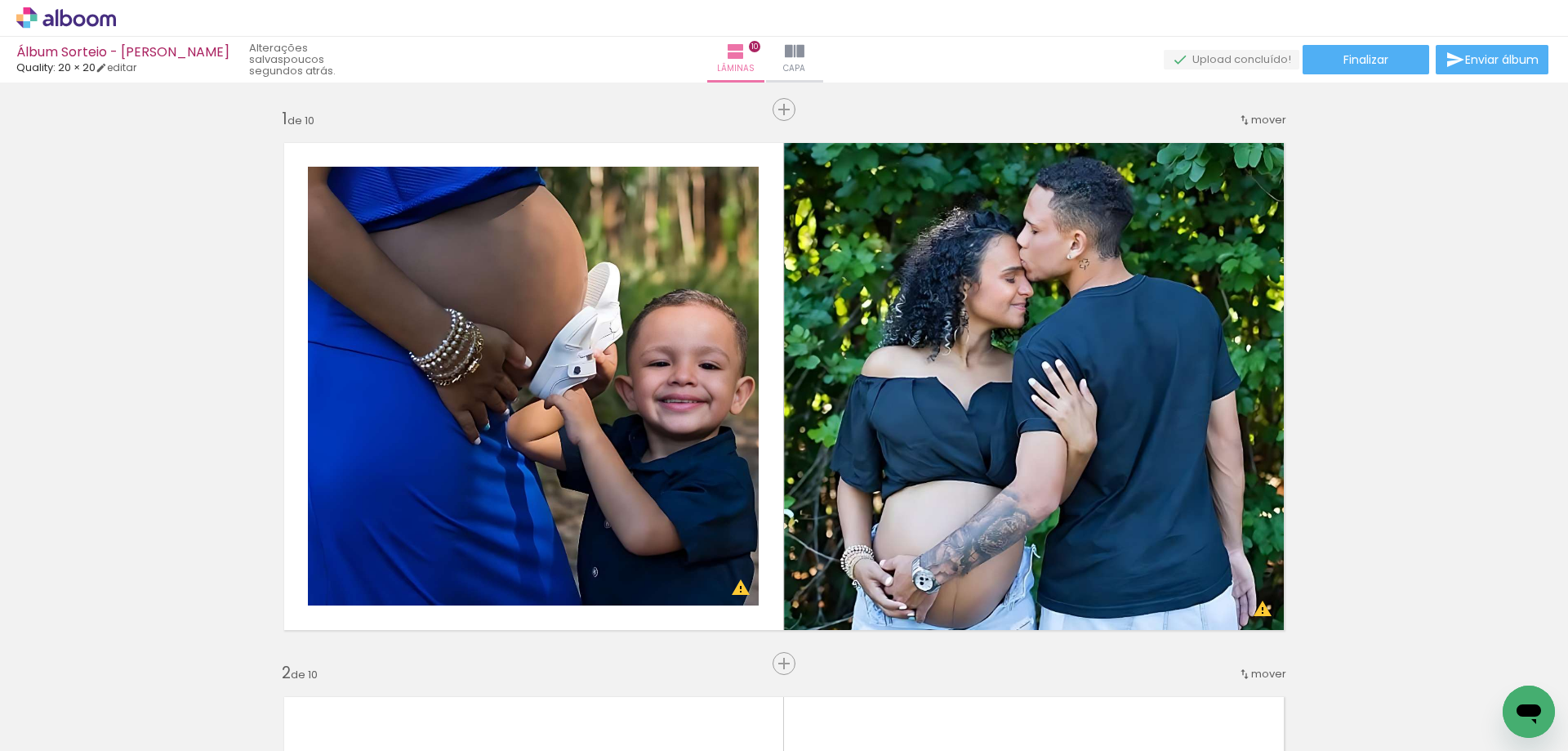
scroll to position [0, 2138]
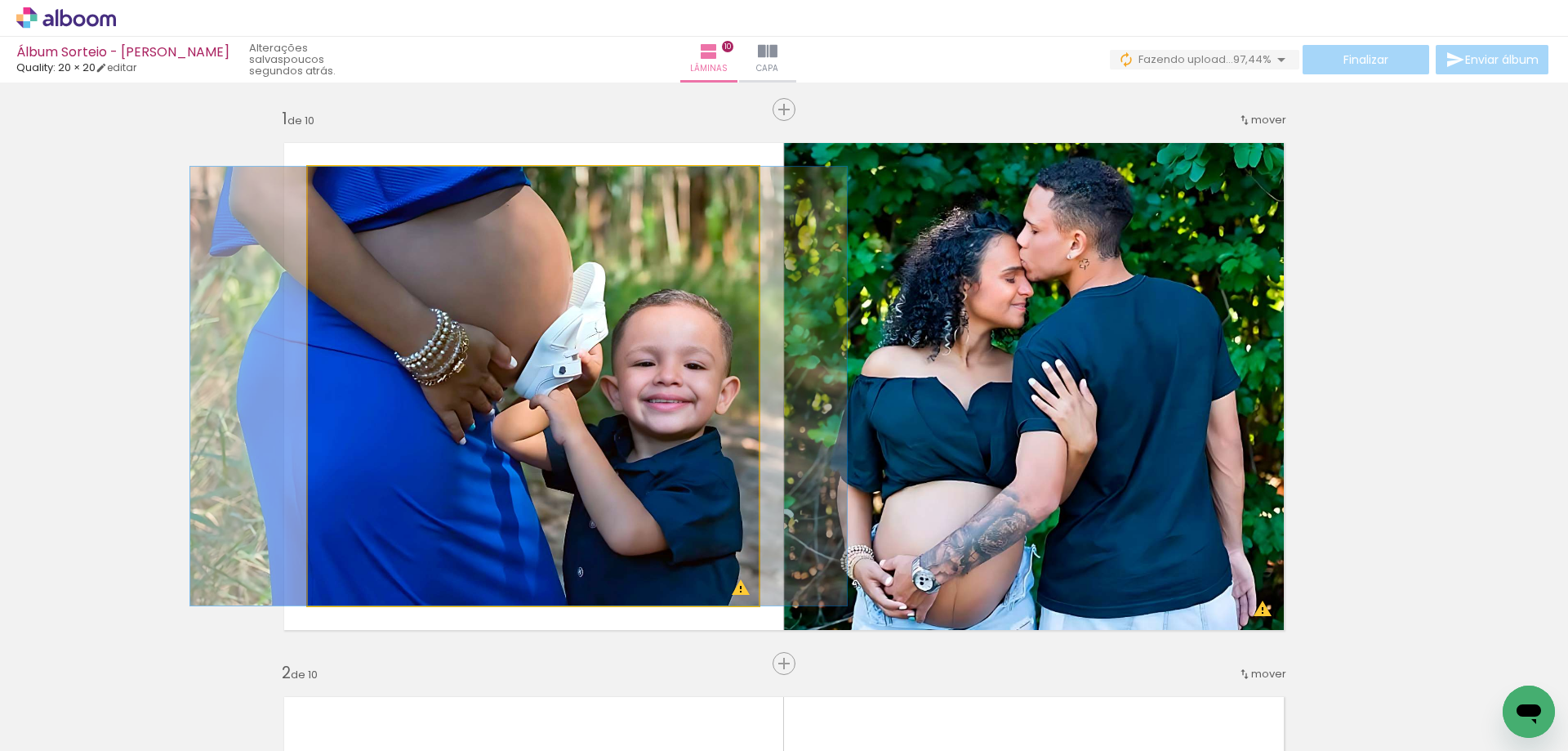
drag, startPoint x: 673, startPoint y: 552, endPoint x: 658, endPoint y: 552, distance: 15.0
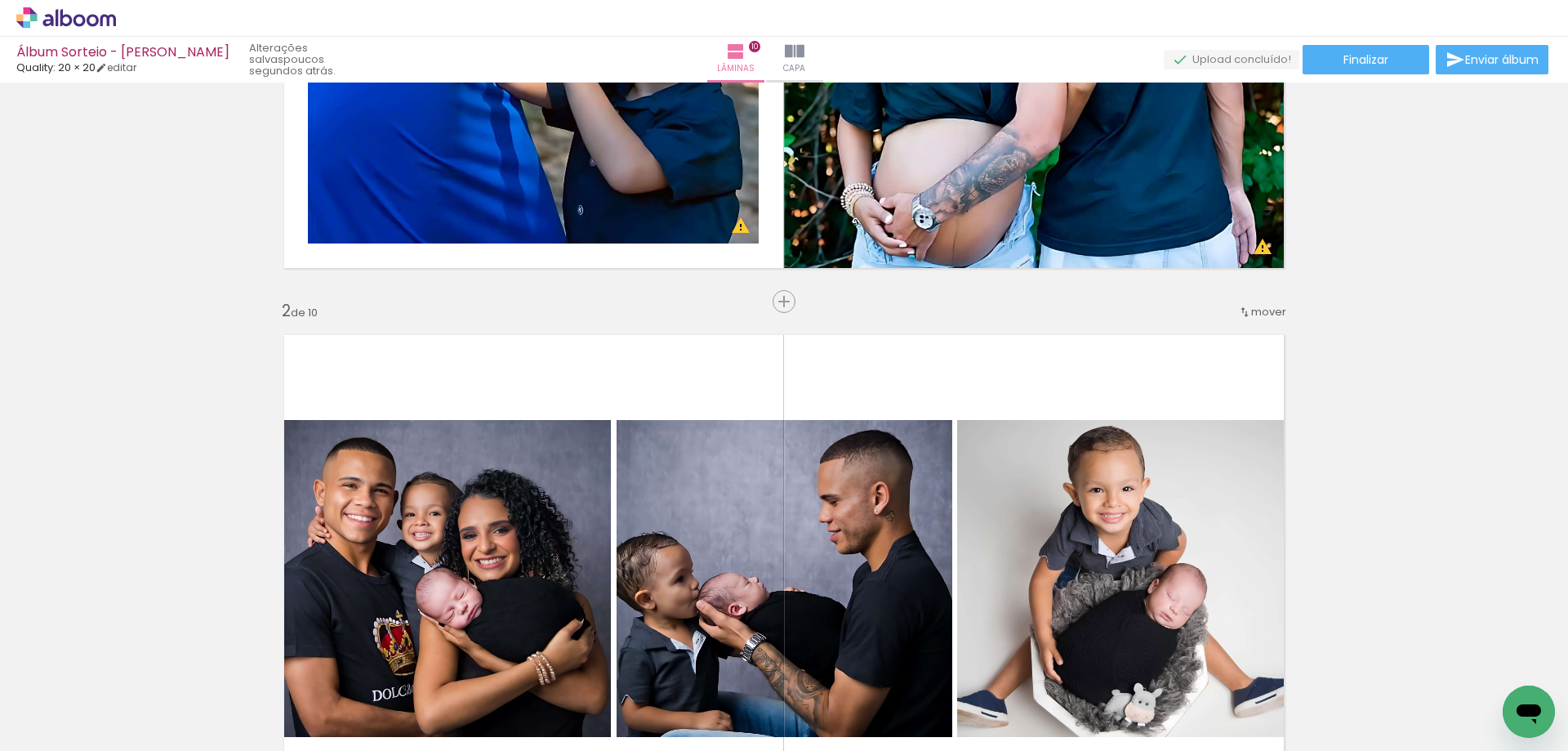
scroll to position [490, 0]
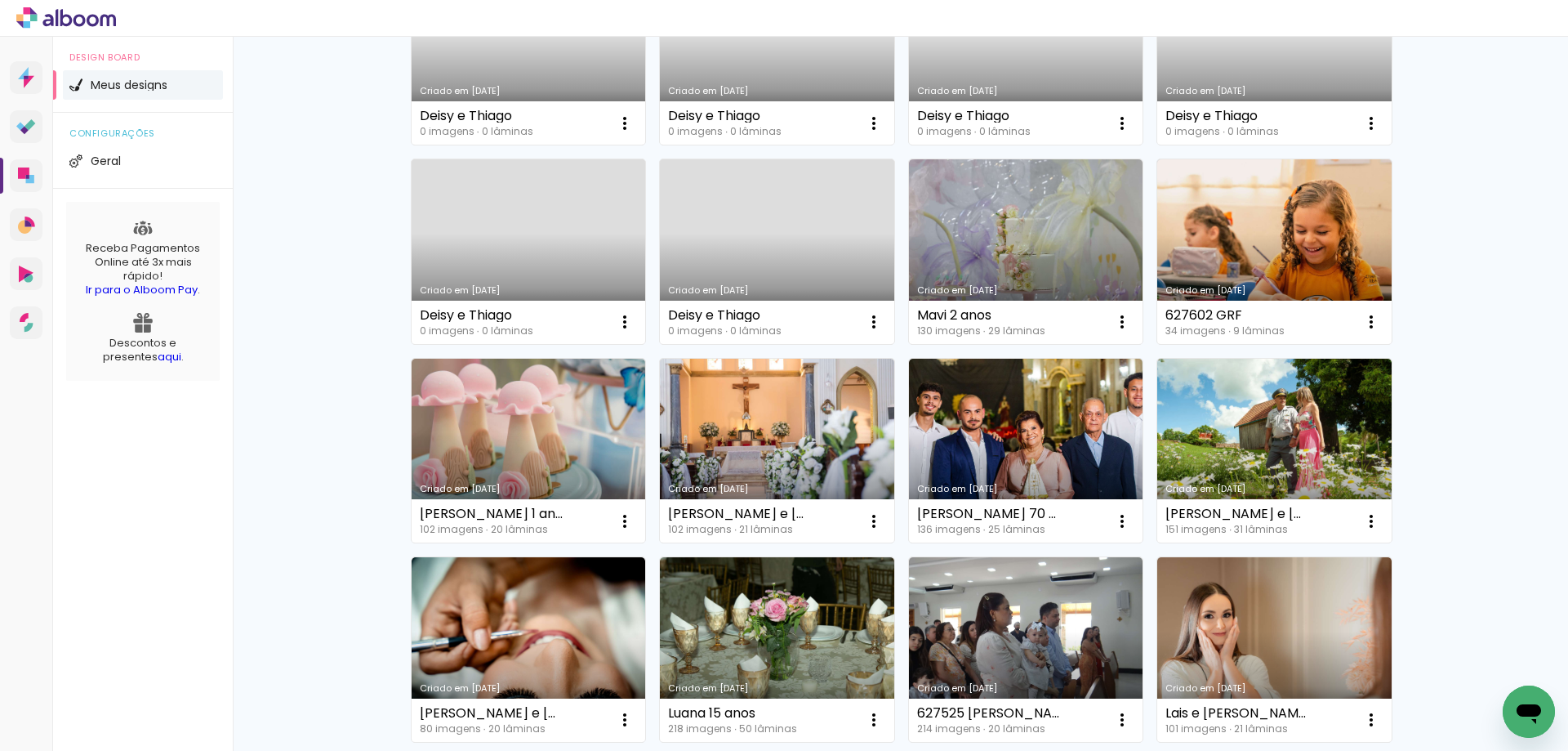
scroll to position [436, 0]
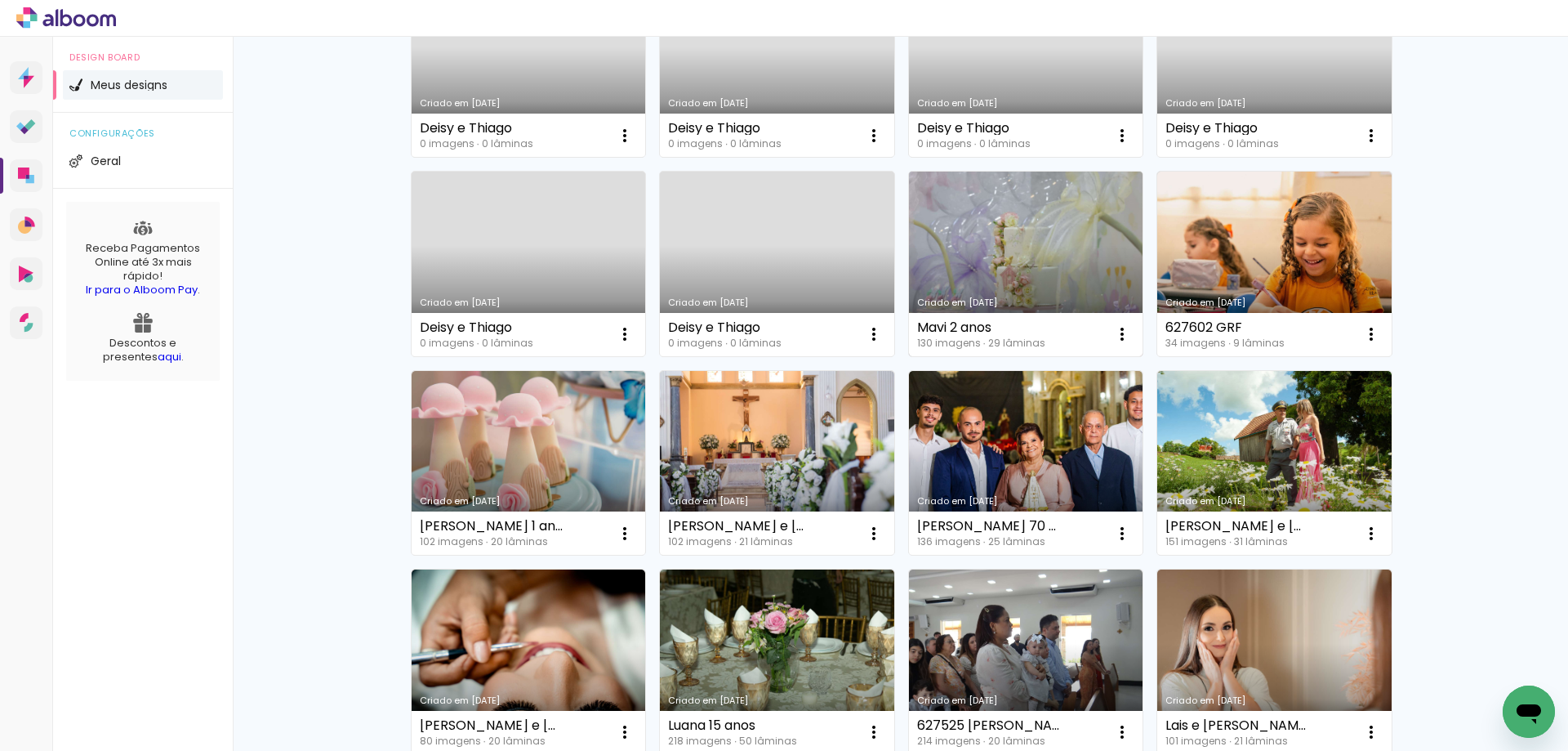
click at [1049, 229] on link "Criado em [DATE]" at bounding box center [1026, 264] width 235 height 185
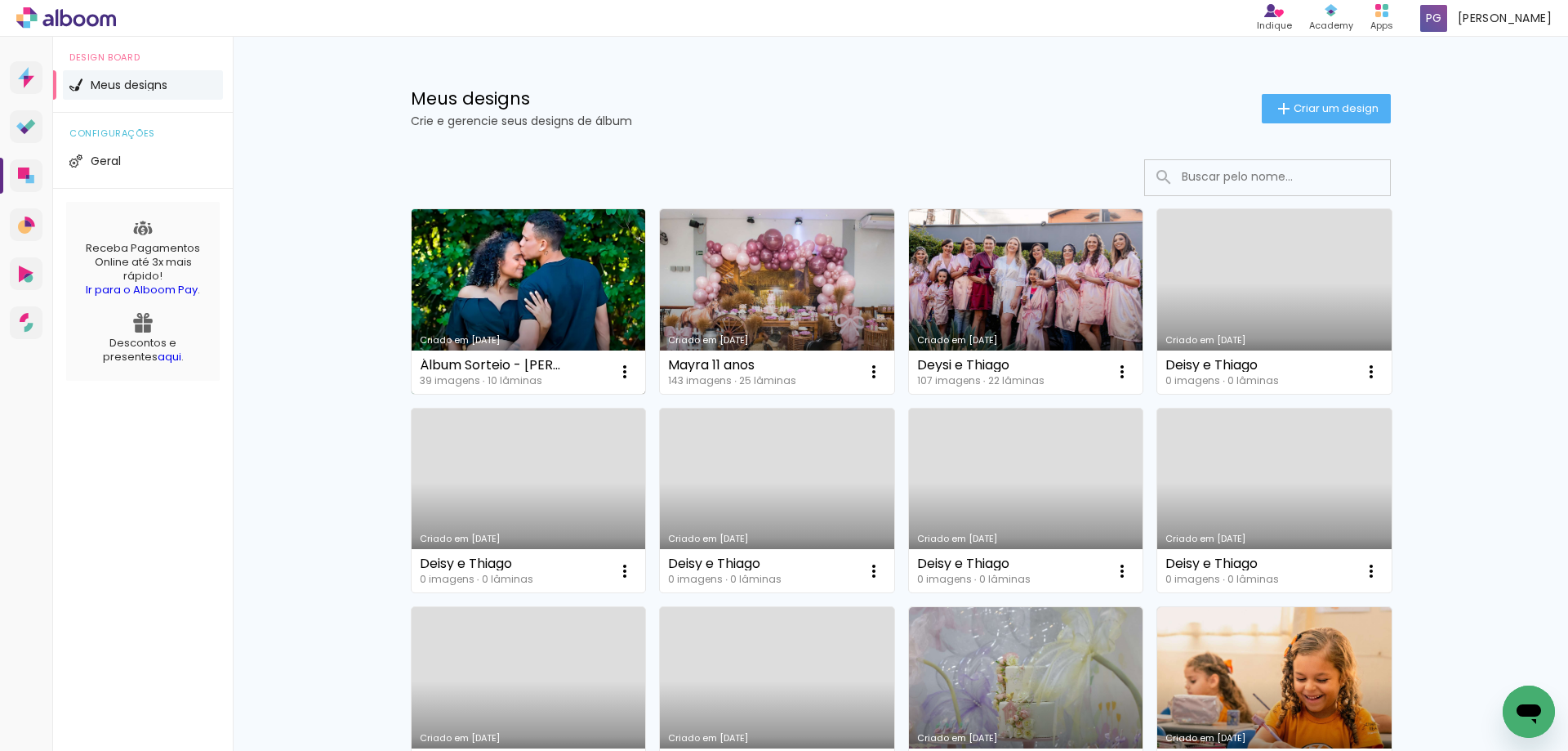
click at [443, 236] on link "Criado em [DATE]" at bounding box center [529, 301] width 235 height 185
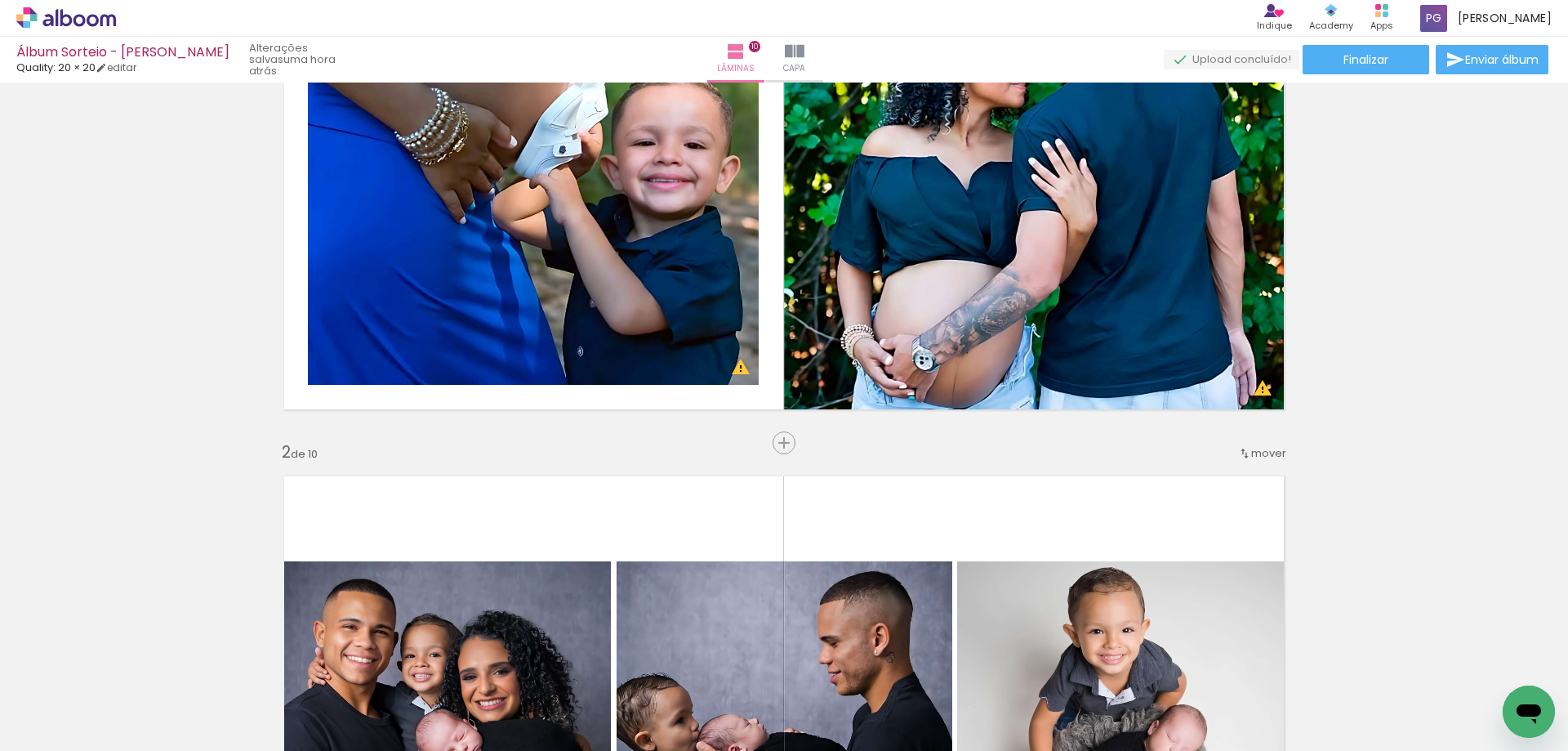
scroll to position [272, 0]
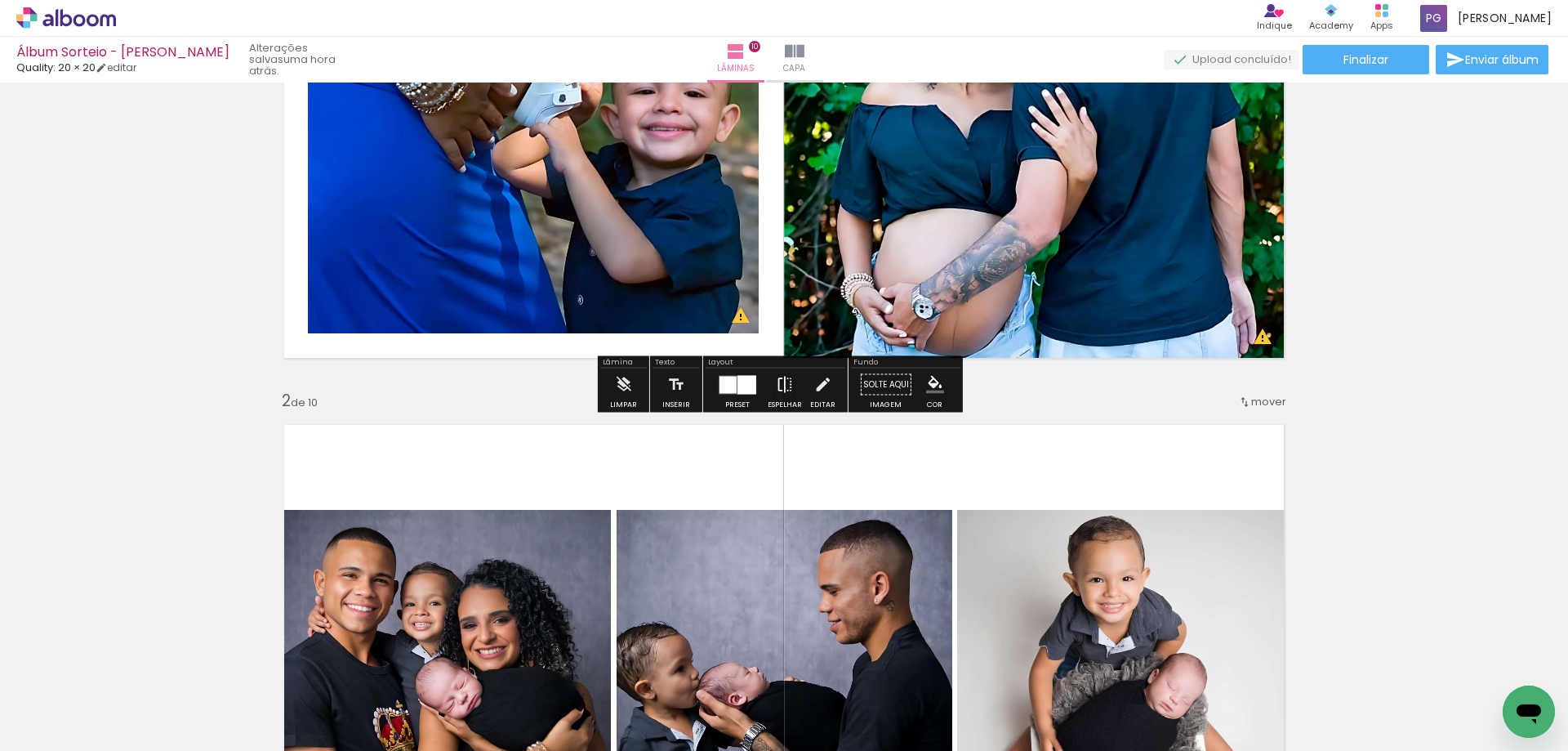
click at [784, 383] on iron-icon at bounding box center [784, 384] width 18 height 33
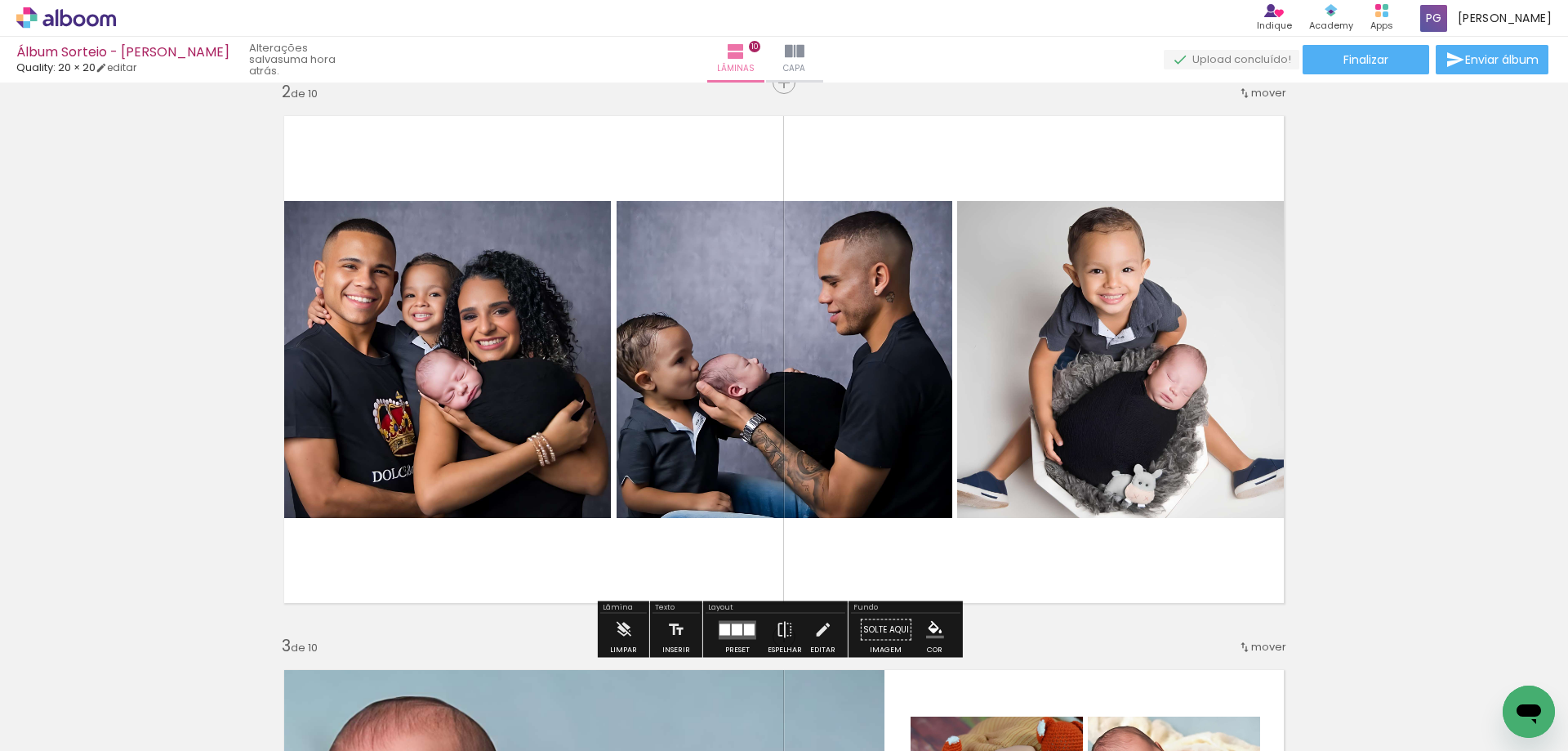
scroll to position [599, 0]
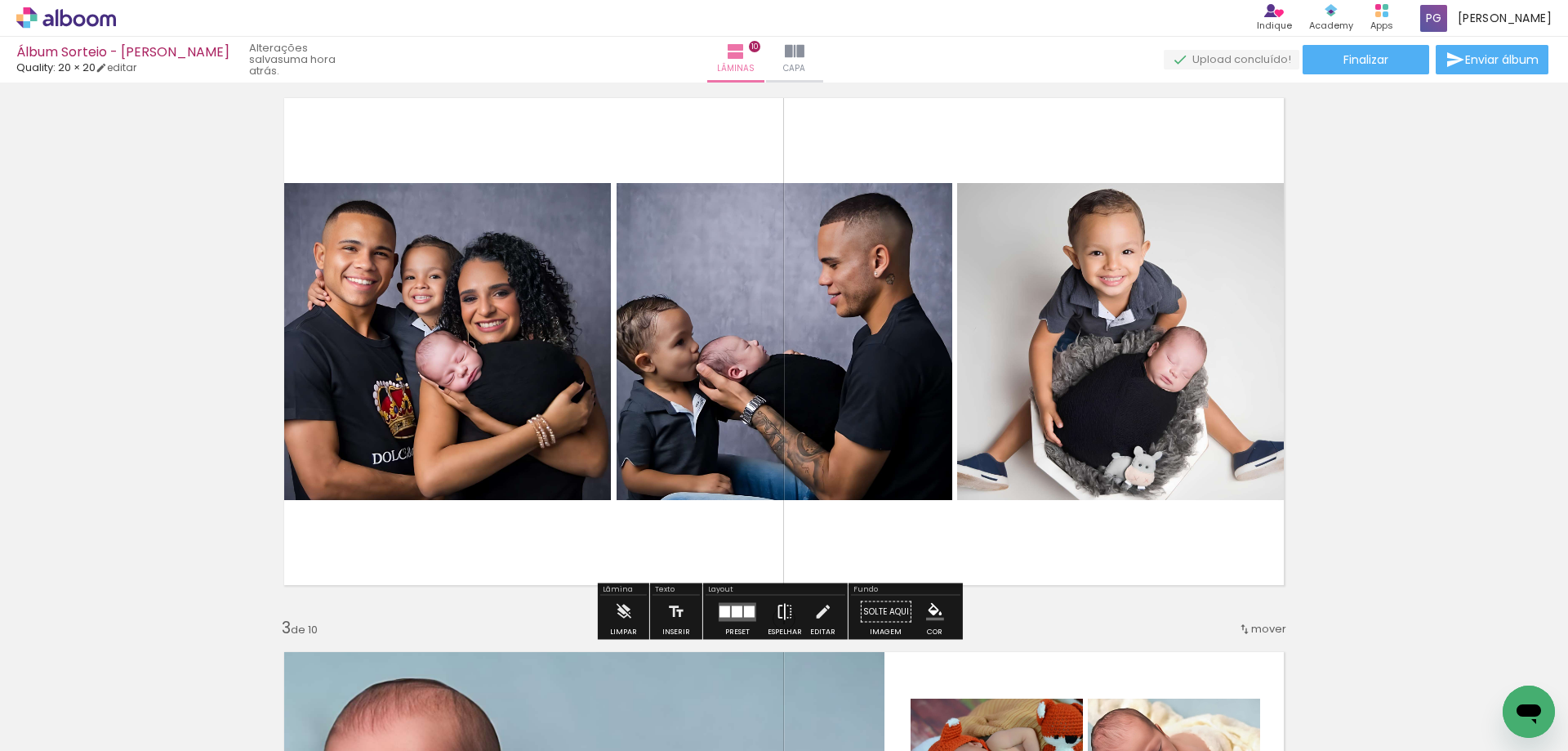
click at [784, 606] on iron-icon at bounding box center [784, 611] width 18 height 33
click at [785, 608] on iron-icon at bounding box center [784, 611] width 18 height 33
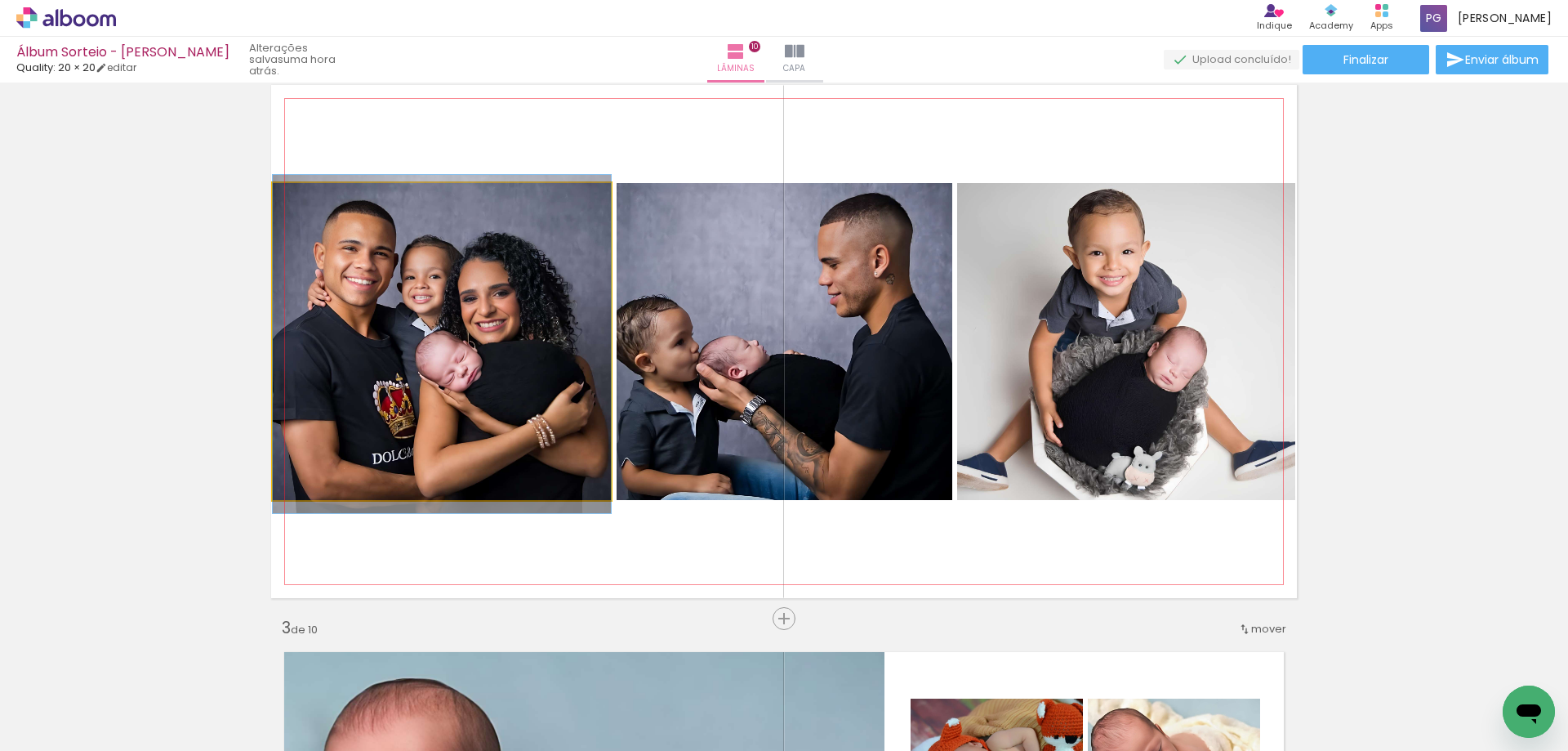
click at [510, 406] on quentale-photo at bounding box center [442, 342] width 338 height 317
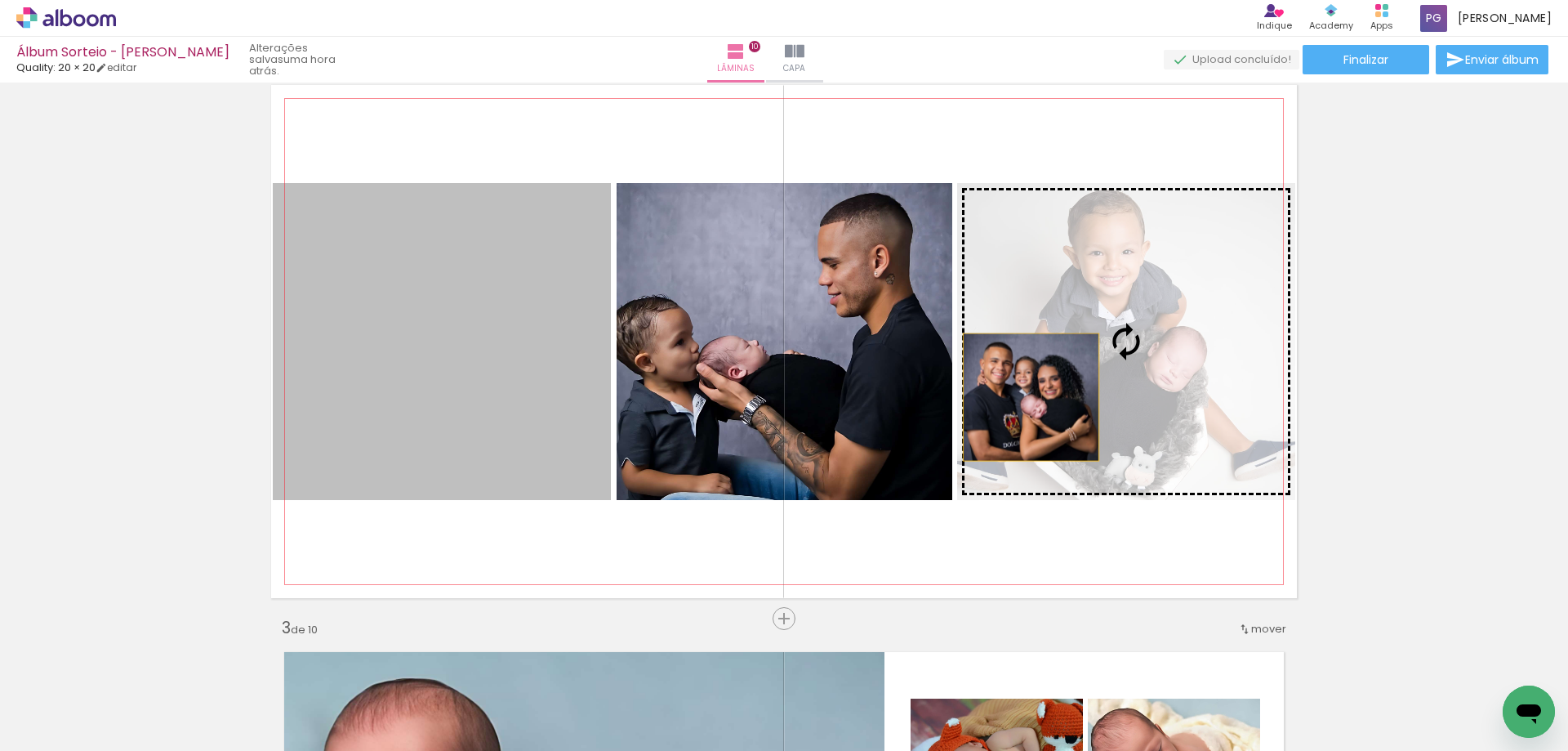
drag, startPoint x: 488, startPoint y: 393, endPoint x: 1041, endPoint y: 392, distance: 553.0
click at [0, 0] on slot at bounding box center [0, 0] width 0 height 0
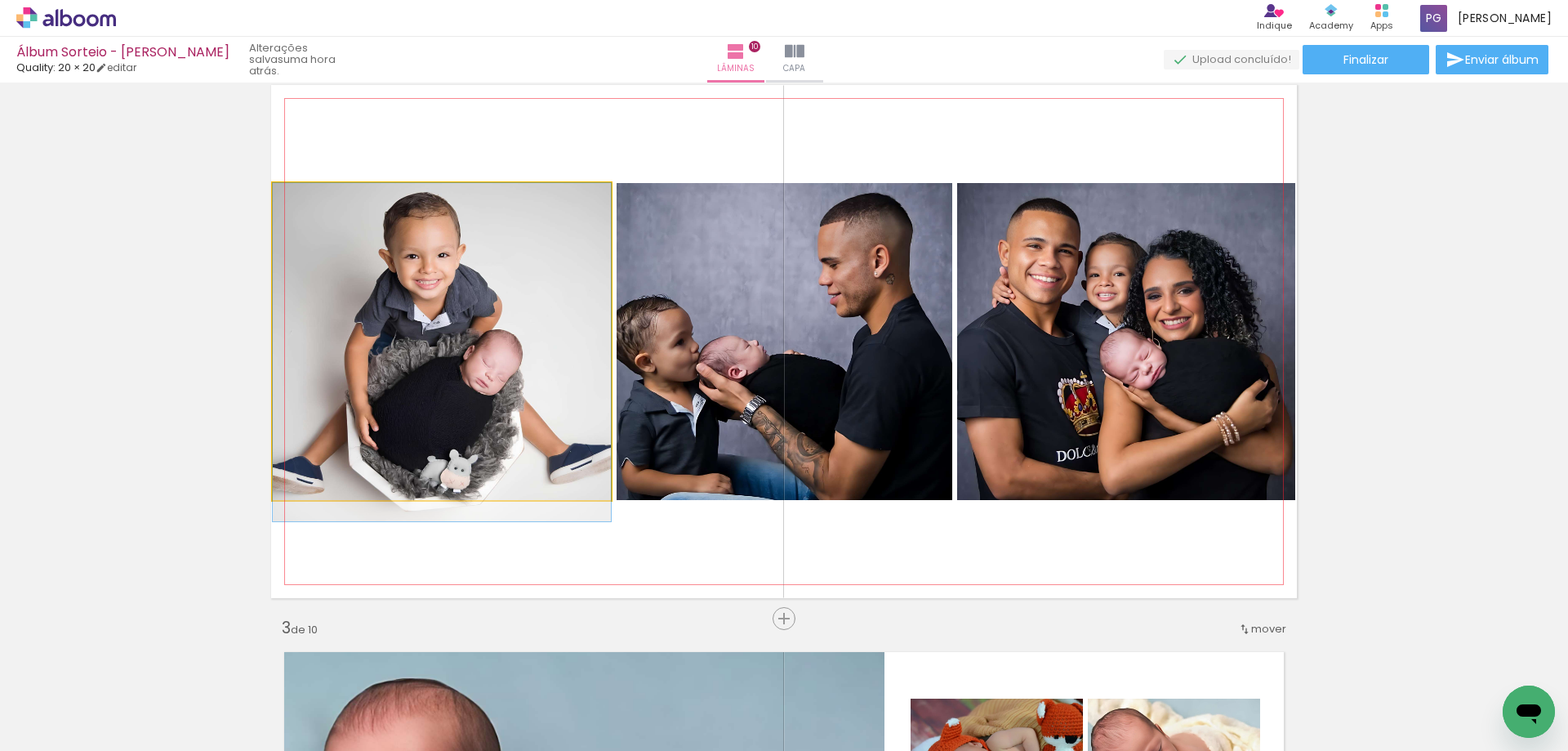
drag, startPoint x: 492, startPoint y: 389, endPoint x: 539, endPoint y: 402, distance: 48.8
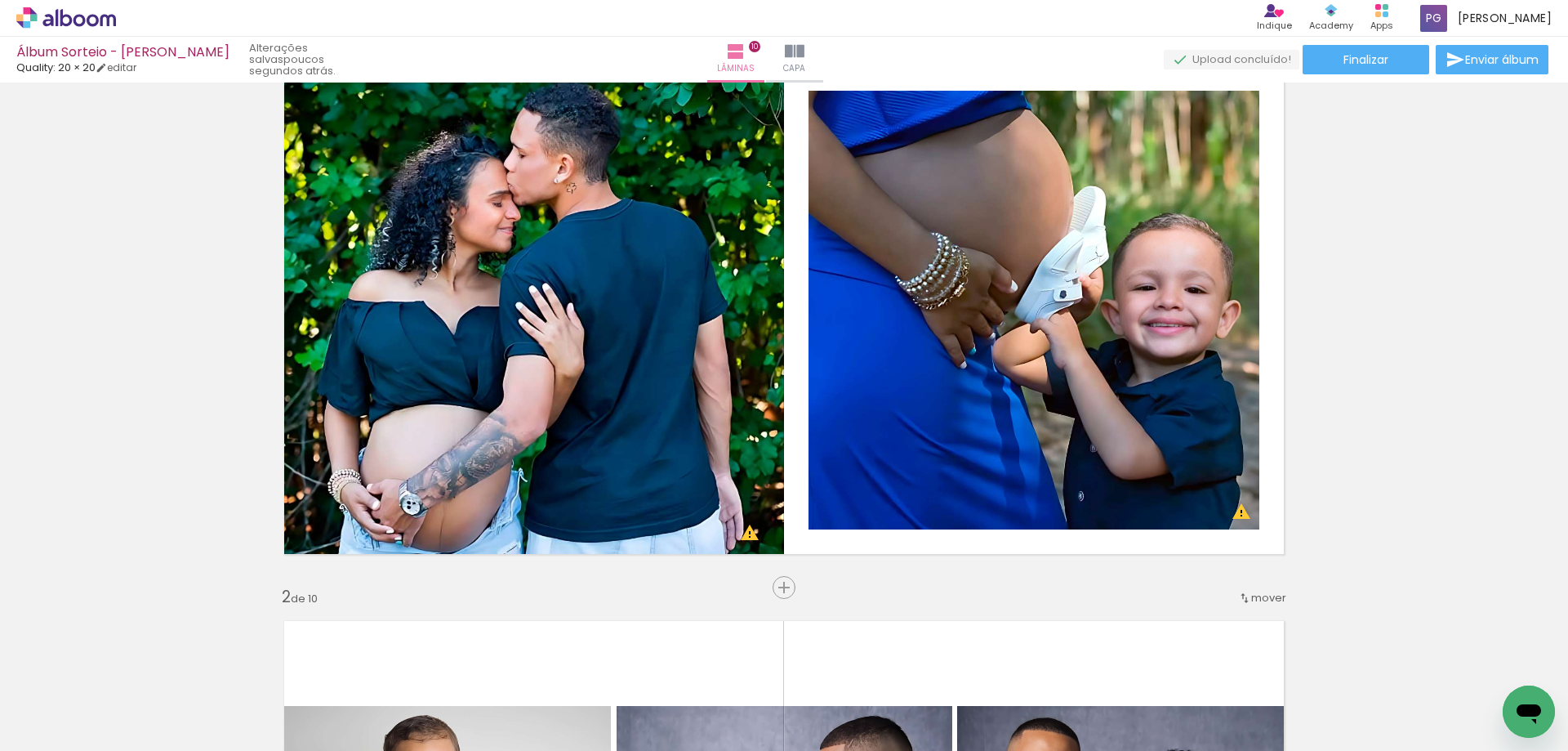
scroll to position [0, 0]
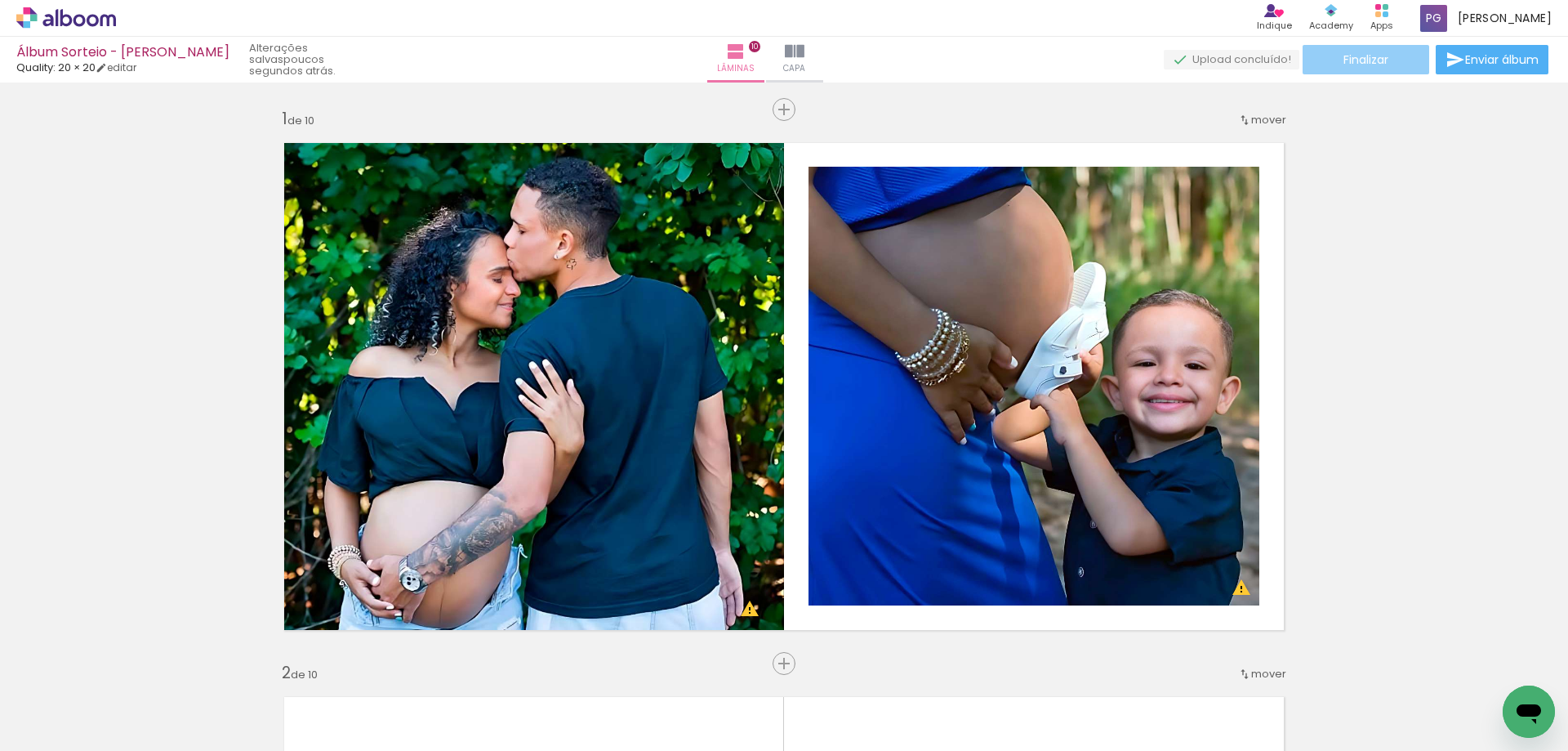
click at [1357, 54] on span "Finalizar" at bounding box center [1365, 59] width 45 height 11
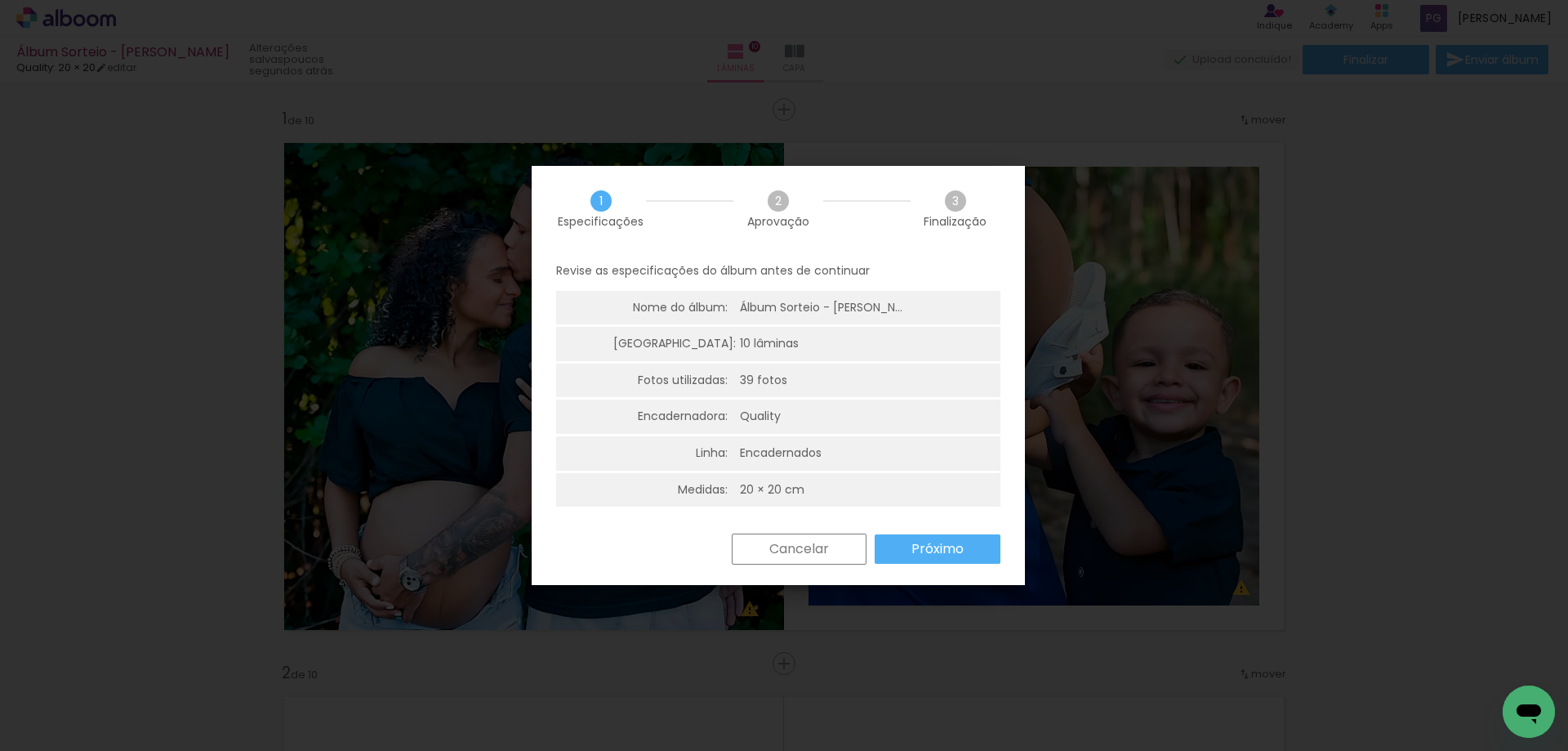
click at [1228, 524] on iron-overlay-backdrop at bounding box center [784, 376] width 1568 height 751
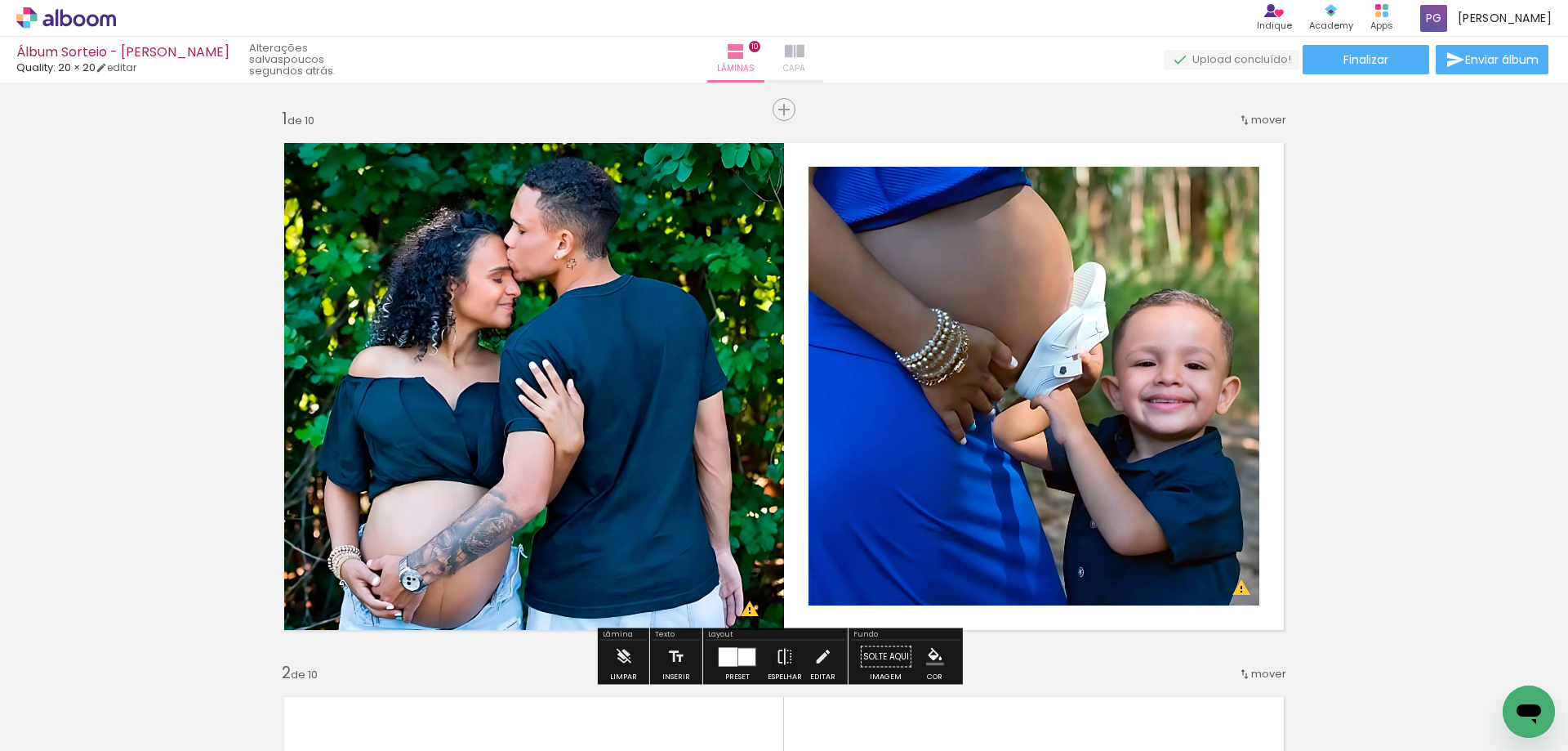
click at [804, 54] on iron-icon at bounding box center [794, 51] width 20 height 20
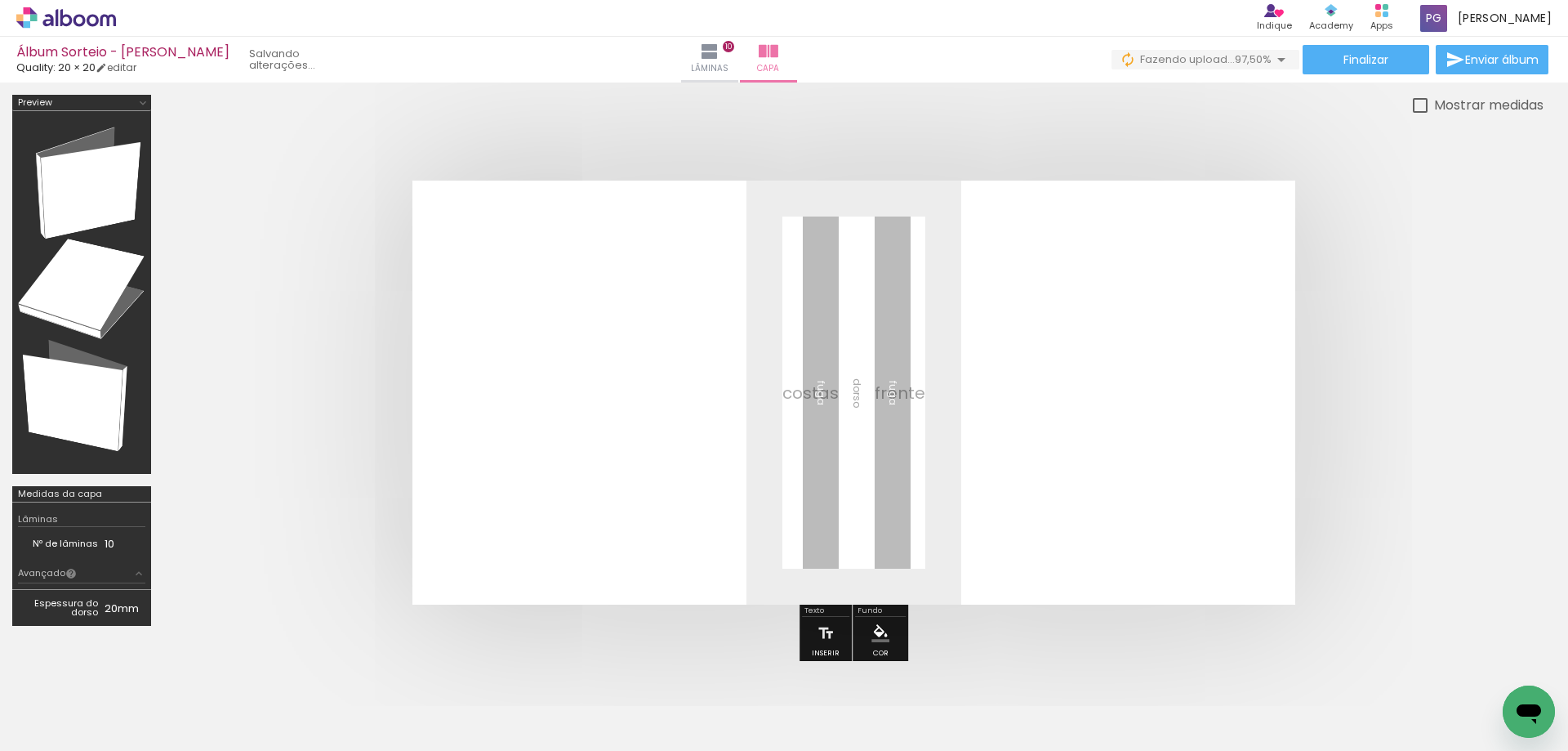
scroll to position [0, 2206]
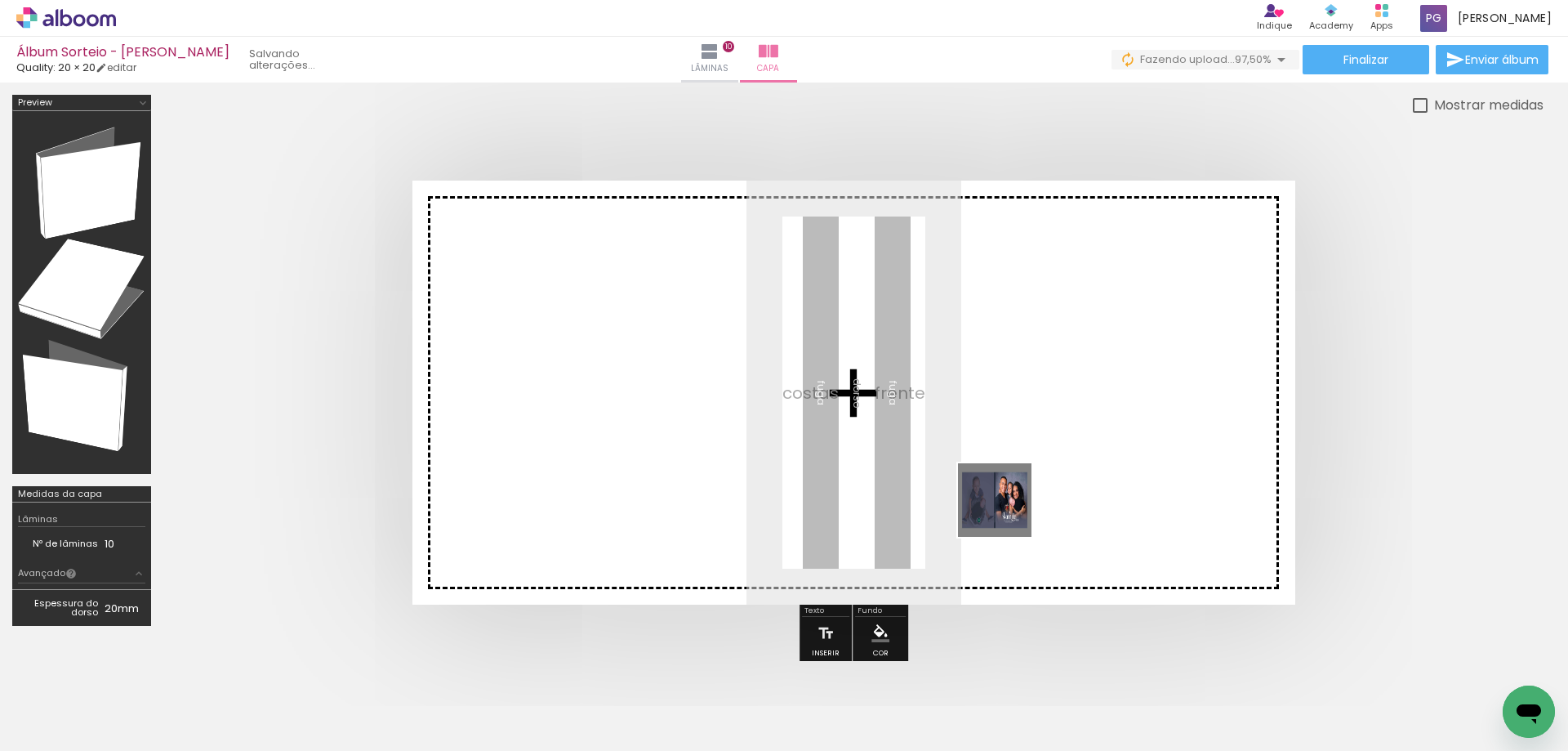
drag, startPoint x: 1507, startPoint y: 685, endPoint x: 984, endPoint y: 496, distance: 556.1
click at [990, 499] on quentale-workspace at bounding box center [784, 376] width 1568 height 751
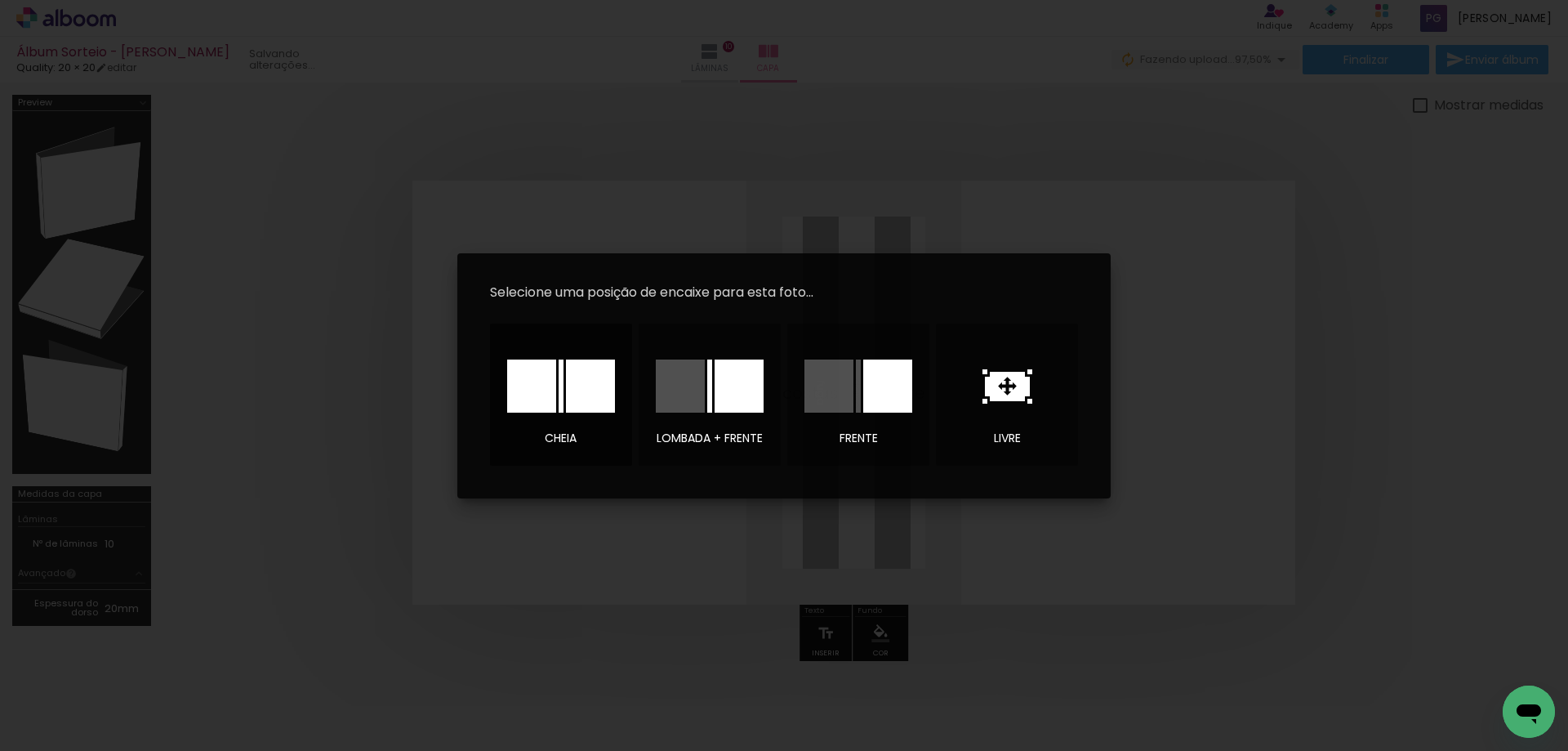
click at [566, 400] on div at bounding box center [590, 386] width 49 height 54
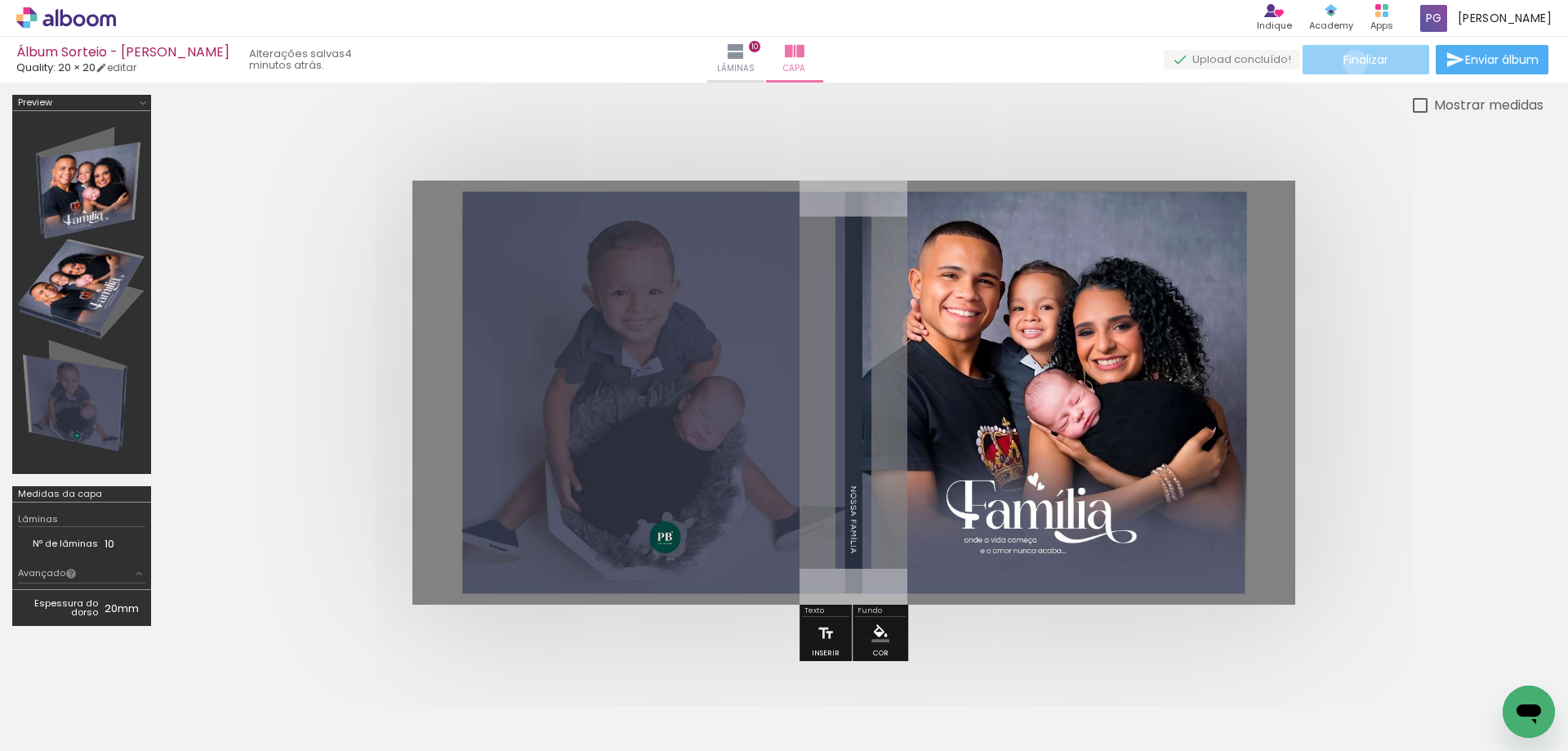
click at [1348, 62] on span "Finalizar" at bounding box center [1365, 59] width 45 height 11
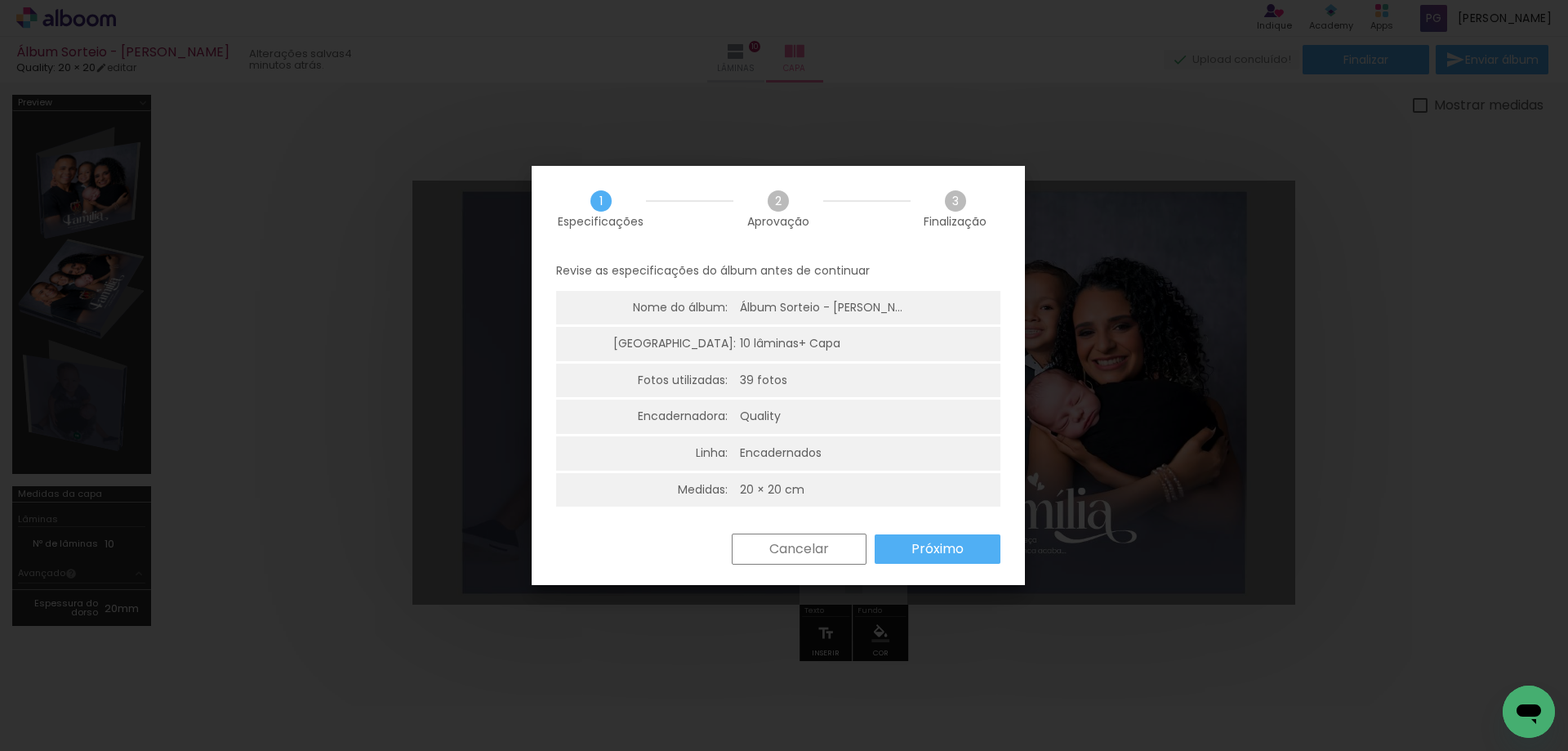
click at [0, 0] on slot "Próximo" at bounding box center [0, 0] width 0 height 0
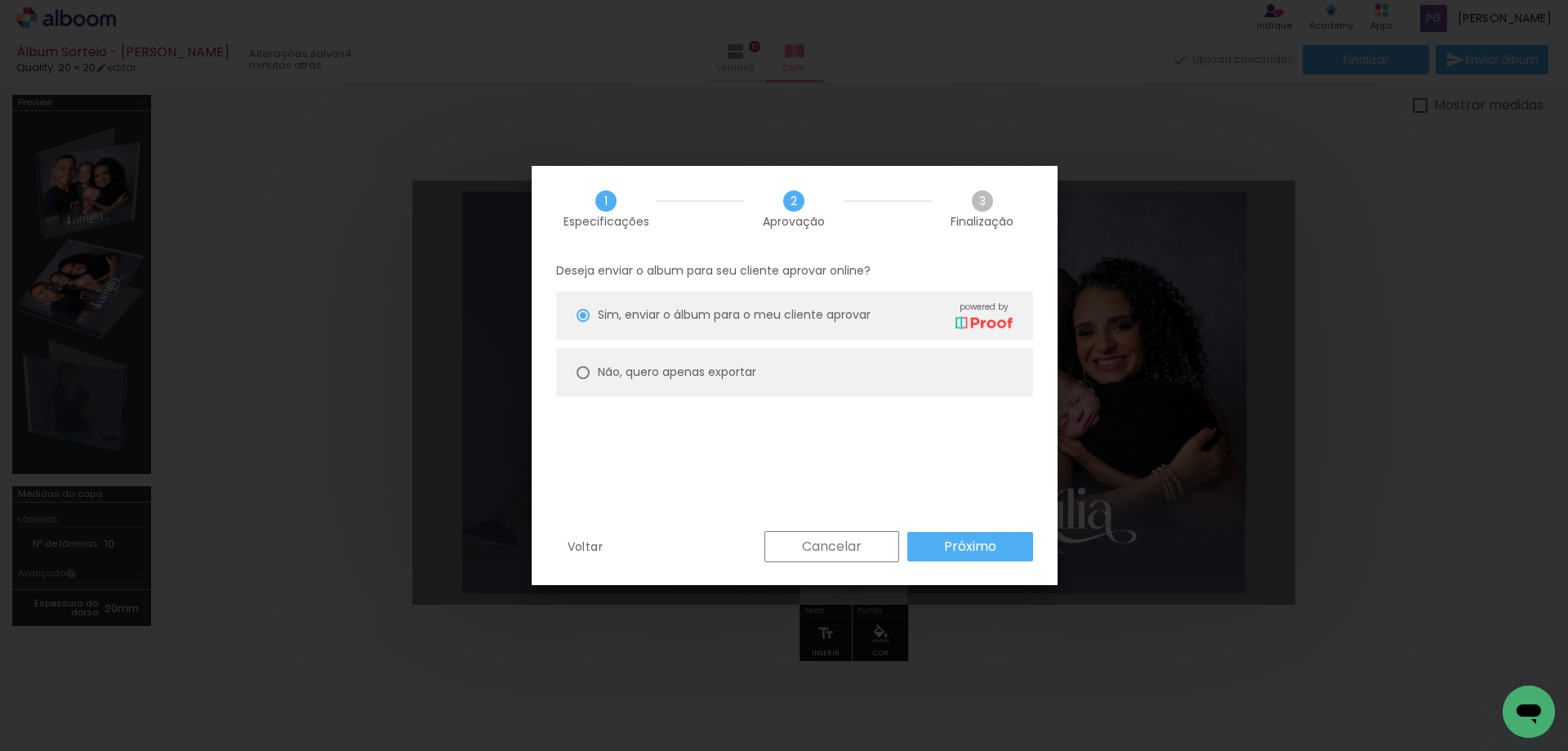
click at [0, 0] on slot "Não, quero apenas exportar" at bounding box center [0, 0] width 0 height 0
type paper-radio-button "on"
click at [0, 0] on slot "Próximo" at bounding box center [0, 0] width 0 height 0
type input "Alta, 300 DPI"
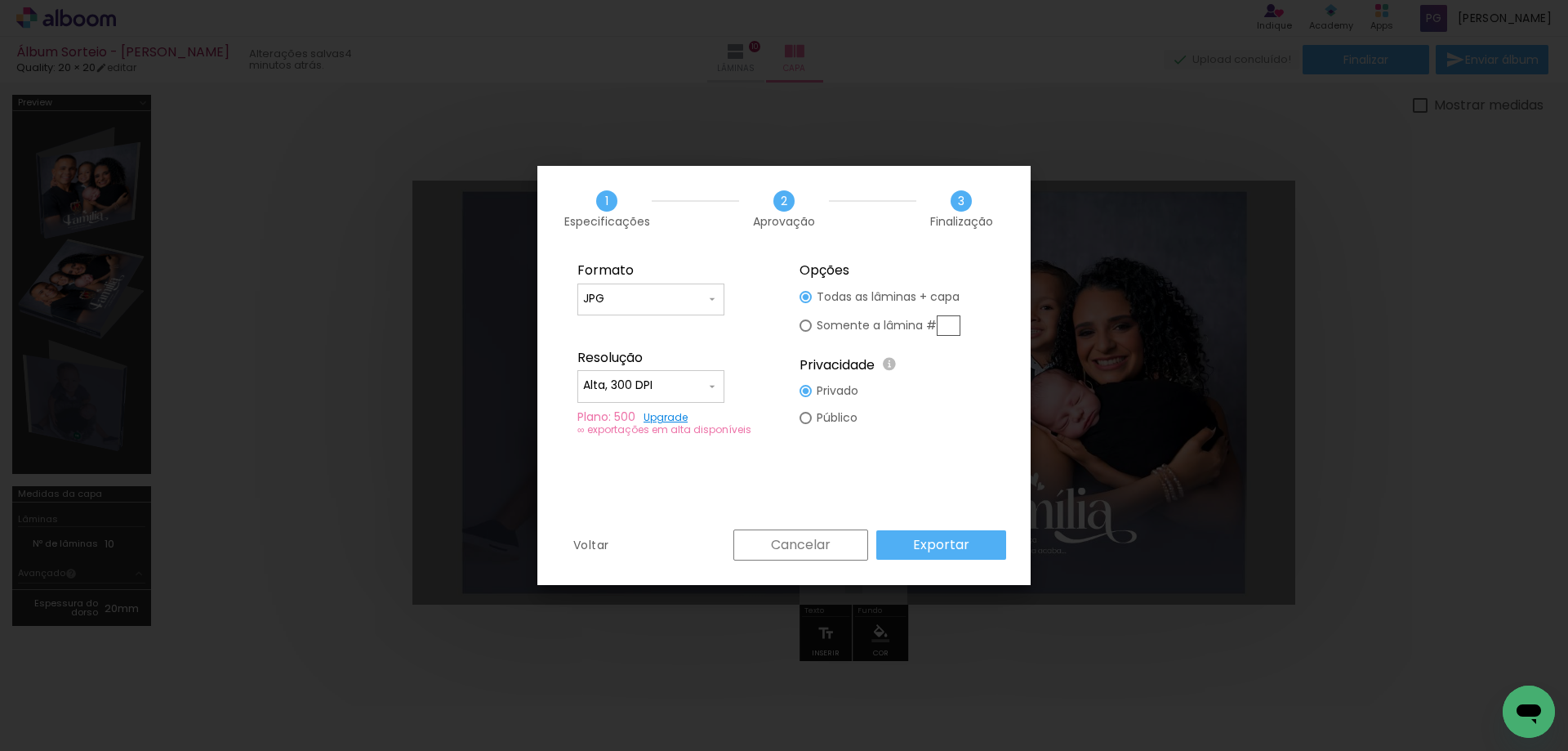
click at [0, 0] on slot "Exportar" at bounding box center [0, 0] width 0 height 0
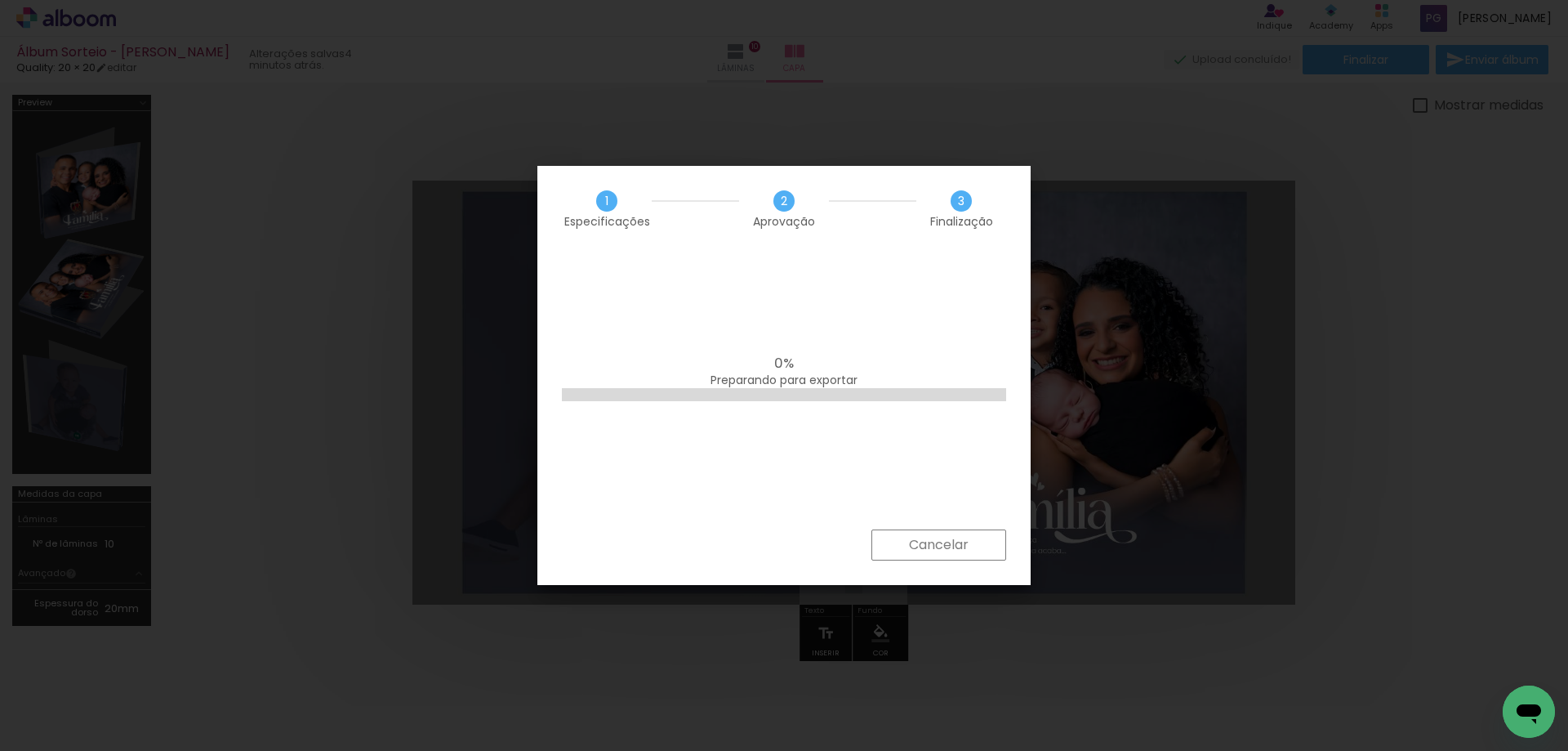
scroll to position [0, 2206]
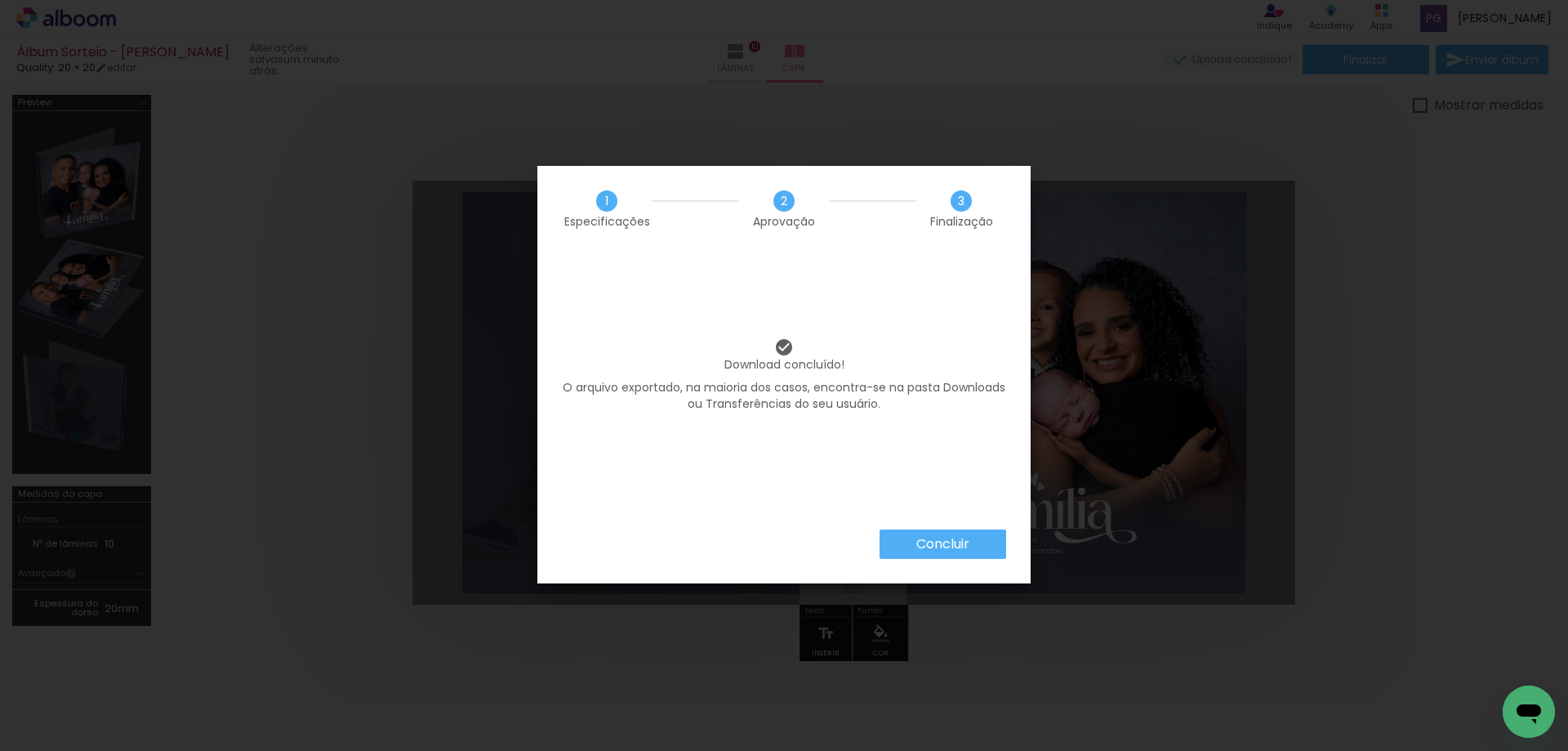
click at [926, 553] on paper-button "Concluir" at bounding box center [942, 544] width 127 height 29
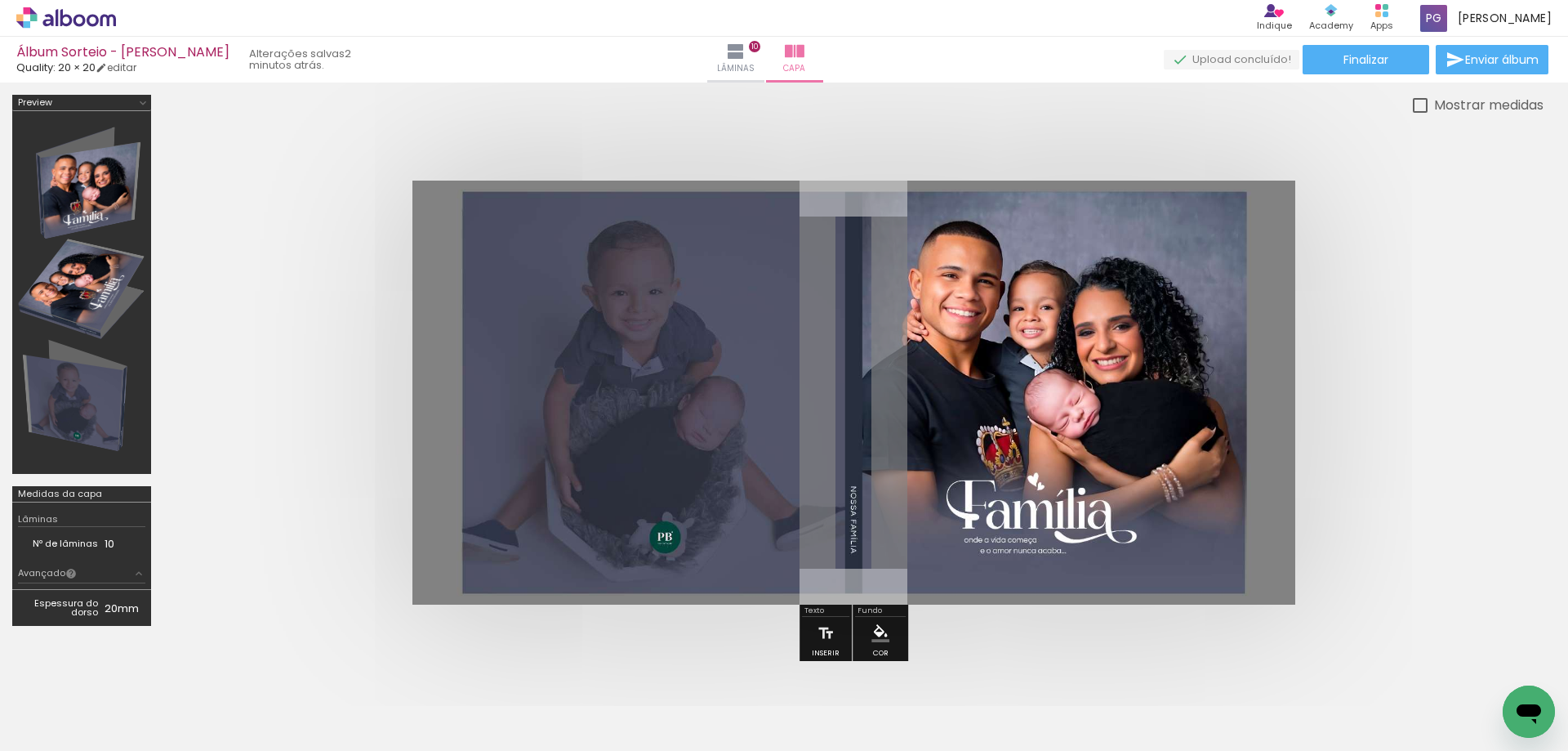
scroll to position [0, 2206]
click at [745, 49] on iron-icon at bounding box center [735, 51] width 20 height 20
click at [745, 48] on iron-icon at bounding box center [735, 51] width 20 height 20
